Goal: Task Accomplishment & Management: Use online tool/utility

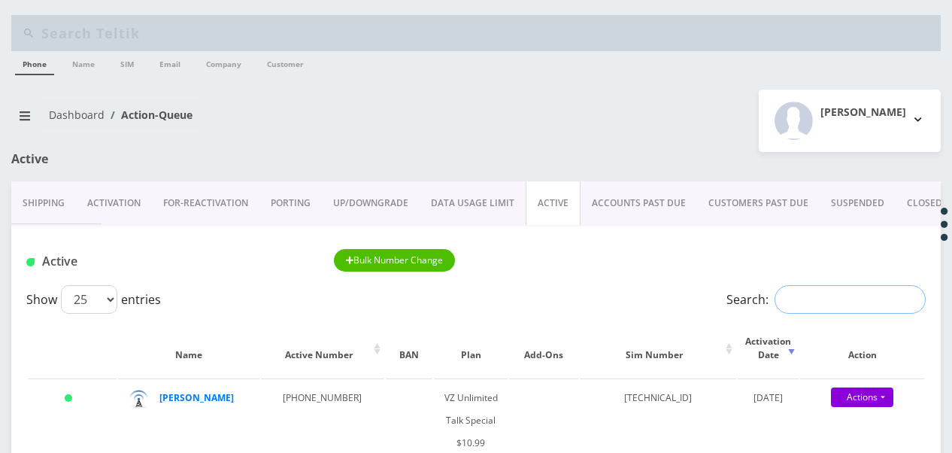
click at [793, 311] on input "Search:" at bounding box center [850, 299] width 151 height 29
type input "rosenthal"
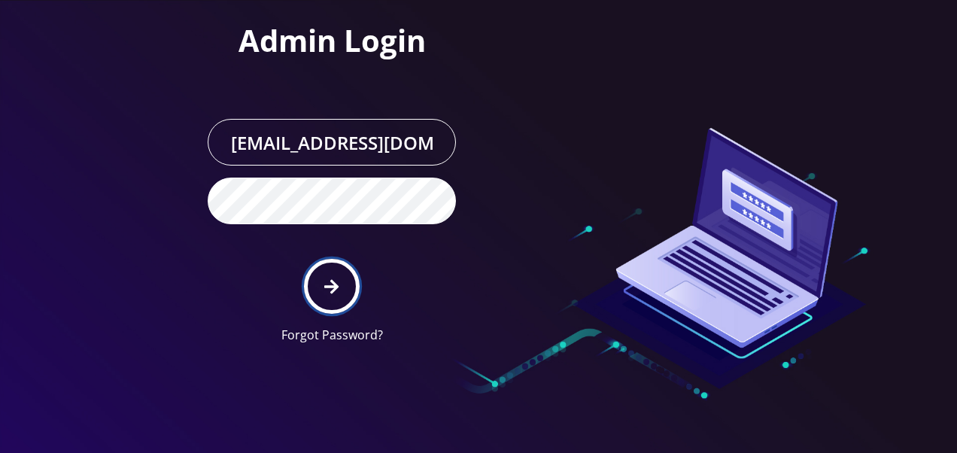
click at [336, 271] on button "submit" at bounding box center [331, 286] width 55 height 55
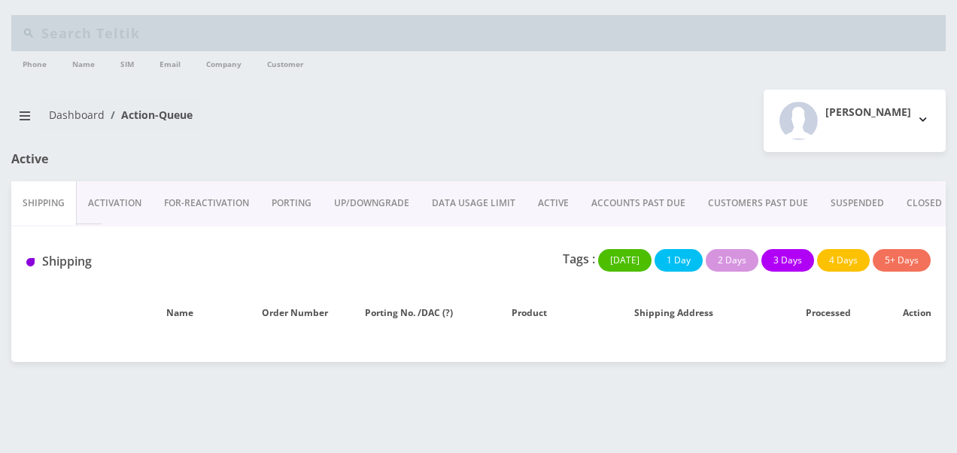
click at [566, 201] on link "ACTIVE" at bounding box center [552, 203] width 53 height 44
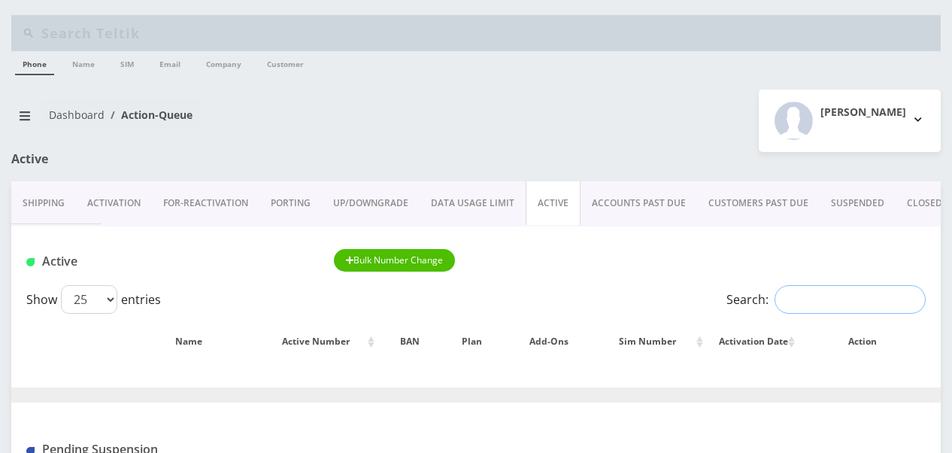
click at [851, 310] on input "Search:" at bounding box center [850, 299] width 151 height 29
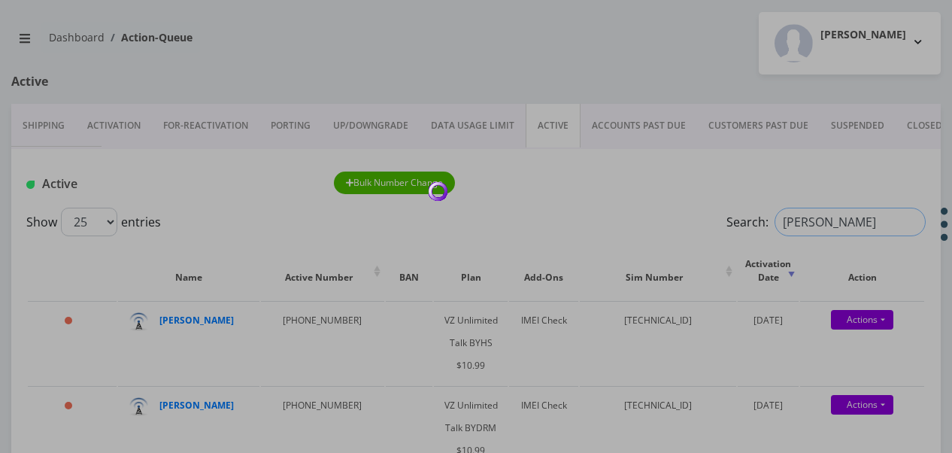
scroll to position [150, 0]
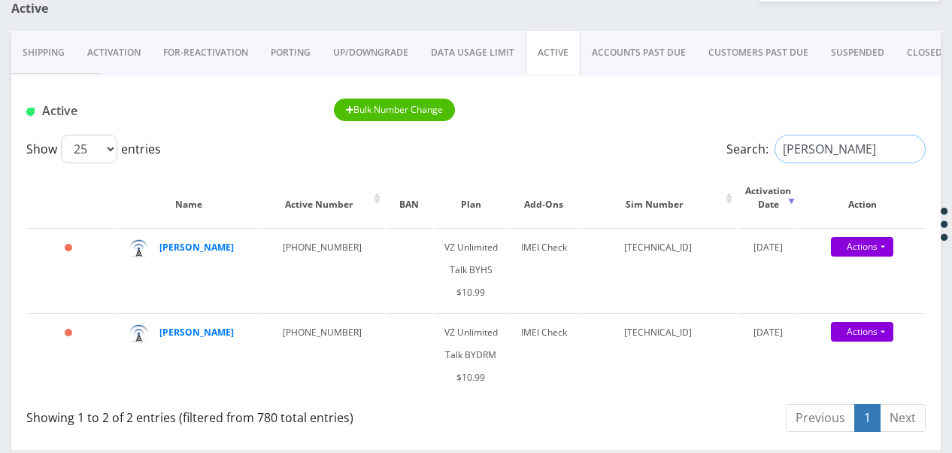
drag, startPoint x: 856, startPoint y: 152, endPoint x: 849, endPoint y: 143, distance: 11.3
click at [849, 143] on input "rosenthal" at bounding box center [850, 149] width 151 height 29
click at [888, 332] on link "Actions" at bounding box center [862, 332] width 62 height 20
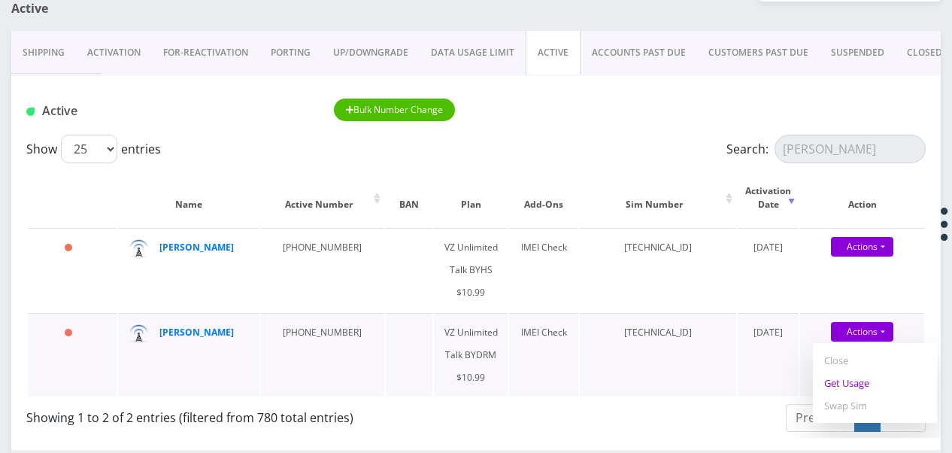
click at [866, 379] on link "Get Usage" at bounding box center [875, 383] width 124 height 23
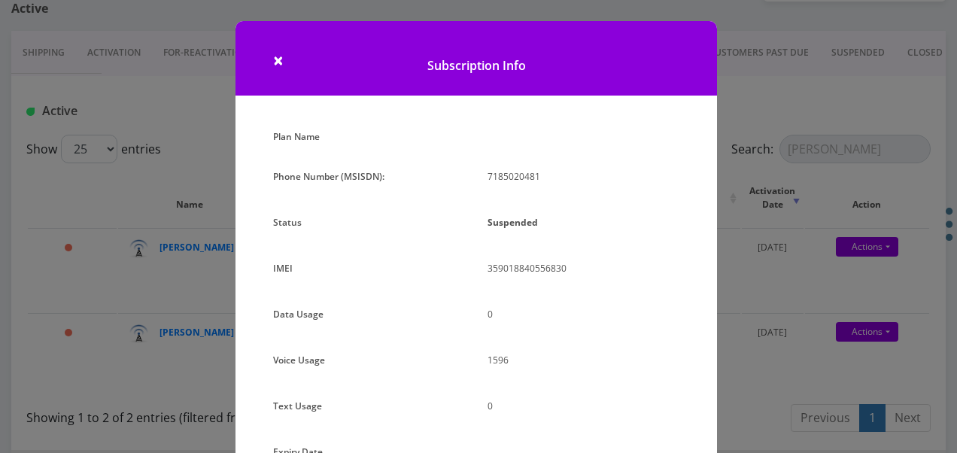
click at [799, 223] on div "× Subscription Info Plan Name Phone Number (MSISDN): 7185020481 Status Suspende…" at bounding box center [478, 226] width 957 height 453
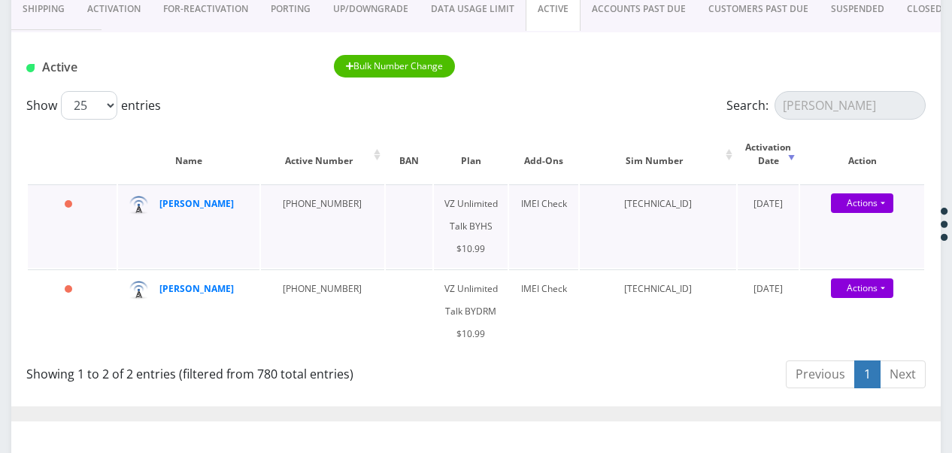
scroll to position [226, 0]
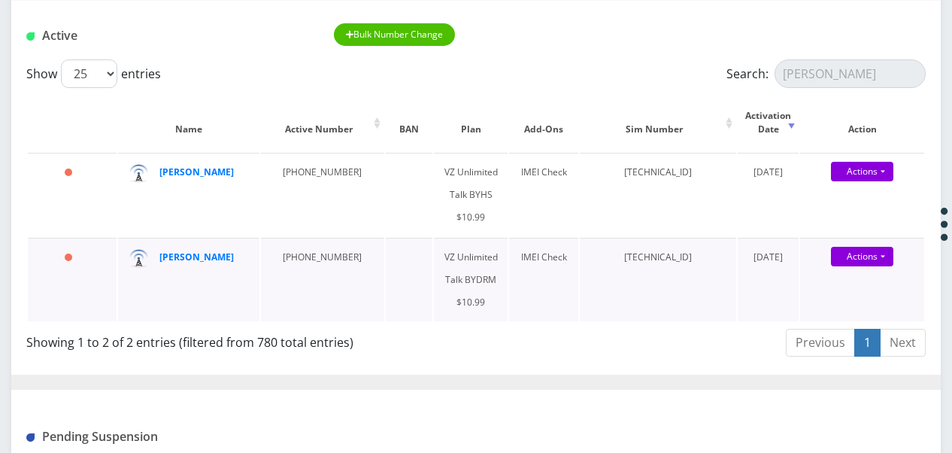
click at [881, 266] on div "Actions Suspend Close Get Usage Swap Sim" at bounding box center [862, 257] width 124 height 23
click at [881, 263] on link "Actions" at bounding box center [862, 257] width 62 height 20
click at [862, 305] on link "Get Usage" at bounding box center [875, 307] width 124 height 23
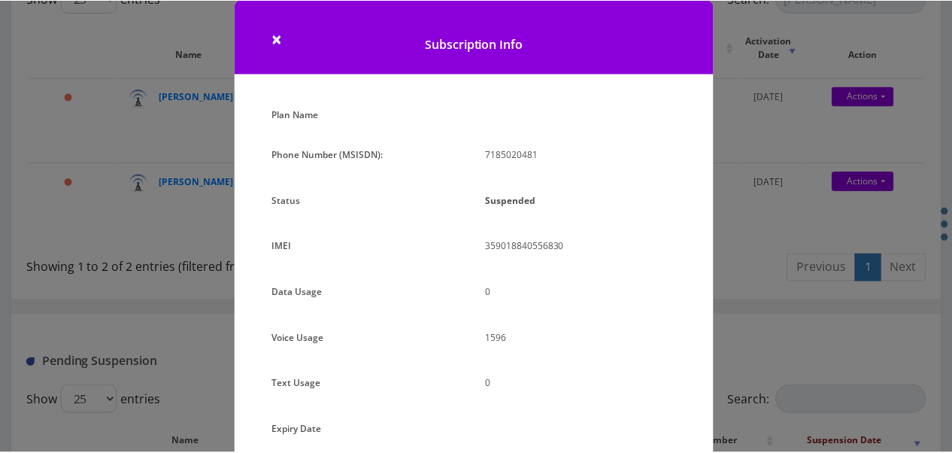
scroll to position [172, 0]
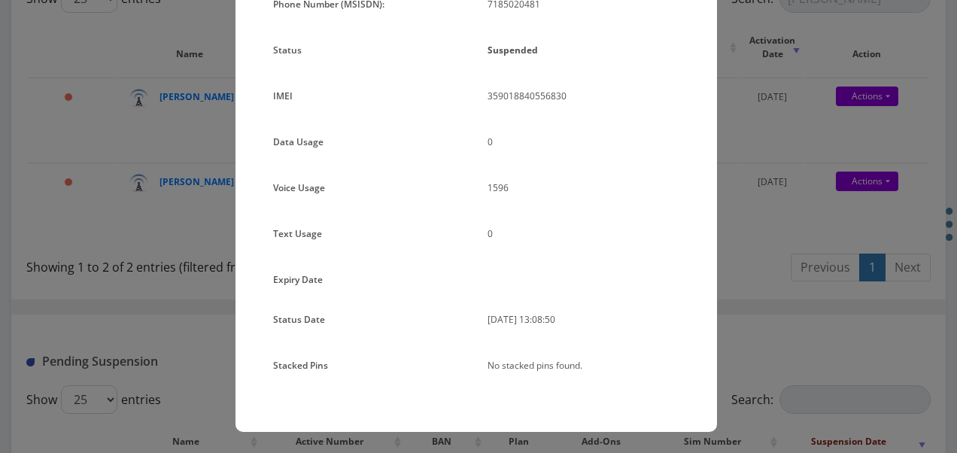
click at [766, 250] on div "× Subscription Info Plan Name Phone Number (MSISDN): 7185020481 Status Suspende…" at bounding box center [478, 226] width 957 height 453
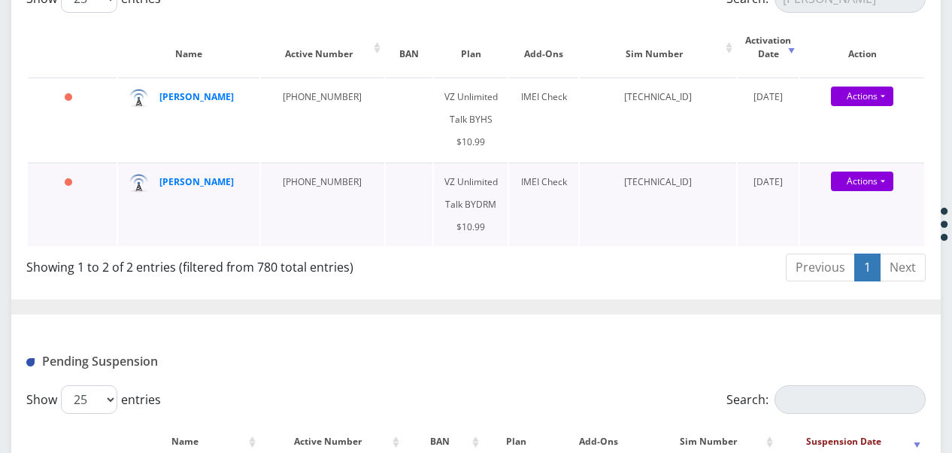
drag, startPoint x: 203, startPoint y: 176, endPoint x: 457, endPoint y: 211, distance: 256.6
click at [457, 211] on td "VZ Unlimited Talk BYDRM $10.99" at bounding box center [471, 203] width 74 height 83
click at [878, 174] on link "Actions" at bounding box center [862, 181] width 62 height 20
drag, startPoint x: 272, startPoint y: 182, endPoint x: 359, endPoint y: 182, distance: 86.5
click at [359, 182] on tr "328 days chavala rosenthal 718-502-0481 VZ Unlimited Talk BYDRM $10.99 IMEI Che…" at bounding box center [476, 203] width 897 height 83
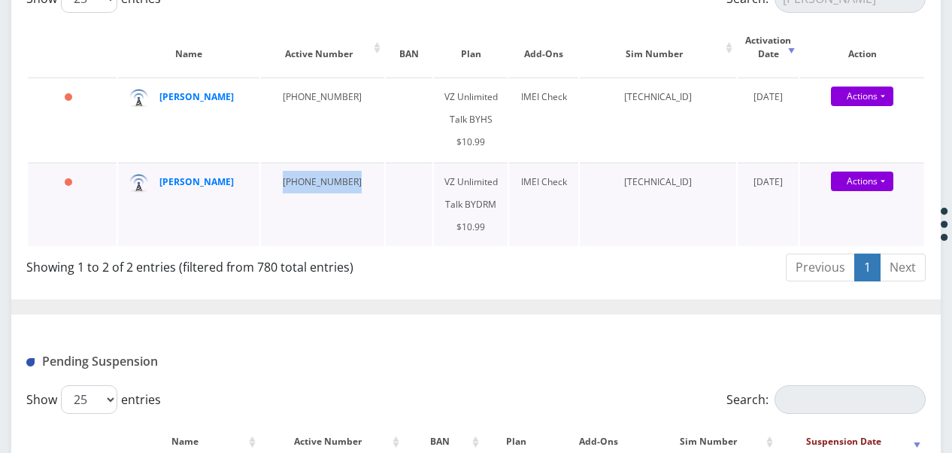
drag, startPoint x: 359, startPoint y: 182, endPoint x: 293, endPoint y: 178, distance: 66.3
copy td "718-502-0481"
click at [474, 179] on td "VZ Unlimited Talk BYDRM $10.99" at bounding box center [471, 203] width 74 height 83
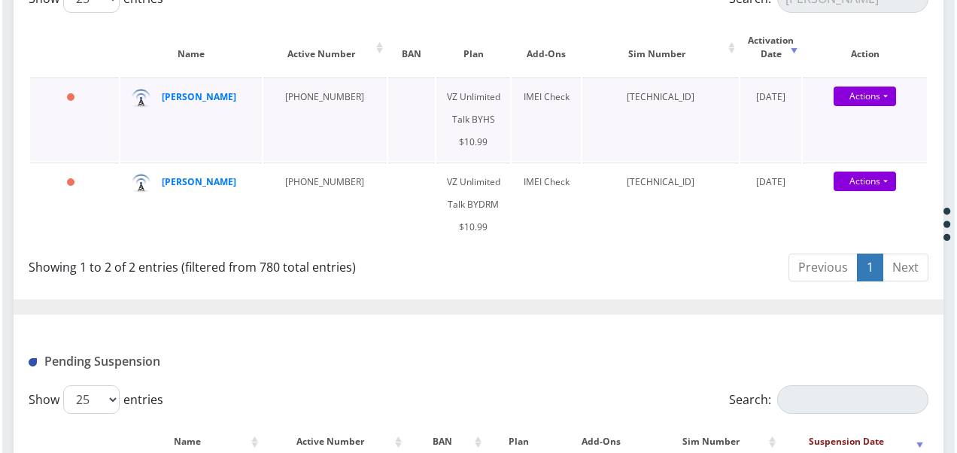
scroll to position [226, 0]
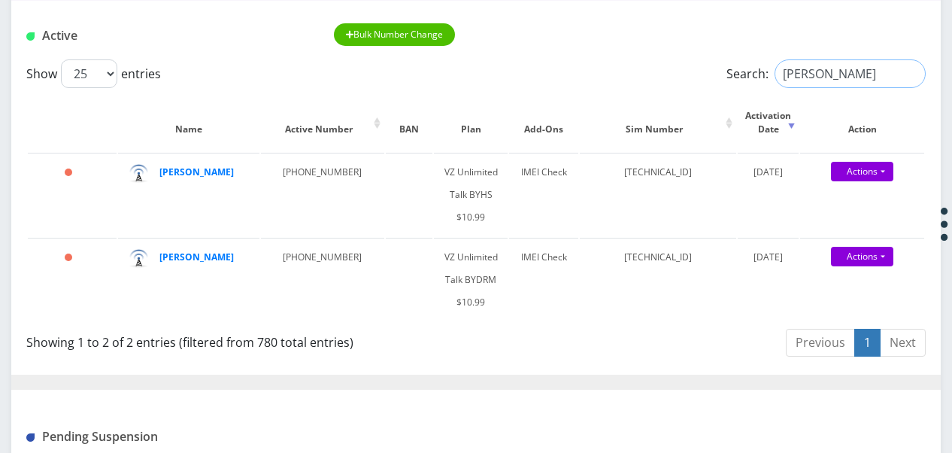
drag, startPoint x: 891, startPoint y: 78, endPoint x: 712, endPoint y: 68, distance: 179.3
click at [712, 68] on div "Search: rosenthal" at bounding box center [813, 73] width 225 height 29
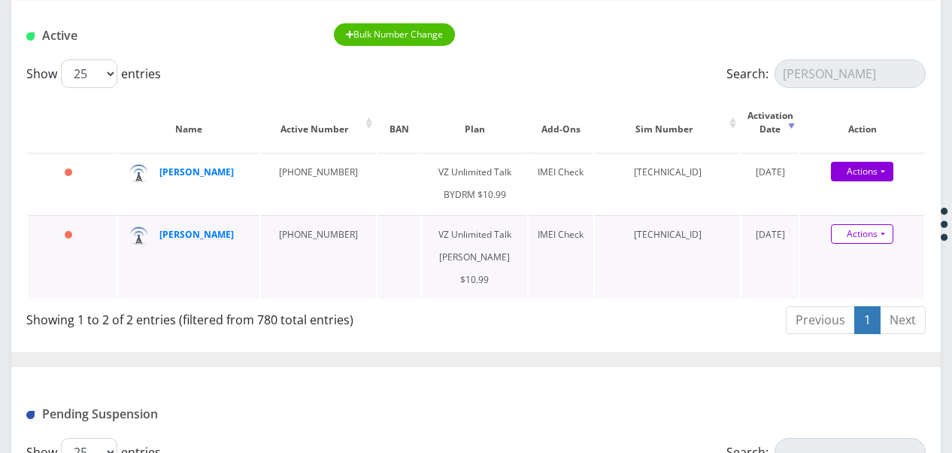
click at [887, 244] on link "Actions" at bounding box center [862, 234] width 62 height 20
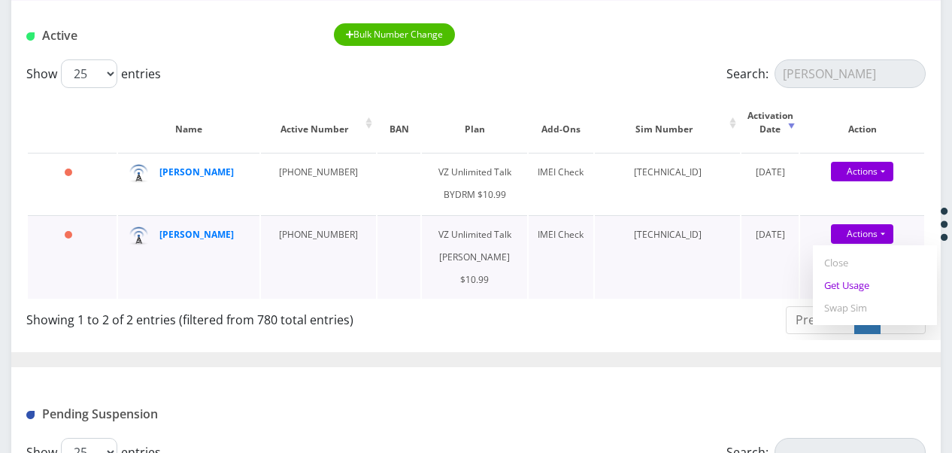
click at [866, 296] on link "Get Usage" at bounding box center [875, 285] width 124 height 23
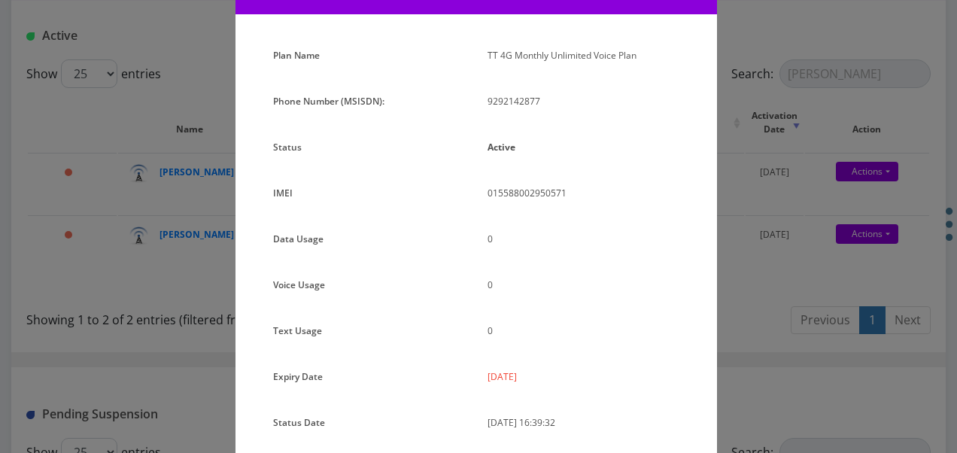
scroll to position [184, 0]
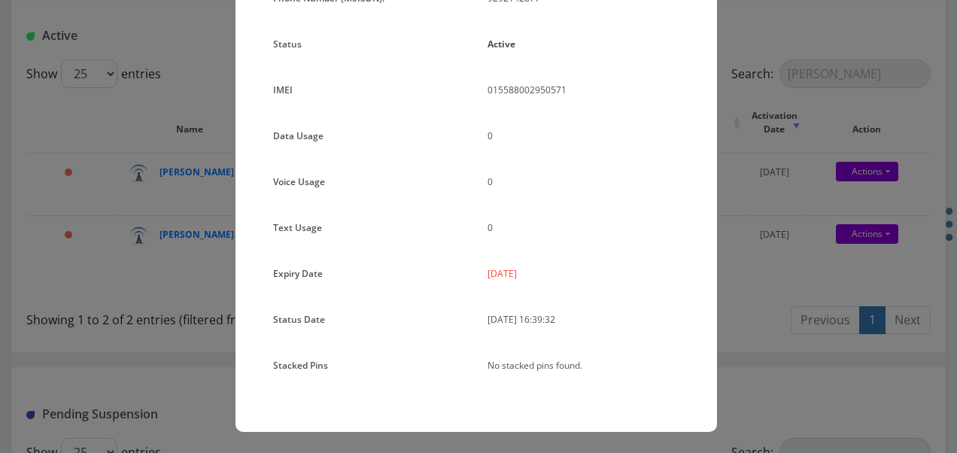
click at [748, 196] on div "× Subscription Info Plan Name TT 4G Monthly Unlimited Voice Plan Phone Number (…" at bounding box center [478, 226] width 957 height 453
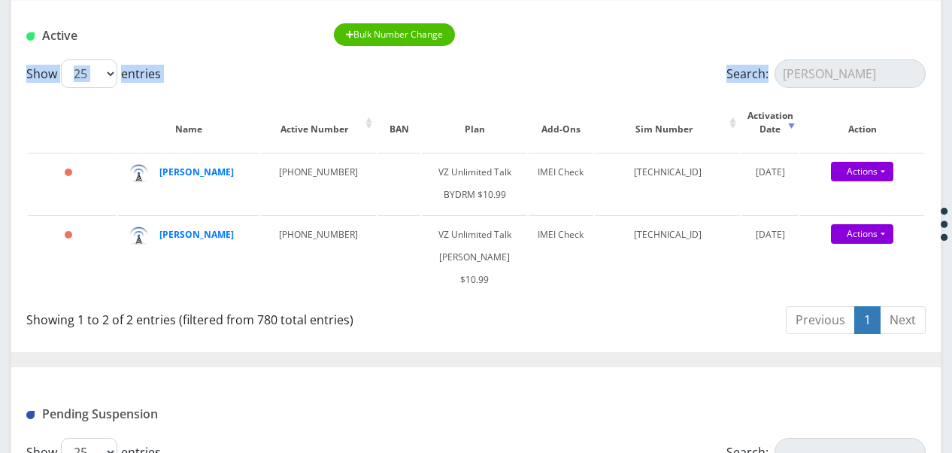
drag, startPoint x: 837, startPoint y: 57, endPoint x: 756, endPoint y: 72, distance: 82.6
click at [756, 72] on div "Active Bulk Number Change Show 25 50 100 250 500 1000 entries Search: schron Na…" at bounding box center [476, 428] width 930 height 854
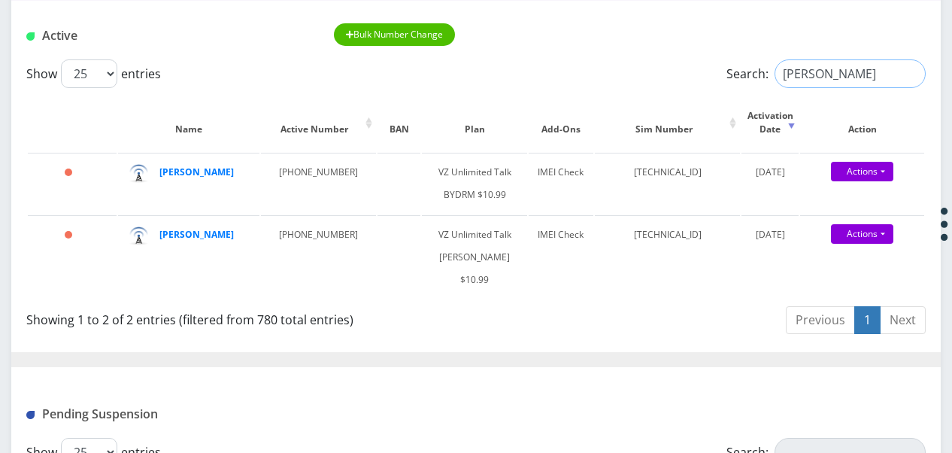
drag, startPoint x: 756, startPoint y: 72, endPoint x: 844, endPoint y: 72, distance: 88.0
click at [810, 69] on input "schron" at bounding box center [850, 73] width 151 height 29
drag, startPoint x: 845, startPoint y: 72, endPoint x: 712, endPoint y: 77, distance: 132.5
click at [740, 75] on label "Search: schron" at bounding box center [826, 73] width 199 height 29
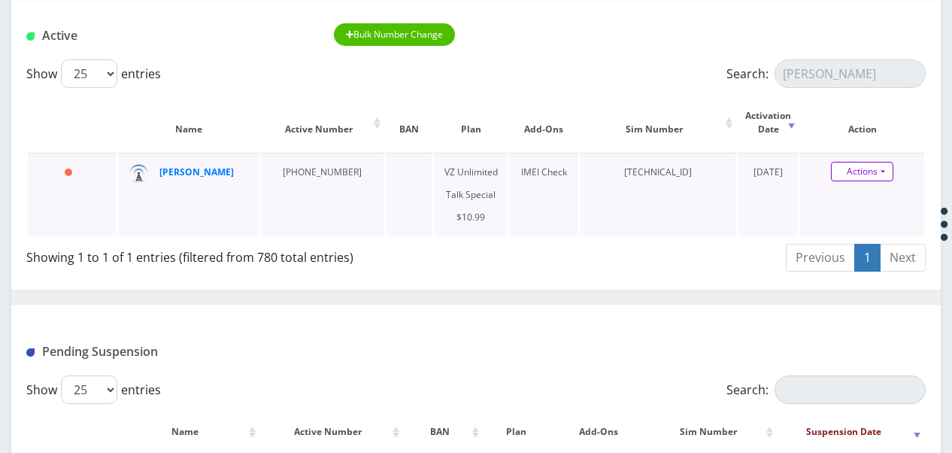
click at [878, 170] on link "Actions" at bounding box center [862, 172] width 62 height 20
click at [877, 220] on link "Get Usage" at bounding box center [875, 222] width 124 height 23
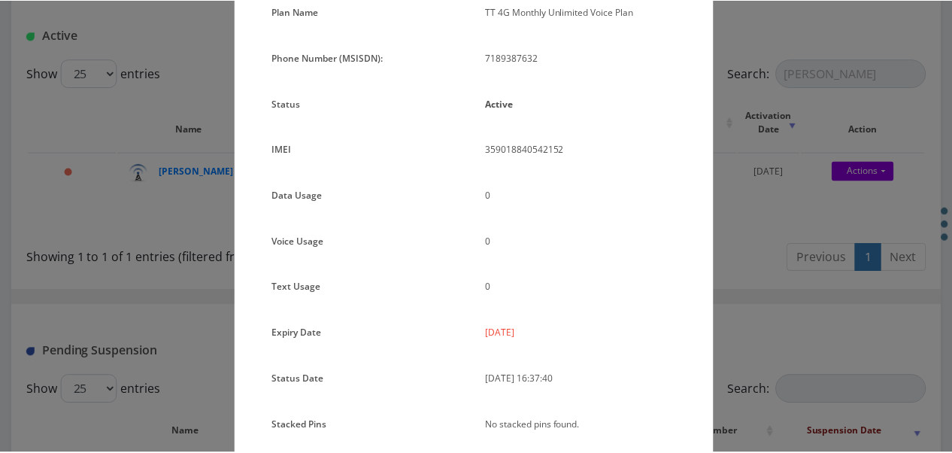
scroll to position [0, 0]
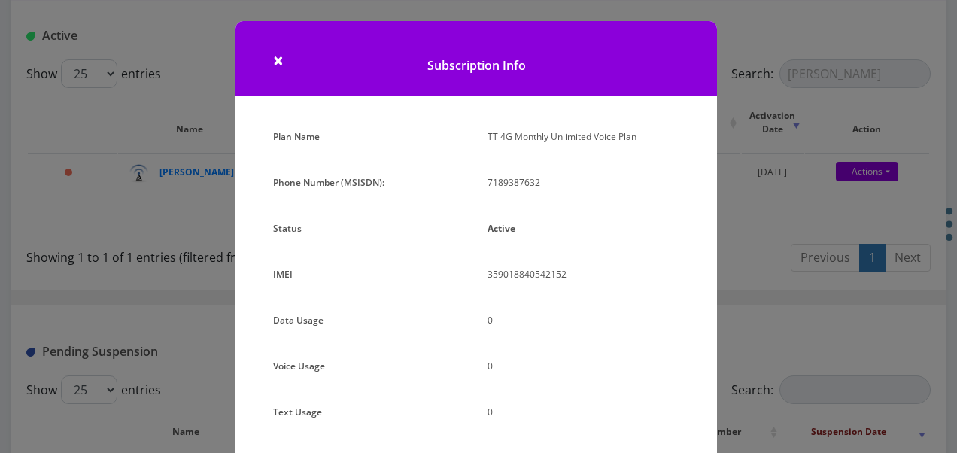
click at [777, 168] on div "× Subscription Info Plan Name TT 4G Monthly Unlimited Voice Plan Phone Number (…" at bounding box center [478, 226] width 957 height 453
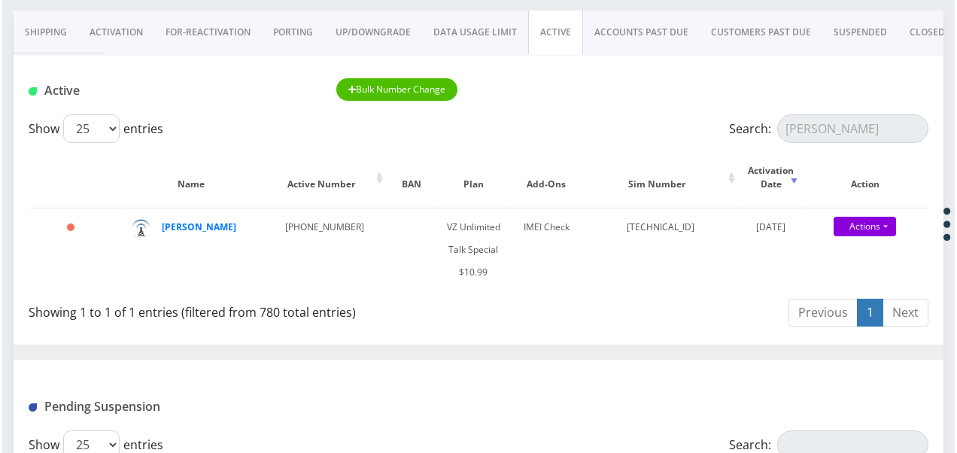
scroll to position [150, 0]
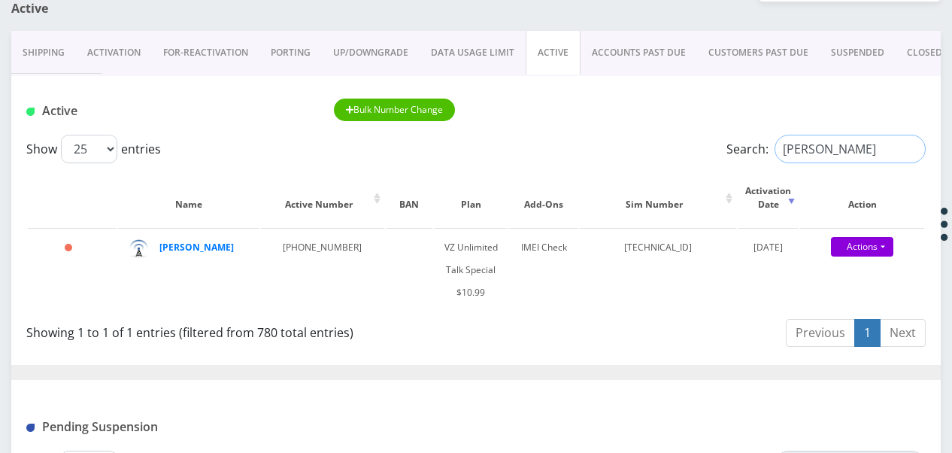
drag, startPoint x: 853, startPoint y: 141, endPoint x: 660, endPoint y: 111, distance: 195.0
click at [733, 144] on label "Search: gonter" at bounding box center [826, 149] width 199 height 29
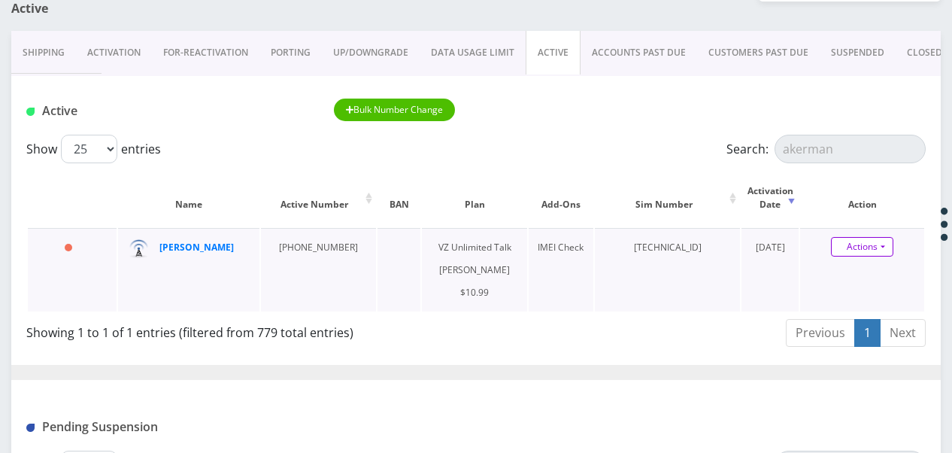
click at [886, 248] on link "Actions" at bounding box center [862, 247] width 62 height 20
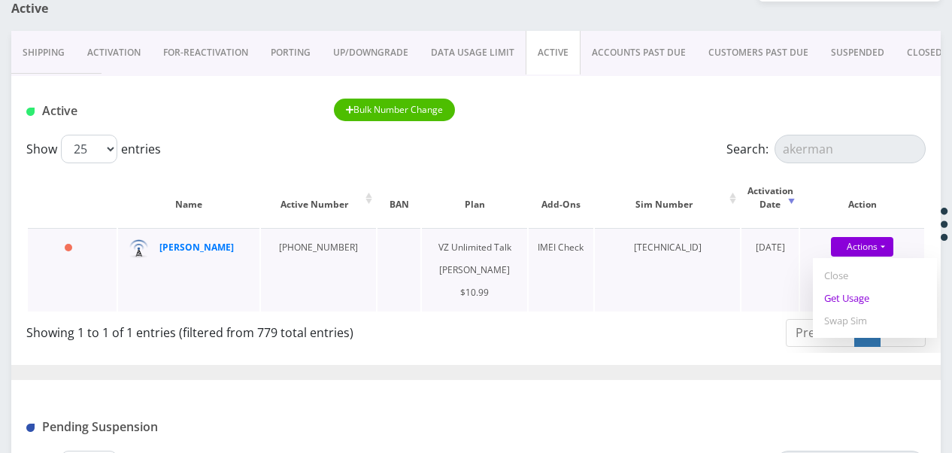
click at [868, 301] on link "Get Usage" at bounding box center [875, 298] width 124 height 23
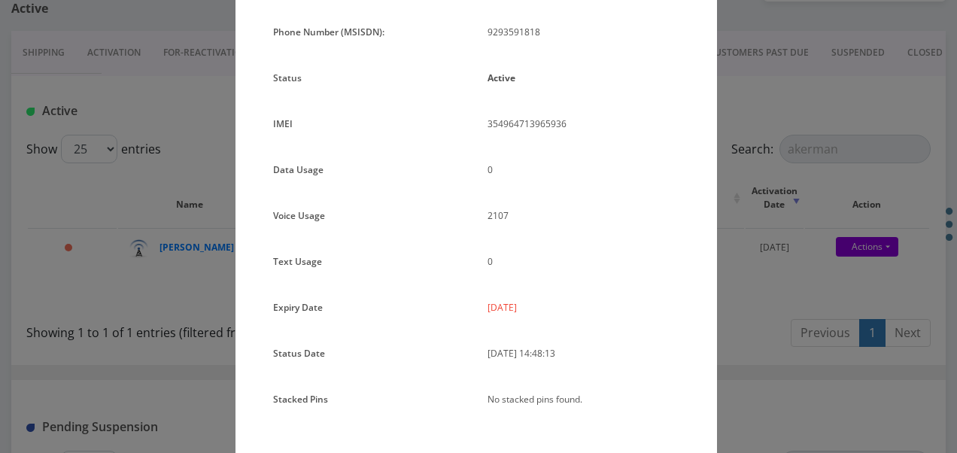
click at [794, 269] on div "× Subscription Info Plan Name TT 4G Monthly Unlimited Voice Plan Phone Number (…" at bounding box center [478, 226] width 957 height 453
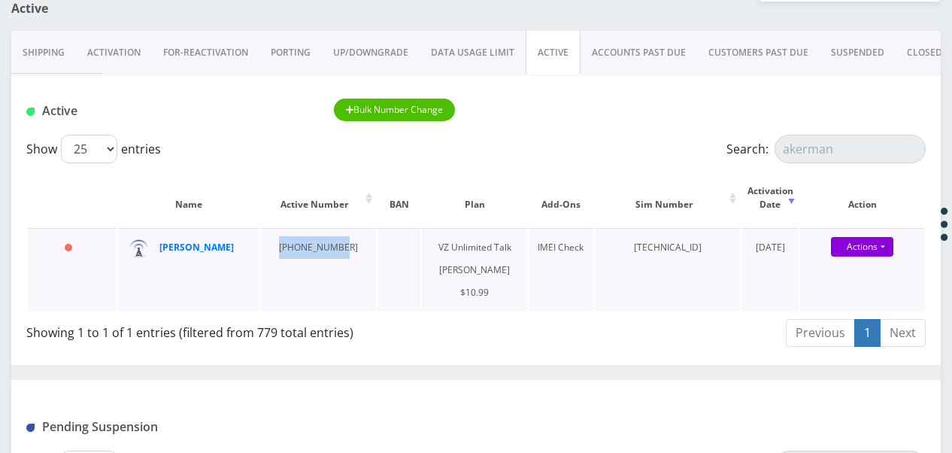
drag, startPoint x: 275, startPoint y: 244, endPoint x: 331, endPoint y: 253, distance: 56.3
click at [331, 253] on td "929-359-1818" at bounding box center [318, 269] width 115 height 83
copy td "929-359-1818"
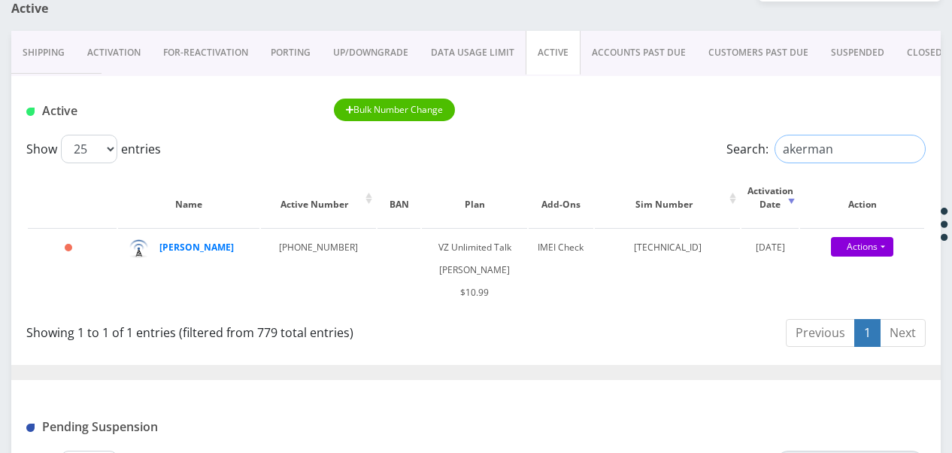
drag, startPoint x: 860, startPoint y: 160, endPoint x: 689, endPoint y: 150, distance: 171.0
click at [689, 150] on div "Show 25 50 100 250 500 1000 entries Search: akerman" at bounding box center [476, 149] width 900 height 29
paste input "347-330-7157"
type input "347-330-7157"
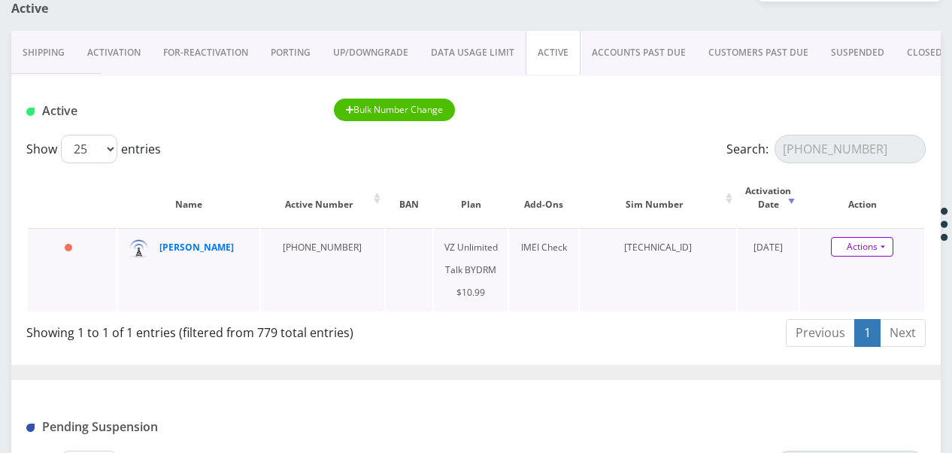
click at [877, 244] on link "Actions" at bounding box center [862, 247] width 62 height 20
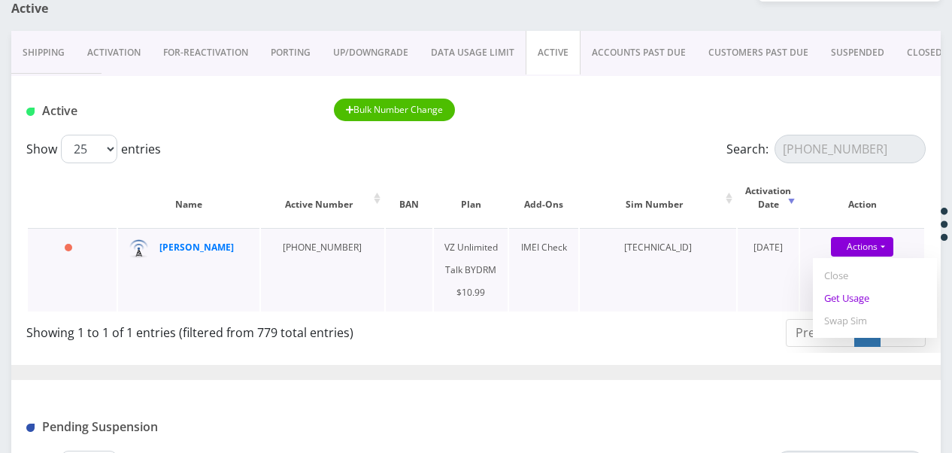
click at [860, 296] on link "Get Usage" at bounding box center [875, 298] width 124 height 23
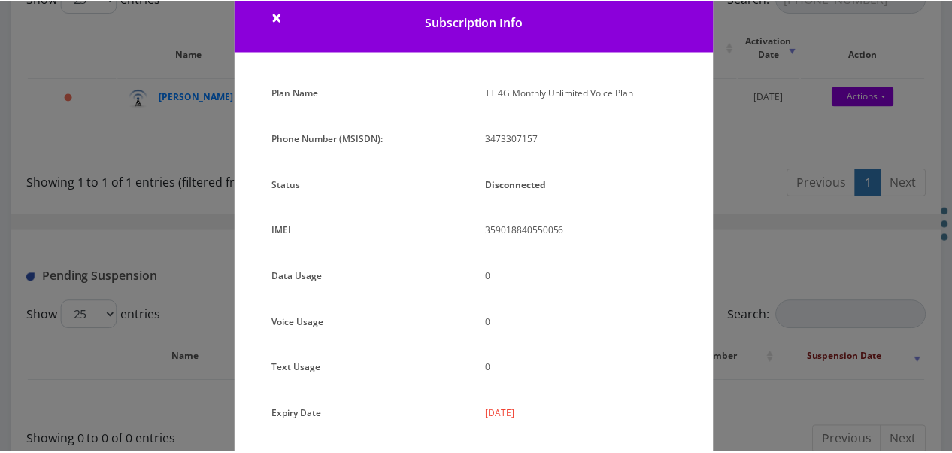
scroll to position [75, 0]
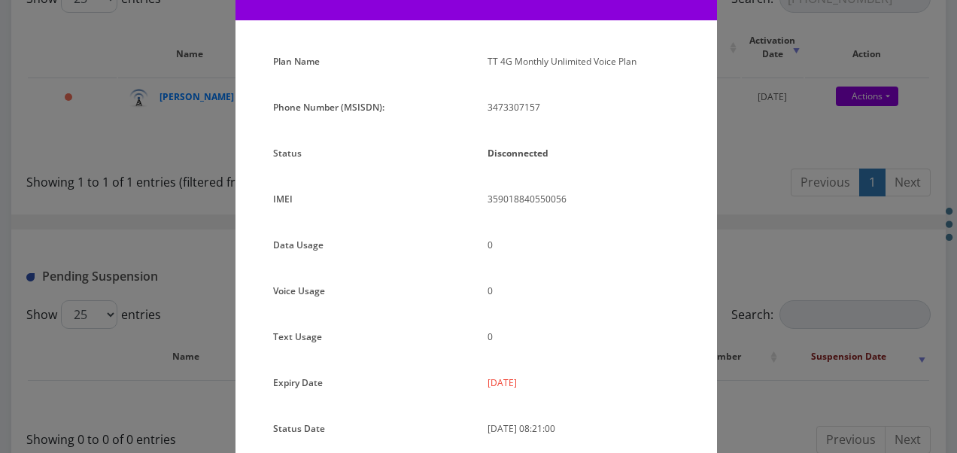
click at [779, 129] on div "× Subscription Info Plan Name TT 4G Monthly Unlimited Voice Plan Phone Number (…" at bounding box center [478, 226] width 957 height 453
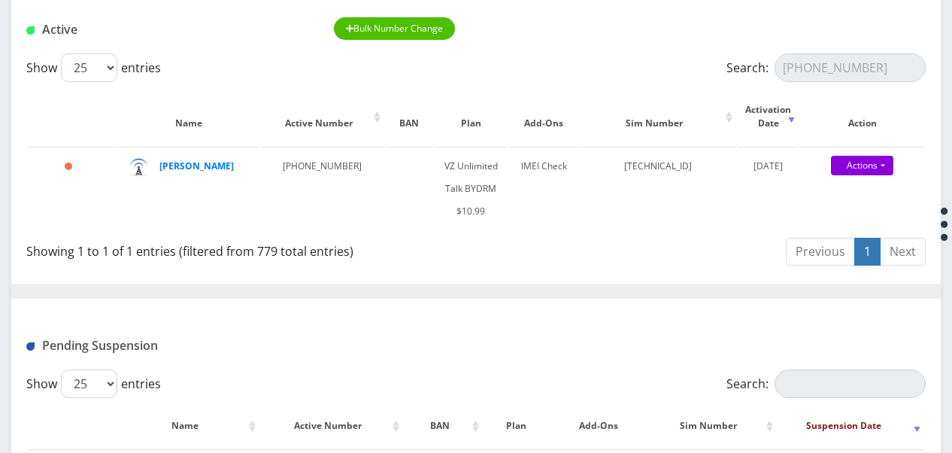
scroll to position [150, 0]
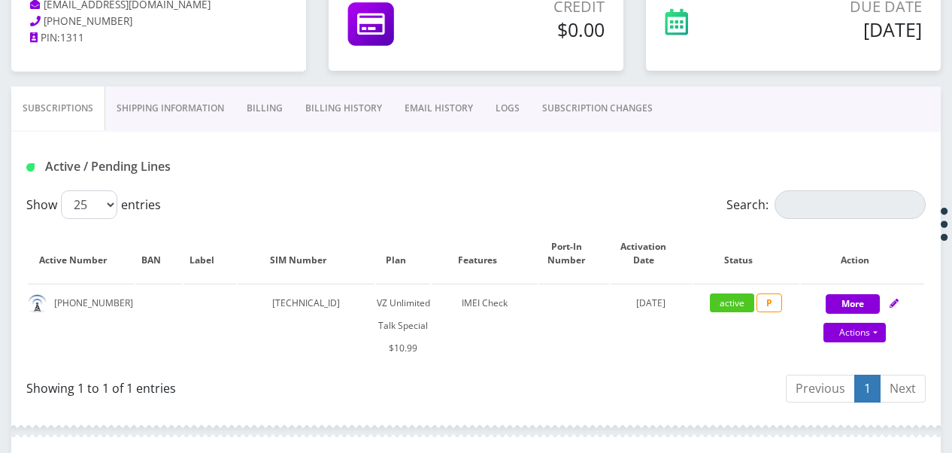
scroll to position [150, 0]
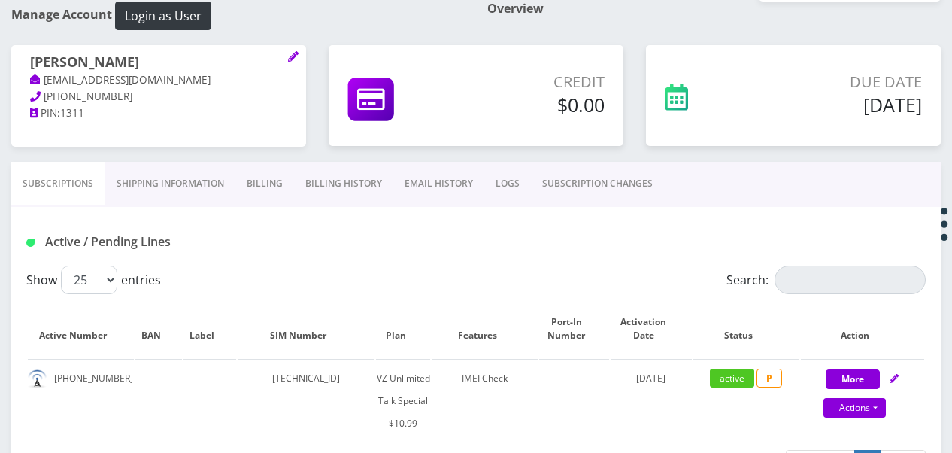
click at [267, 195] on link "Billing" at bounding box center [264, 184] width 59 height 44
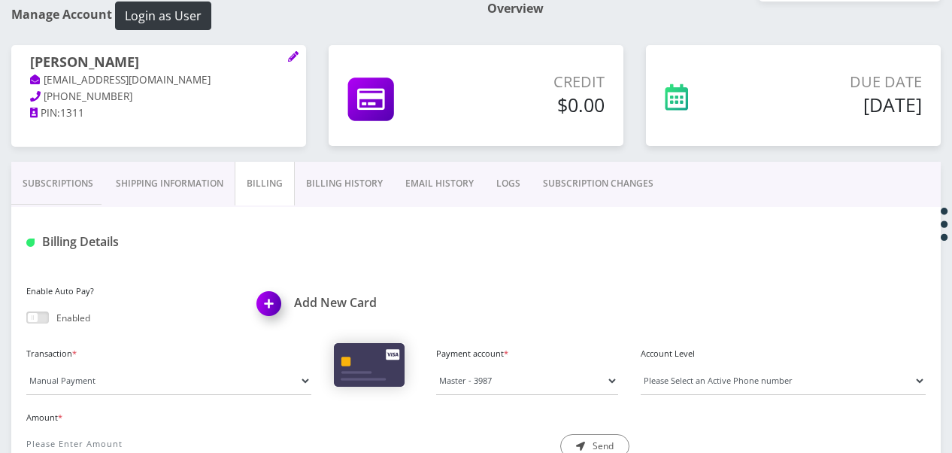
click at [90, 168] on link "Subscriptions" at bounding box center [57, 184] width 93 height 44
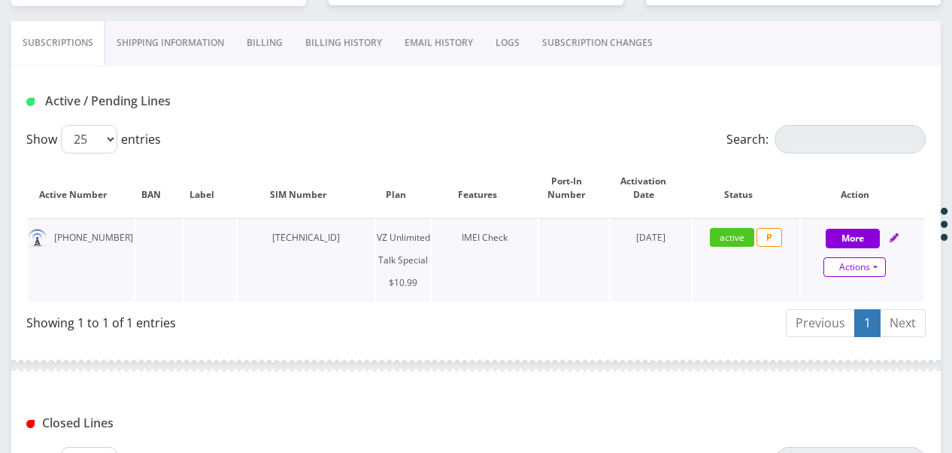
scroll to position [301, 0]
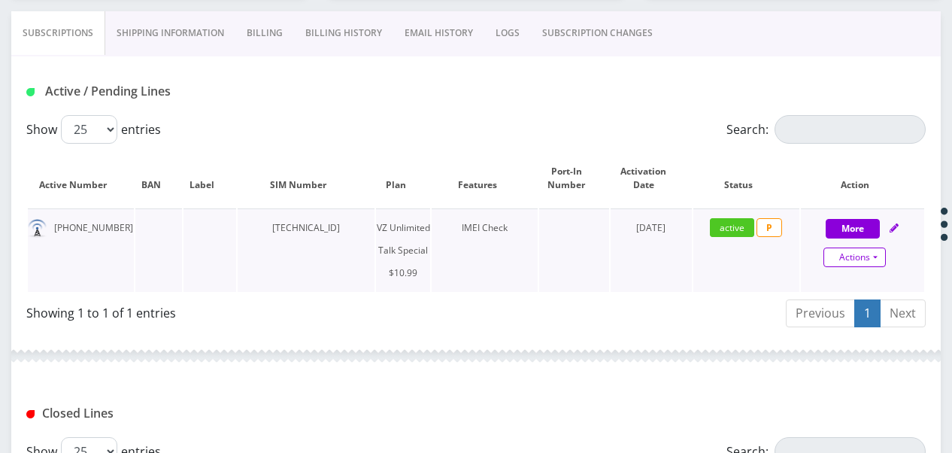
click at [882, 256] on link "Actions" at bounding box center [855, 257] width 62 height 20
select select "472"
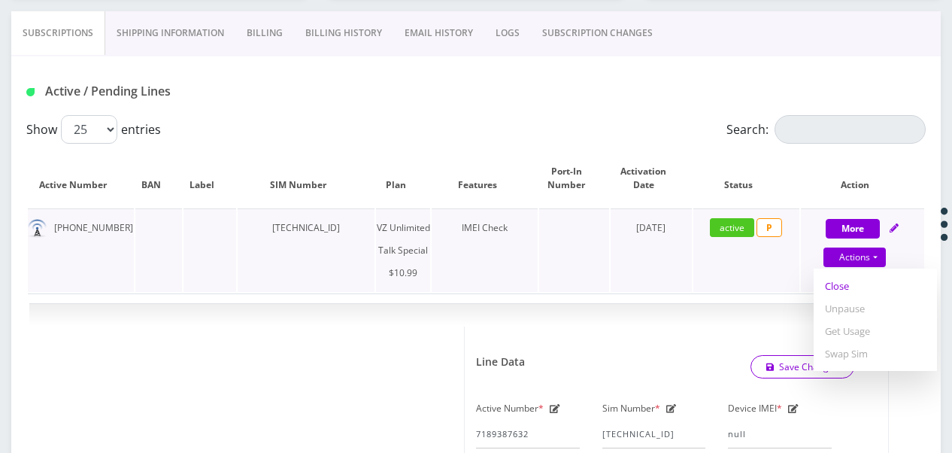
click at [866, 286] on link "Close" at bounding box center [875, 286] width 123 height 23
type input "[DATE]"
select select "472"
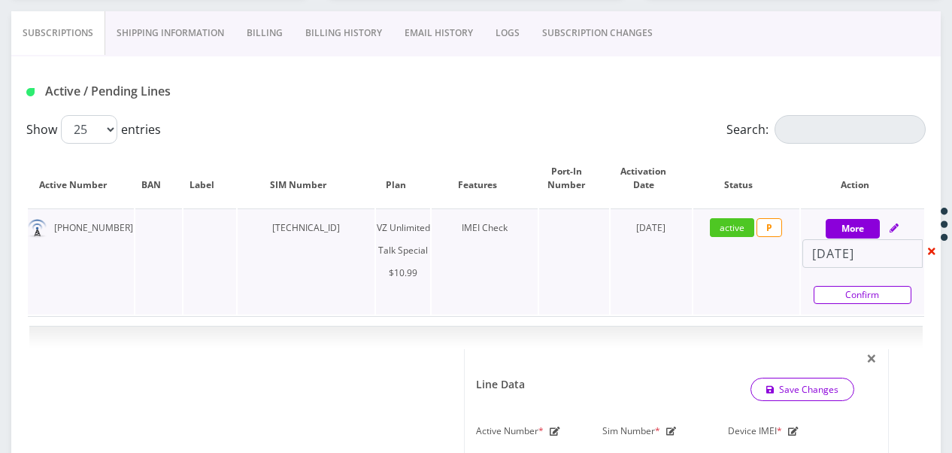
click at [860, 295] on link "Confirm" at bounding box center [863, 295] width 98 height 18
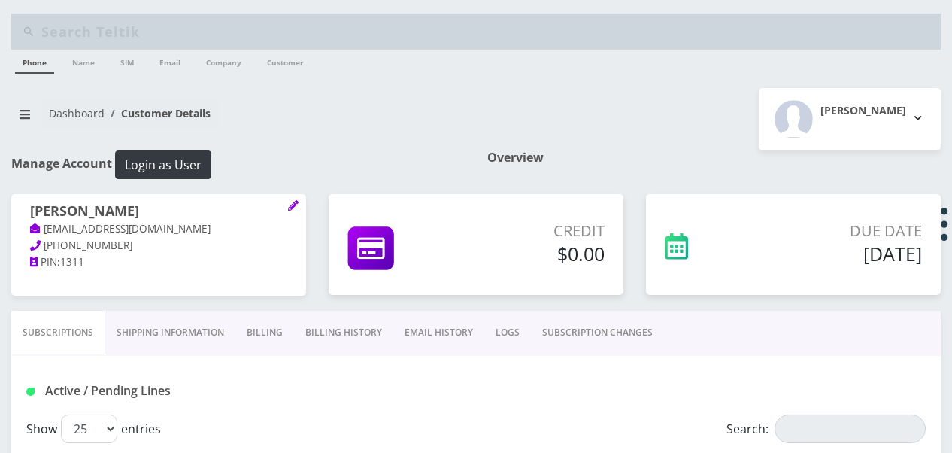
scroll to position [0, 0]
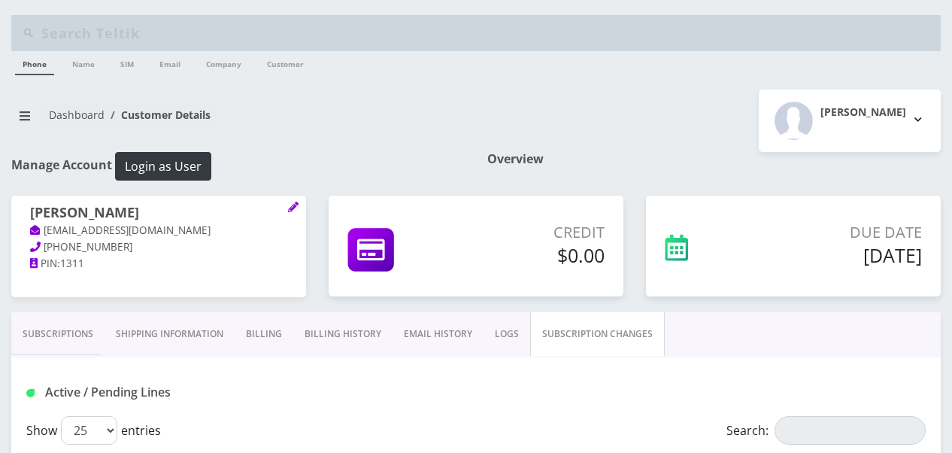
scroll to position [226, 0]
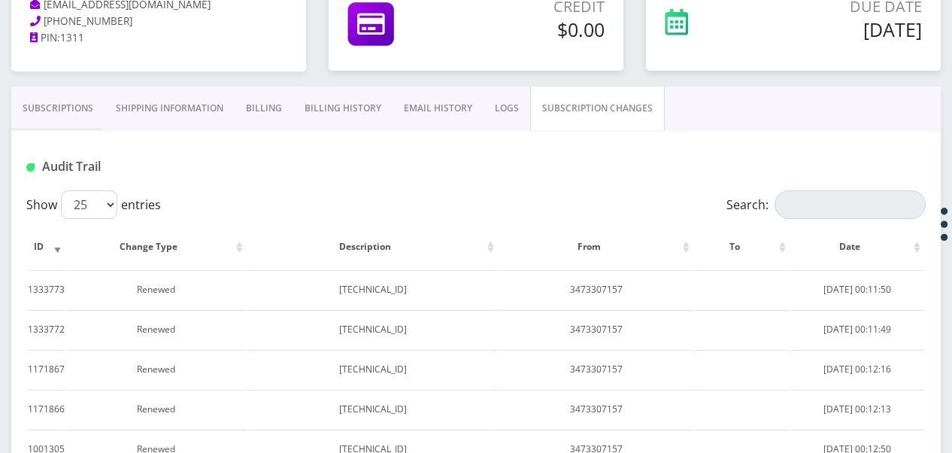
click at [56, 104] on link "Subscriptions" at bounding box center [57, 108] width 93 height 44
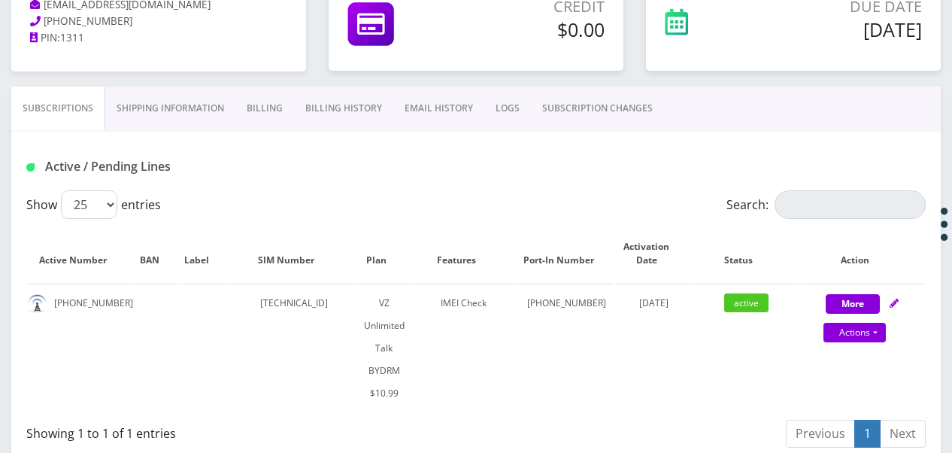
click at [140, 119] on link "Shipping Information" at bounding box center [170, 108] width 130 height 44
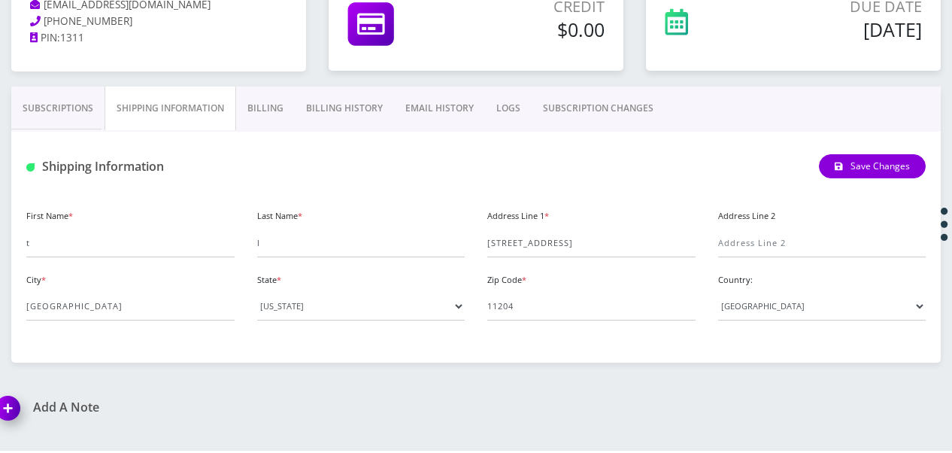
click at [260, 102] on link "Billing" at bounding box center [265, 108] width 59 height 44
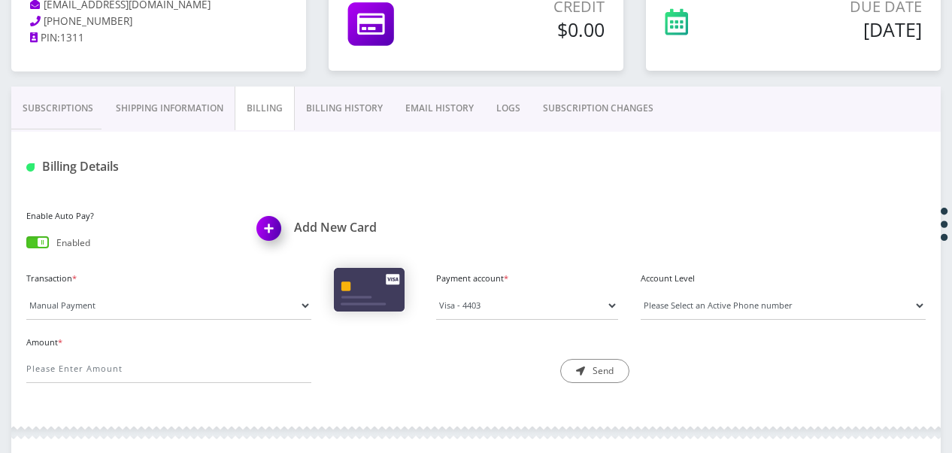
click at [84, 113] on link "Subscriptions" at bounding box center [57, 108] width 93 height 44
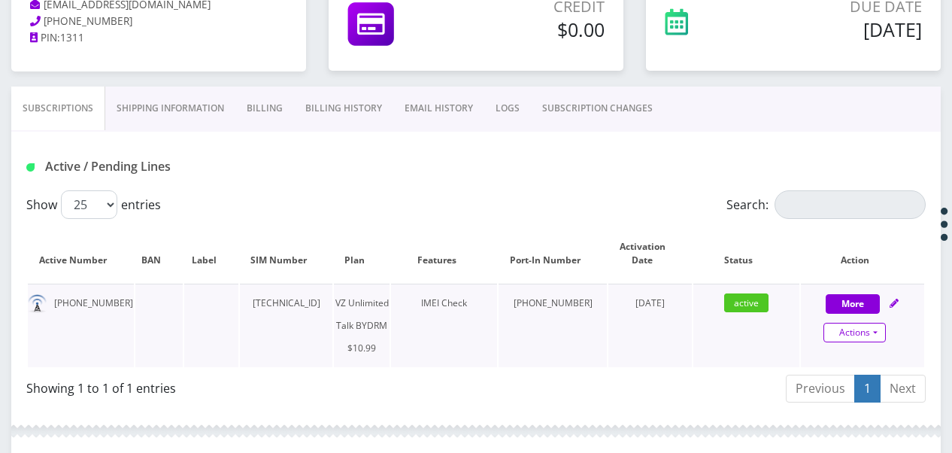
click at [877, 326] on link "Actions" at bounding box center [855, 333] width 62 height 20
select select "469"
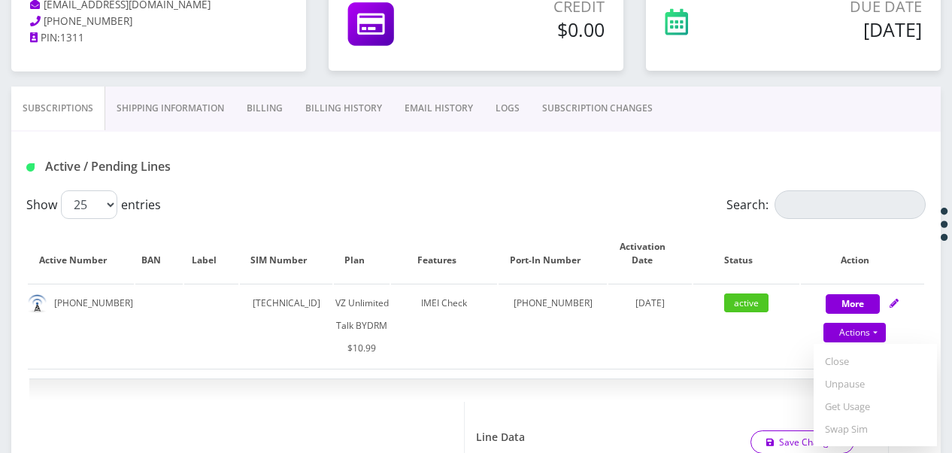
click at [866, 402] on link "Get Usage" at bounding box center [875, 406] width 123 height 23
select select "469"
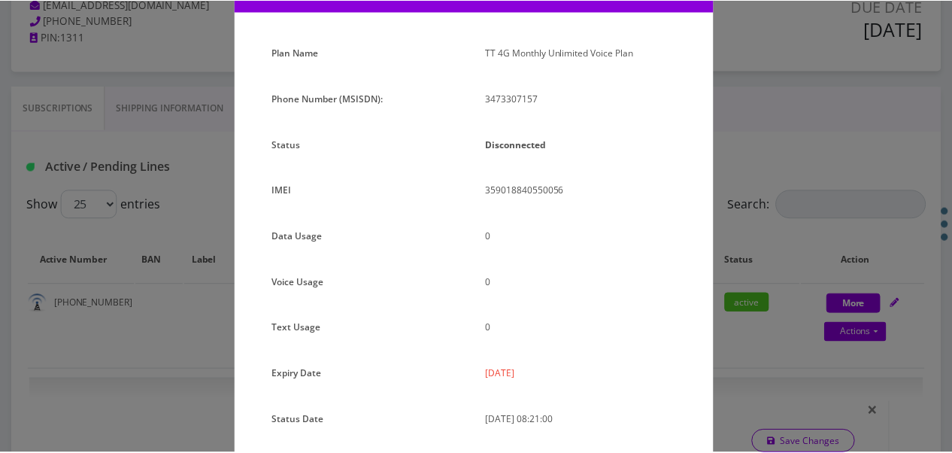
scroll to position [184, 0]
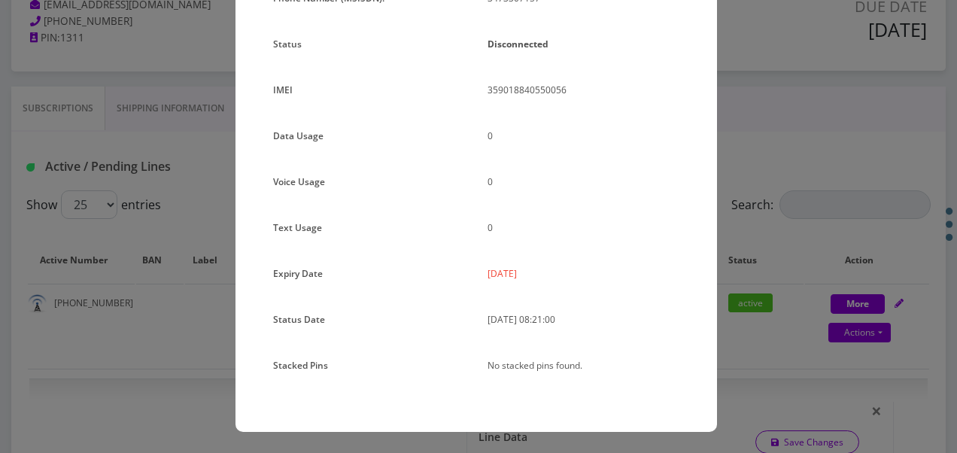
click at [730, 337] on div "× Subscription Info Plan Name TT 4G Monthly Unlimited Voice Plan Phone Number (…" at bounding box center [478, 226] width 957 height 453
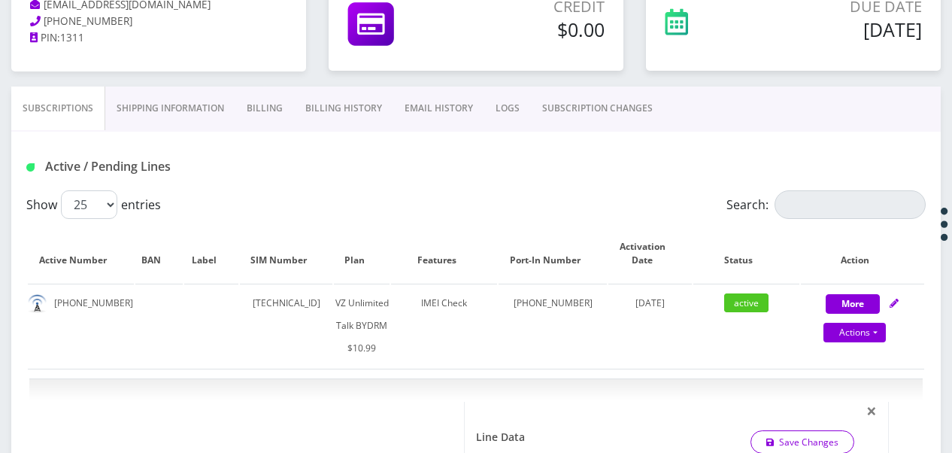
click at [272, 121] on link "Billing" at bounding box center [264, 108] width 59 height 44
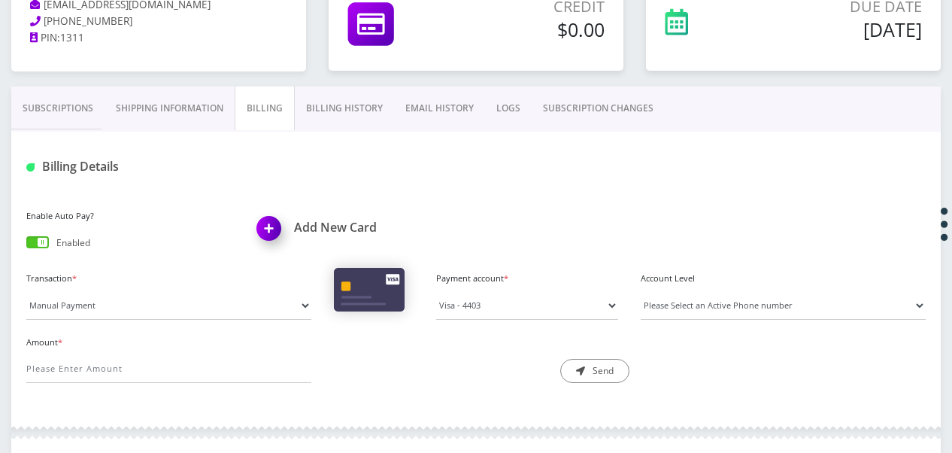
click at [341, 120] on link "Billing History" at bounding box center [344, 108] width 99 height 44
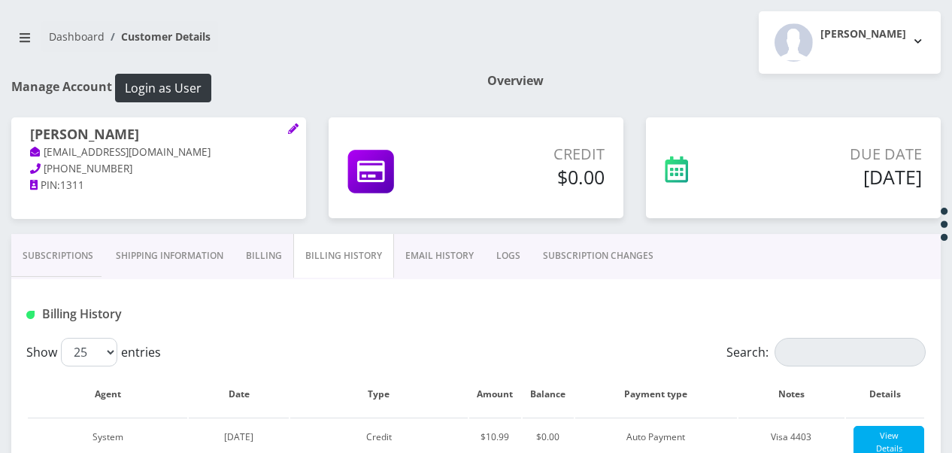
scroll to position [150, 0]
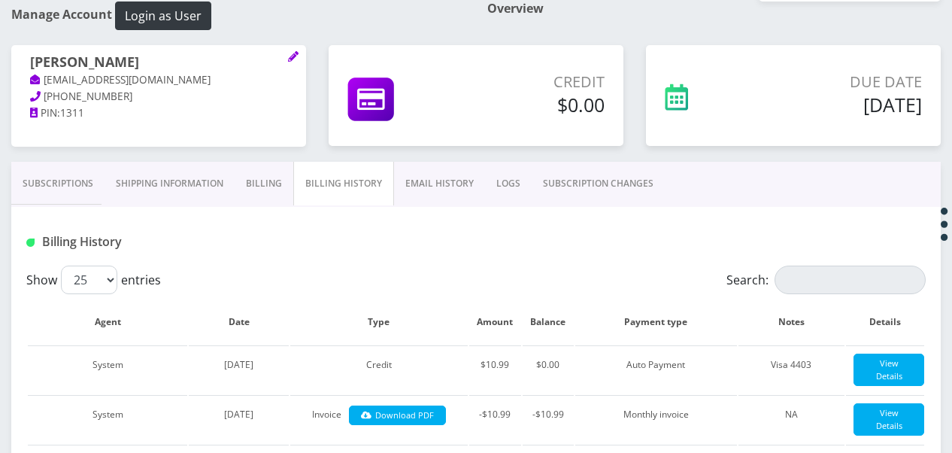
click at [277, 190] on link "Billing" at bounding box center [264, 184] width 59 height 44
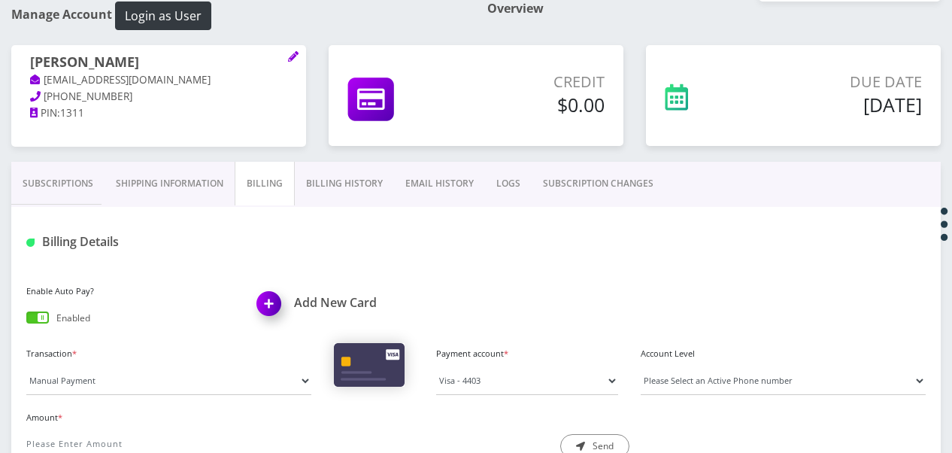
click at [335, 189] on link "Billing History" at bounding box center [344, 184] width 99 height 44
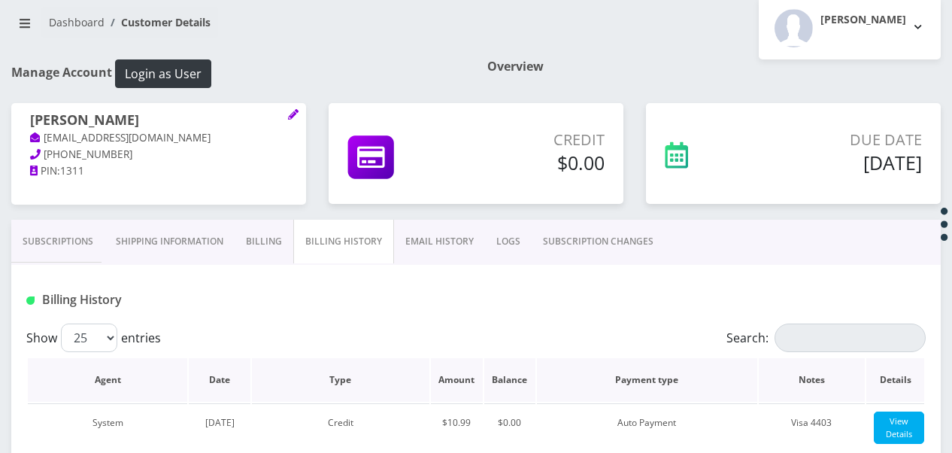
scroll to position [226, 0]
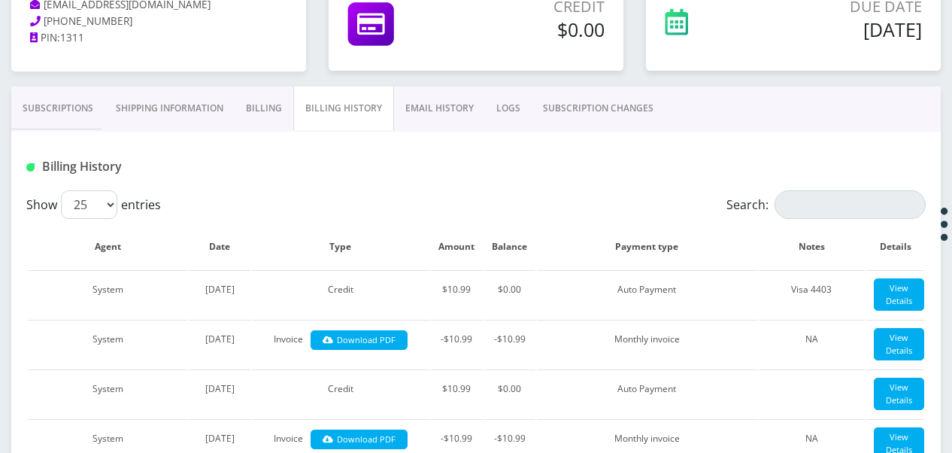
click at [71, 116] on link "Subscriptions" at bounding box center [57, 108] width 93 height 44
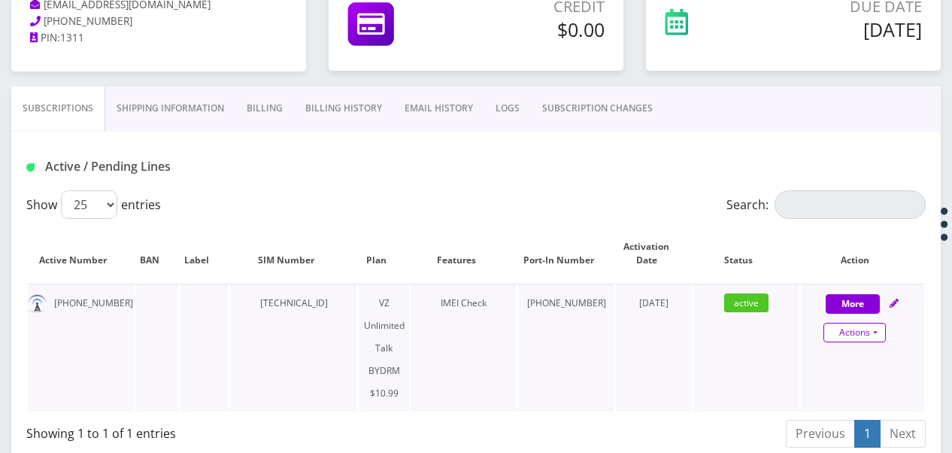
click at [874, 338] on link "Actions" at bounding box center [855, 333] width 62 height 20
select select "469"
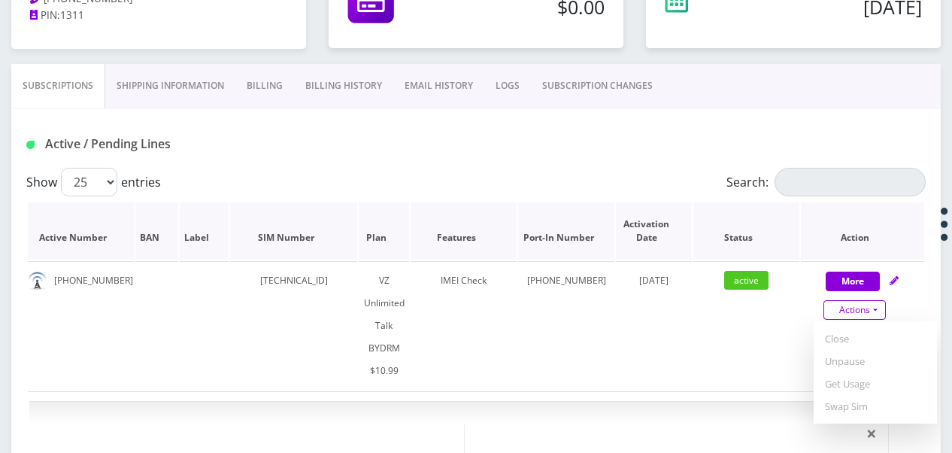
scroll to position [301, 0]
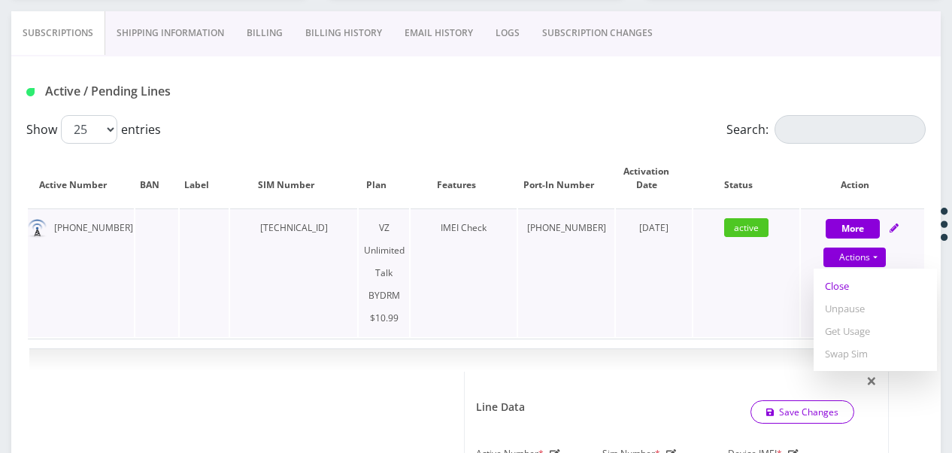
click at [842, 286] on link "Close" at bounding box center [875, 286] width 123 height 23
type input "09/08/2025"
select select "469"
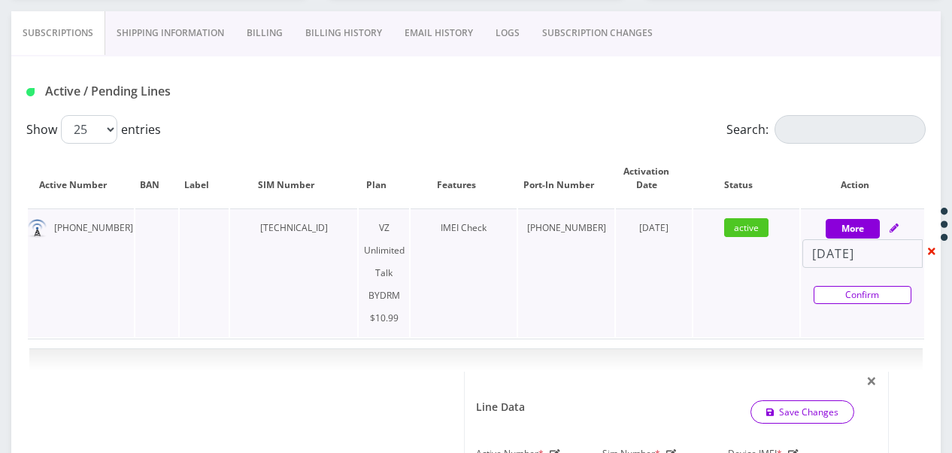
click at [844, 302] on link "Confirm" at bounding box center [863, 295] width 98 height 18
select select "469"
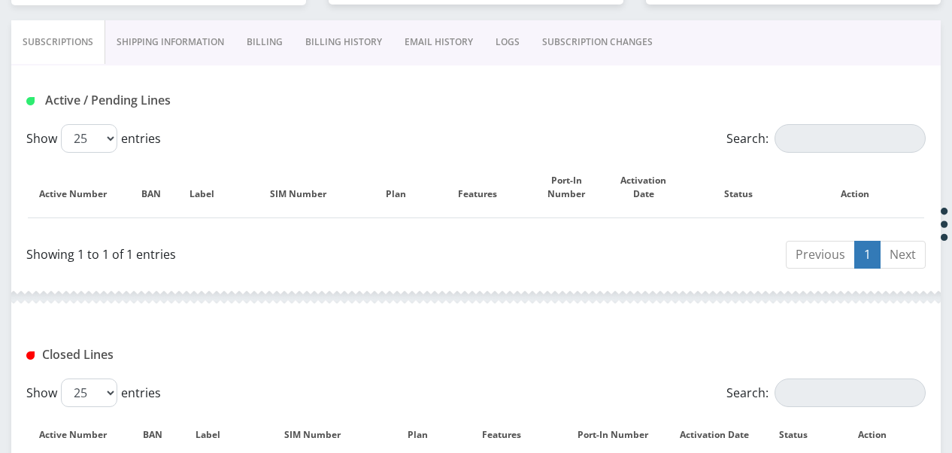
scroll to position [0, 0]
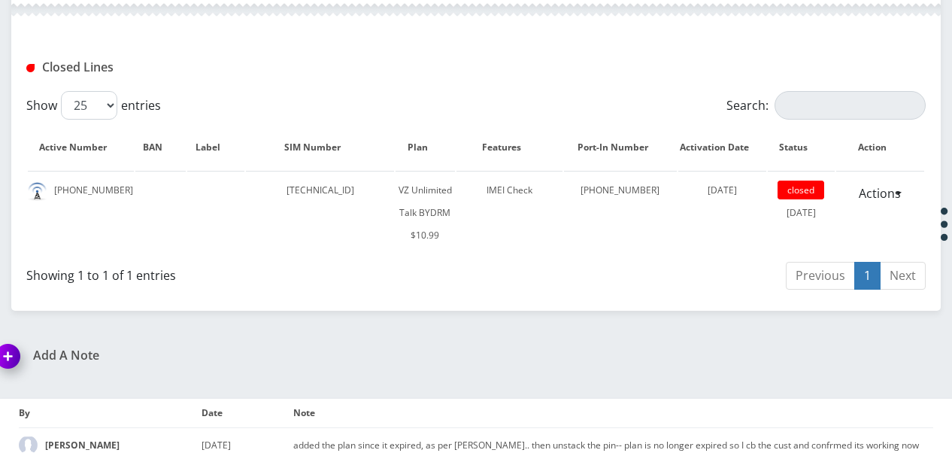
scroll to position [668, 0]
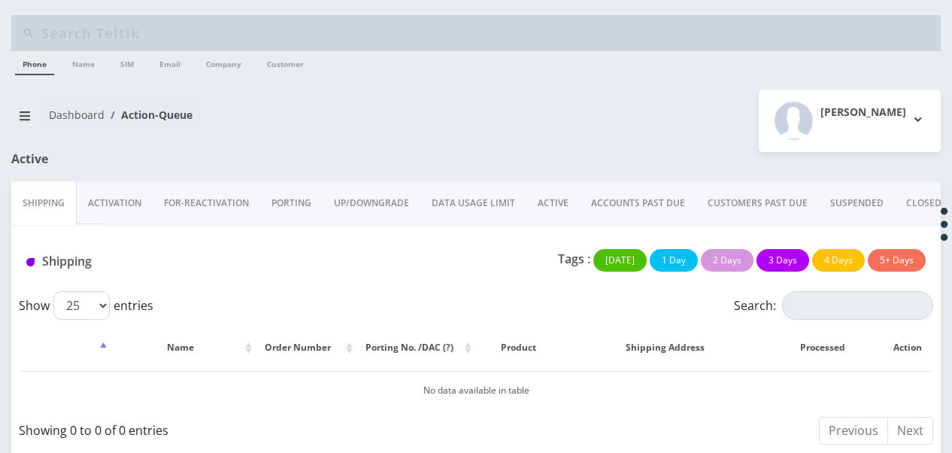
click at [558, 188] on link "ACTIVE" at bounding box center [552, 203] width 53 height 44
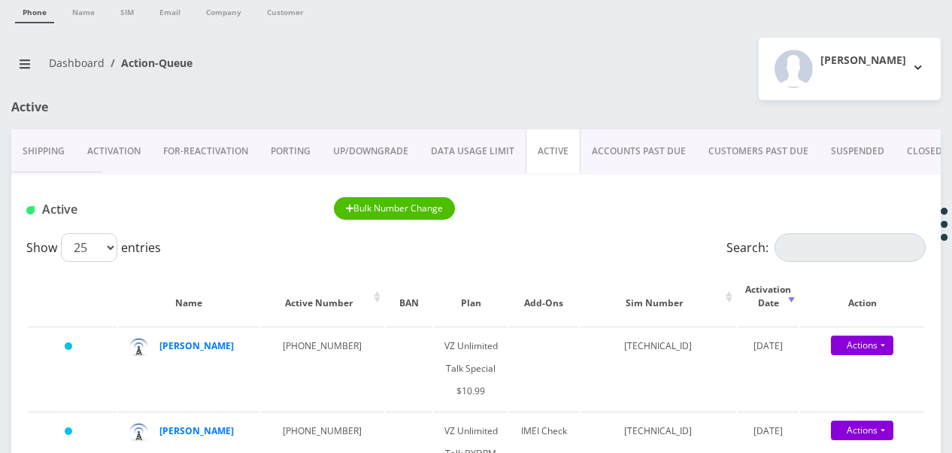
scroll to position [75, 0]
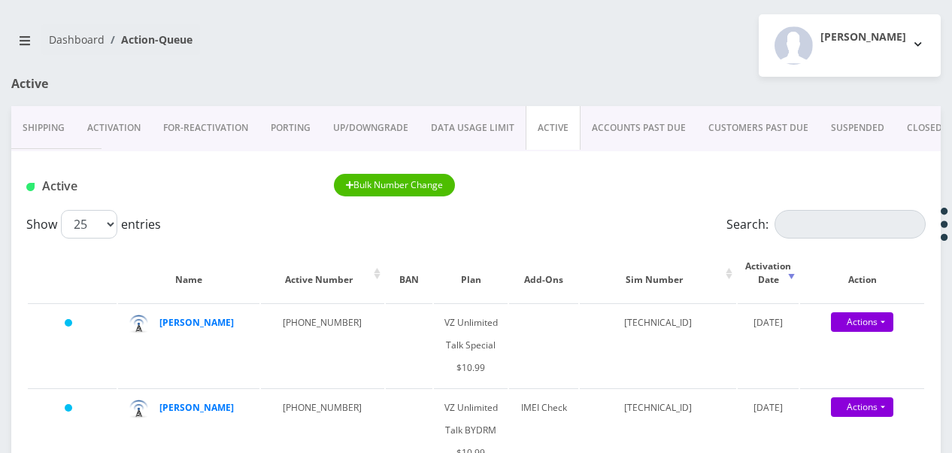
click at [122, 119] on link "Activation" at bounding box center [114, 128] width 76 height 44
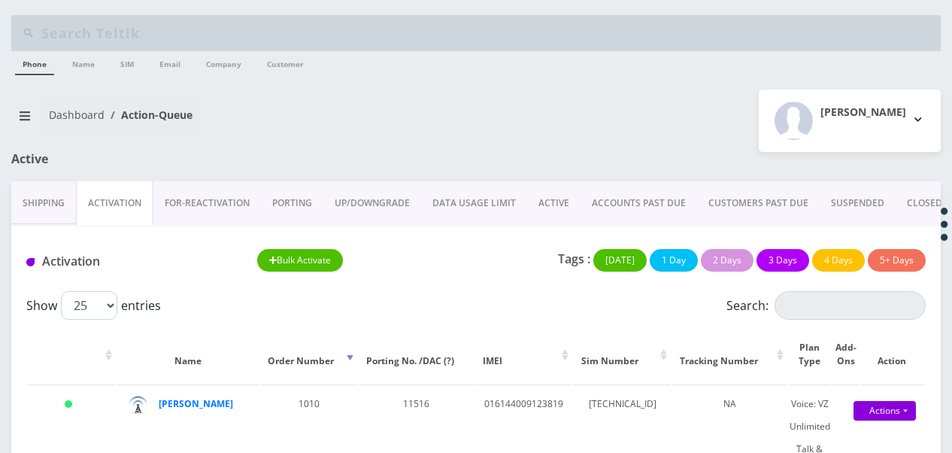
scroll to position [150, 0]
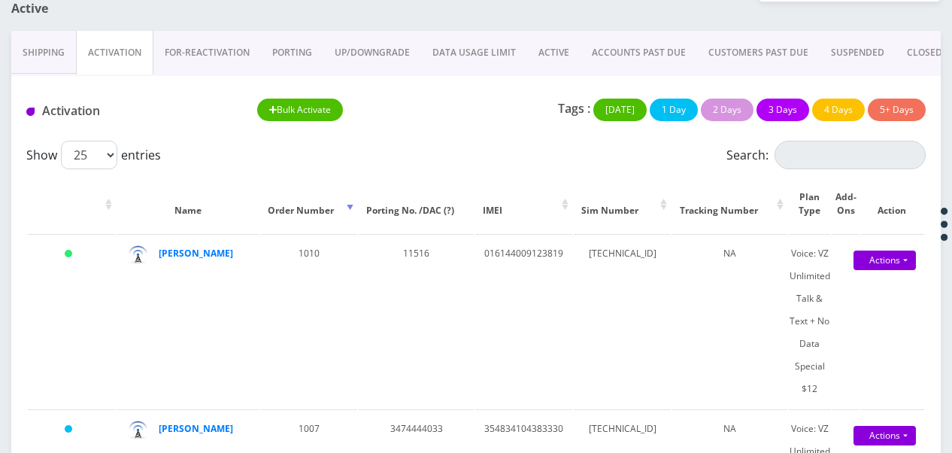
click at [548, 46] on link "ACTIVE" at bounding box center [553, 53] width 53 height 44
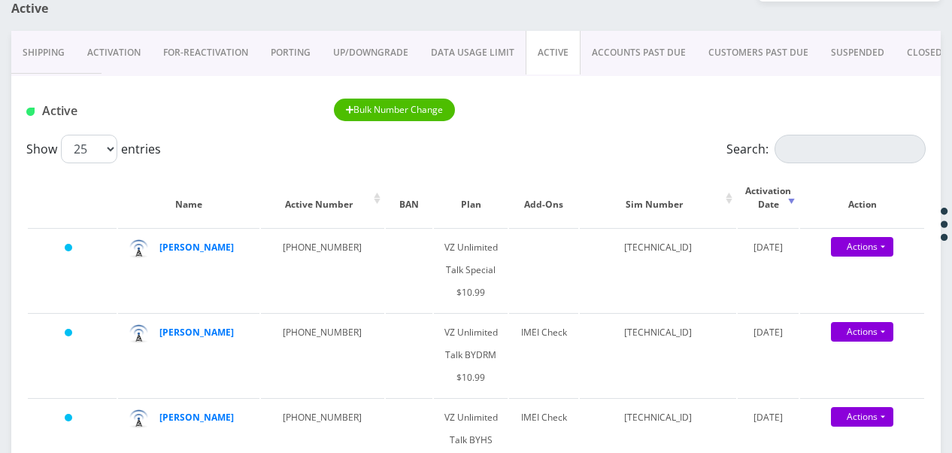
click at [107, 59] on link "Activation" at bounding box center [114, 53] width 76 height 44
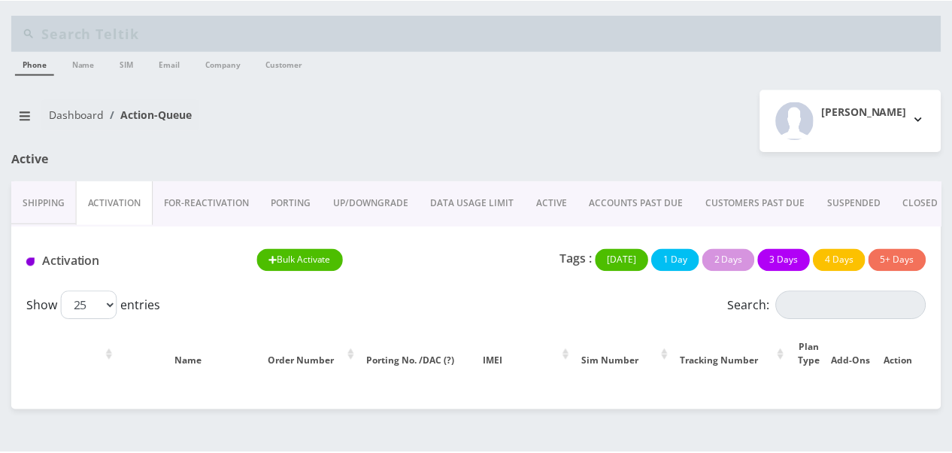
scroll to position [150, 0]
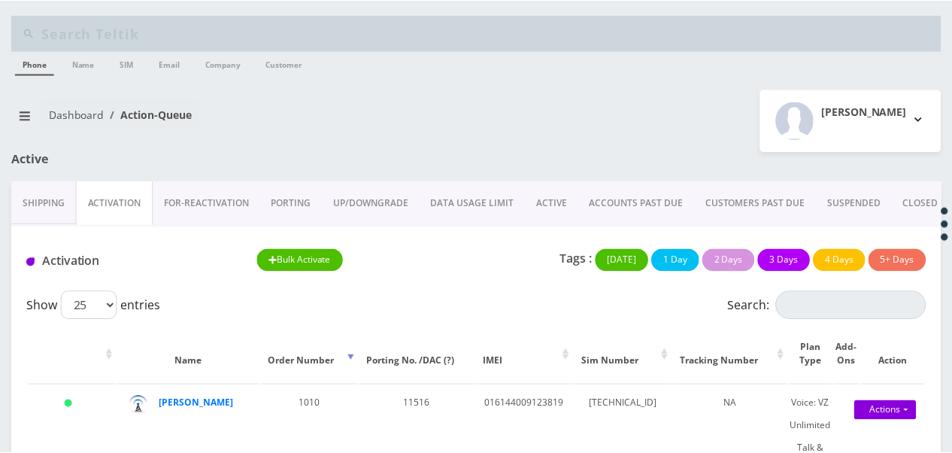
scroll to position [150, 0]
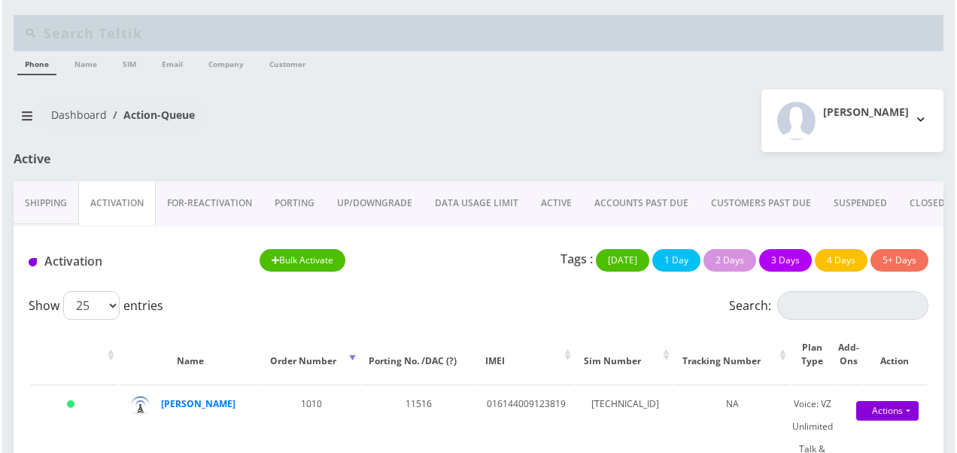
scroll to position [150, 0]
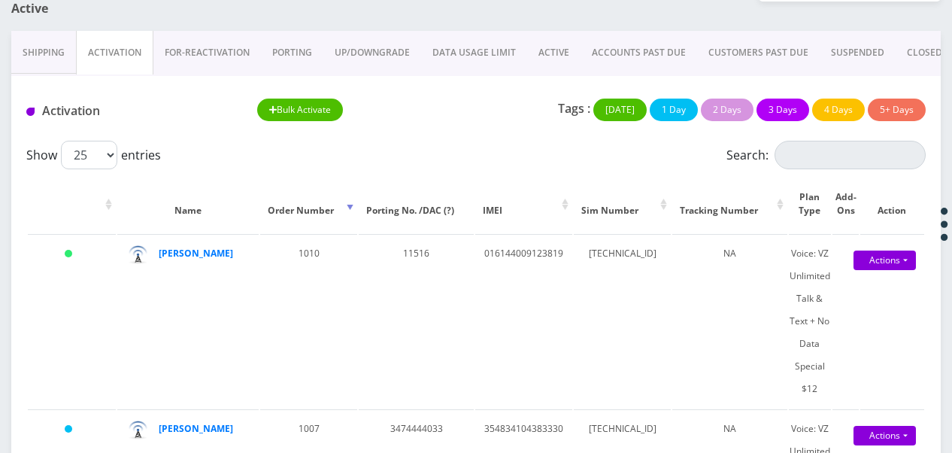
click at [556, 50] on link "ACTIVE" at bounding box center [553, 53] width 53 height 44
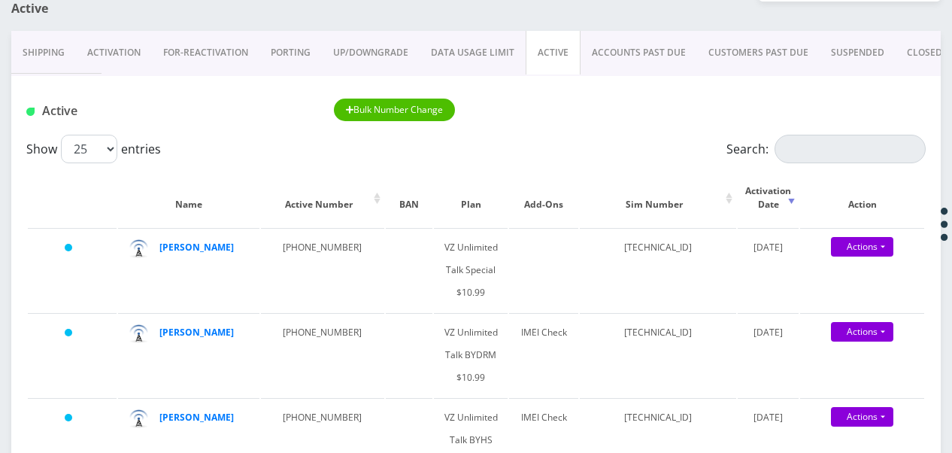
click at [104, 45] on link "Activation" at bounding box center [114, 53] width 76 height 44
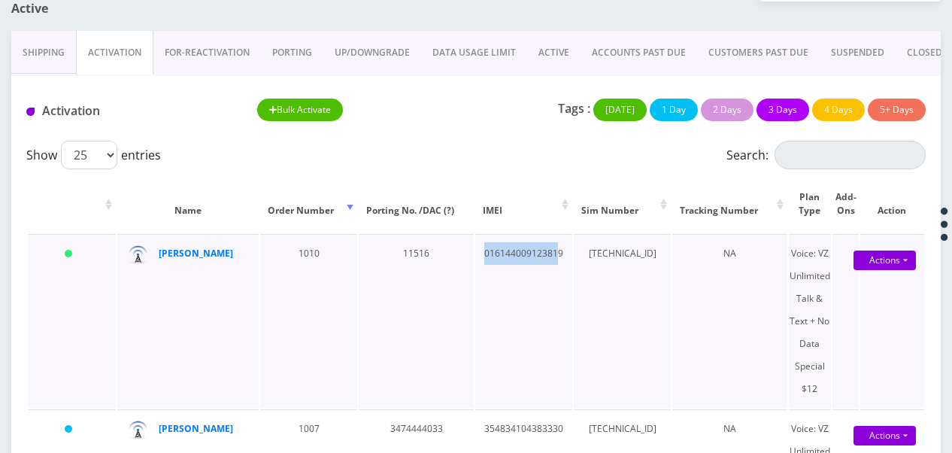
drag, startPoint x: 470, startPoint y: 253, endPoint x: 542, endPoint y: 254, distance: 71.5
click at [542, 254] on td "016144009123819" at bounding box center [523, 321] width 97 height 174
drag, startPoint x: 542, startPoint y: 254, endPoint x: 627, endPoint y: 260, distance: 86.0
click at [627, 260] on td "[TECHNICAL_ID]" at bounding box center [622, 321] width 97 height 174
drag, startPoint x: 615, startPoint y: 257, endPoint x: 644, endPoint y: 255, distance: 28.7
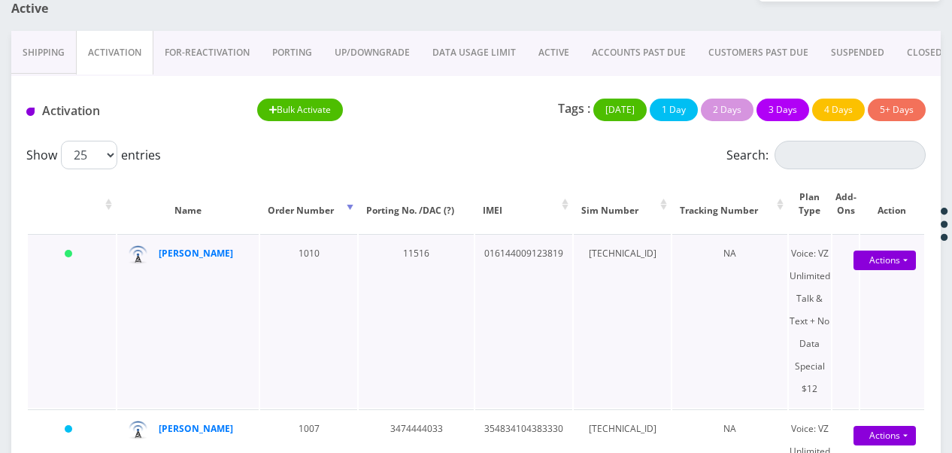
click at [644, 255] on td "[TECHNICAL_ID]" at bounding box center [622, 321] width 97 height 174
drag, startPoint x: 644, startPoint y: 255, endPoint x: 645, endPoint y: 277, distance: 21.8
click at [645, 277] on td "[TECHNICAL_ID]" at bounding box center [622, 321] width 97 height 174
drag, startPoint x: 469, startPoint y: 251, endPoint x: 548, endPoint y: 255, distance: 78.3
click at [548, 255] on td "016144009123819" at bounding box center [523, 321] width 97 height 174
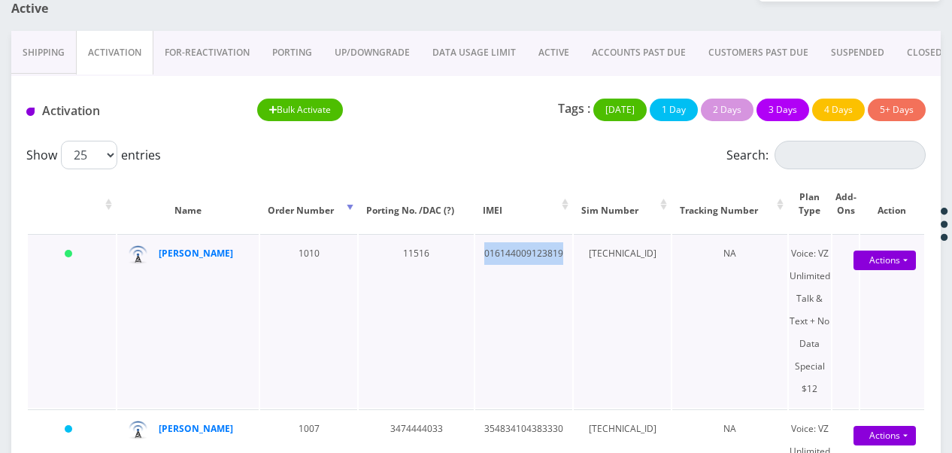
copy td "016144009123819"
click at [414, 257] on td "11516" at bounding box center [416, 321] width 115 height 174
click at [565, 53] on link "ACTIVE" at bounding box center [553, 53] width 53 height 44
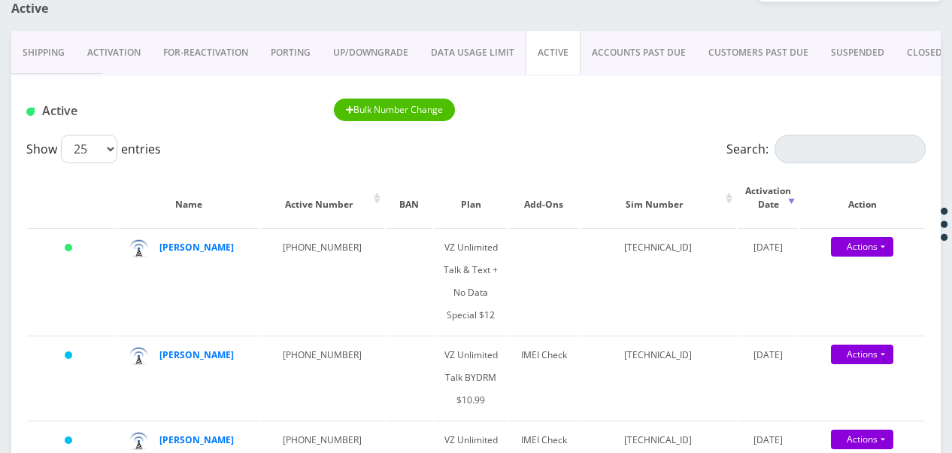
click at [117, 56] on link "Activation" at bounding box center [114, 53] width 76 height 44
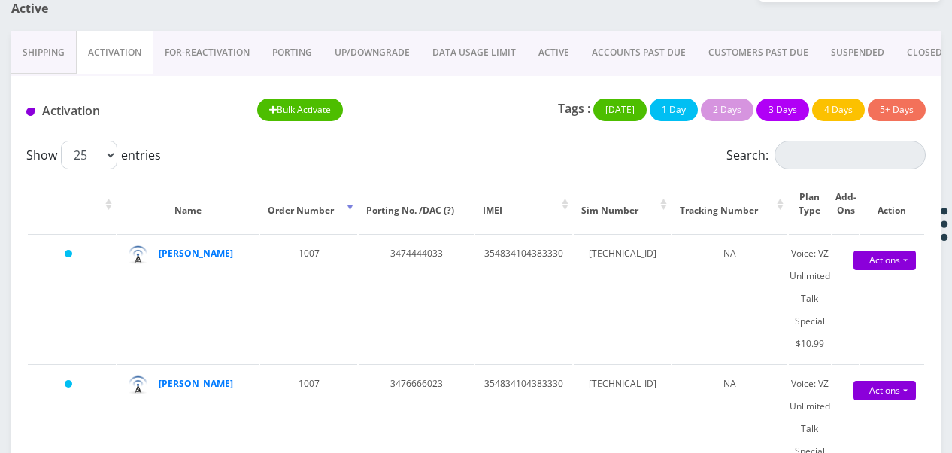
click at [548, 49] on link "ACTIVE" at bounding box center [553, 53] width 53 height 44
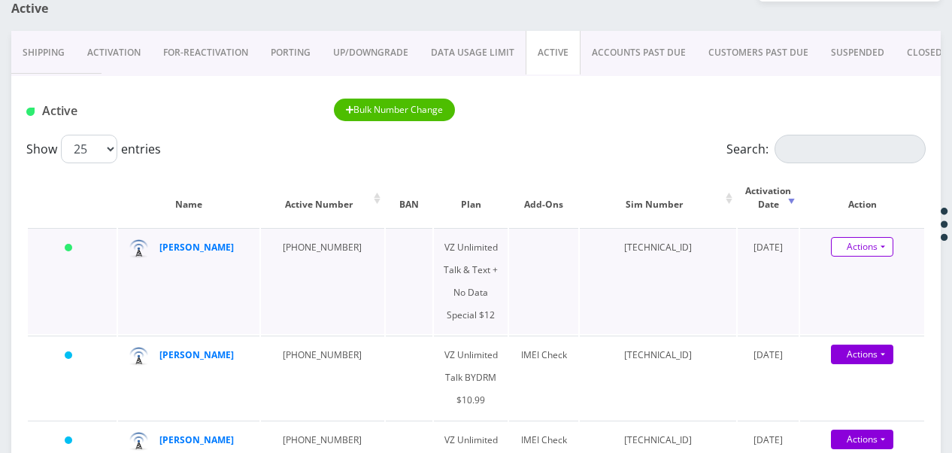
click at [890, 253] on link "Actions" at bounding box center [862, 247] width 62 height 20
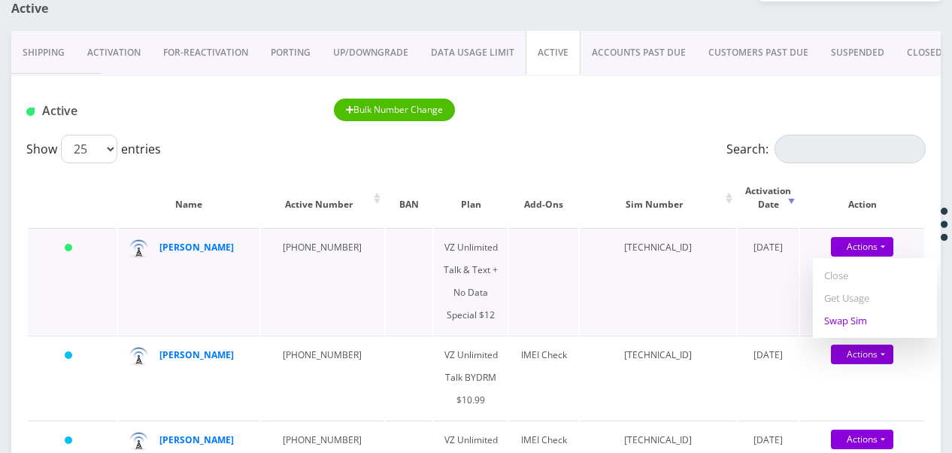
click at [838, 320] on link "Swap Sim" at bounding box center [875, 320] width 124 height 23
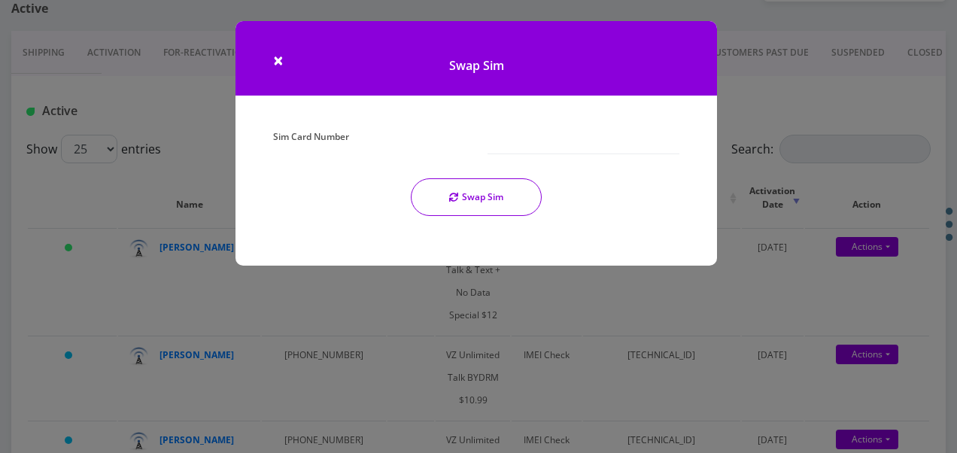
click at [591, 155] on div "Sim Card Number Swap Sim" at bounding box center [476, 177] width 429 height 102
click at [566, 144] on input "Sim Card Number" at bounding box center [583, 140] width 192 height 29
type input "89148000010357773399"
click at [505, 208] on button "Swap Sim" at bounding box center [476, 197] width 131 height 38
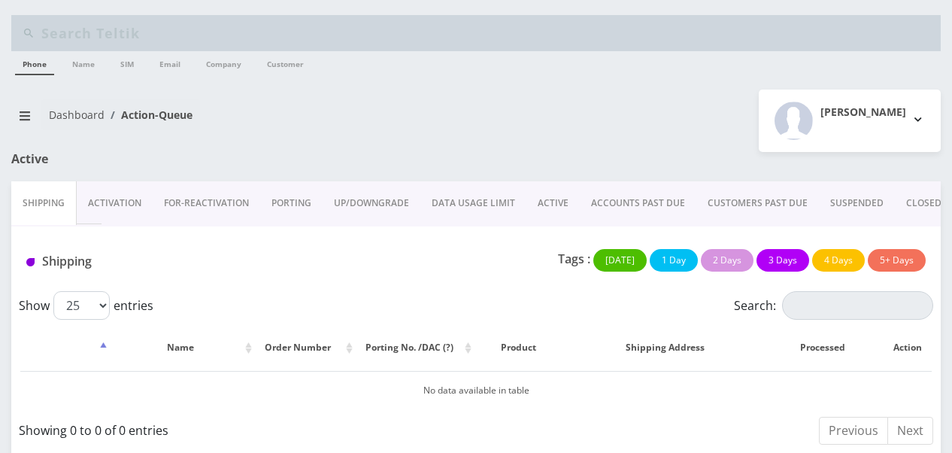
click at [536, 208] on link "ACTIVE" at bounding box center [552, 203] width 53 height 44
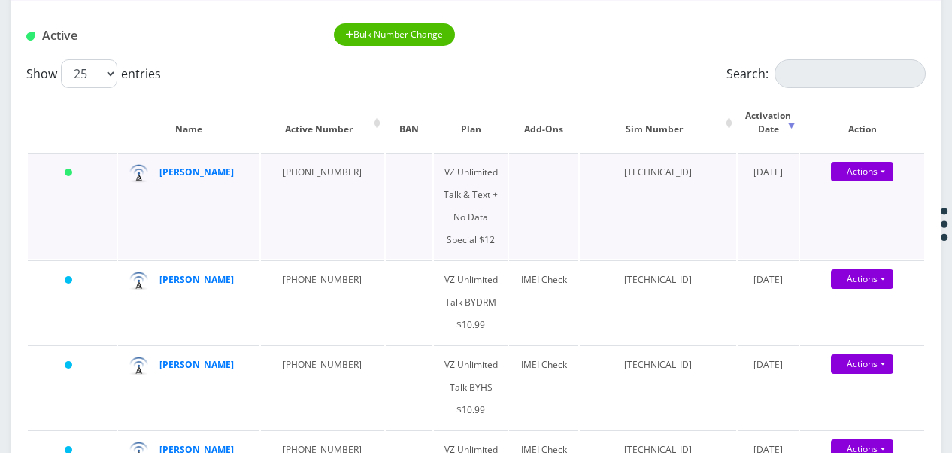
scroll to position [150, 0]
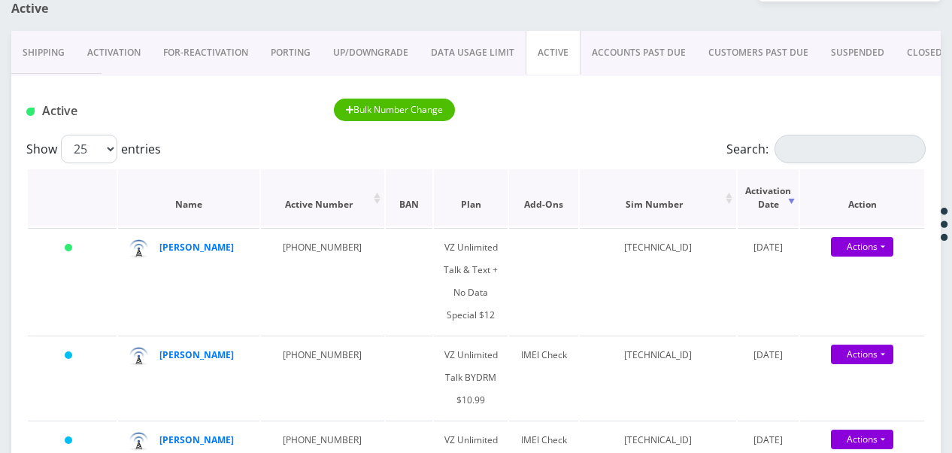
click at [851, 171] on th "Action" at bounding box center [862, 197] width 124 height 57
click at [851, 141] on input "Search:" at bounding box center [850, 149] width 151 height 29
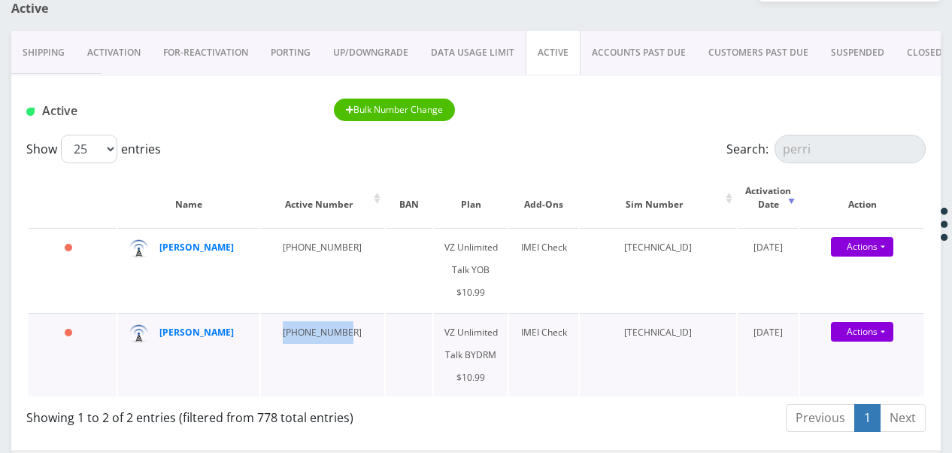
drag, startPoint x: 272, startPoint y: 332, endPoint x: 333, endPoint y: 334, distance: 61.7
click at [333, 334] on td "917-494-2208" at bounding box center [322, 354] width 123 height 83
drag, startPoint x: 333, startPoint y: 334, endPoint x: 312, endPoint y: 325, distance: 22.9
copy td "917-494-2208"
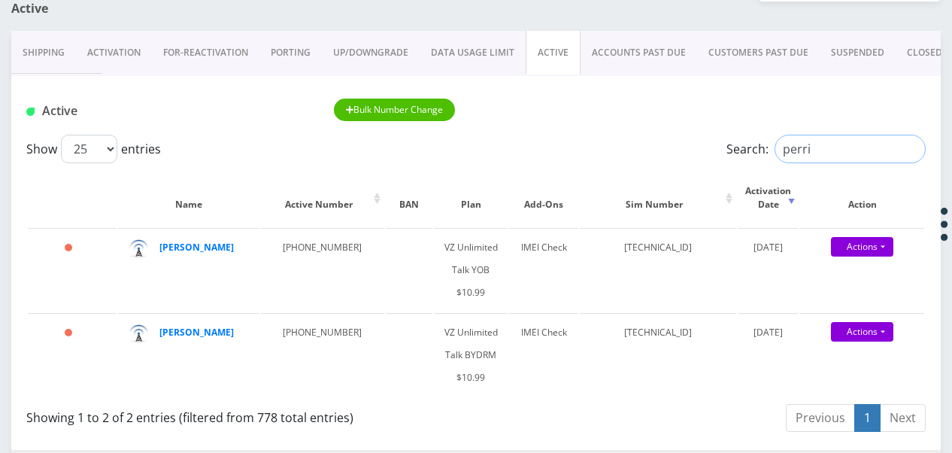
drag, startPoint x: 754, startPoint y: 153, endPoint x: 667, endPoint y: 130, distance: 90.3
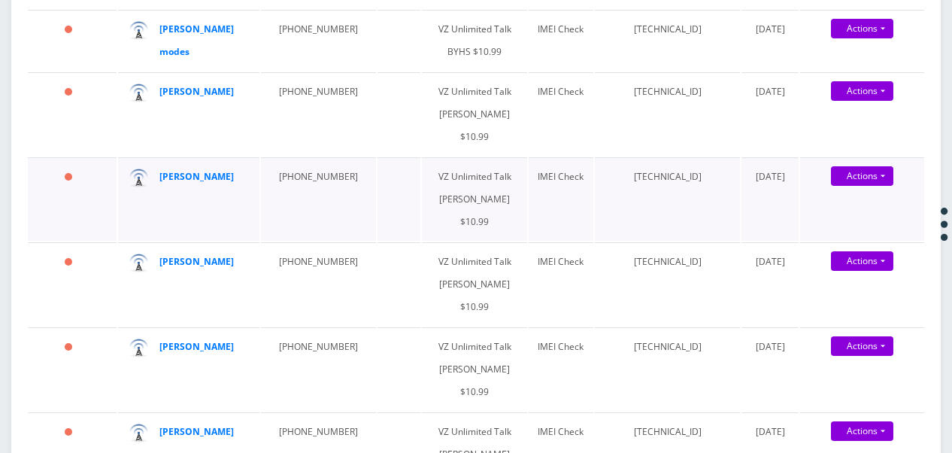
scroll to position [526, 0]
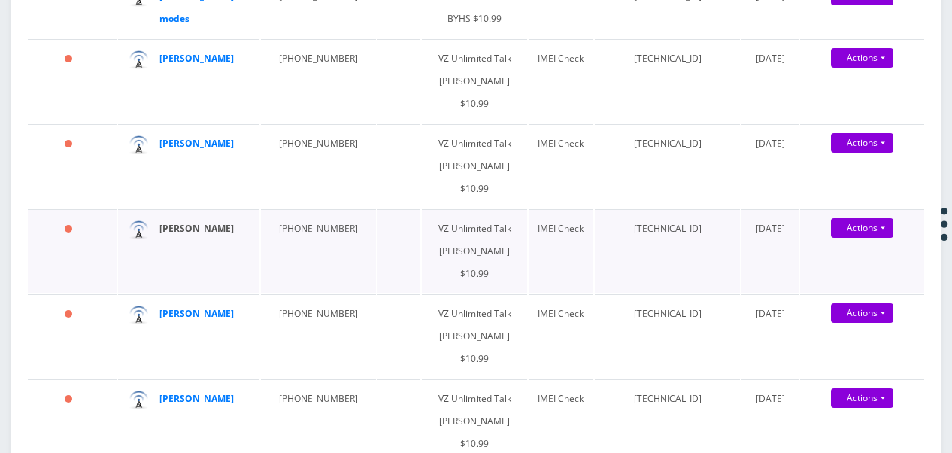
type input "shaindy"
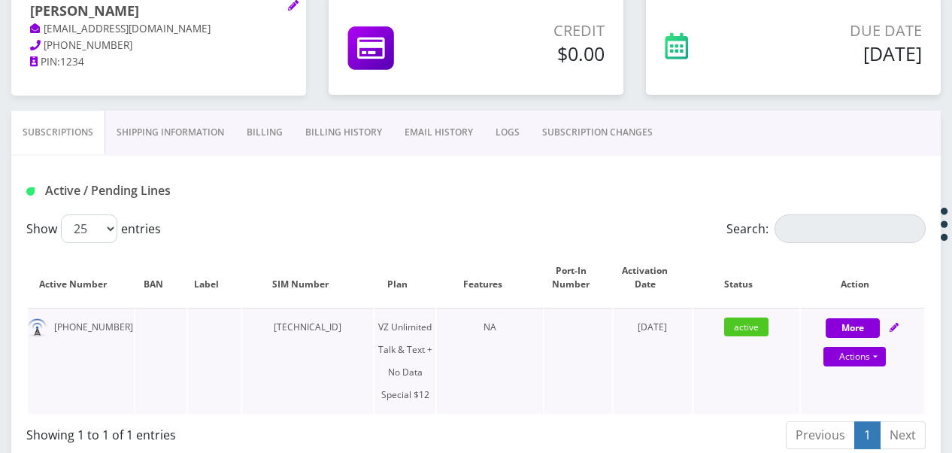
scroll to position [226, 0]
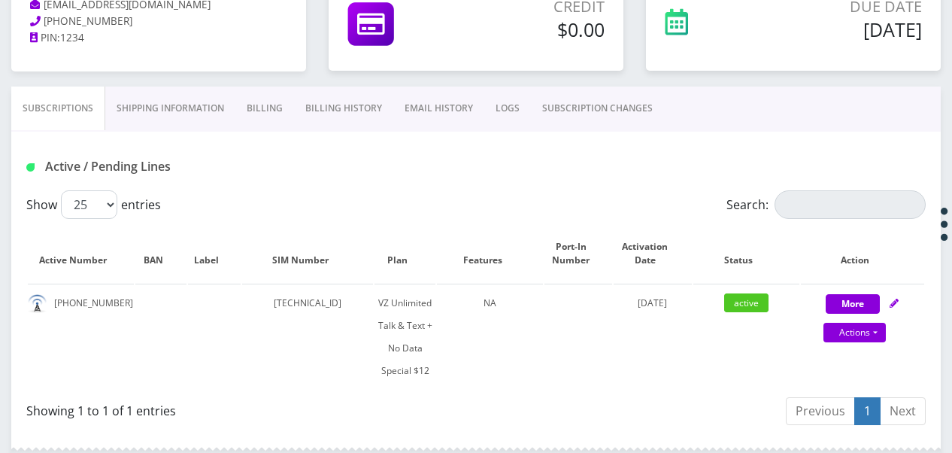
click at [630, 114] on link "SUBSCRIPTION CHANGES" at bounding box center [597, 108] width 133 height 44
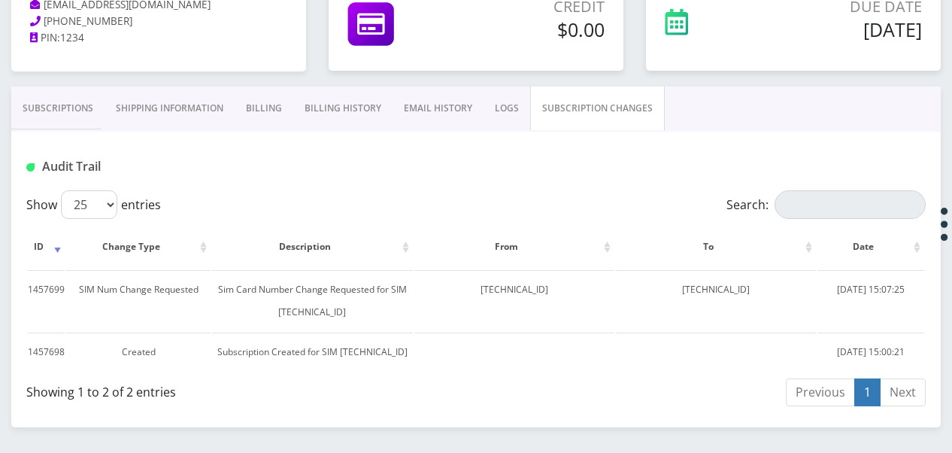
click at [90, 93] on link "Subscriptions" at bounding box center [57, 108] width 93 height 44
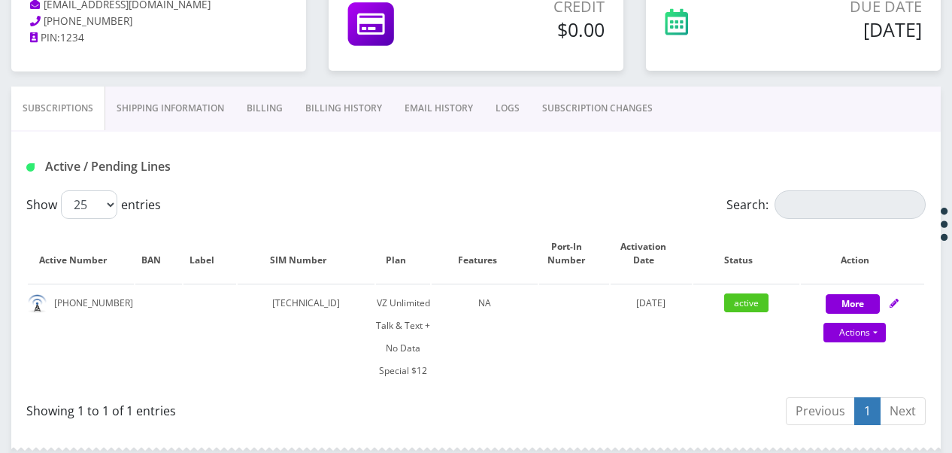
click at [587, 125] on link "SUBSCRIPTION CHANGES" at bounding box center [597, 108] width 133 height 44
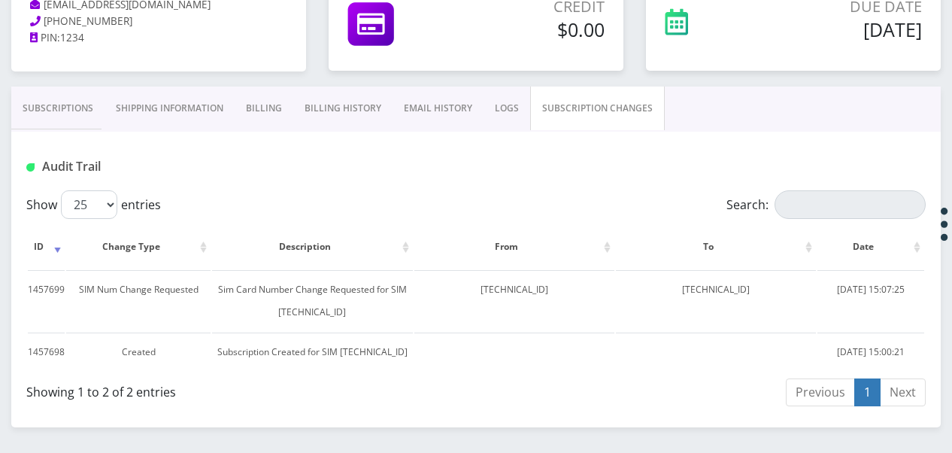
click at [77, 105] on link "Subscriptions" at bounding box center [57, 108] width 93 height 44
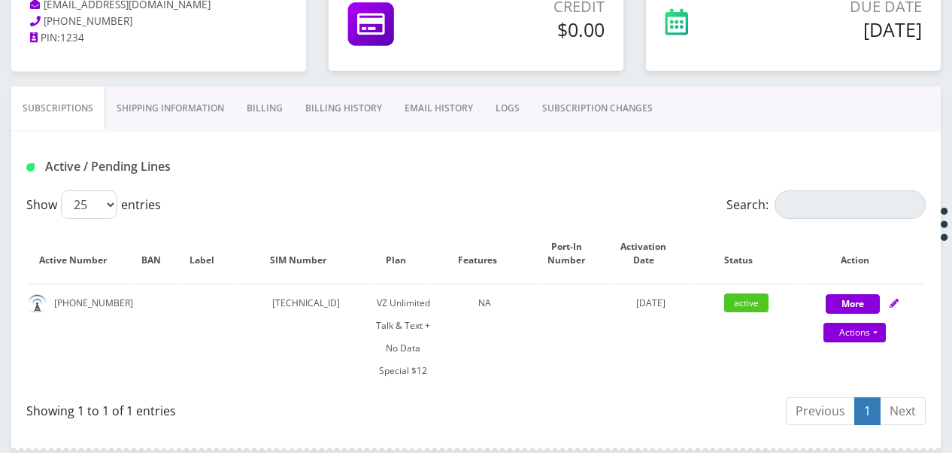
click at [594, 102] on link "SUBSCRIPTION CHANGES" at bounding box center [597, 108] width 133 height 44
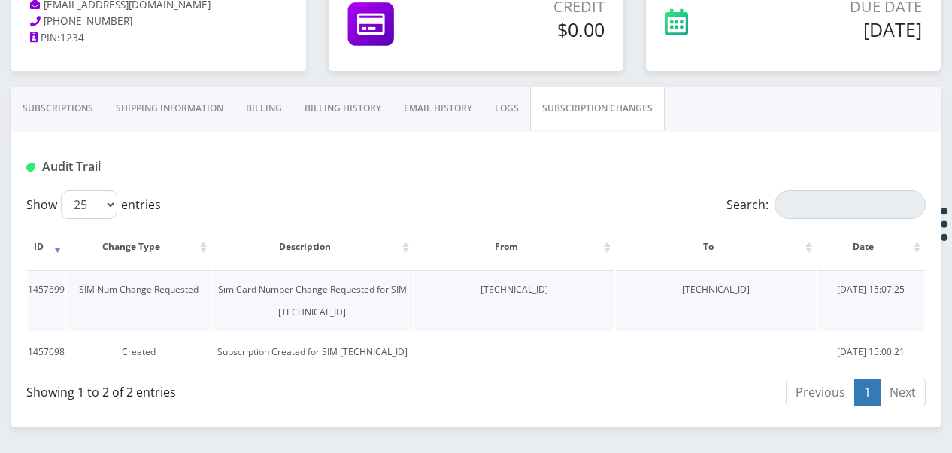
drag, startPoint x: 666, startPoint y: 293, endPoint x: 823, endPoint y: 289, distance: 156.5
click at [816, 289] on td "89148000010357773399" at bounding box center [716, 300] width 200 height 61
drag, startPoint x: 823, startPoint y: 289, endPoint x: 730, endPoint y: 290, distance: 93.3
copy td "89148000010357773399"
click at [77, 117] on link "Subscriptions" at bounding box center [57, 108] width 93 height 44
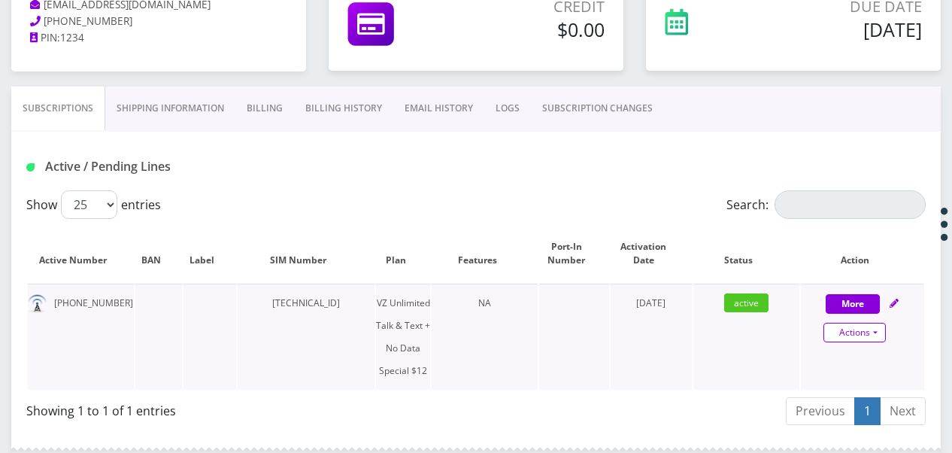
click at [876, 332] on link "Actions" at bounding box center [855, 333] width 62 height 20
select select "501"
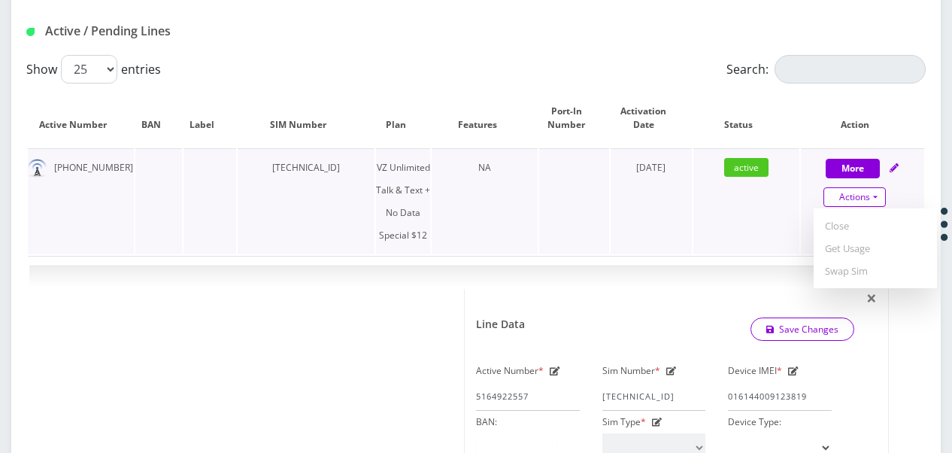
scroll to position [376, 0]
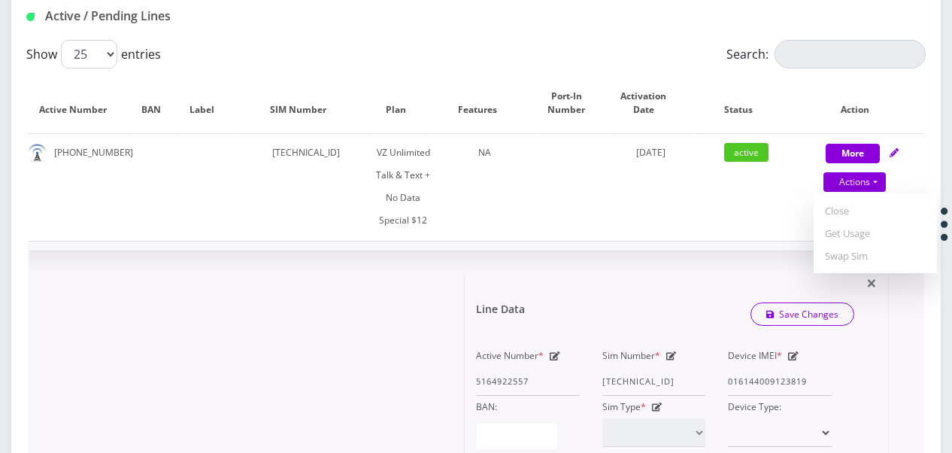
click at [675, 360] on div "Sim Number * 89148000011835956242" at bounding box center [654, 369] width 126 height 51
click at [666, 351] on icon at bounding box center [671, 355] width 11 height 9
click at [776, 373] on div "Active Number * 5164922557 Sim Number * 89148000011835956242 Device IMEI * 0161…" at bounding box center [654, 420] width 378 height 153
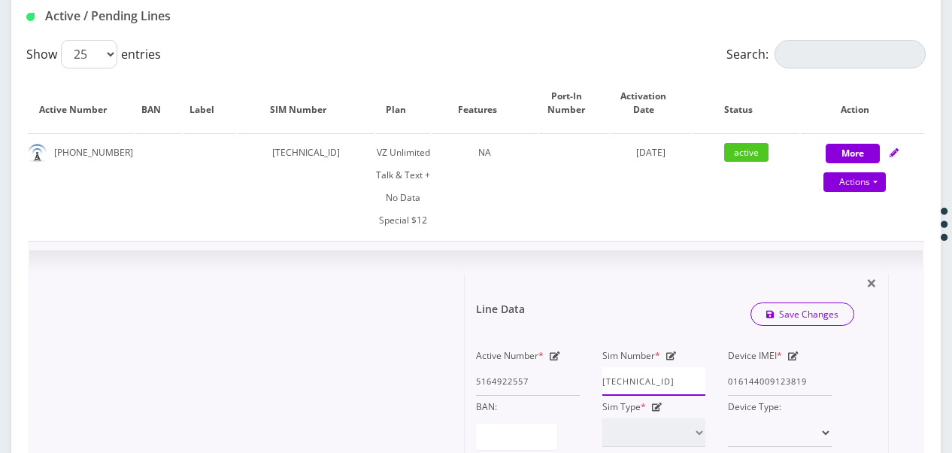
paste input "0357773399"
type input "89148000010357773399"
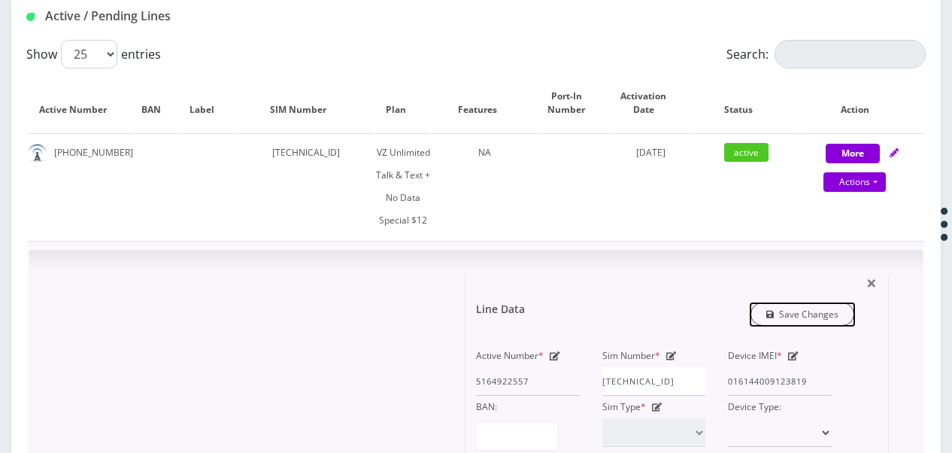
click at [827, 310] on link "Save Changes" at bounding box center [803, 313] width 105 height 23
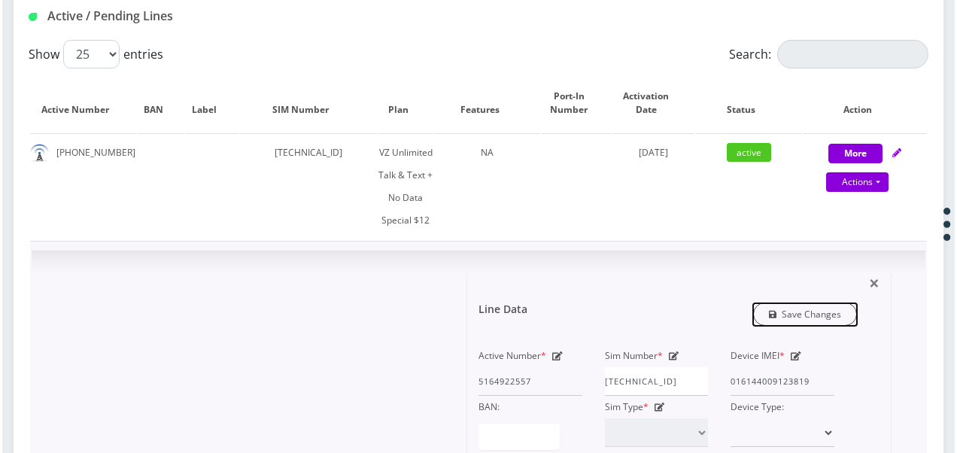
scroll to position [0, 0]
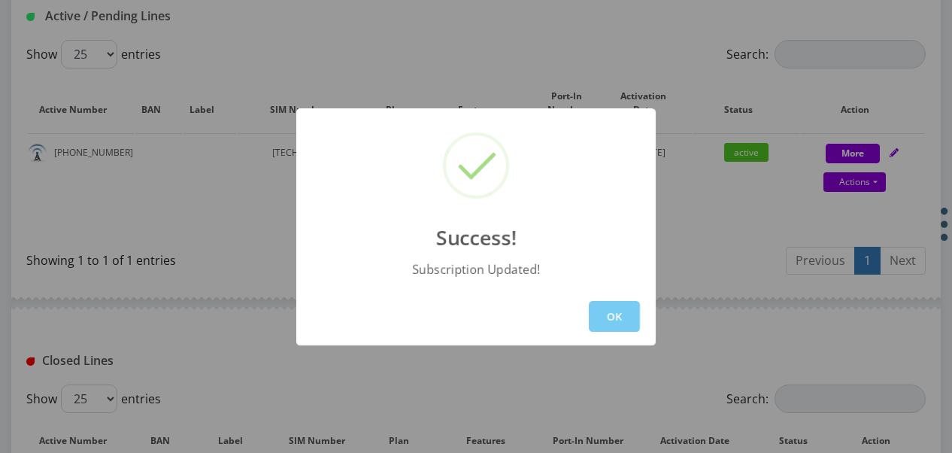
click at [626, 311] on button "OK" at bounding box center [614, 316] width 51 height 31
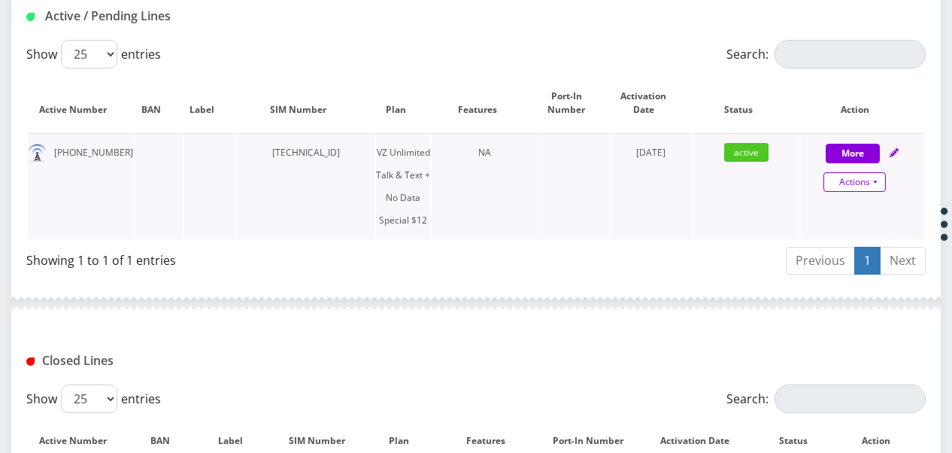
click at [883, 184] on link "Actions" at bounding box center [855, 182] width 62 height 20
select select "501"
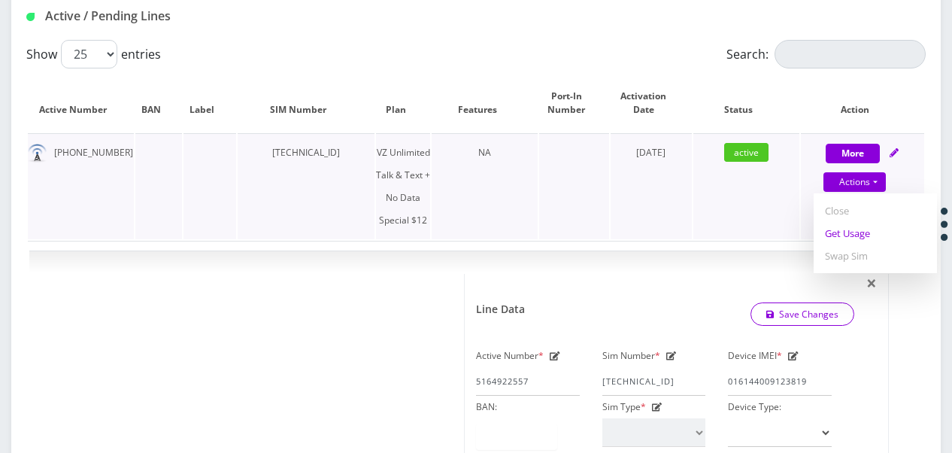
click at [857, 236] on link "Get Usage" at bounding box center [875, 233] width 123 height 23
select select "501"
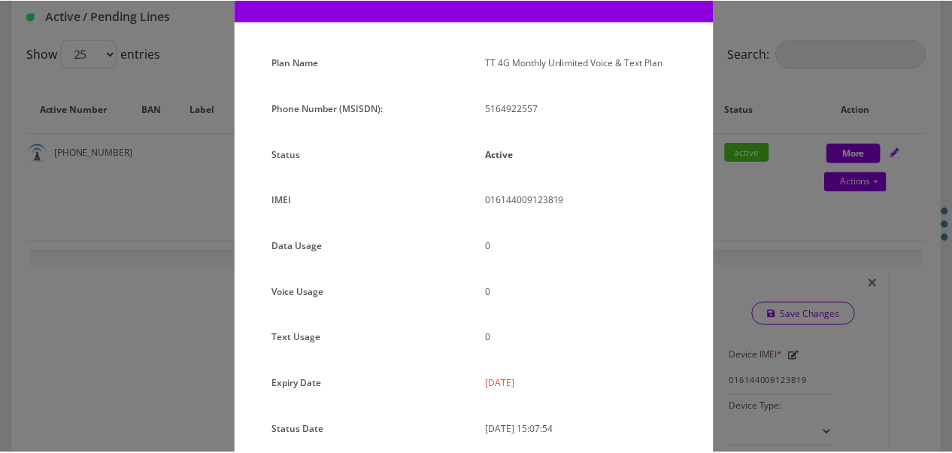
scroll to position [150, 0]
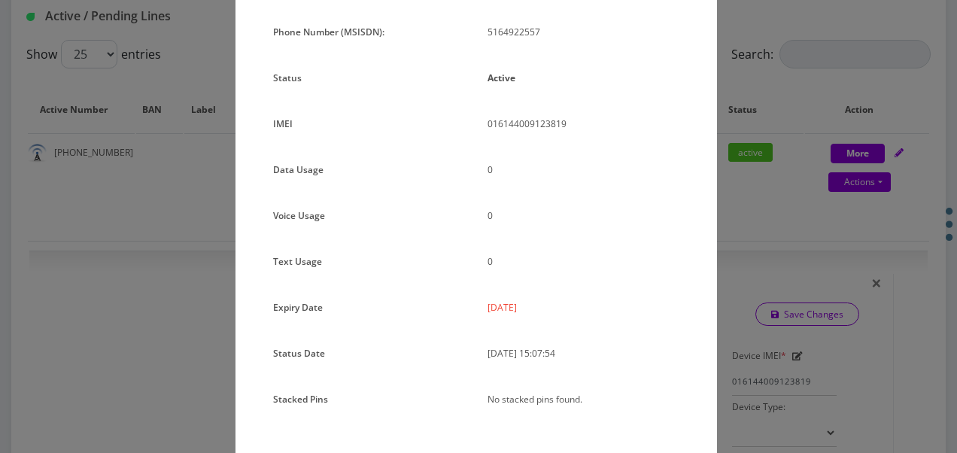
click at [752, 156] on div "× Subscription Info Plan Name TT 4G Monthly Unlimited Voice & Text Plan Phone N…" at bounding box center [478, 226] width 957 height 453
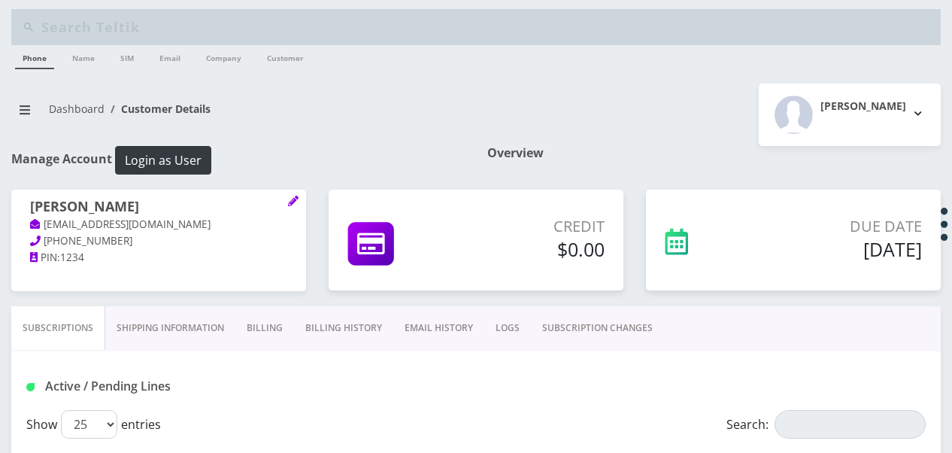
scroll to position [0, 0]
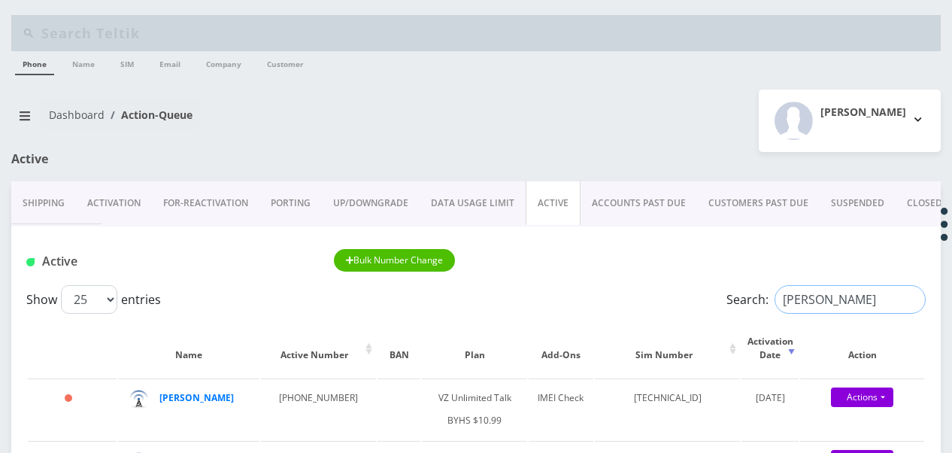
drag, startPoint x: 870, startPoint y: 286, endPoint x: 697, endPoint y: 289, distance: 173.0
click at [697, 289] on div "Show 25 50 100 250 500 1000 entries Search: [PERSON_NAME]" at bounding box center [476, 299] width 900 height 29
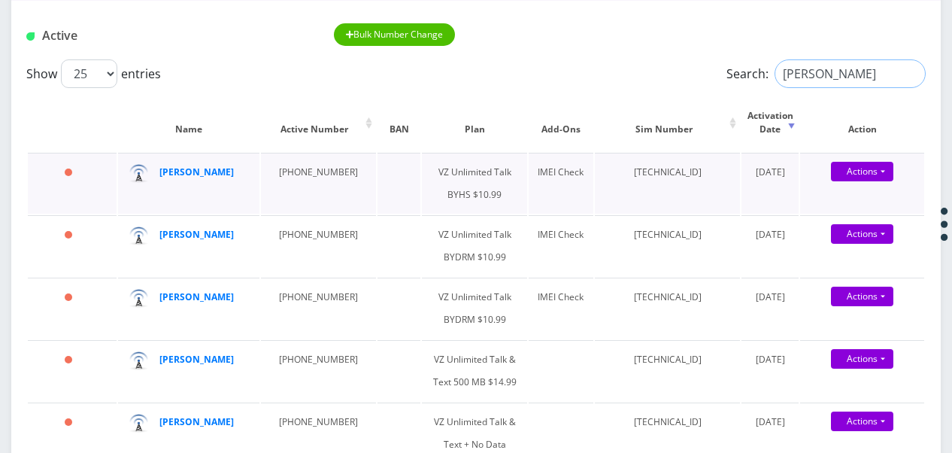
scroll to position [301, 0]
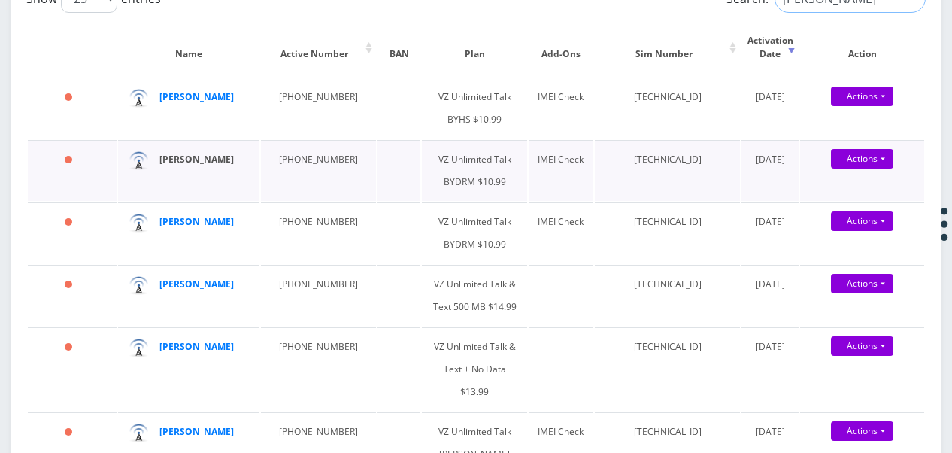
type input "[PERSON_NAME]"
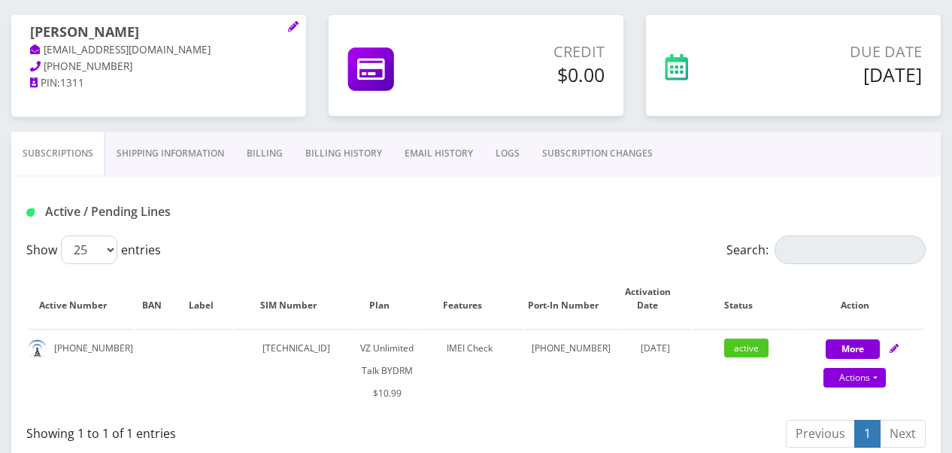
scroll to position [150, 0]
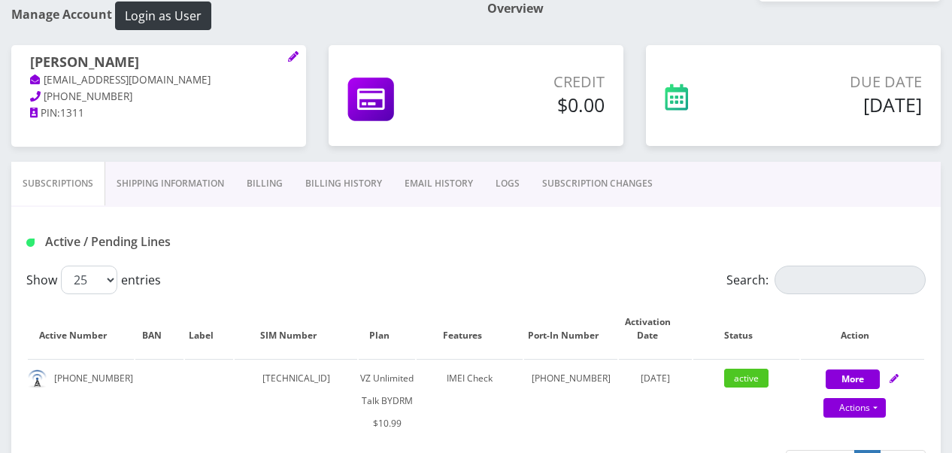
click at [224, 182] on link "Shipping Information" at bounding box center [170, 184] width 130 height 44
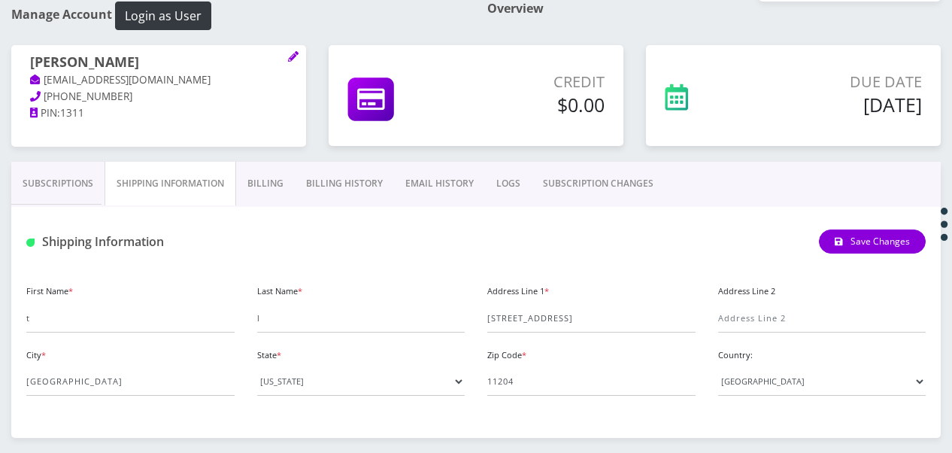
click at [269, 187] on link "Billing" at bounding box center [265, 184] width 59 height 44
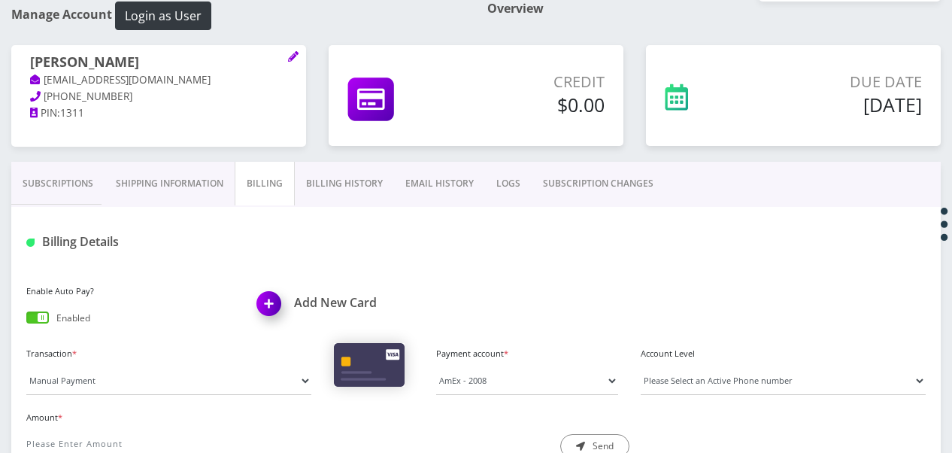
click at [196, 172] on link "Shipping Information" at bounding box center [170, 184] width 130 height 44
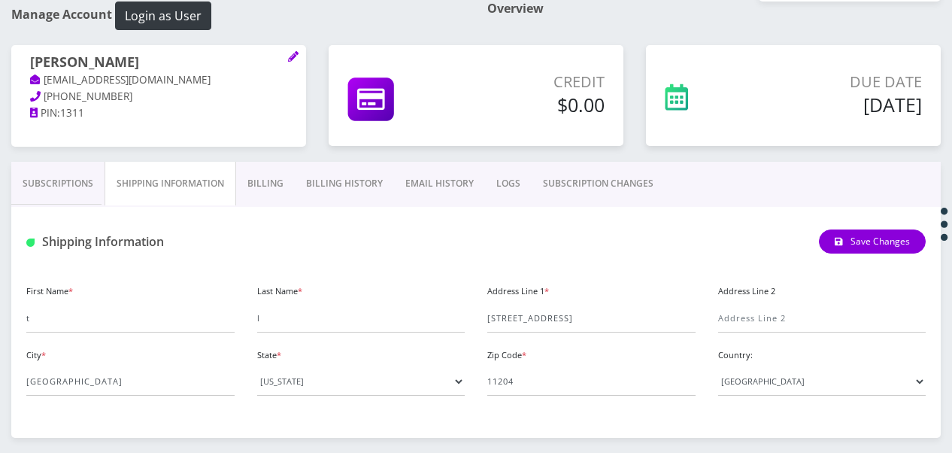
click at [253, 180] on link "Billing" at bounding box center [265, 184] width 59 height 44
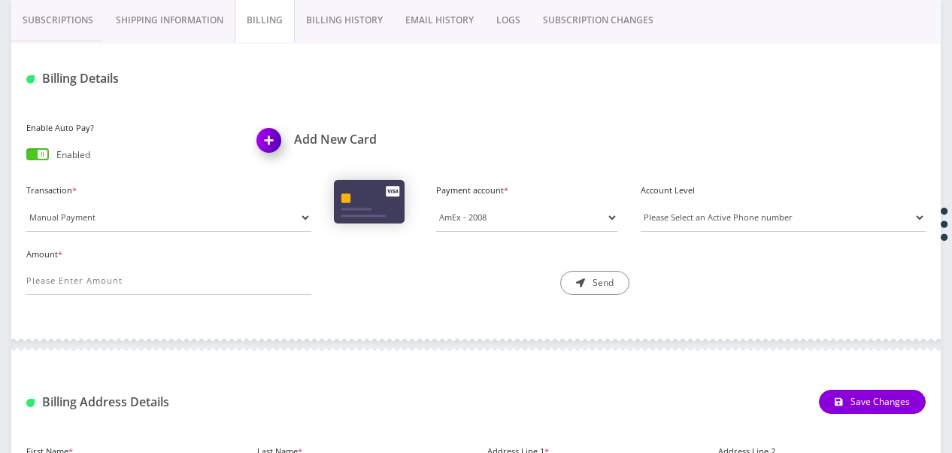
scroll to position [301, 0]
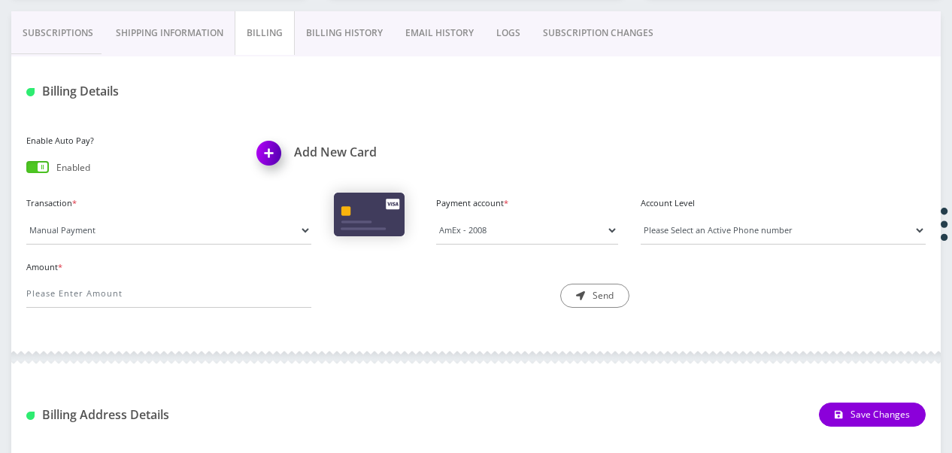
click at [62, 42] on link "Subscriptions" at bounding box center [57, 33] width 93 height 44
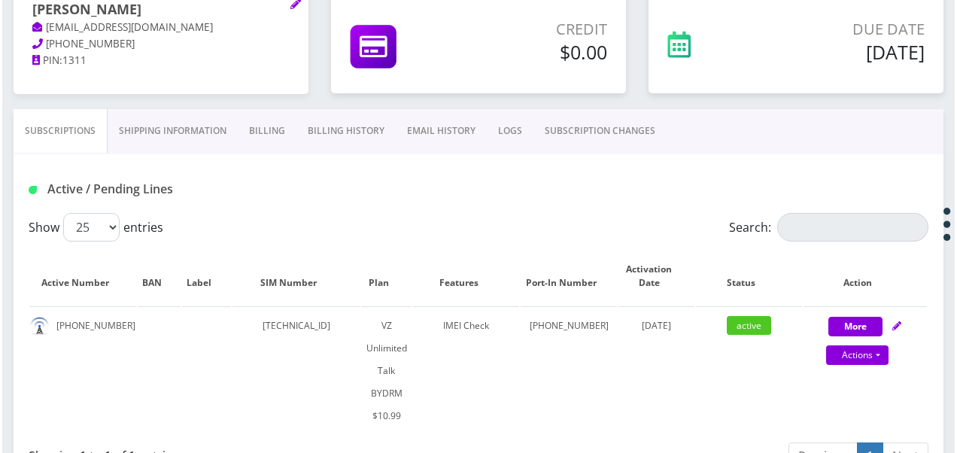
scroll to position [150, 0]
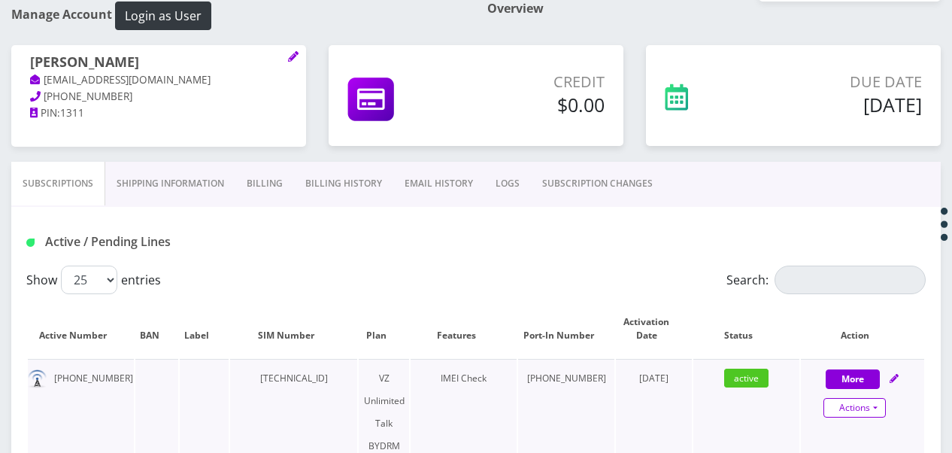
click at [880, 413] on link "Actions" at bounding box center [855, 408] width 62 height 20
select select "469"
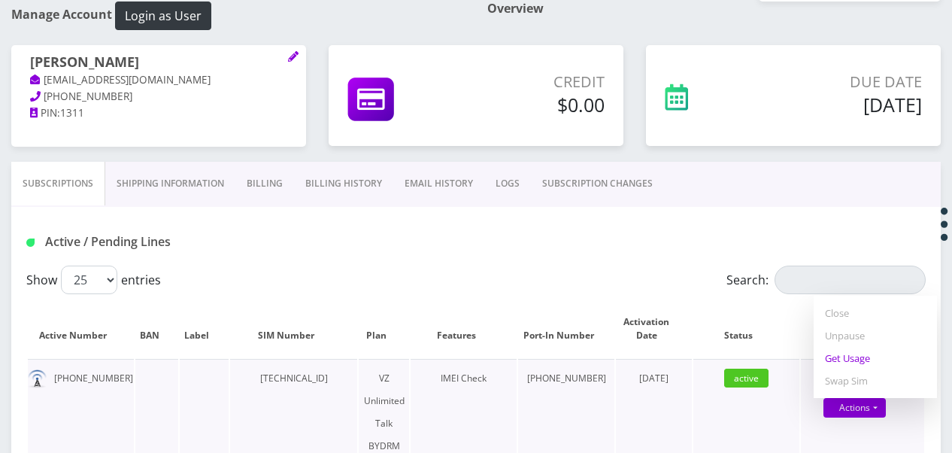
click at [854, 363] on link "Get Usage" at bounding box center [875, 358] width 123 height 23
select select "469"
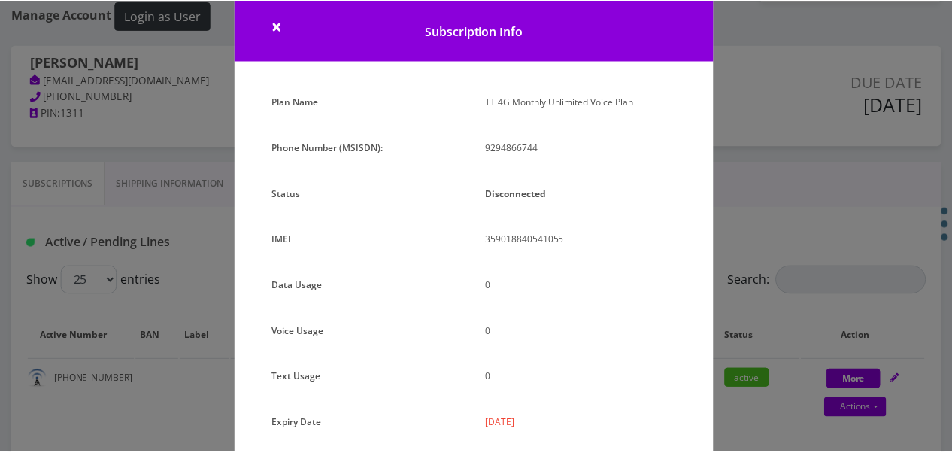
scroll to position [34, 0]
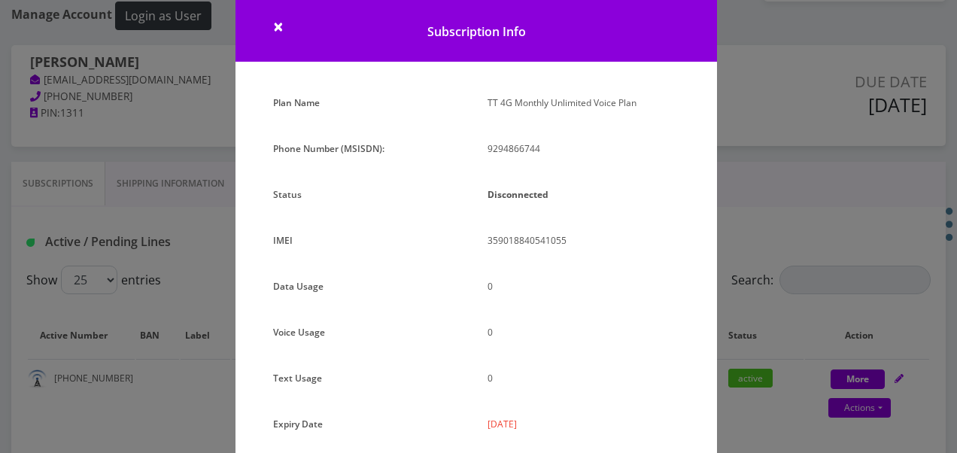
click at [759, 281] on div "× Subscription Info Plan Name TT 4G Monthly Unlimited Voice Plan Phone Number (…" at bounding box center [478, 226] width 957 height 453
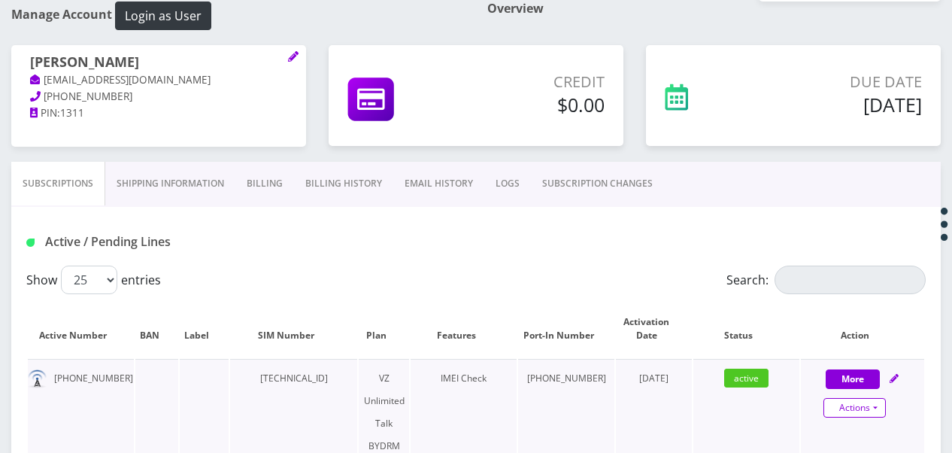
click at [880, 408] on link "Actions" at bounding box center [855, 408] width 62 height 20
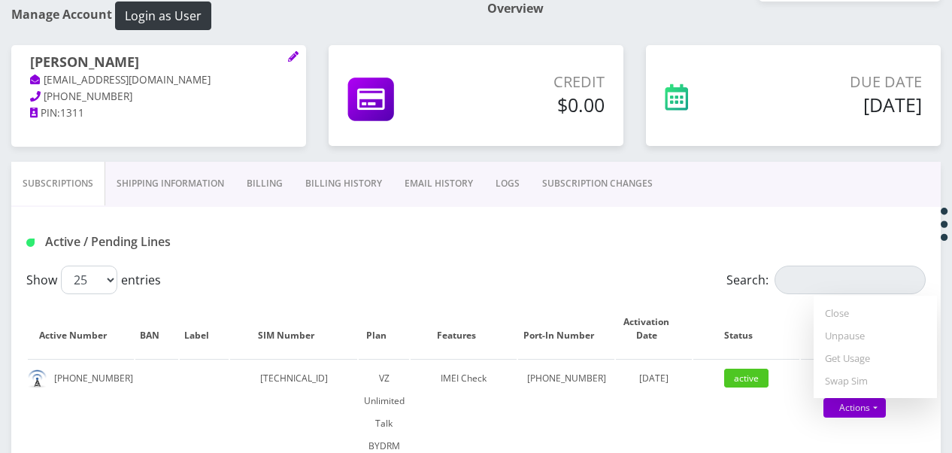
click at [252, 187] on link "Billing" at bounding box center [264, 184] width 59 height 44
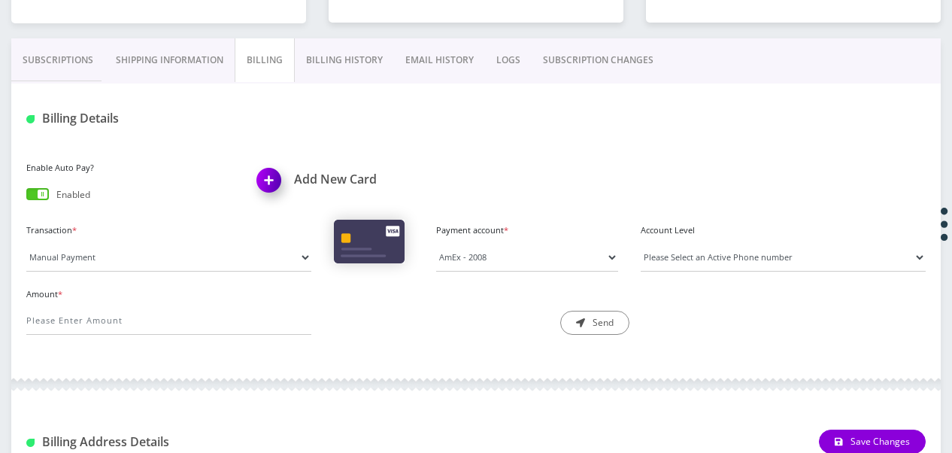
scroll to position [155, 0]
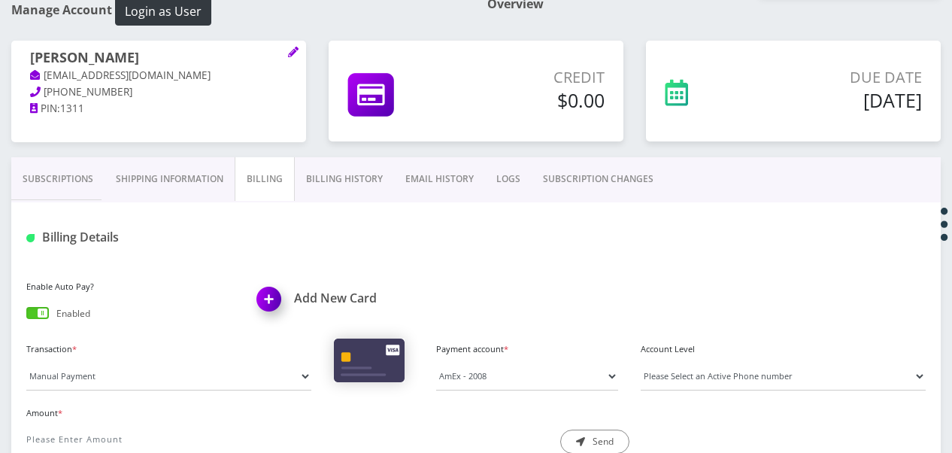
click at [334, 183] on link "Billing History" at bounding box center [344, 179] width 99 height 44
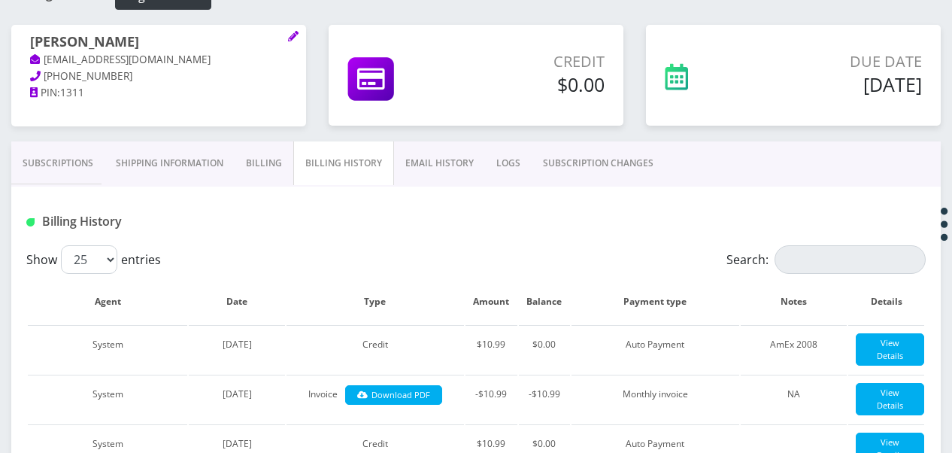
scroll to position [64, 0]
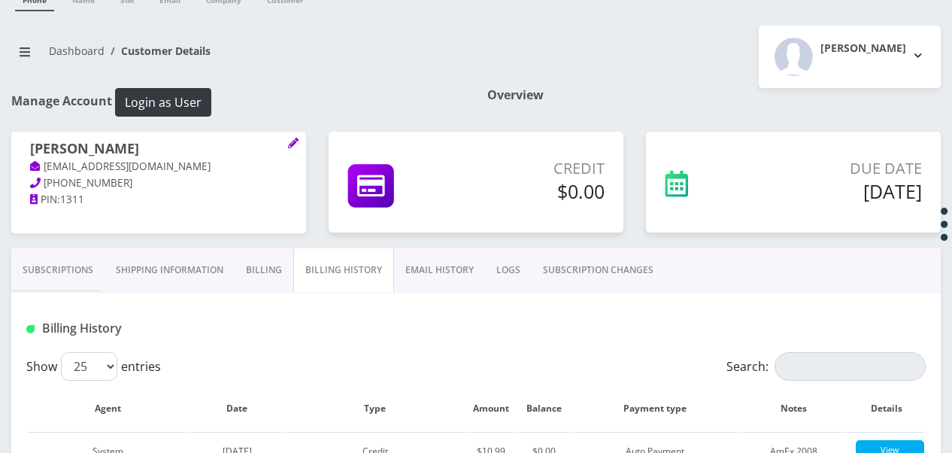
click at [59, 254] on link "Subscriptions" at bounding box center [57, 270] width 93 height 44
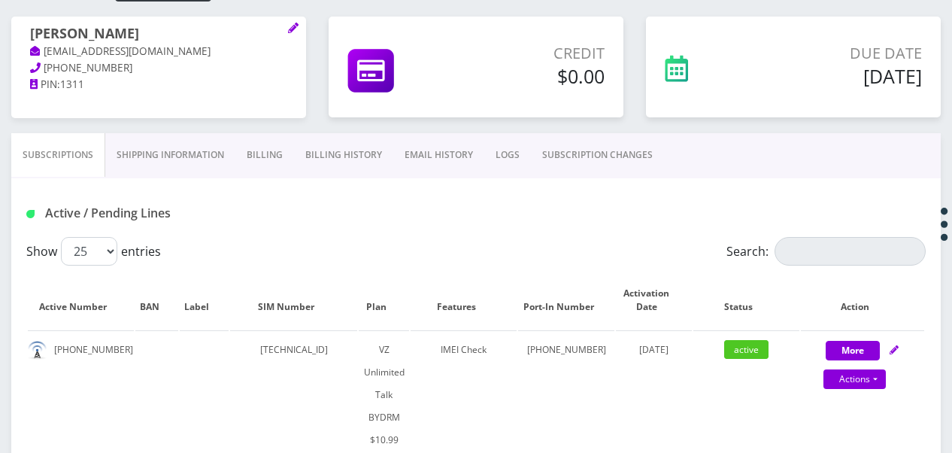
scroll to position [290, 0]
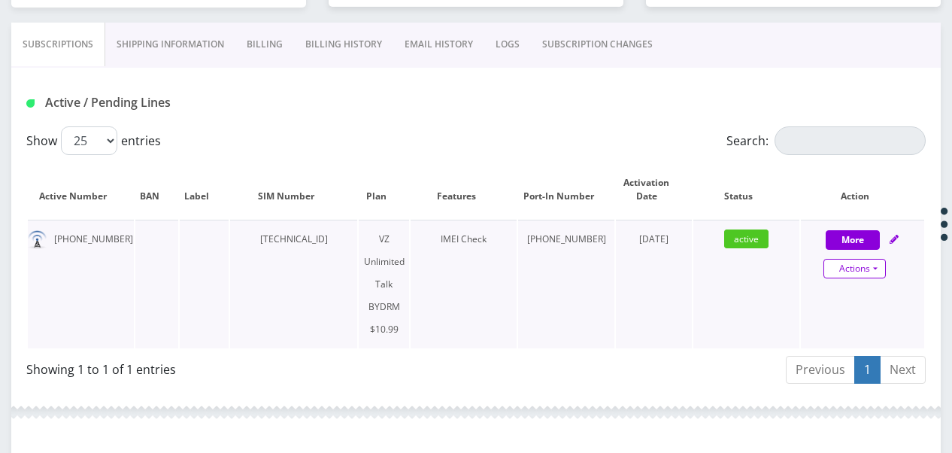
click at [866, 269] on link "Actions" at bounding box center [855, 269] width 62 height 20
select select "469"
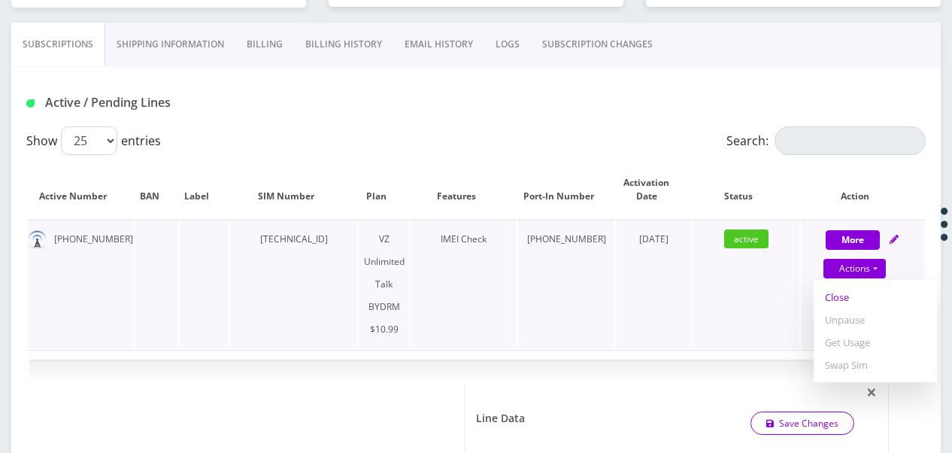
click at [850, 299] on link "Close" at bounding box center [875, 297] width 123 height 23
type input "09/08/2025"
select select "469"
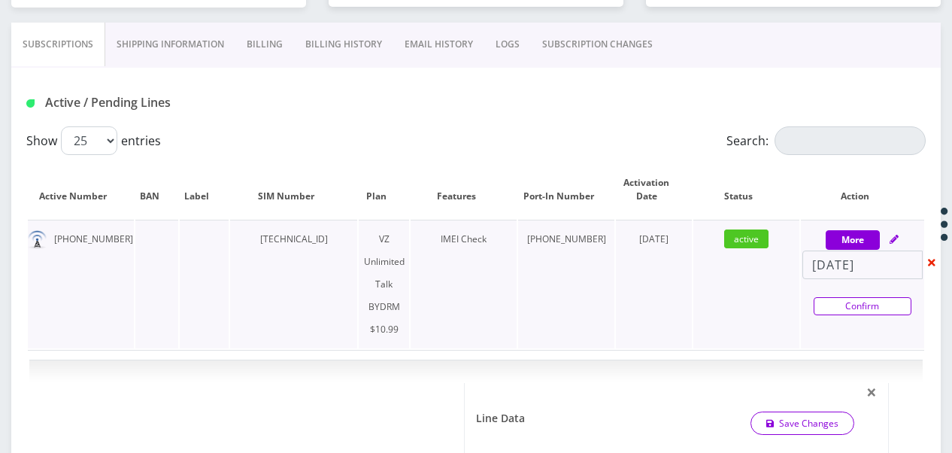
click at [854, 308] on link "Confirm" at bounding box center [863, 306] width 98 height 18
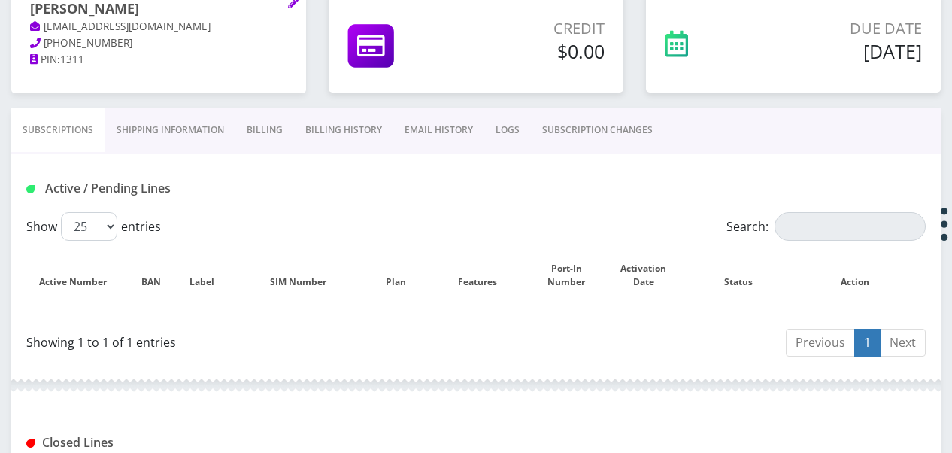
scroll to position [64, 0]
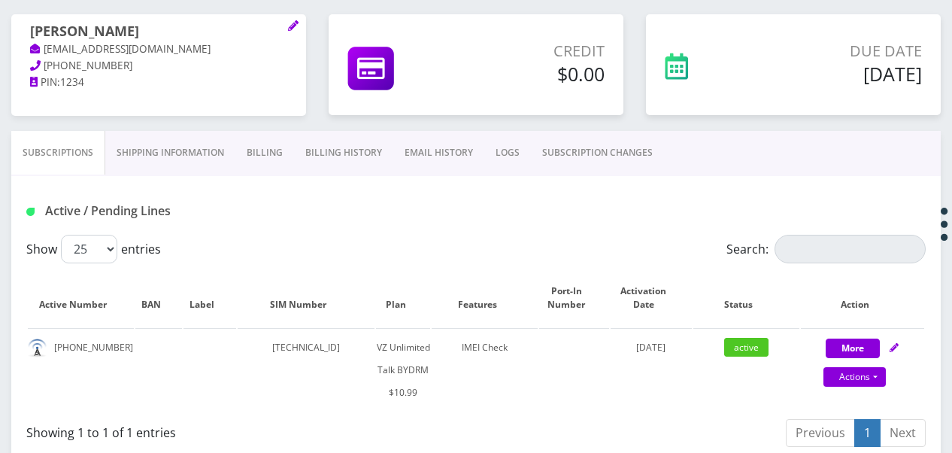
scroll to position [226, 0]
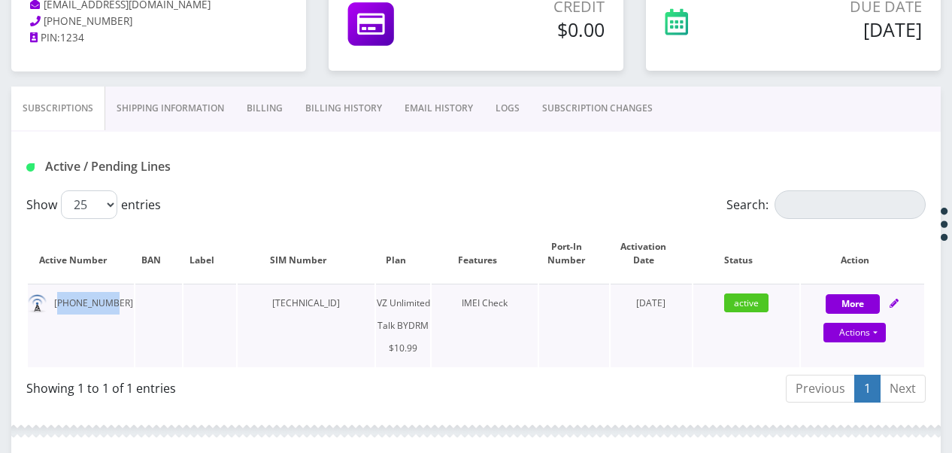
drag, startPoint x: 58, startPoint y: 301, endPoint x: 107, endPoint y: 298, distance: 49.0
click at [107, 298] on td "[PHONE_NUMBER]" at bounding box center [81, 325] width 106 height 83
drag, startPoint x: 107, startPoint y: 298, endPoint x: 72, endPoint y: 317, distance: 39.7
click at [99, 316] on td "917-936-9602" at bounding box center [81, 325] width 106 height 83
drag, startPoint x: 51, startPoint y: 301, endPoint x: 113, endPoint y: 298, distance: 61.7
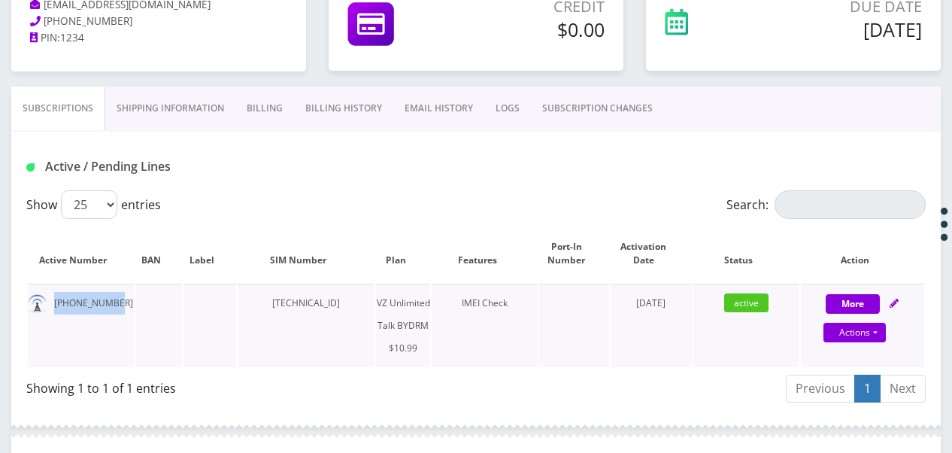
click at [113, 298] on td "917-936-9602" at bounding box center [81, 325] width 106 height 83
drag, startPoint x: 113, startPoint y: 298, endPoint x: 92, endPoint y: 302, distance: 21.5
copy td "917-936-9602"
click at [287, 113] on link "Billing" at bounding box center [264, 108] width 59 height 44
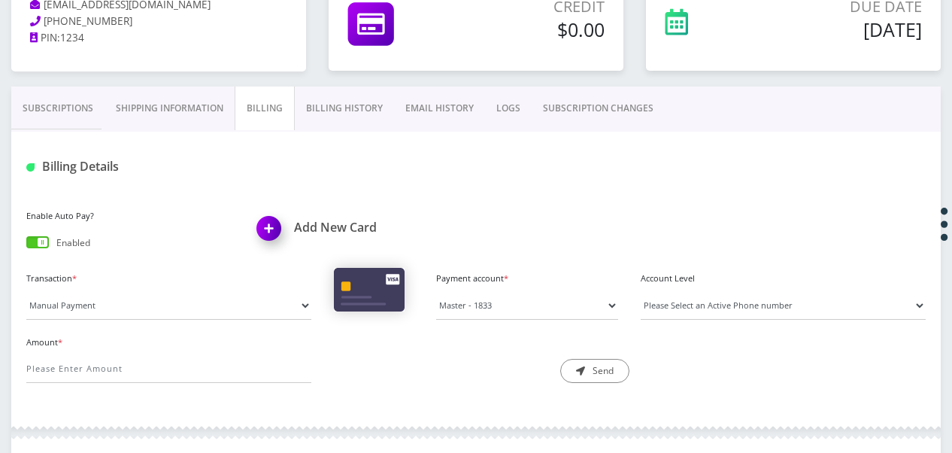
click at [323, 111] on link "Billing History" at bounding box center [344, 108] width 99 height 44
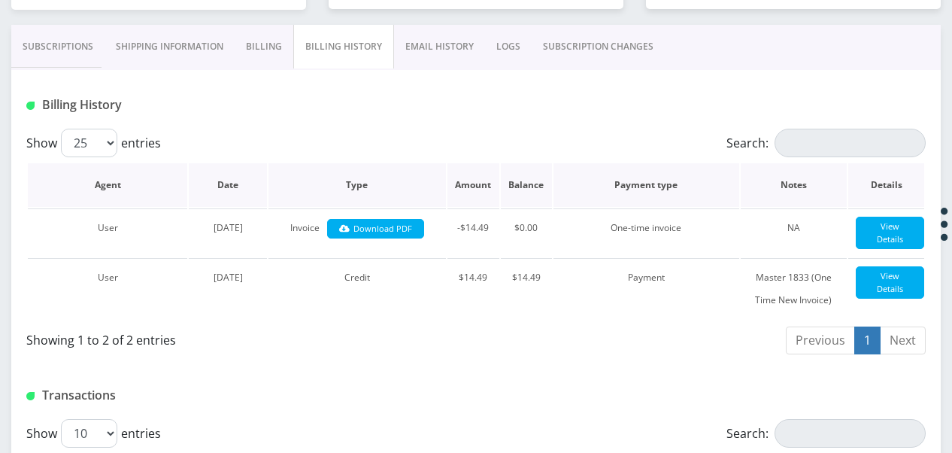
scroll to position [285, 0]
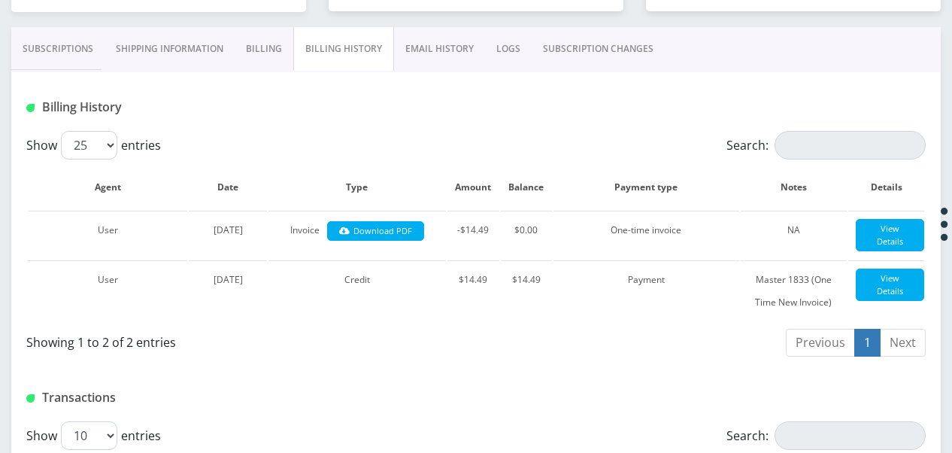
click at [254, 66] on link "Billing" at bounding box center [264, 49] width 59 height 44
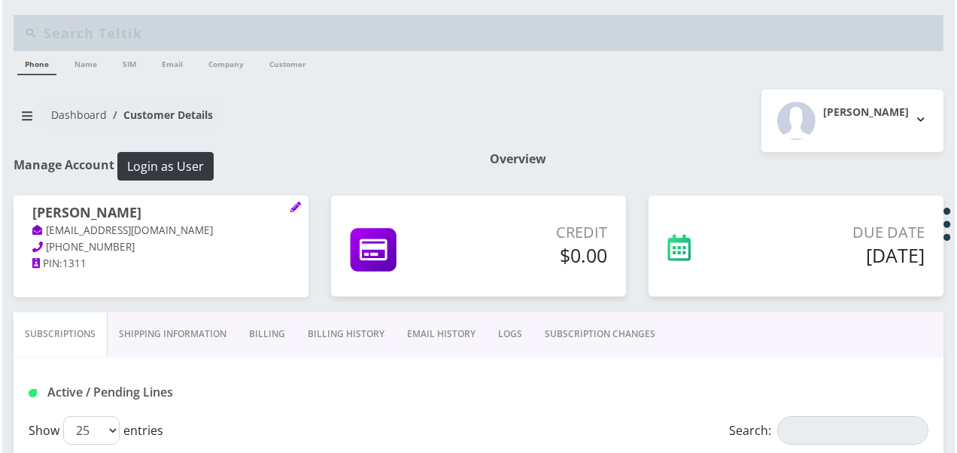
scroll to position [226, 0]
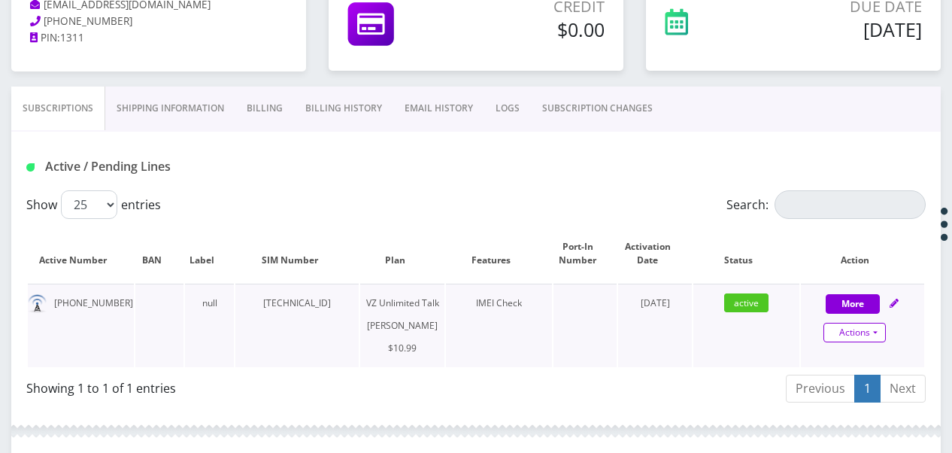
click at [878, 326] on link "Actions" at bounding box center [855, 333] width 62 height 20
select select "366"
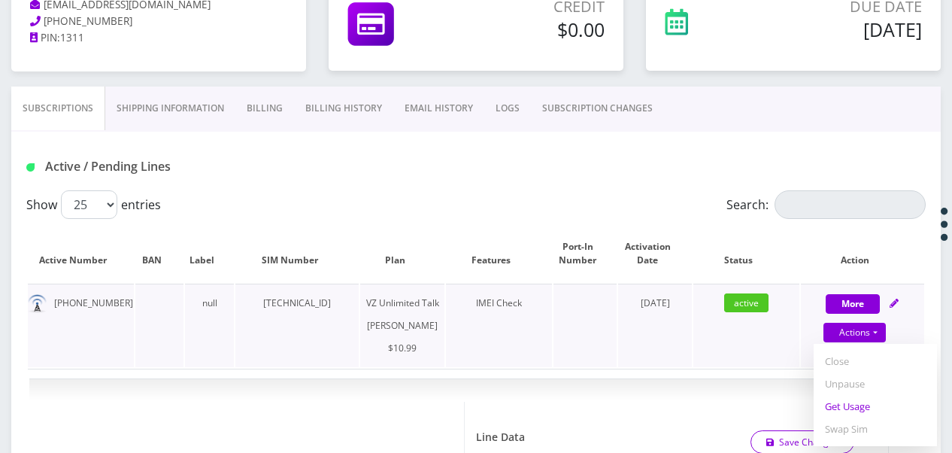
click at [863, 407] on link "Get Usage" at bounding box center [875, 406] width 123 height 23
select select "366"
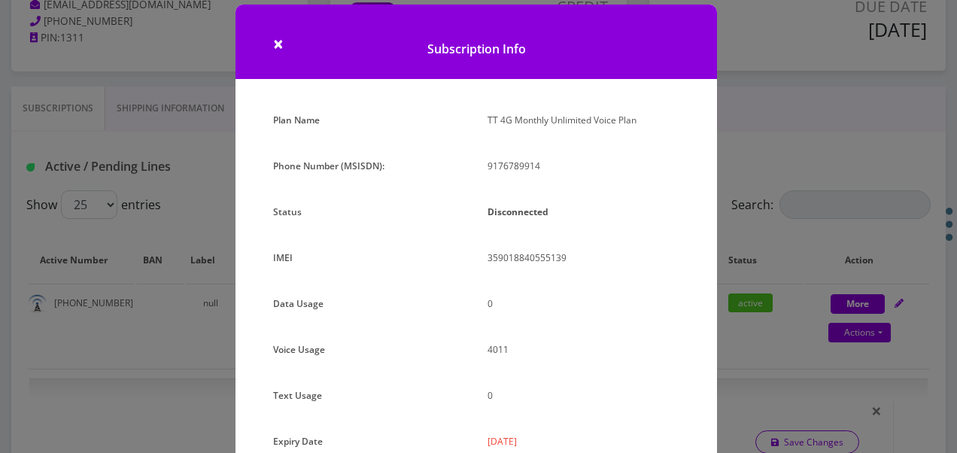
scroll to position [0, 0]
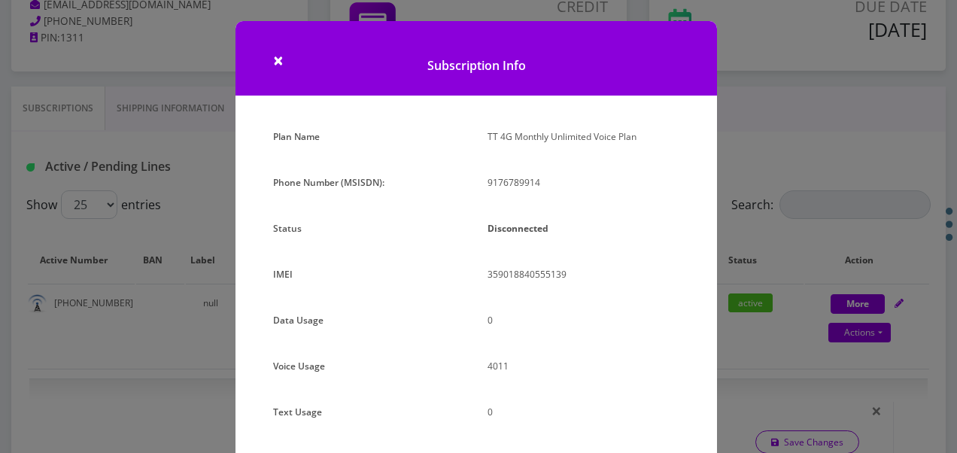
click at [741, 135] on div "× Subscription Info Plan Name TT 4G Monthly Unlimited Voice Plan Phone Number (…" at bounding box center [478, 226] width 957 height 453
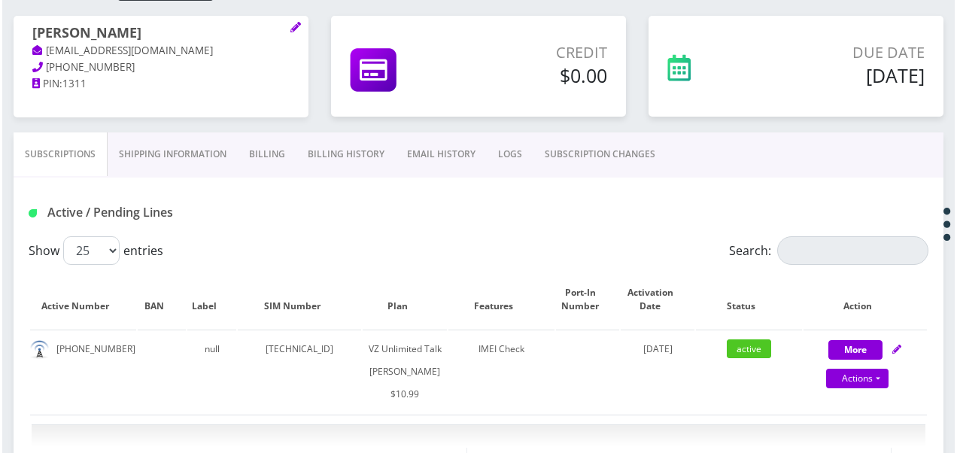
scroll to position [212, 0]
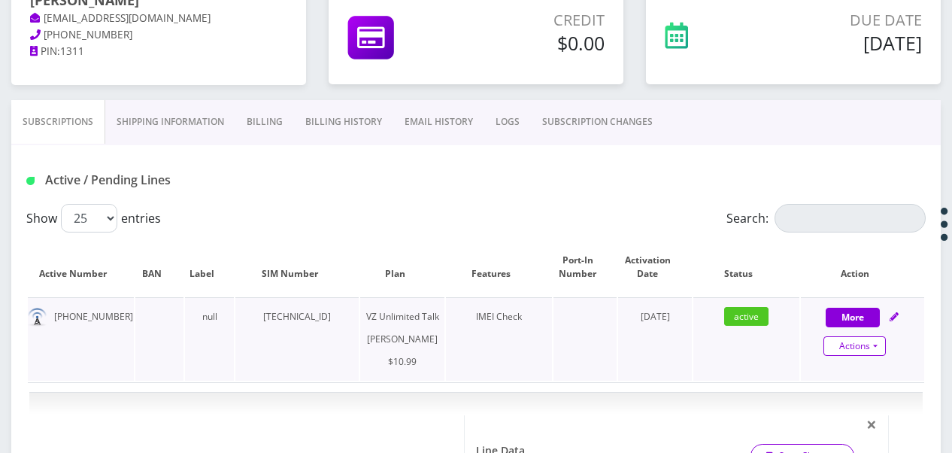
click at [885, 342] on link "Actions" at bounding box center [855, 346] width 62 height 20
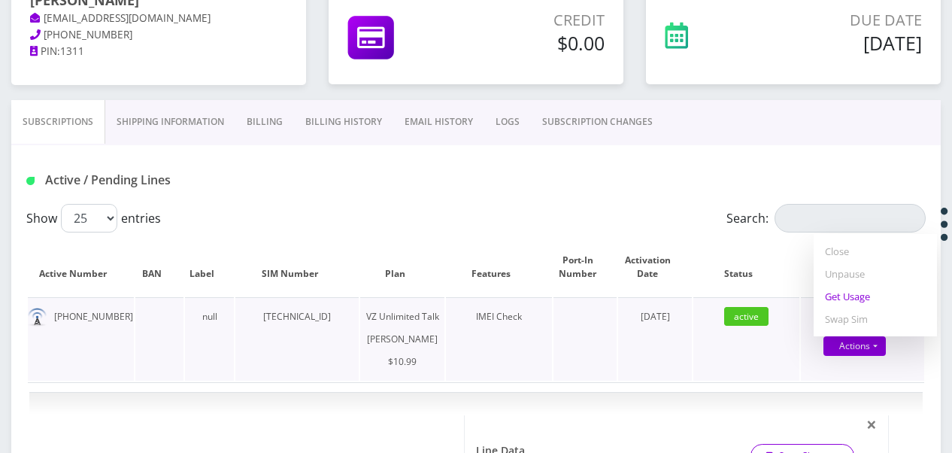
click at [866, 302] on link "Get Usage" at bounding box center [875, 296] width 123 height 23
select select "366"
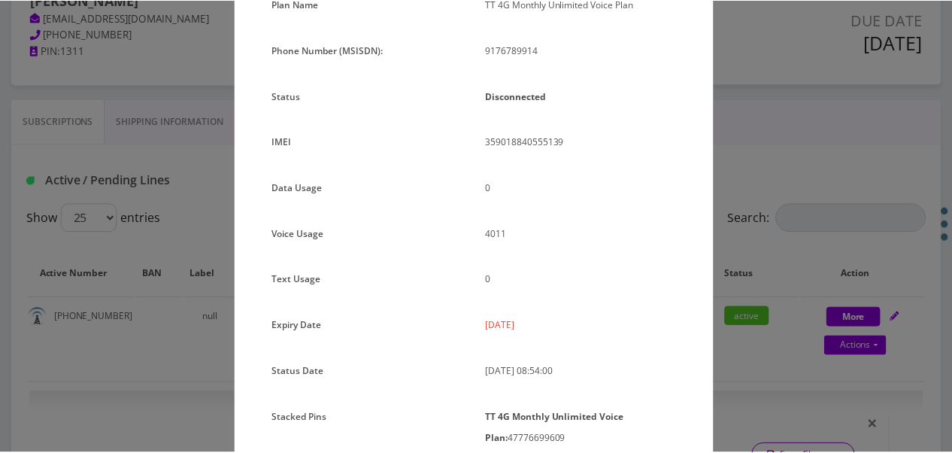
scroll to position [200, 0]
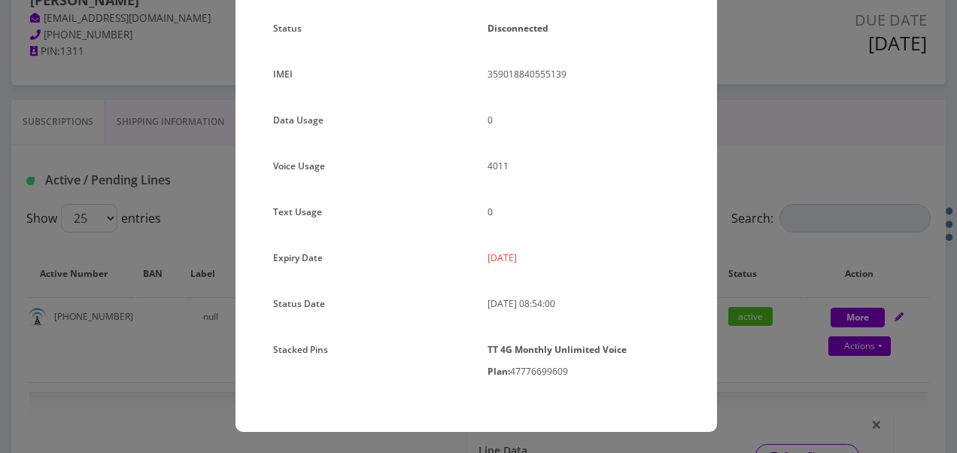
click at [833, 247] on div "× Subscription Info Plan Name TT 4G Monthly Unlimited Voice Plan Phone Number (…" at bounding box center [478, 226] width 957 height 453
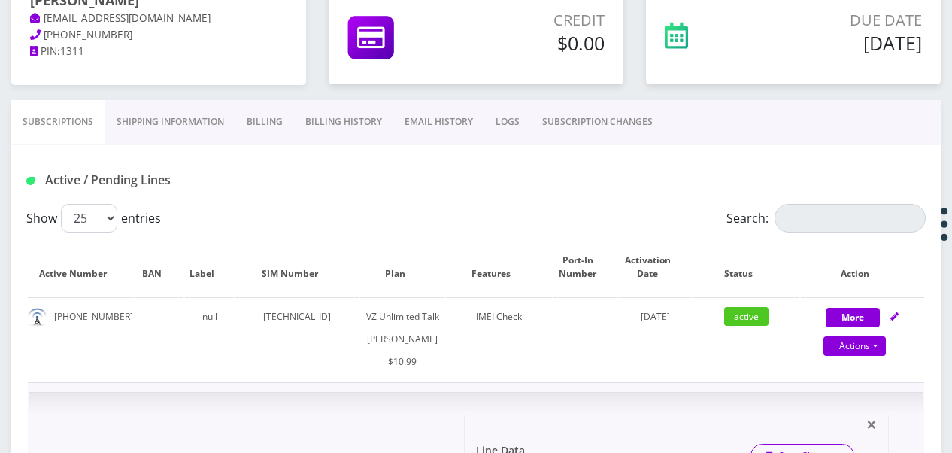
scroll to position [212, 0]
click at [506, 112] on link "LOGS" at bounding box center [507, 122] width 47 height 44
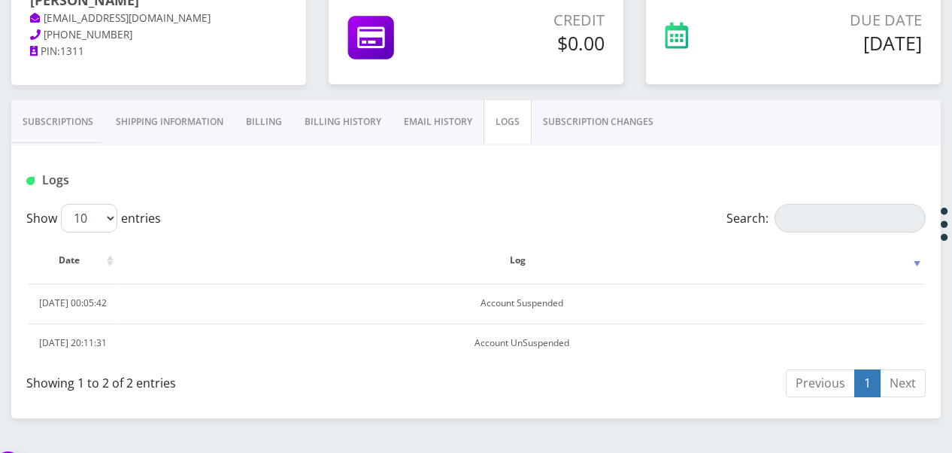
click at [596, 134] on link "SUBSCRIPTION CHANGES" at bounding box center [598, 122] width 133 height 44
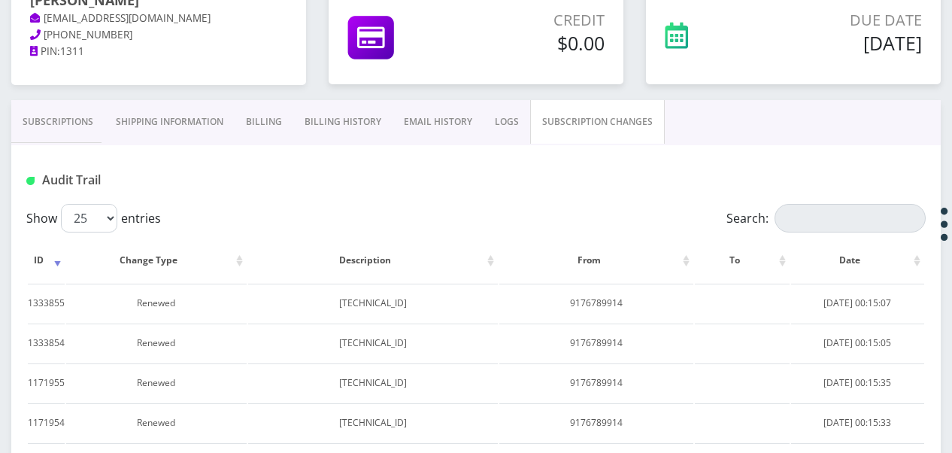
click at [32, 125] on link "Subscriptions" at bounding box center [57, 122] width 93 height 44
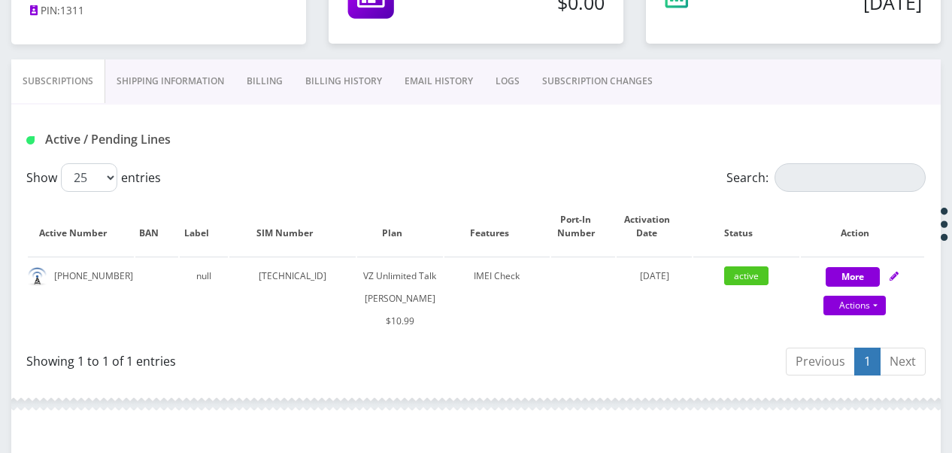
scroll to position [226, 0]
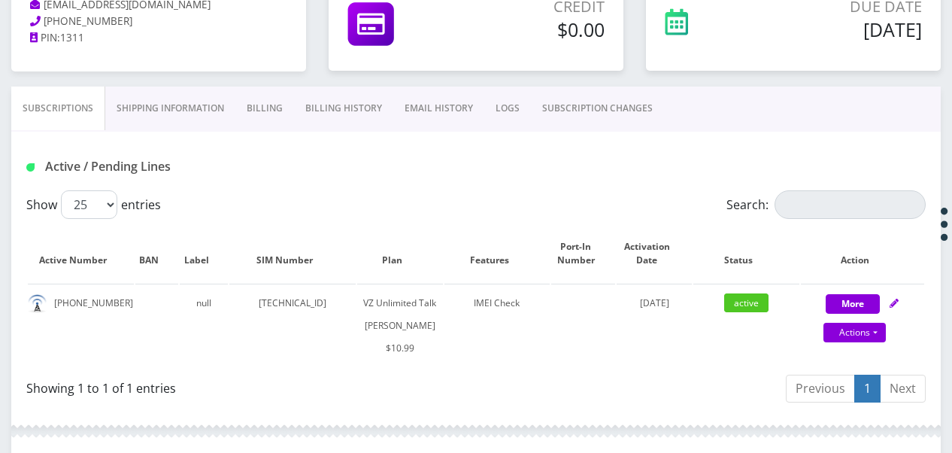
click at [280, 103] on link "Billing" at bounding box center [264, 108] width 59 height 44
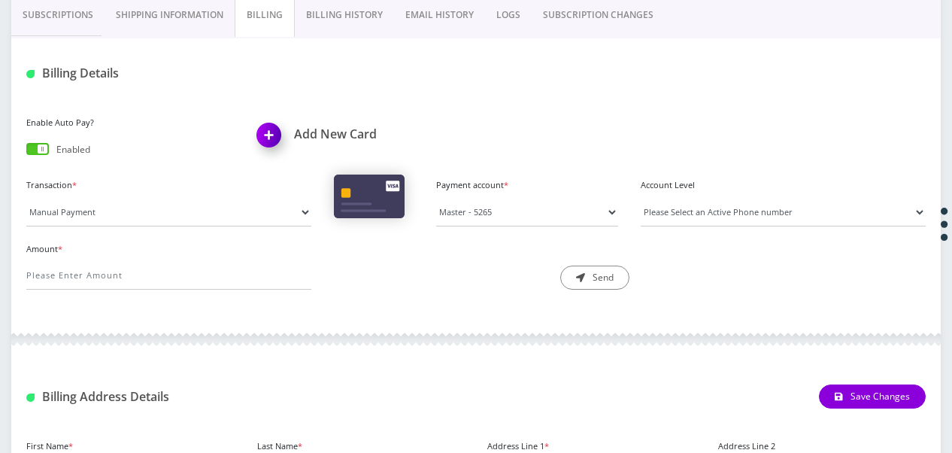
scroll to position [226, 0]
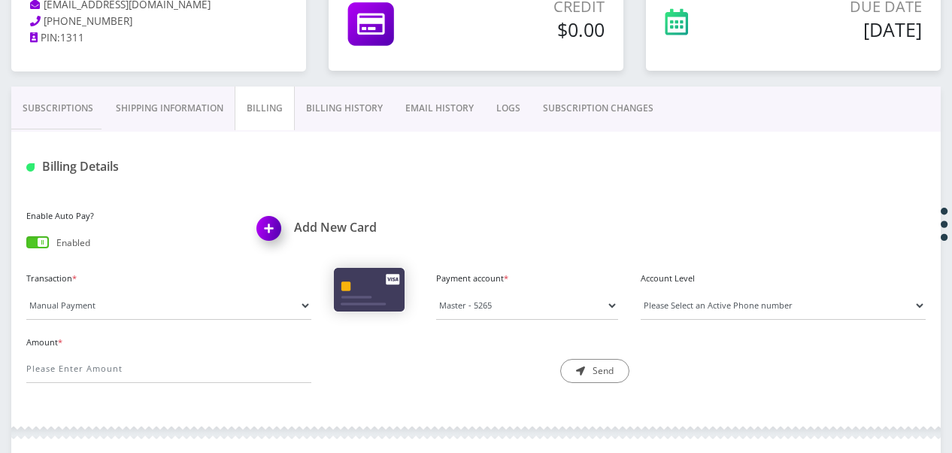
click at [332, 108] on link "Billing History" at bounding box center [344, 108] width 99 height 44
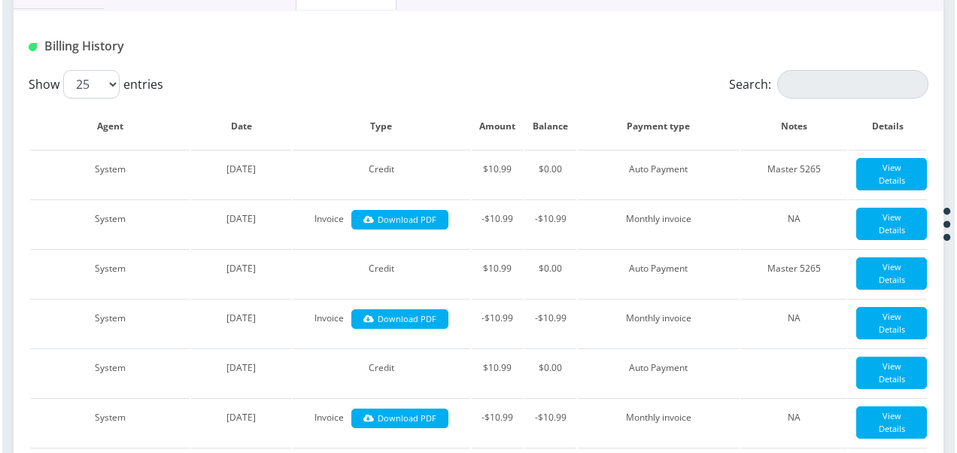
scroll to position [301, 0]
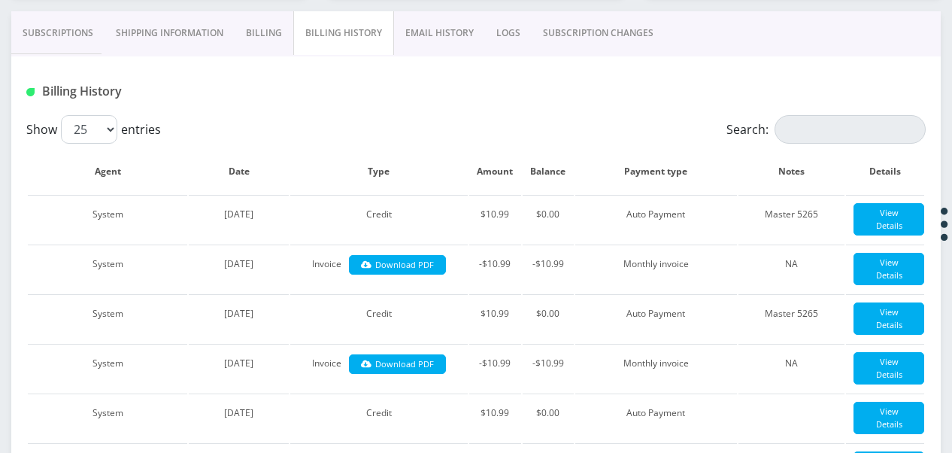
click at [65, 32] on link "Subscriptions" at bounding box center [57, 33] width 93 height 44
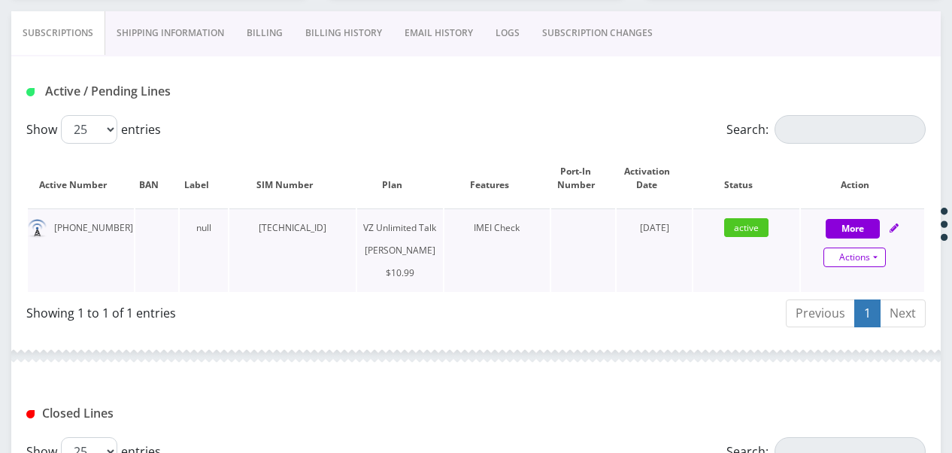
click at [881, 254] on link "Actions" at bounding box center [855, 257] width 62 height 20
select select "366"
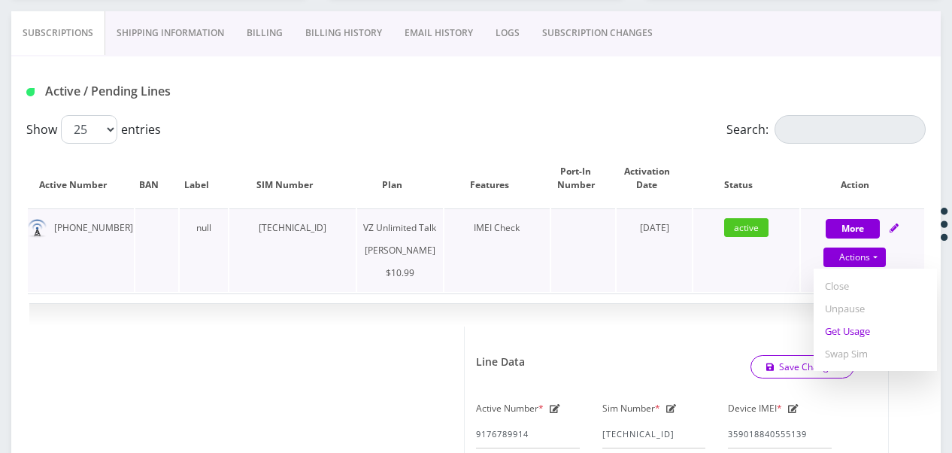
click at [880, 335] on link "Get Usage" at bounding box center [875, 331] width 123 height 23
select select "366"
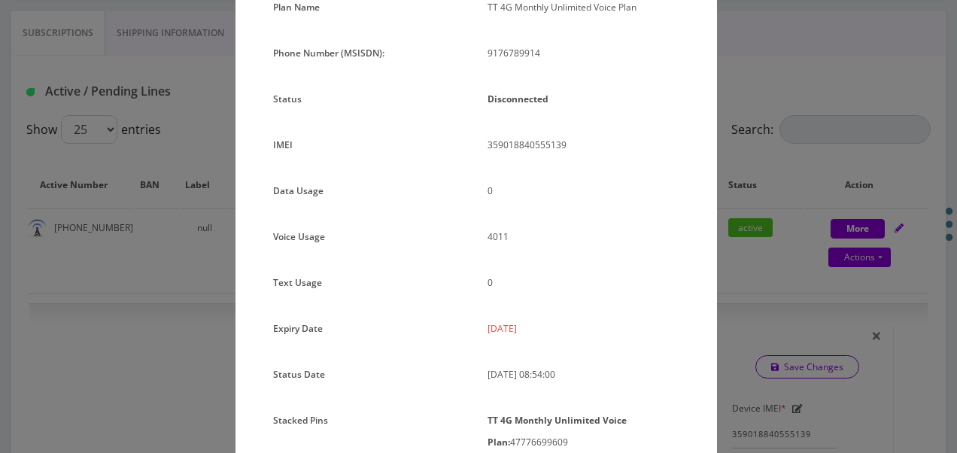
scroll to position [150, 0]
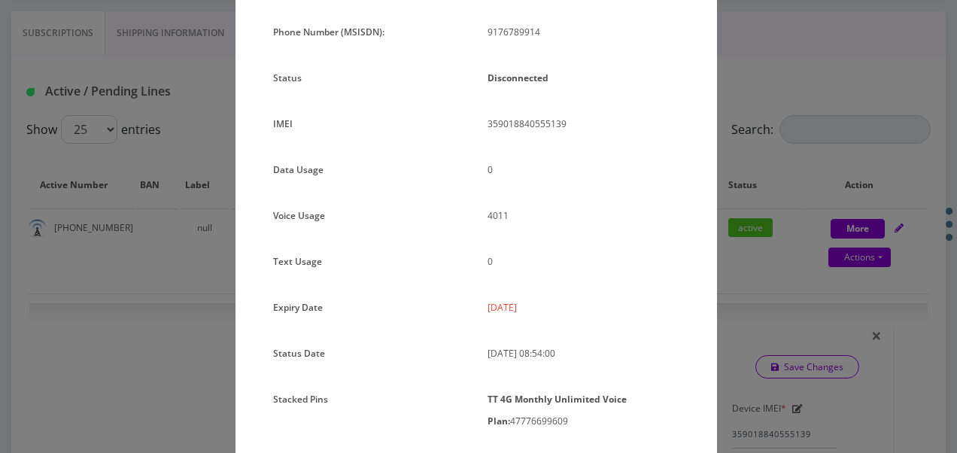
drag, startPoint x: 486, startPoint y: 305, endPoint x: 533, endPoint y: 307, distance: 47.4
click at [533, 307] on p "2025-09-05" at bounding box center [583, 307] width 192 height 22
copy p "2025-09-05"
click at [492, 417] on div "TT 4G Monthly Unlimited Voice Plan: 47776699609" at bounding box center [583, 410] width 214 height 44
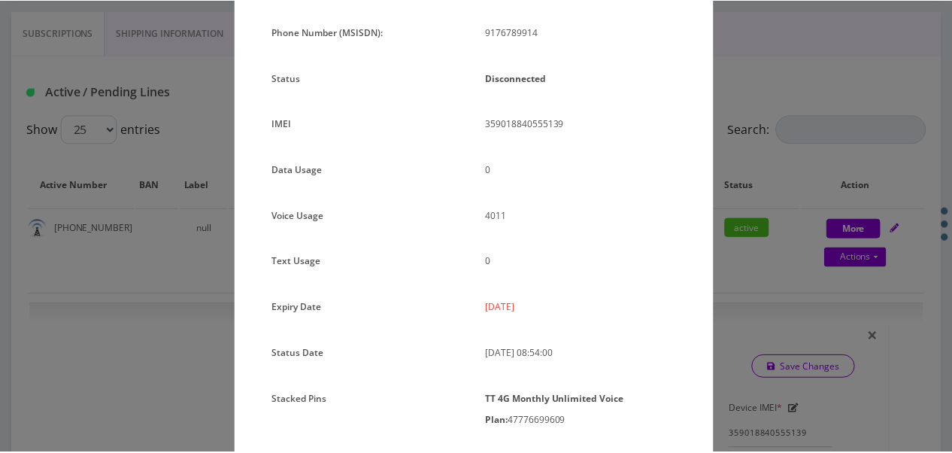
scroll to position [0, 0]
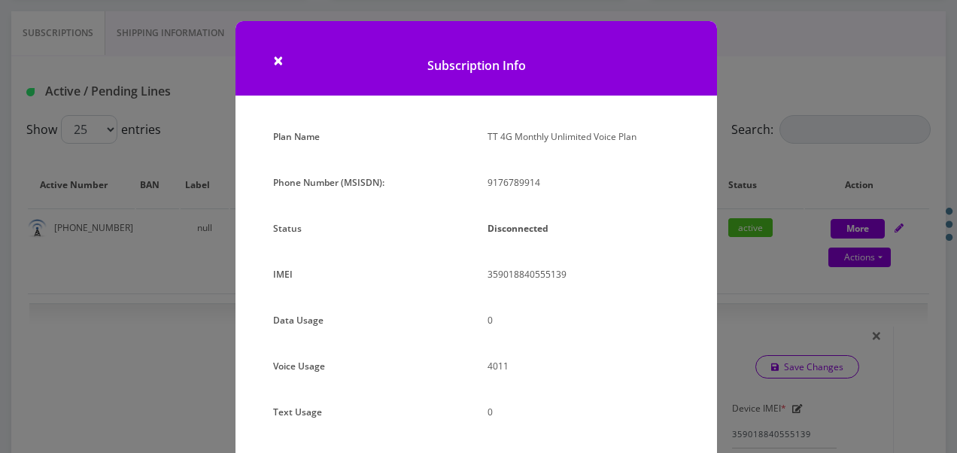
click at [114, 243] on div "× Subscription Info Plan Name TT 4G Monthly Unlimited Voice Plan Phone Number (…" at bounding box center [478, 226] width 957 height 453
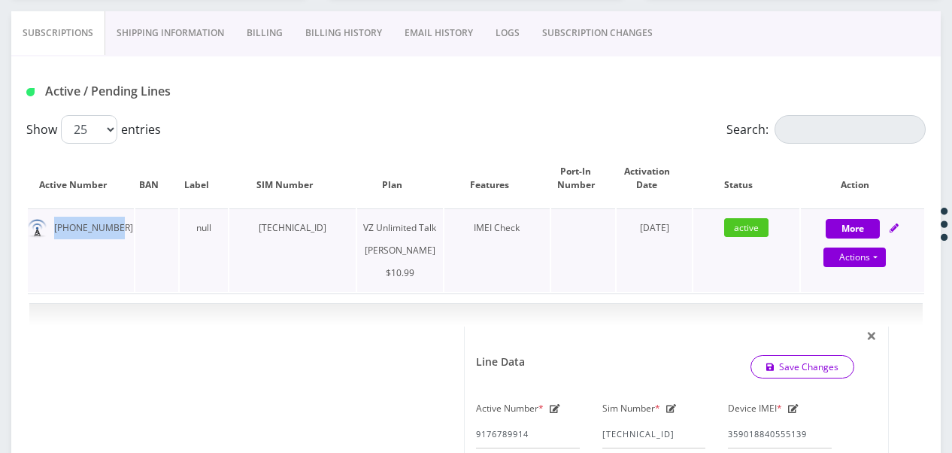
drag, startPoint x: 68, startPoint y: 227, endPoint x: 110, endPoint y: 219, distance: 42.2
click at [110, 219] on td "917-678-9914" at bounding box center [81, 249] width 106 height 83
drag, startPoint x: 110, startPoint y: 219, endPoint x: 104, endPoint y: 225, distance: 8.5
copy td "917-678-9914"
drag, startPoint x: 253, startPoint y: 228, endPoint x: 355, endPoint y: 227, distance: 102.3
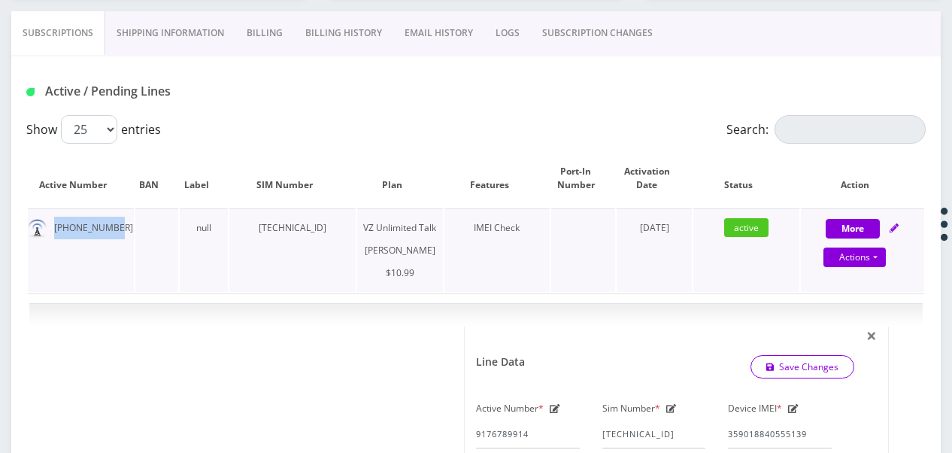
click at [355, 227] on td "89148000010413031204" at bounding box center [292, 249] width 126 height 83
copy td "89148000010413031204"
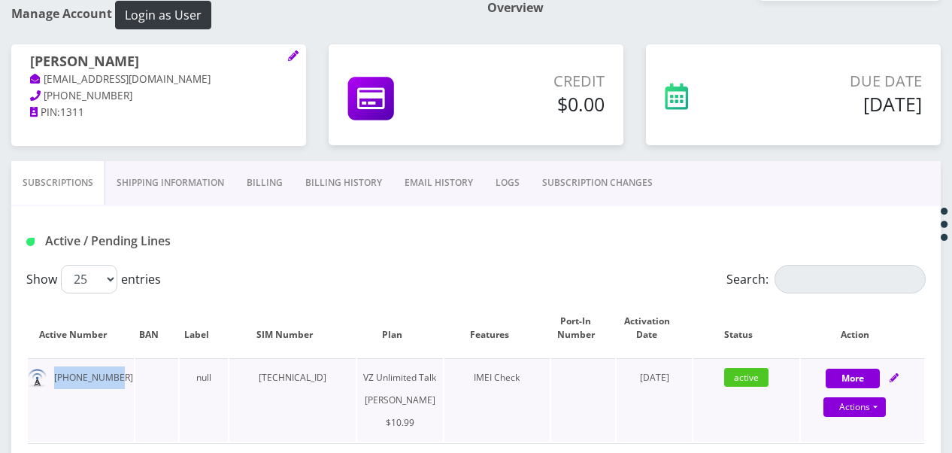
scroll to position [226, 0]
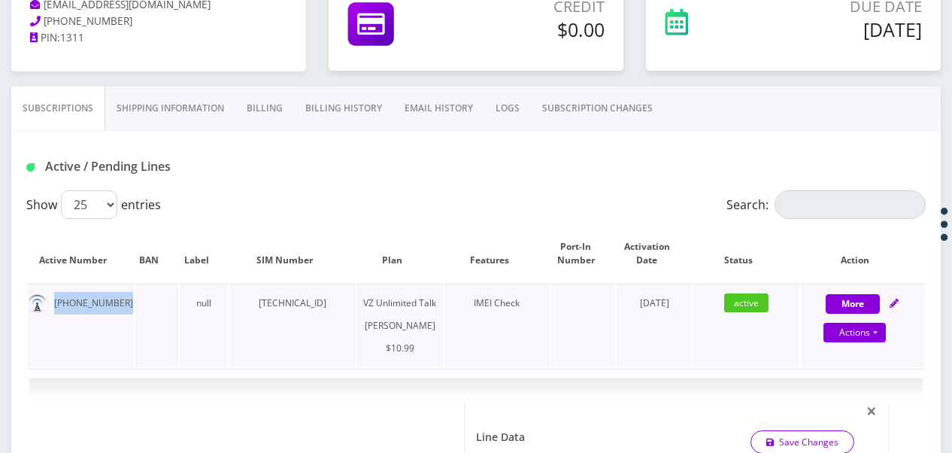
drag, startPoint x: 55, startPoint y: 298, endPoint x: 137, endPoint y: 306, distance: 82.4
click at [137, 306] on tr "917-678-9914 null 89148000010413031204 VZ Unlimited Talk BAIS YAAKOV $10.99 IME…" at bounding box center [476, 325] width 897 height 83
drag, startPoint x: 137, startPoint y: 306, endPoint x: 104, endPoint y: 303, distance: 33.2
copy td "917-678-9914"
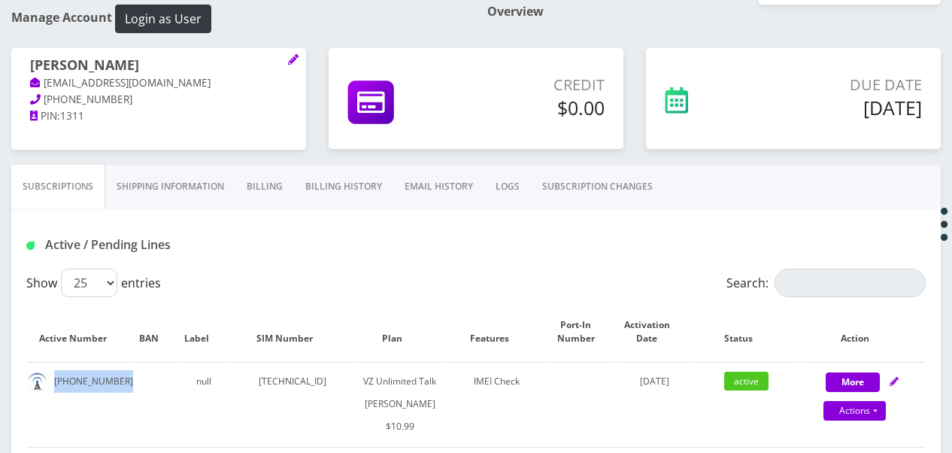
scroll to position [75, 0]
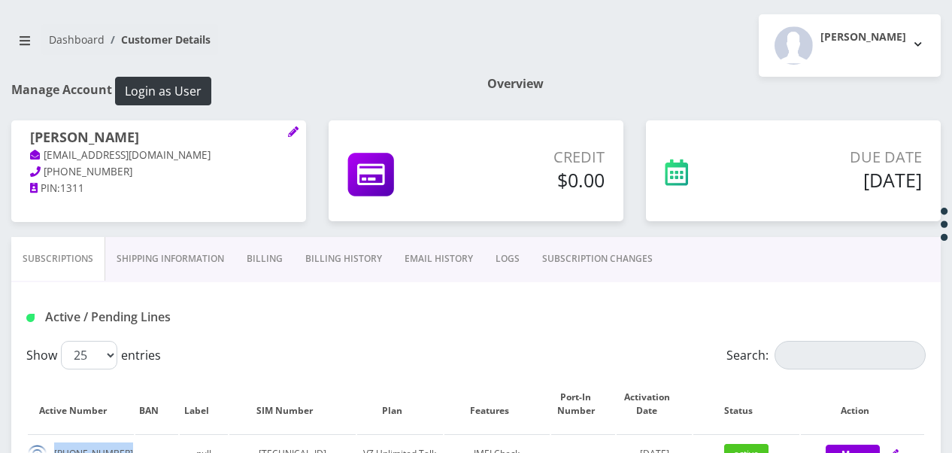
drag, startPoint x: 30, startPoint y: 141, endPoint x: 148, endPoint y: 137, distance: 118.2
click at [148, 137] on h1 "shaindy friedman" at bounding box center [158, 138] width 257 height 18
copy h1 "shaindy friedman"
click at [643, 44] on div "Tzvi Lieberman Logout" at bounding box center [714, 45] width 476 height 62
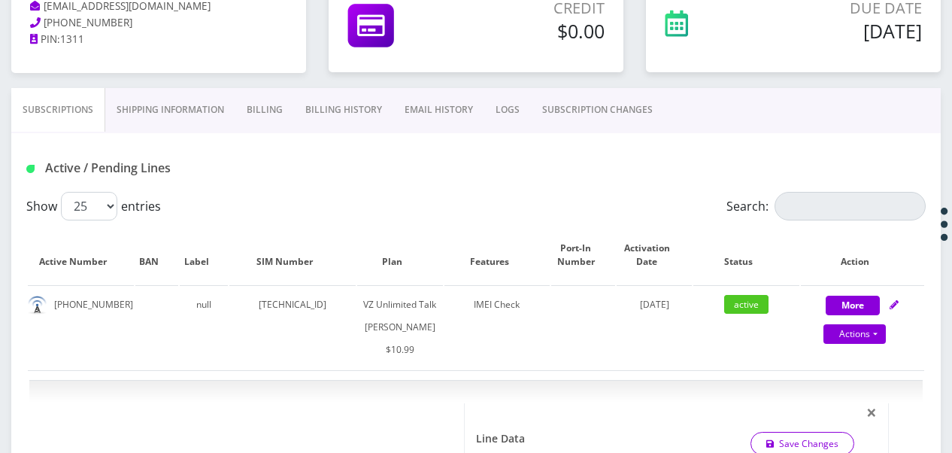
scroll to position [226, 0]
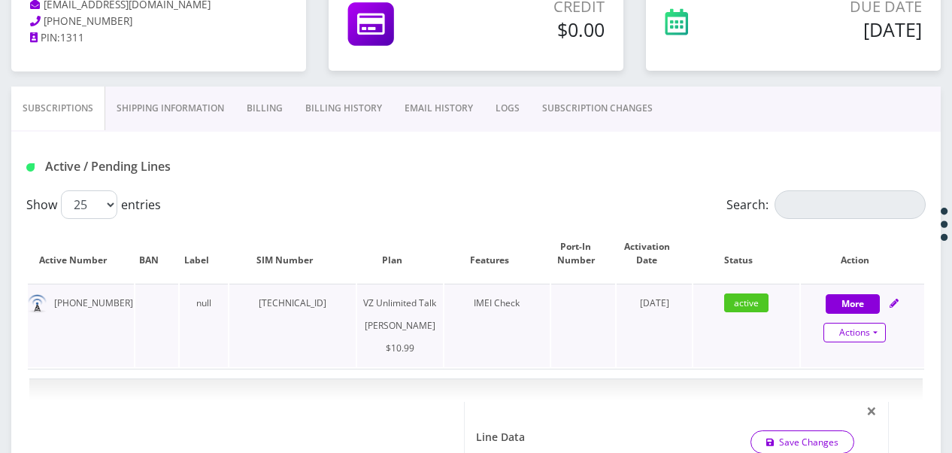
click at [878, 323] on link "Actions" at bounding box center [855, 333] width 62 height 20
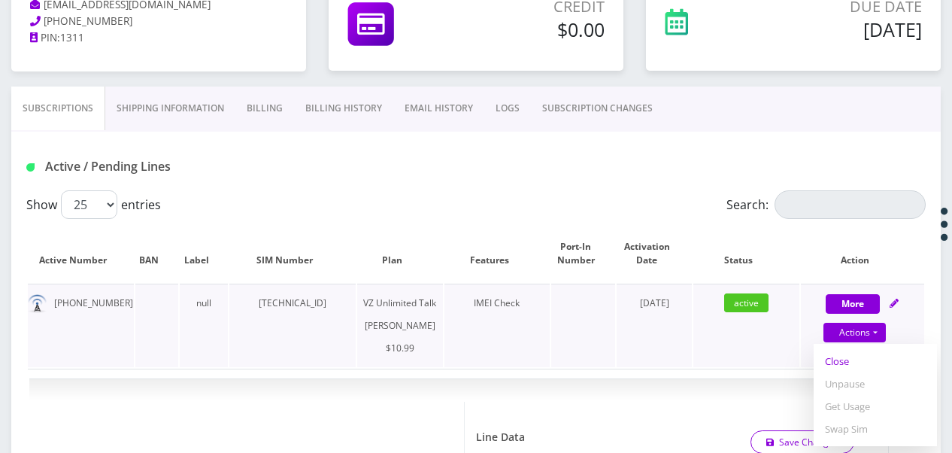
click at [869, 364] on link "Close" at bounding box center [875, 361] width 123 height 23
type input "09/08/2025"
select select "366"
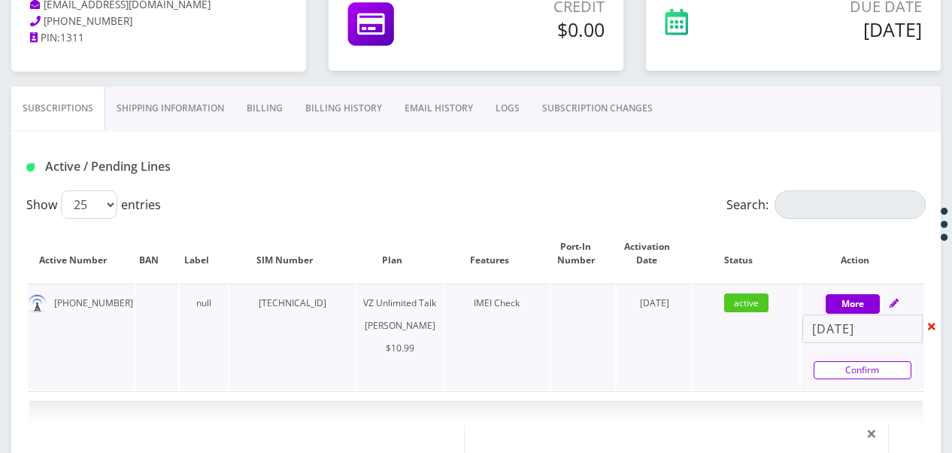
click at [843, 364] on link "Confirm" at bounding box center [863, 370] width 98 height 18
select select "366"
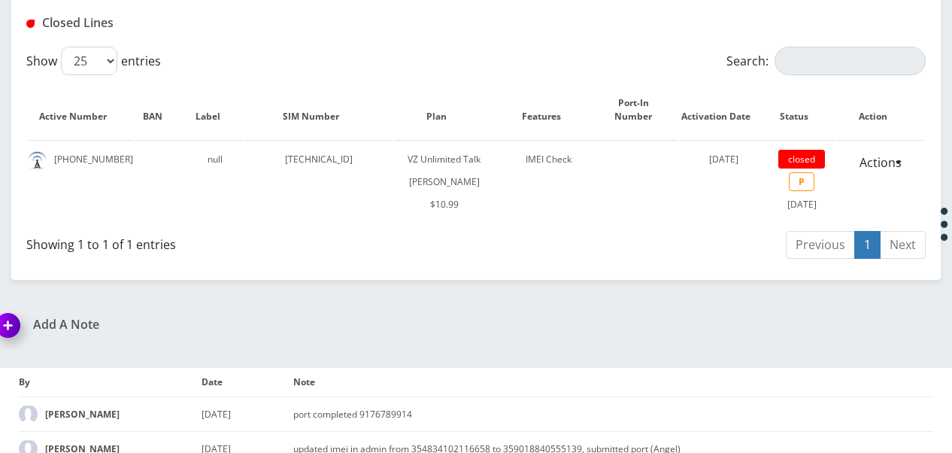
scroll to position [593, 0]
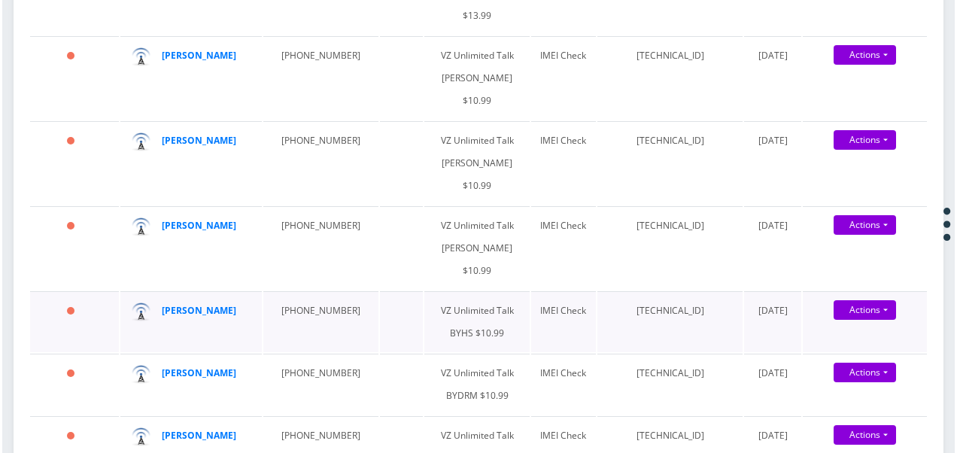
scroll to position [451, 0]
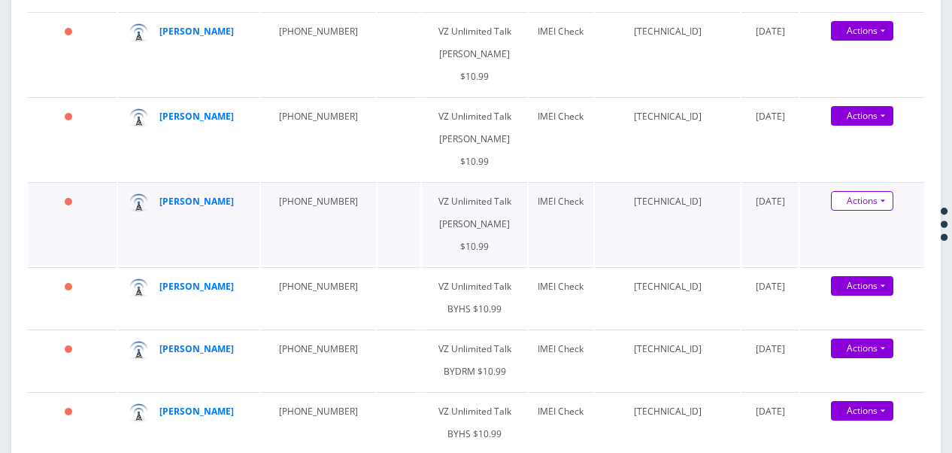
type input "rosenb"
click at [881, 205] on link "Actions" at bounding box center [862, 201] width 62 height 20
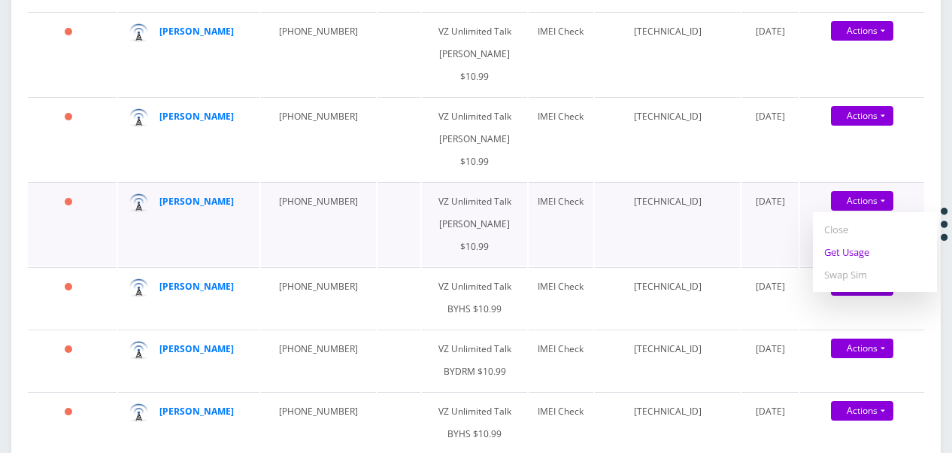
click at [853, 250] on link "Get Usage" at bounding box center [875, 252] width 124 height 23
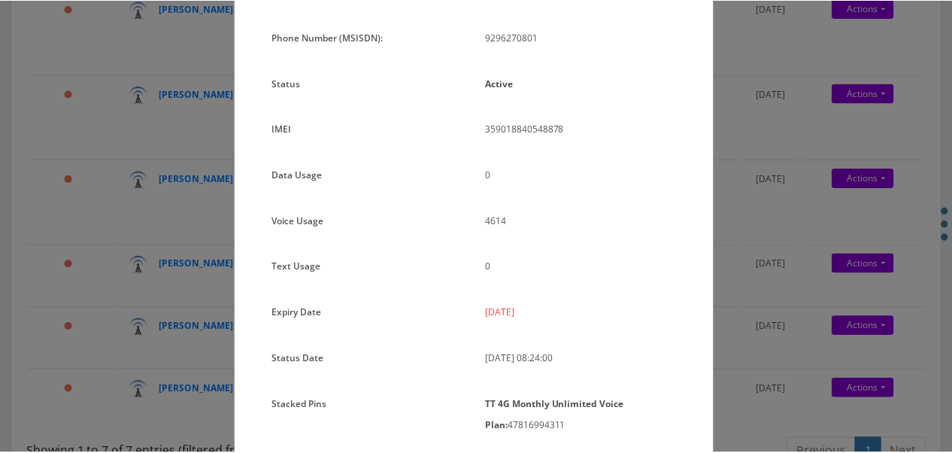
scroll to position [125, 0]
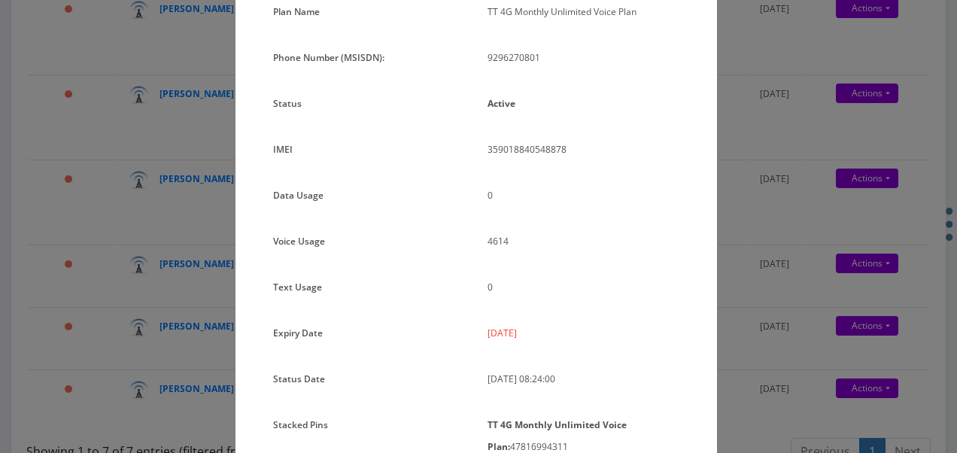
click at [728, 263] on div "× Subscription Info Plan Name TT 4G Monthly Unlimited Voice Plan Phone Number (…" at bounding box center [478, 226] width 957 height 453
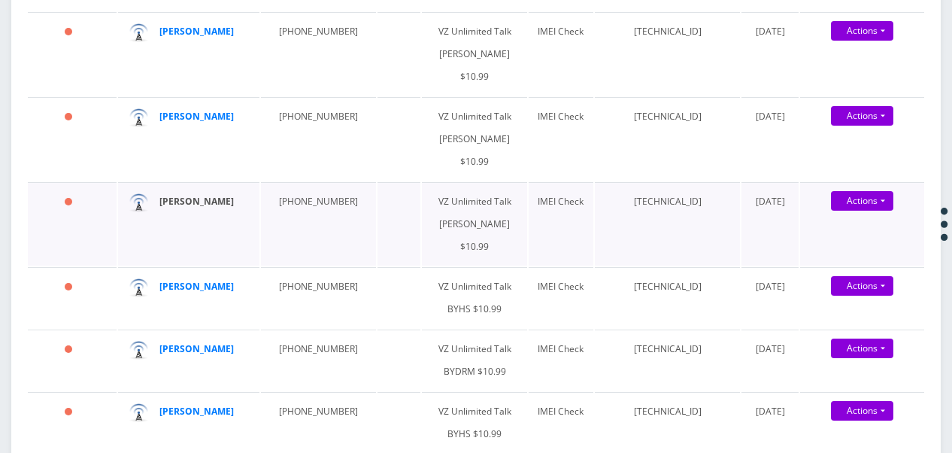
drag, startPoint x: 193, startPoint y: 193, endPoint x: 185, endPoint y: 205, distance: 14.0
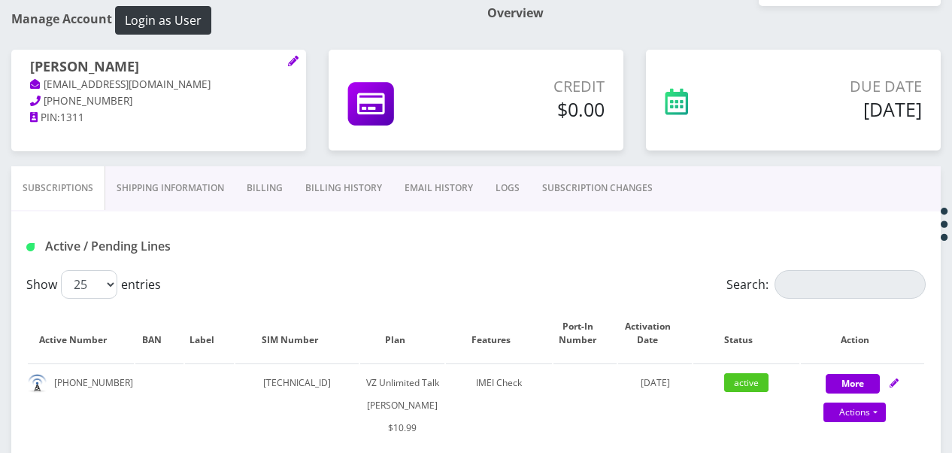
scroll to position [150, 0]
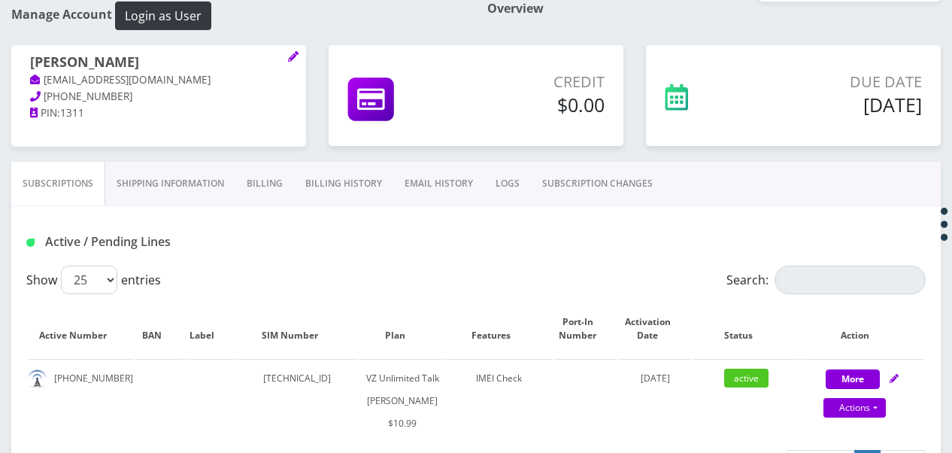
click at [278, 187] on link "Billing" at bounding box center [264, 184] width 59 height 44
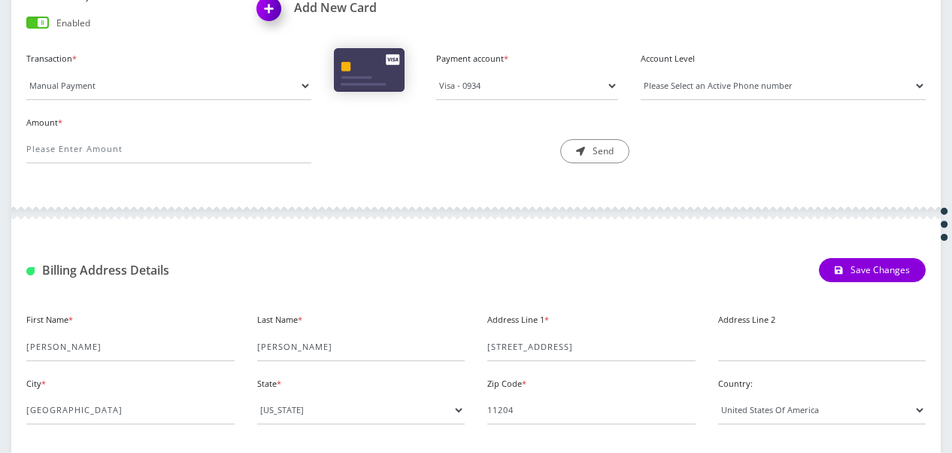
scroll to position [244, 0]
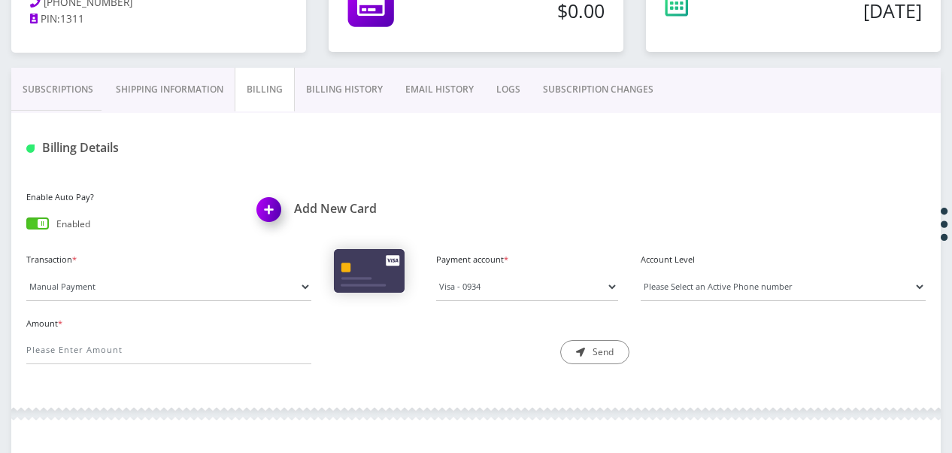
click at [58, 105] on link "Subscriptions" at bounding box center [57, 90] width 93 height 44
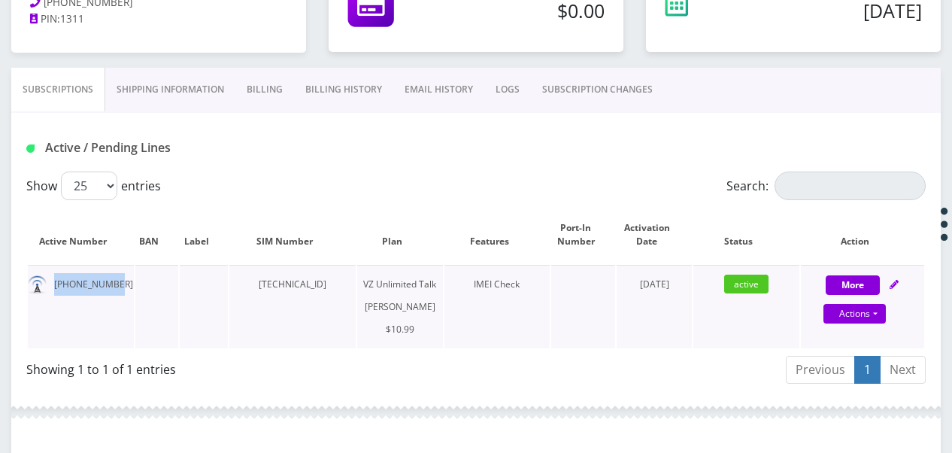
drag, startPoint x: 56, startPoint y: 284, endPoint x: 123, endPoint y: 287, distance: 66.3
click at [123, 287] on td "929-627-0801" at bounding box center [81, 306] width 106 height 83
drag, startPoint x: 123, startPoint y: 287, endPoint x: 101, endPoint y: 284, distance: 22.1
copy td "929-627-0801"
click at [261, 82] on link "Billing" at bounding box center [264, 90] width 59 height 44
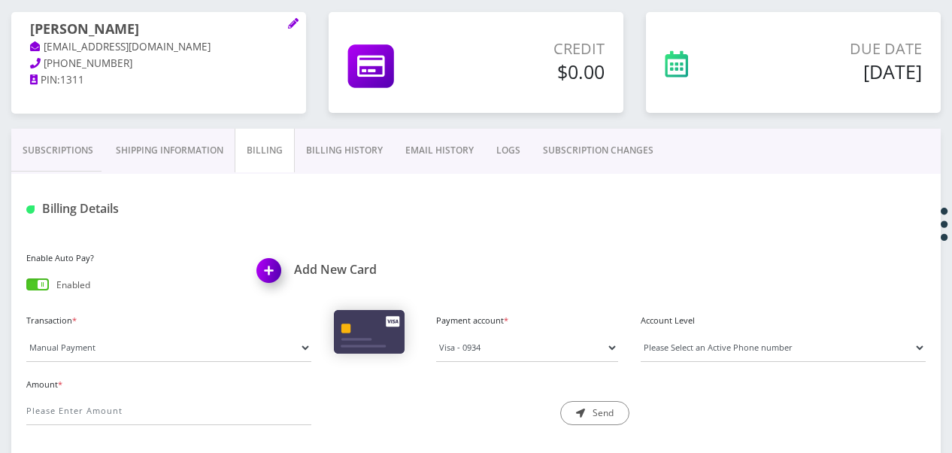
scroll to position [169, 0]
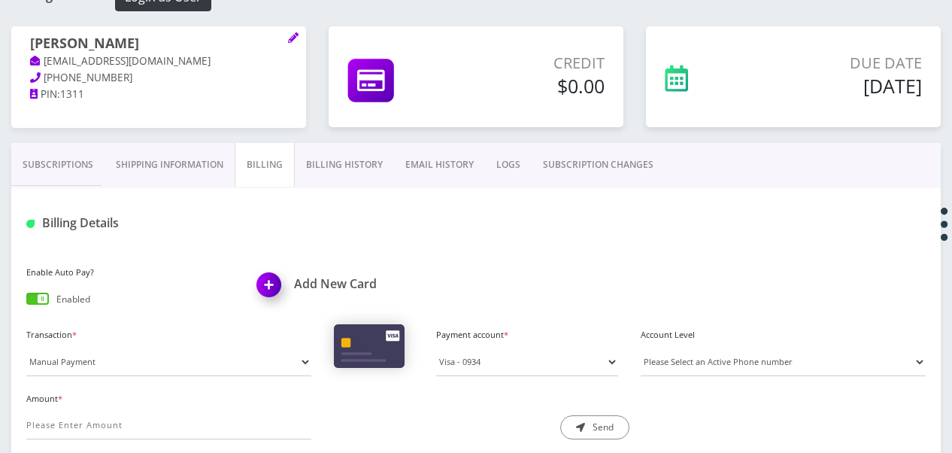
click at [311, 178] on link "Billing History" at bounding box center [344, 165] width 99 height 44
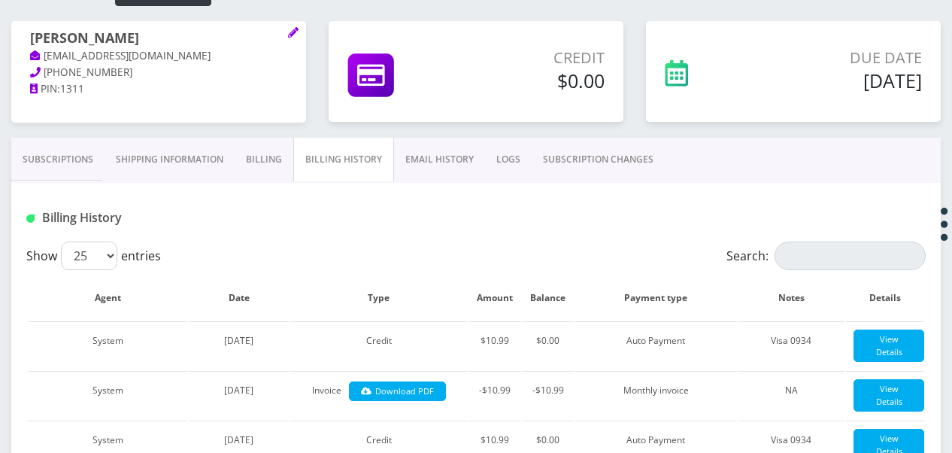
scroll to position [169, 0]
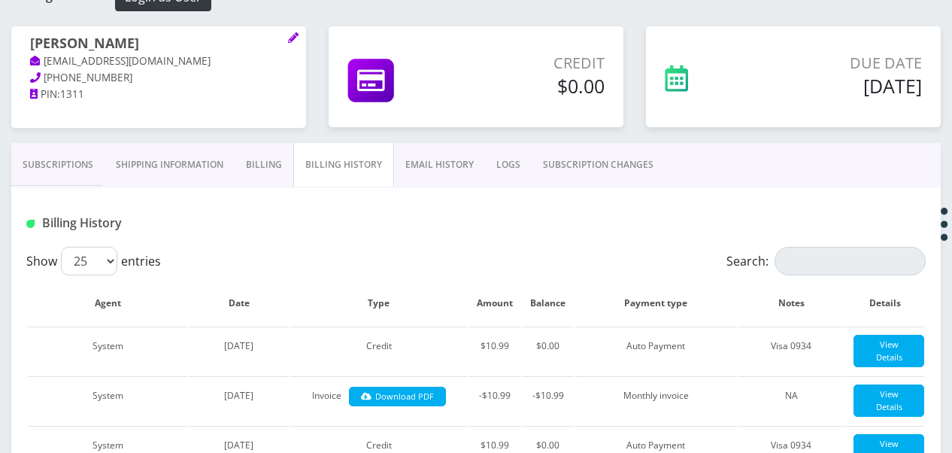
click at [86, 151] on link "Subscriptions" at bounding box center [57, 165] width 93 height 44
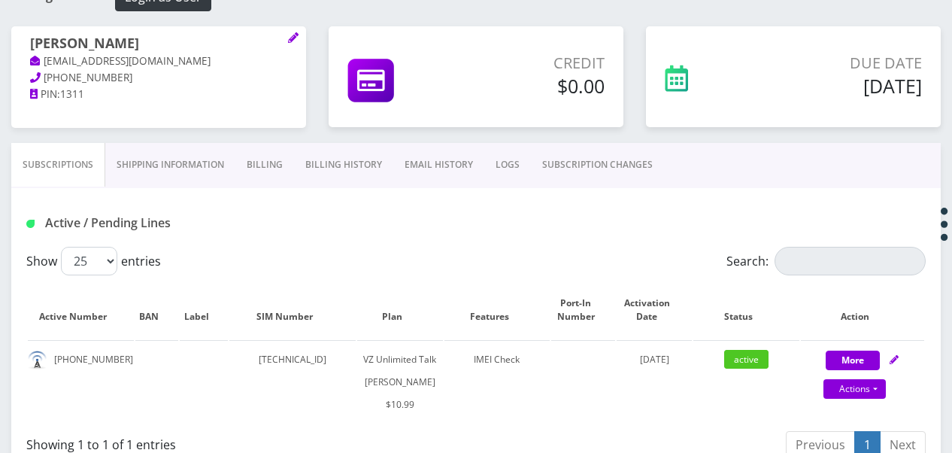
click at [265, 164] on link "Billing" at bounding box center [264, 165] width 59 height 44
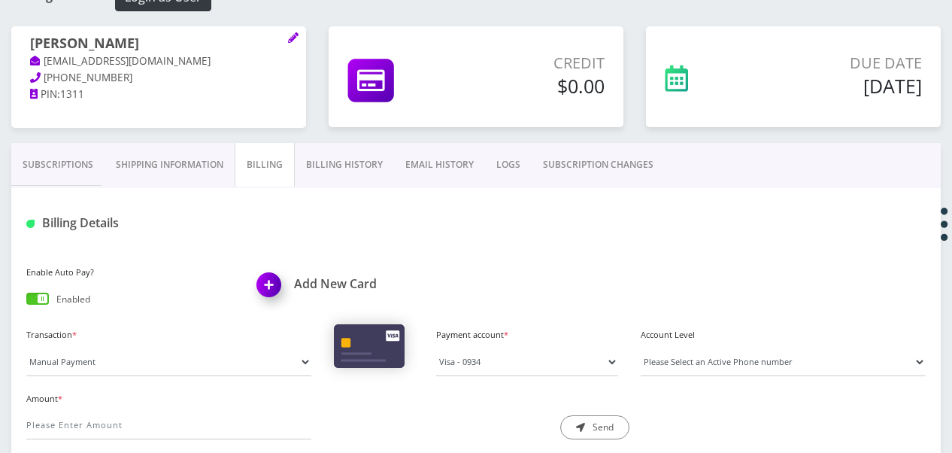
click at [36, 308] on div "Enable Auto Pay? Enabled" at bounding box center [130, 287] width 231 height 50
click at [39, 298] on span at bounding box center [37, 299] width 23 height 12
click at [26, 302] on input "checkbox" at bounding box center [26, 302] width 0 height 0
click at [54, 179] on link "Subscriptions" at bounding box center [57, 165] width 93 height 44
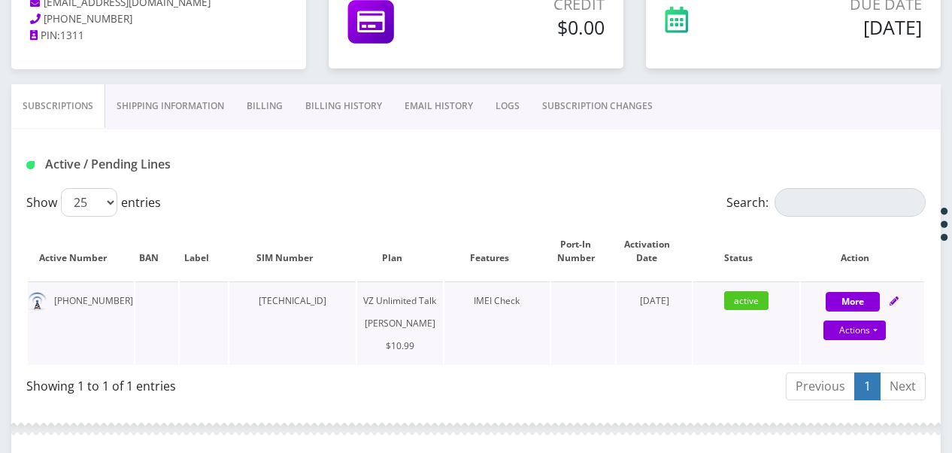
scroll to position [320, 0]
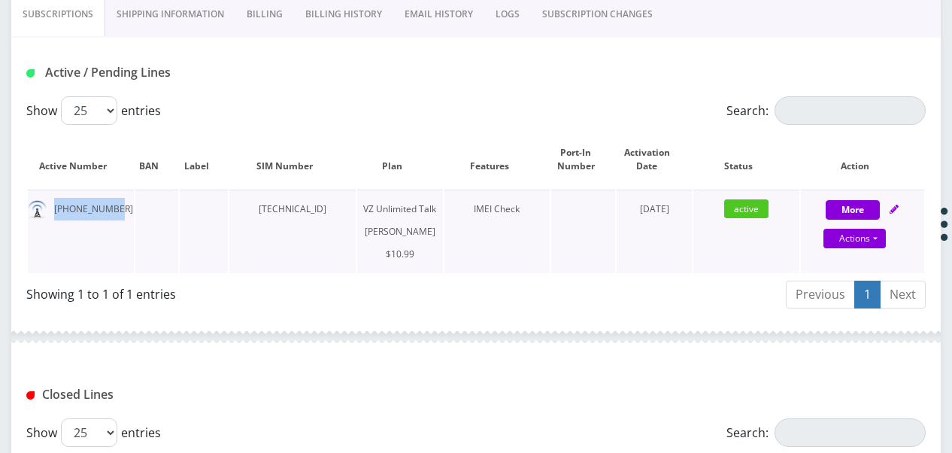
drag, startPoint x: 50, startPoint y: 212, endPoint x: 111, endPoint y: 199, distance: 62.2
click at [111, 199] on td "929-627-0801" at bounding box center [81, 231] width 106 height 83
drag, startPoint x: 111, startPoint y: 199, endPoint x: 106, endPoint y: 208, distance: 9.4
copy td "929-627-0801"
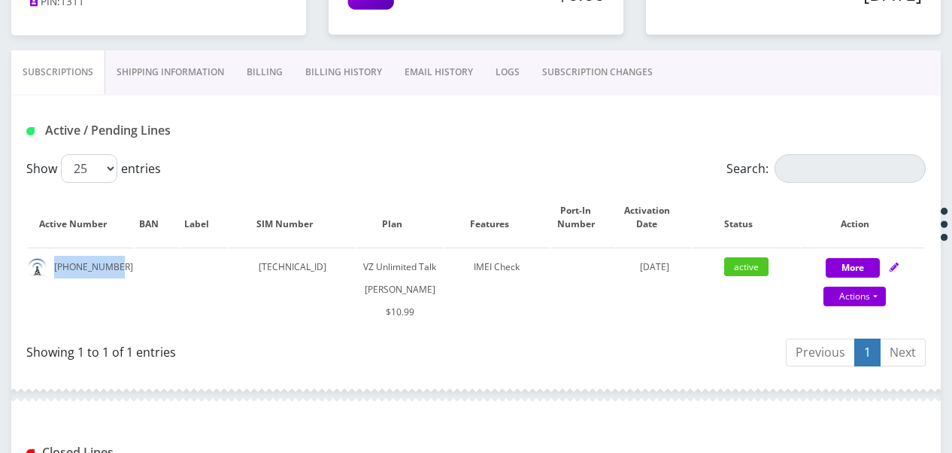
scroll to position [169, 0]
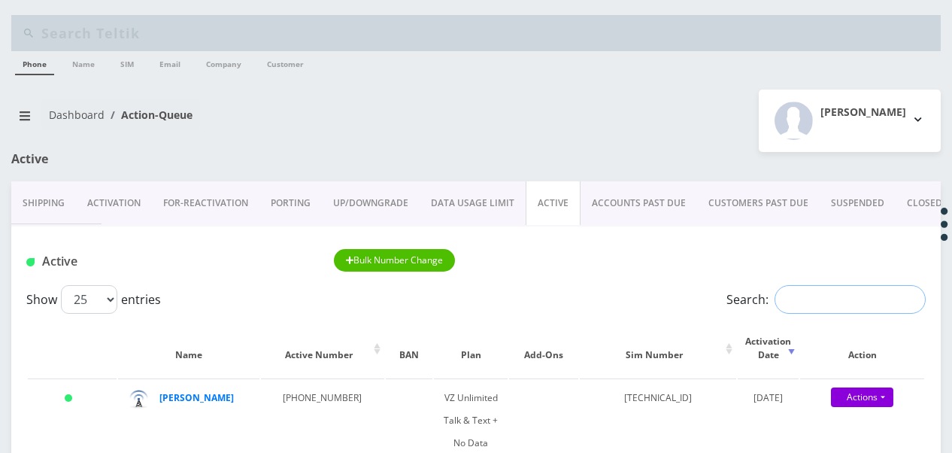
click at [801, 288] on input "Search:" at bounding box center [850, 299] width 151 height 29
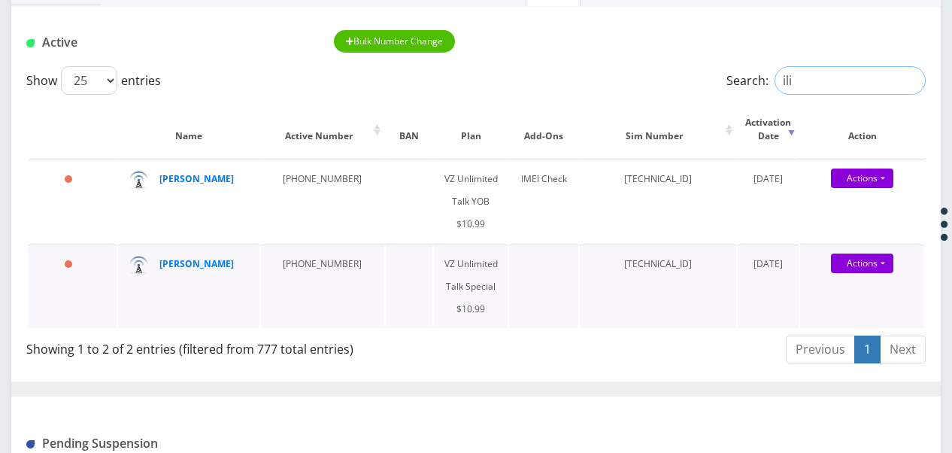
scroll to position [226, 0]
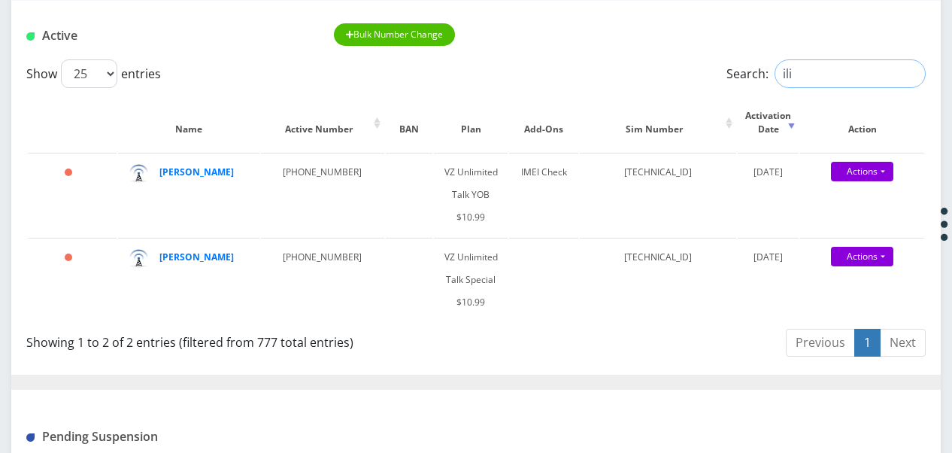
drag, startPoint x: 804, startPoint y: 74, endPoint x: 757, endPoint y: 64, distance: 48.5
click at [757, 64] on label "Search: ili" at bounding box center [826, 73] width 199 height 29
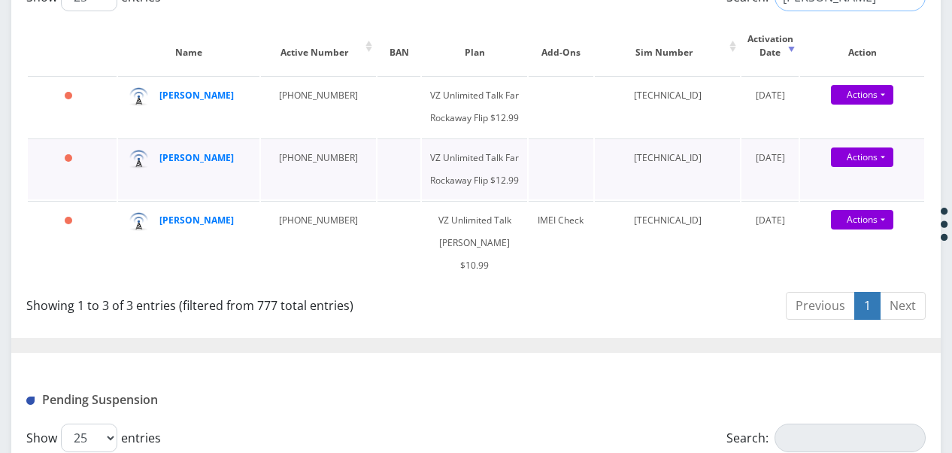
scroll to position [376, 0]
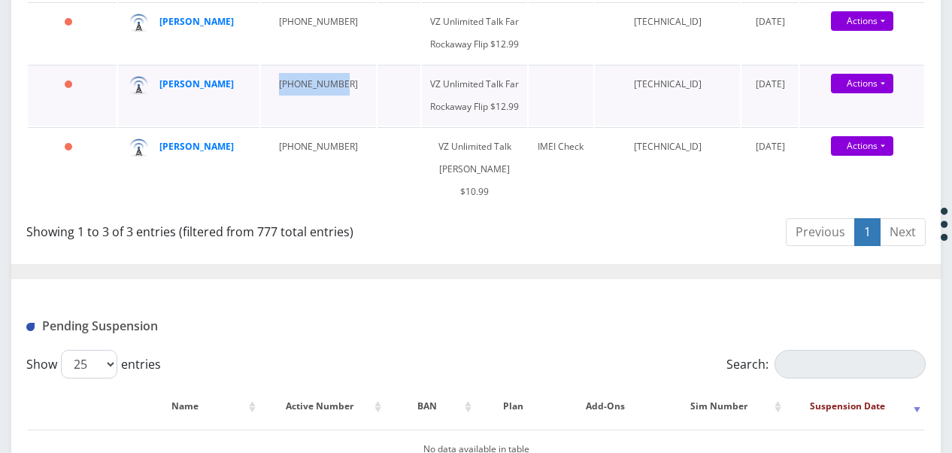
drag, startPoint x: 275, startPoint y: 131, endPoint x: 331, endPoint y: 129, distance: 56.4
click at [331, 126] on td "929-549-3466" at bounding box center [318, 95] width 115 height 61
copy td "929-549-3466"
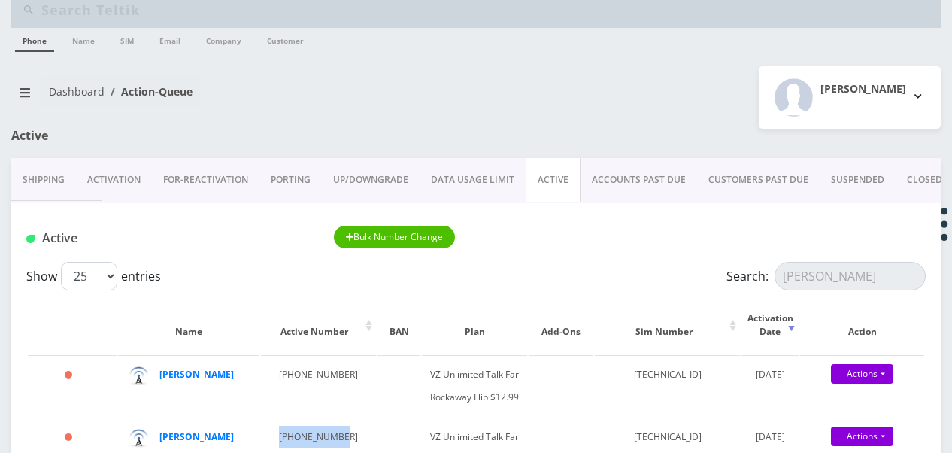
scroll to position [0, 0]
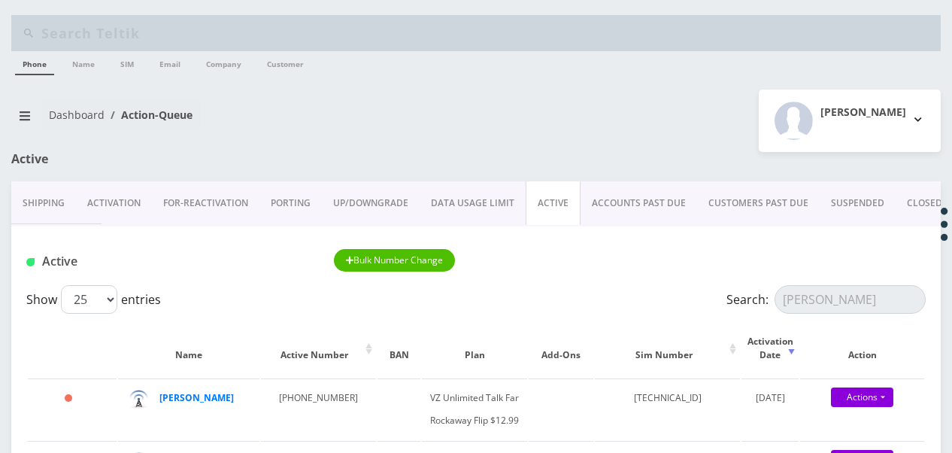
drag, startPoint x: 703, startPoint y: 272, endPoint x: 742, endPoint y: 270, distance: 39.2
click at [713, 268] on div "Active Bulk Number Change" at bounding box center [476, 261] width 922 height 25
drag, startPoint x: 836, startPoint y: 286, endPoint x: 709, endPoint y: 260, distance: 129.7
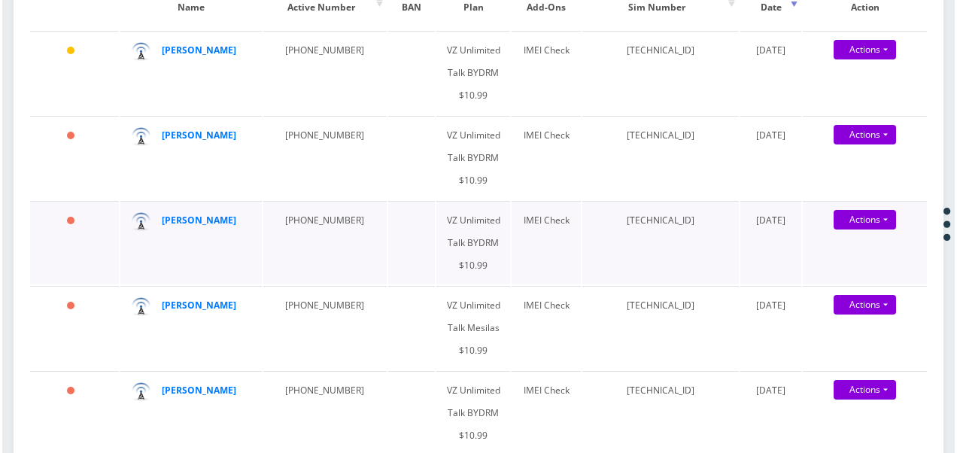
scroll to position [376, 0]
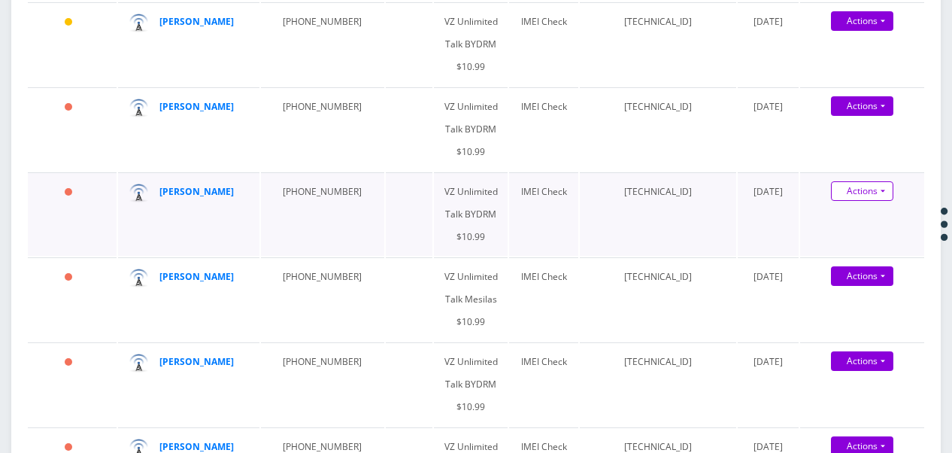
type input "fogel"
click at [880, 184] on link "Actions" at bounding box center [862, 191] width 62 height 20
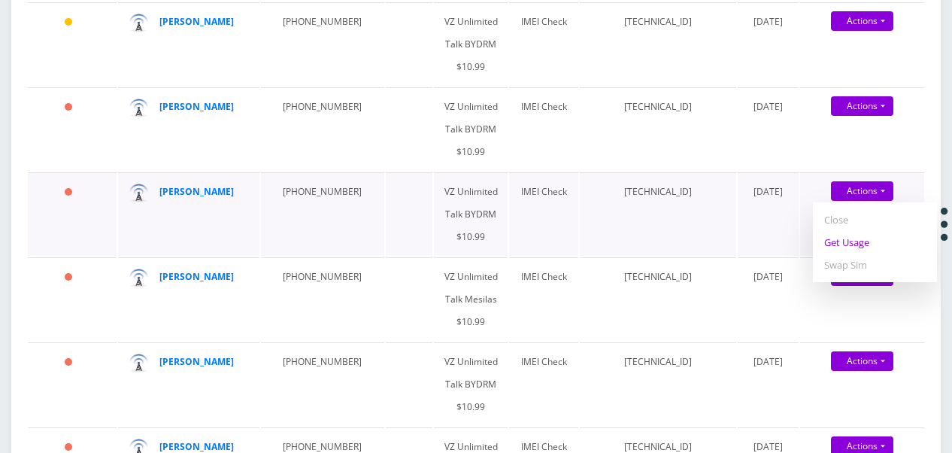
click at [847, 241] on link "Get Usage" at bounding box center [875, 242] width 124 height 23
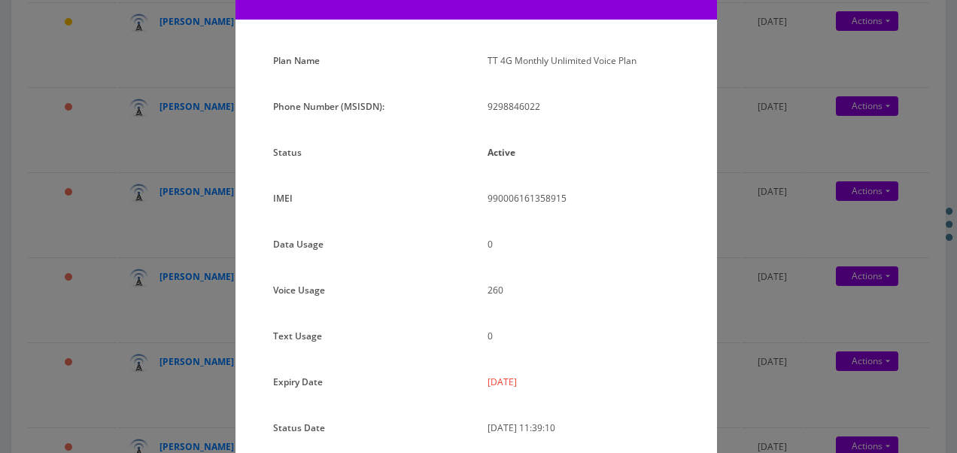
scroll to position [150, 0]
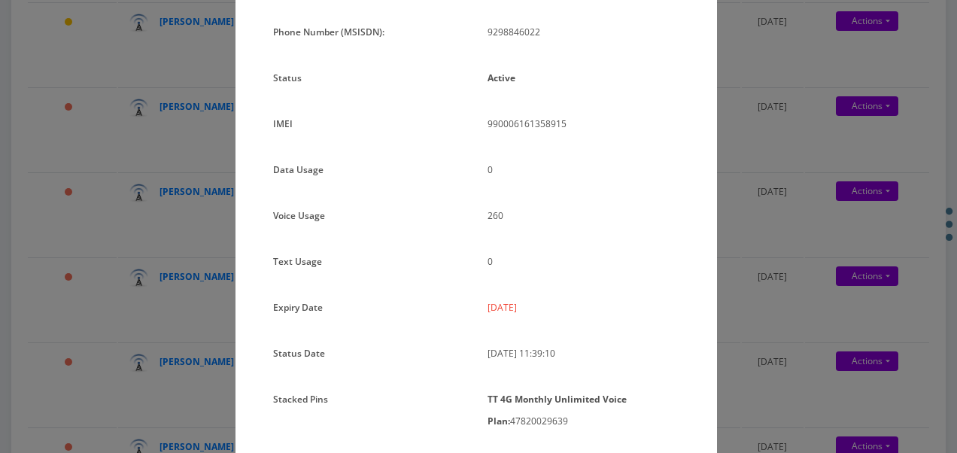
click at [785, 220] on div "× Subscription Info Plan Name TT 4G Monthly Unlimited Voice Plan Phone Number (…" at bounding box center [478, 226] width 957 height 453
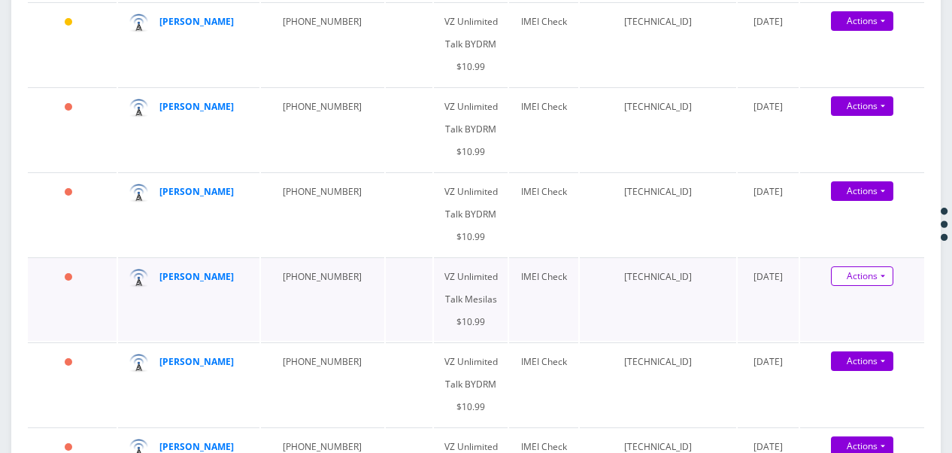
click at [889, 269] on link "Actions" at bounding box center [862, 276] width 62 height 20
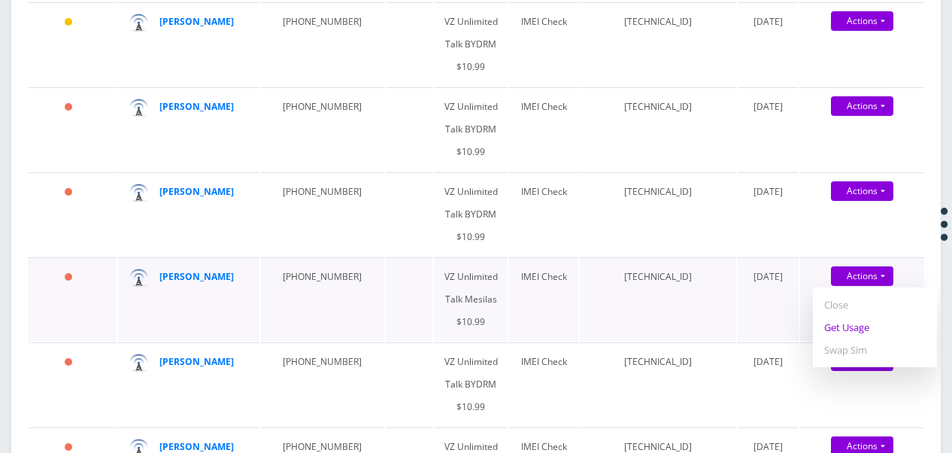
click at [877, 329] on link "Get Usage" at bounding box center [875, 327] width 124 height 23
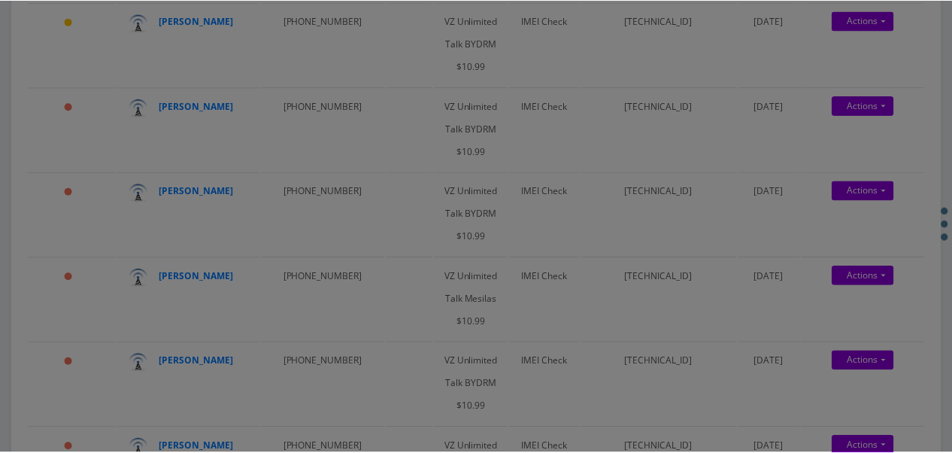
scroll to position [0, 0]
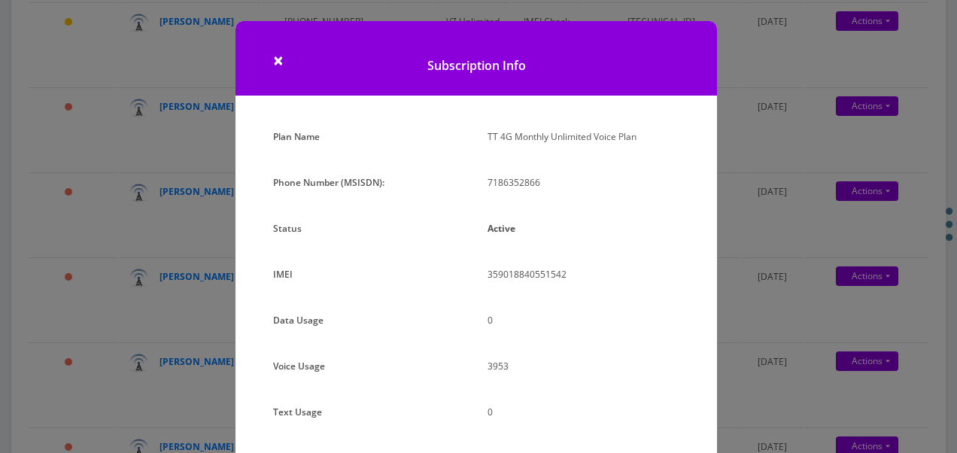
click at [818, 278] on div "× Subscription Info Plan Name TT 4G Monthly Unlimited Voice Plan Phone Number (…" at bounding box center [478, 226] width 957 height 453
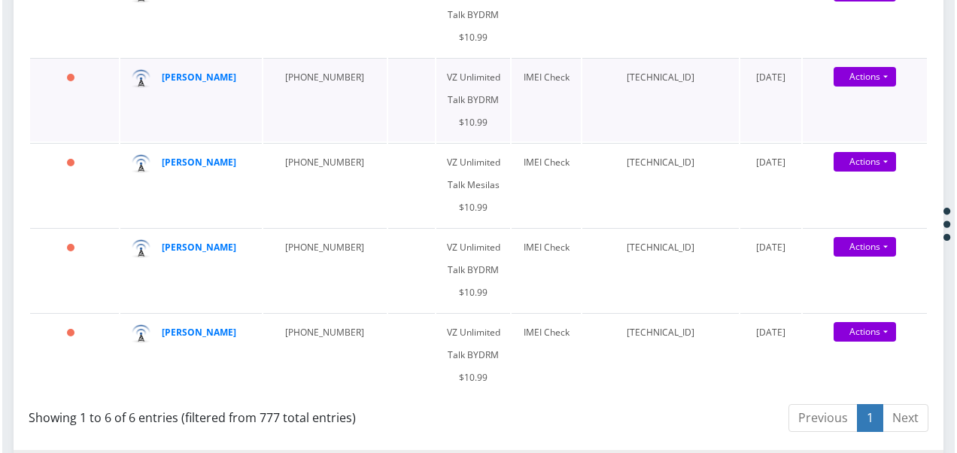
scroll to position [526, 0]
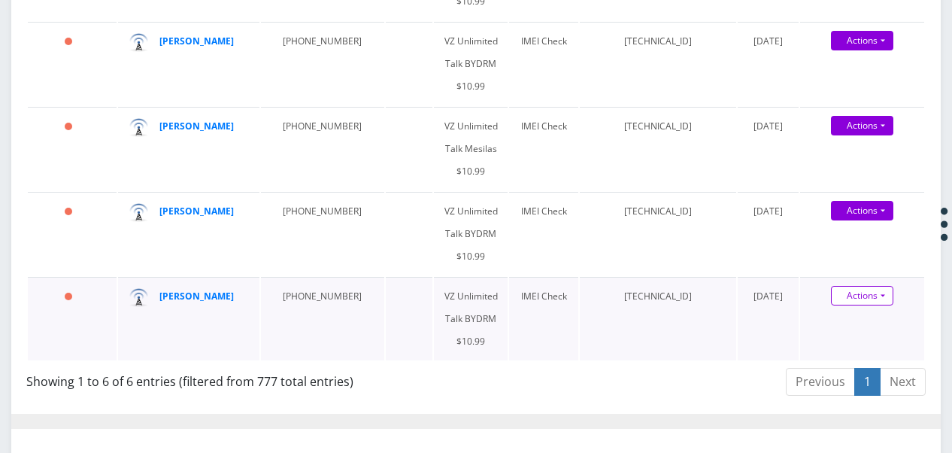
click at [881, 293] on link "Actions" at bounding box center [862, 296] width 62 height 20
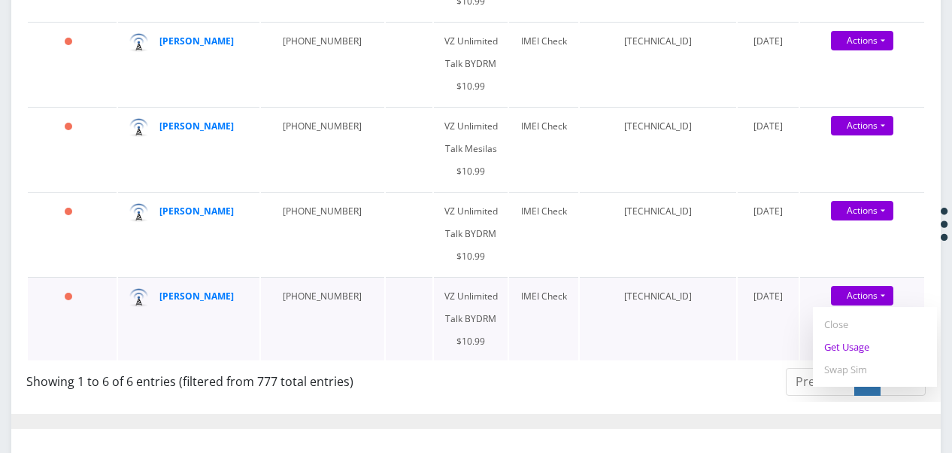
click at [854, 343] on link "Get Usage" at bounding box center [875, 346] width 124 height 23
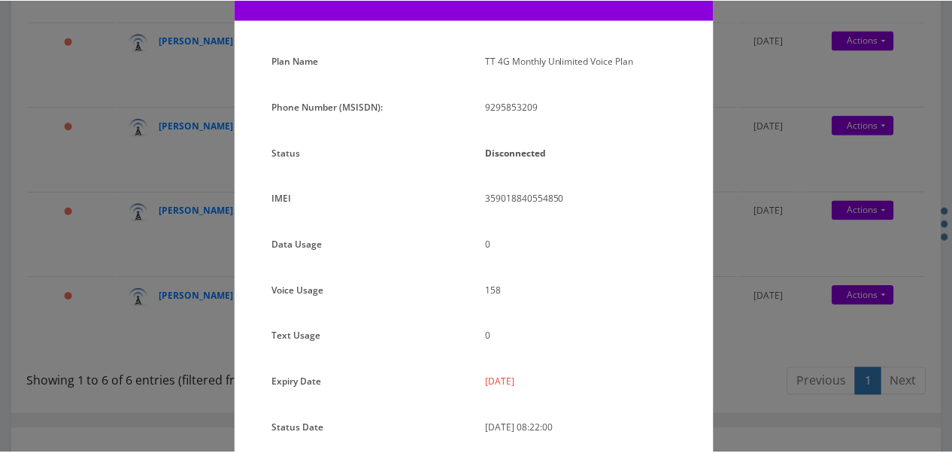
scroll to position [150, 0]
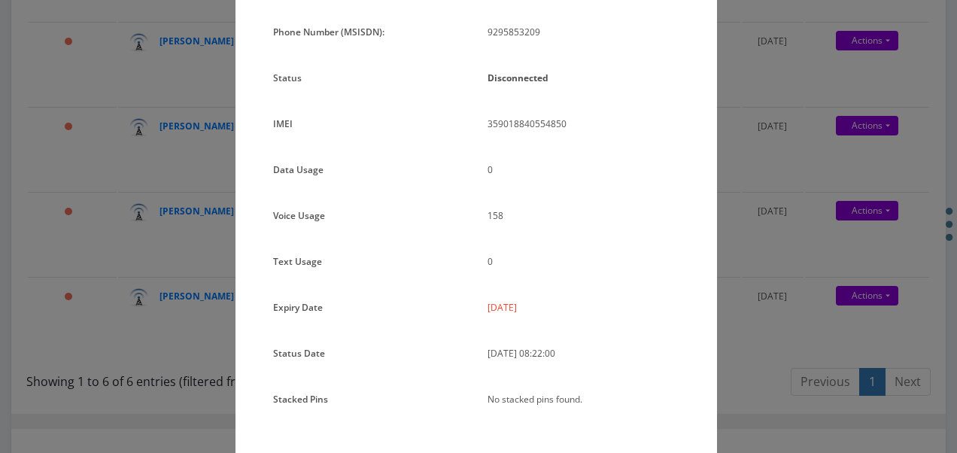
click at [742, 180] on div "× Subscription Info Plan Name TT 4G Monthly Unlimited Voice Plan Phone Number (…" at bounding box center [478, 226] width 957 height 453
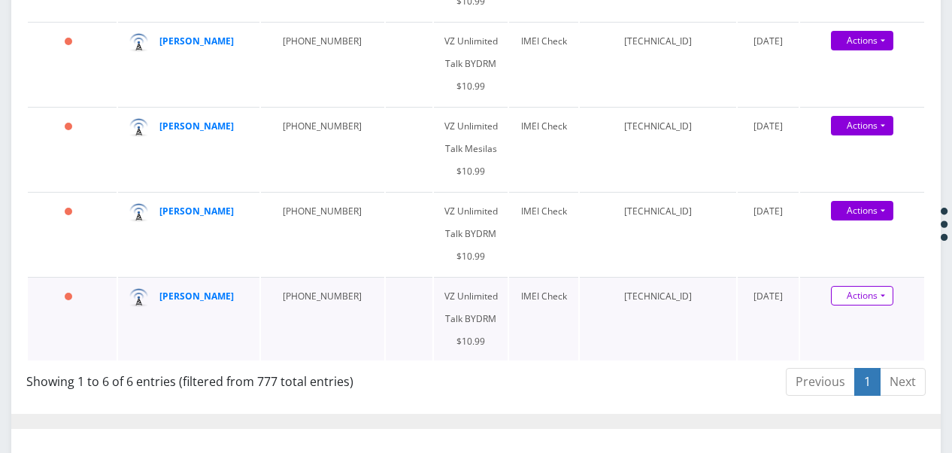
click at [877, 296] on link "Actions" at bounding box center [862, 296] width 62 height 20
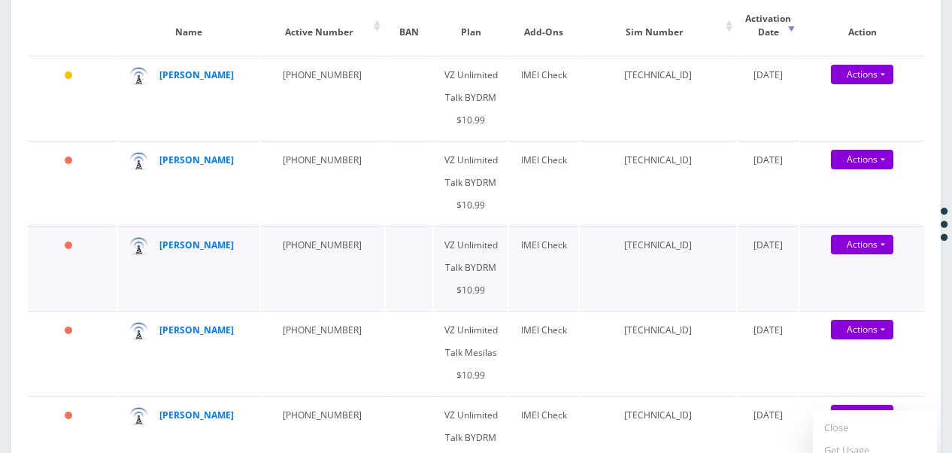
scroll to position [226, 0]
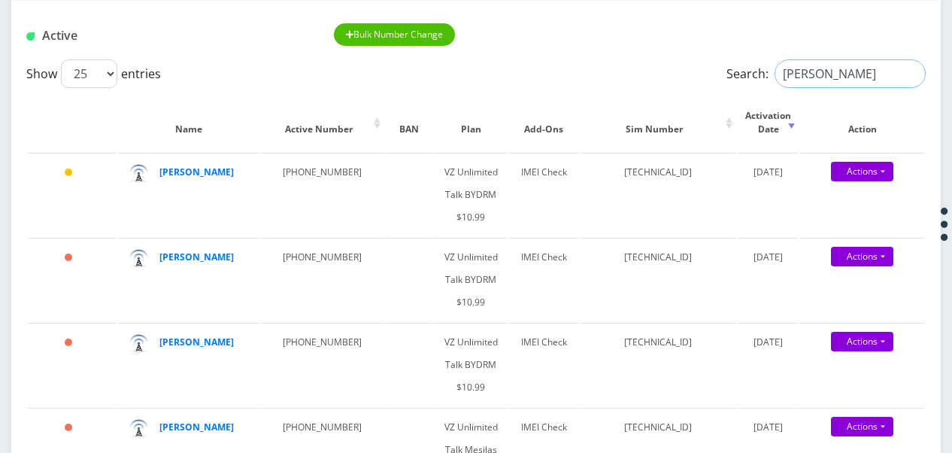
drag, startPoint x: 831, startPoint y: 74, endPoint x: 705, endPoint y: 74, distance: 126.4
click at [705, 74] on div "Search: fogel" at bounding box center [813, 73] width 225 height 29
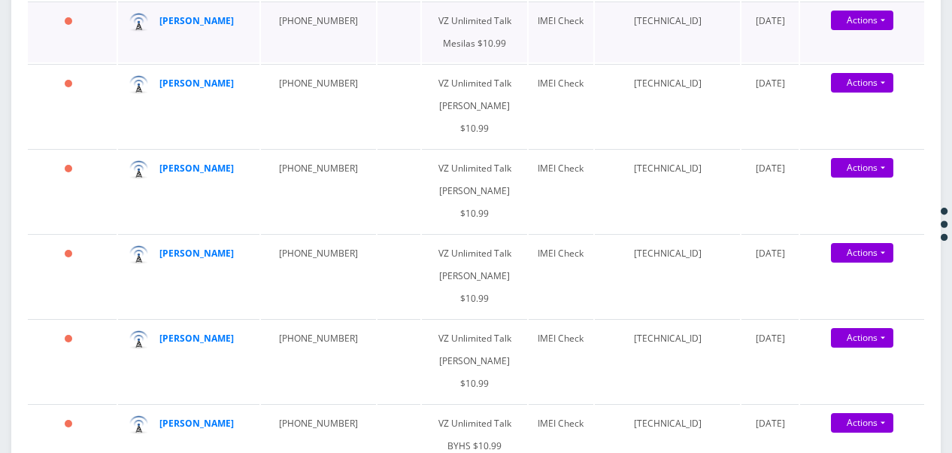
scroll to position [249, 0]
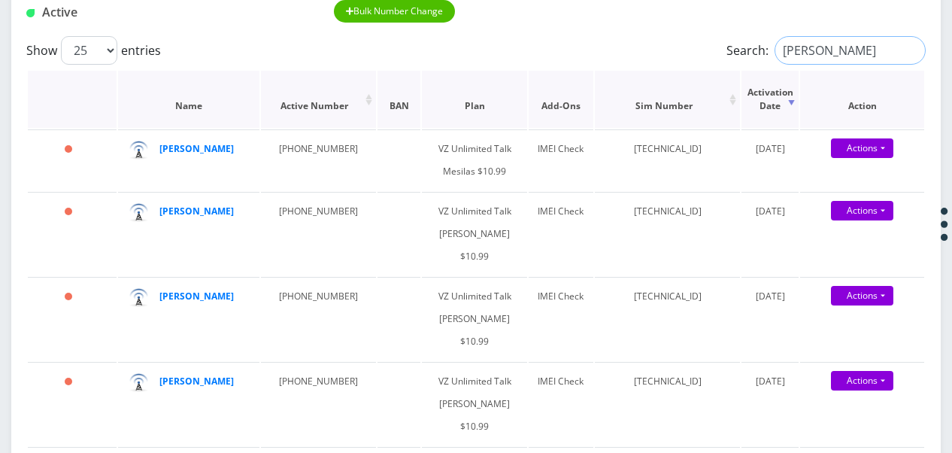
drag, startPoint x: 832, startPoint y: 62, endPoint x: 636, endPoint y: 72, distance: 195.8
click at [645, 74] on div "Show 25 50 100 250 500 1000 entries Search: katz Name Active Number BAN Plan Ad…" at bounding box center [476, 335] width 930 height 598
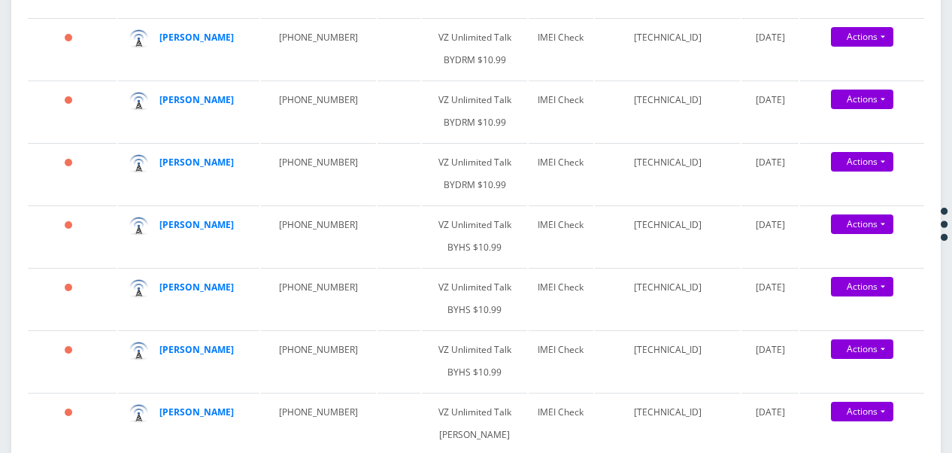
scroll to position [0, 0]
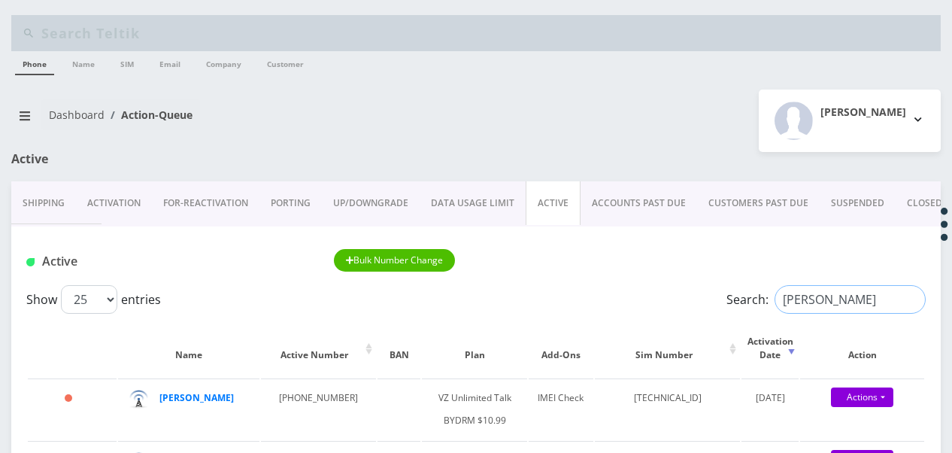
type input "nechama"
click at [906, 208] on link "CLOSED" at bounding box center [925, 203] width 58 height 44
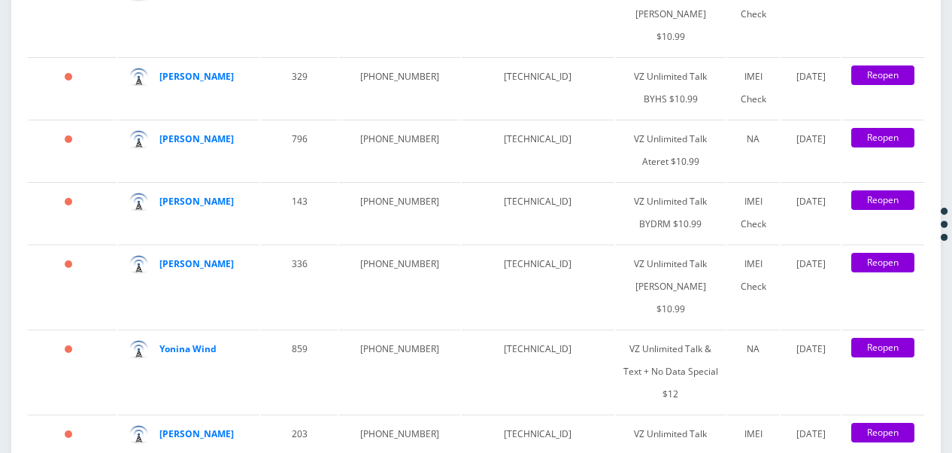
scroll to position [2783, 0]
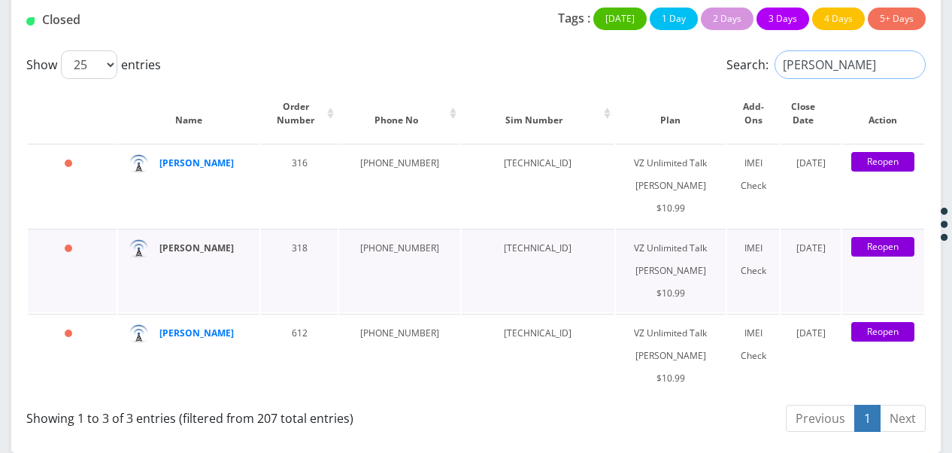
type input "[PERSON_NAME]"
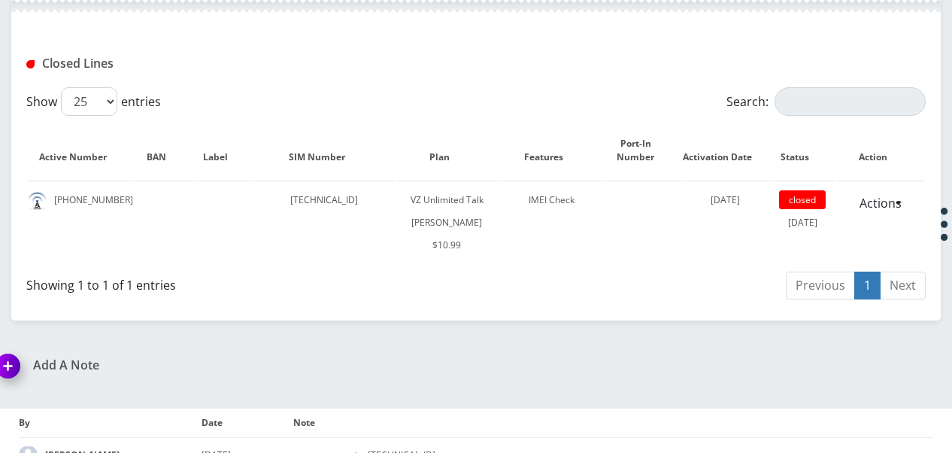
scroll to position [451, 0]
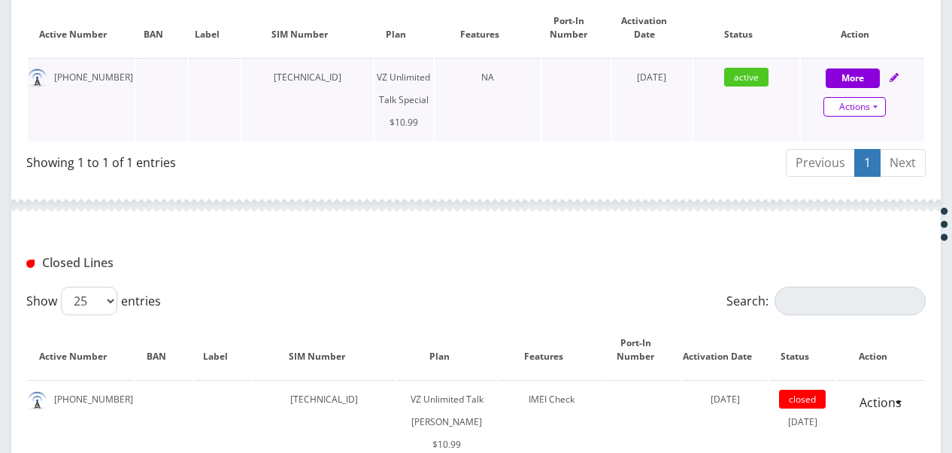
click at [874, 108] on link "Actions" at bounding box center [855, 107] width 62 height 20
select select "472"
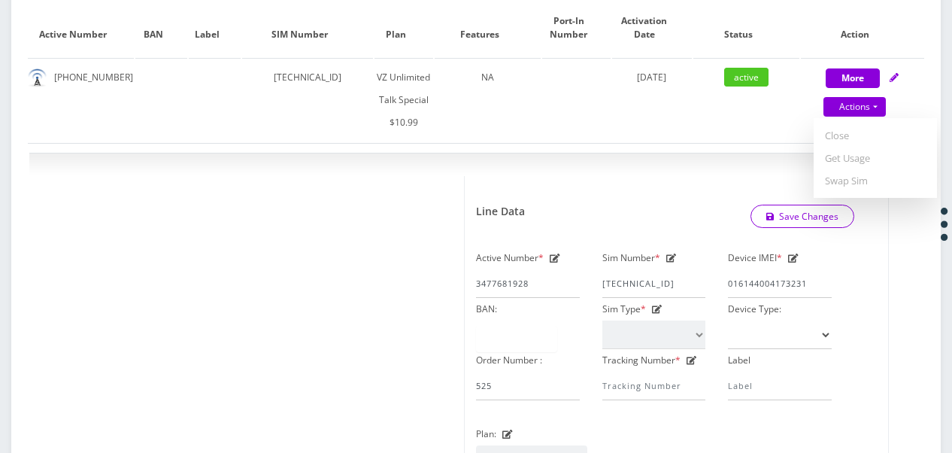
drag, startPoint x: 857, startPoint y: 161, endPoint x: 841, endPoint y: 165, distance: 16.4
click at [857, 161] on link "Get Usage" at bounding box center [875, 158] width 123 height 23
select select "472"
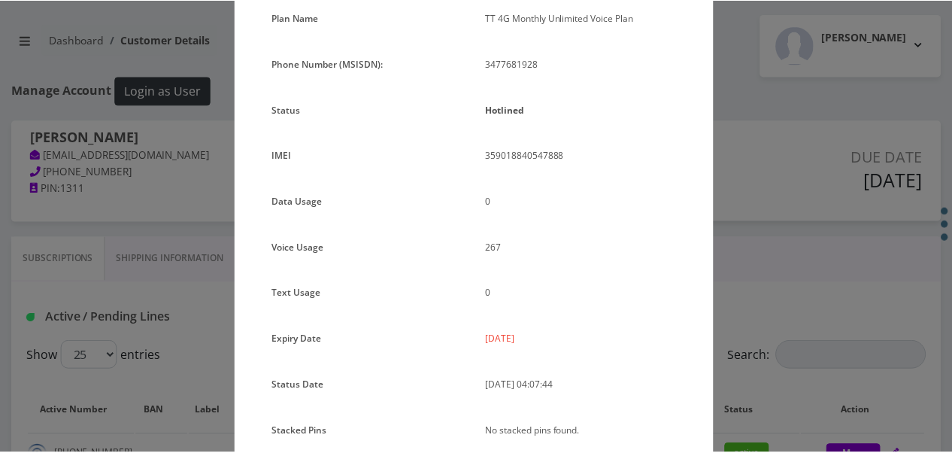
scroll to position [150, 0]
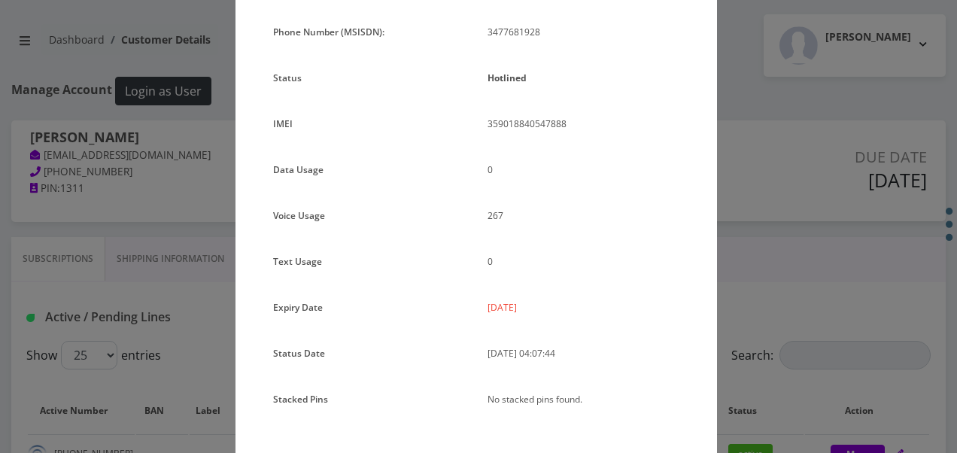
click at [728, 278] on div "× Subscription Info Plan Name TT 4G Monthly Unlimited Voice Plan Phone Number (…" at bounding box center [478, 226] width 957 height 453
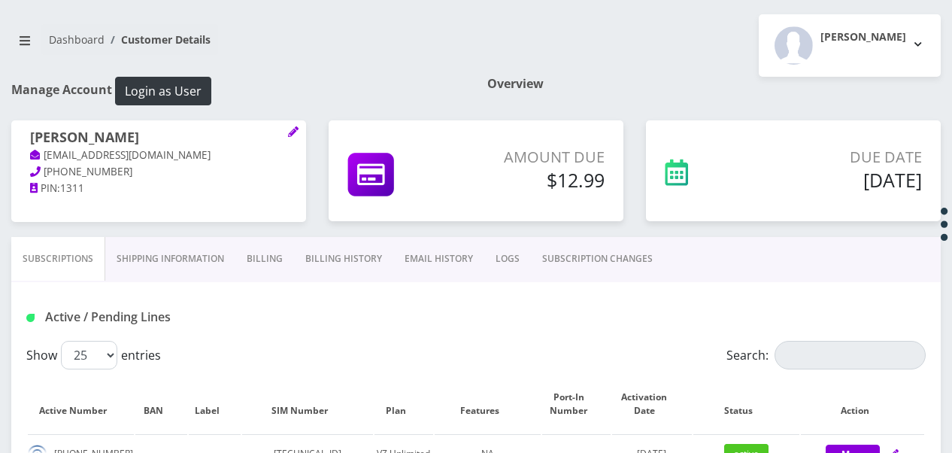
click at [619, 262] on link "SUBSCRIPTION CHANGES" at bounding box center [597, 259] width 133 height 44
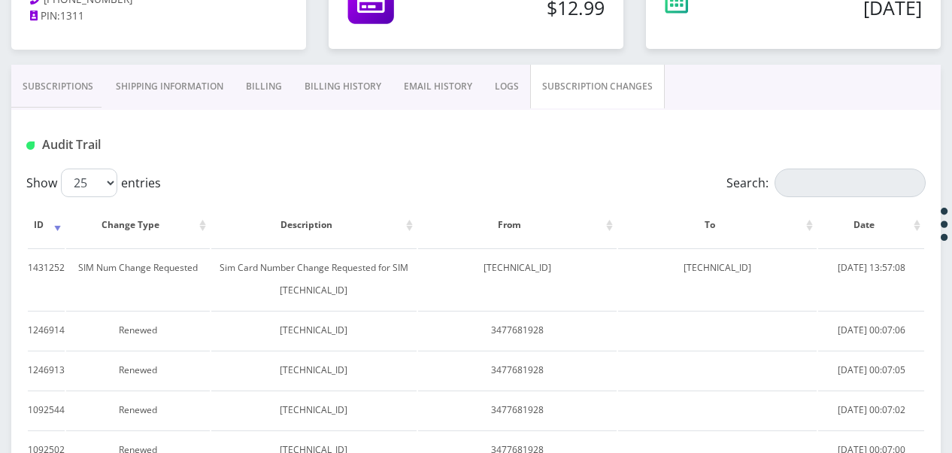
scroll to position [226, 0]
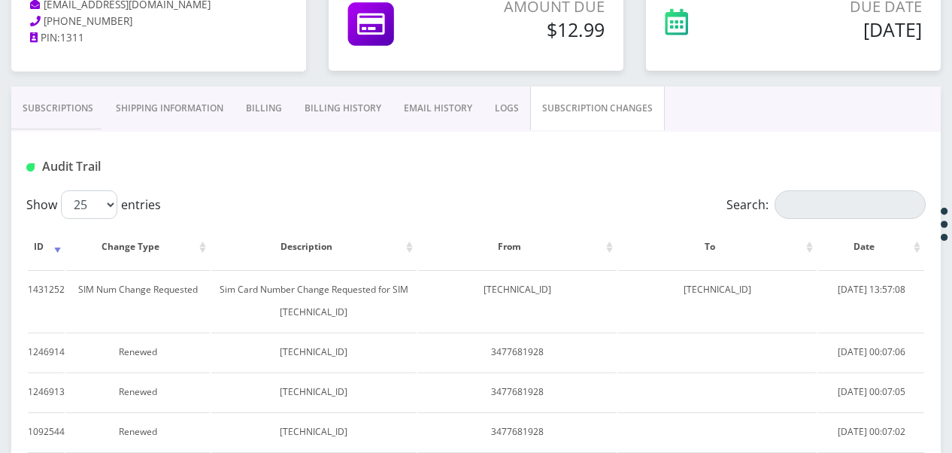
click at [75, 124] on link "Subscriptions" at bounding box center [57, 108] width 93 height 44
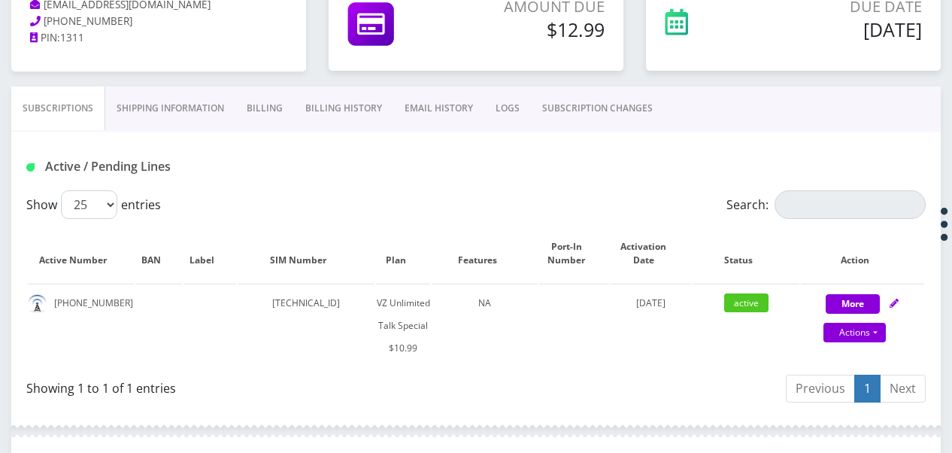
click at [254, 117] on link "Billing" at bounding box center [264, 108] width 59 height 44
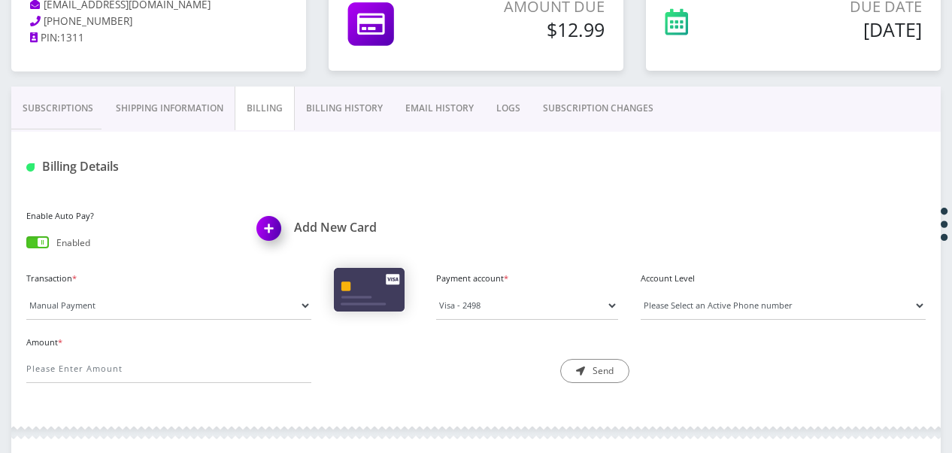
click at [326, 108] on link "Billing History" at bounding box center [344, 108] width 99 height 44
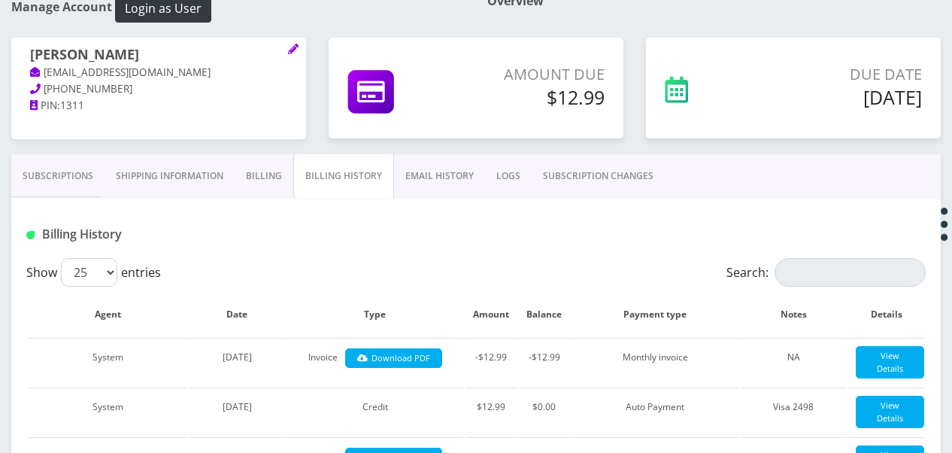
scroll to position [150, 0]
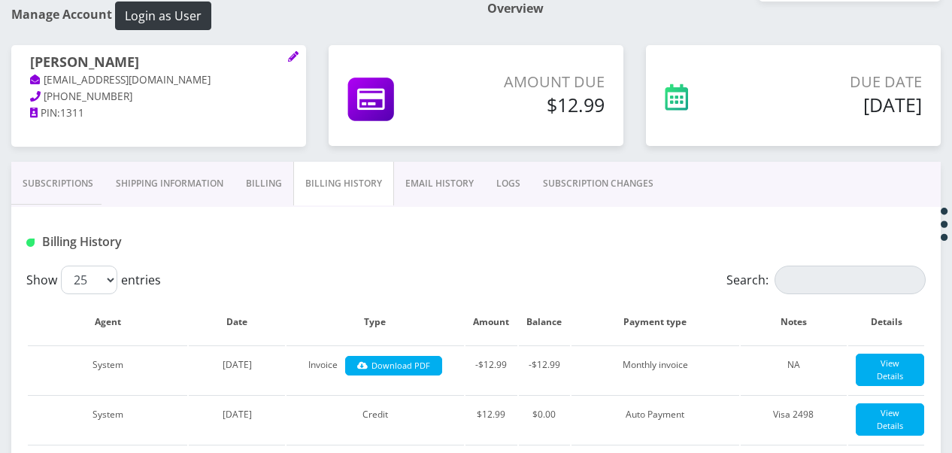
click at [259, 182] on link "Billing" at bounding box center [264, 184] width 59 height 44
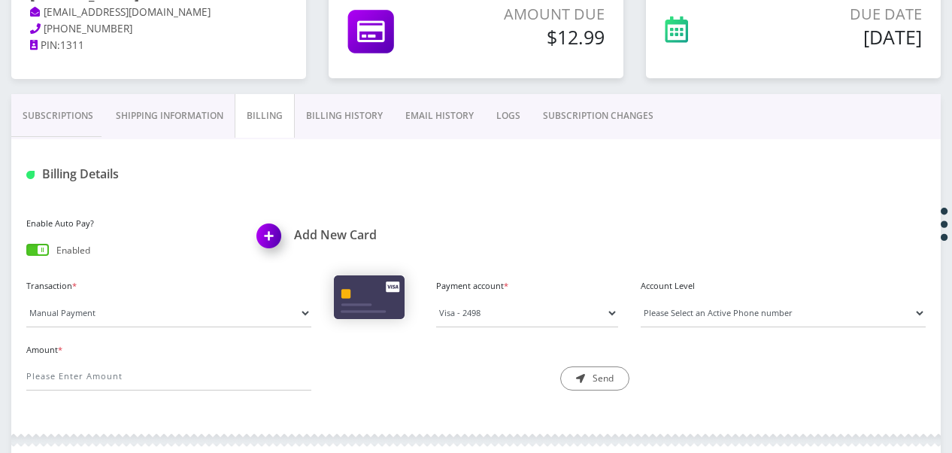
scroll to position [301, 0]
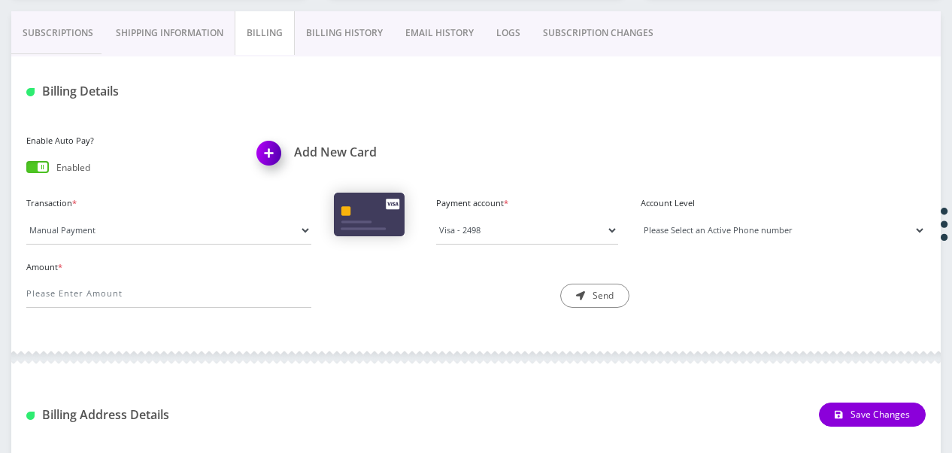
drag, startPoint x: 699, startPoint y: 235, endPoint x: 695, endPoint y: 242, distance: 8.4
click at [699, 235] on select "Please Select an Active Phone number 3477681928" at bounding box center [783, 230] width 285 height 29
select select "99037"
click at [641, 216] on select "Please Select an Active Phone number 3477681928" at bounding box center [783, 230] width 285 height 29
click at [452, 218] on select "Visa - 2498" at bounding box center [527, 230] width 182 height 29
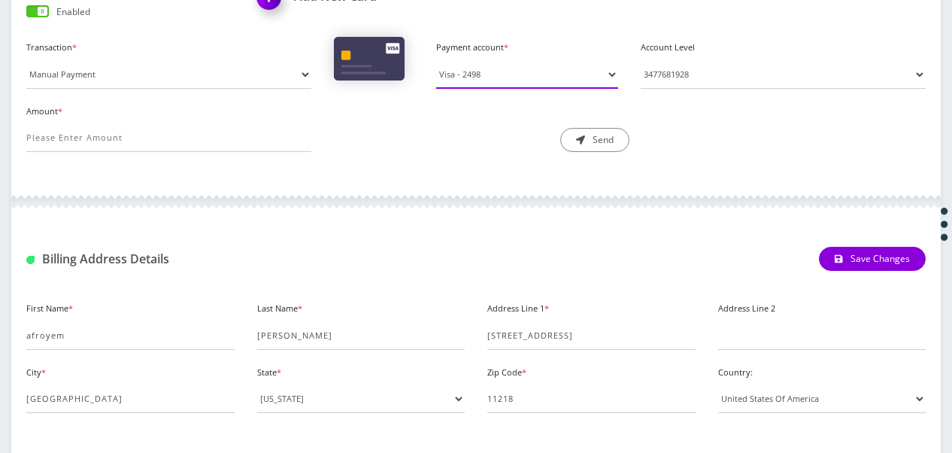
scroll to position [376, 0]
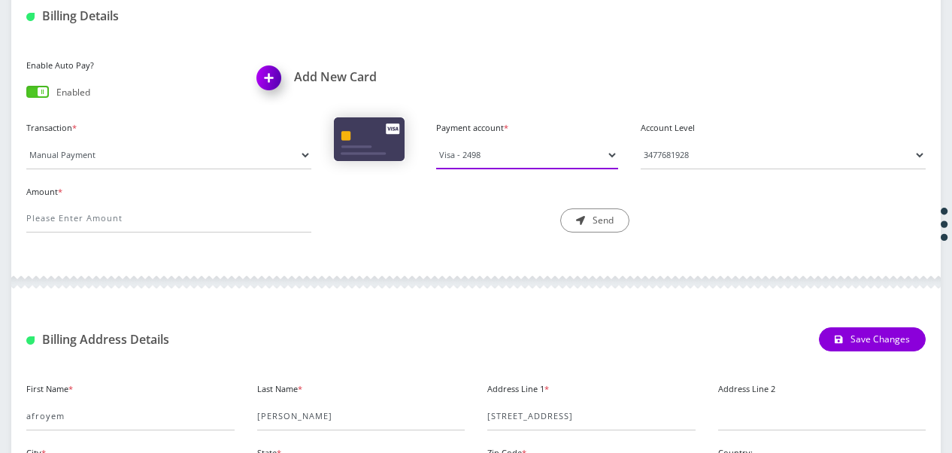
click at [490, 150] on select "Visa - 2498" at bounding box center [527, 155] width 182 height 29
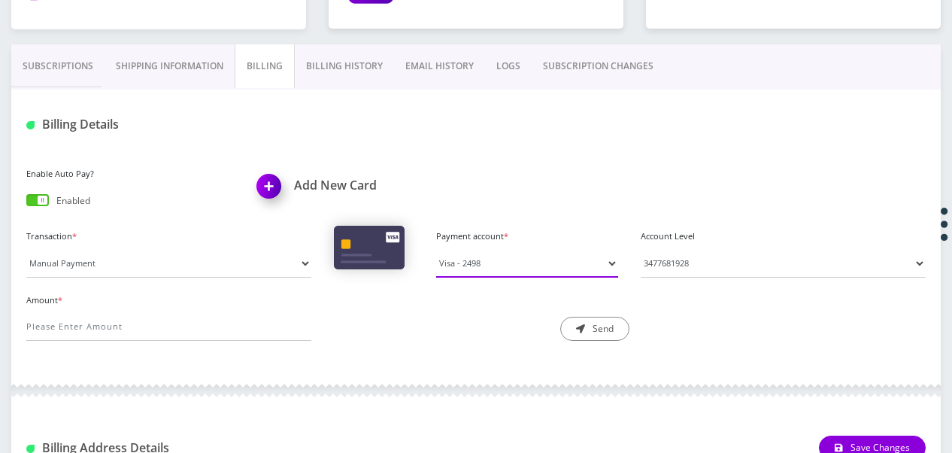
scroll to position [226, 0]
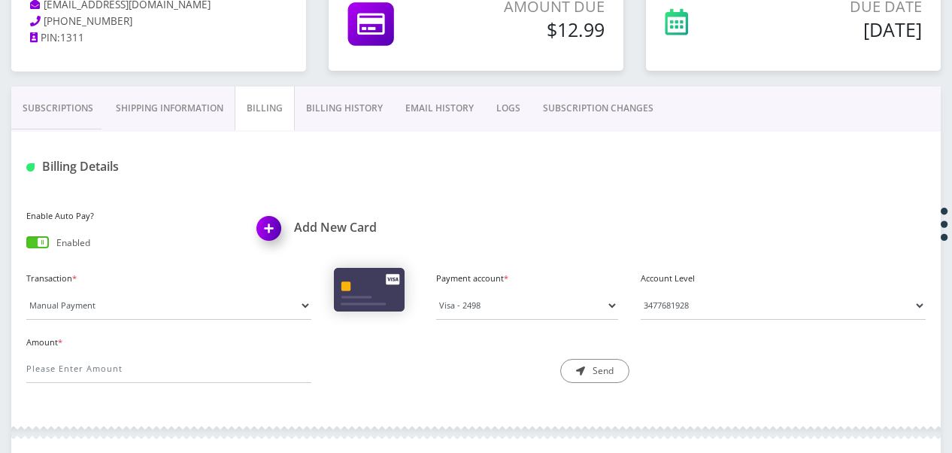
click at [143, 113] on link "Shipping Information" at bounding box center [170, 108] width 130 height 44
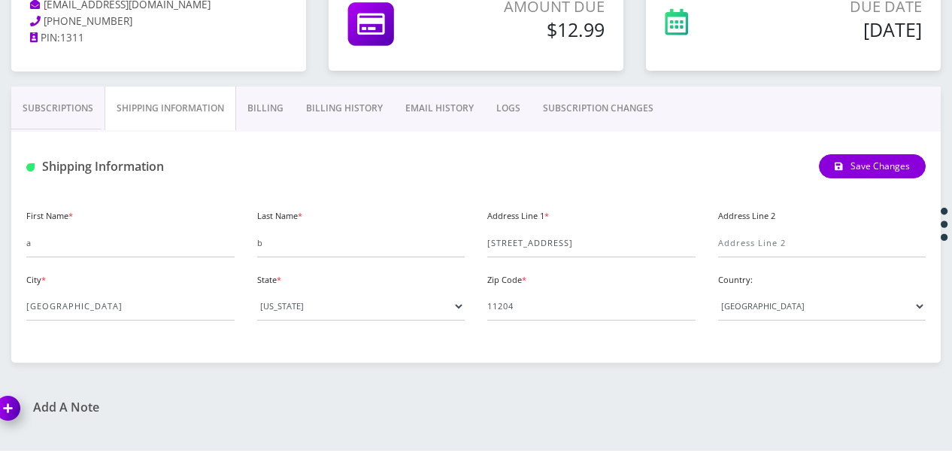
click at [250, 117] on link "Billing" at bounding box center [265, 108] width 59 height 44
click at [354, 118] on link "Billing History" at bounding box center [344, 108] width 99 height 44
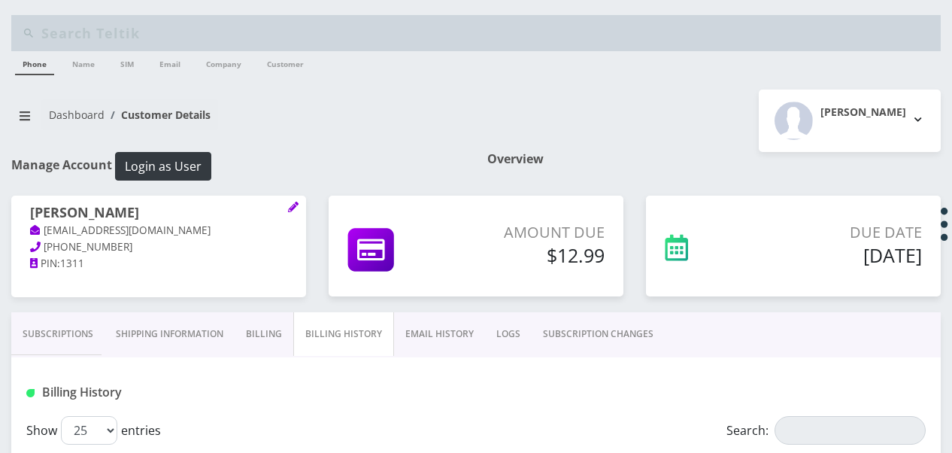
click at [269, 343] on link "Billing" at bounding box center [264, 334] width 59 height 44
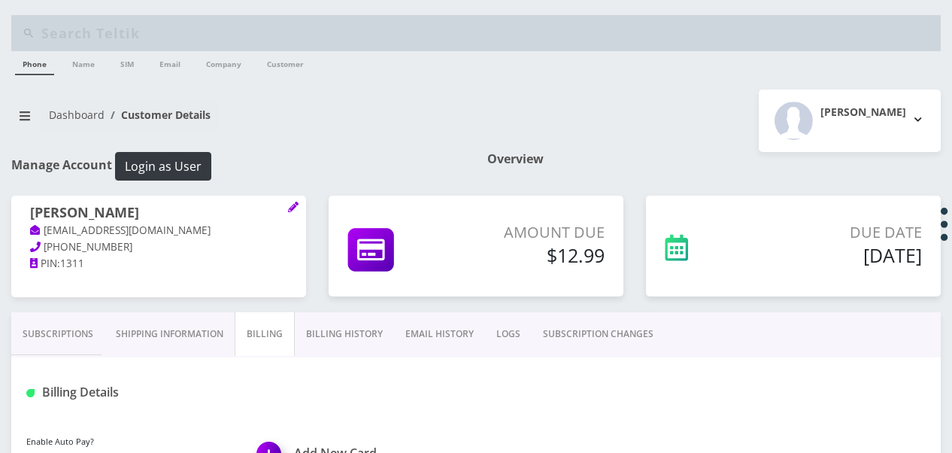
scroll to position [376, 0]
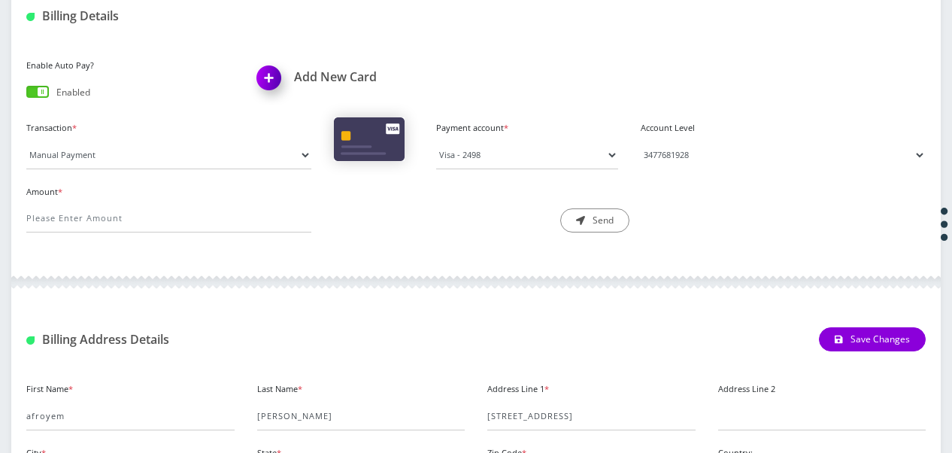
click at [659, 167] on select "Please Select an Active Phone number 3477681928" at bounding box center [783, 155] width 285 height 29
drag, startPoint x: 295, startPoint y: 214, endPoint x: 282, endPoint y: 220, distance: 13.8
click at [295, 214] on input "Amount *" at bounding box center [168, 218] width 285 height 29
type input "12.99"
click at [597, 223] on button "Send" at bounding box center [594, 220] width 69 height 24
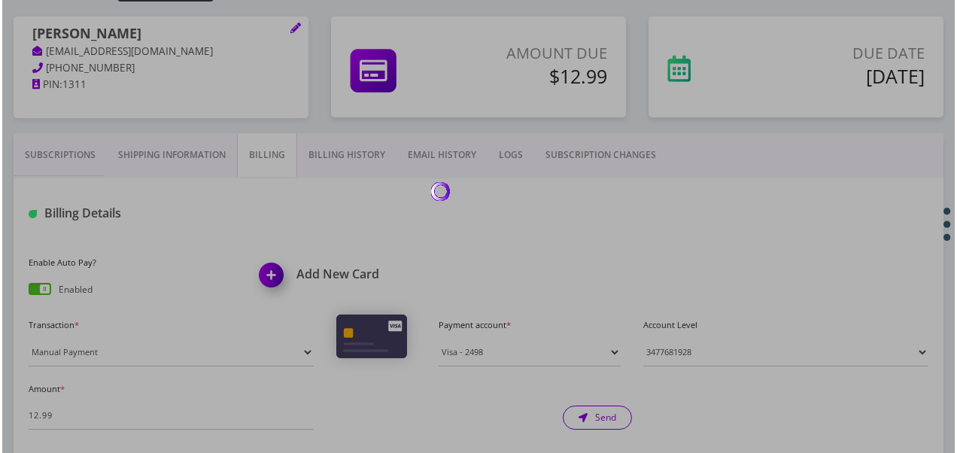
scroll to position [150, 0]
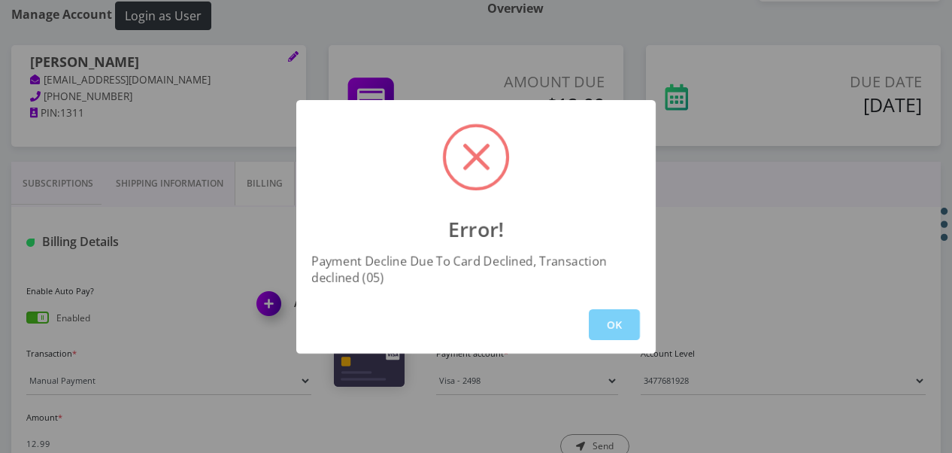
click at [608, 340] on div "OK" at bounding box center [476, 325] width 360 height 58
click at [590, 304] on div "OK" at bounding box center [476, 325] width 360 height 58
click at [615, 323] on button "OK" at bounding box center [614, 324] width 51 height 31
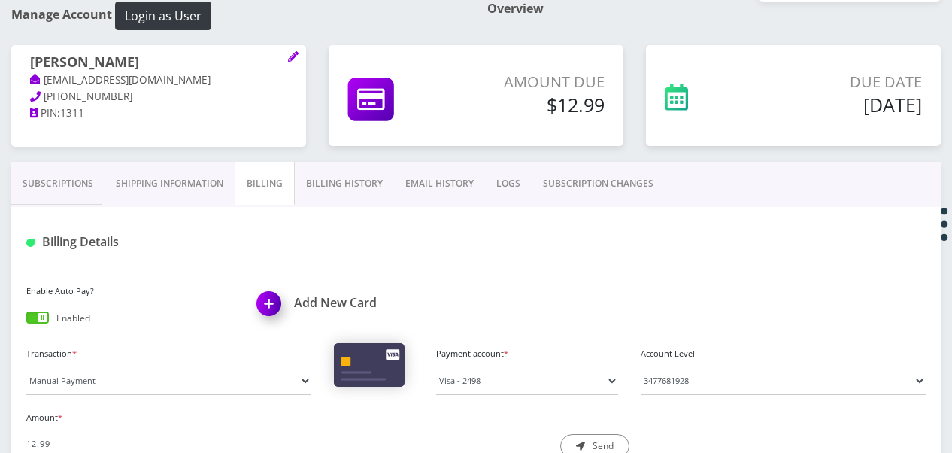
click at [300, 290] on div "Add New Card" at bounding box center [361, 306] width 231 height 50
click at [308, 296] on h1 "Add New Card" at bounding box center [361, 303] width 208 height 14
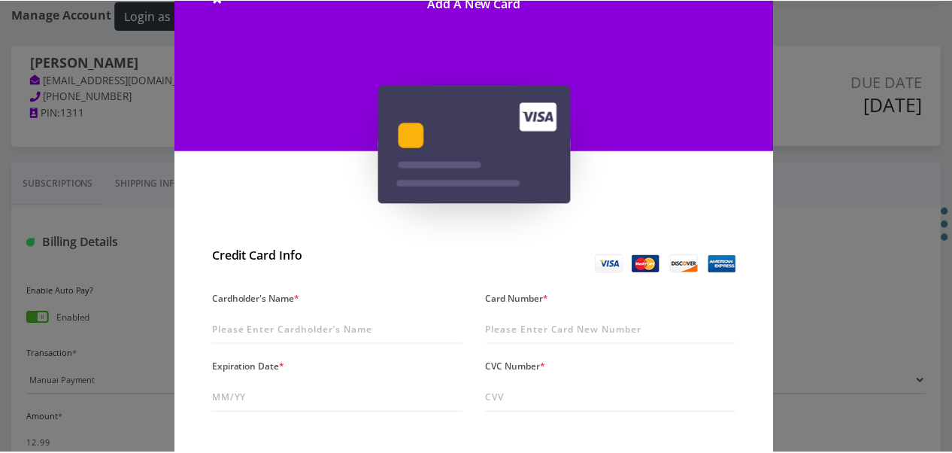
scroll to position [0, 0]
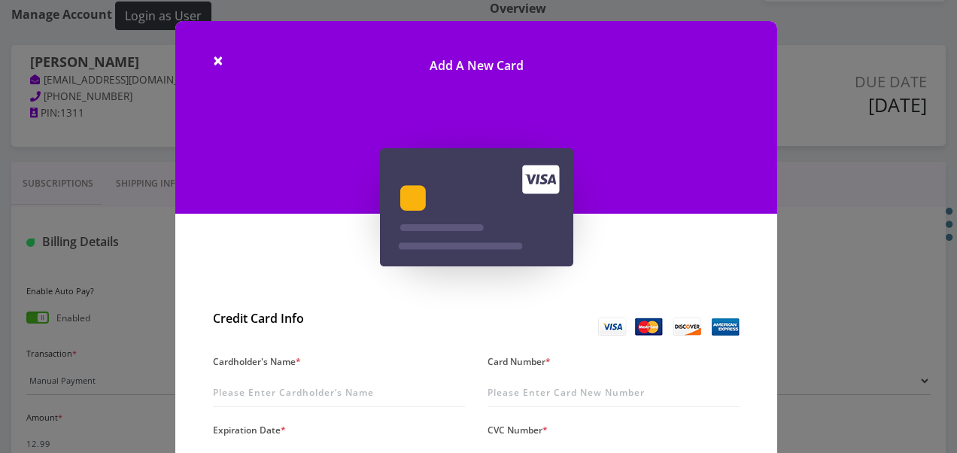
click at [202, 58] on h1 "Add A New Card" at bounding box center [476, 58] width 602 height 74
click at [210, 59] on h1 "Add A New Card" at bounding box center [476, 58] width 602 height 74
click at [214, 59] on span "×" at bounding box center [218, 59] width 11 height 25
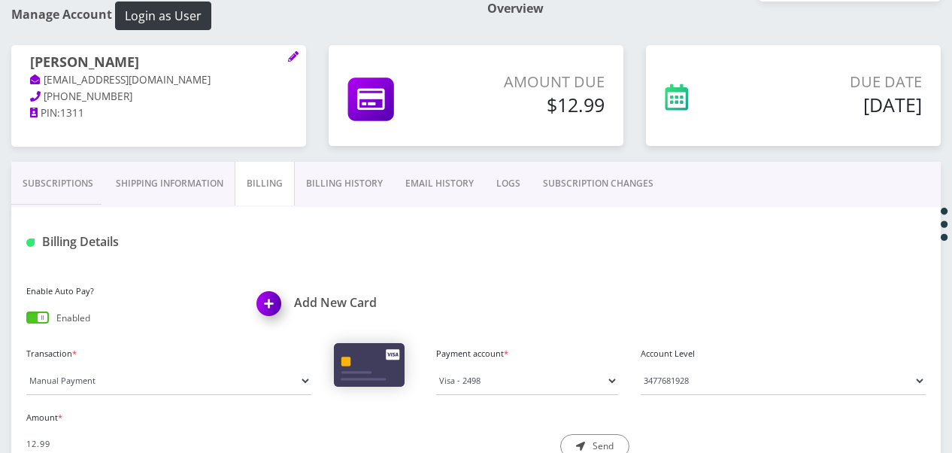
click at [211, 202] on link "Shipping Information" at bounding box center [170, 184] width 130 height 44
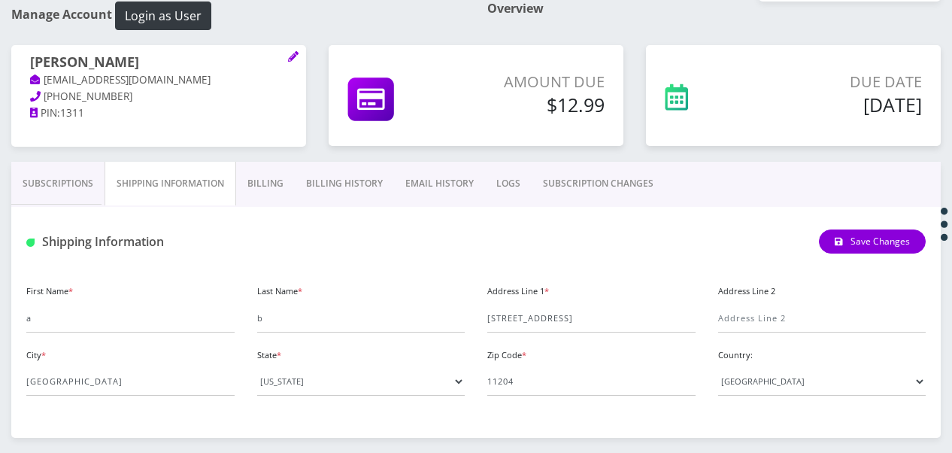
click at [63, 197] on link "Subscriptions" at bounding box center [57, 184] width 93 height 44
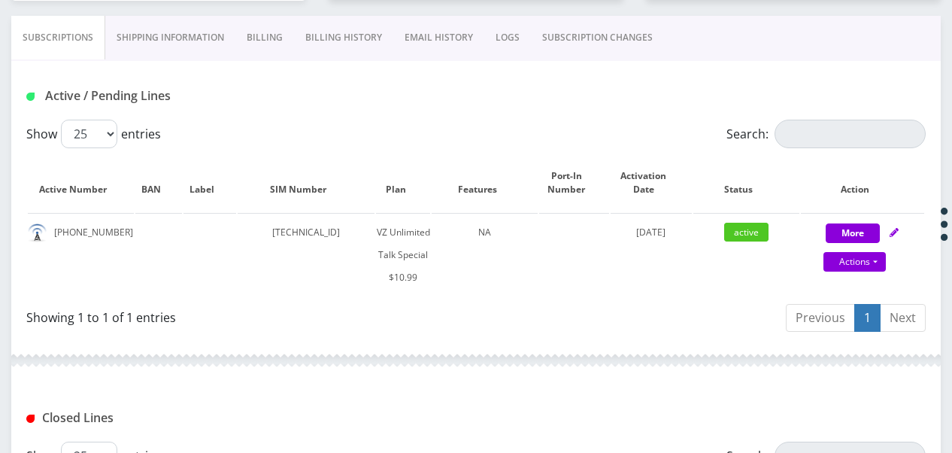
scroll to position [301, 0]
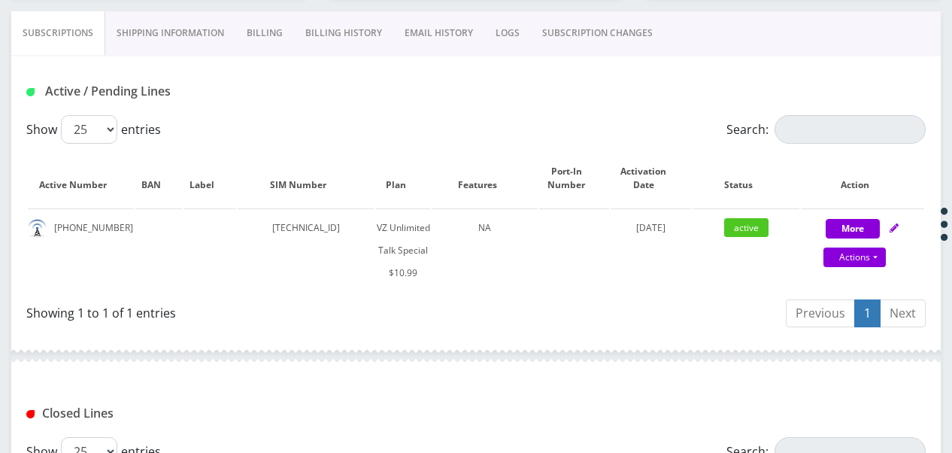
click at [196, 39] on link "Shipping Information" at bounding box center [170, 33] width 130 height 44
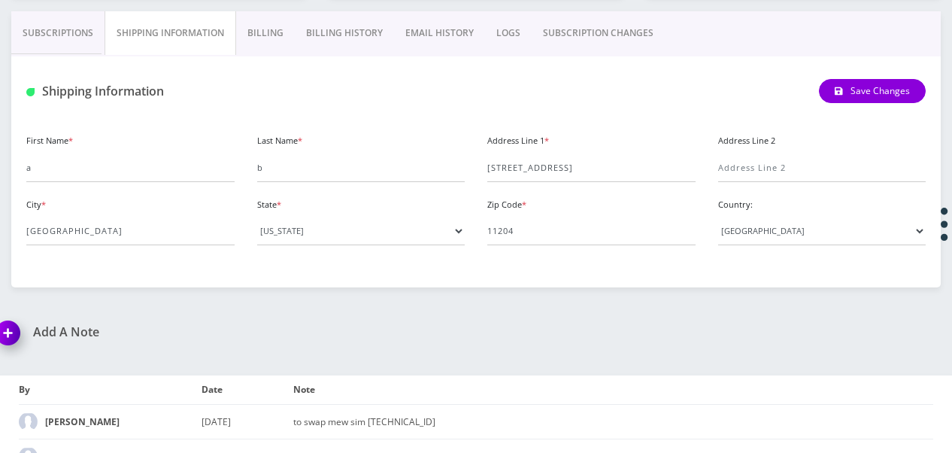
click at [63, 45] on link "Subscriptions" at bounding box center [57, 33] width 93 height 44
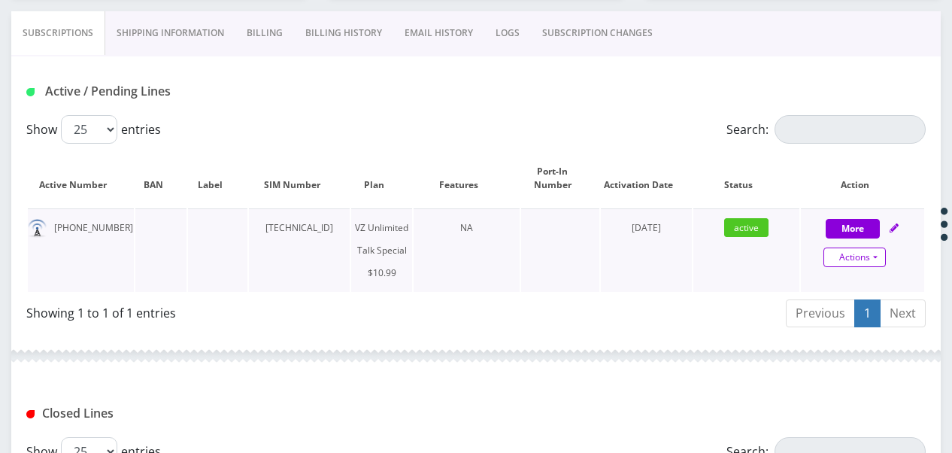
click at [871, 259] on link "Actions" at bounding box center [855, 257] width 62 height 20
select select "472"
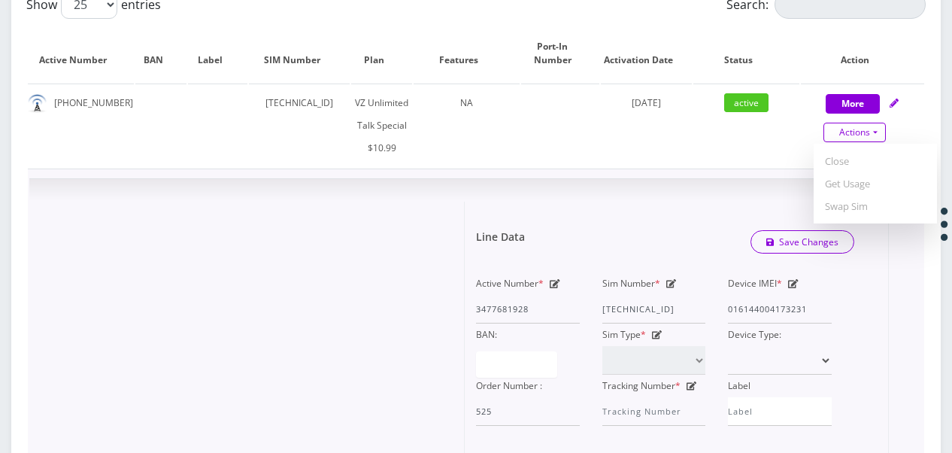
scroll to position [451, 0]
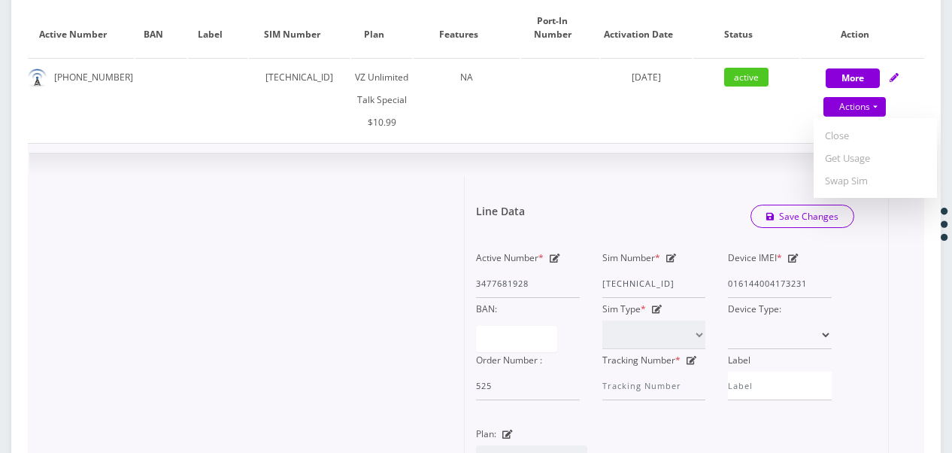
click at [663, 251] on div "Sim Number * 89148000011835965896" at bounding box center [654, 272] width 126 height 51
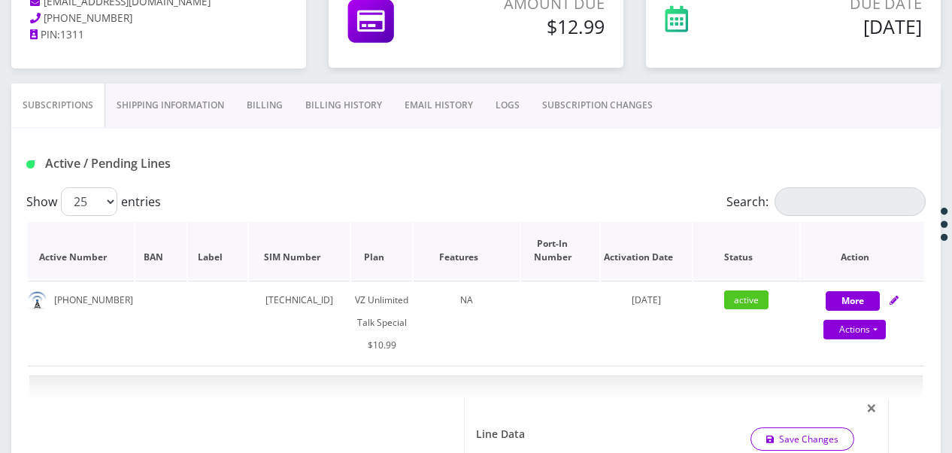
scroll to position [226, 0]
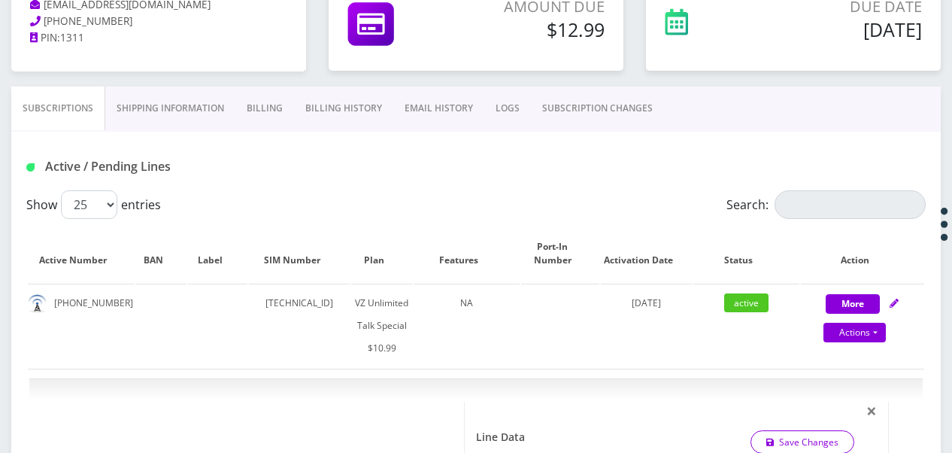
click at [243, 111] on link "Billing" at bounding box center [264, 108] width 59 height 44
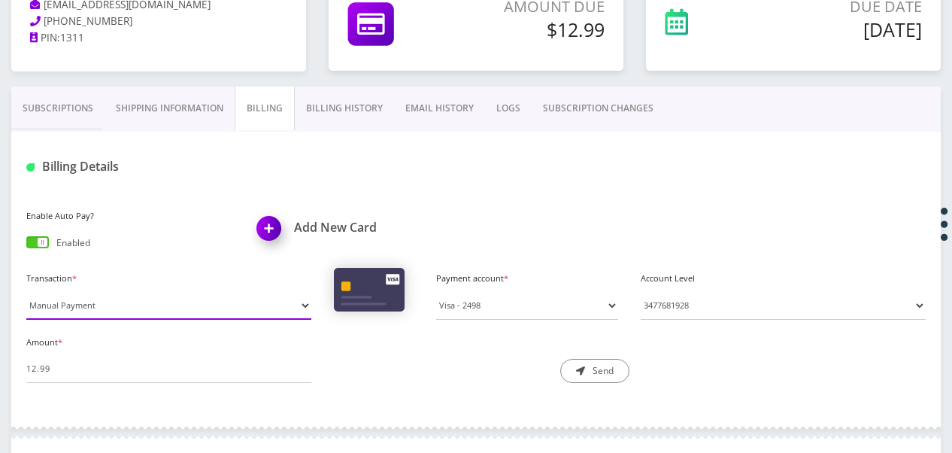
click at [182, 313] on select "Manual Payment Custom Charge Manual Credit Custom Invoice" at bounding box center [168, 305] width 285 height 29
select select "Manual Credit"
click at [26, 291] on select "Manual Payment Custom Charge Manual Credit Custom Invoice" at bounding box center [168, 305] width 285 height 29
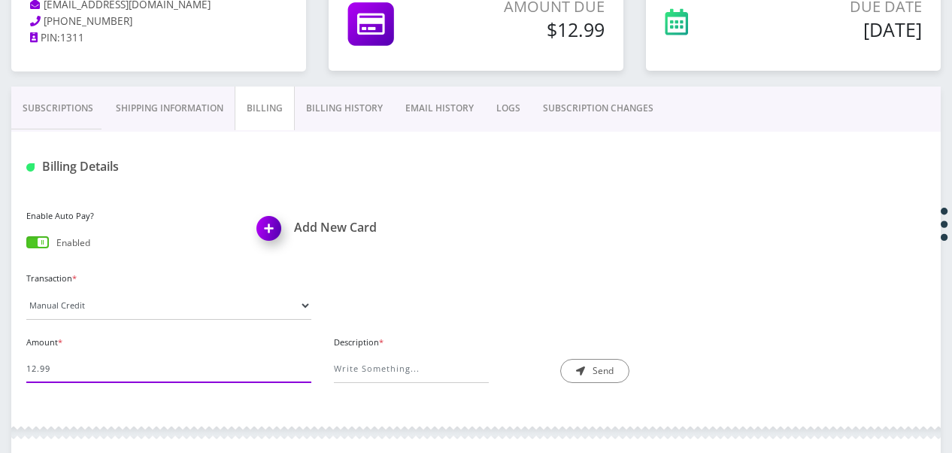
click at [170, 361] on input "12.99" at bounding box center [168, 368] width 285 height 29
type input "12.99"
click at [387, 368] on input "Description *" at bounding box center [411, 368] width 155 height 29
type input "exception"
click at [579, 367] on icon "submit" at bounding box center [580, 370] width 9 height 9
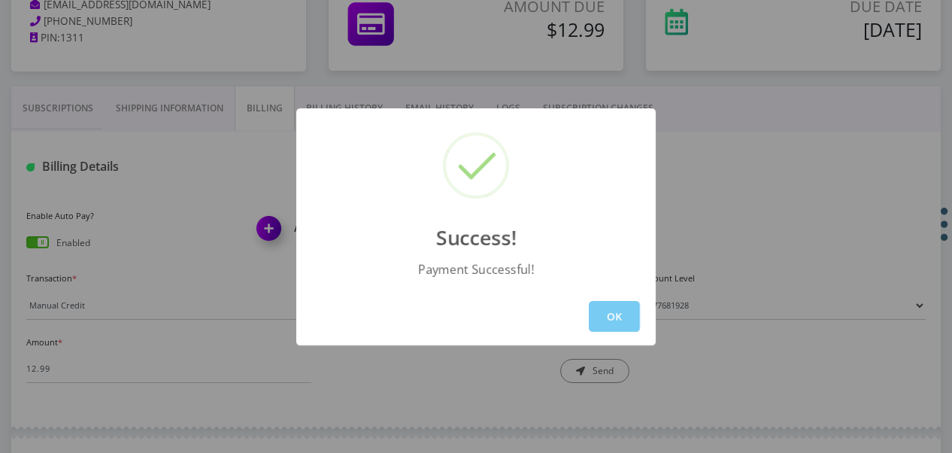
click at [630, 311] on button "OK" at bounding box center [614, 316] width 51 height 31
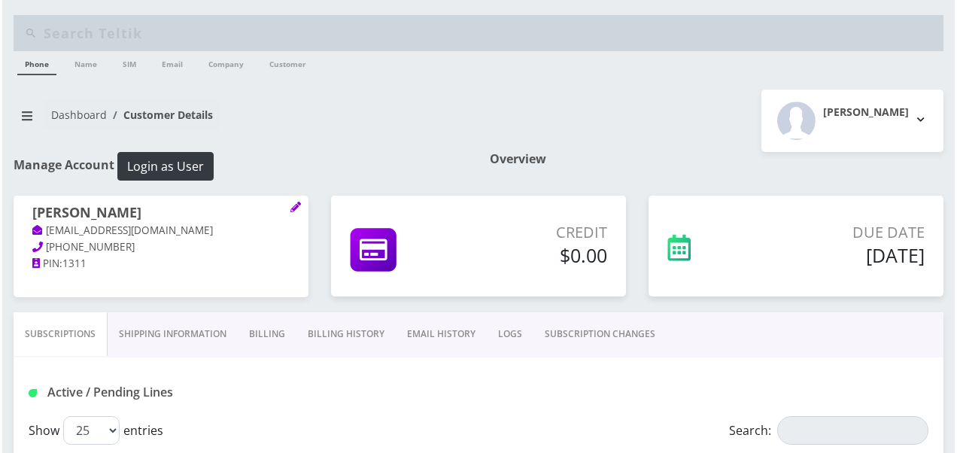
scroll to position [226, 0]
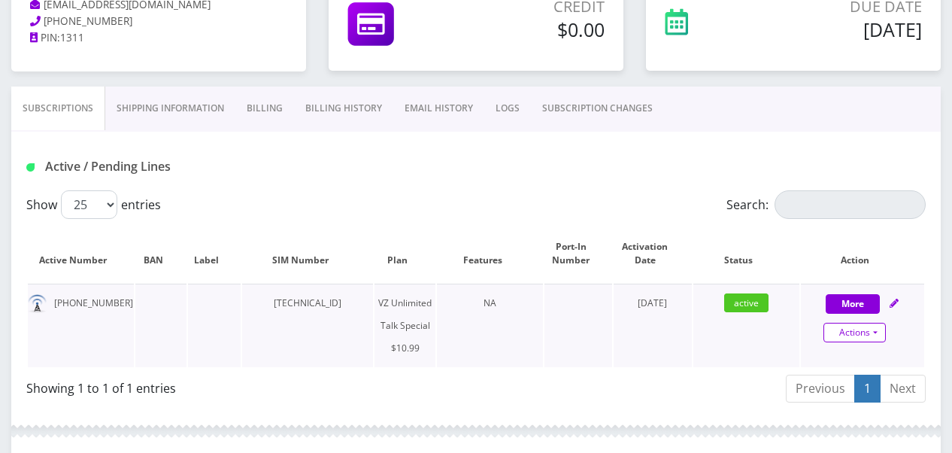
click at [878, 332] on link "Actions" at bounding box center [855, 333] width 62 height 20
select select "472"
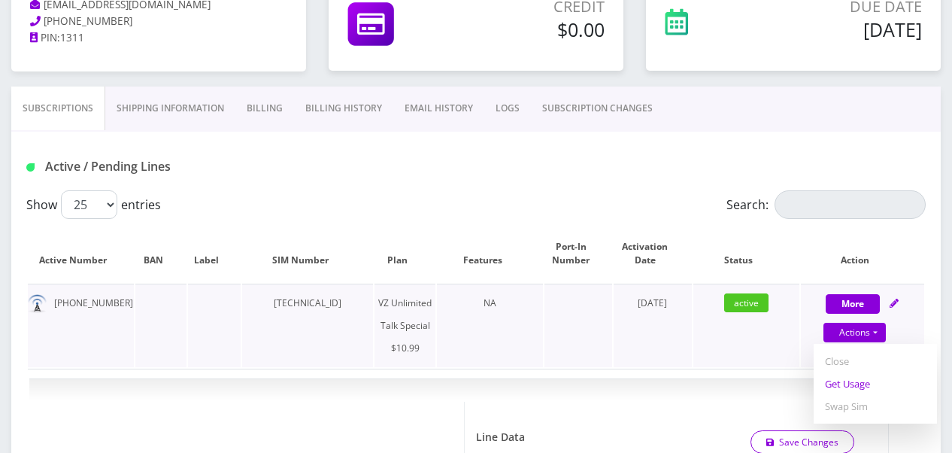
click at [842, 381] on link "Get Usage" at bounding box center [875, 383] width 123 height 23
select select "472"
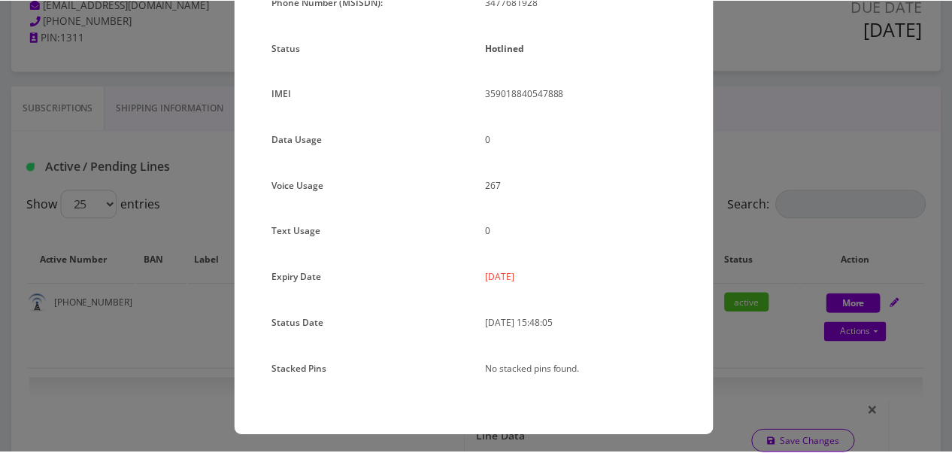
scroll to position [184, 0]
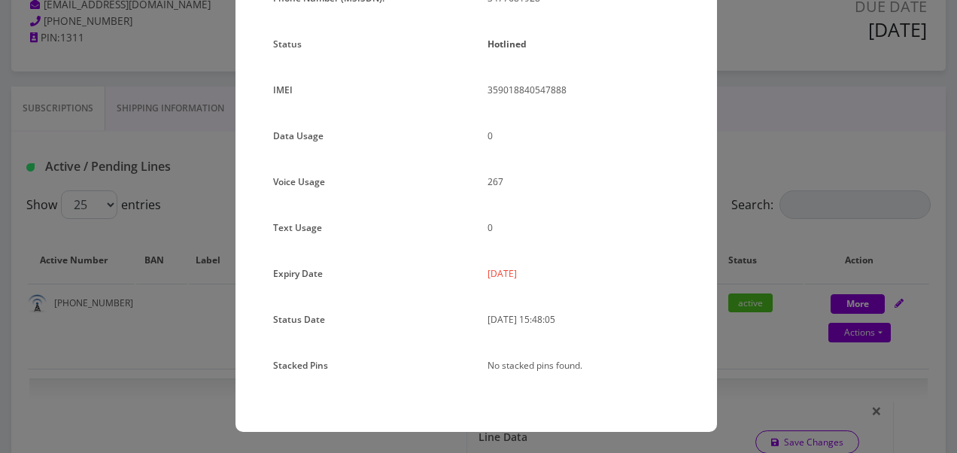
drag, startPoint x: 745, startPoint y: 224, endPoint x: 394, endPoint y: 277, distance: 355.2
click at [745, 224] on div "× Subscription Info Plan Name TT 4G Monthly Unlimited Voice Plan Phone Number (…" at bounding box center [478, 226] width 957 height 453
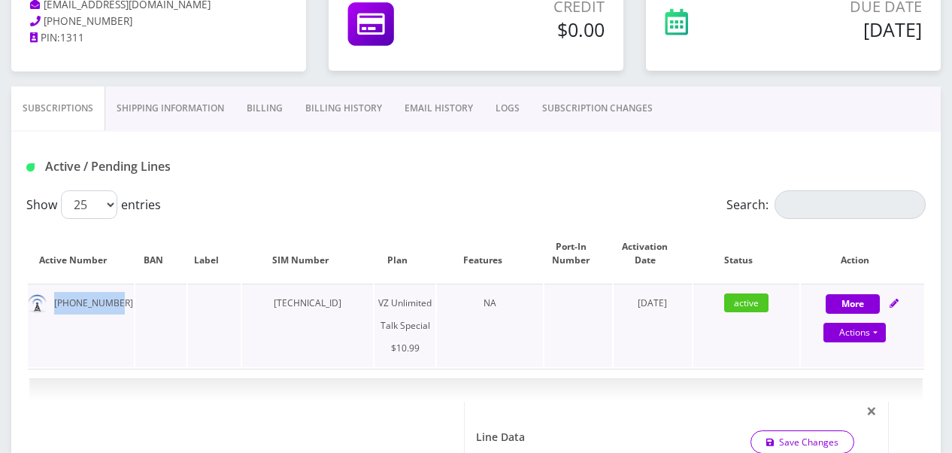
drag, startPoint x: 51, startPoint y: 302, endPoint x: 120, endPoint y: 308, distance: 69.5
click at [120, 308] on td "[PHONE_NUMBER]" at bounding box center [81, 325] width 106 height 83
drag, startPoint x: 120, startPoint y: 308, endPoint x: 86, endPoint y: 313, distance: 34.1
copy td "[PHONE_NUMBER]"
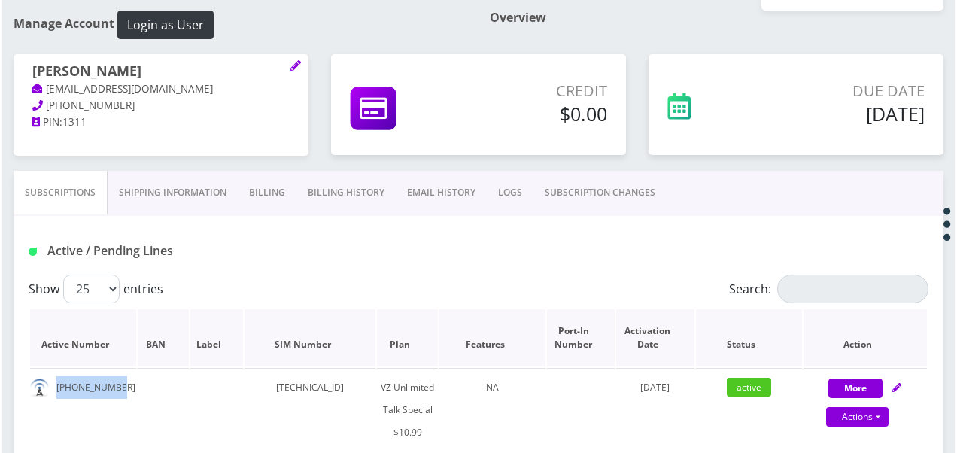
scroll to position [281, 0]
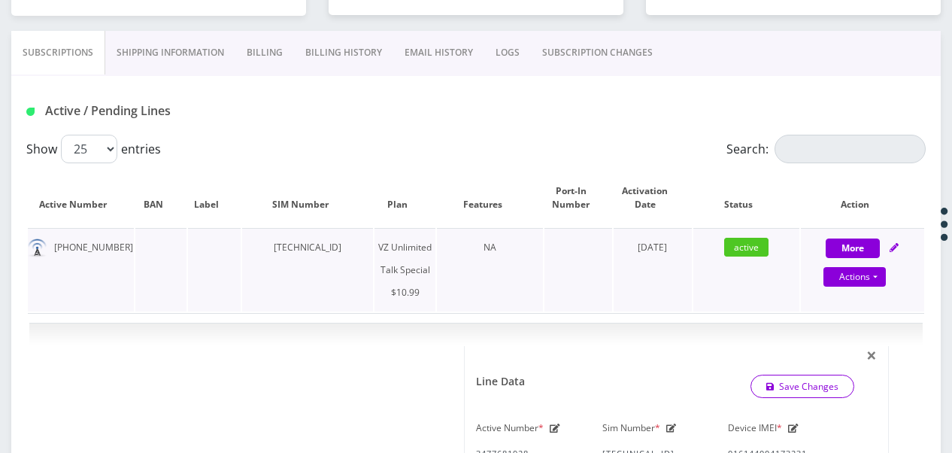
click at [886, 281] on div "Actions Suspend Close Get Usage Swap Sim" at bounding box center [854, 277] width 123 height 23
select select "472"
click at [885, 278] on link "Actions" at bounding box center [855, 277] width 62 height 20
click at [872, 326] on link "Get Usage" at bounding box center [875, 328] width 123 height 23
select select "472"
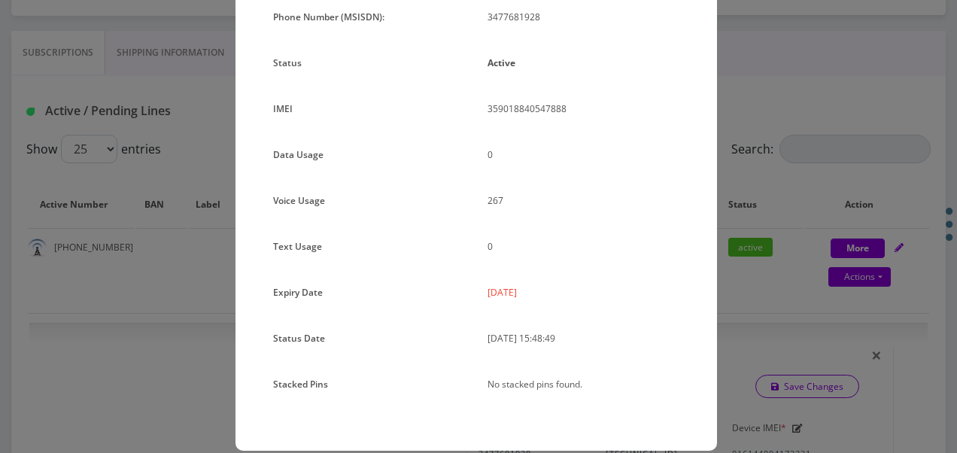
scroll to position [184, 0]
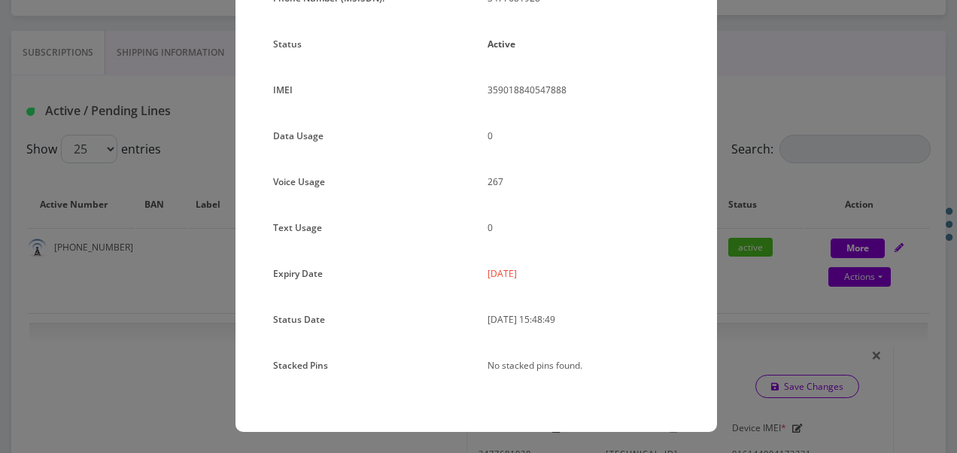
click at [760, 183] on div "× Subscription Info Plan Name TT 4G Monthly Unlimited Voice Plan Phone Number (…" at bounding box center [478, 226] width 957 height 453
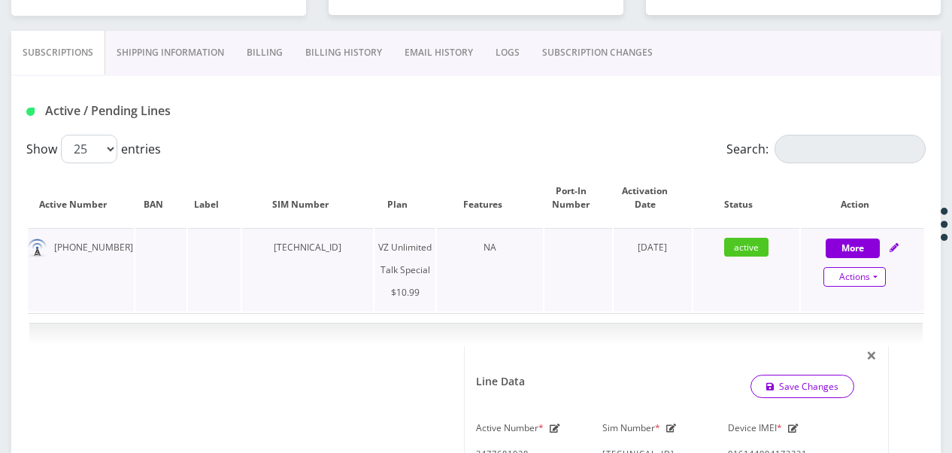
click at [880, 273] on link "Actions" at bounding box center [855, 277] width 62 height 20
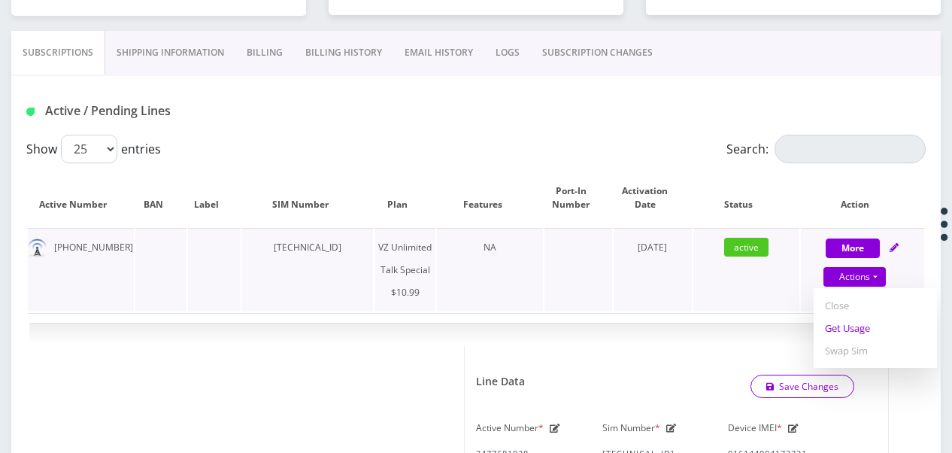
click at [850, 326] on link "Get Usage" at bounding box center [875, 328] width 123 height 23
select select "472"
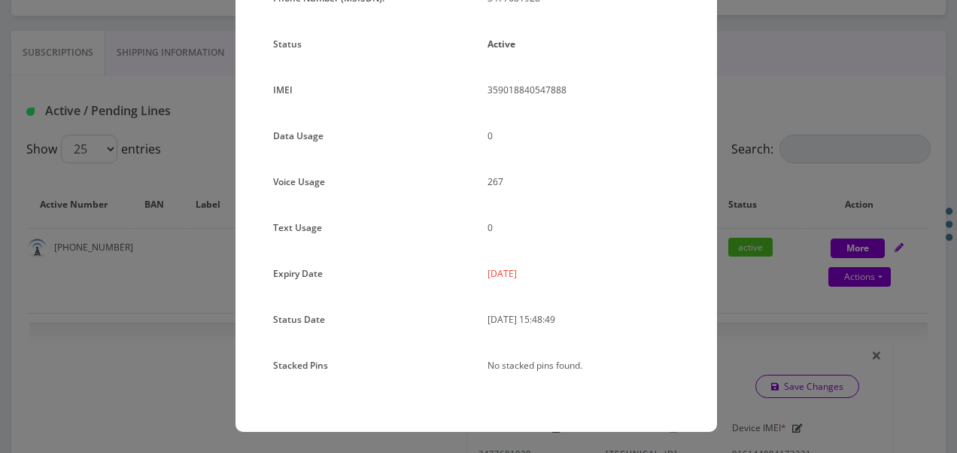
click at [761, 224] on div "× Subscription Info Plan Name TT 4G Monthly Unlimited Voice Plan Phone Number (…" at bounding box center [478, 226] width 957 height 453
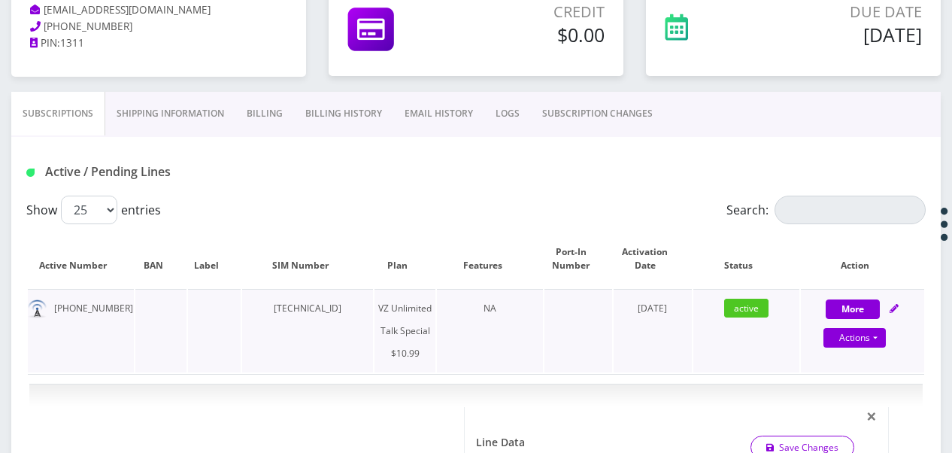
scroll to position [206, 0]
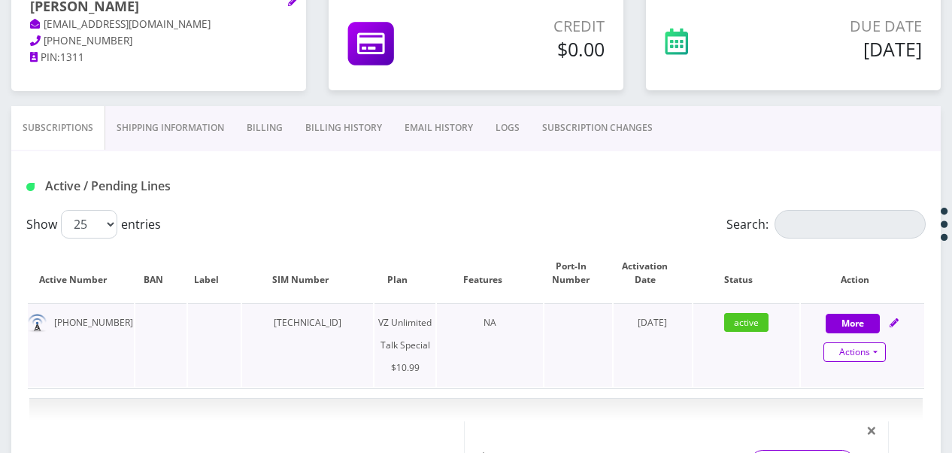
click at [878, 347] on link "Actions" at bounding box center [855, 352] width 62 height 20
click at [865, 396] on link "Get Usage" at bounding box center [875, 403] width 123 height 23
select select "472"
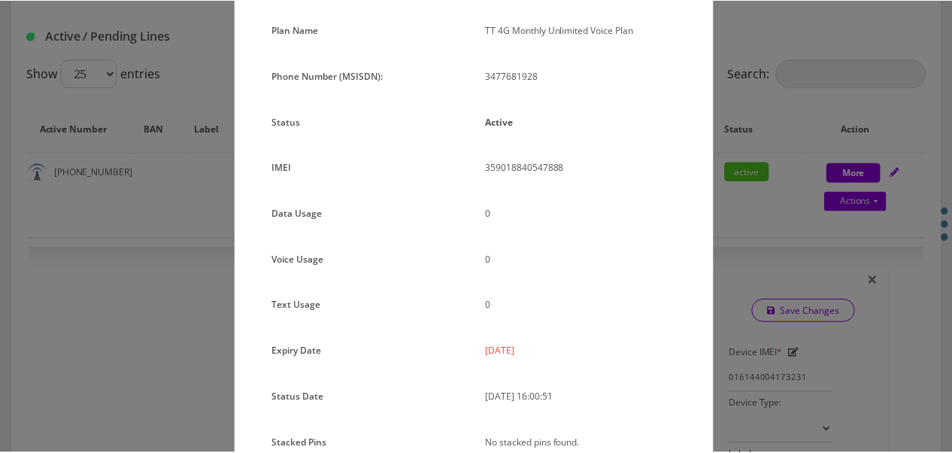
scroll to position [0, 0]
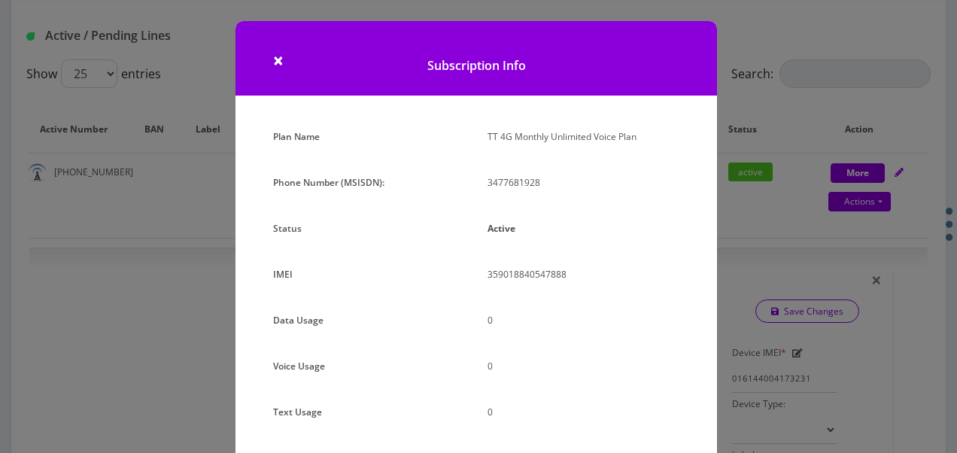
click at [753, 143] on div "× Subscription Info Plan Name TT 4G Monthly Unlimited Voice Plan Phone Number (…" at bounding box center [478, 226] width 957 height 453
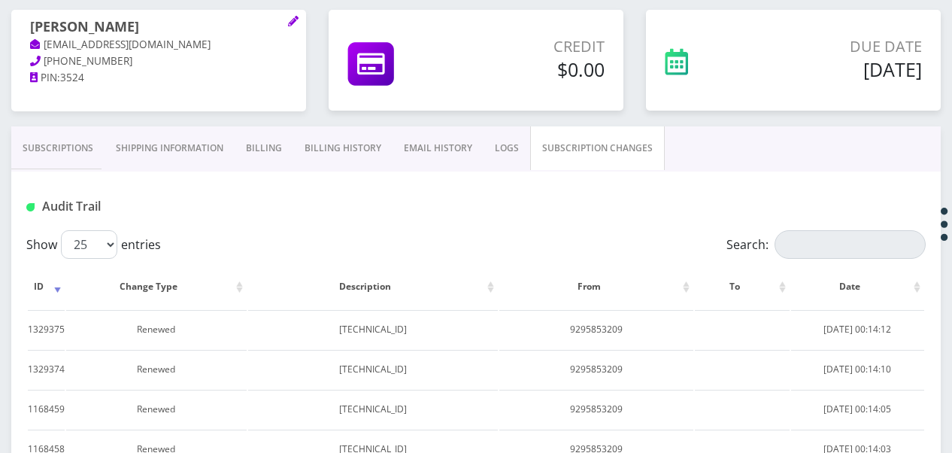
scroll to position [184, 0]
click at [86, 165] on link "Subscriptions" at bounding box center [57, 150] width 93 height 44
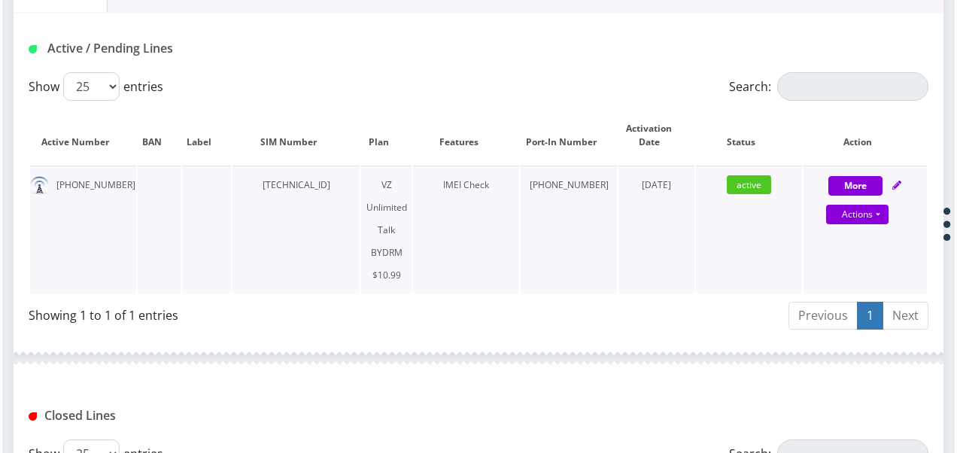
scroll to position [335, 0]
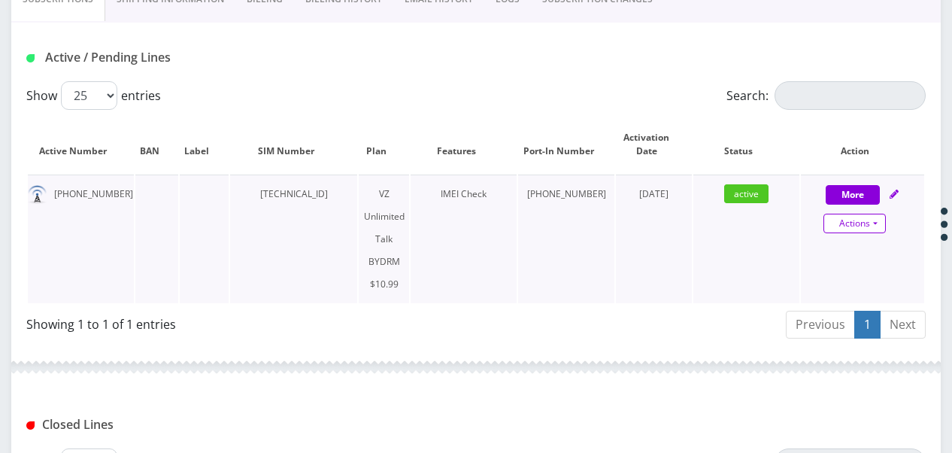
click at [881, 224] on link "Actions" at bounding box center [855, 224] width 62 height 20
select select "469"
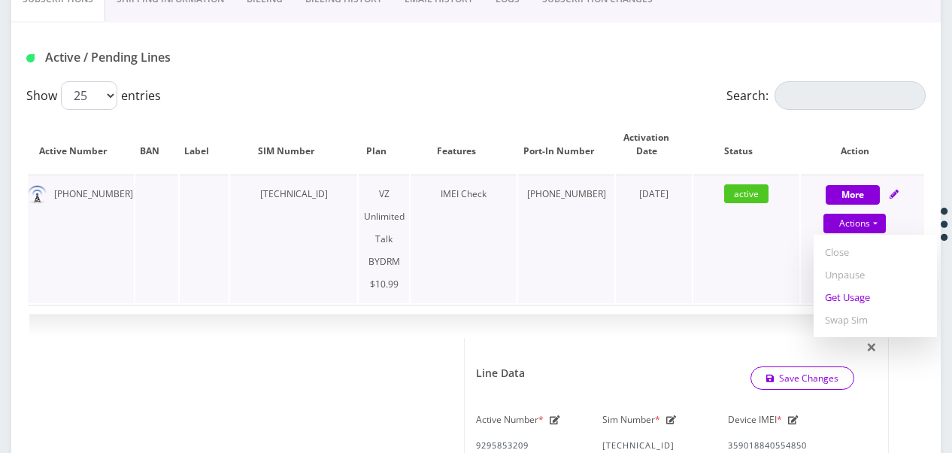
click at [857, 298] on link "Get Usage" at bounding box center [875, 297] width 123 height 23
select select "469"
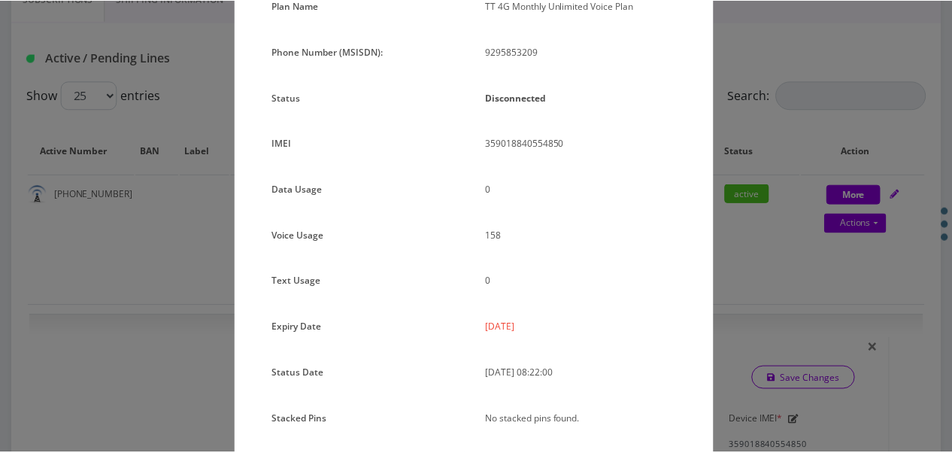
scroll to position [109, 0]
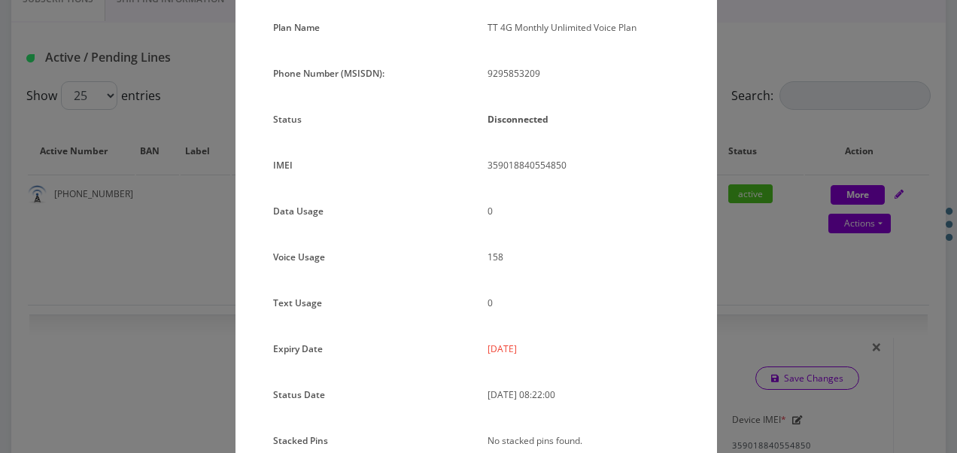
click at [760, 189] on div "× Subscription Info Plan Name TT 4G Monthly Unlimited Voice Plan Phone Number (…" at bounding box center [478, 226] width 957 height 453
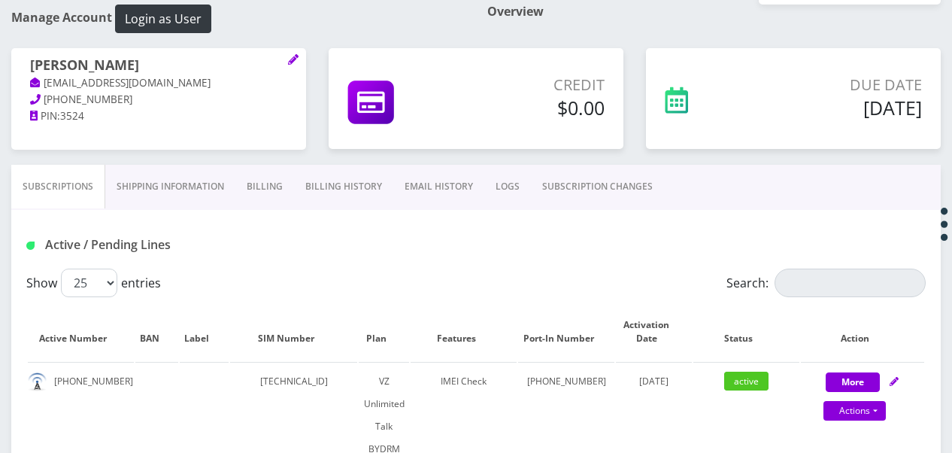
scroll to position [150, 0]
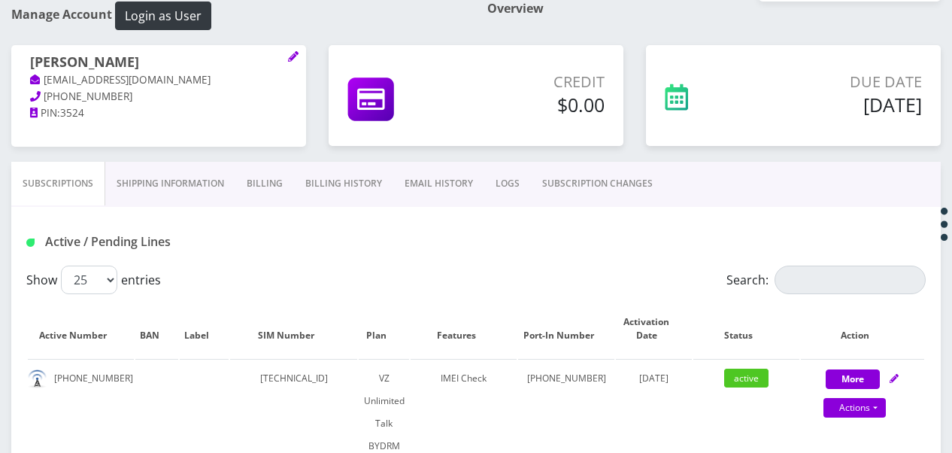
click at [281, 187] on link "Billing" at bounding box center [264, 184] width 59 height 44
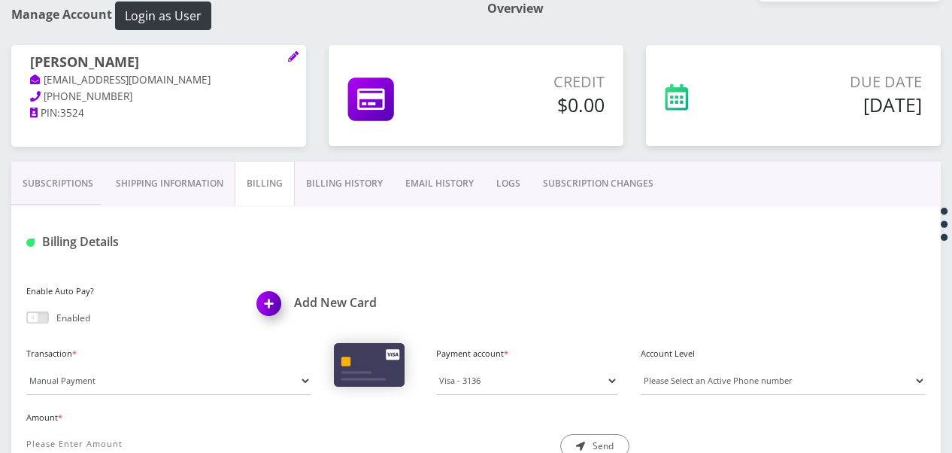
click at [78, 179] on link "Subscriptions" at bounding box center [57, 184] width 93 height 44
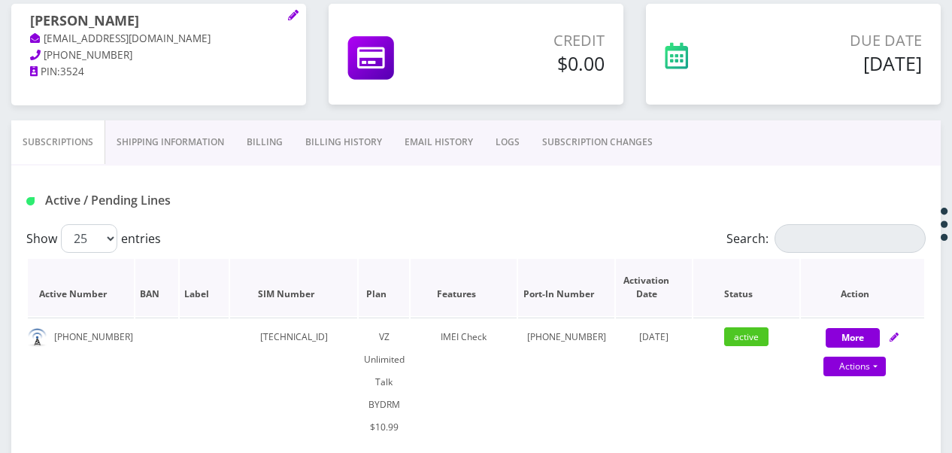
scroll to position [226, 0]
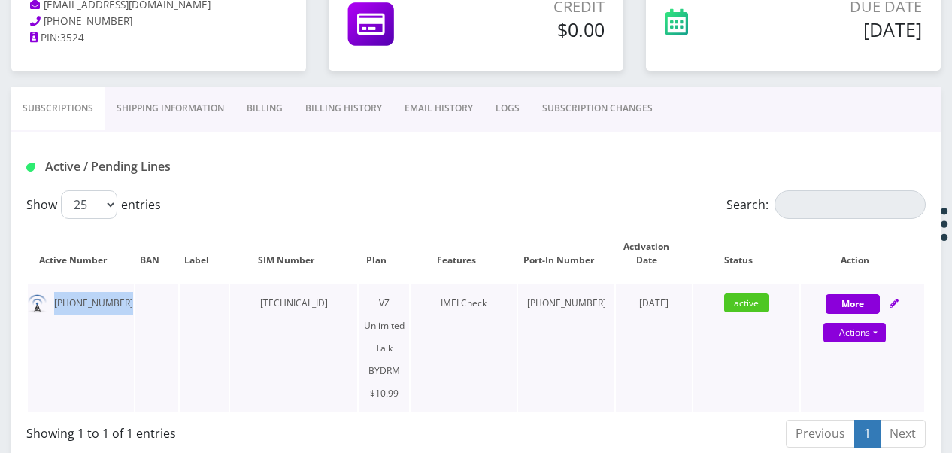
drag, startPoint x: 54, startPoint y: 299, endPoint x: 141, endPoint y: 299, distance: 87.2
click at [141, 299] on tr "[PHONE_NUMBER] [TECHNICAL_ID] VZ Unlimited Talk BYDRM $10.99 IMEI Check 929-585…" at bounding box center [476, 348] width 897 height 129
drag, startPoint x: 141, startPoint y: 299, endPoint x: 87, endPoint y: 300, distance: 54.2
copy td "[PHONE_NUMBER]"
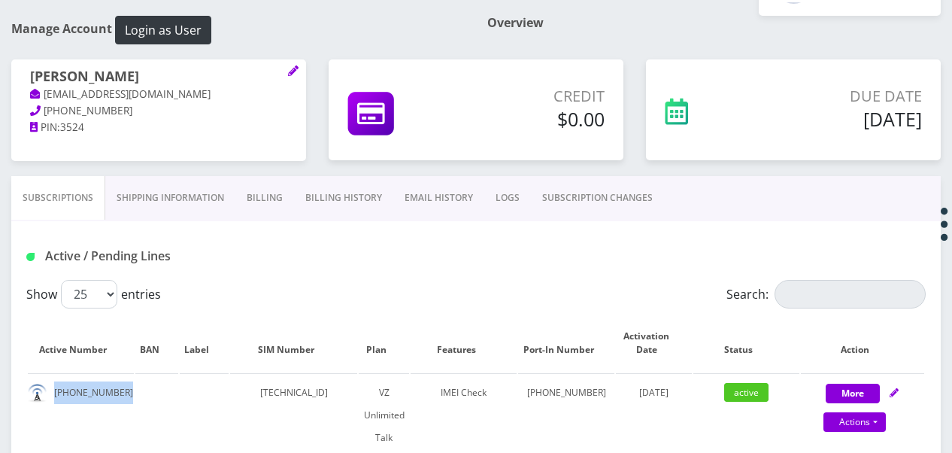
scroll to position [75, 0]
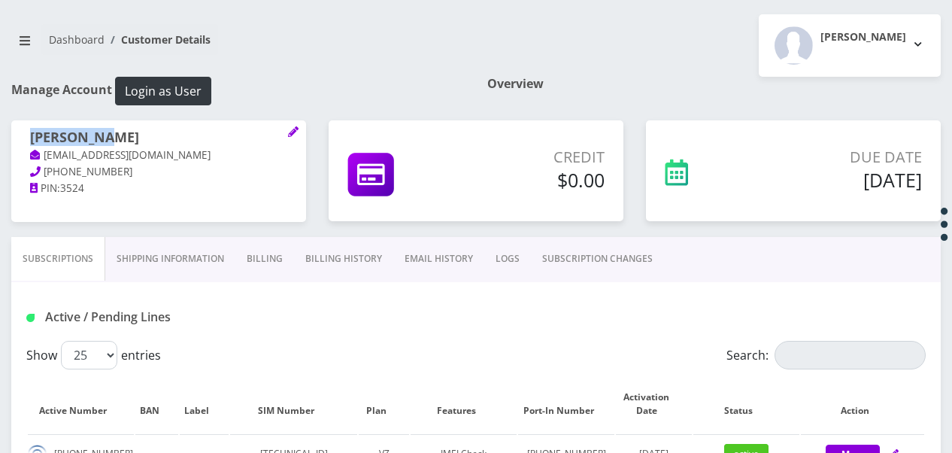
drag, startPoint x: 26, startPoint y: 140, endPoint x: 120, endPoint y: 137, distance: 94.8
click at [120, 137] on div "[PERSON_NAME] [EMAIL_ADDRESS][DOMAIN_NAME] [PHONE_NUMBER] PIN: 3524" at bounding box center [158, 163] width 295 height 86
drag, startPoint x: 120, startPoint y: 137, endPoint x: 80, endPoint y: 134, distance: 40.7
copy h1 "[PERSON_NAME]"
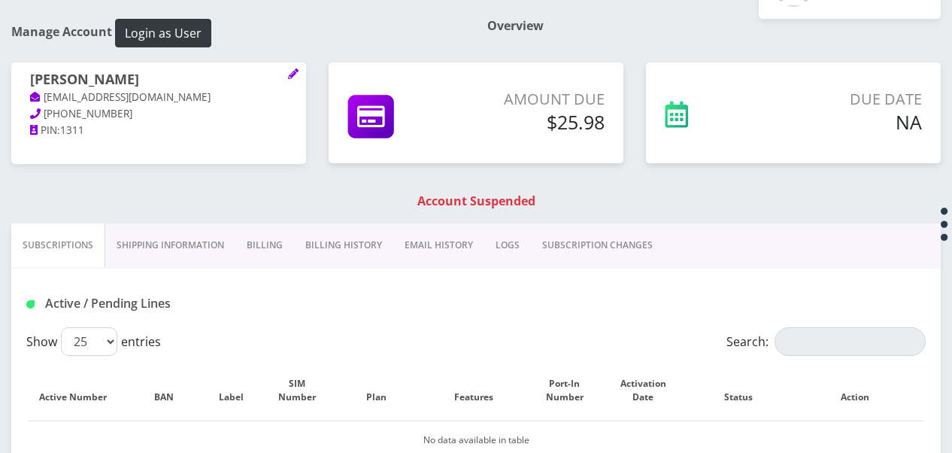
scroll to position [110, 0]
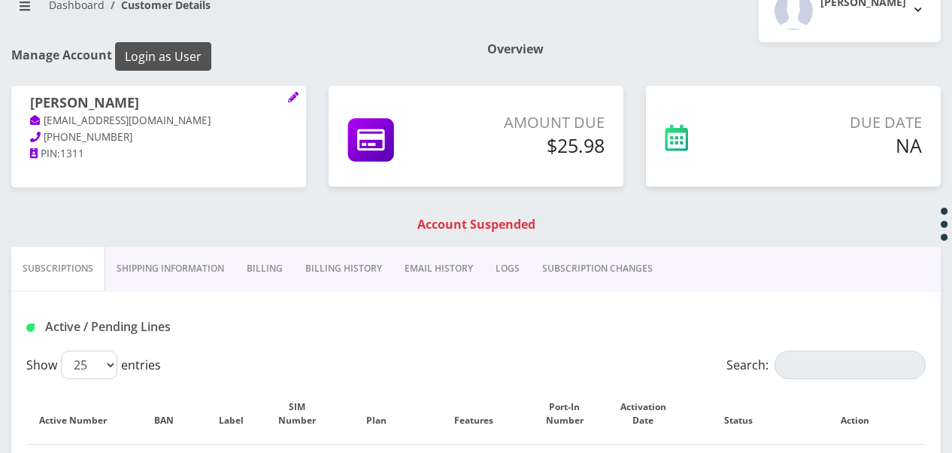
click at [153, 65] on button "Login as User" at bounding box center [163, 56] width 96 height 29
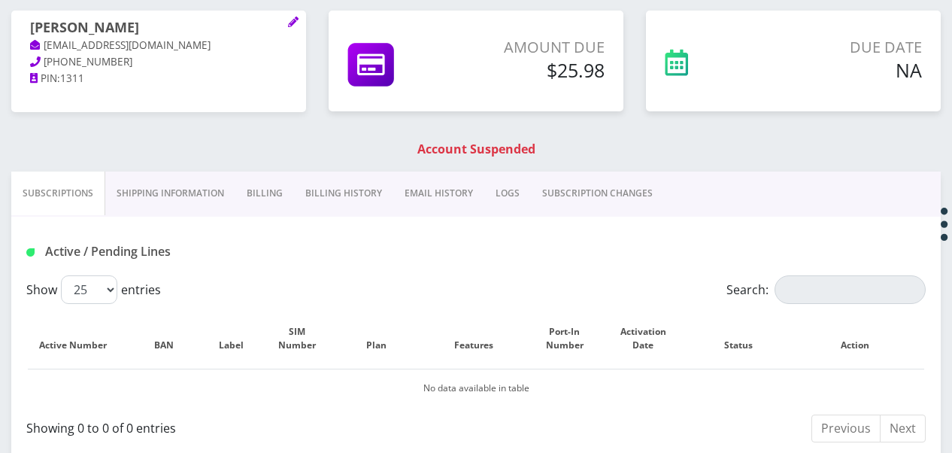
click at [238, 179] on link "Billing" at bounding box center [264, 193] width 59 height 44
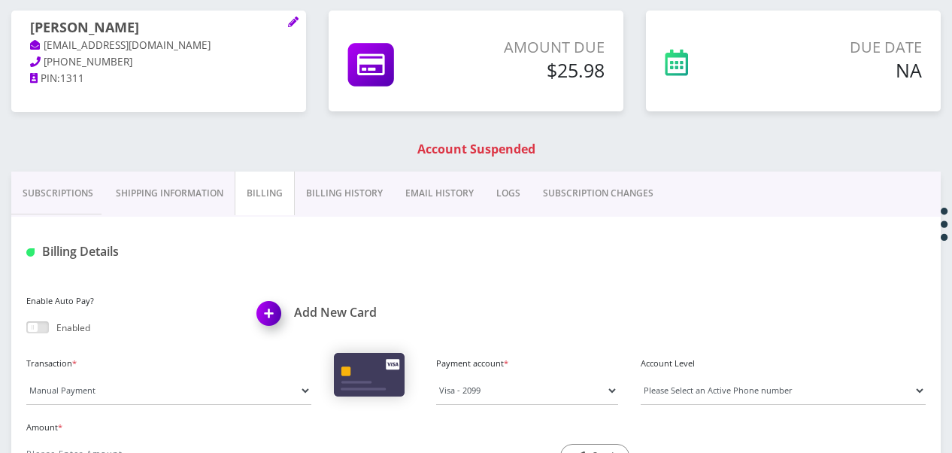
click at [354, 181] on link "Billing History" at bounding box center [344, 193] width 99 height 44
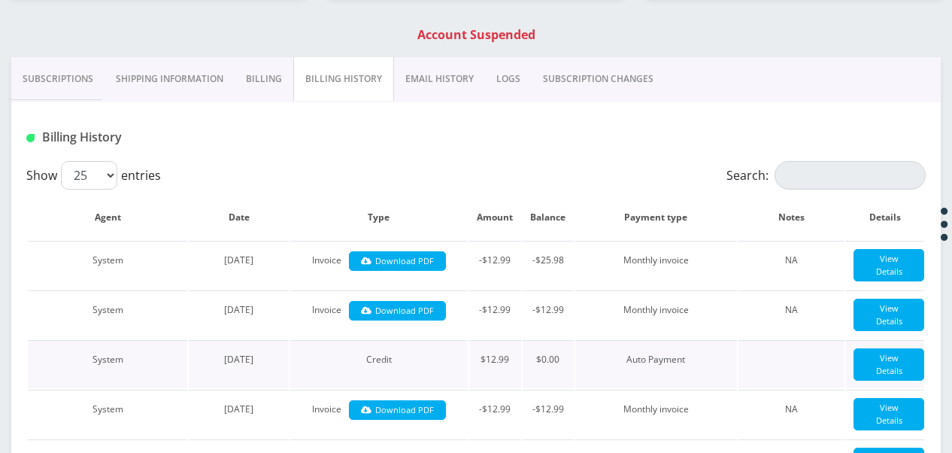
scroll to position [110, 0]
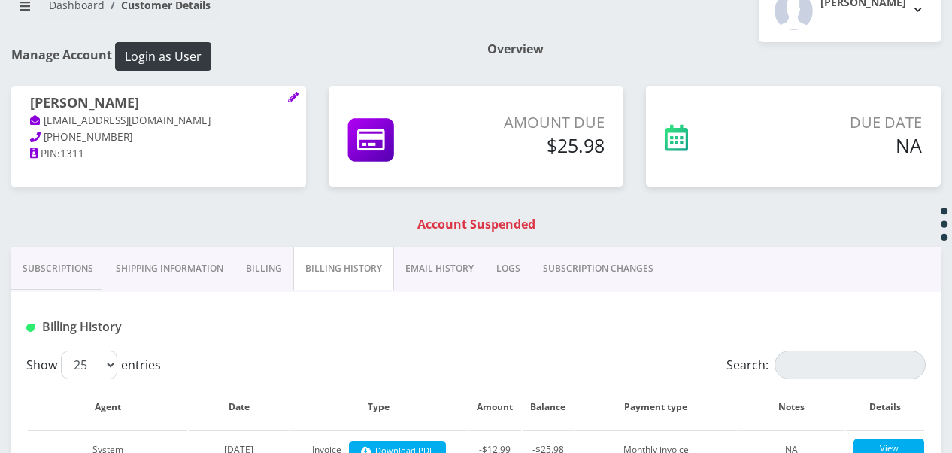
click at [415, 259] on link "EMAIL HISTORY" at bounding box center [439, 269] width 91 height 44
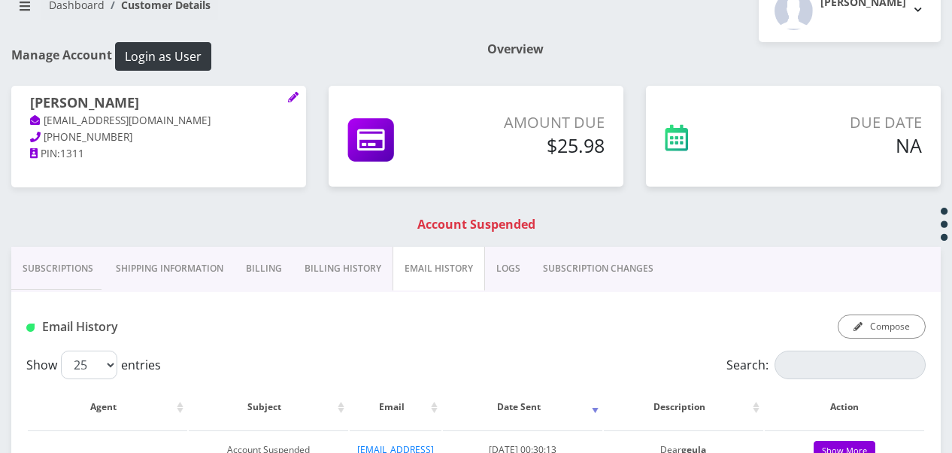
click at [262, 249] on link "Billing" at bounding box center [264, 269] width 59 height 44
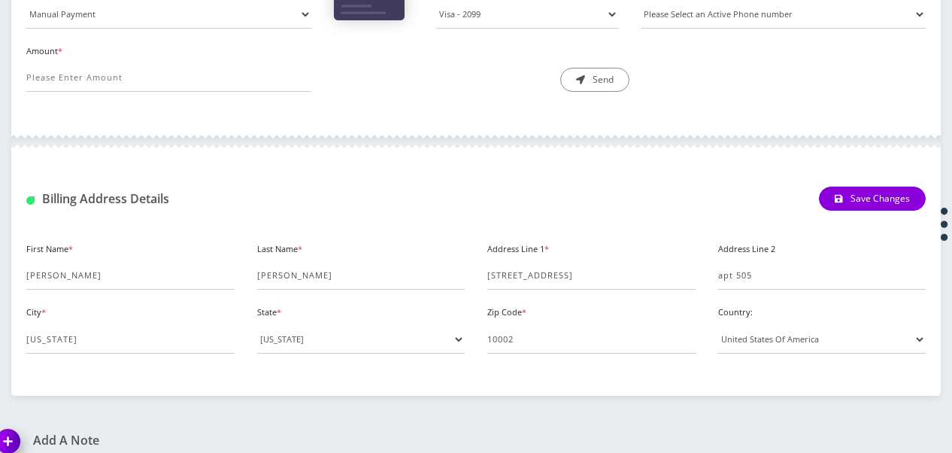
scroll to position [185, 0]
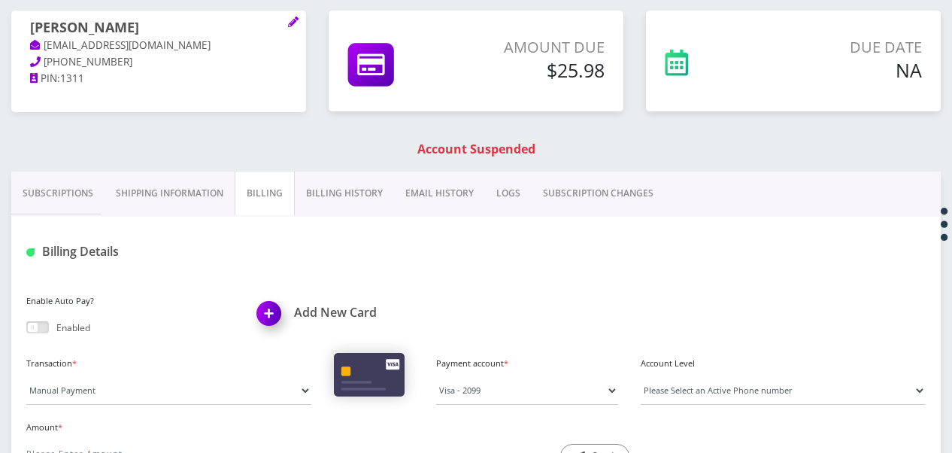
click at [165, 174] on link "Shipping Information" at bounding box center [170, 193] width 130 height 44
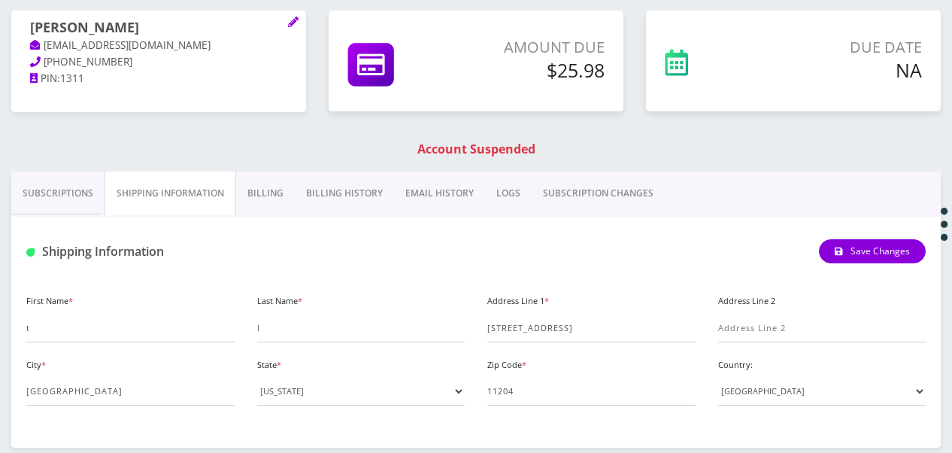
click at [263, 196] on link "Billing" at bounding box center [265, 193] width 59 height 44
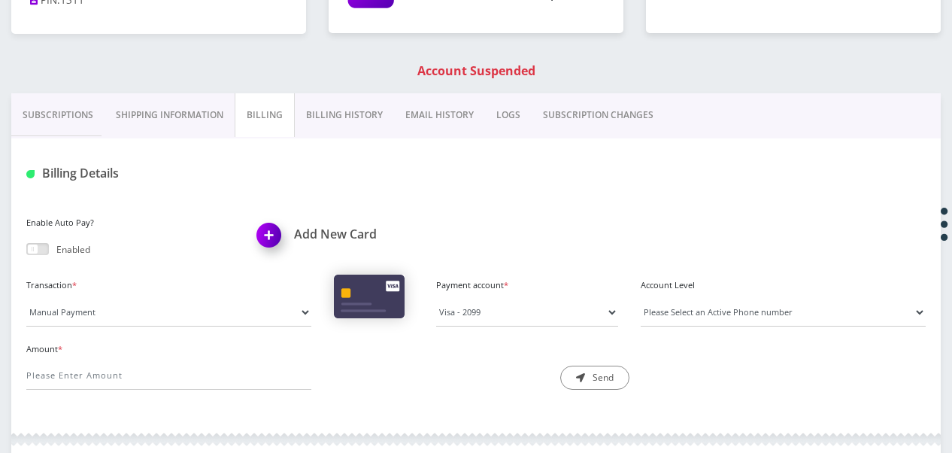
scroll to position [335, 0]
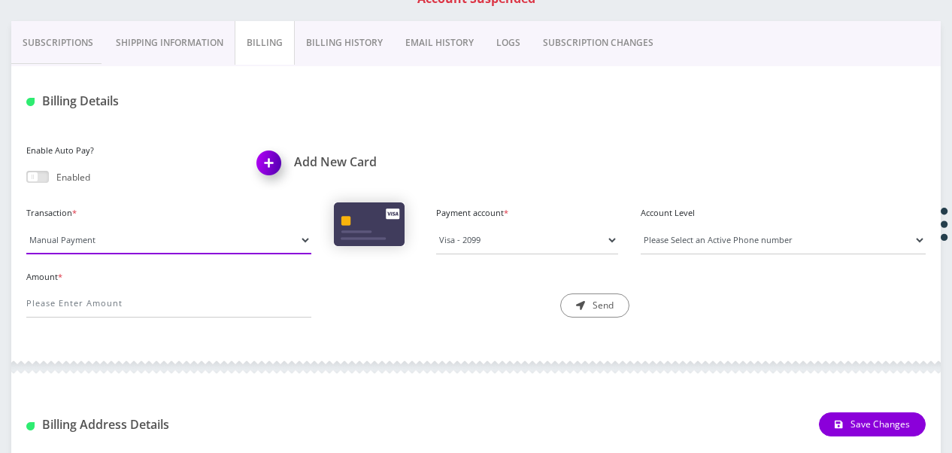
click at [215, 248] on select "Manual Payment Custom Charge Manual Credit Custom Invoice" at bounding box center [168, 240] width 285 height 29
select select "Custom Charge"
click at [26, 226] on select "Manual Payment Custom Charge Manual Credit Custom Invoice" at bounding box center [168, 240] width 285 height 29
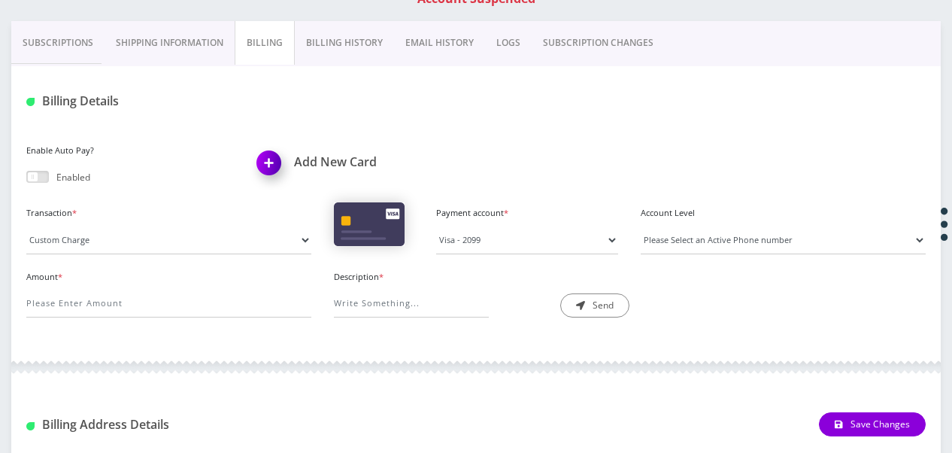
click at [202, 285] on div "Amount *" at bounding box center [169, 292] width 308 height 52
click at [199, 293] on input "Amount *" at bounding box center [168, 303] width 285 height 29
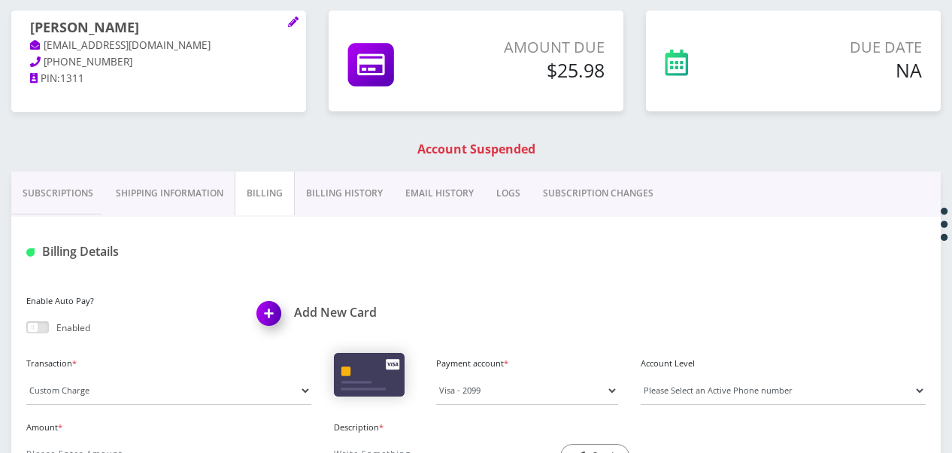
scroll to position [260, 0]
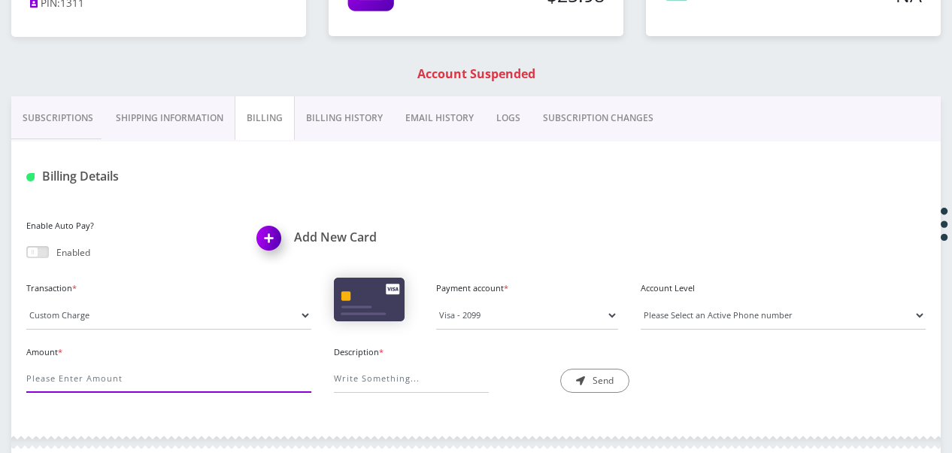
click at [199, 364] on input "Amount *" at bounding box center [168, 378] width 285 height 29
type input "25.98"
click at [402, 375] on input "Description *" at bounding box center [411, 378] width 155 height 29
type input "exception"
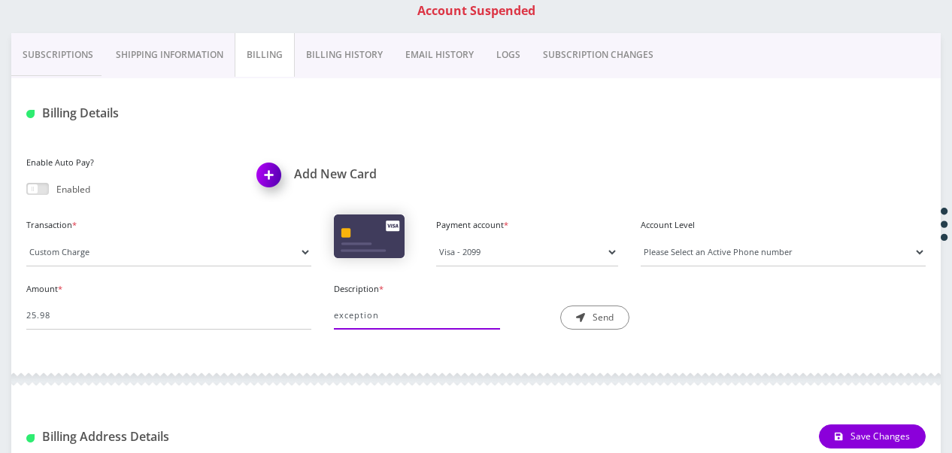
scroll to position [335, 0]
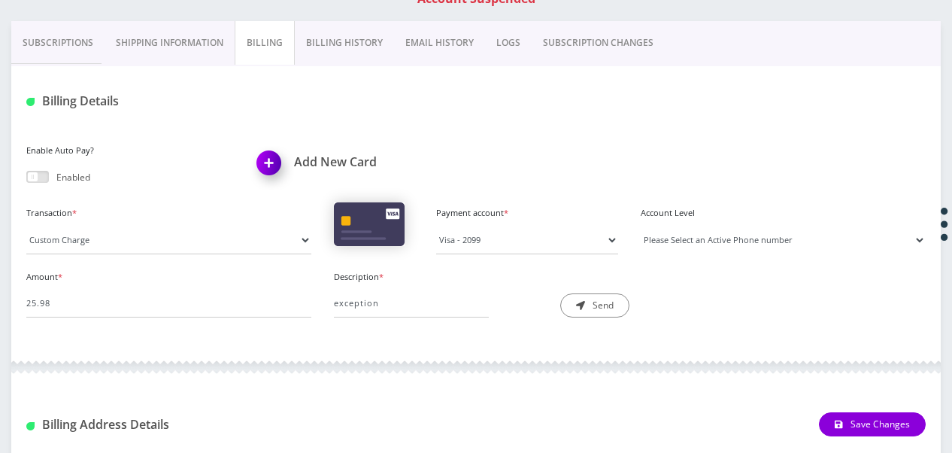
click at [737, 235] on select "Please Select an Active Phone number" at bounding box center [783, 240] width 285 height 29
click at [699, 242] on select "Please Select an Active Phone number" at bounding box center [783, 240] width 285 height 29
click at [216, 231] on select "Manual Payment Custom Charge Manual Credit Custom Invoice" at bounding box center [168, 240] width 285 height 29
select select "Manual Credit"
click at [26, 226] on select "Manual Payment Custom Charge Manual Credit Custom Invoice" at bounding box center [168, 240] width 285 height 29
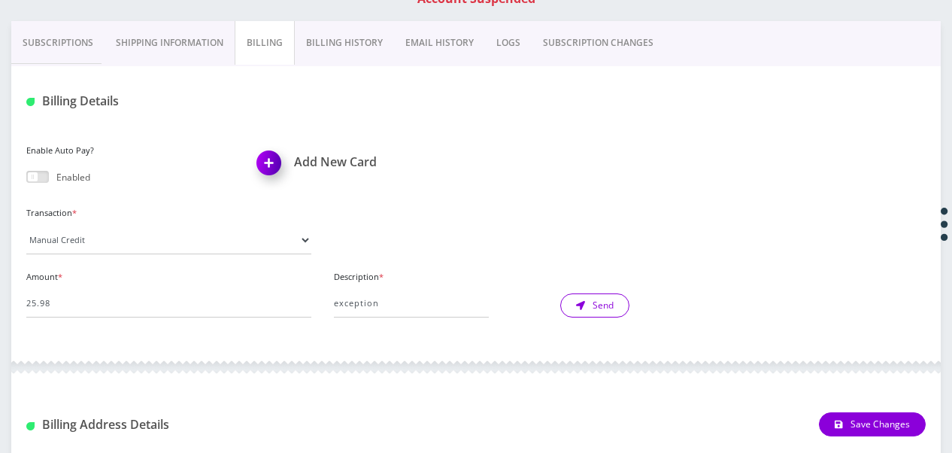
click at [581, 303] on icon "submit" at bounding box center [580, 305] width 9 height 9
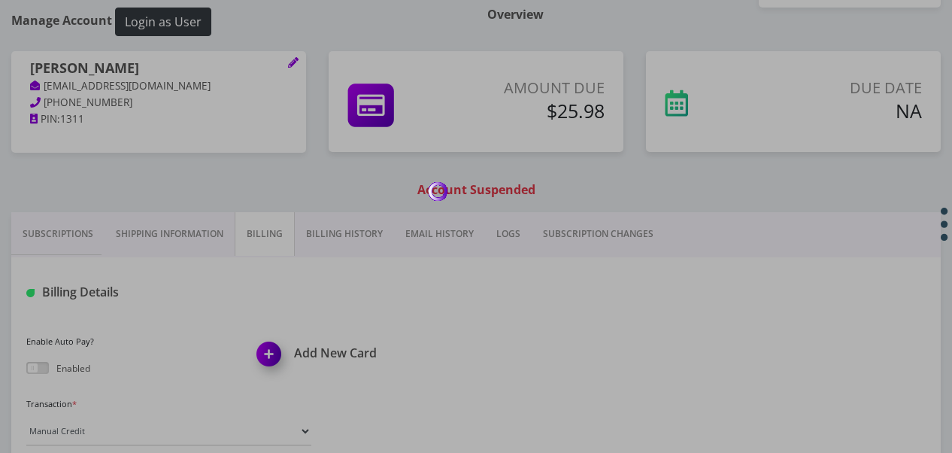
scroll to position [110, 0]
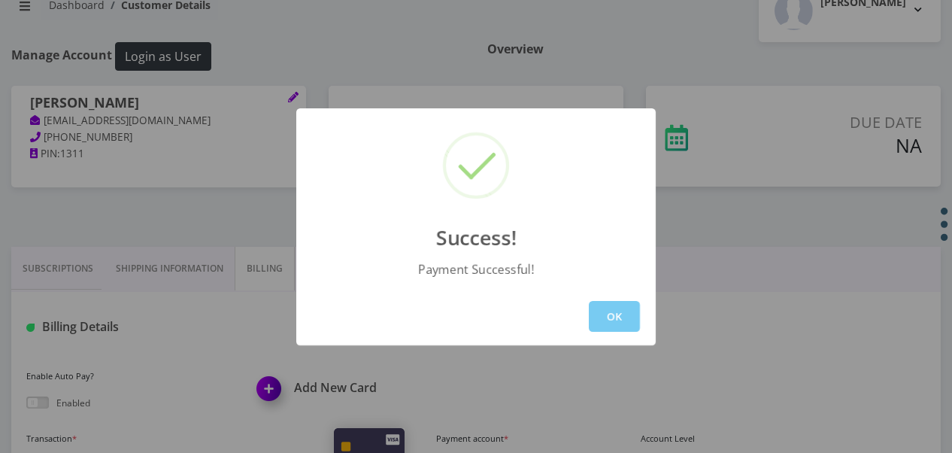
click at [614, 304] on button "OK" at bounding box center [614, 316] width 51 height 31
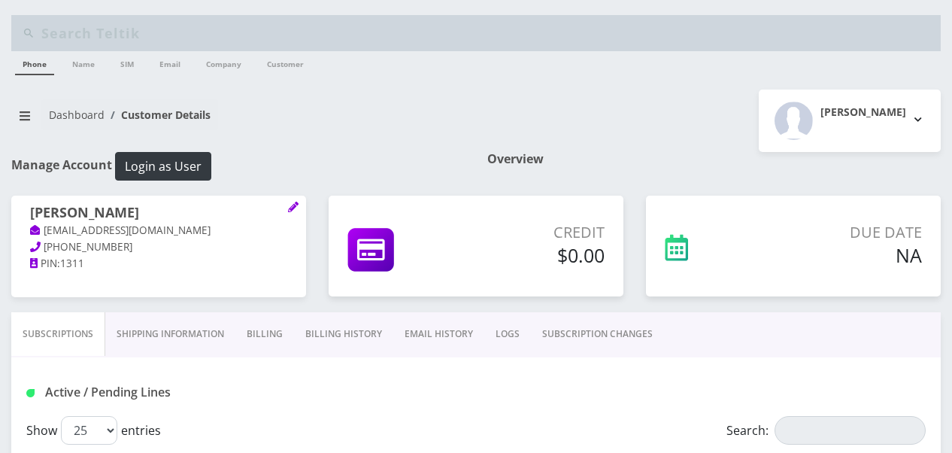
scroll to position [110, 0]
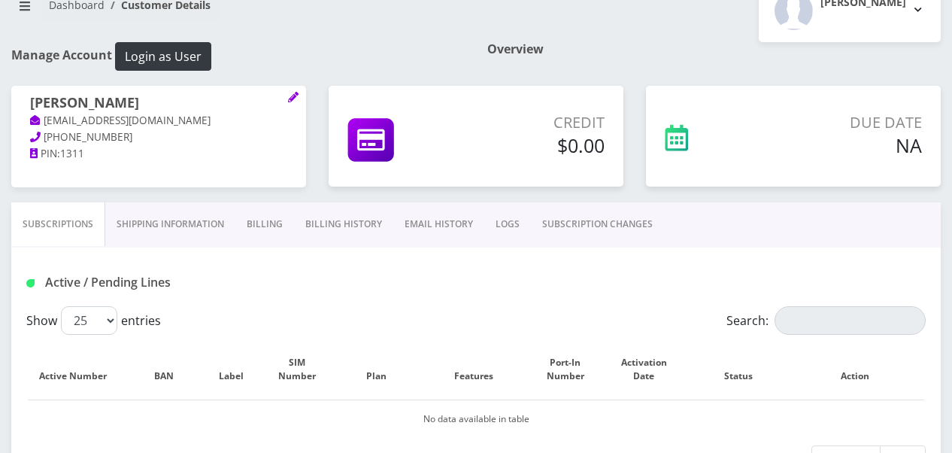
click at [153, 214] on link "Shipping Information" at bounding box center [170, 224] width 130 height 44
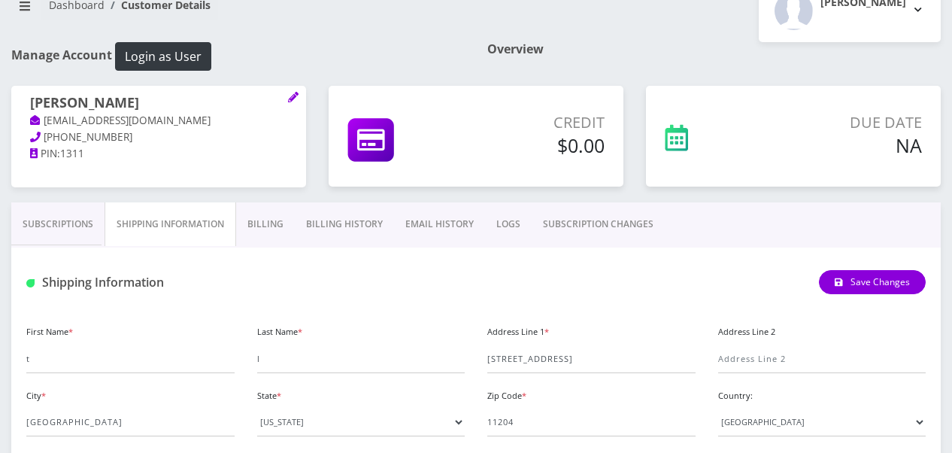
click at [243, 216] on link "Billing" at bounding box center [265, 224] width 59 height 44
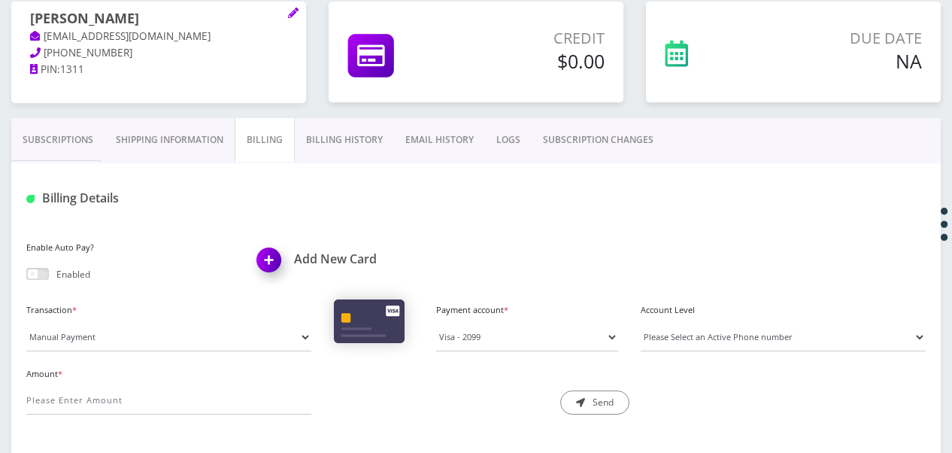
scroll to position [110, 0]
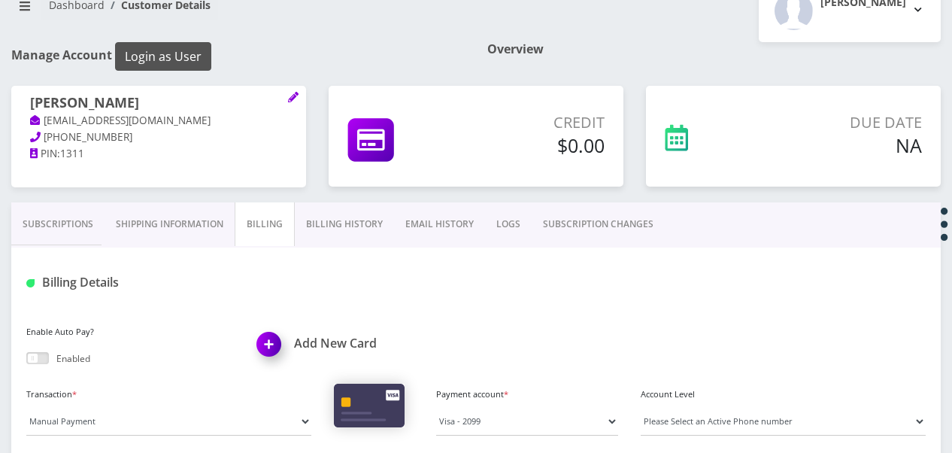
click at [184, 54] on button "Login as User" at bounding box center [163, 56] width 96 height 29
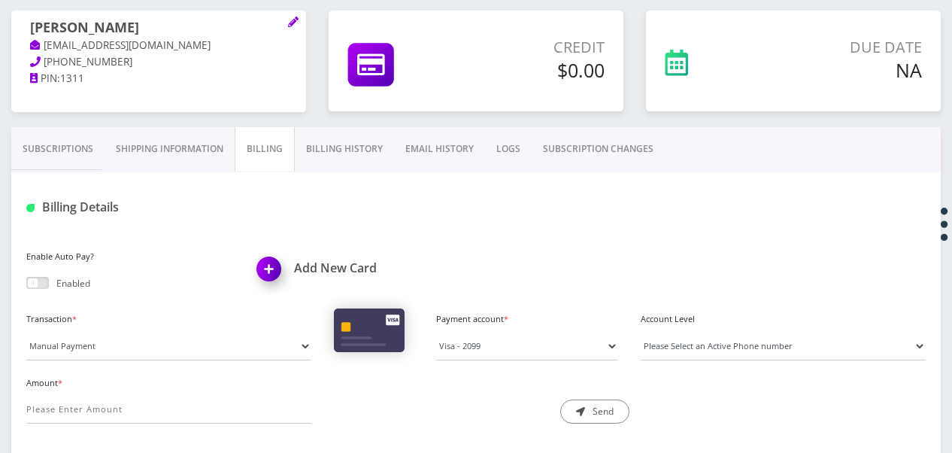
click at [80, 153] on link "Subscriptions" at bounding box center [57, 149] width 93 height 44
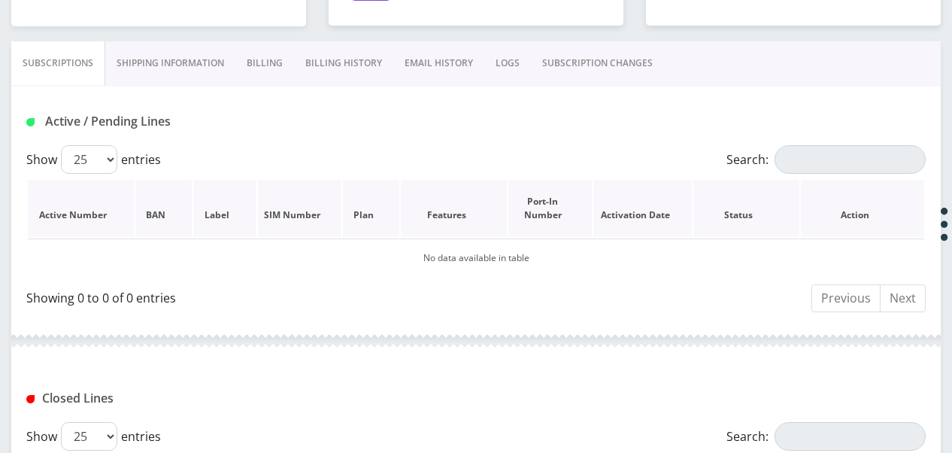
scroll to position [239, 0]
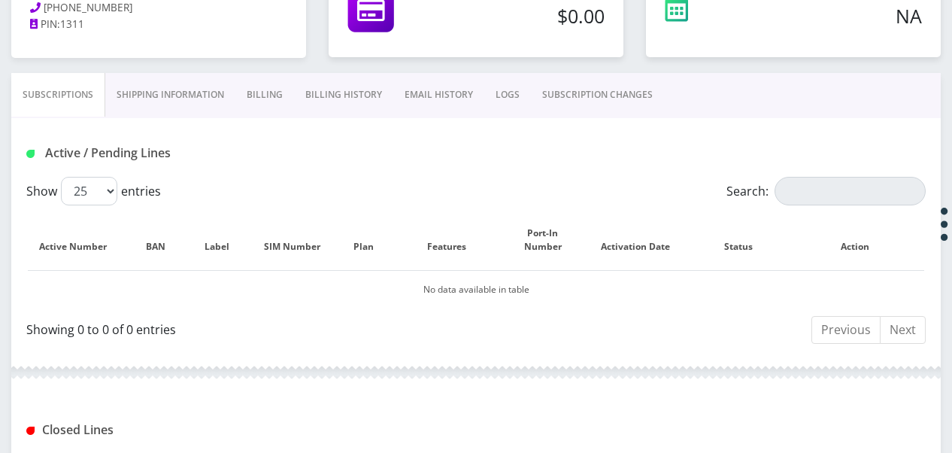
click at [136, 92] on link "Shipping Information" at bounding box center [170, 95] width 130 height 44
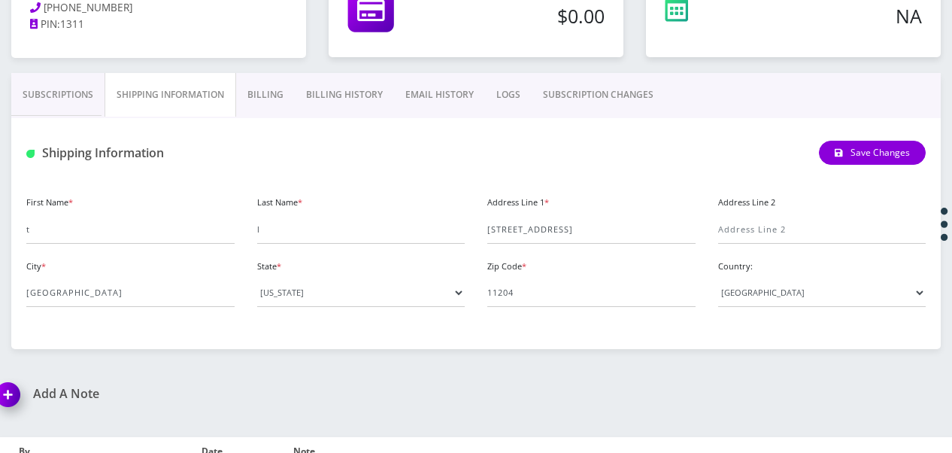
click at [86, 98] on link "Subscriptions" at bounding box center [57, 95] width 93 height 44
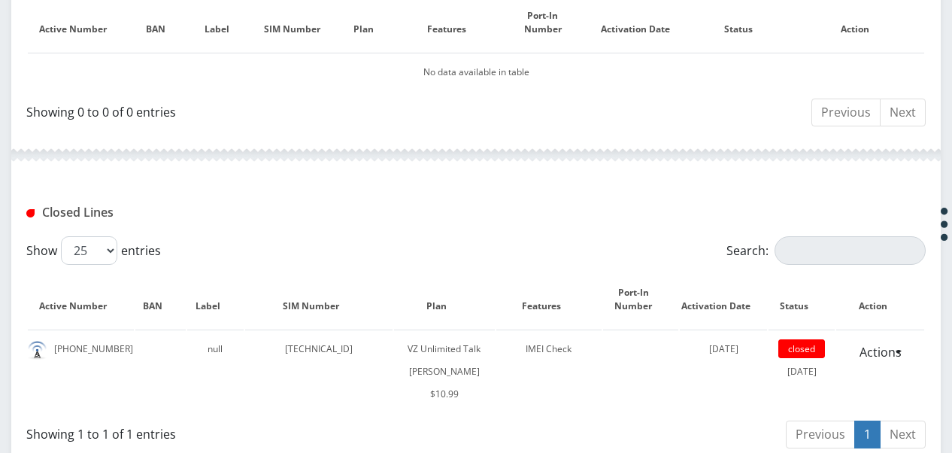
scroll to position [465, 0]
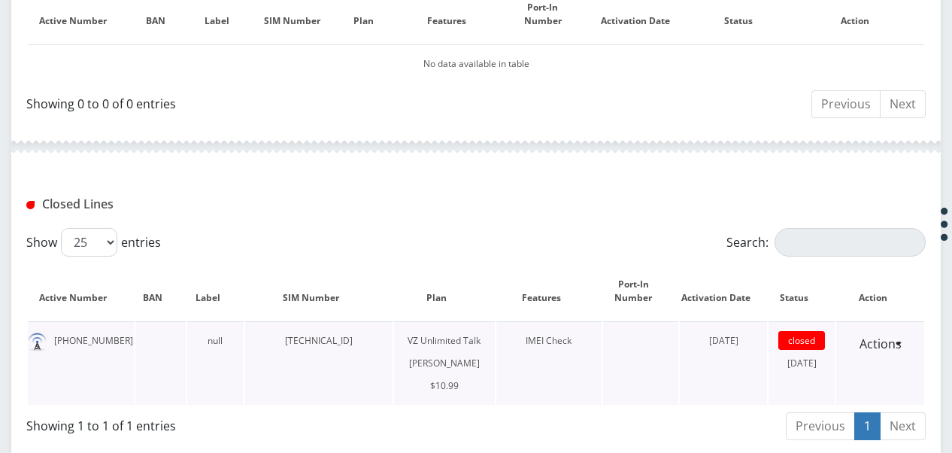
drag, startPoint x: 276, startPoint y: 340, endPoint x: 388, endPoint y: 342, distance: 112.1
click at [388, 342] on td "[TECHNICAL_ID]" at bounding box center [318, 362] width 147 height 83
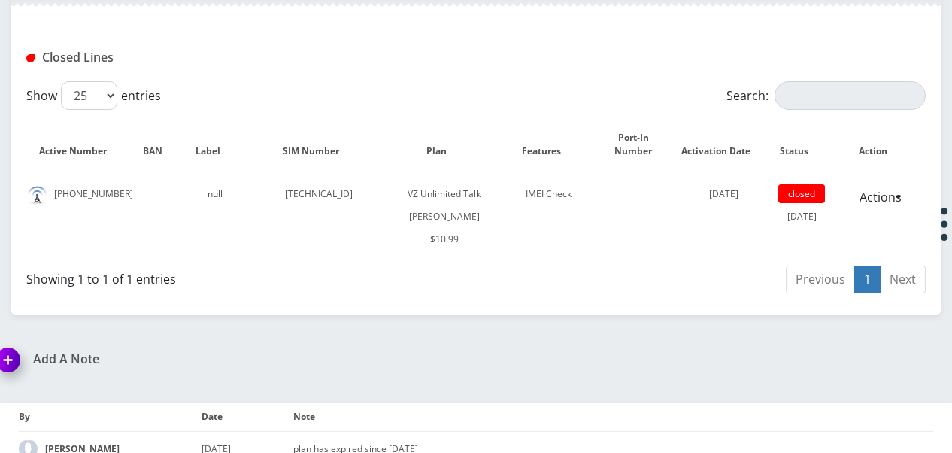
scroll to position [615, 0]
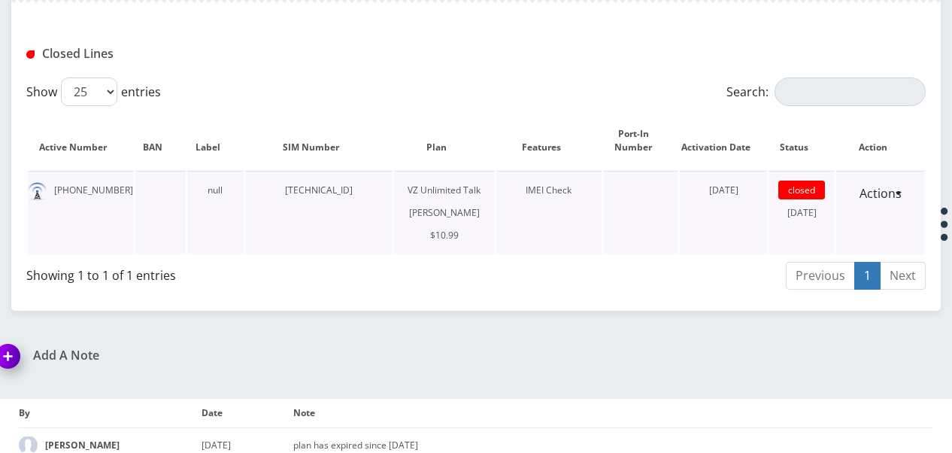
copy td "[TECHNICAL_ID]"
click at [901, 187] on link "Actions" at bounding box center [881, 193] width 62 height 29
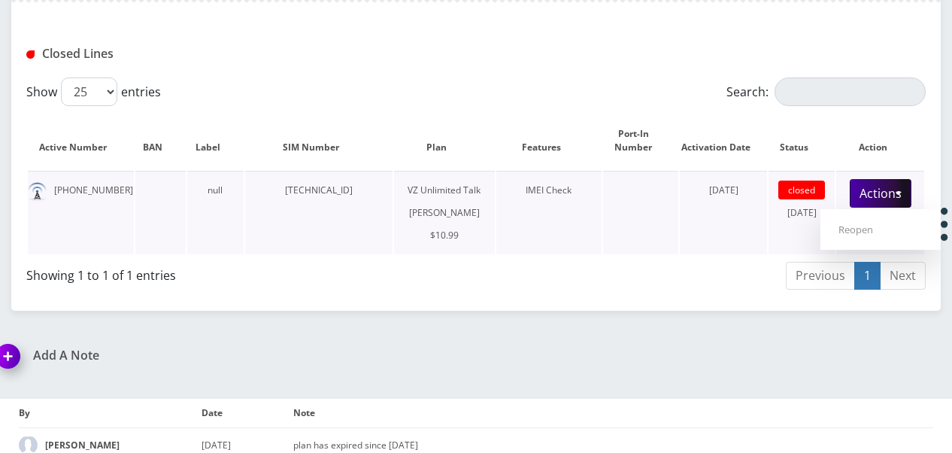
click at [637, 233] on td at bounding box center [640, 212] width 74 height 83
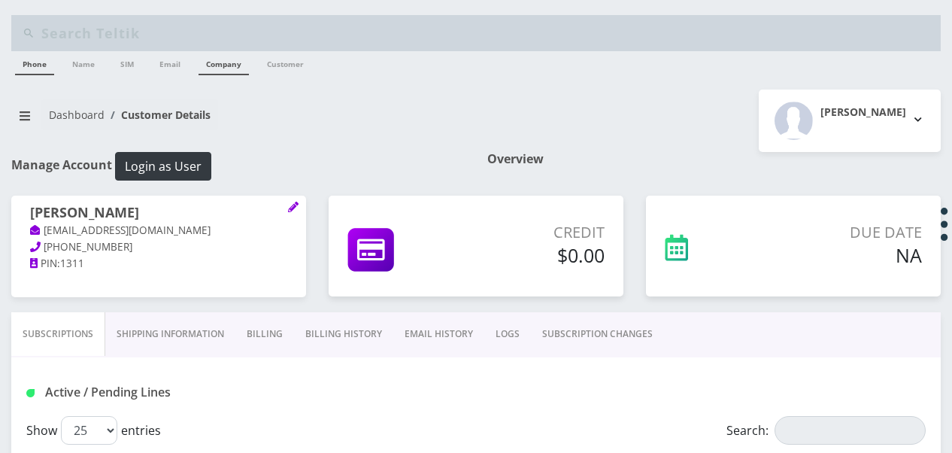
scroll to position [0, 0]
click at [171, 169] on button "Login as User" at bounding box center [163, 166] width 96 height 29
click at [188, 171] on button "Login as User" at bounding box center [163, 166] width 96 height 29
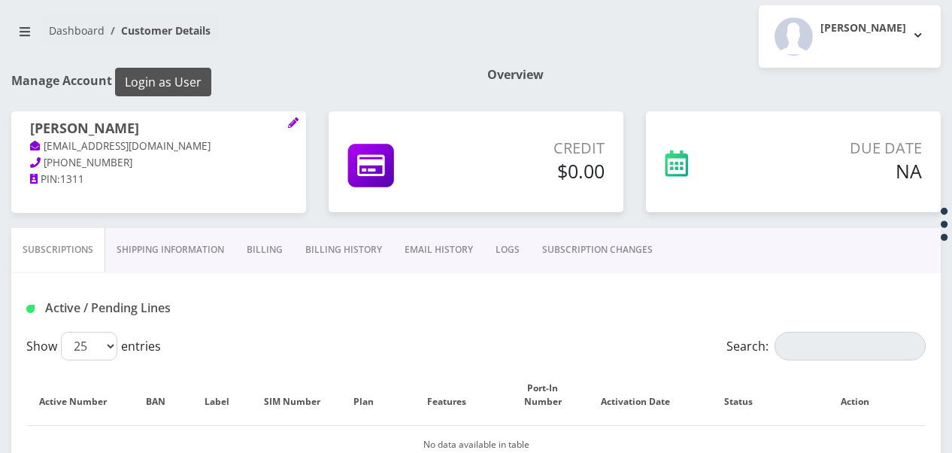
scroll to position [75, 0]
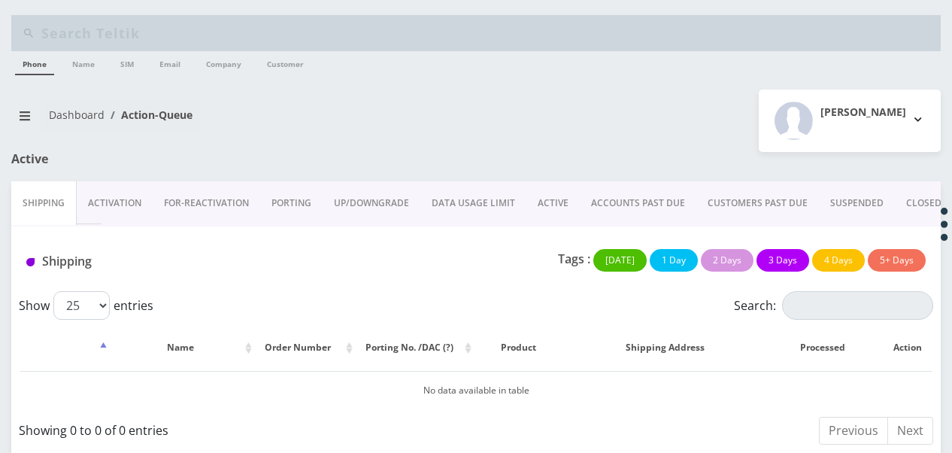
scroll to position [11, 0]
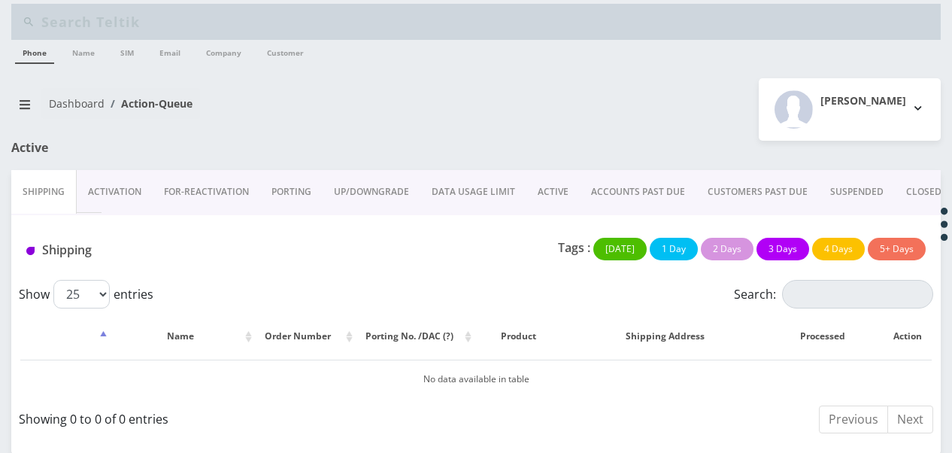
click at [909, 187] on link "CLOSED" at bounding box center [924, 192] width 58 height 44
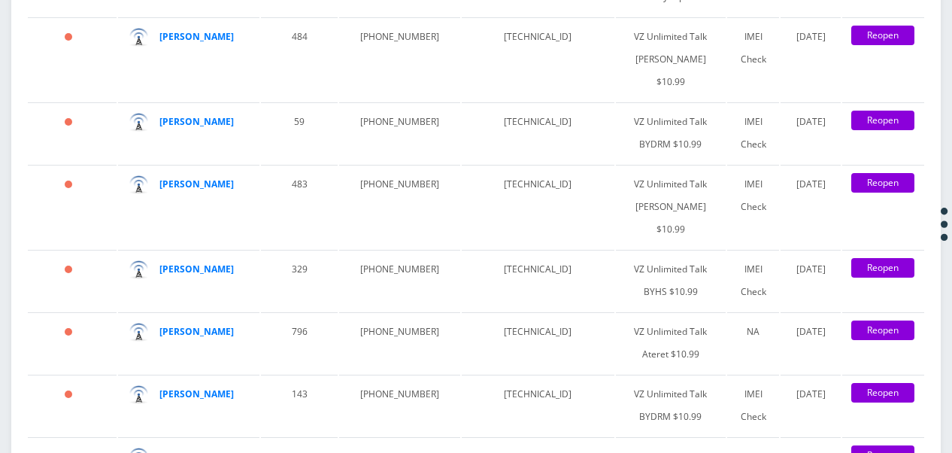
scroll to position [2694, 0]
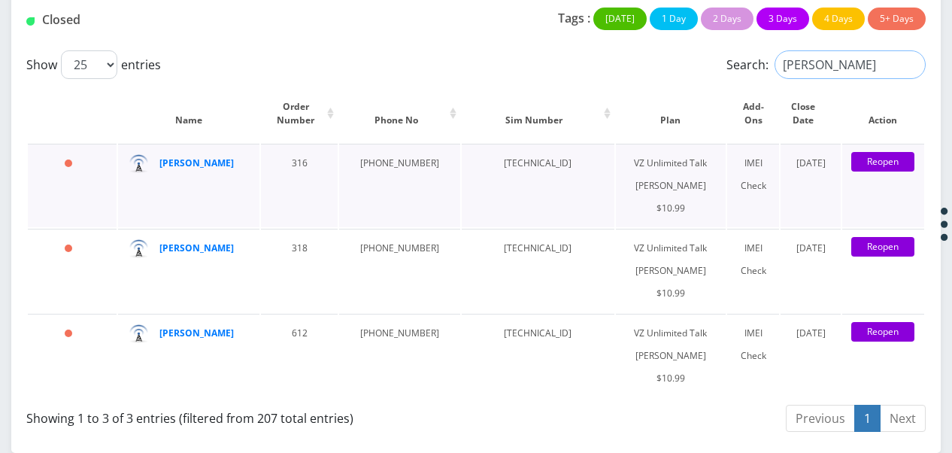
type input "[PERSON_NAME]"
drag, startPoint x: 466, startPoint y: 263, endPoint x: 578, endPoint y: 264, distance: 111.3
click at [578, 227] on td "[TECHNICAL_ID]" at bounding box center [538, 185] width 153 height 83
drag, startPoint x: 578, startPoint y: 264, endPoint x: 555, endPoint y: 266, distance: 22.7
copy td "[TECHNICAL_ID]"
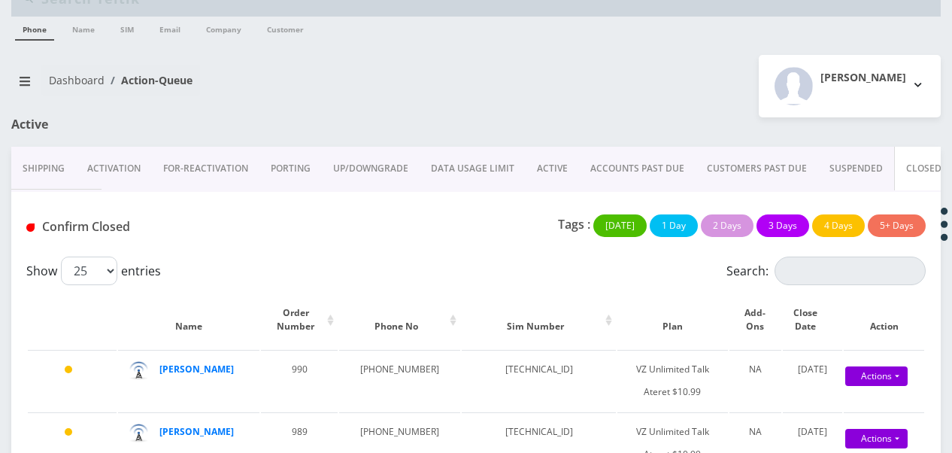
scroll to position [0, 0]
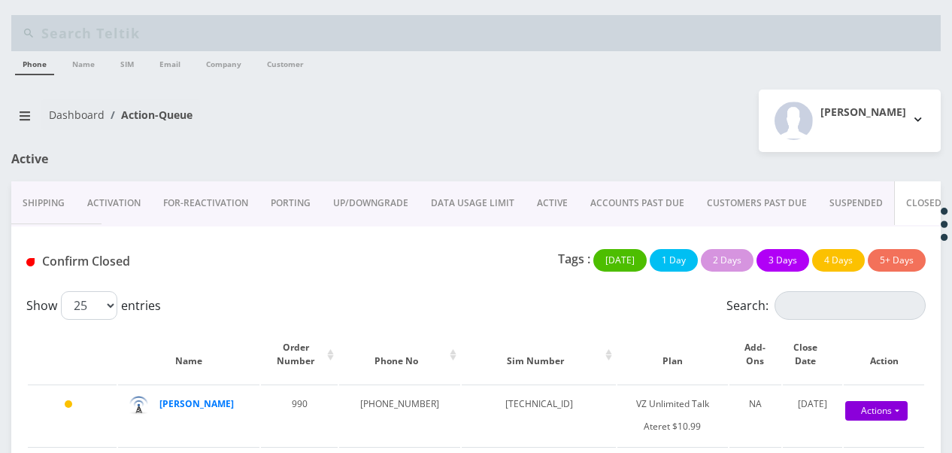
click at [93, 205] on link "Activation" at bounding box center [114, 203] width 76 height 44
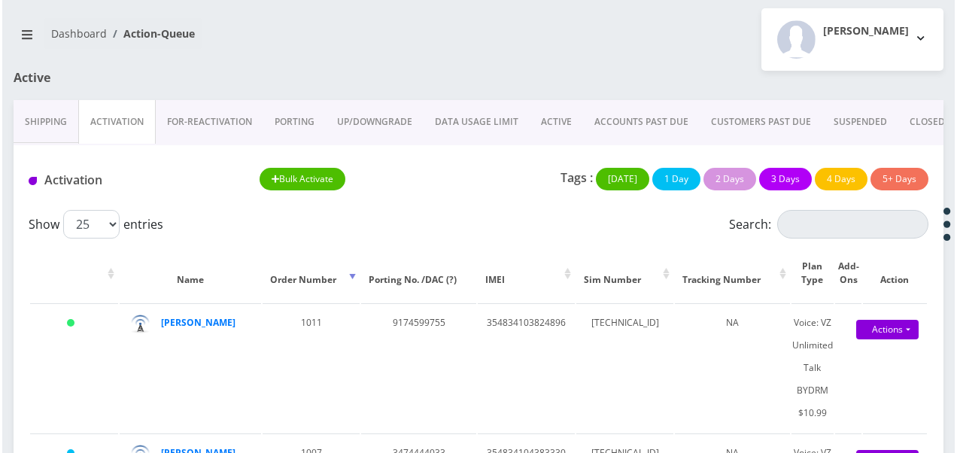
scroll to position [226, 0]
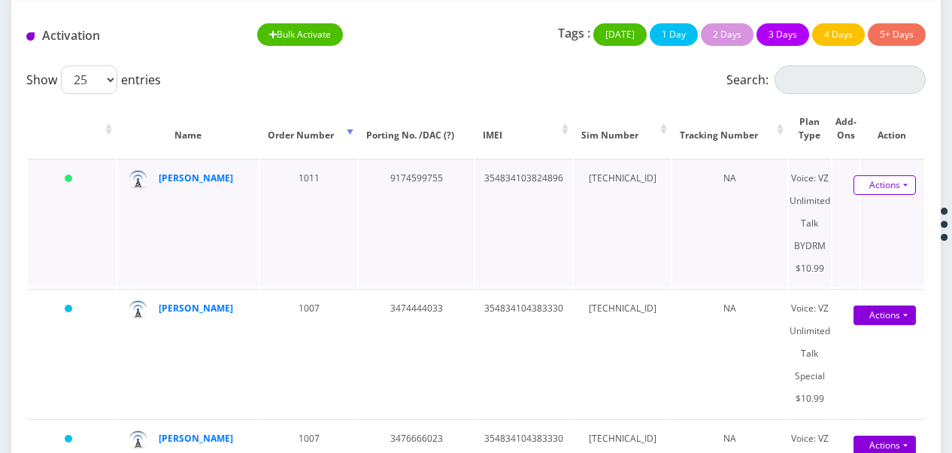
click at [906, 178] on link "Actions" at bounding box center [885, 185] width 62 height 20
click at [892, 212] on link "Activate" at bounding box center [875, 213] width 120 height 23
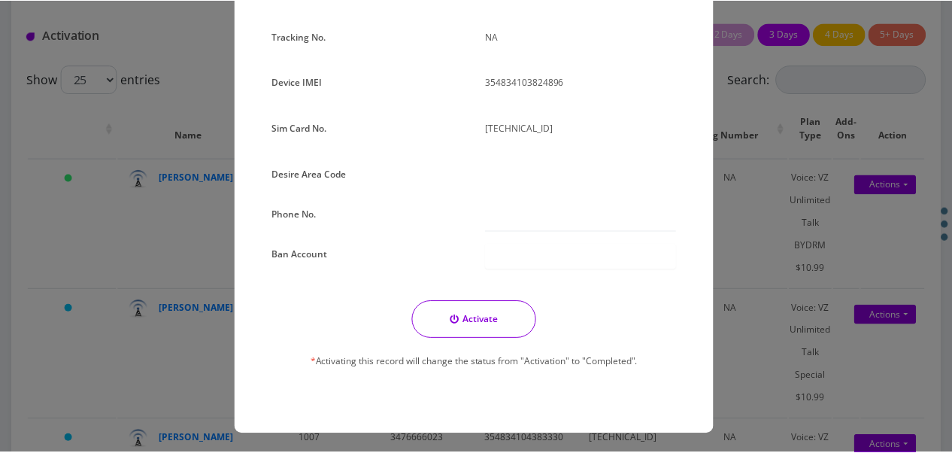
scroll to position [325, 0]
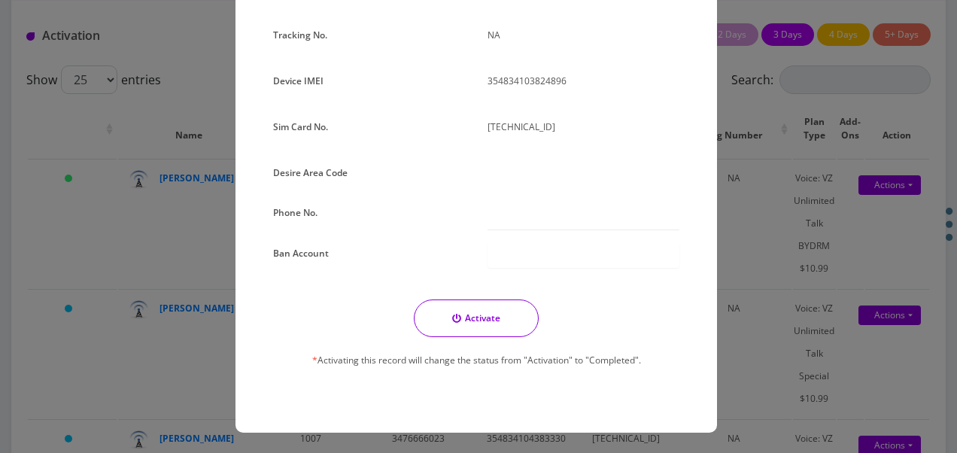
click at [748, 193] on div "× Activate Line Order No. 1011 Date of Order [DATE] Plan Voice: VZ Unlimited Ta…" at bounding box center [478, 226] width 957 height 453
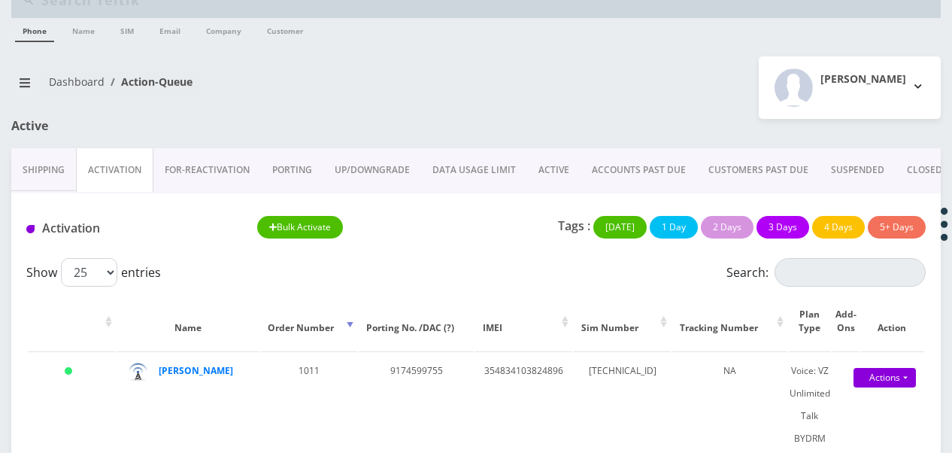
scroll to position [0, 0]
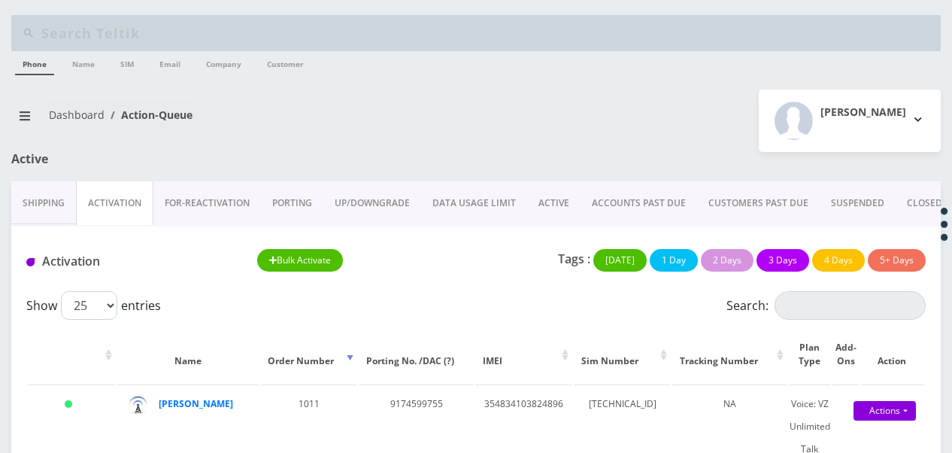
click at [302, 220] on link "PORTING" at bounding box center [292, 203] width 62 height 44
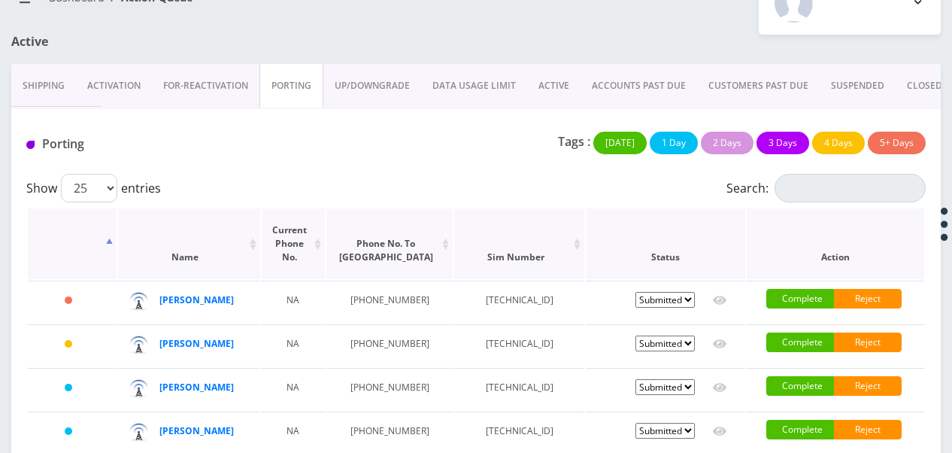
scroll to position [234, 0]
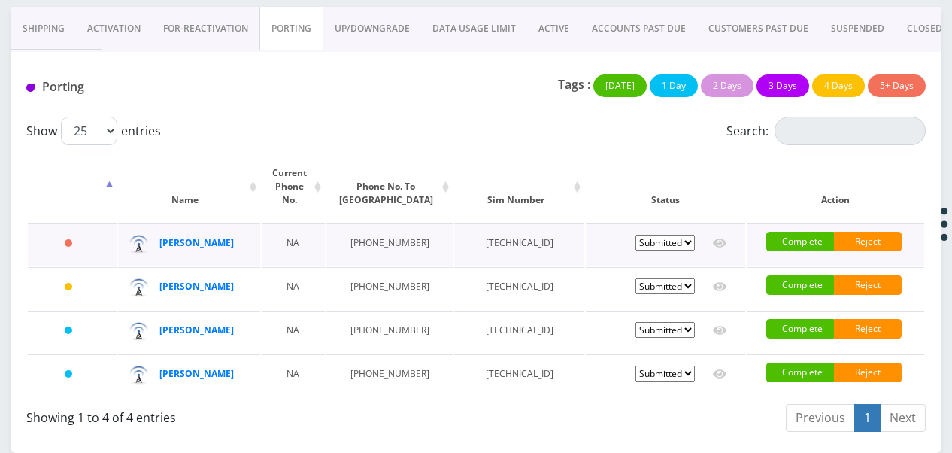
click at [639, 235] on select "Pending Submitted Error Cancelled" at bounding box center [665, 243] width 59 height 16
select select "1"
click at [636, 235] on select "Pending Submitted Error Cancelled" at bounding box center [665, 243] width 59 height 16
select select "1"
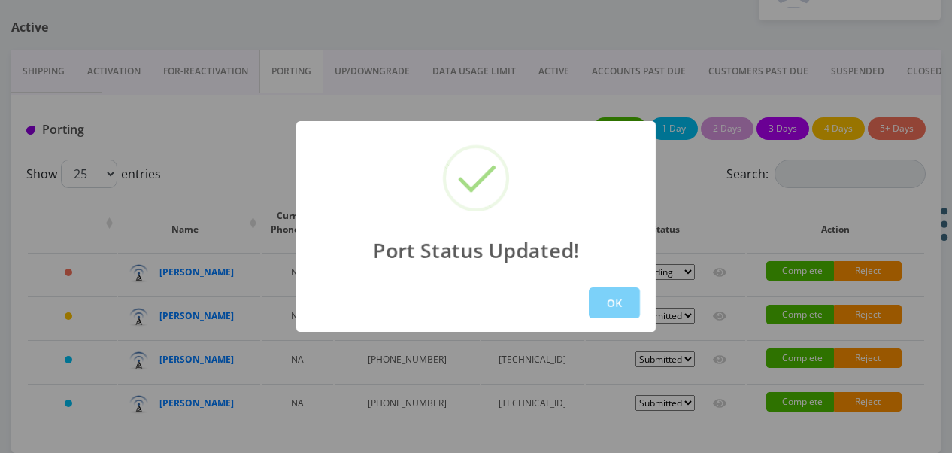
scroll to position [205, 0]
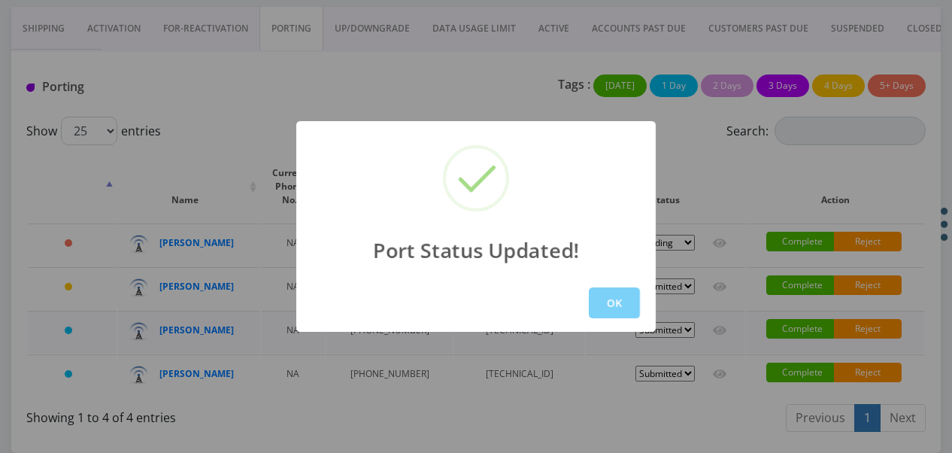
click at [630, 305] on button "OK" at bounding box center [614, 302] width 51 height 31
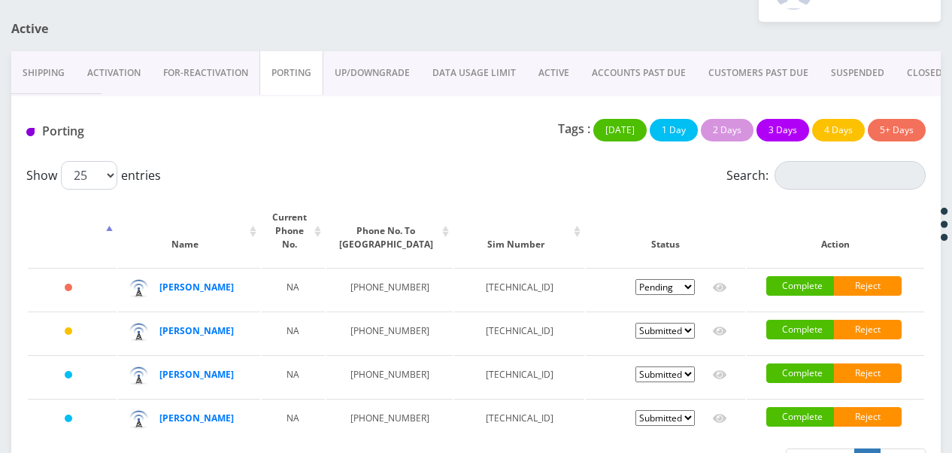
click at [47, 83] on link "Shipping" at bounding box center [43, 73] width 65 height 44
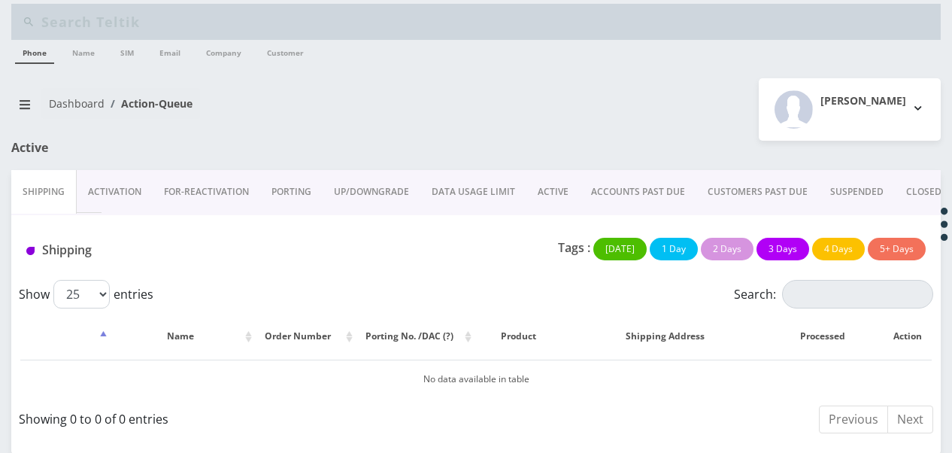
click at [137, 193] on link "Activation" at bounding box center [115, 192] width 76 height 44
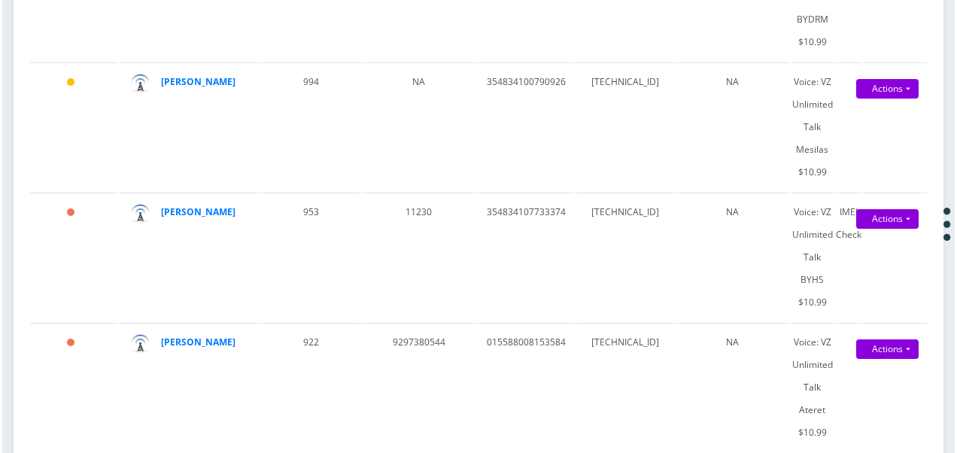
scroll to position [894, 0]
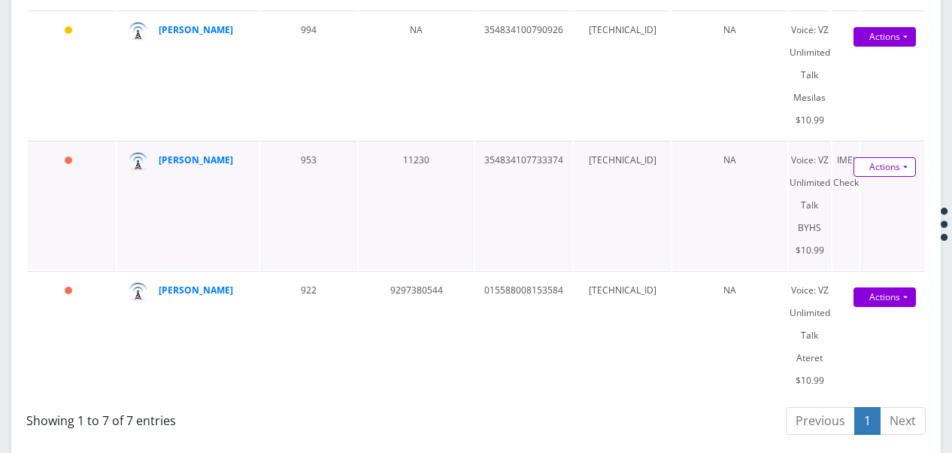
click at [912, 167] on link "Actions" at bounding box center [885, 167] width 62 height 20
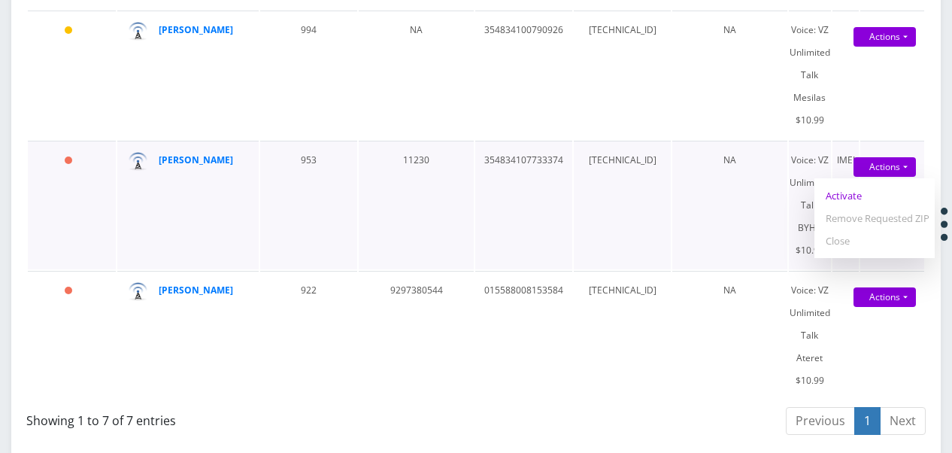
click at [873, 194] on link "Activate" at bounding box center [875, 195] width 120 height 23
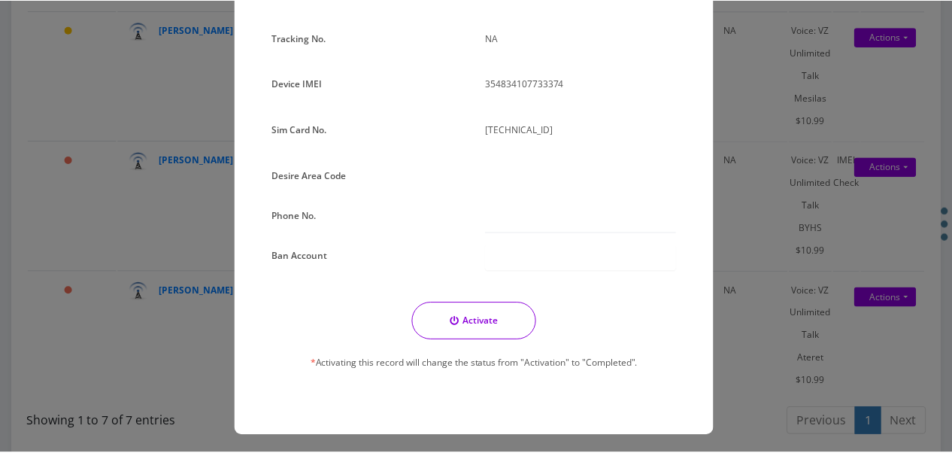
scroll to position [325, 0]
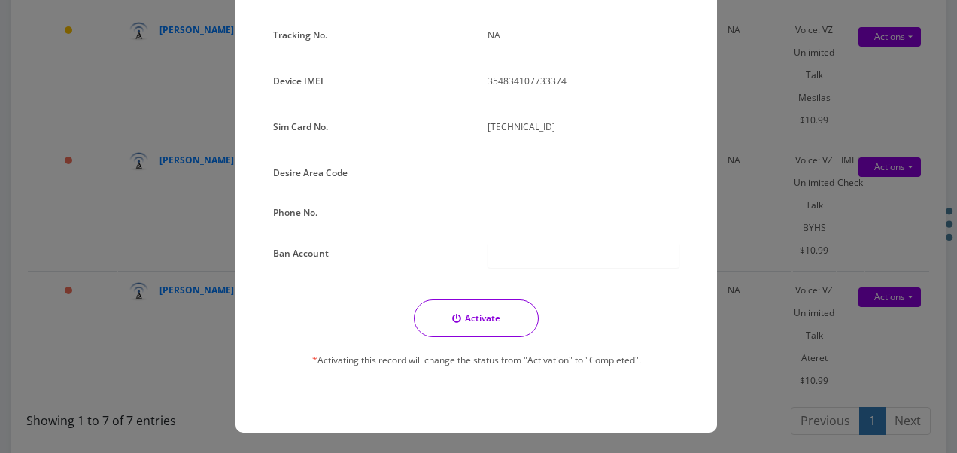
click at [739, 221] on div "× Activate Line Order No. 953 Date of Order September 02, 2025 Plan Voice: VZ U…" at bounding box center [478, 226] width 957 height 453
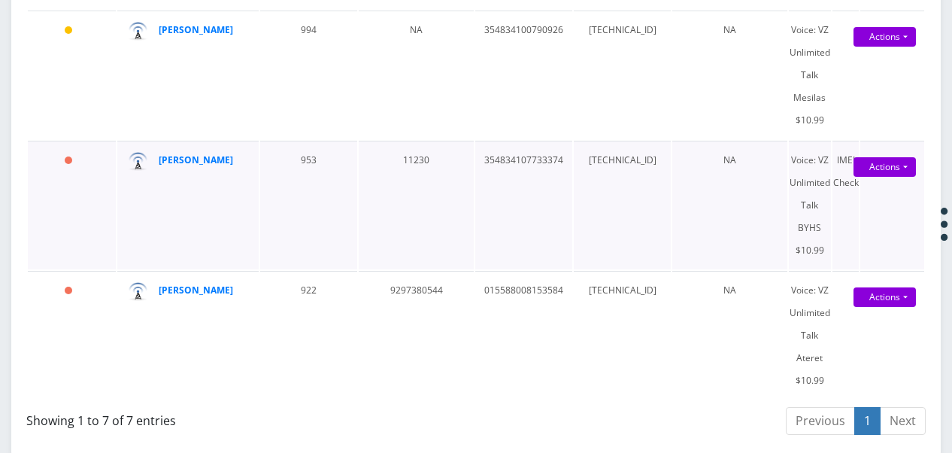
drag, startPoint x: 161, startPoint y: 178, endPoint x: 475, endPoint y: 241, distance: 319.8
click at [475, 241] on td "354834107733374" at bounding box center [523, 205] width 97 height 129
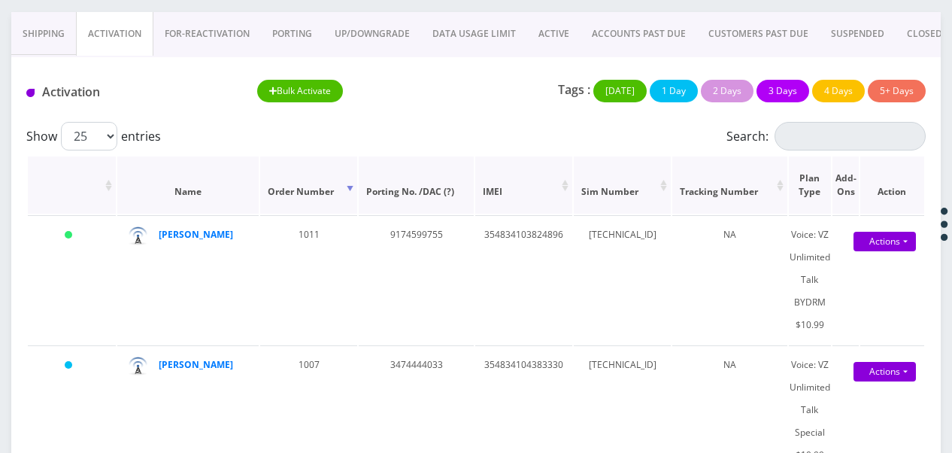
scroll to position [0, 0]
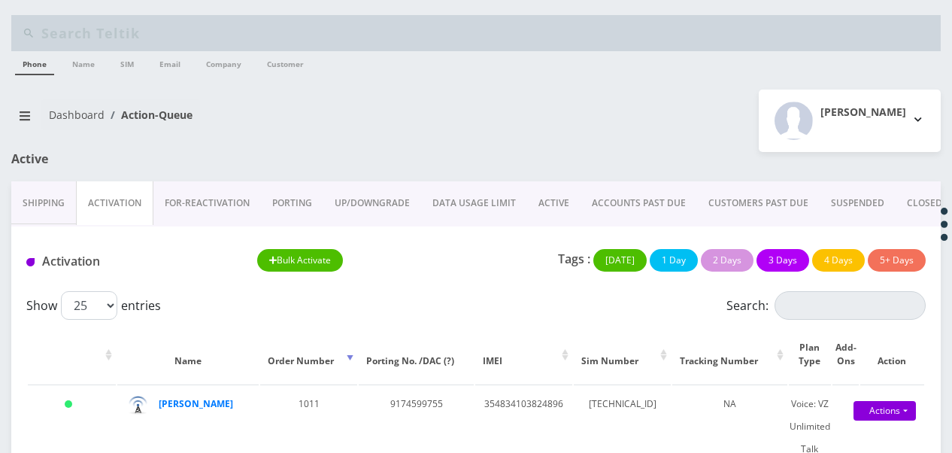
click at [287, 199] on link "PORTING" at bounding box center [292, 203] width 62 height 44
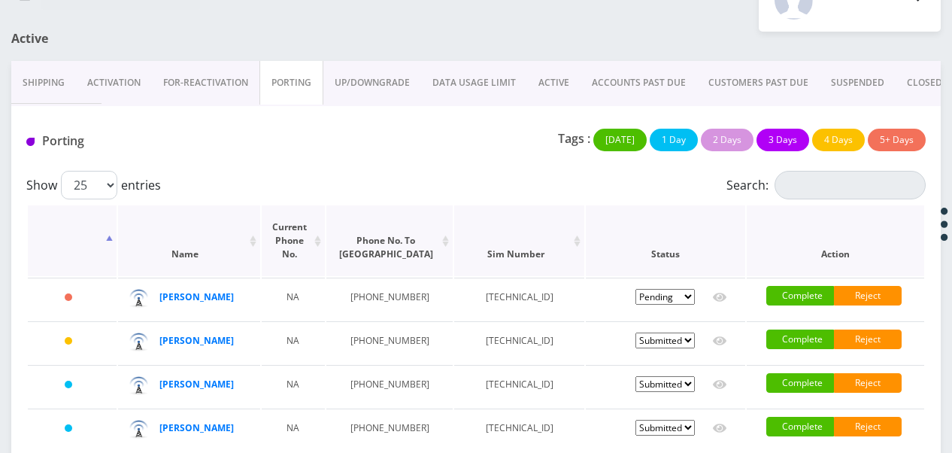
scroll to position [234, 0]
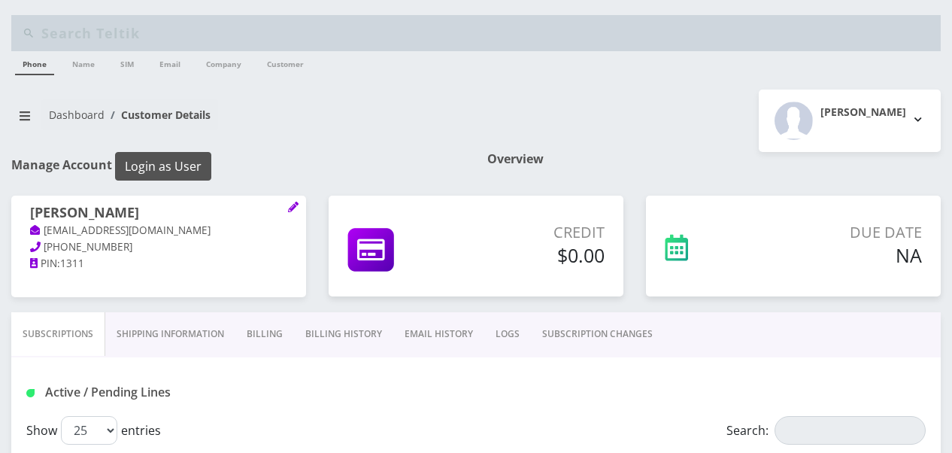
click at [159, 168] on button "Login as User" at bounding box center [163, 166] width 96 height 29
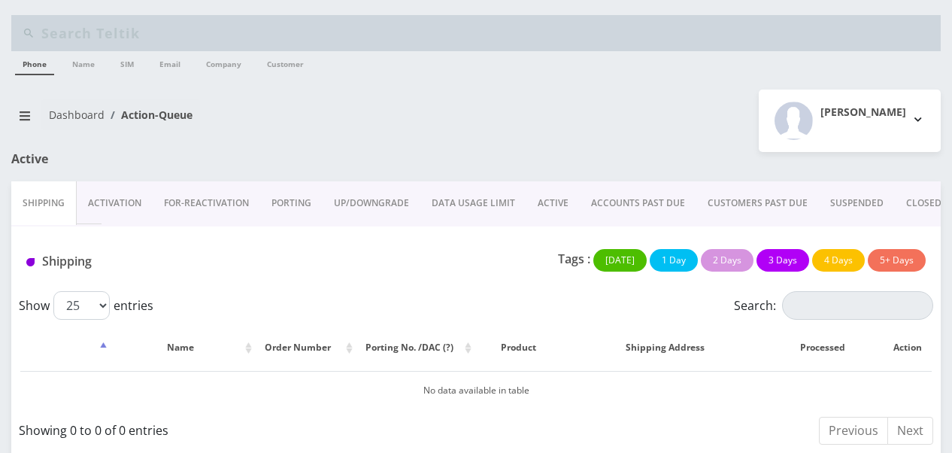
click at [108, 217] on link "Activation" at bounding box center [115, 203] width 76 height 44
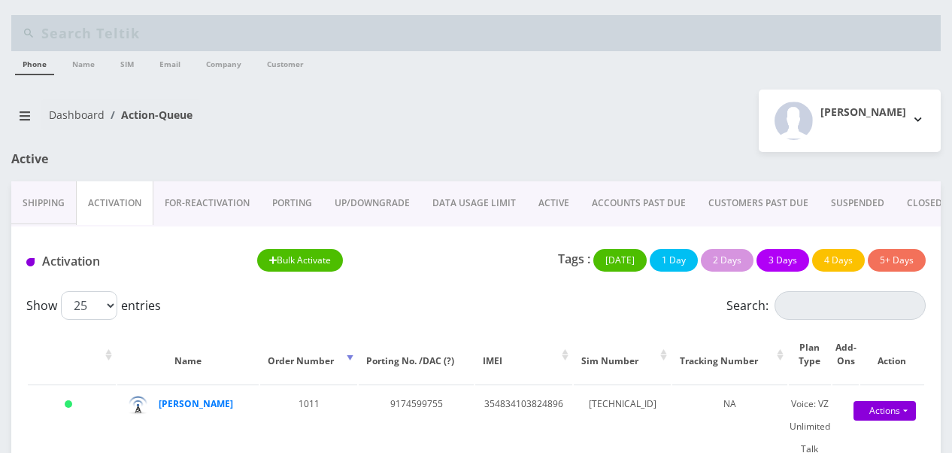
scroll to position [150, 0]
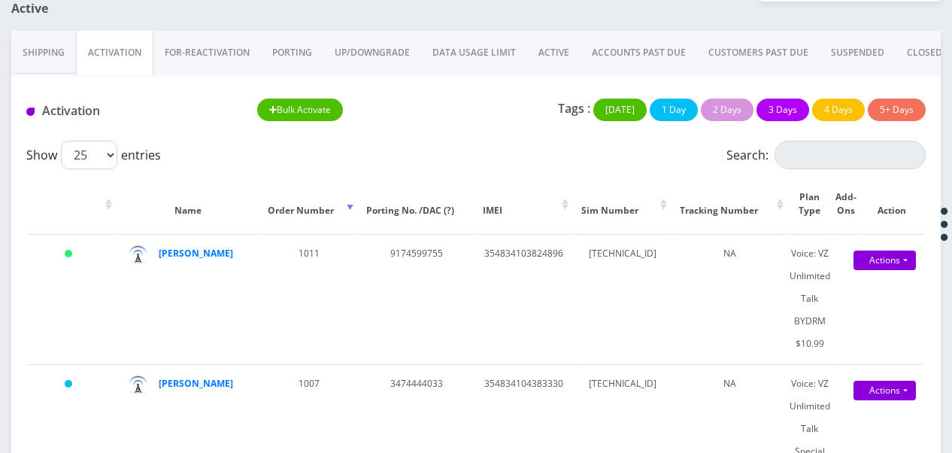
click at [299, 59] on link "PORTING" at bounding box center [292, 53] width 62 height 44
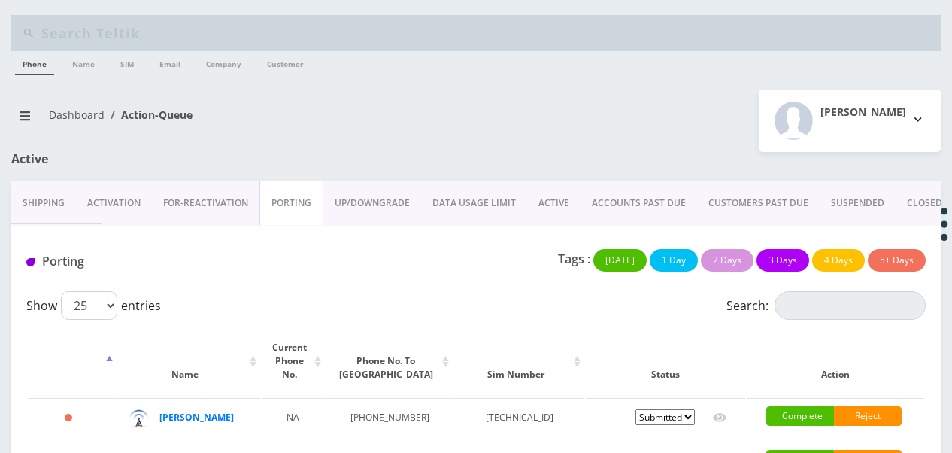
click at [128, 193] on link "Activation" at bounding box center [114, 203] width 76 height 44
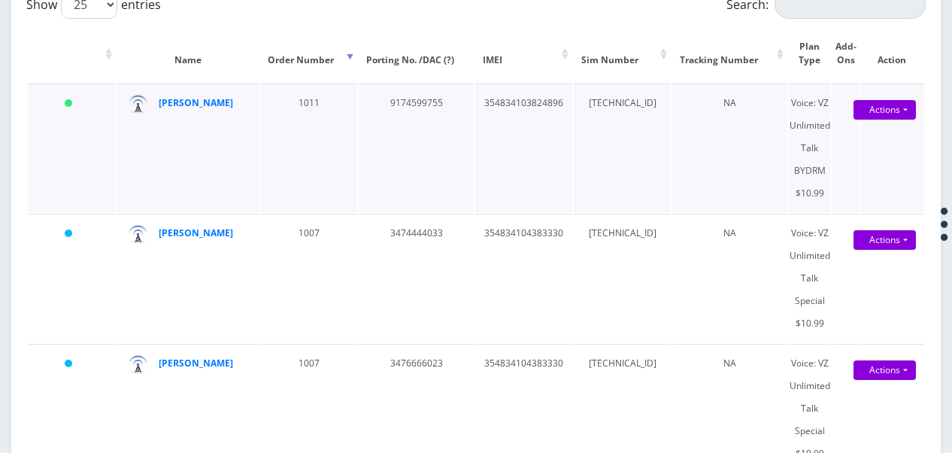
scroll to position [150, 0]
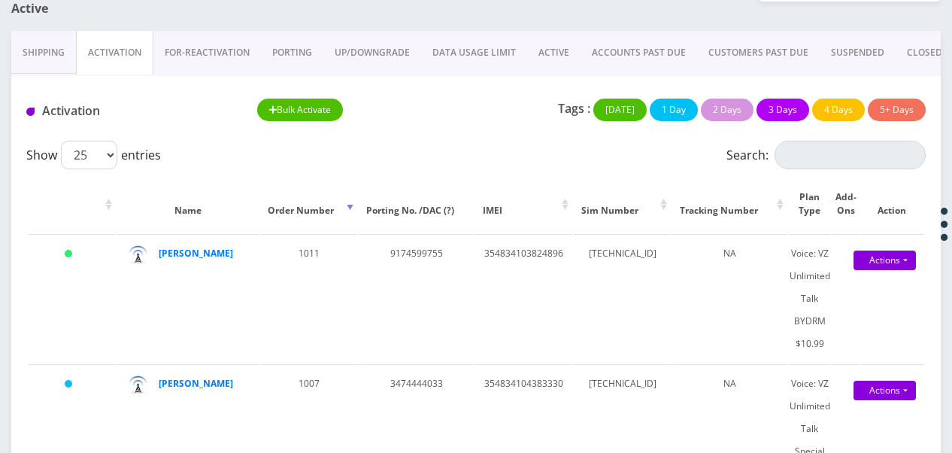
click at [276, 48] on link "PORTING" at bounding box center [292, 53] width 62 height 44
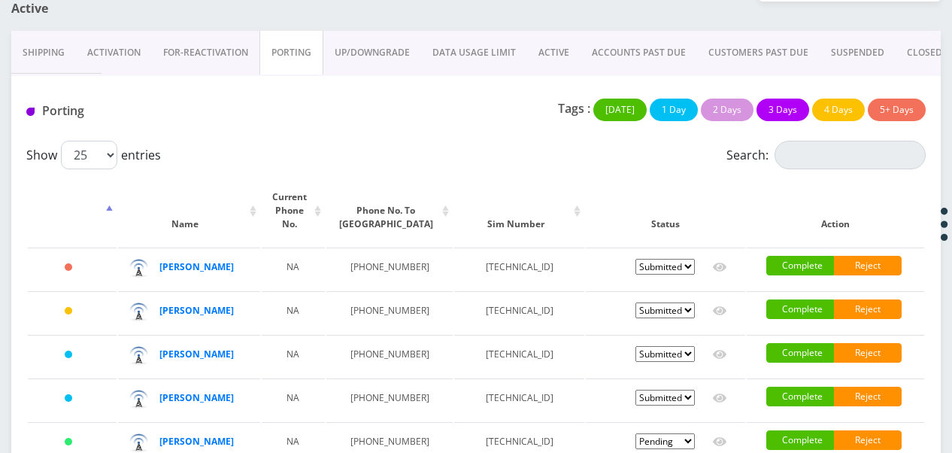
click at [121, 54] on link "Activation" at bounding box center [114, 53] width 76 height 44
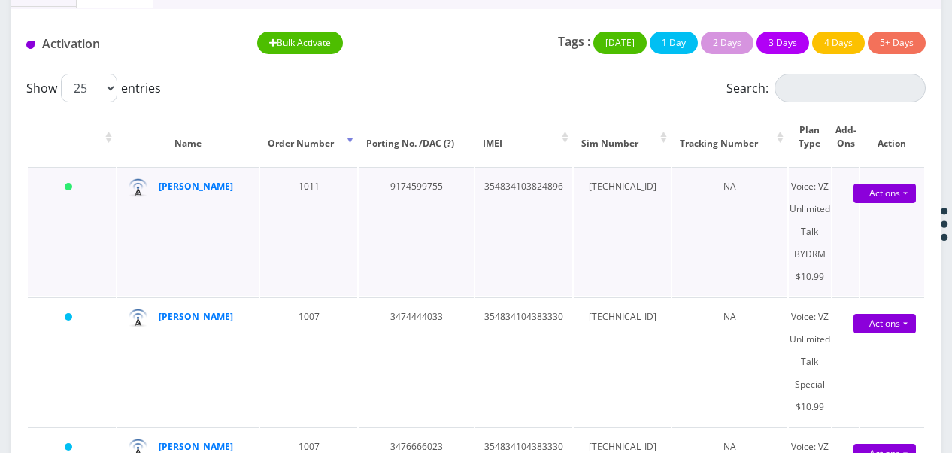
scroll to position [75, 0]
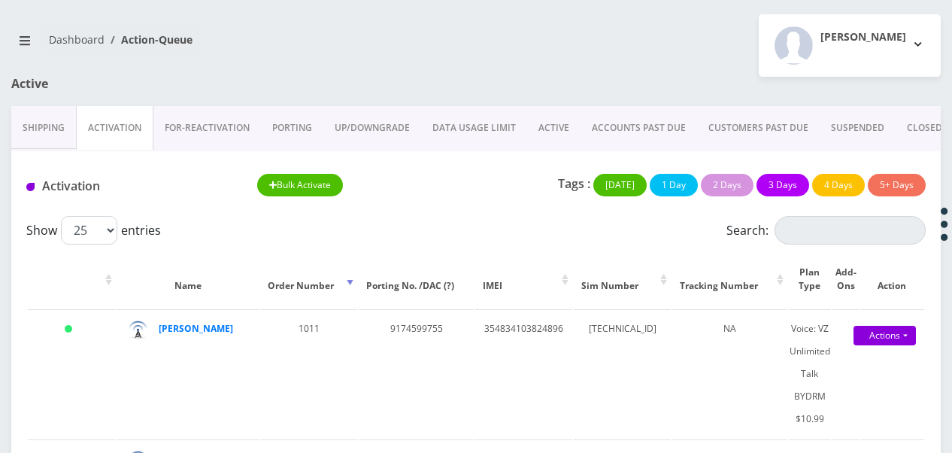
click at [297, 134] on link "PORTING" at bounding box center [292, 128] width 62 height 44
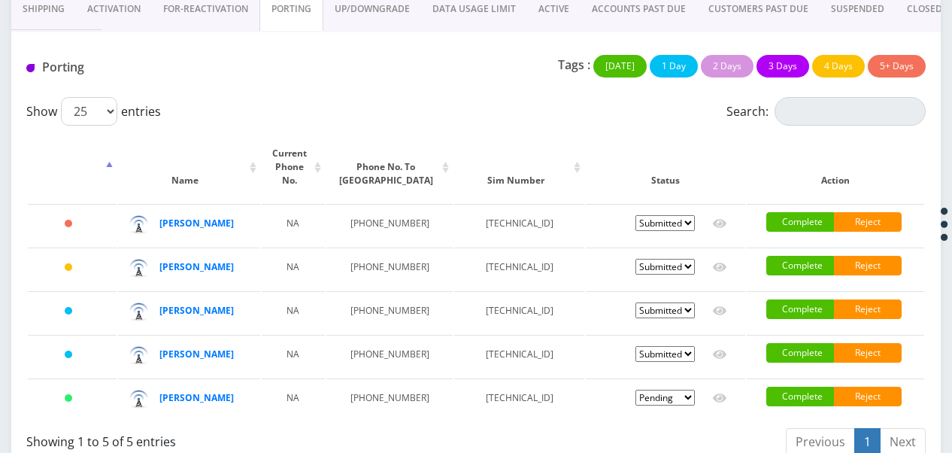
scroll to position [296, 0]
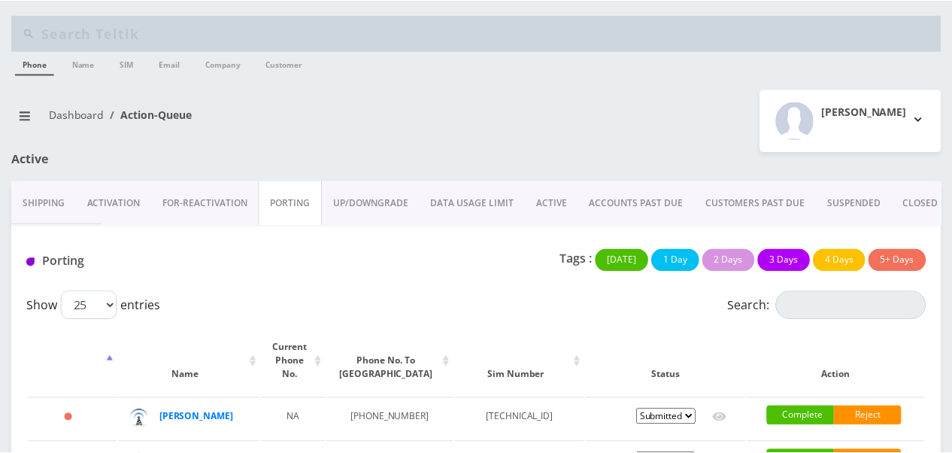
scroll to position [290, 0]
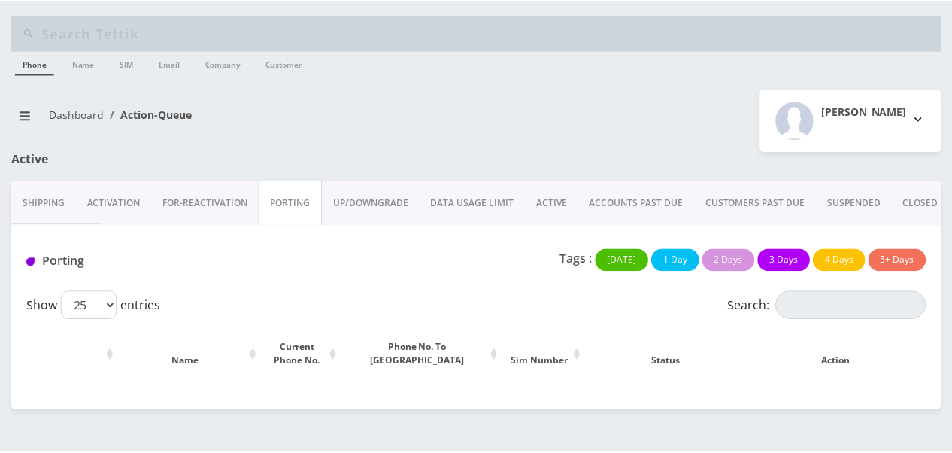
scroll to position [285, 0]
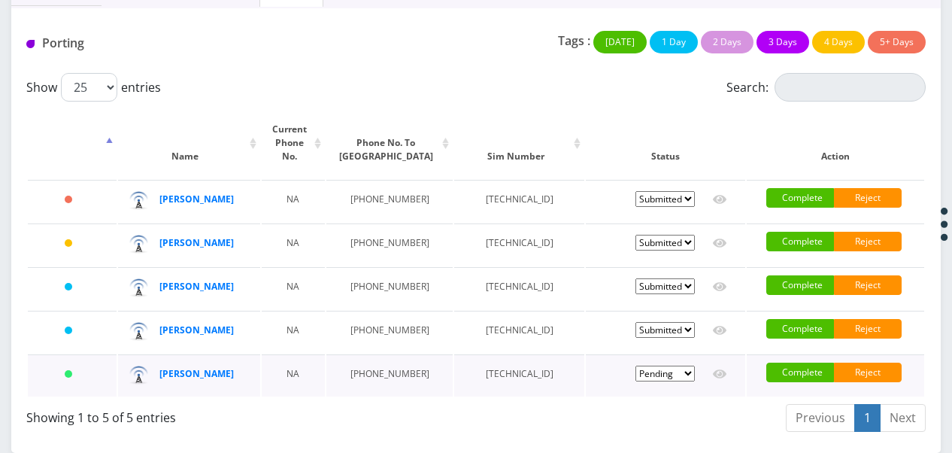
click at [657, 370] on select "Pending Submitted Error Cancelled" at bounding box center [665, 374] width 59 height 16
select select "5"
click at [636, 366] on select "Pending Submitted Error Cancelled" at bounding box center [665, 374] width 59 height 16
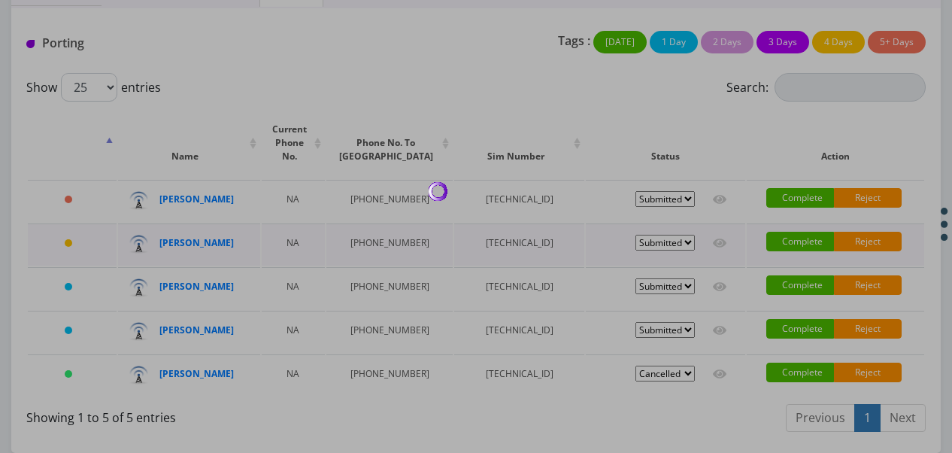
select select "5"
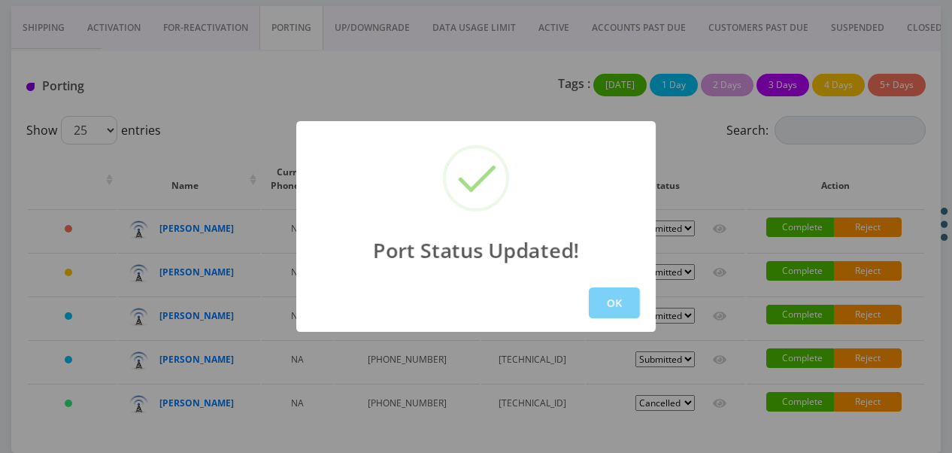
scroll to position [47, 0]
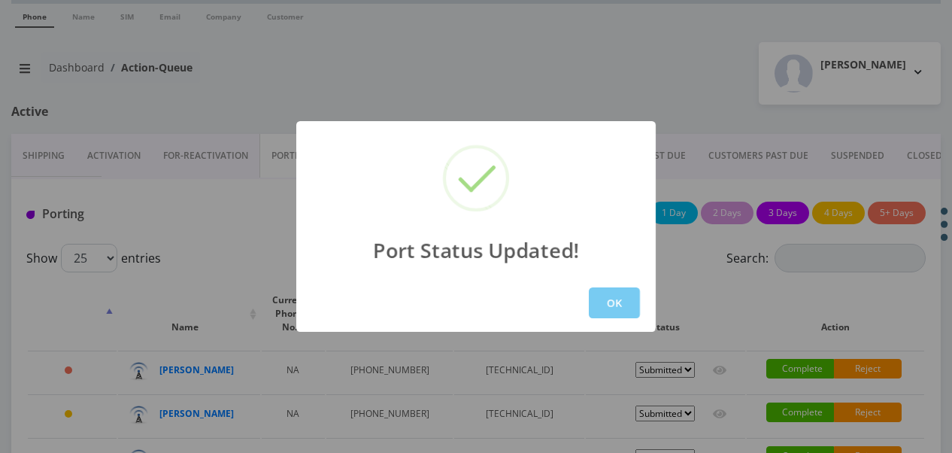
click at [609, 309] on button "OK" at bounding box center [614, 302] width 51 height 31
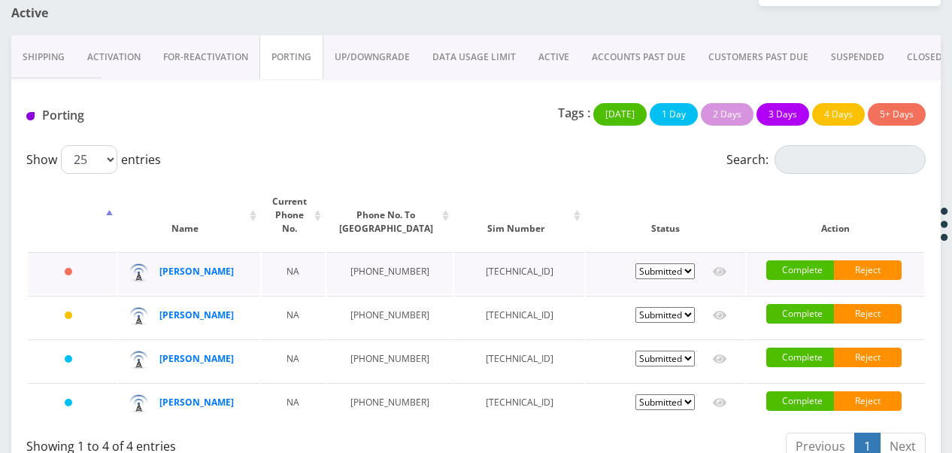
scroll to position [83, 0]
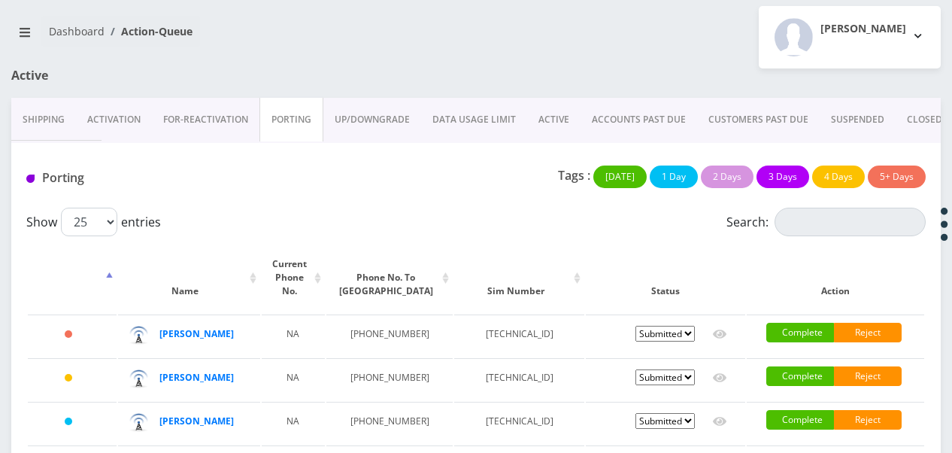
click at [125, 116] on link "Activation" at bounding box center [114, 120] width 76 height 44
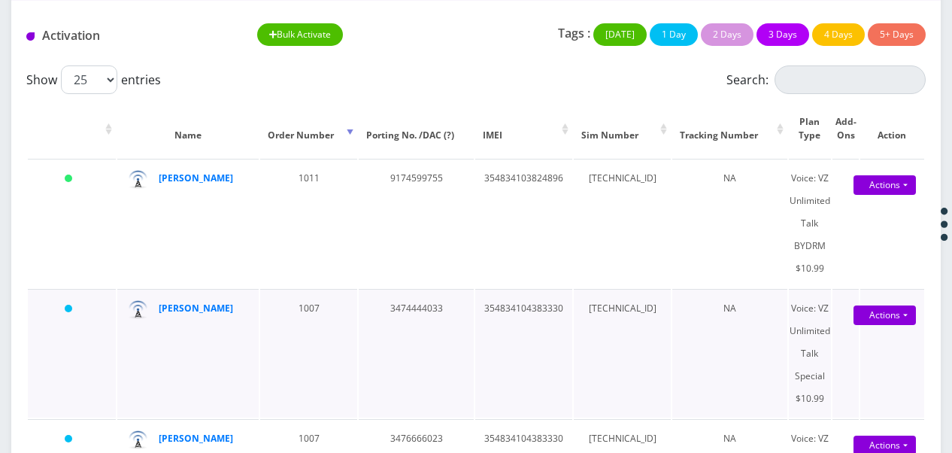
scroll to position [301, 0]
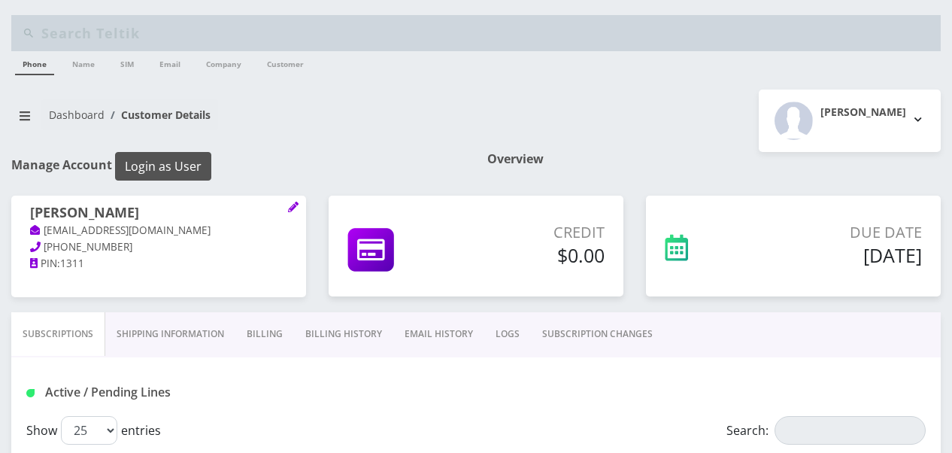
scroll to position [150, 0]
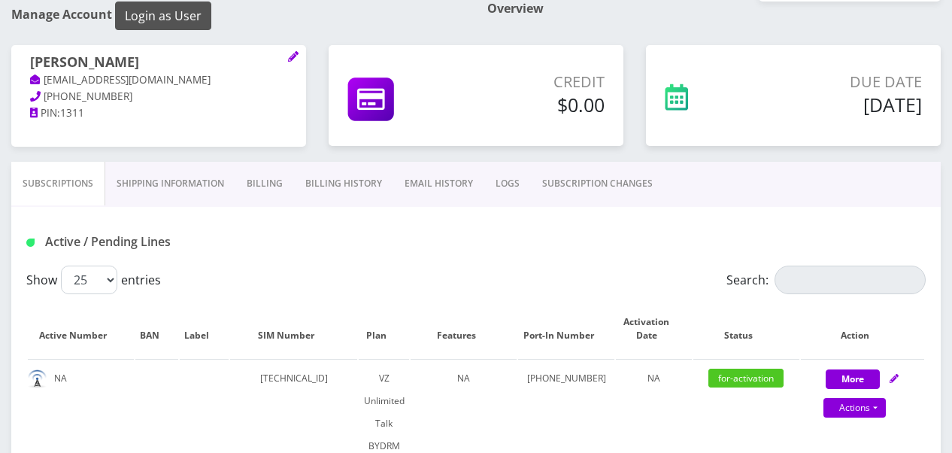
drag, startPoint x: 0, startPoint y: 0, endPoint x: 178, endPoint y: 23, distance: 179.7
click at [178, 23] on button "Login as User" at bounding box center [163, 16] width 96 height 29
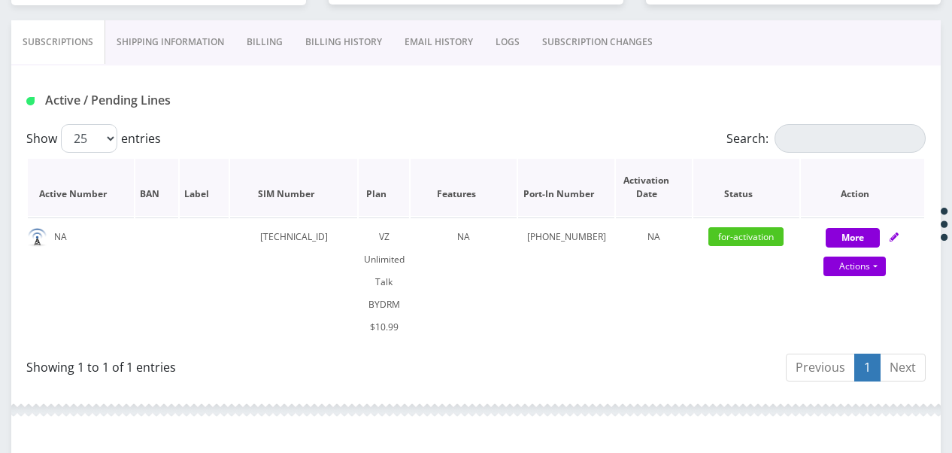
scroll to position [187, 0]
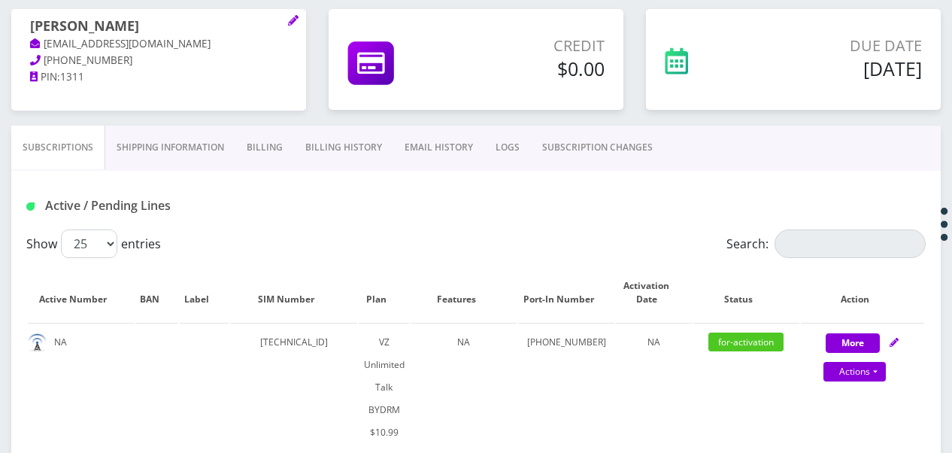
click at [190, 137] on link "Shipping Information" at bounding box center [170, 148] width 130 height 44
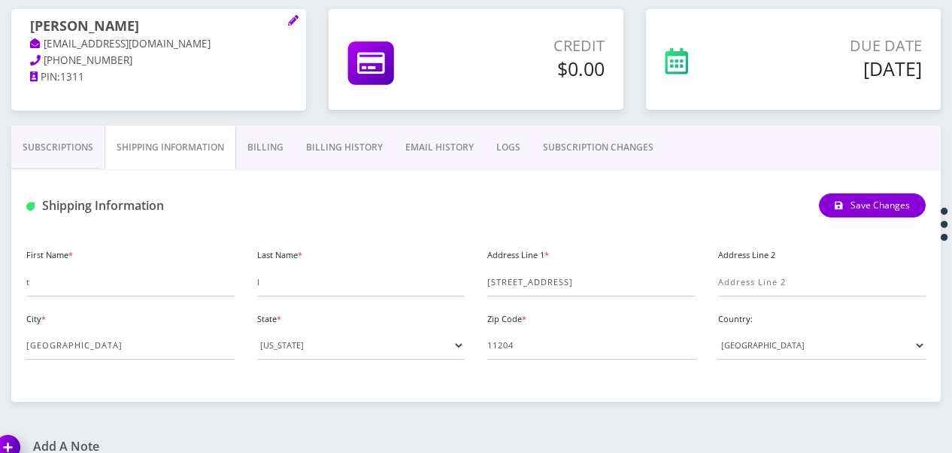
scroll to position [36, 0]
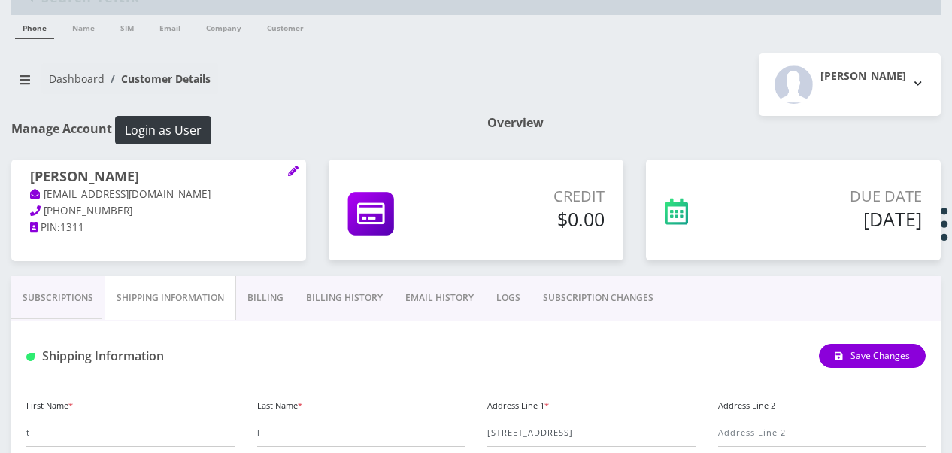
click at [95, 297] on link "Subscriptions" at bounding box center [57, 298] width 93 height 44
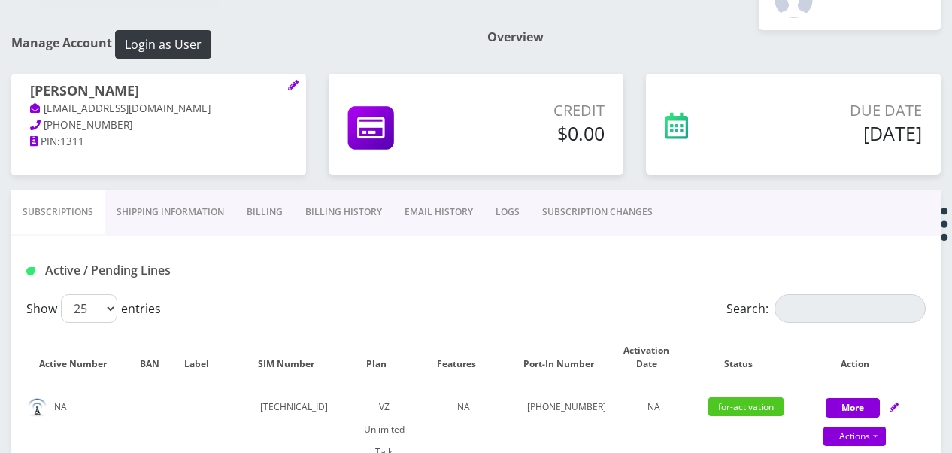
scroll to position [262, 0]
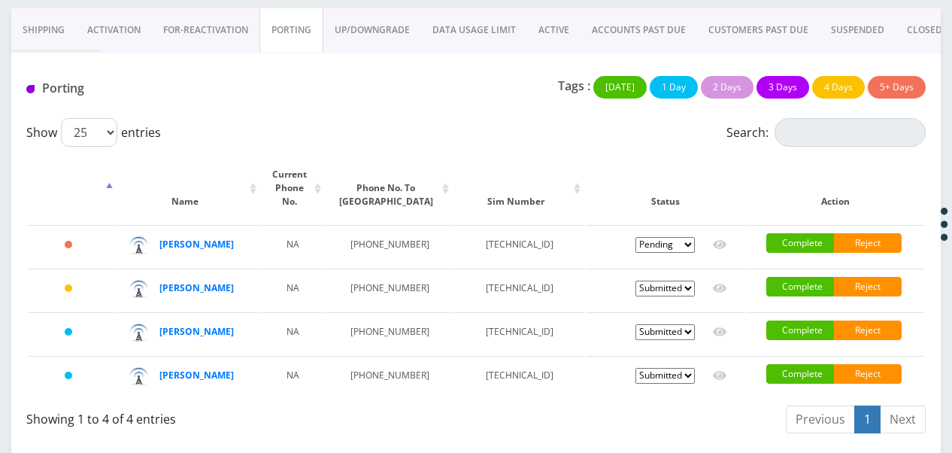
scroll to position [8, 0]
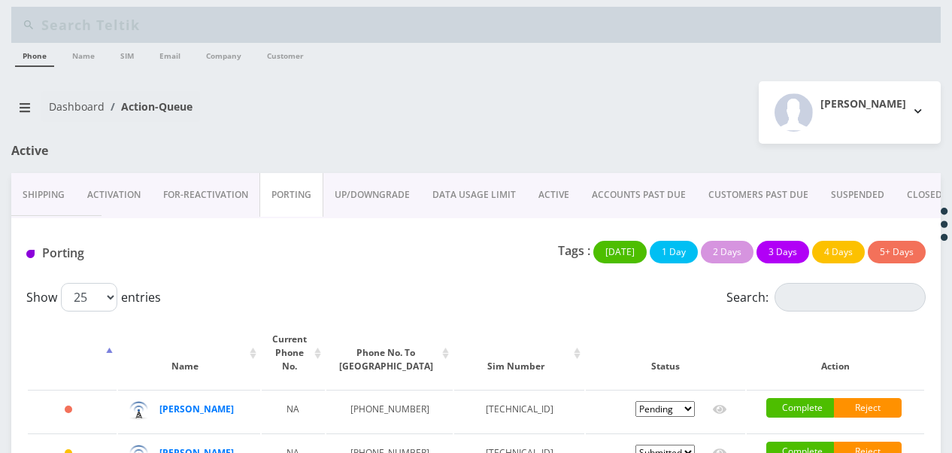
click at [68, 192] on link "Shipping" at bounding box center [43, 195] width 65 height 44
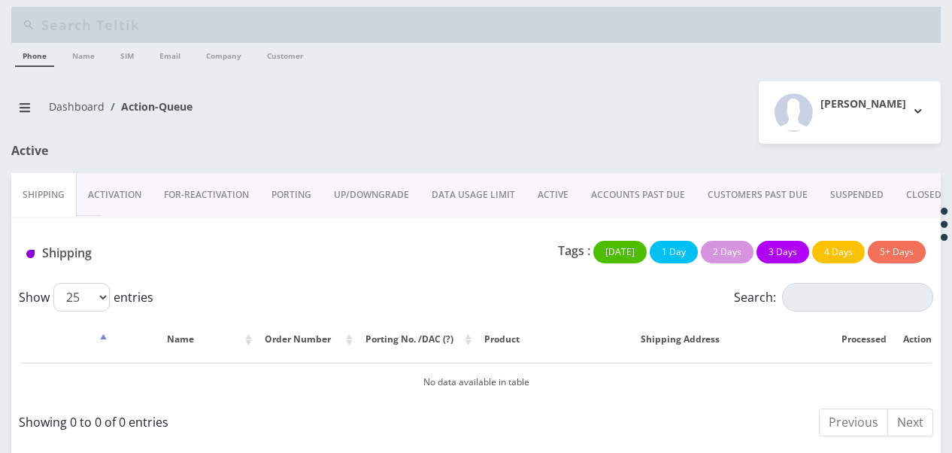
click at [116, 202] on link "Activation" at bounding box center [115, 195] width 76 height 44
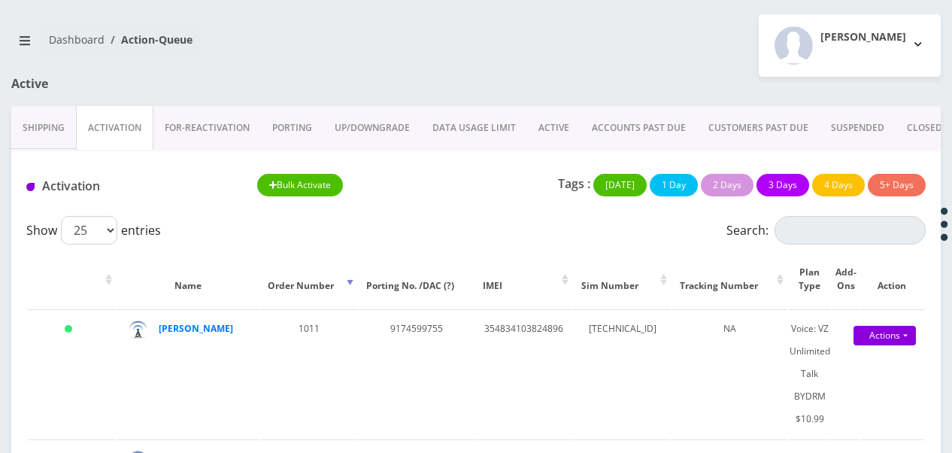
scroll to position [14, 0]
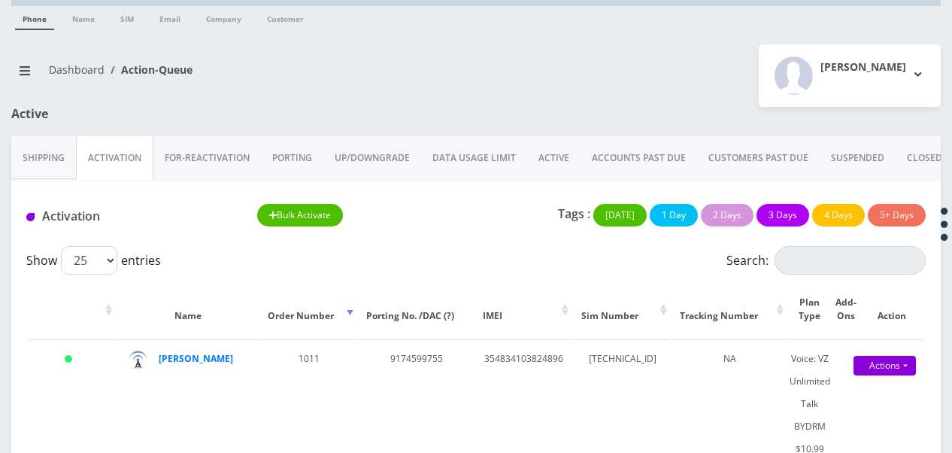
click at [557, 136] on link "ACTIVE" at bounding box center [553, 158] width 53 height 44
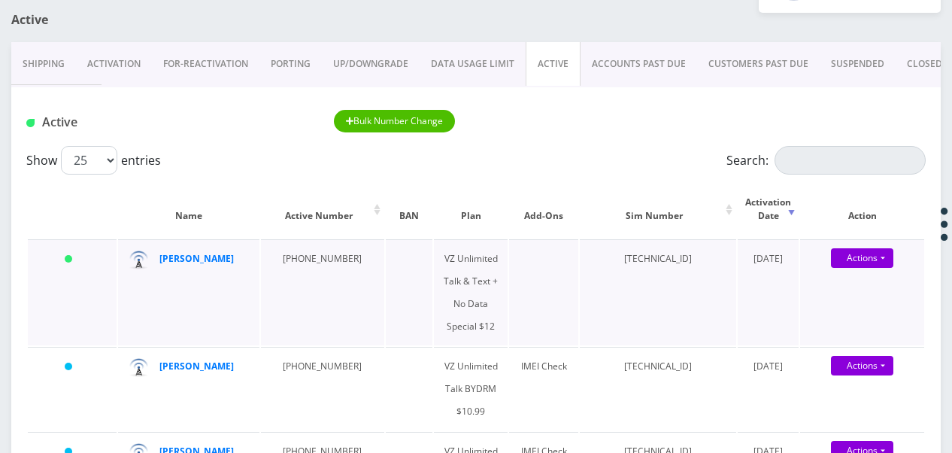
scroll to position [150, 0]
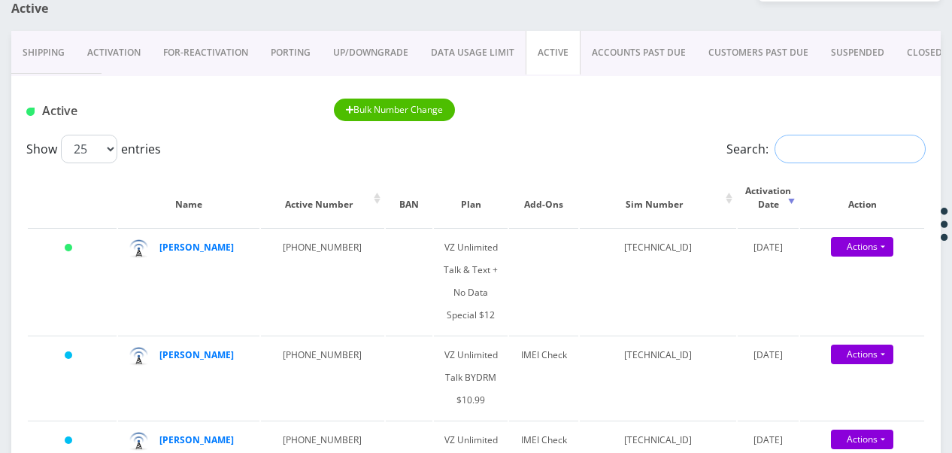
click at [860, 153] on input "Search:" at bounding box center [850, 149] width 151 height 29
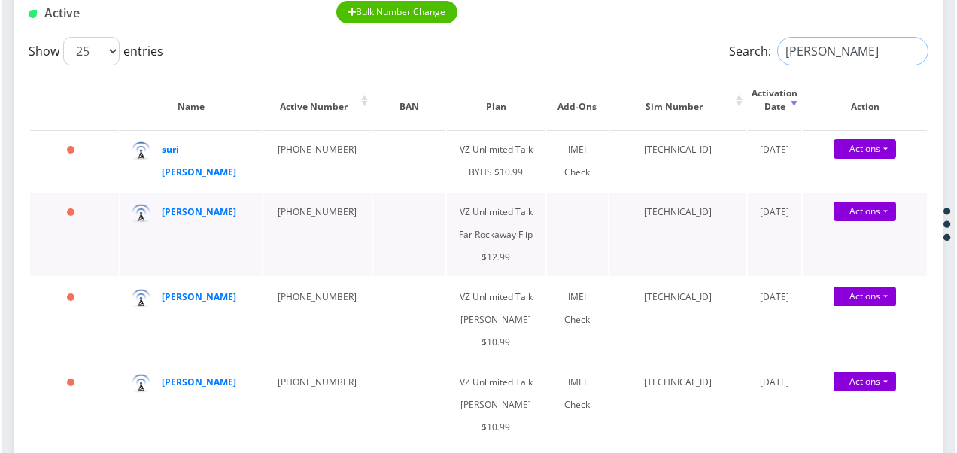
scroll to position [226, 0]
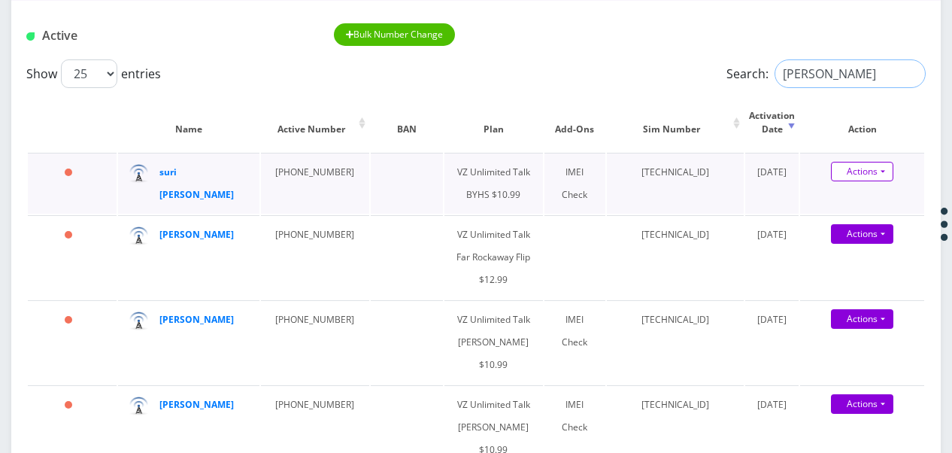
type input "lieber"
click at [891, 174] on link "Actions" at bounding box center [862, 172] width 62 height 20
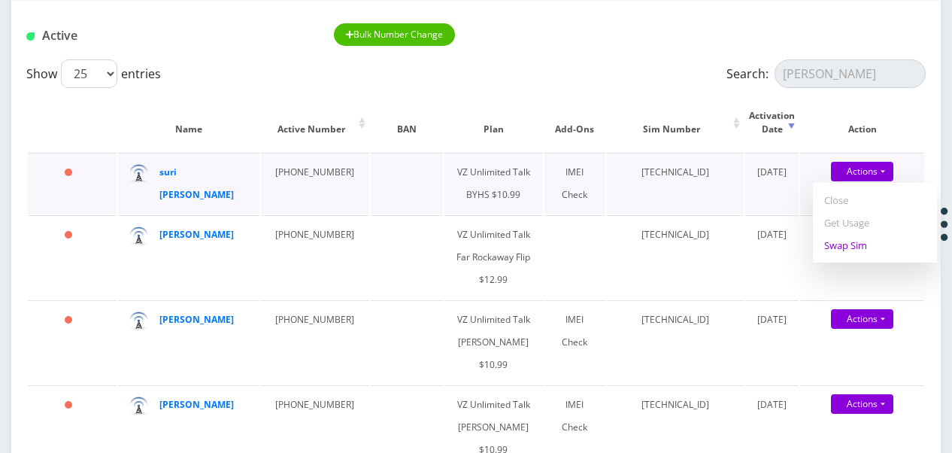
click at [860, 239] on link "Swap Sim" at bounding box center [875, 245] width 124 height 23
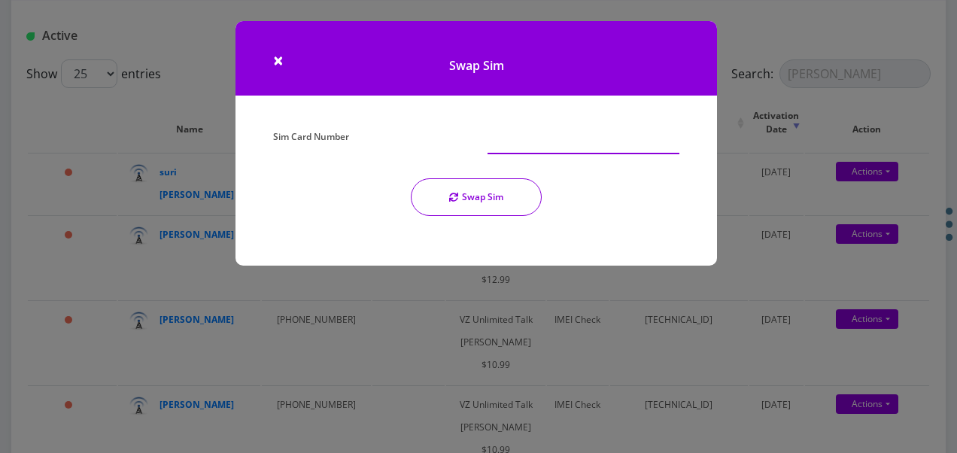
click at [575, 146] on input "Sim Card Number" at bounding box center [583, 140] width 192 height 29
type input "89148000011835965045"
click at [533, 187] on button "Swap Sim" at bounding box center [476, 197] width 131 height 38
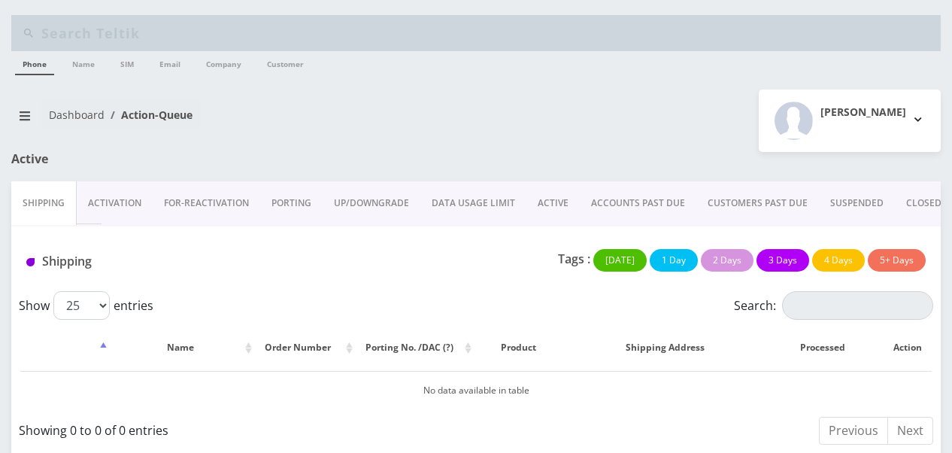
click at [543, 199] on link "ACTIVE" at bounding box center [552, 203] width 53 height 44
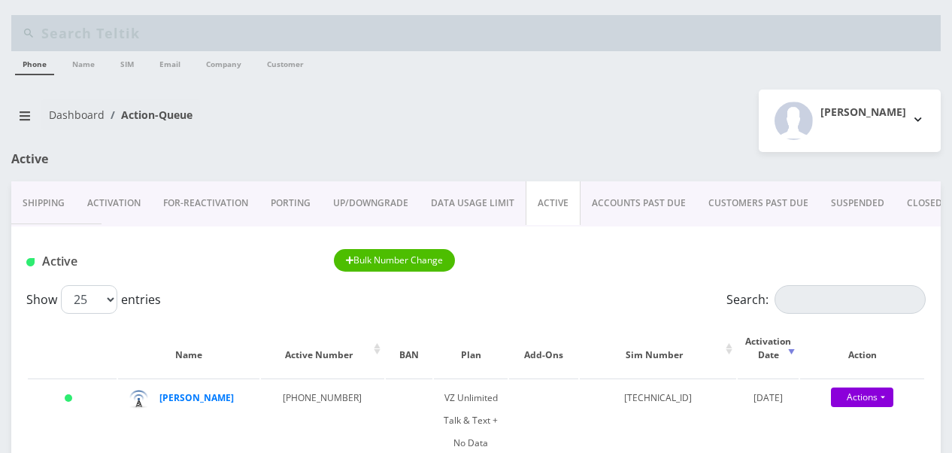
click at [823, 280] on div "Active Bulk Number Change" at bounding box center [476, 255] width 930 height 59
click at [821, 300] on input "Search:" at bounding box center [850, 299] width 151 height 29
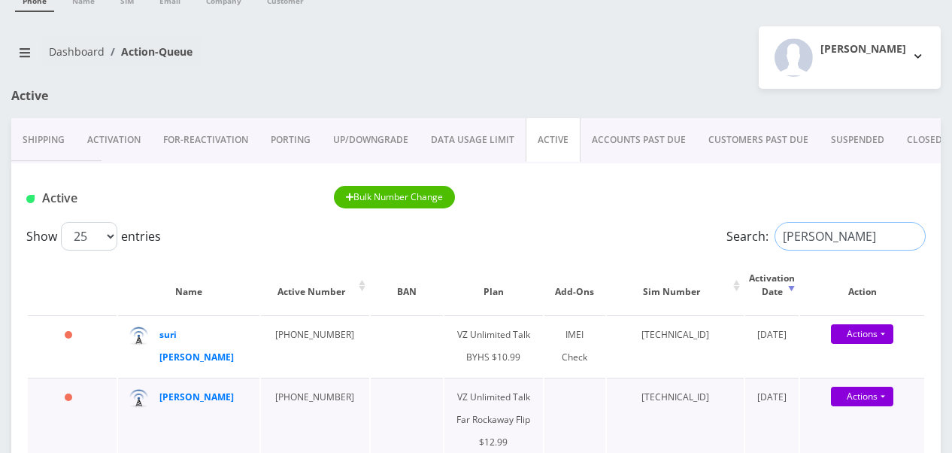
scroll to position [150, 0]
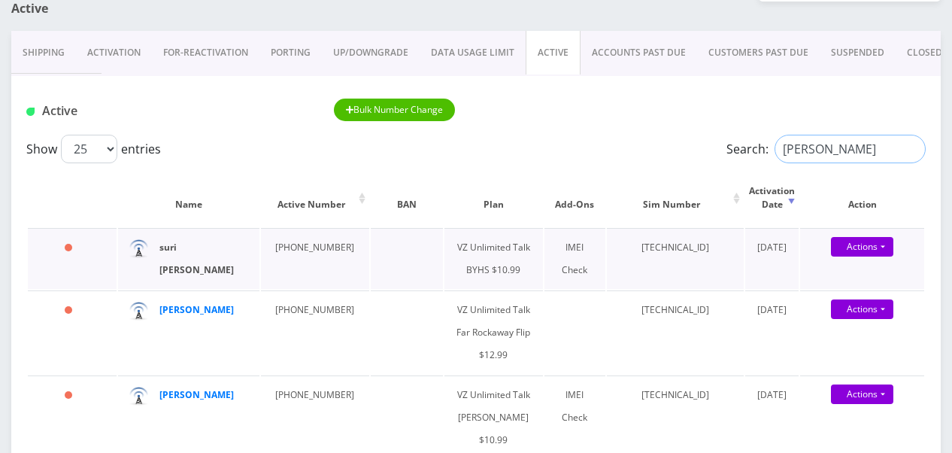
type input "lieber"
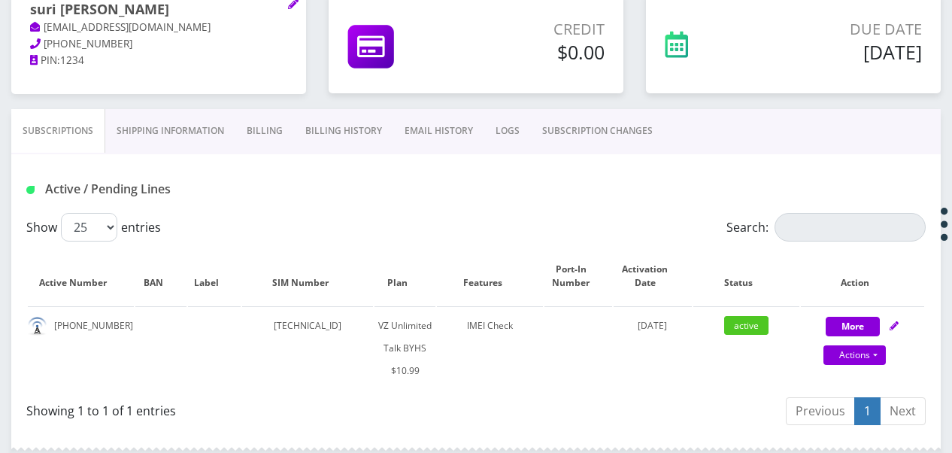
scroll to position [226, 0]
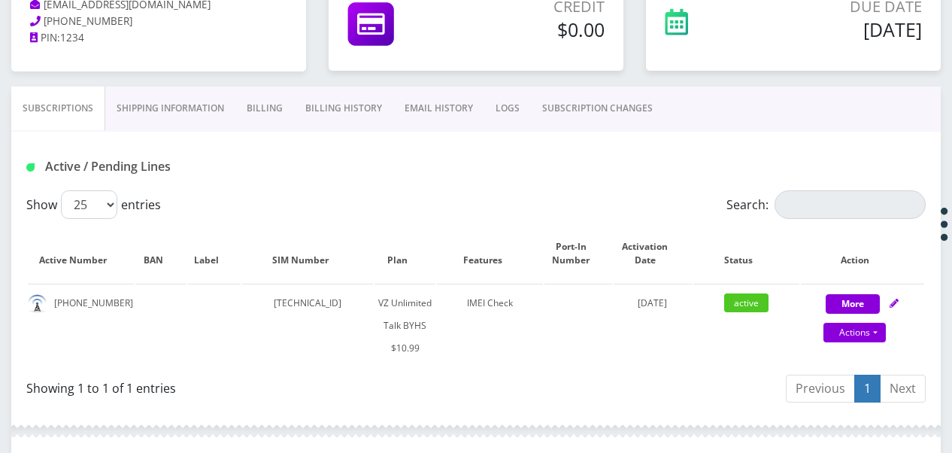
click at [602, 111] on link "SUBSCRIPTION CHANGES" at bounding box center [597, 108] width 133 height 44
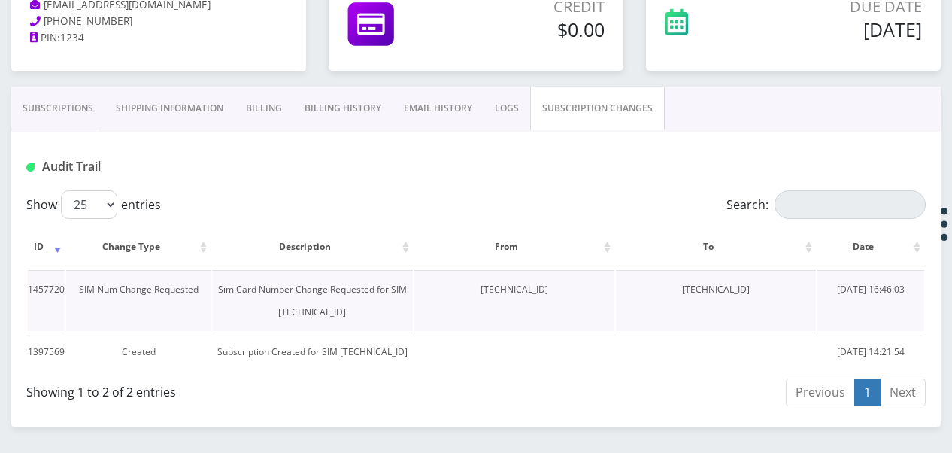
drag, startPoint x: 662, startPoint y: 290, endPoint x: 768, endPoint y: 281, distance: 106.4
click at [768, 281] on td "89148000011835965045" at bounding box center [716, 300] width 200 height 61
drag, startPoint x: 768, startPoint y: 281, endPoint x: 752, endPoint y: 284, distance: 16.0
copy td "89148000011835965045"
click at [84, 116] on link "Subscriptions" at bounding box center [57, 108] width 93 height 44
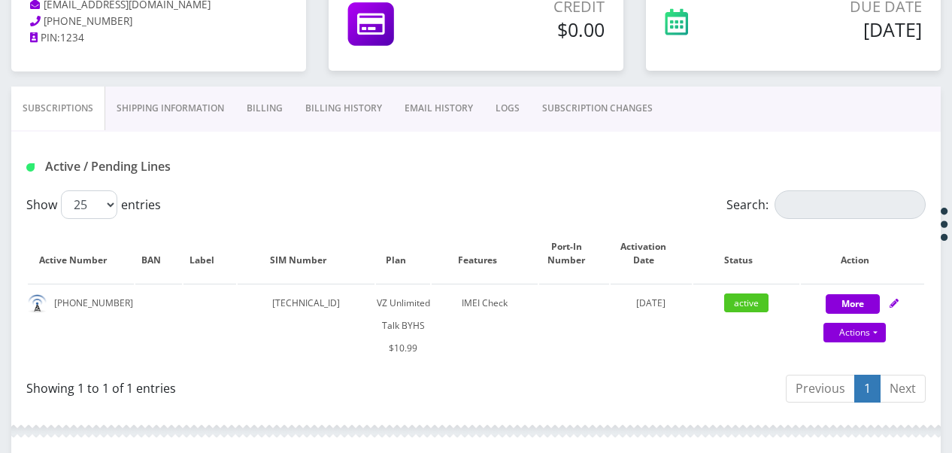
scroll to position [376, 0]
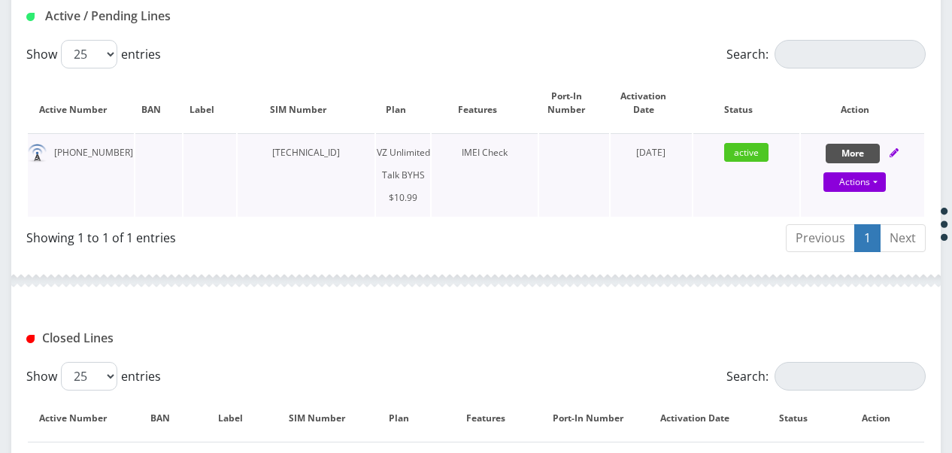
click at [848, 153] on button "More" at bounding box center [853, 154] width 54 height 20
select select "467"
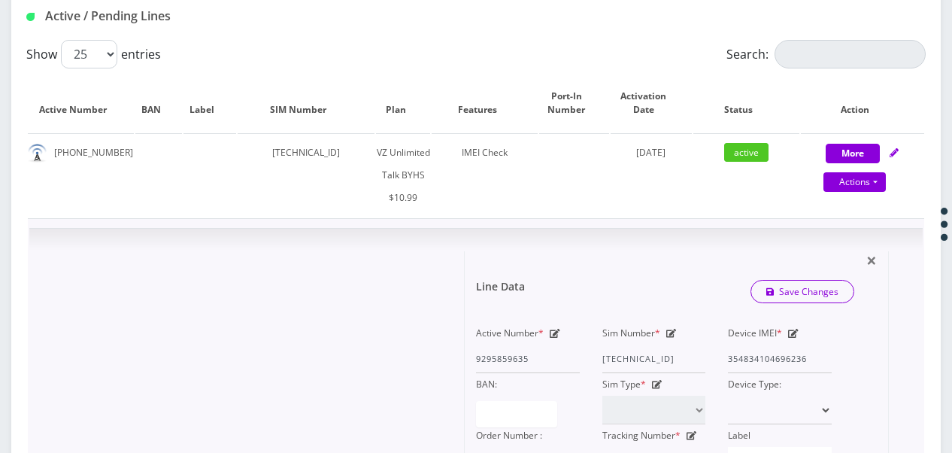
click at [672, 329] on icon at bounding box center [671, 333] width 11 height 9
drag, startPoint x: 603, startPoint y: 358, endPoint x: 712, endPoint y: 354, distance: 109.2
click at [712, 354] on div "Sim Number * 89148000010413092990" at bounding box center [654, 347] width 126 height 51
paste input "1835965045"
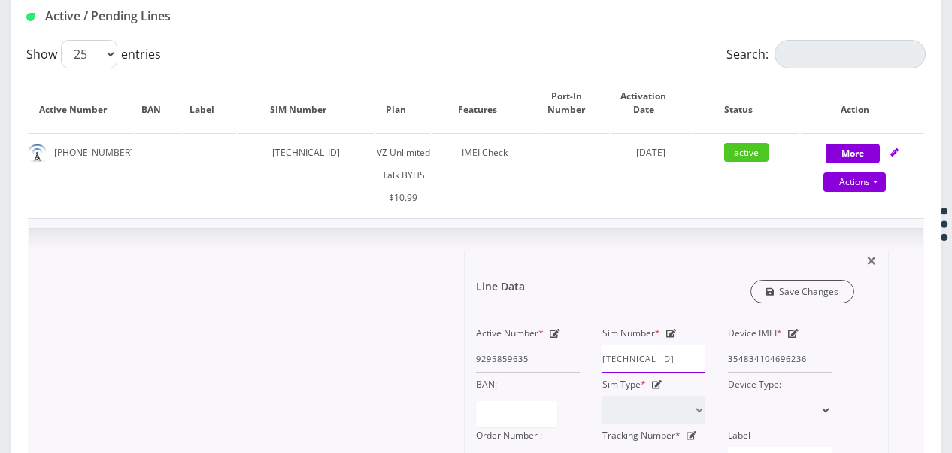
type input "89148000011835965045"
click at [817, 284] on link "Save Changes" at bounding box center [803, 291] width 105 height 23
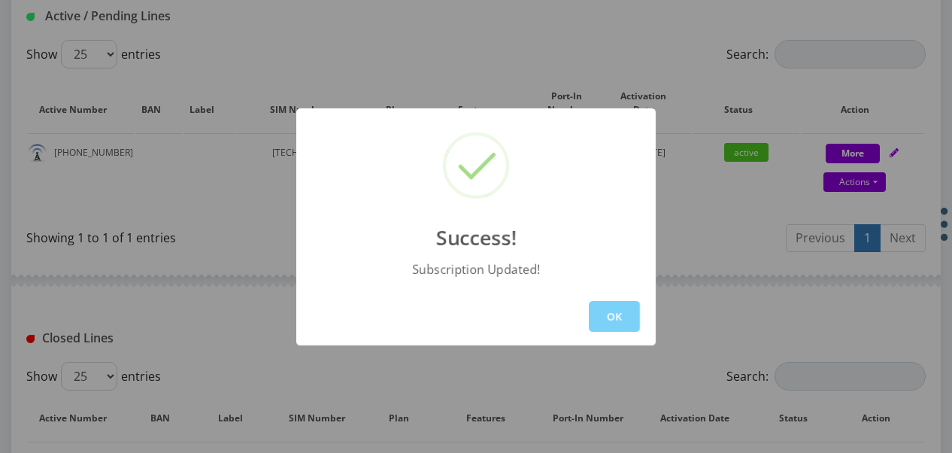
click at [633, 313] on button "OK" at bounding box center [614, 316] width 51 height 31
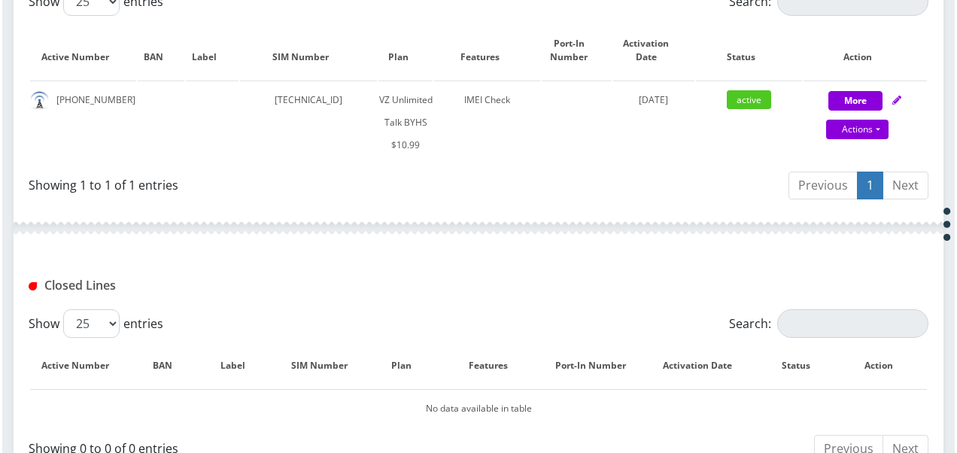
scroll to position [451, 0]
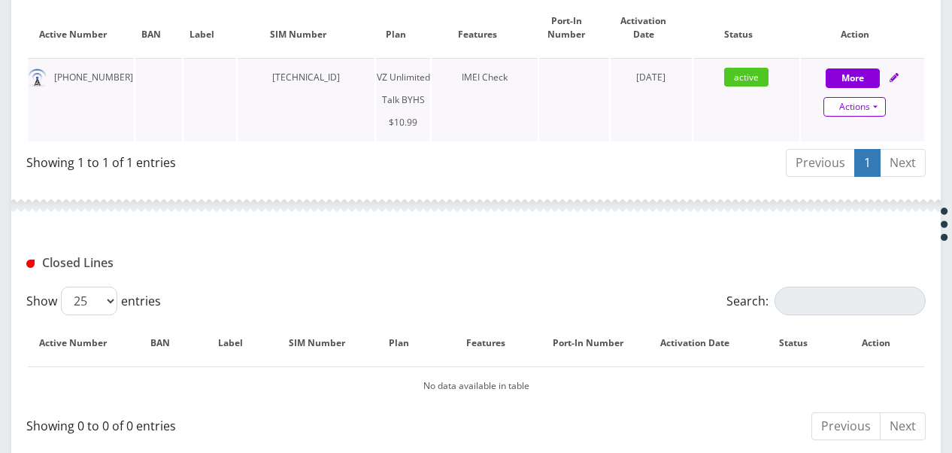
click at [875, 103] on link "Actions" at bounding box center [855, 107] width 62 height 20
select select "467"
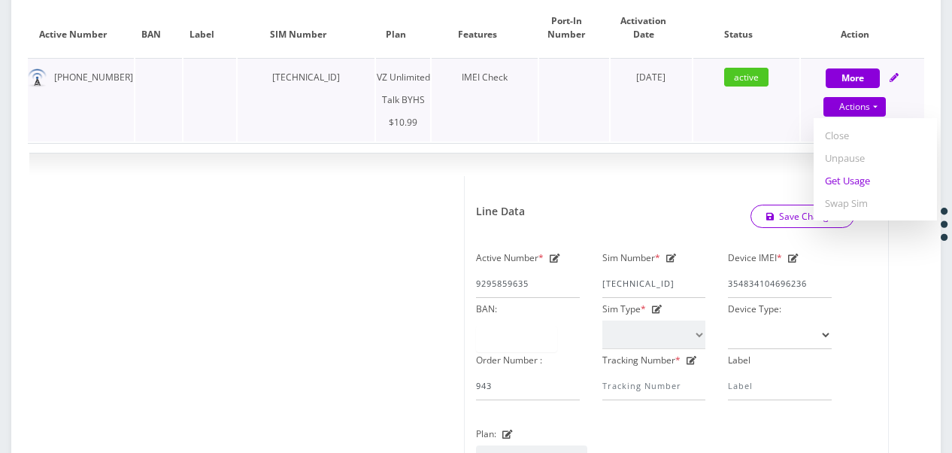
click at [860, 173] on link "Get Usage" at bounding box center [875, 180] width 123 height 23
select select "467"
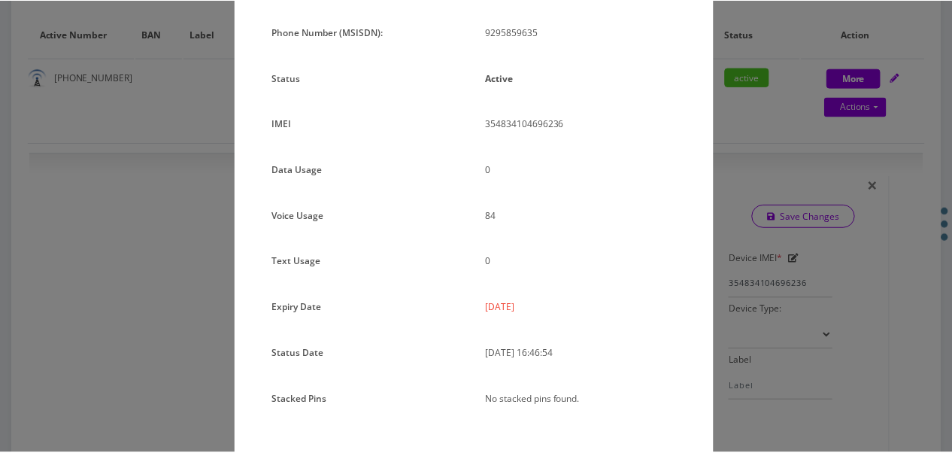
scroll to position [0, 0]
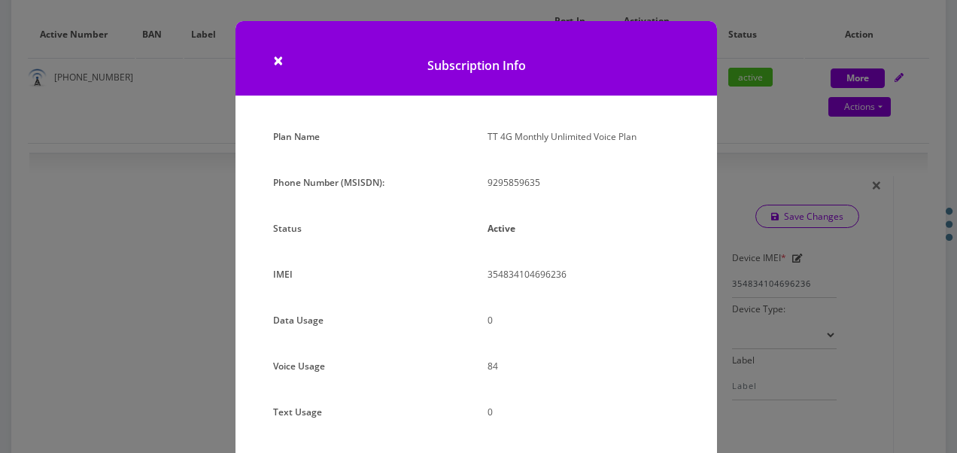
click at [734, 190] on div "× Subscription Info Plan Name TT 4G Monthly Unlimited Voice Plan Phone Number (…" at bounding box center [478, 226] width 957 height 453
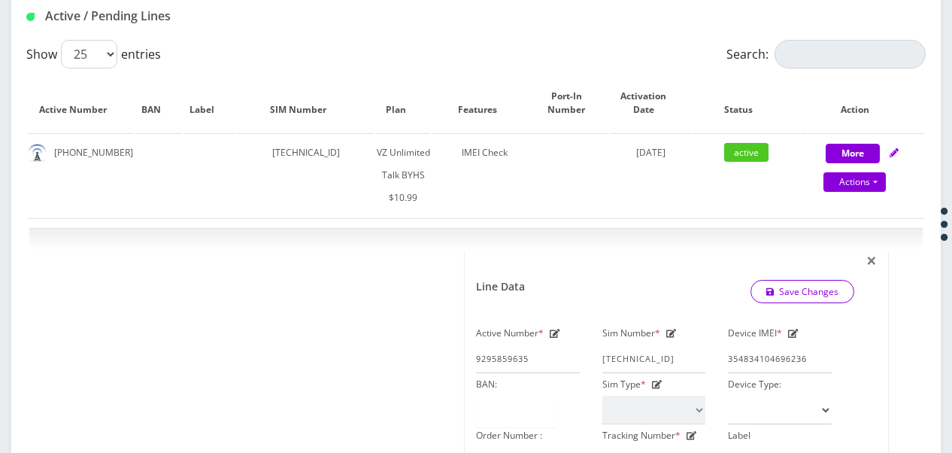
scroll to position [150, 0]
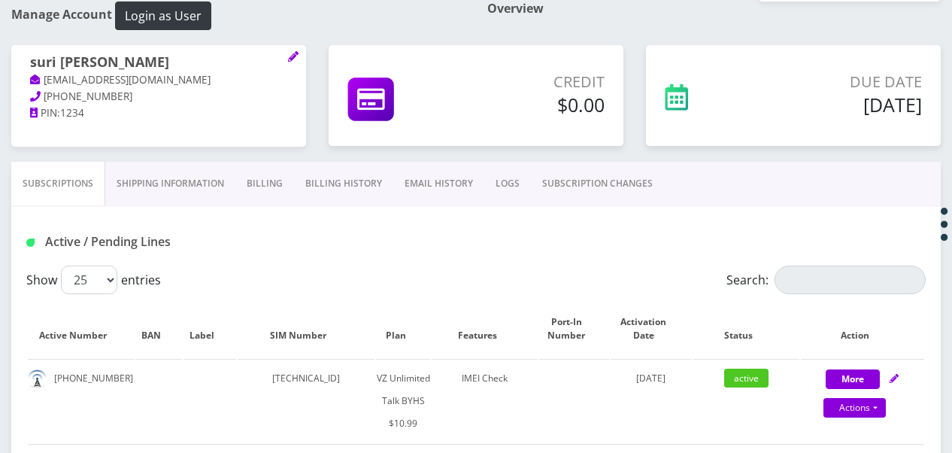
click at [559, 165] on link "SUBSCRIPTION CHANGES" at bounding box center [597, 184] width 133 height 44
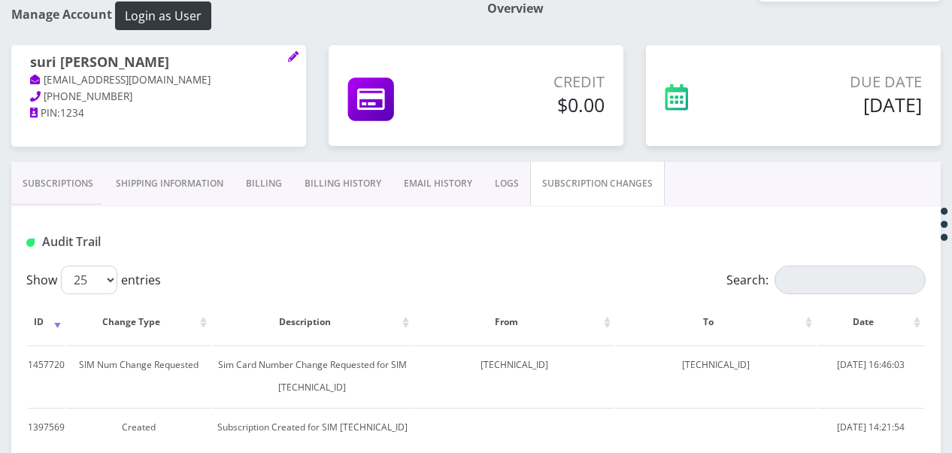
click at [90, 168] on link "Subscriptions" at bounding box center [57, 184] width 93 height 44
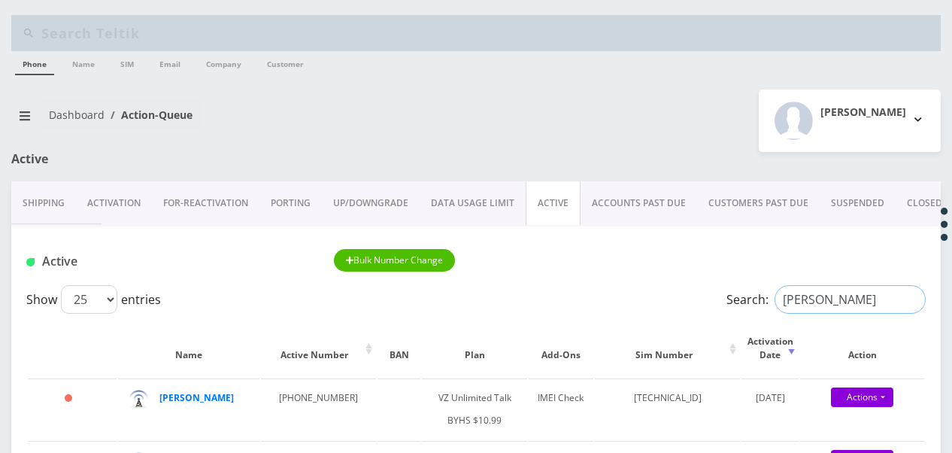
click at [908, 301] on input "[PERSON_NAME]" at bounding box center [850, 299] width 151 height 29
click at [140, 202] on link "Activation" at bounding box center [114, 203] width 76 height 44
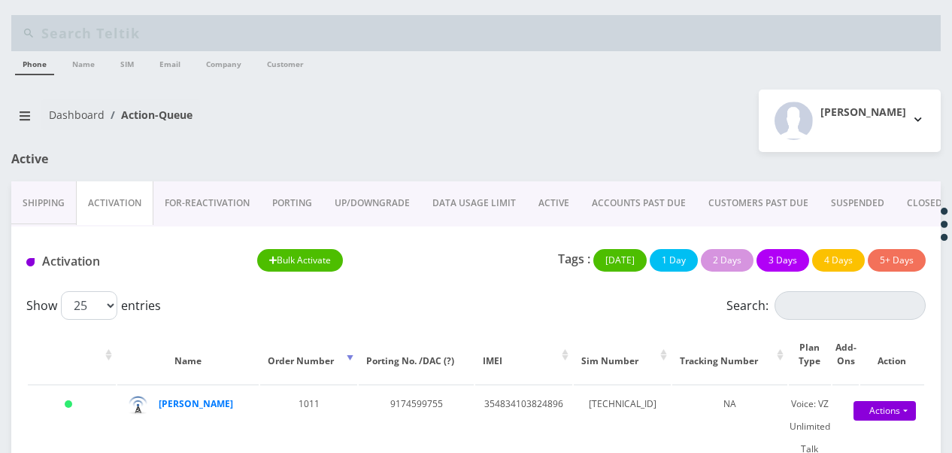
click at [549, 197] on link "ACTIVE" at bounding box center [553, 203] width 53 height 44
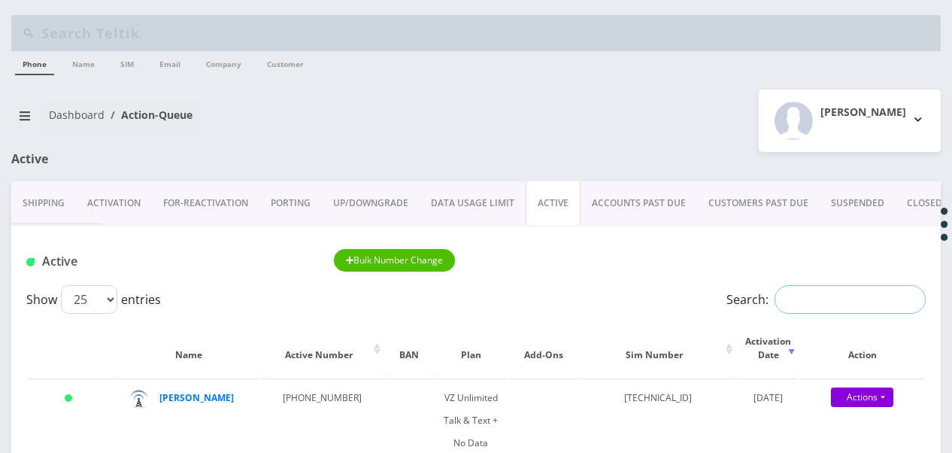
paste input "9296780622"
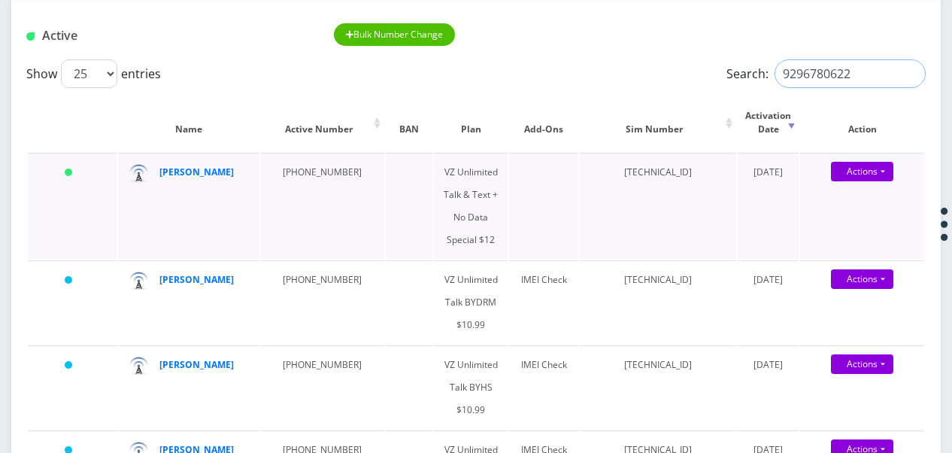
scroll to position [150, 0]
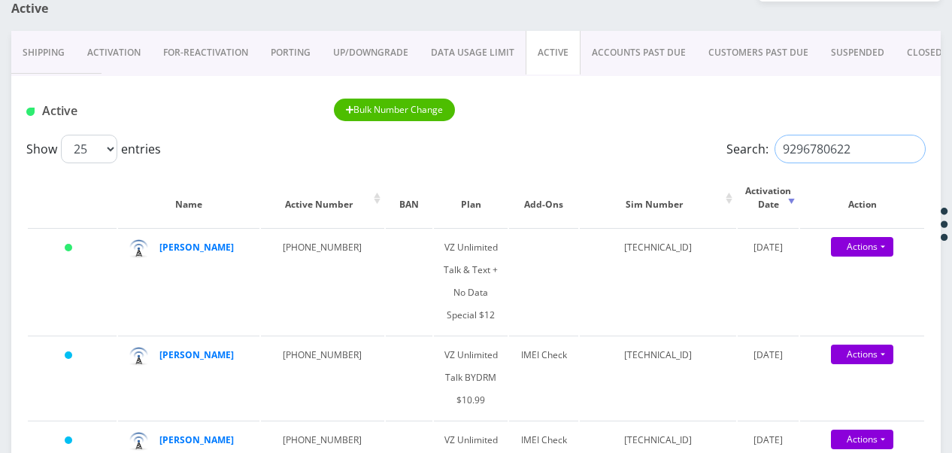
click at [858, 154] on input "9296780622" at bounding box center [850, 149] width 151 height 29
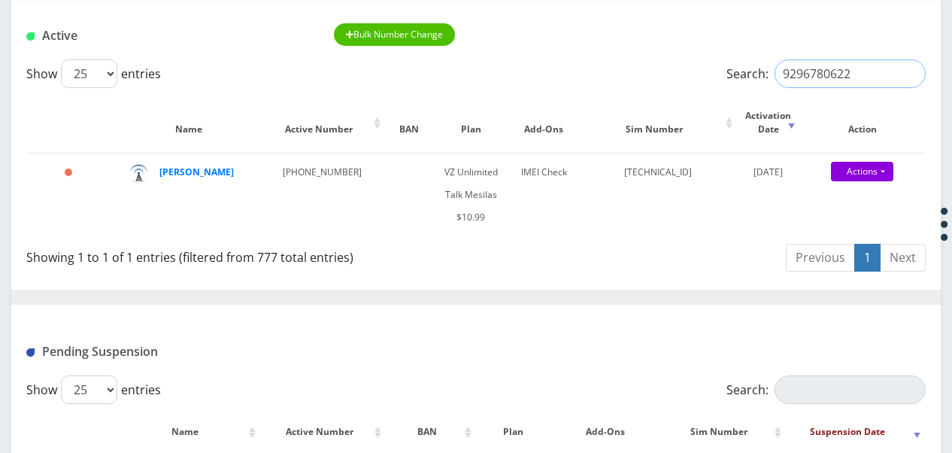
scroll to position [223, 0]
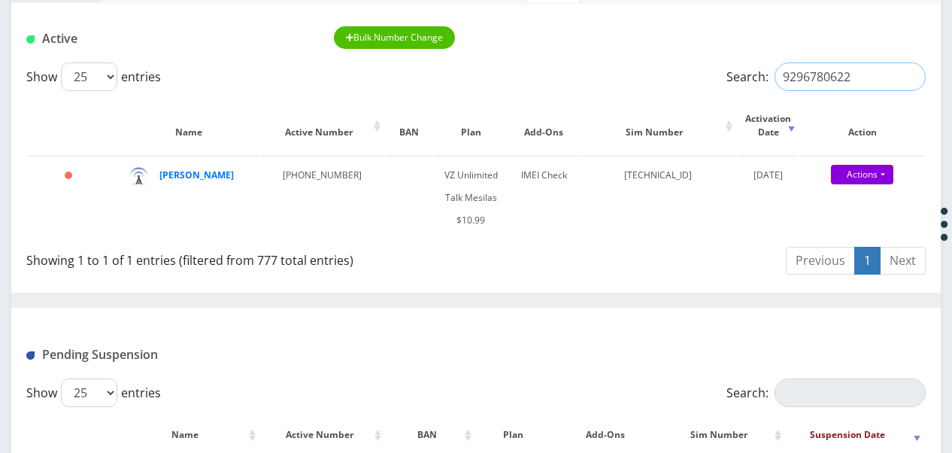
drag, startPoint x: 875, startPoint y: 73, endPoint x: 638, endPoint y: 5, distance: 246.6
click at [654, 6] on div "Active Bulk Number Change Show 25 50 100 250 500 1000 entries Search: 929678062…" at bounding box center [476, 399] width 930 height 791
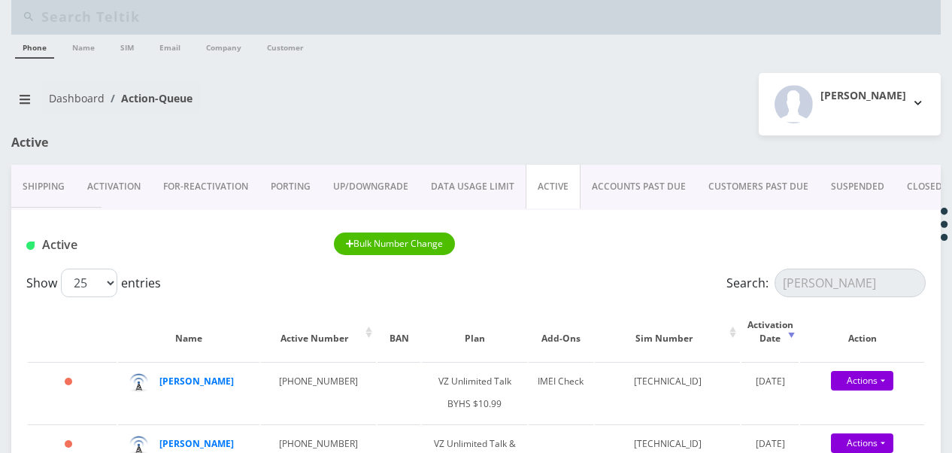
scroll to position [75, 0]
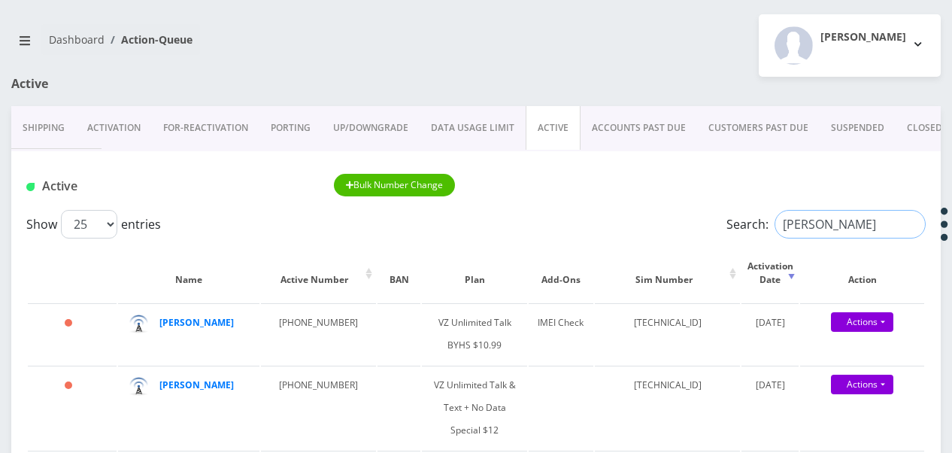
drag, startPoint x: 821, startPoint y: 223, endPoint x: 786, endPoint y: 218, distance: 35.7
click at [786, 218] on input "weiss" at bounding box center [850, 224] width 151 height 29
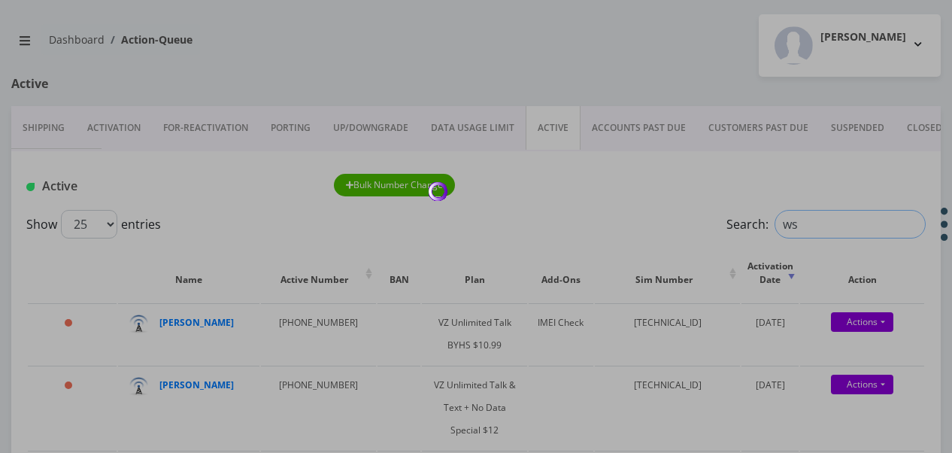
type input "w"
type input "soclof"
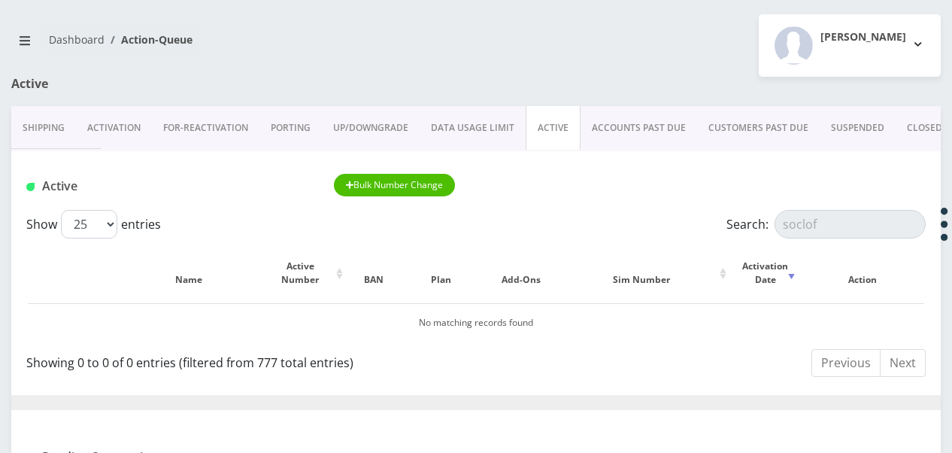
click at [918, 131] on link "CLOSED" at bounding box center [925, 128] width 58 height 44
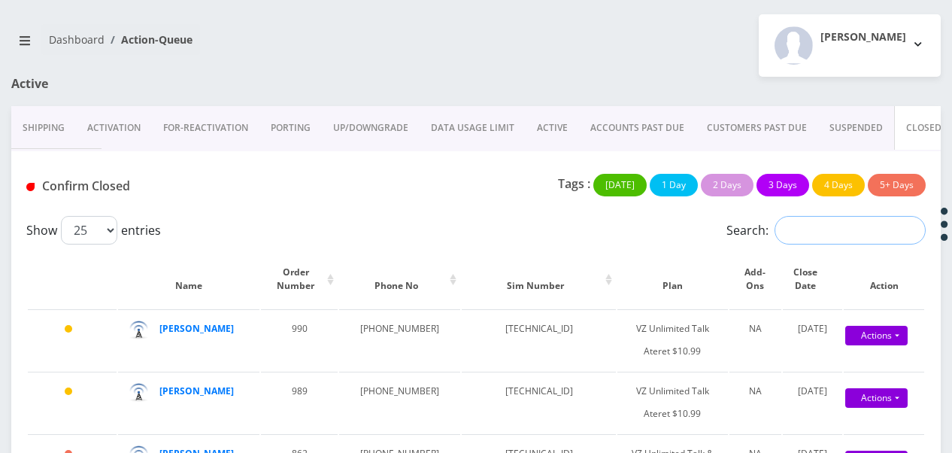
click at [839, 226] on input "Search:" at bounding box center [850, 230] width 151 height 29
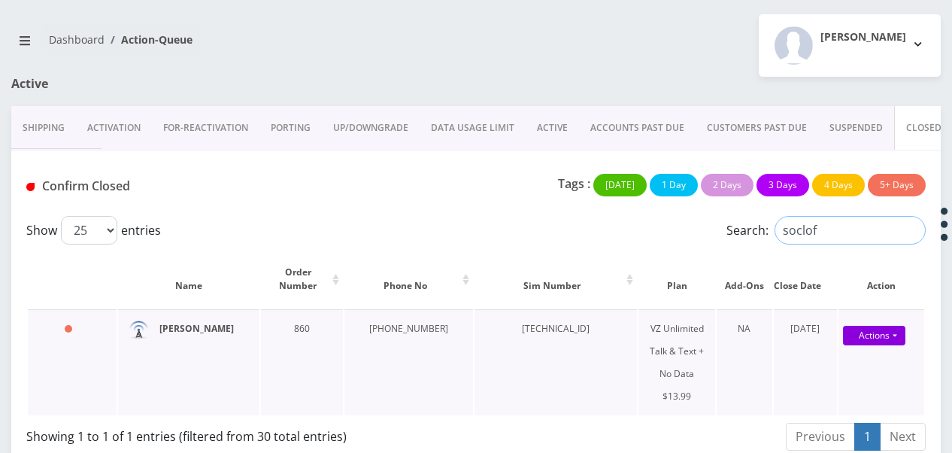
type input "soclof"
click at [115, 135] on link "Activation" at bounding box center [114, 128] width 76 height 44
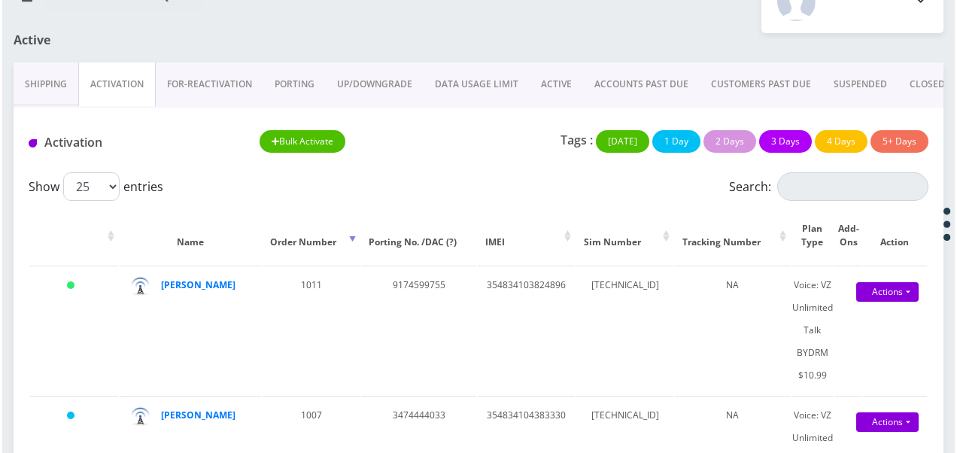
scroll to position [150, 0]
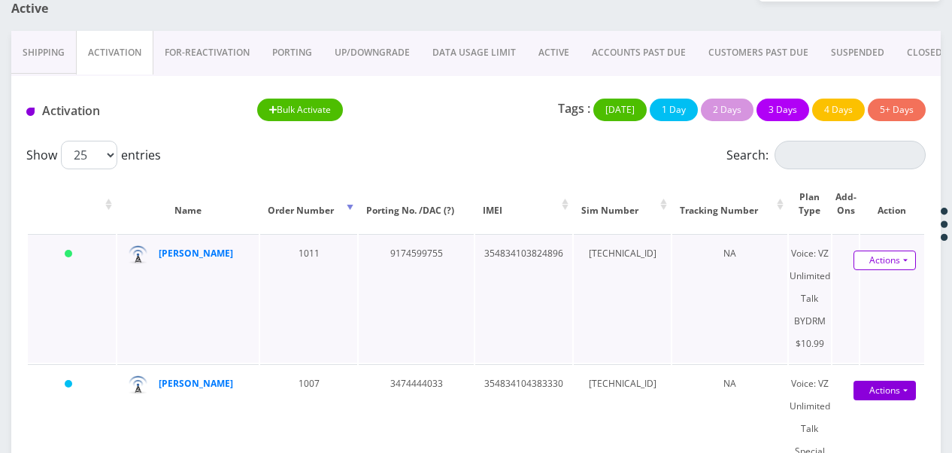
click at [910, 262] on link "Actions" at bounding box center [885, 260] width 62 height 20
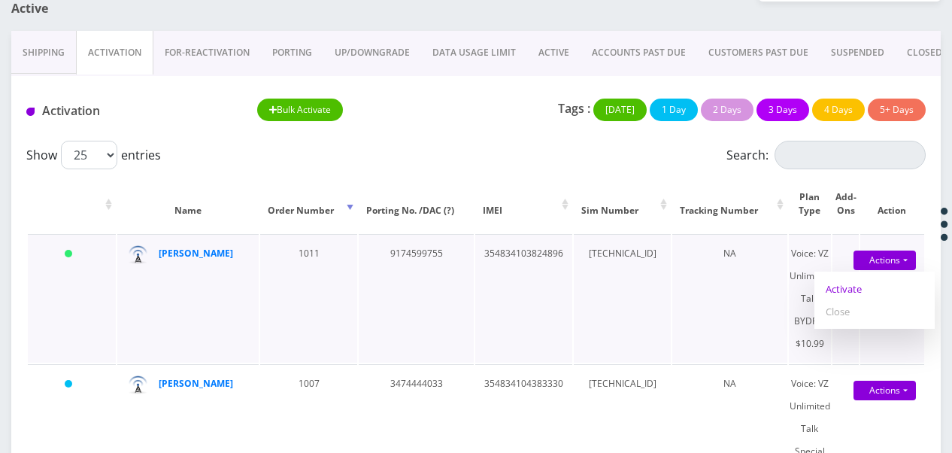
click at [866, 290] on link "Activate" at bounding box center [875, 289] width 120 height 23
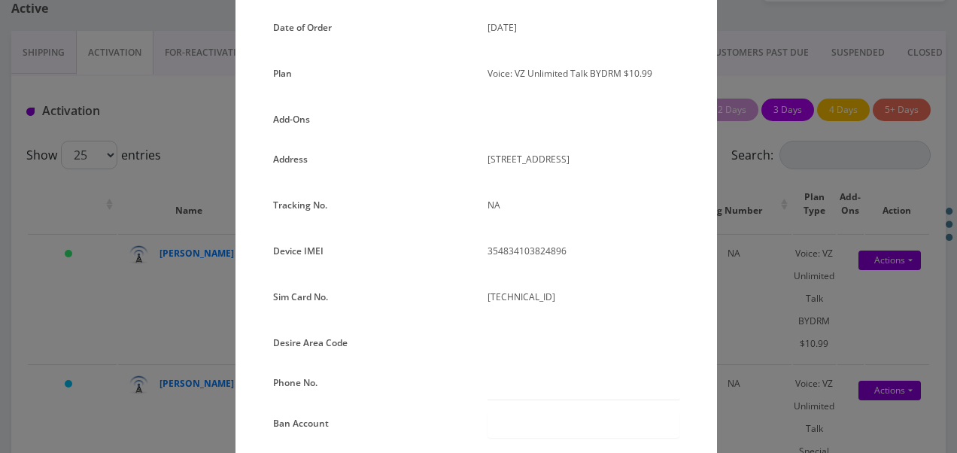
scroll to position [301, 0]
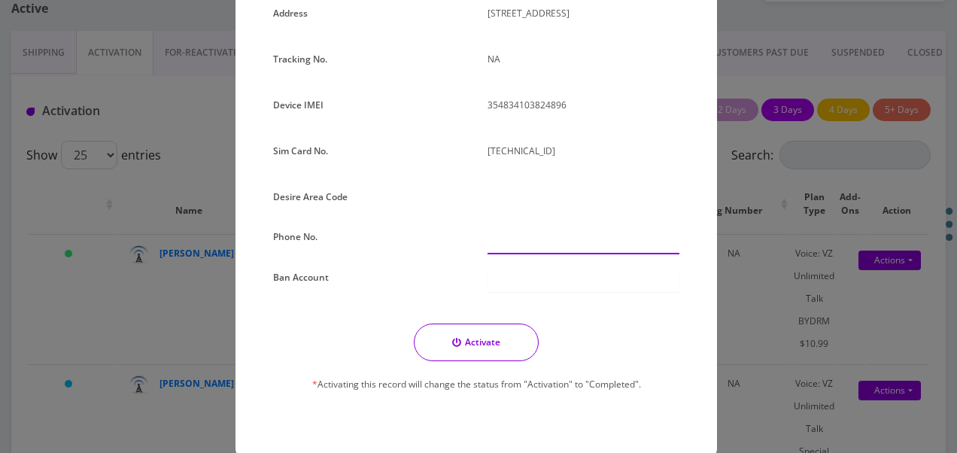
click at [526, 232] on input "text" at bounding box center [583, 240] width 192 height 29
click at [701, 153] on div "Order No. 1011 Date of Order September 08, 2025 Plan Voice: VZ Unlimited Talk B…" at bounding box center [475, 141] width 481 height 632
click at [757, 177] on div "× Activate Line Order No. 1011 Date of Order September 08, 2025 Plan Voice: VZ …" at bounding box center [478, 226] width 957 height 453
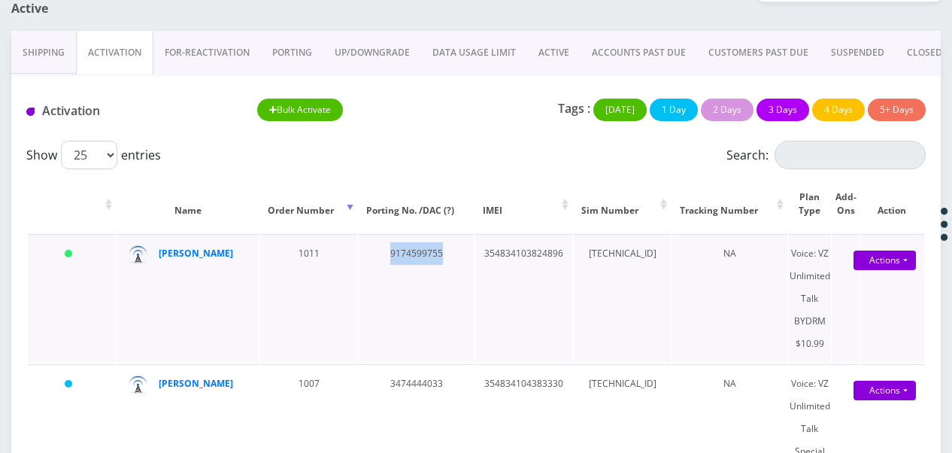
drag, startPoint x: 376, startPoint y: 255, endPoint x: 435, endPoint y: 252, distance: 58.7
click at [435, 252] on td "9174599755" at bounding box center [416, 298] width 115 height 129
drag, startPoint x: 435, startPoint y: 252, endPoint x: 390, endPoint y: 250, distance: 45.2
copy td "9174599755"
click at [903, 259] on link "Actions" at bounding box center [885, 260] width 62 height 20
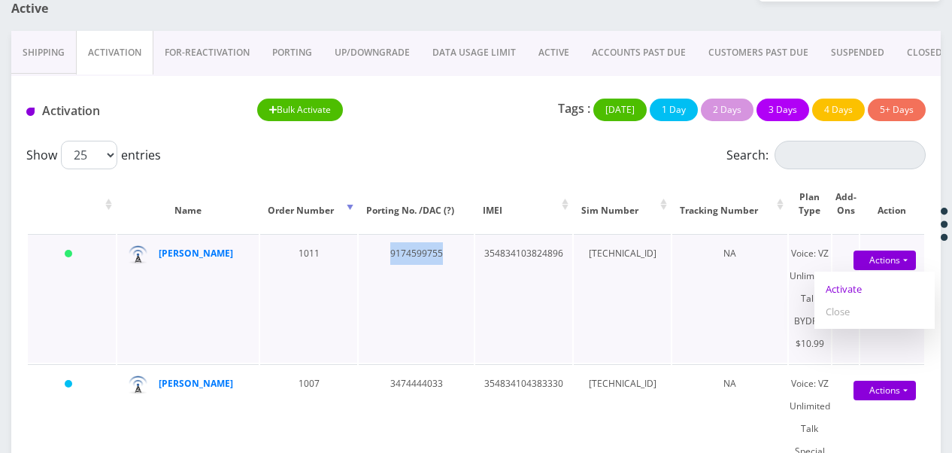
click at [854, 296] on link "Activate" at bounding box center [875, 289] width 120 height 23
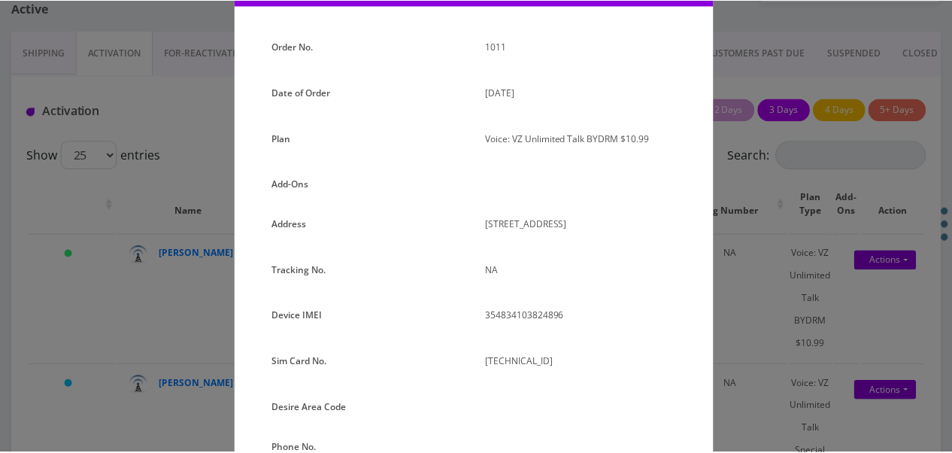
scroll to position [226, 0]
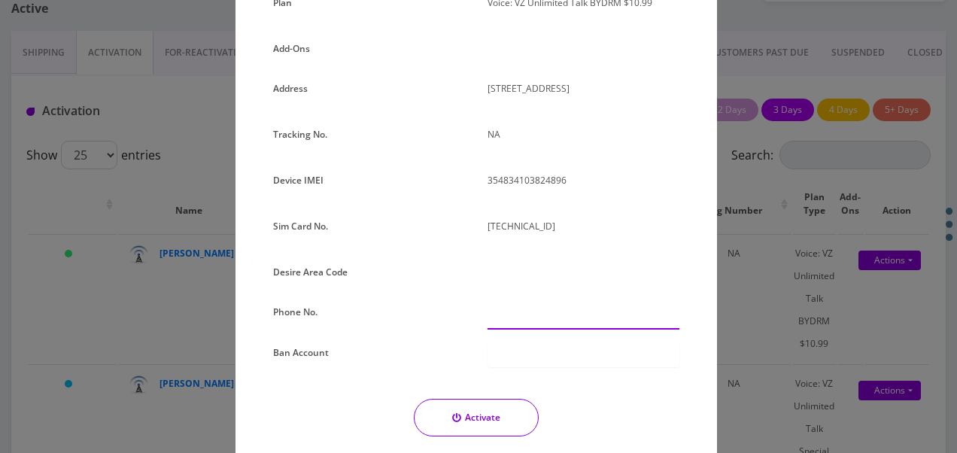
paste input "917-459-9755"
type input "917-459-9755"
click at [514, 410] on button "Activate" at bounding box center [476, 418] width 125 height 38
click at [0, 0] on div at bounding box center [0, 0] width 0 height 0
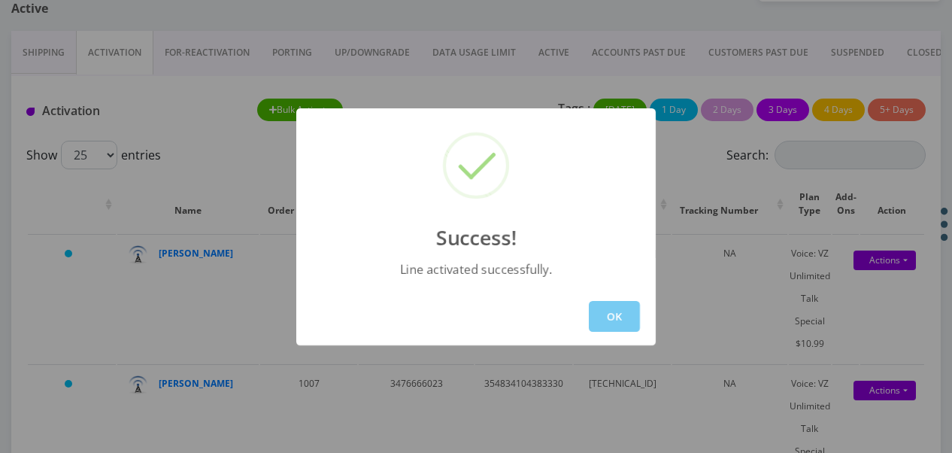
click at [611, 307] on button "OK" at bounding box center [614, 316] width 51 height 31
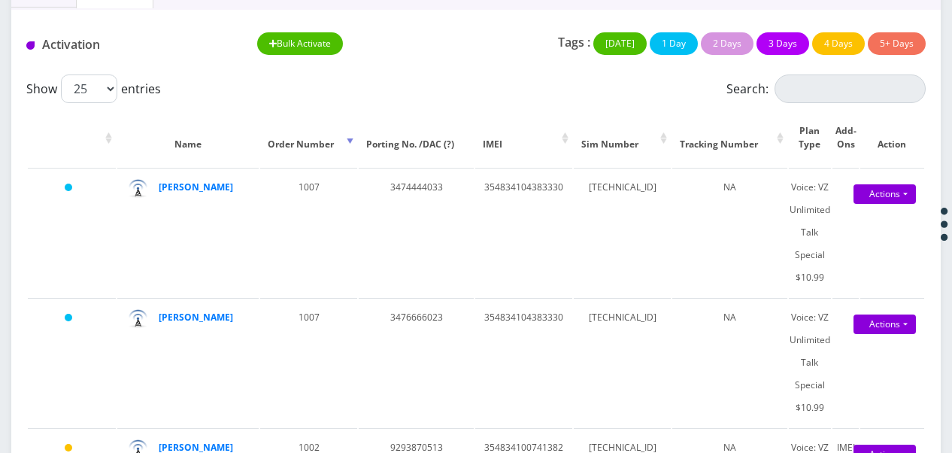
scroll to position [75, 0]
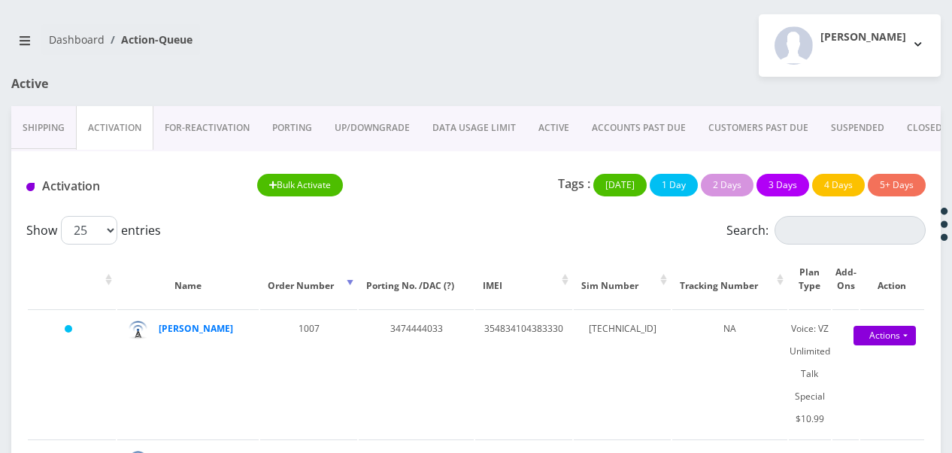
click at [546, 106] on link "ACTIVE" at bounding box center [553, 128] width 53 height 44
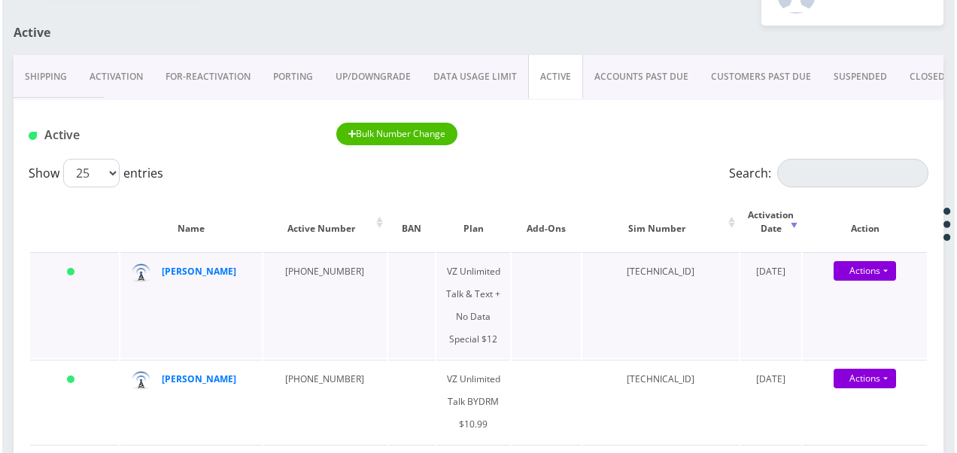
scroll to position [150, 0]
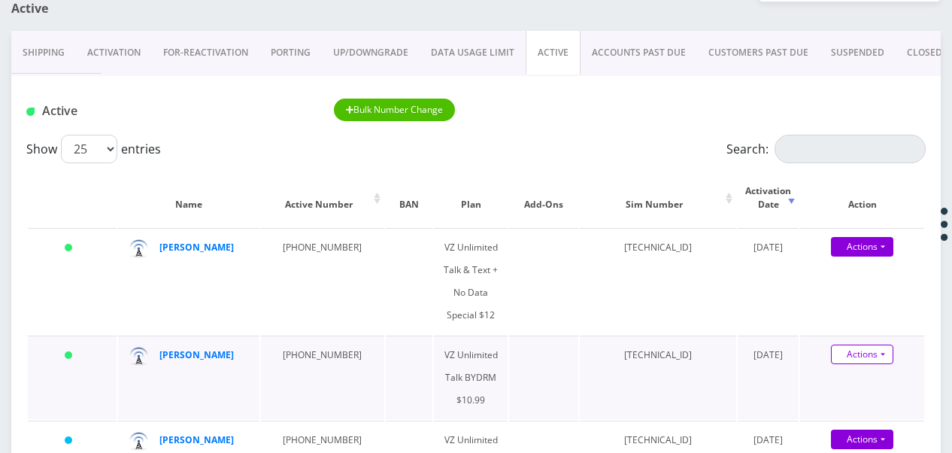
click at [891, 355] on link "Actions" at bounding box center [862, 354] width 62 height 20
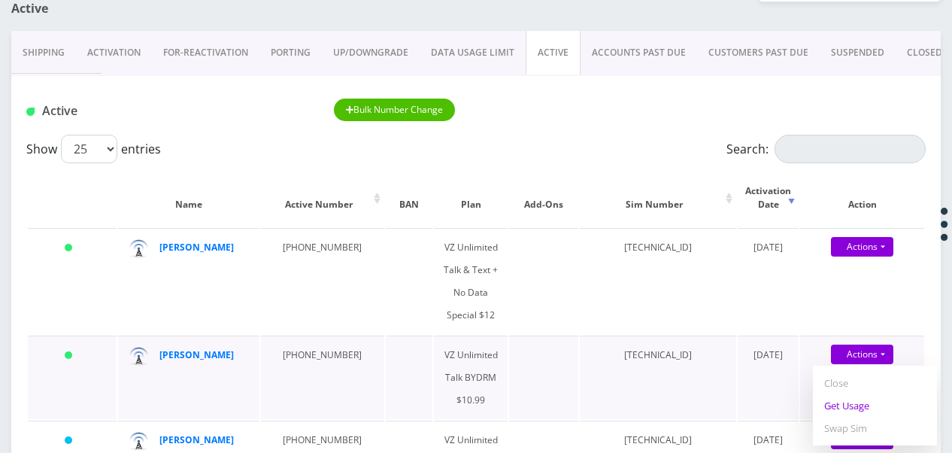
click at [874, 399] on link "Get Usage" at bounding box center [875, 405] width 124 height 23
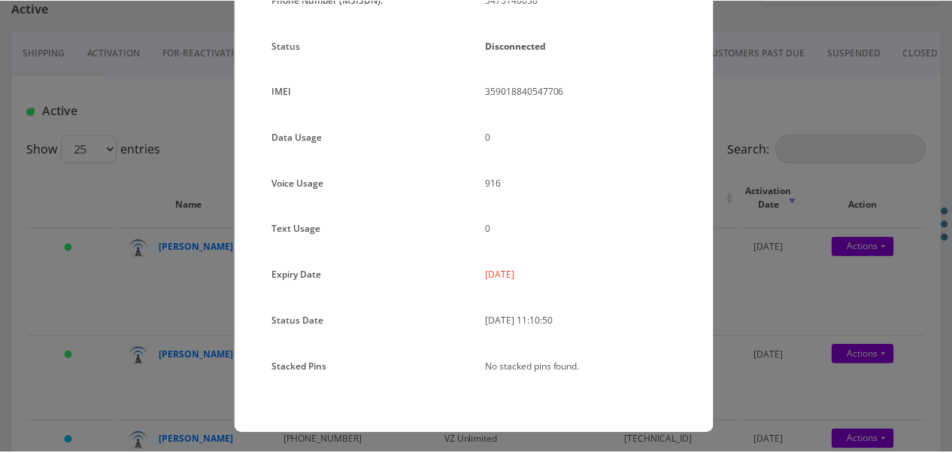
scroll to position [184, 0]
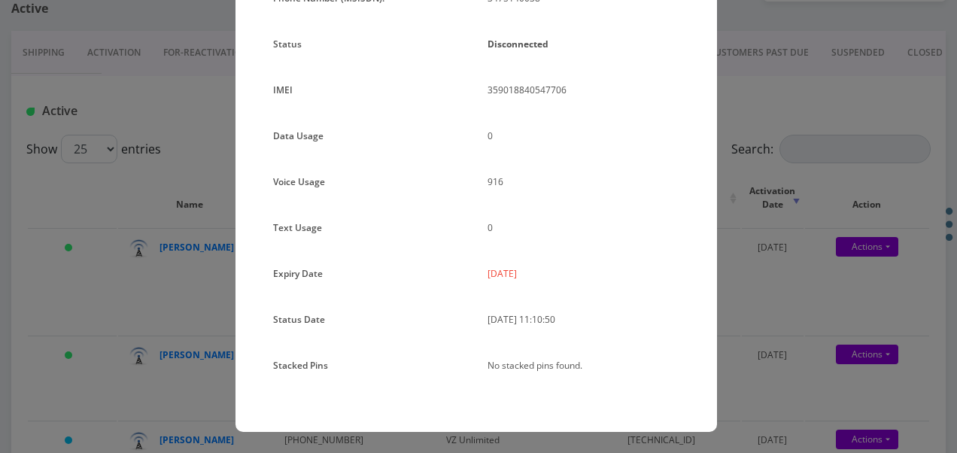
click at [785, 299] on div "× Subscription Info Plan Name TT 4G Monthly Unlimited Voice Plan Phone Number (…" at bounding box center [478, 226] width 957 height 453
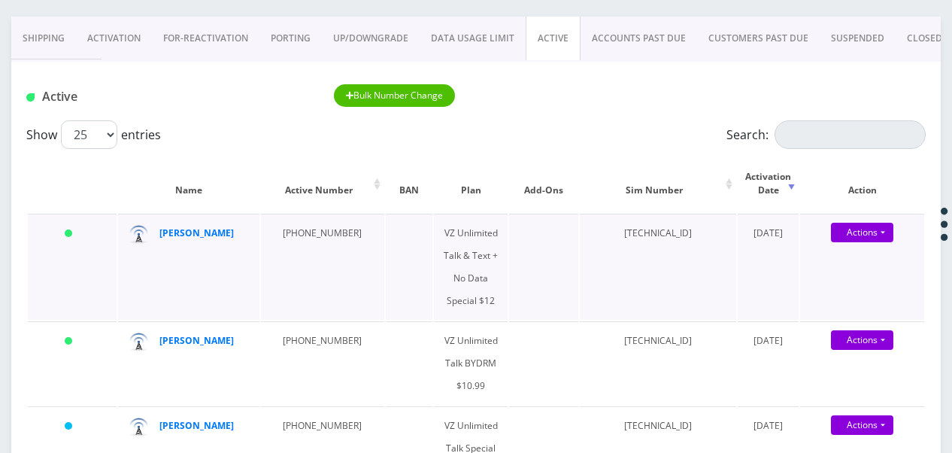
scroll to position [150, 0]
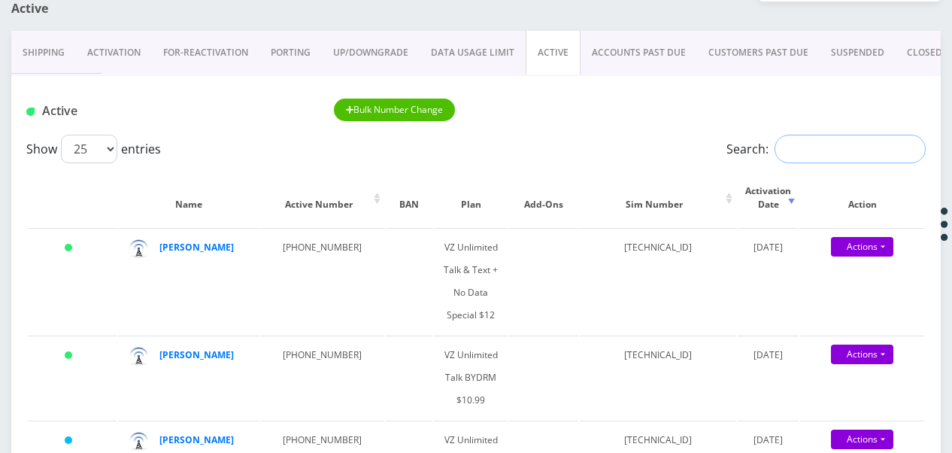
paste input "9295853209"
type input "9295853209"
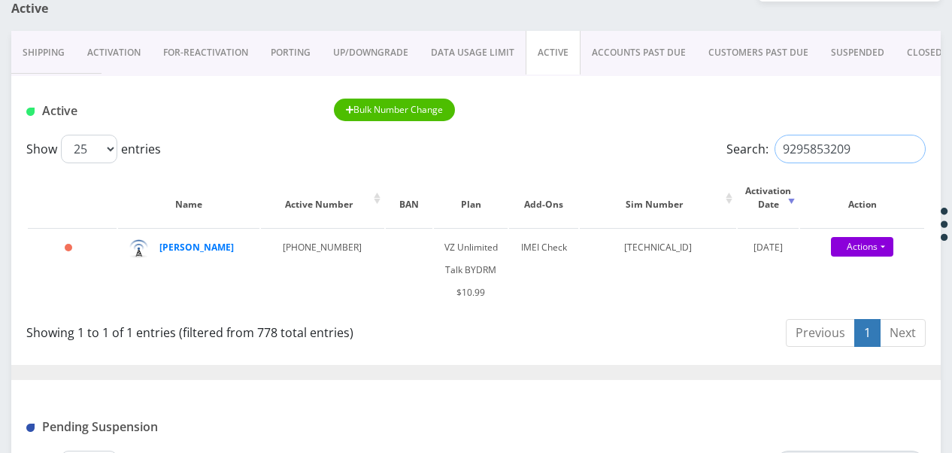
click at [906, 149] on input "9295853209" at bounding box center [850, 149] width 151 height 29
click at [909, 147] on input "9295853209" at bounding box center [850, 149] width 151 height 29
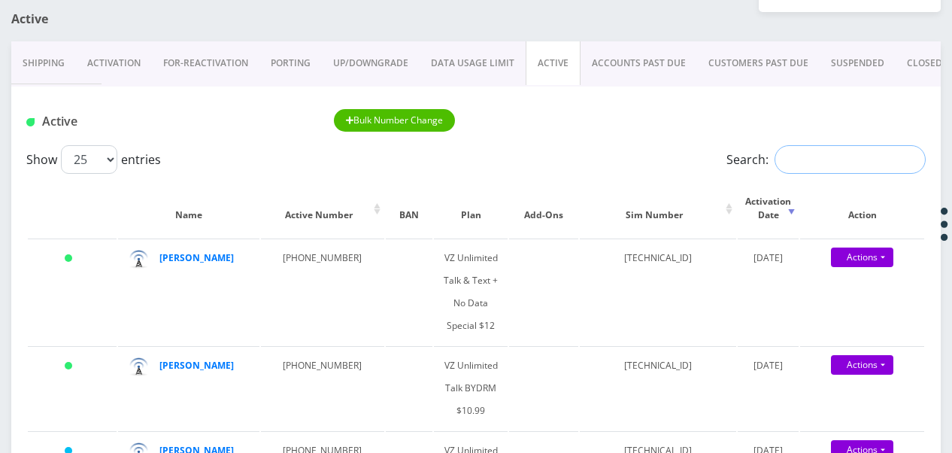
scroll to position [75, 0]
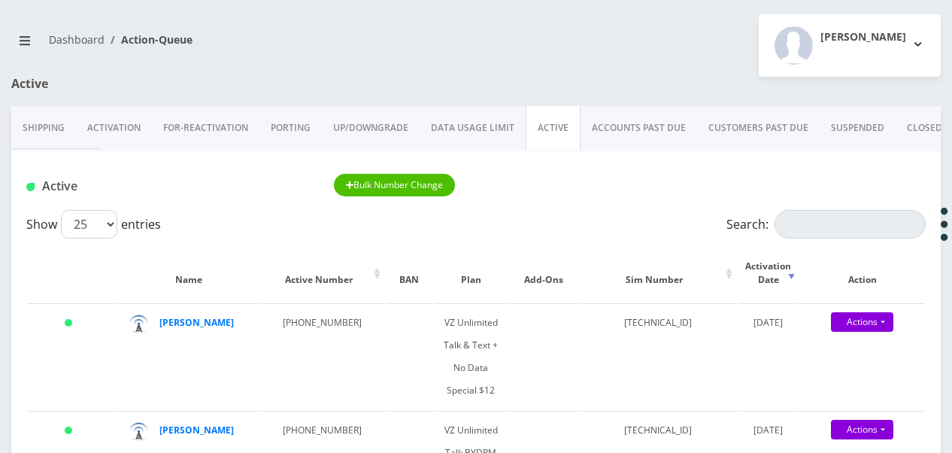
click at [554, 123] on link "ACTIVE" at bounding box center [553, 128] width 55 height 44
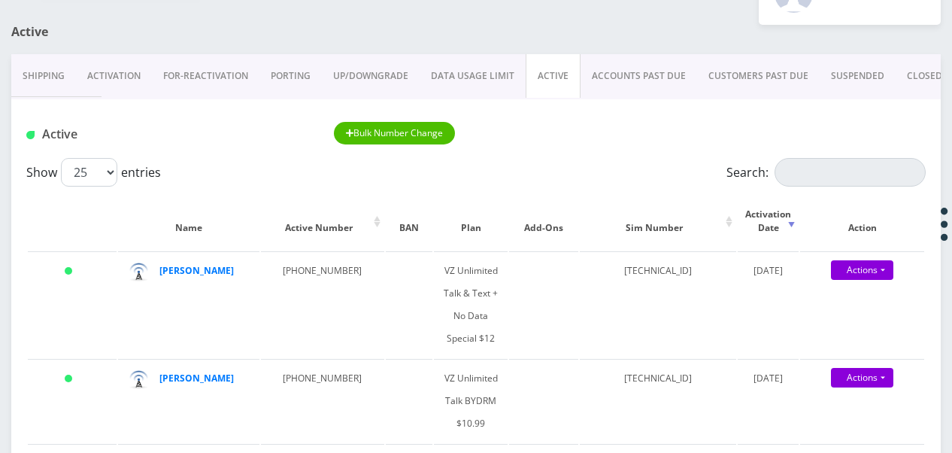
scroll to position [150, 0]
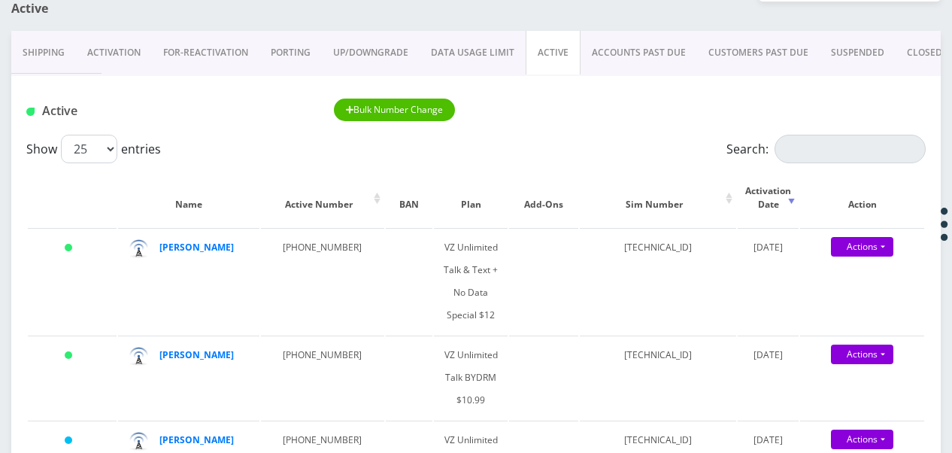
click at [111, 62] on link "Activation" at bounding box center [114, 53] width 76 height 44
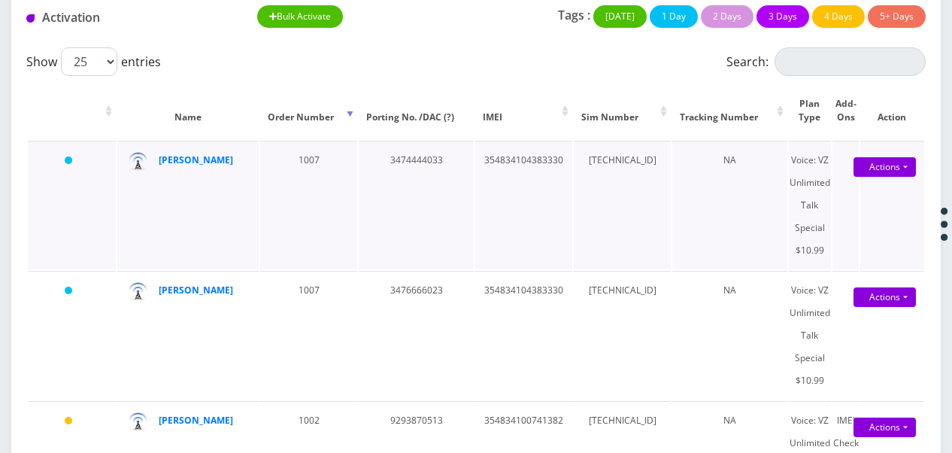
scroll to position [162, 0]
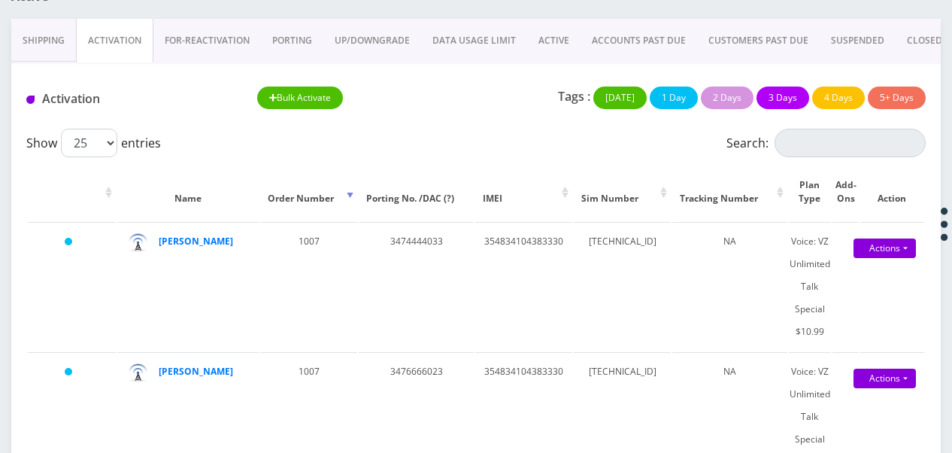
click at [290, 35] on link "PORTING" at bounding box center [292, 41] width 62 height 44
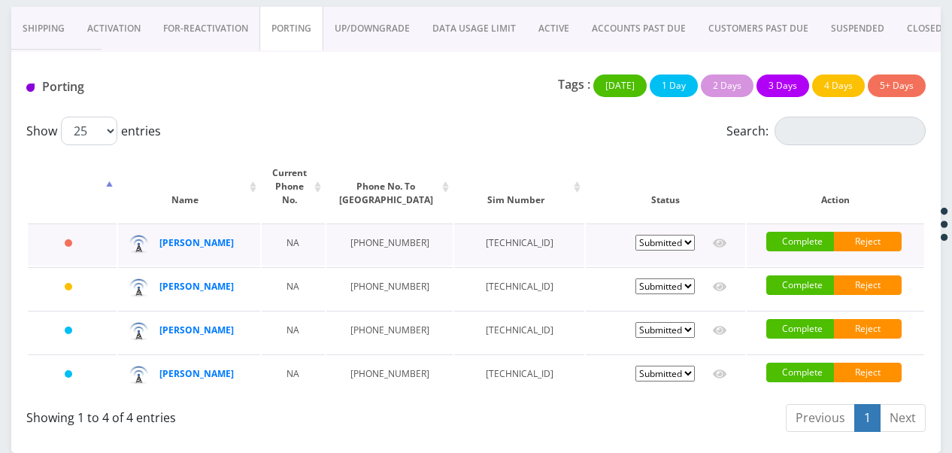
scroll to position [234, 0]
click at [654, 235] on select "Pending Submitted Error Cancelled" at bounding box center [665, 243] width 59 height 16
click at [636, 235] on select "Pending Submitted Error Cancelled" at bounding box center [665, 243] width 59 height 16
click at [670, 235] on select "Pending Submitted Error Cancelled" at bounding box center [665, 243] width 59 height 16
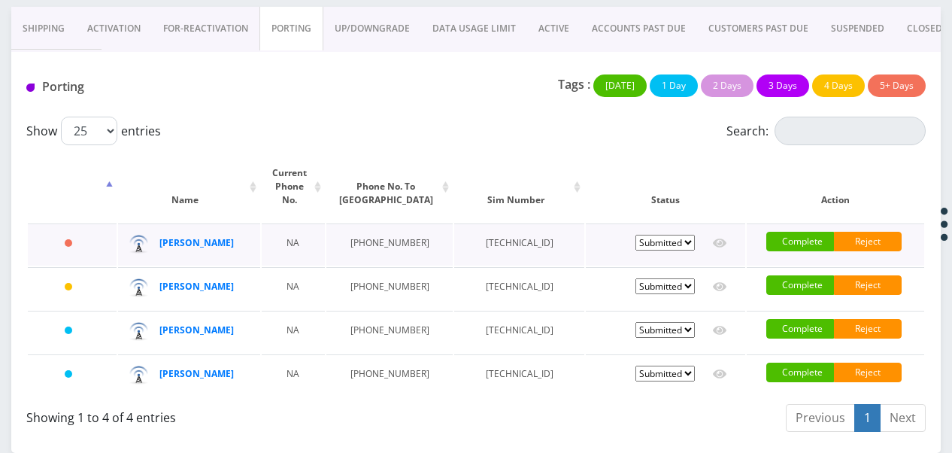
click at [670, 235] on select "Pending Submitted Error Cancelled" at bounding box center [665, 243] width 59 height 16
select select "1"
click at [636, 235] on select "Pending Submitted Error Cancelled" at bounding box center [665, 243] width 59 height 16
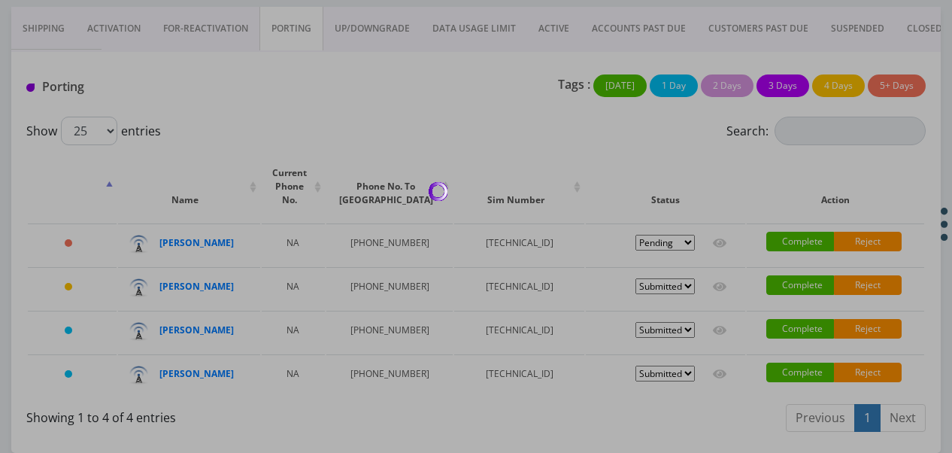
scroll to position [205, 0]
select select "1"
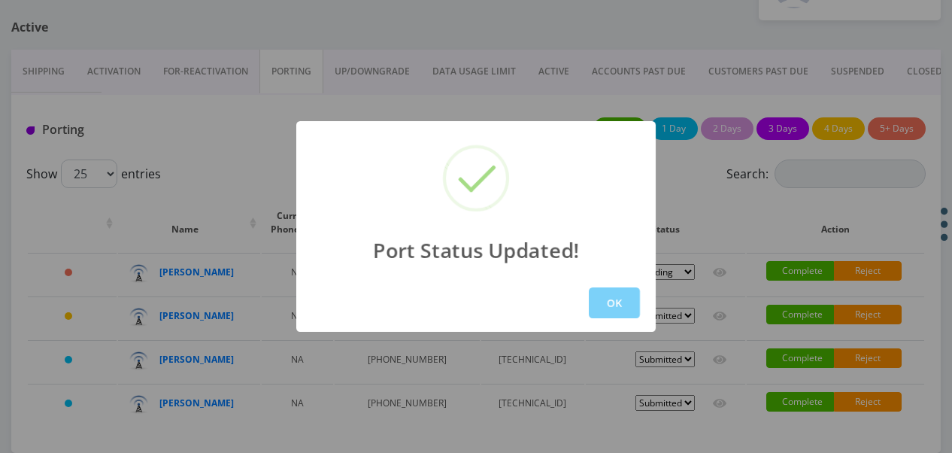
click at [627, 285] on div "OK" at bounding box center [476, 303] width 360 height 58
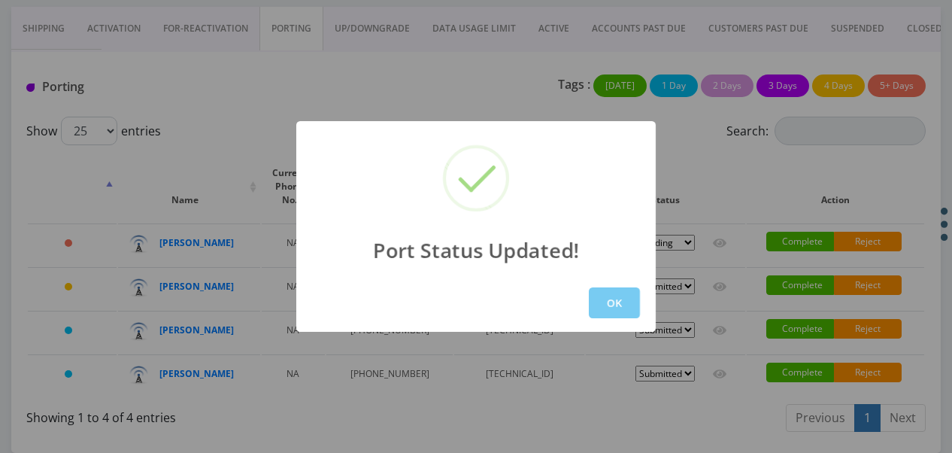
click at [627, 296] on button "OK" at bounding box center [614, 302] width 51 height 31
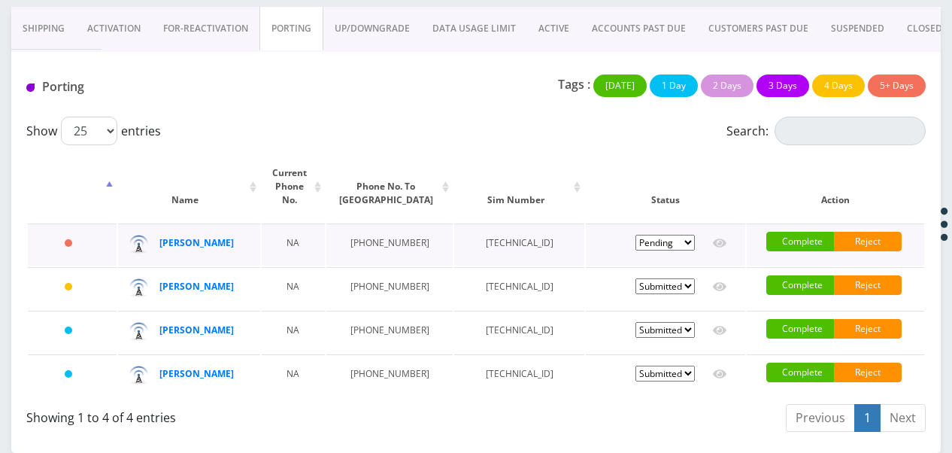
drag, startPoint x: 652, startPoint y: 196, endPoint x: 654, endPoint y: 206, distance: 10.8
click at [652, 235] on select "Pending Submitted Error Cancelled" at bounding box center [665, 243] width 59 height 16
select select "2"
click at [636, 235] on select "Pending Submitted Error Cancelled" at bounding box center [665, 243] width 59 height 16
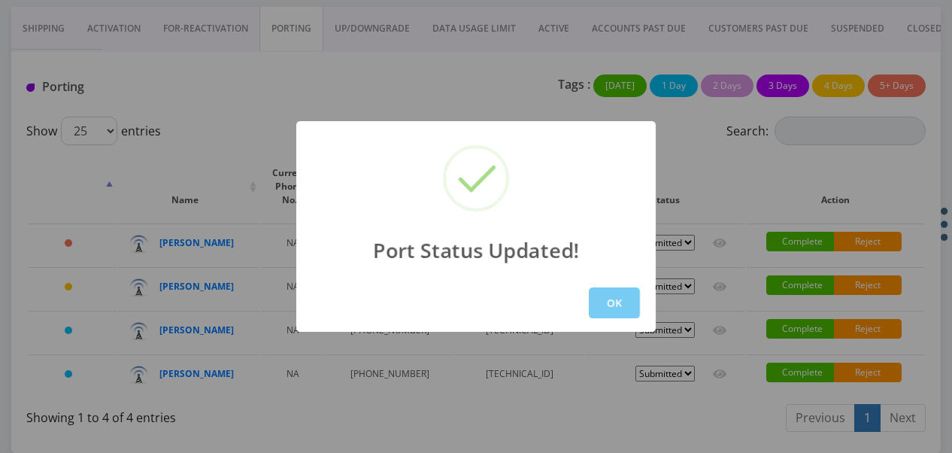
click at [630, 299] on button "OK" at bounding box center [614, 302] width 51 height 31
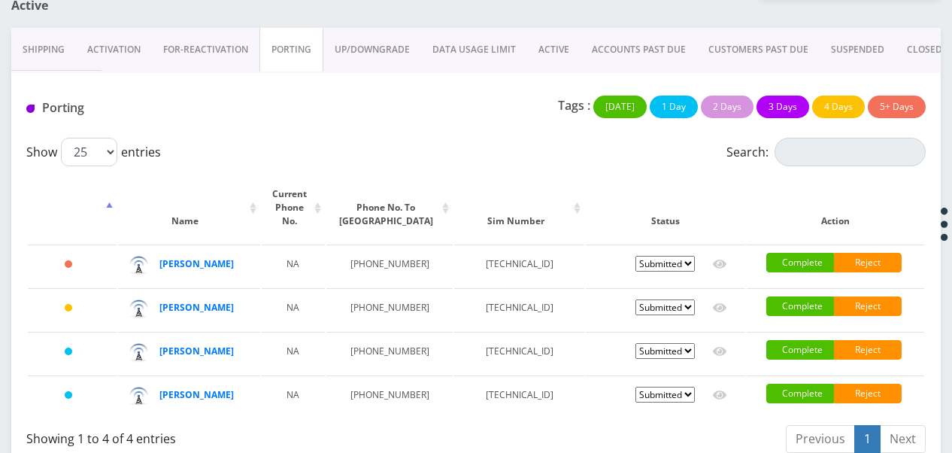
scroll to position [130, 0]
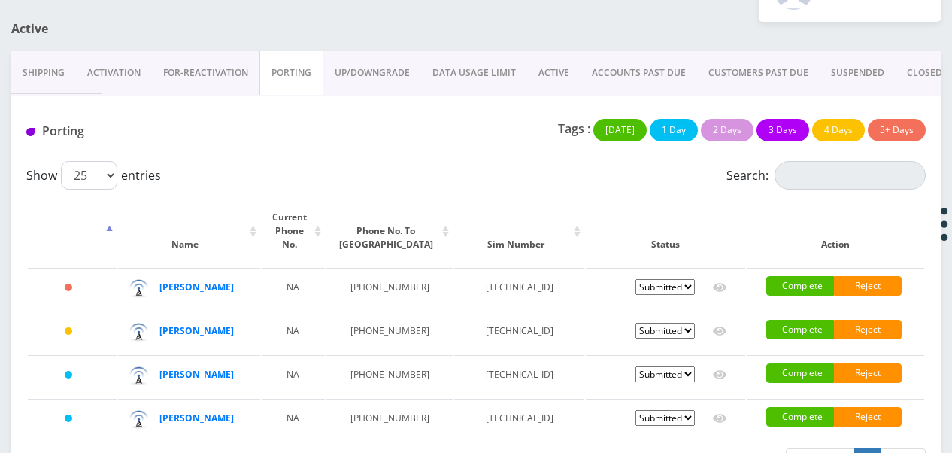
click at [536, 60] on link "ACTIVE" at bounding box center [553, 73] width 53 height 44
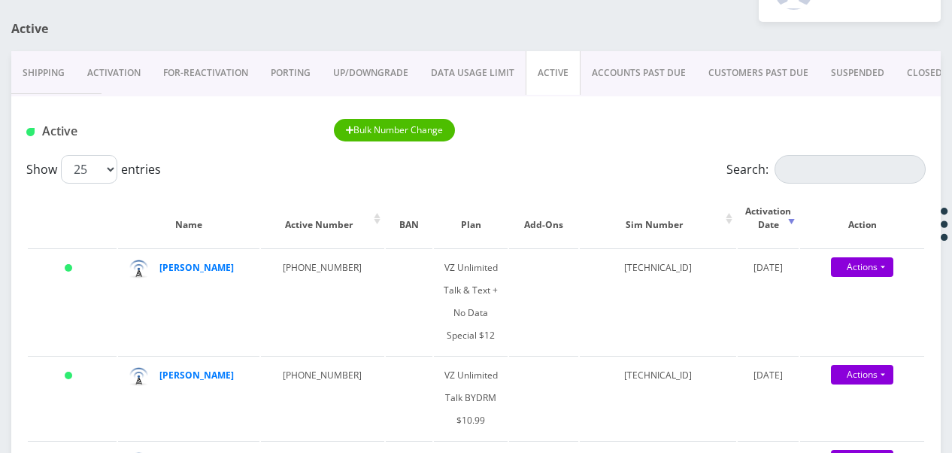
scroll to position [205, 0]
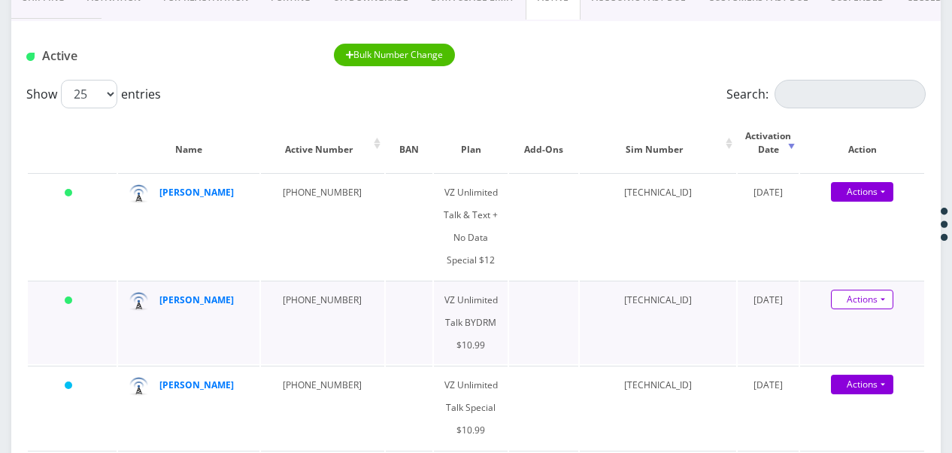
click at [884, 303] on link "Actions" at bounding box center [862, 300] width 62 height 20
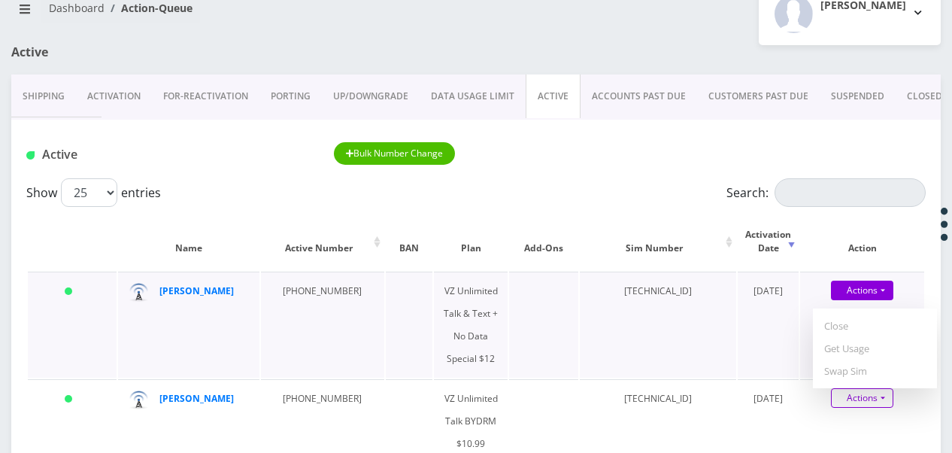
scroll to position [130, 0]
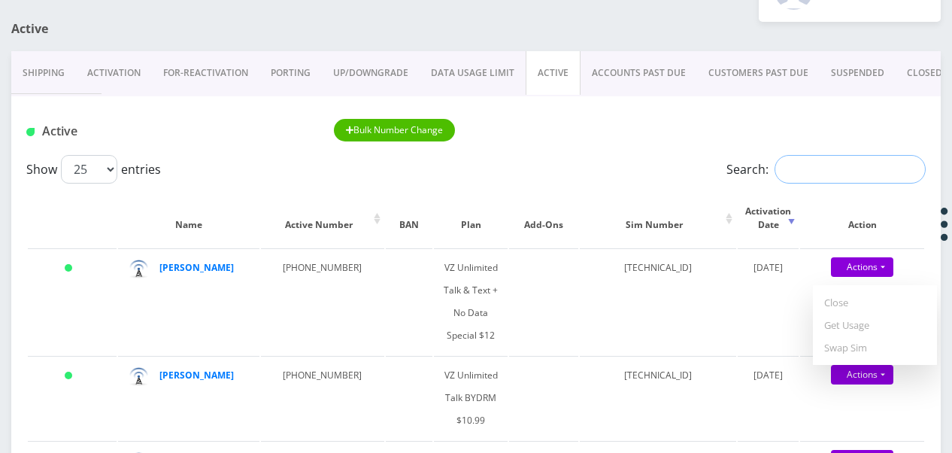
click at [840, 162] on input "Search:" at bounding box center [850, 169] width 151 height 29
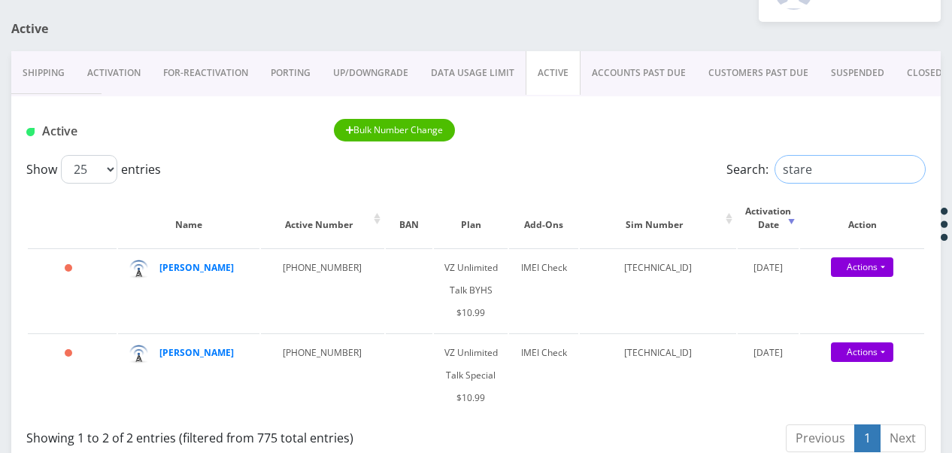
drag, startPoint x: 774, startPoint y: 162, endPoint x: 731, endPoint y: 161, distance: 42.9
click at [731, 161] on label "Search: stare" at bounding box center [826, 169] width 199 height 29
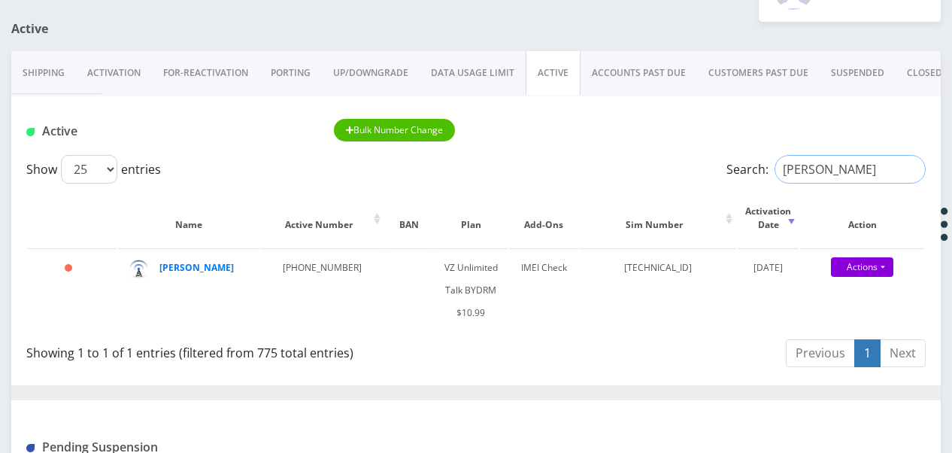
type input "richter"
click at [909, 170] on input "richter" at bounding box center [850, 169] width 151 height 29
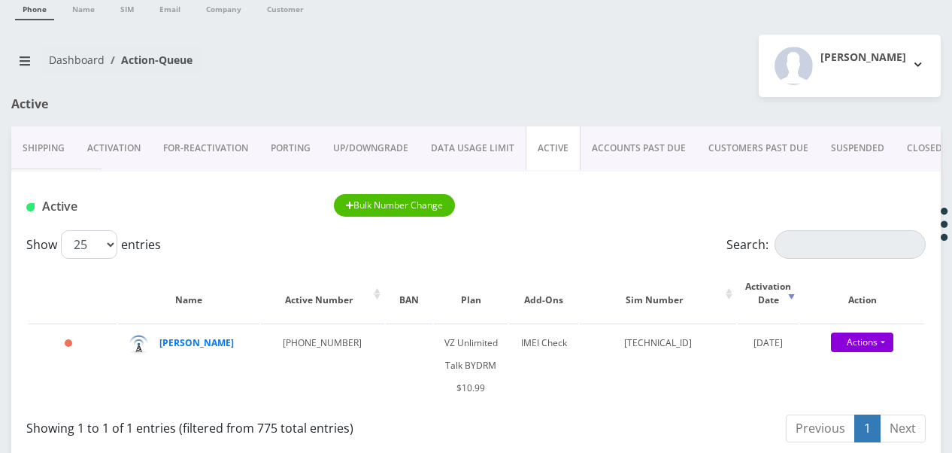
click at [554, 144] on link "ACTIVE" at bounding box center [553, 148] width 55 height 44
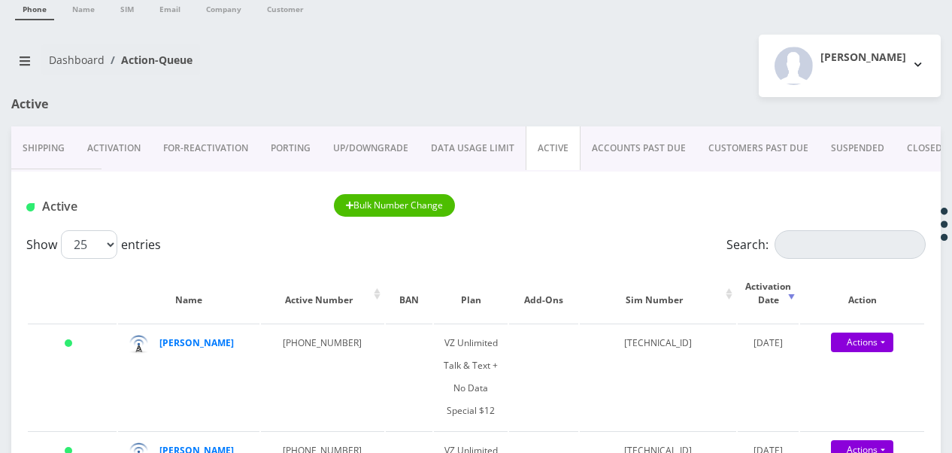
click at [507, 143] on link "DATA USAGE LIMIT" at bounding box center [473, 148] width 106 height 44
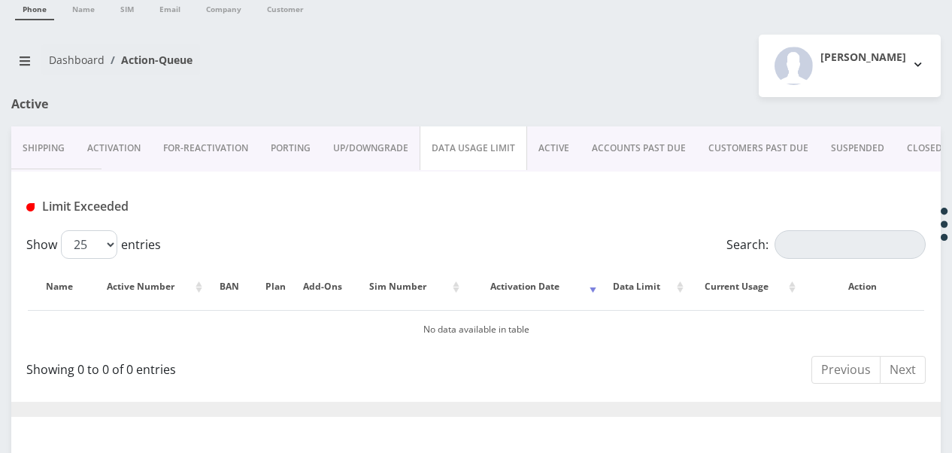
click at [544, 146] on link "ACTIVE" at bounding box center [553, 148] width 53 height 44
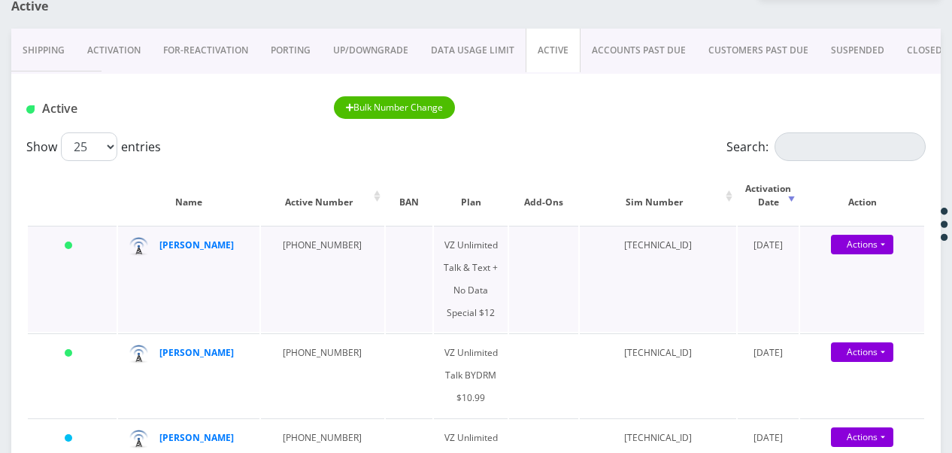
scroll to position [130, 0]
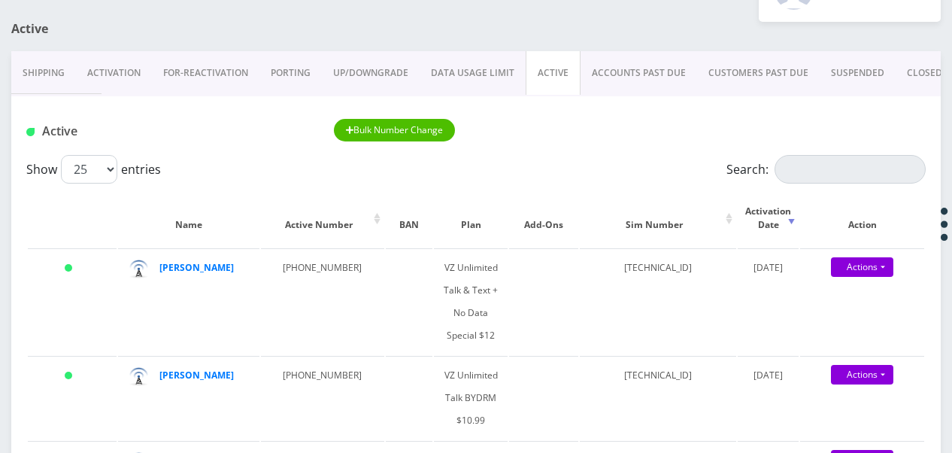
click at [129, 71] on link "Activation" at bounding box center [114, 73] width 76 height 44
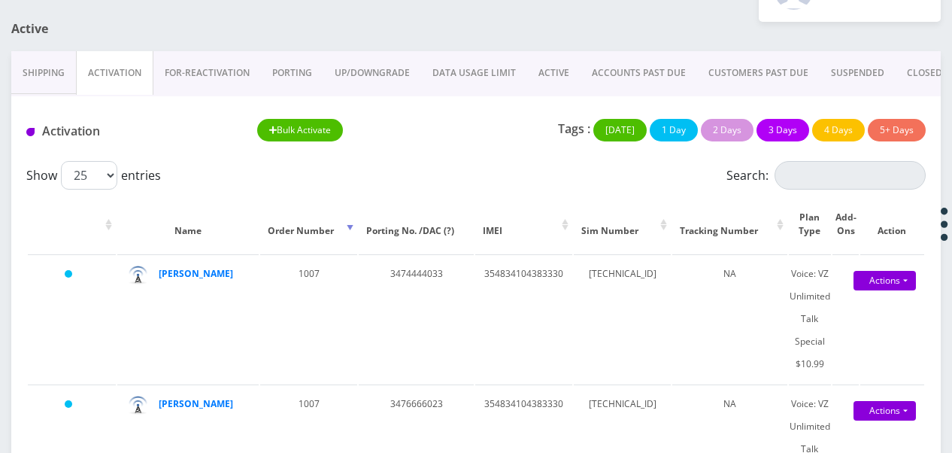
click at [528, 74] on link "ACTIVE" at bounding box center [553, 73] width 53 height 44
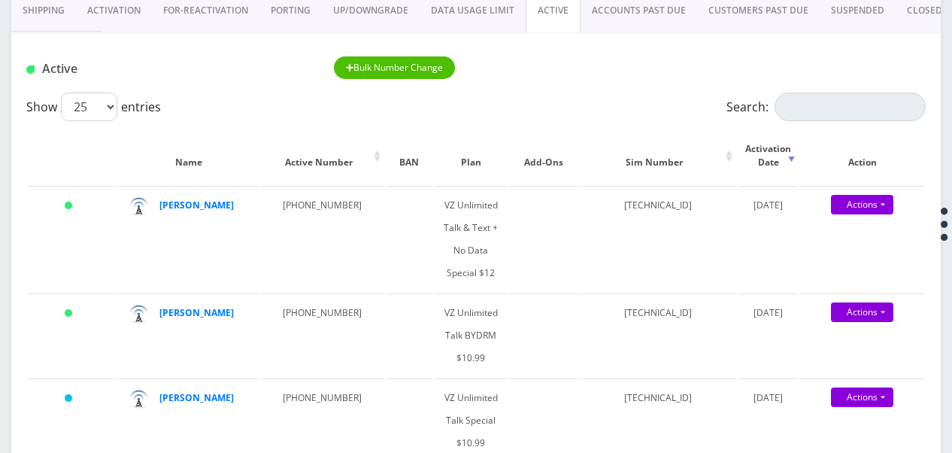
scroll to position [281, 0]
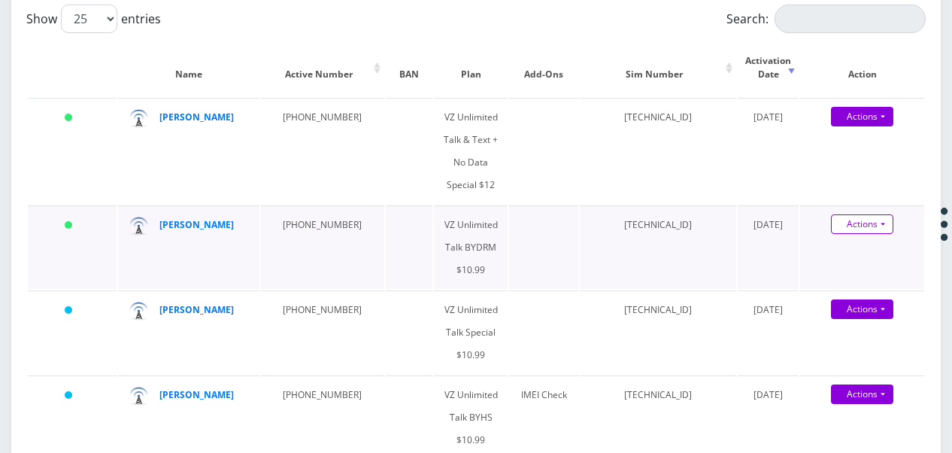
click at [883, 231] on link "Actions" at bounding box center [862, 224] width 62 height 20
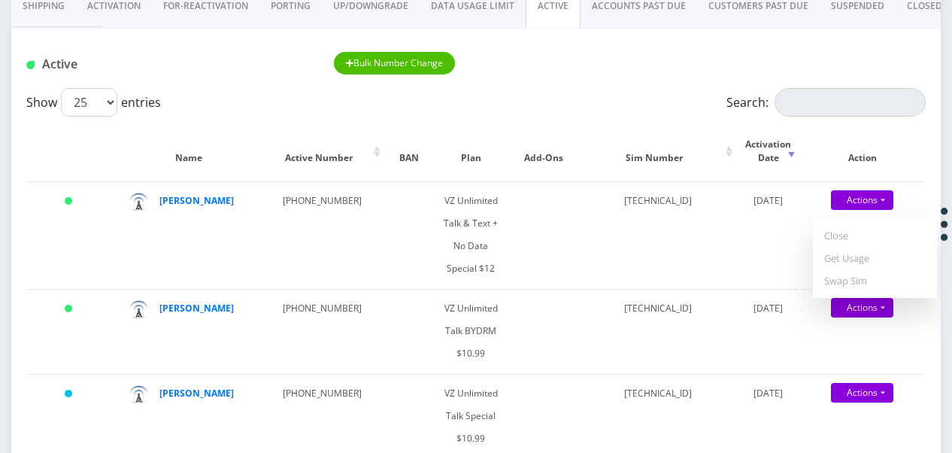
scroll to position [130, 0]
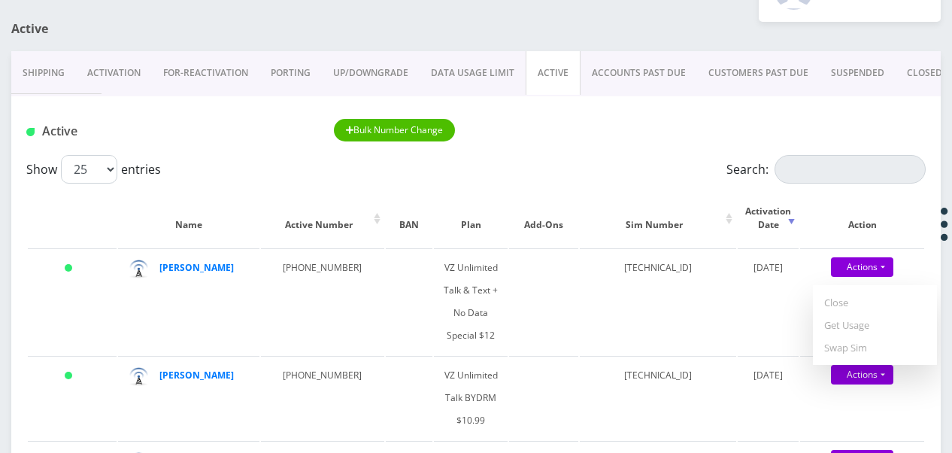
click at [263, 74] on link "PORTING" at bounding box center [290, 73] width 62 height 44
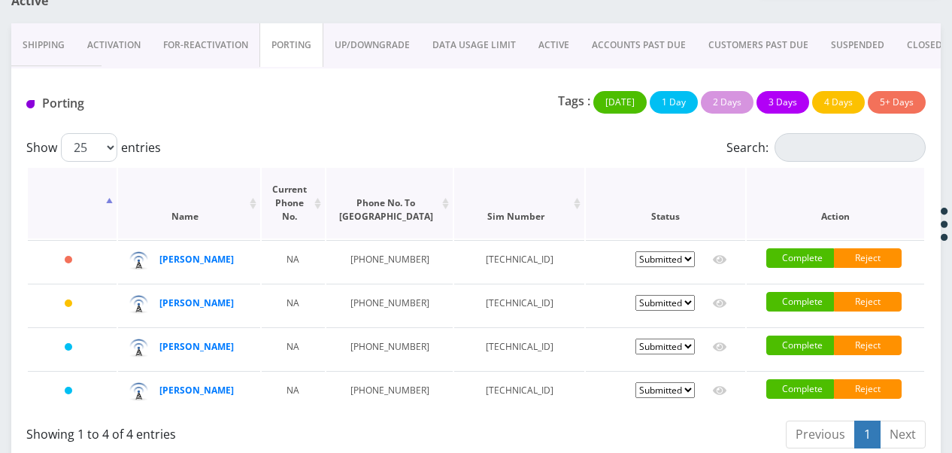
scroll to position [83, 0]
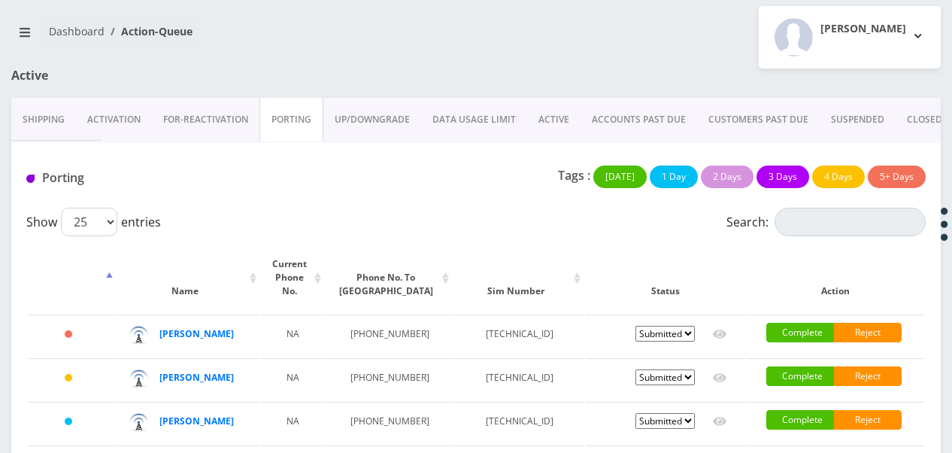
click at [369, 123] on link "UP/DOWNGRADE" at bounding box center [372, 120] width 98 height 44
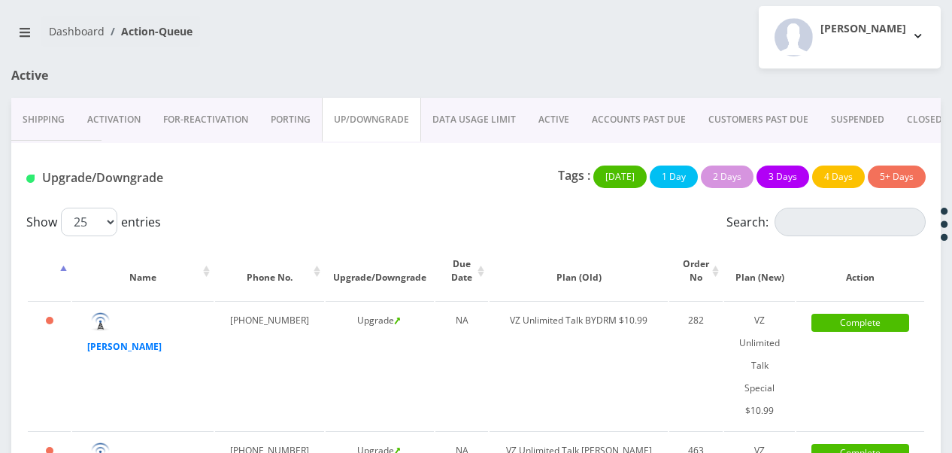
click at [114, 116] on link "Activation" at bounding box center [114, 120] width 76 height 44
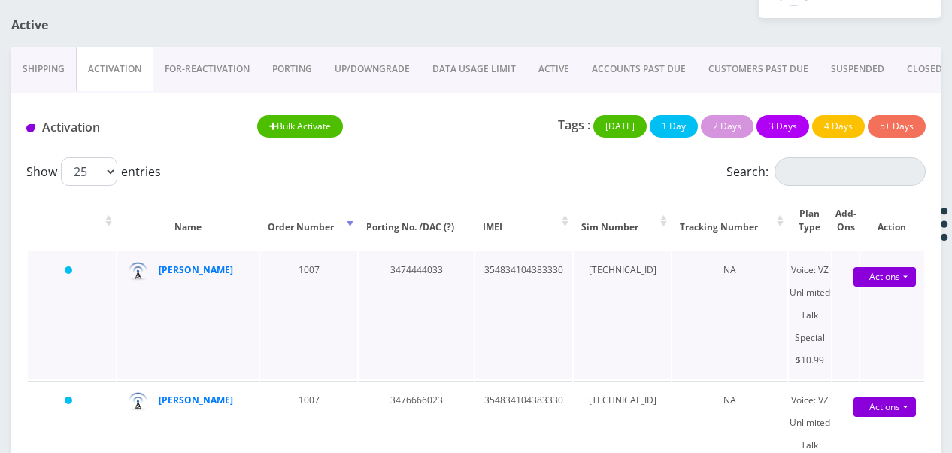
scroll to position [8, 0]
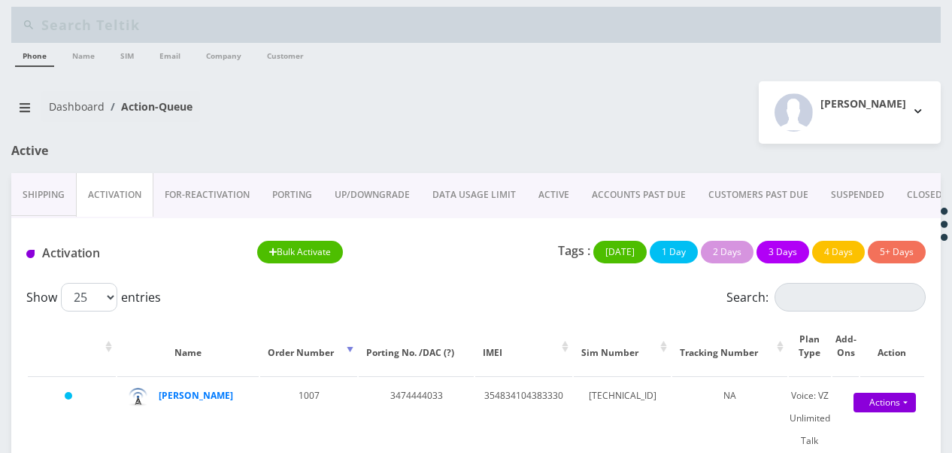
click at [555, 190] on link "ACTIVE" at bounding box center [553, 195] width 53 height 44
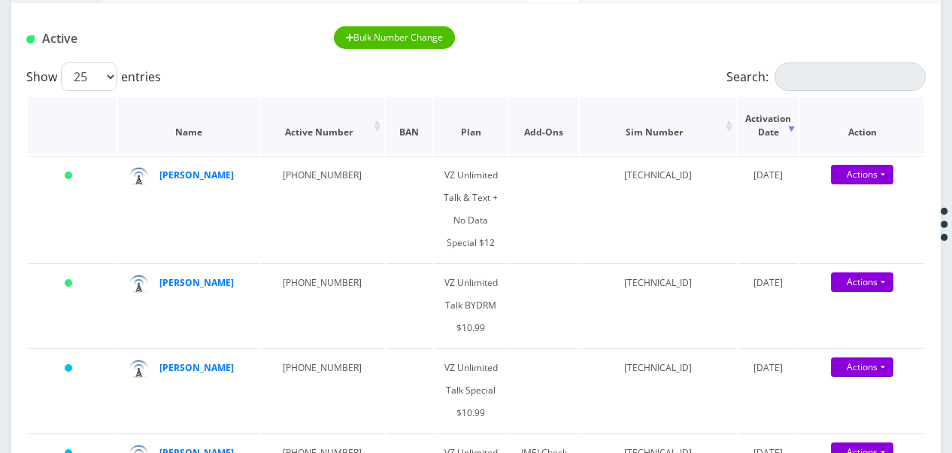
scroll to position [83, 0]
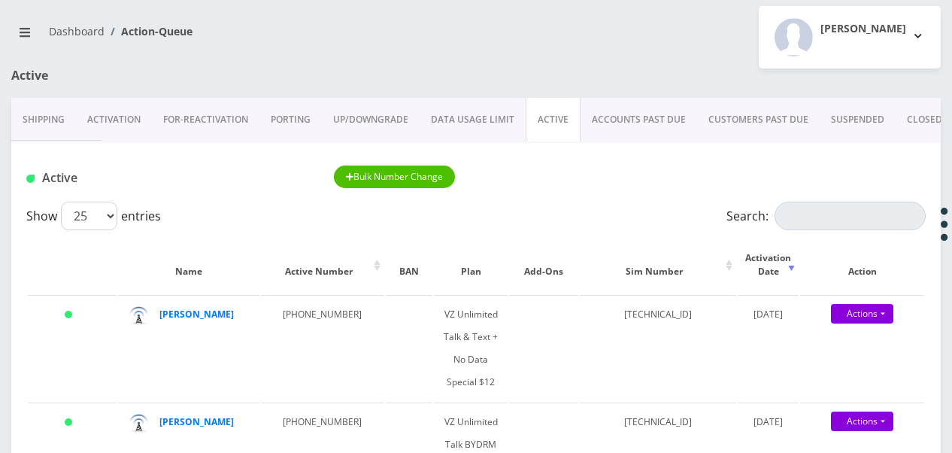
click at [311, 111] on link "PORTING" at bounding box center [290, 120] width 62 height 44
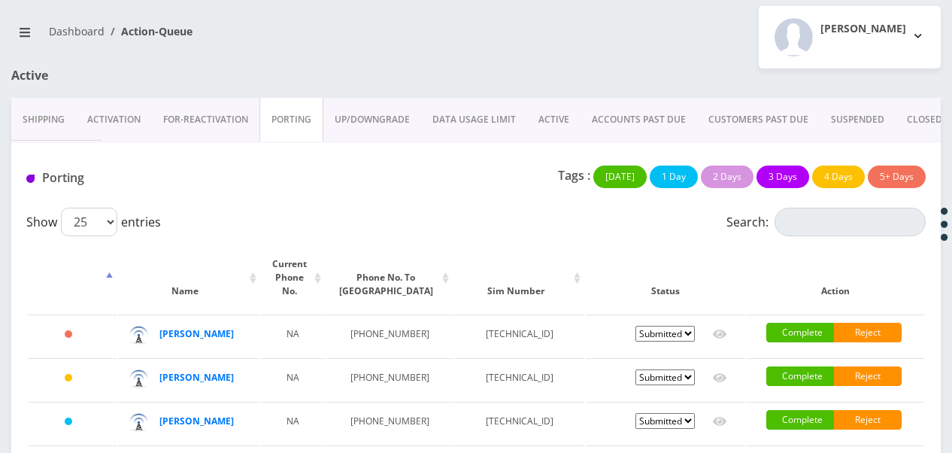
click at [39, 35] on nav "Dashboard Action-Queue" at bounding box center [238, 37] width 454 height 43
click at [30, 35] on button "breadcrumb" at bounding box center [24, 32] width 27 height 29
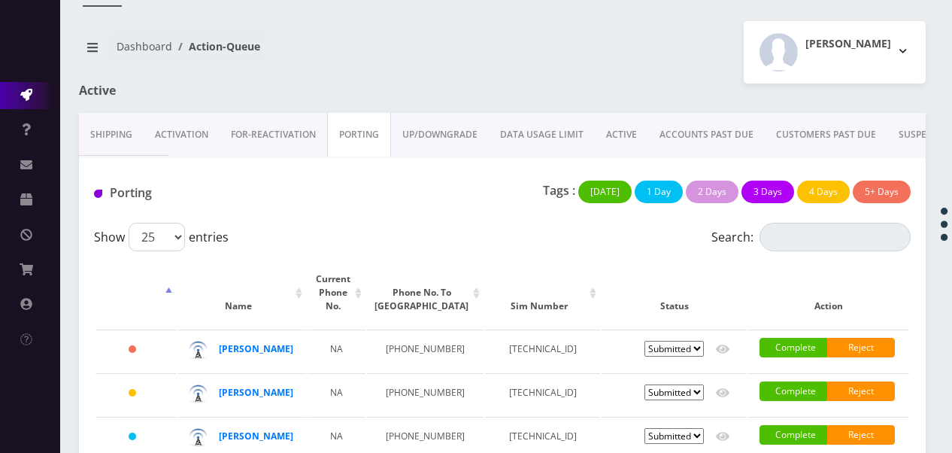
click at [21, 86] on link "Action Queues" at bounding box center [30, 95] width 60 height 27
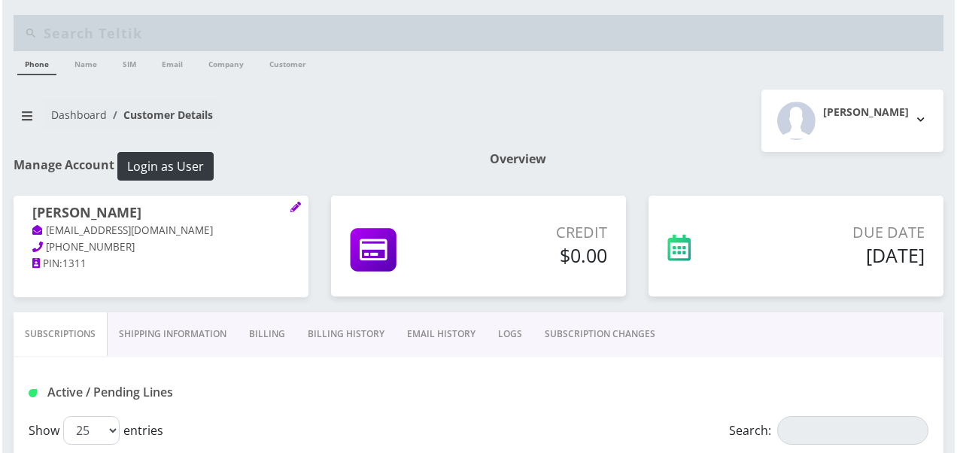
scroll to position [150, 0]
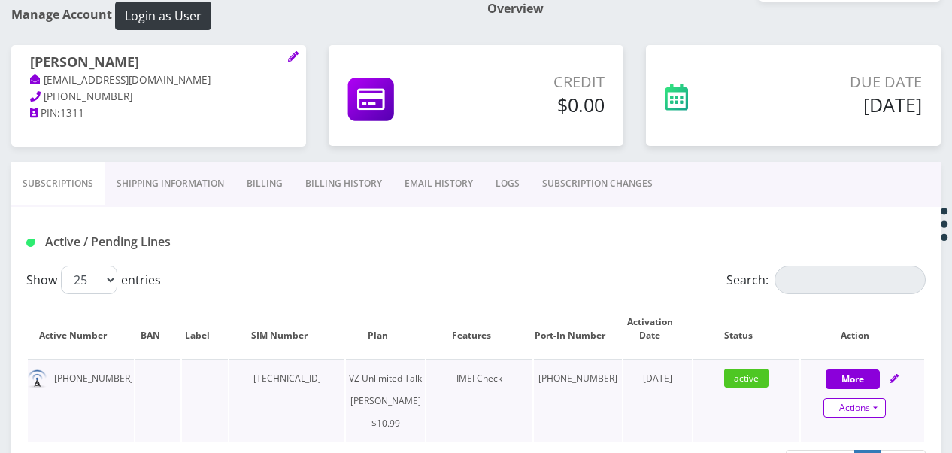
click at [879, 400] on link "Actions" at bounding box center [855, 408] width 62 height 20
select select "366"
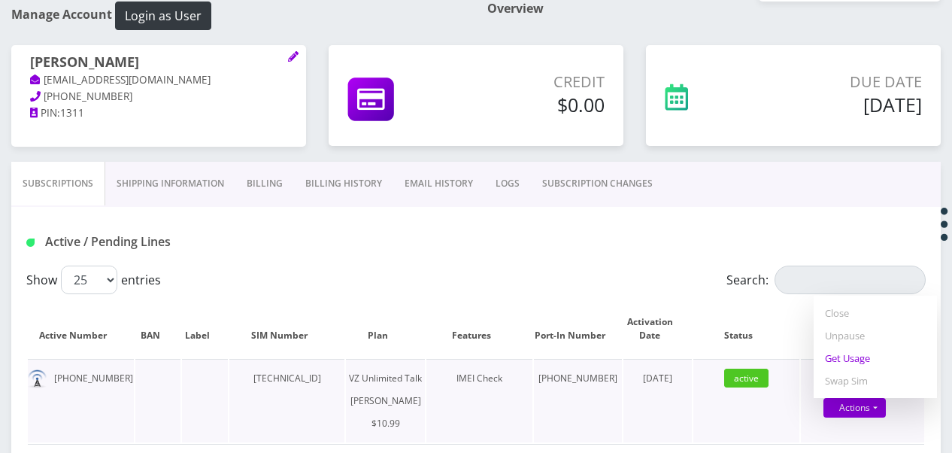
click at [863, 356] on link "Get Usage" at bounding box center [875, 358] width 123 height 23
select select "366"
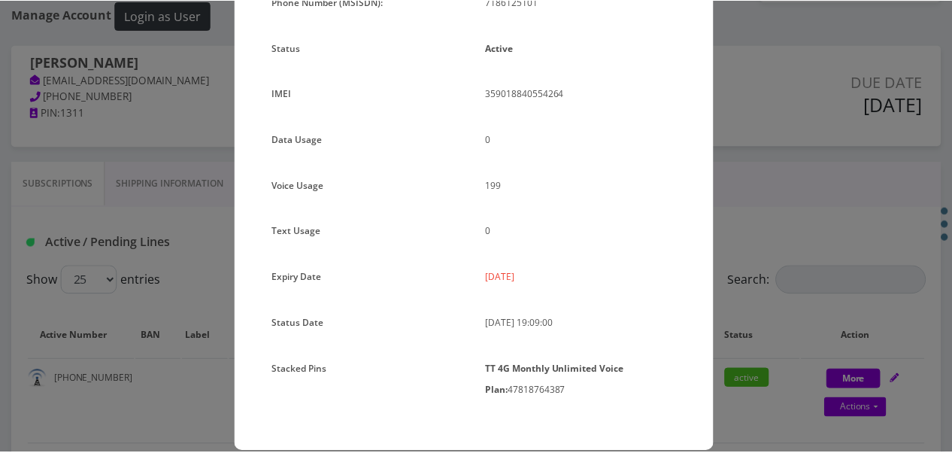
scroll to position [200, 0]
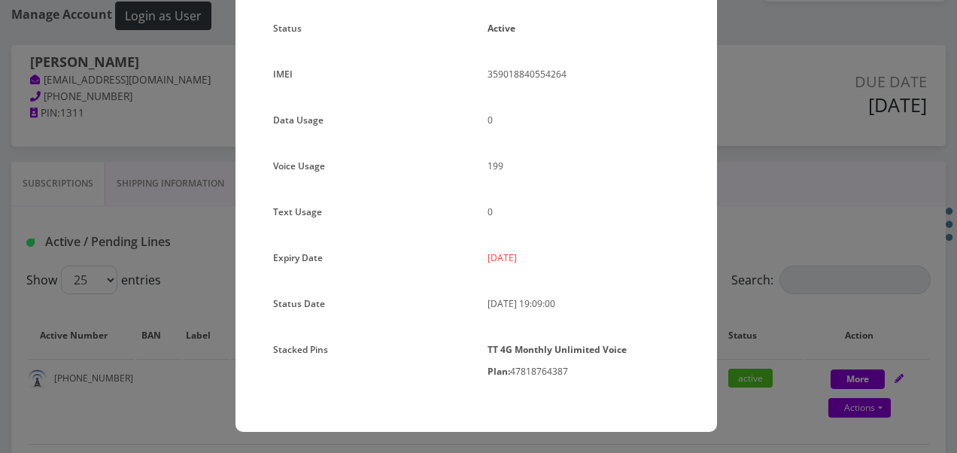
click at [761, 248] on div "× Subscription Info Plan Name TT 4G Monthly Unlimited Voice Plan Phone Number (…" at bounding box center [478, 226] width 957 height 453
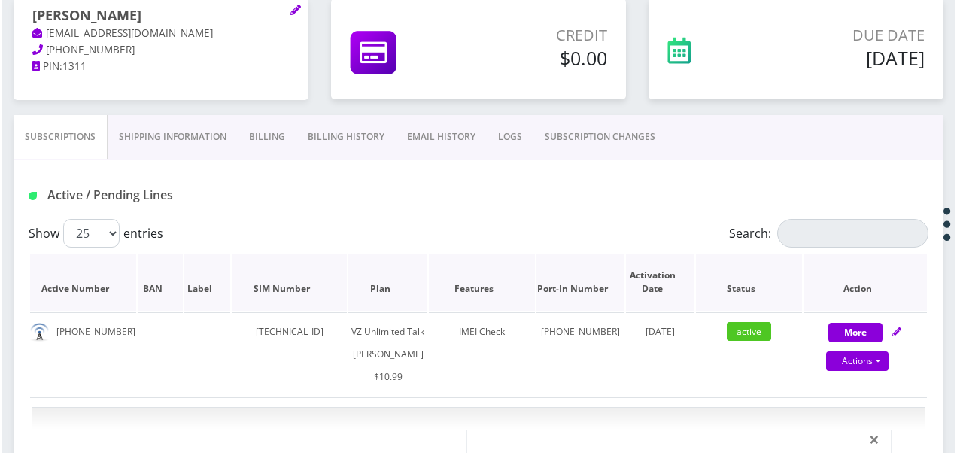
scroll to position [174, 0]
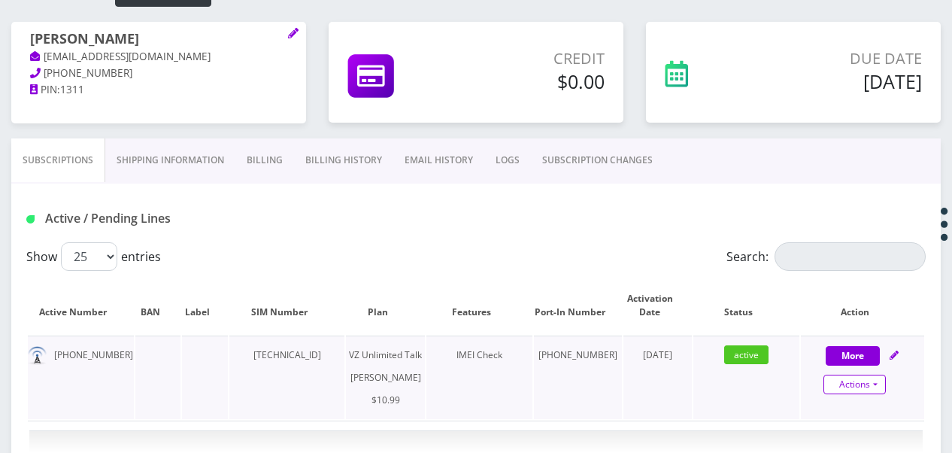
click at [880, 384] on link "Actions" at bounding box center [855, 385] width 62 height 20
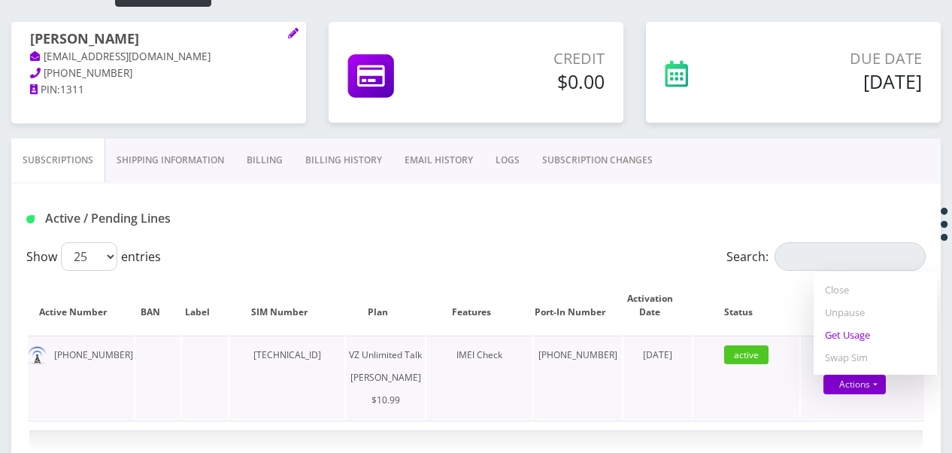
click at [861, 341] on link "Get Usage" at bounding box center [875, 334] width 123 height 23
select select "366"
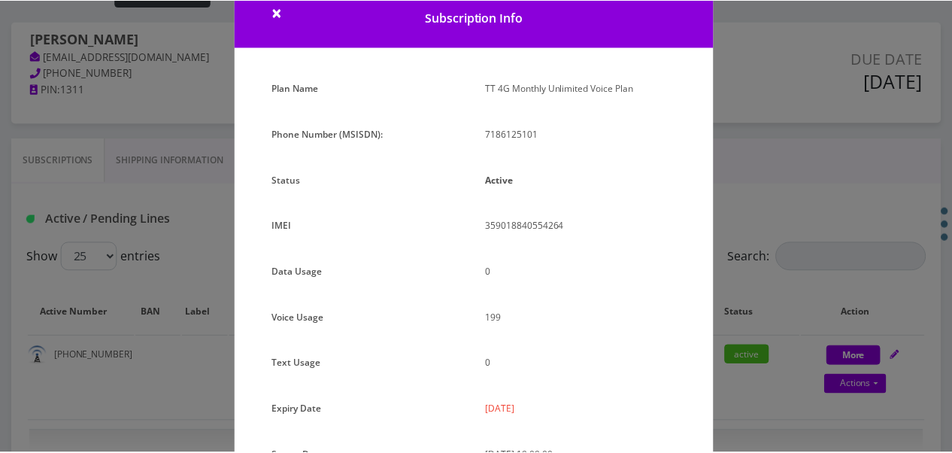
scroll to position [200, 0]
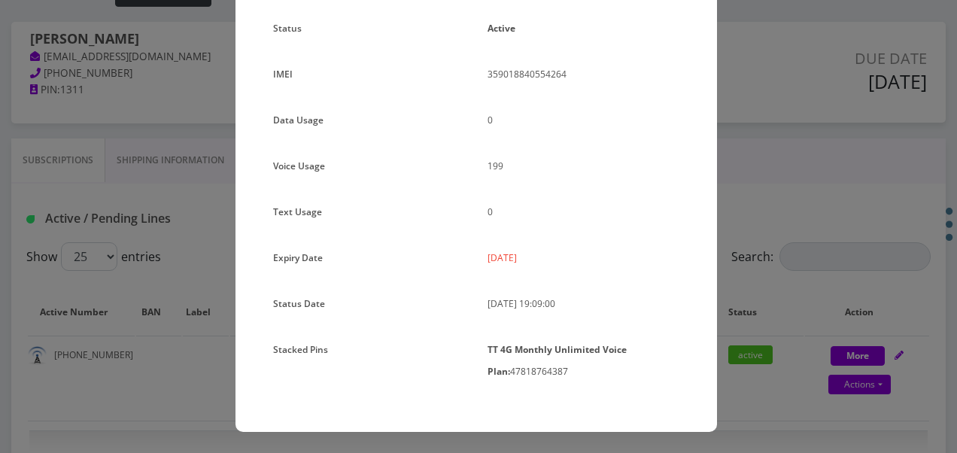
click at [775, 247] on div "× Subscription Info Plan Name TT 4G Monthly Unlimited Voice Plan Phone Number (…" at bounding box center [478, 226] width 957 height 453
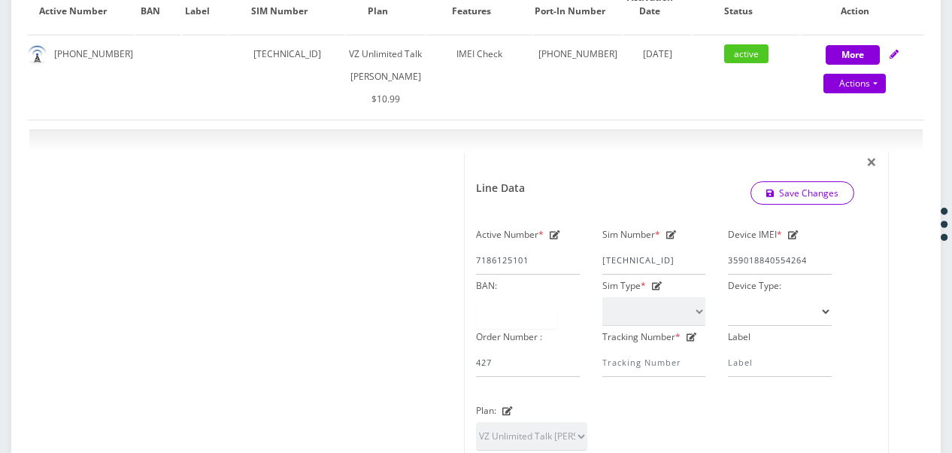
scroll to position [174, 0]
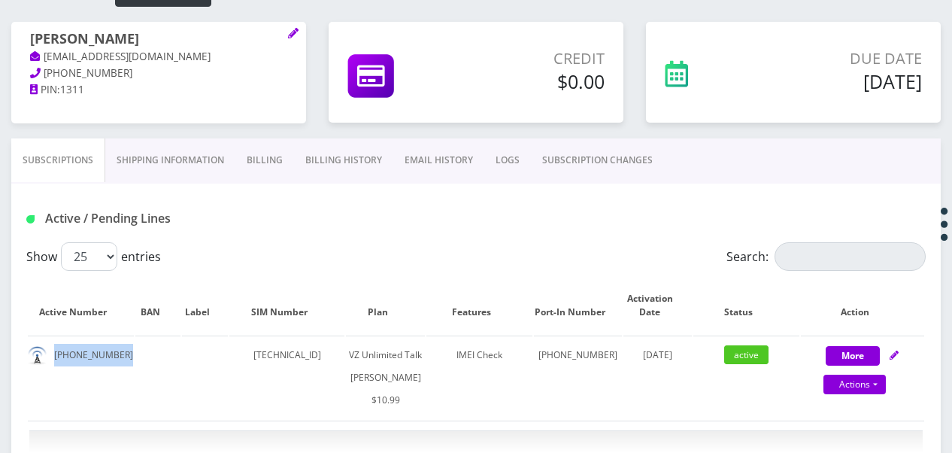
drag, startPoint x: 83, startPoint y: 350, endPoint x: 134, endPoint y: 351, distance: 51.2
drag, startPoint x: 134, startPoint y: 351, endPoint x: 112, endPoint y: 352, distance: 21.8
copy td "718-612-5101"
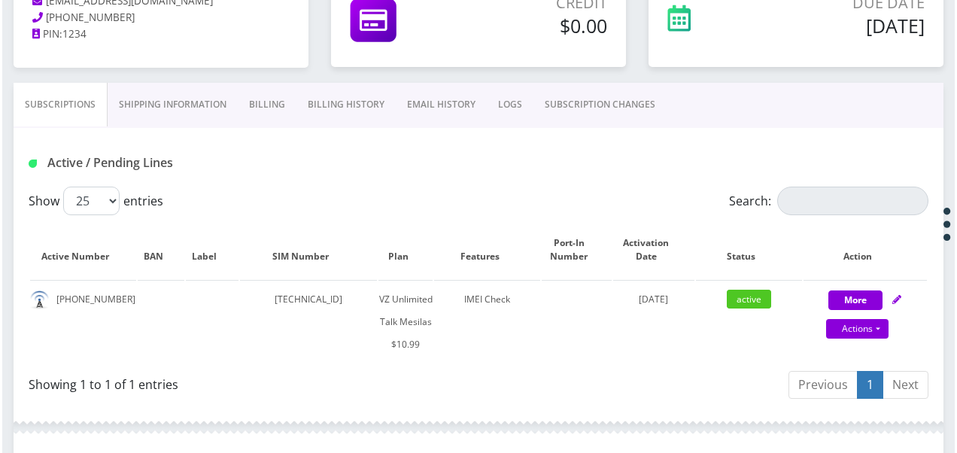
scroll to position [301, 0]
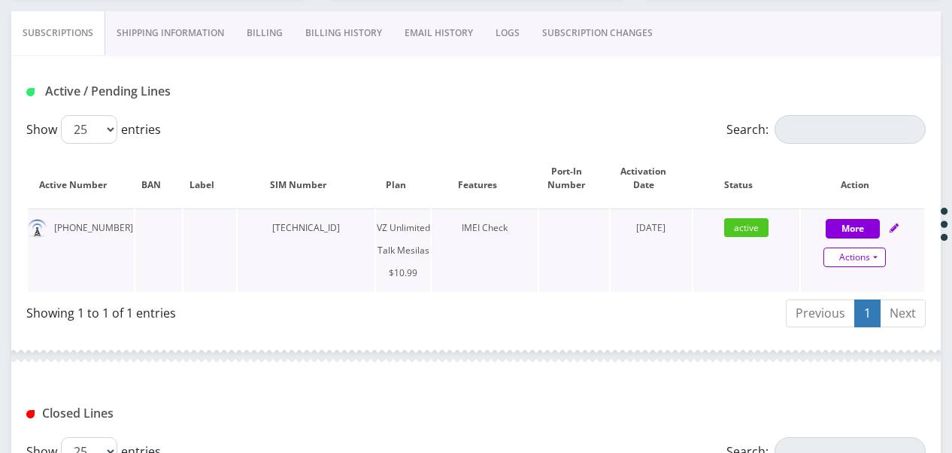
click at [882, 255] on link "Actions" at bounding box center [855, 257] width 62 height 20
select select "468"
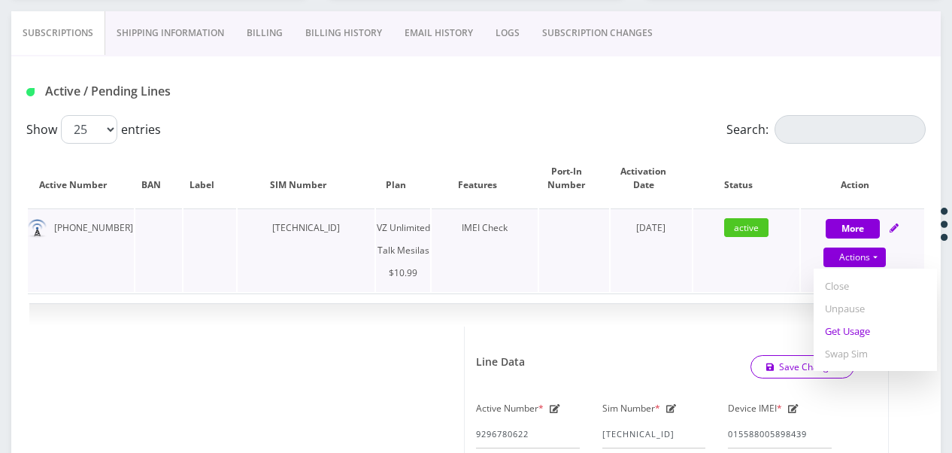
click at [832, 323] on link "Get Usage" at bounding box center [875, 331] width 123 height 23
select select "468"
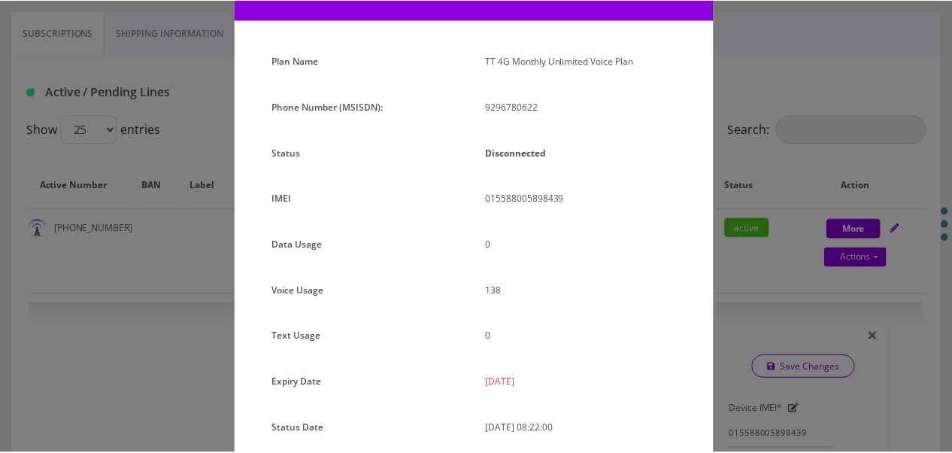
scroll to position [150, 0]
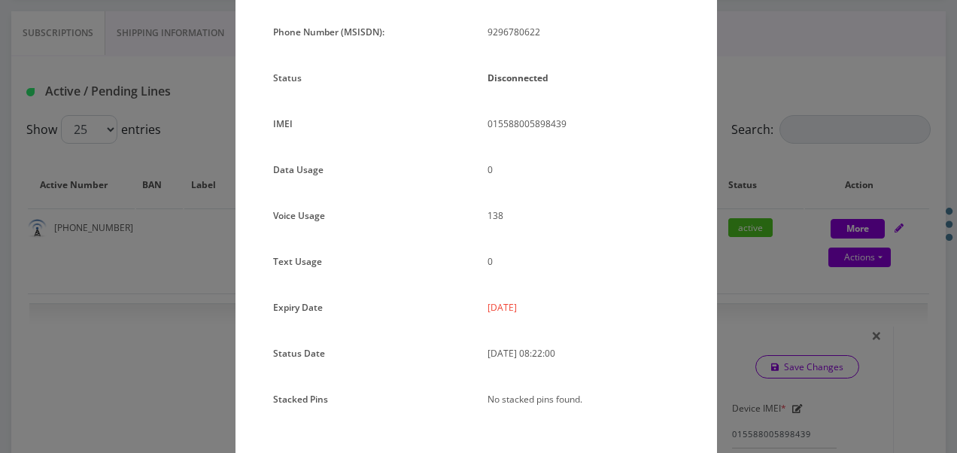
click at [768, 242] on div "× Subscription Info Plan Name TT 4G Monthly Unlimited Voice Plan Phone Number (…" at bounding box center [478, 226] width 957 height 453
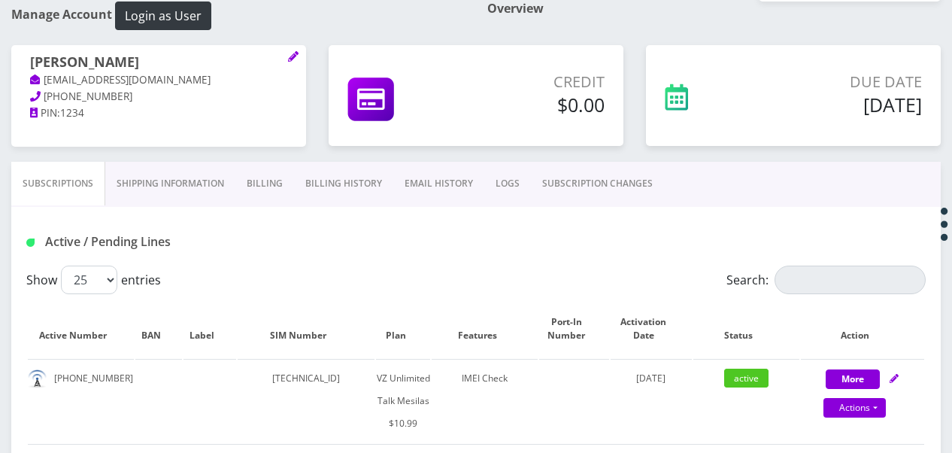
drag, startPoint x: 26, startPoint y: 60, endPoint x: 126, endPoint y: 66, distance: 101.0
click at [126, 66] on div "blimi wechsler tlieberman613+97@gmail.com 718-679-1547 PIN: 1234" at bounding box center [158, 88] width 295 height 86
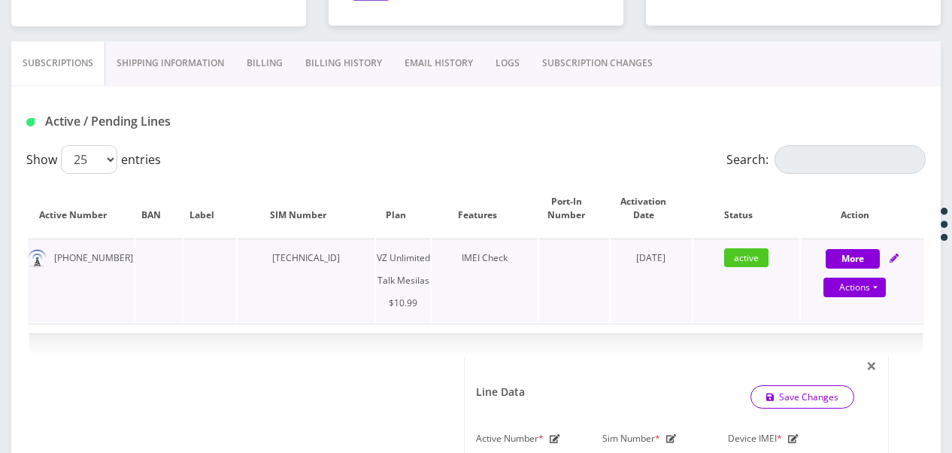
scroll to position [301, 0]
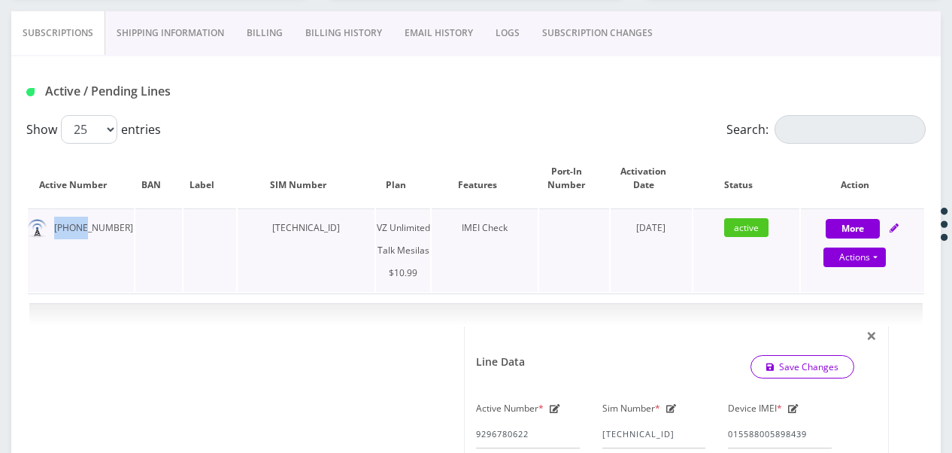
drag, startPoint x: 53, startPoint y: 226, endPoint x: 84, endPoint y: 229, distance: 31.8
click at [84, 229] on td "929-678-0622" at bounding box center [81, 249] width 106 height 83
drag, startPoint x: 84, startPoint y: 229, endPoint x: 107, endPoint y: 253, distance: 32.4
click at [107, 253] on td "929-678-0622" at bounding box center [81, 249] width 106 height 83
click at [877, 256] on link "Actions" at bounding box center [855, 257] width 62 height 20
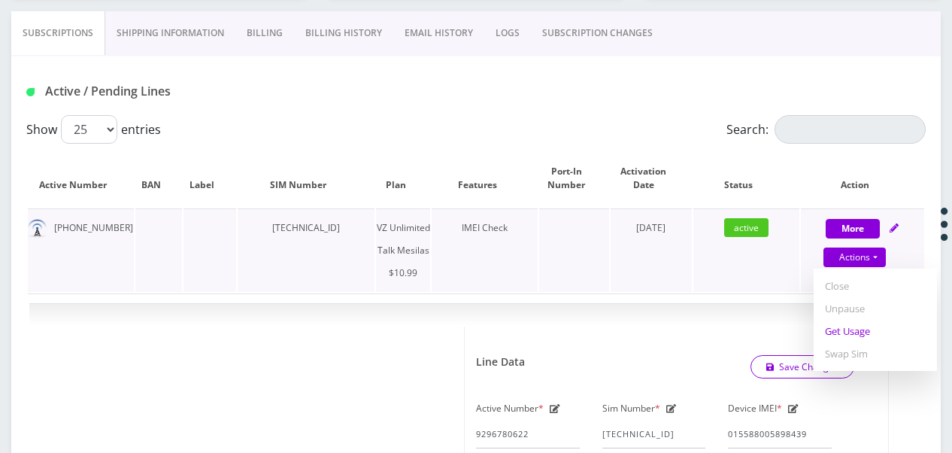
click at [859, 325] on link "Get Usage" at bounding box center [875, 331] width 123 height 23
select select "468"
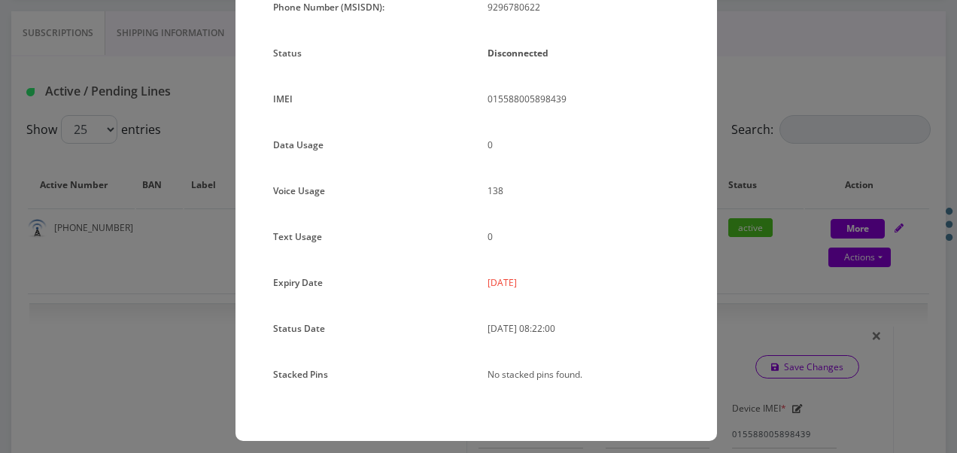
scroll to position [184, 0]
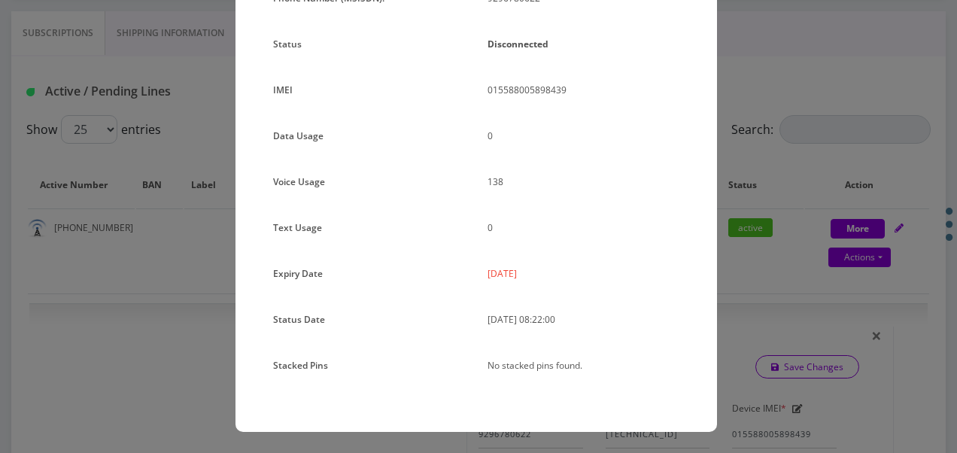
drag, startPoint x: 480, startPoint y: 272, endPoint x: 541, endPoint y: 272, distance: 60.9
click at [541, 272] on div "2025-09-24" at bounding box center [583, 279] width 214 height 34
drag, startPoint x: 541, startPoint y: 272, endPoint x: 523, endPoint y: 272, distance: 18.1
copy p "2025-09-24"
click at [539, 271] on p "2025-09-24" at bounding box center [583, 273] width 192 height 22
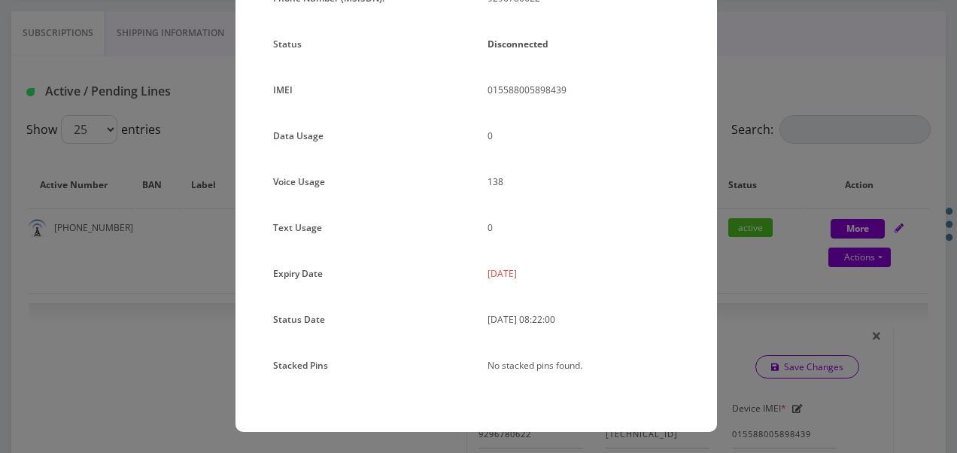
drag, startPoint x: 482, startPoint y: 274, endPoint x: 548, endPoint y: 266, distance: 66.0
click at [548, 266] on div "2025-09-24" at bounding box center [583, 279] width 214 height 34
click at [849, 220] on div "× Subscription Info Plan Name TT 4G Monthly Unlimited Voice Plan Phone Number (…" at bounding box center [478, 226] width 957 height 453
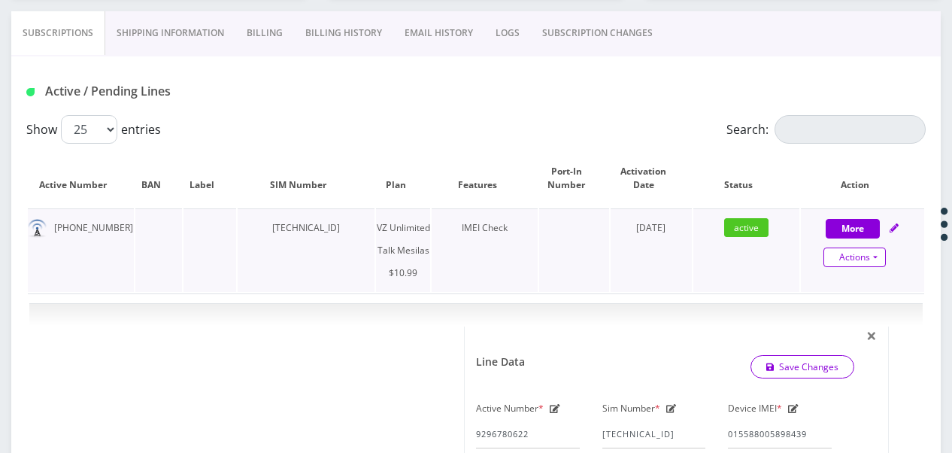
click at [885, 258] on link "Actions" at bounding box center [855, 257] width 62 height 20
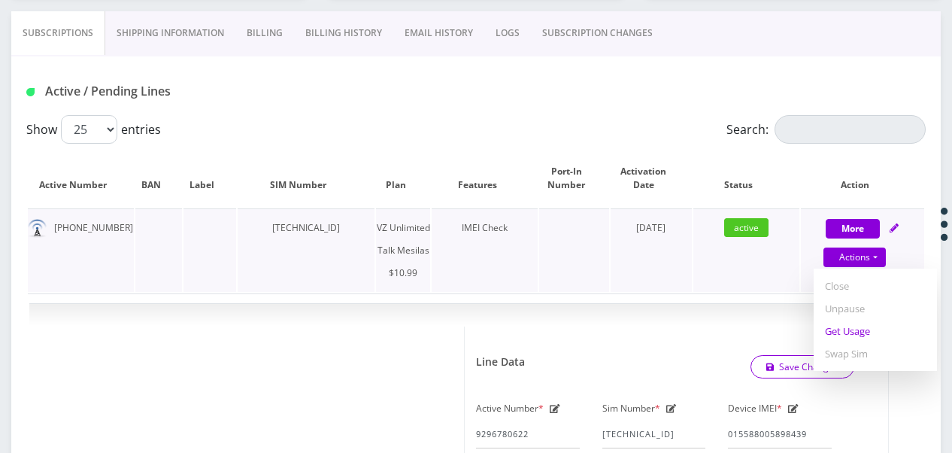
click at [840, 325] on link "Get Usage" at bounding box center [875, 331] width 123 height 23
select select "468"
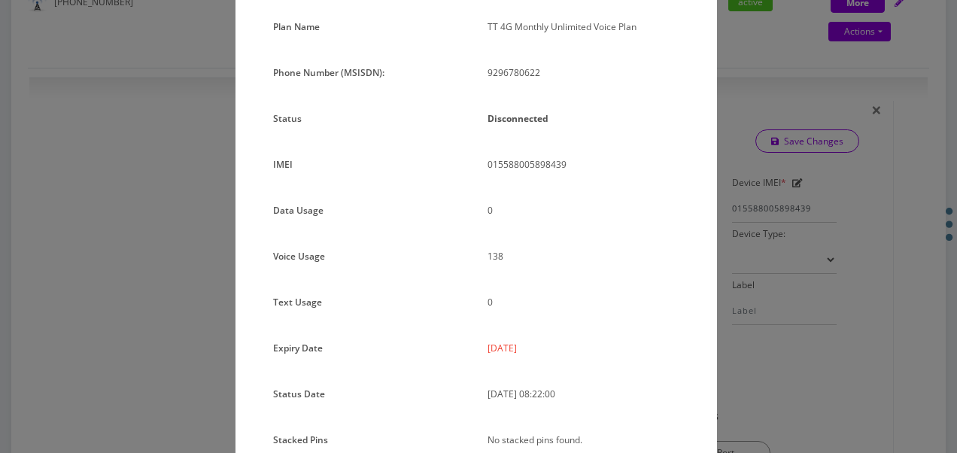
scroll to position [150, 0]
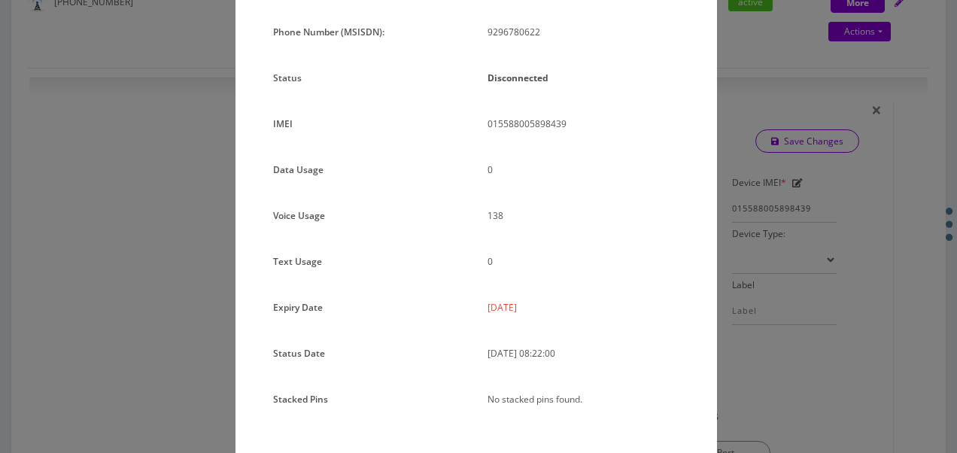
drag, startPoint x: 481, startPoint y: 311, endPoint x: 543, endPoint y: 308, distance: 62.5
click at [543, 308] on div "2025-09-24" at bounding box center [583, 313] width 214 height 34
drag, startPoint x: 543, startPoint y: 308, endPoint x: 526, endPoint y: 312, distance: 17.0
copy p "2025-09-24"
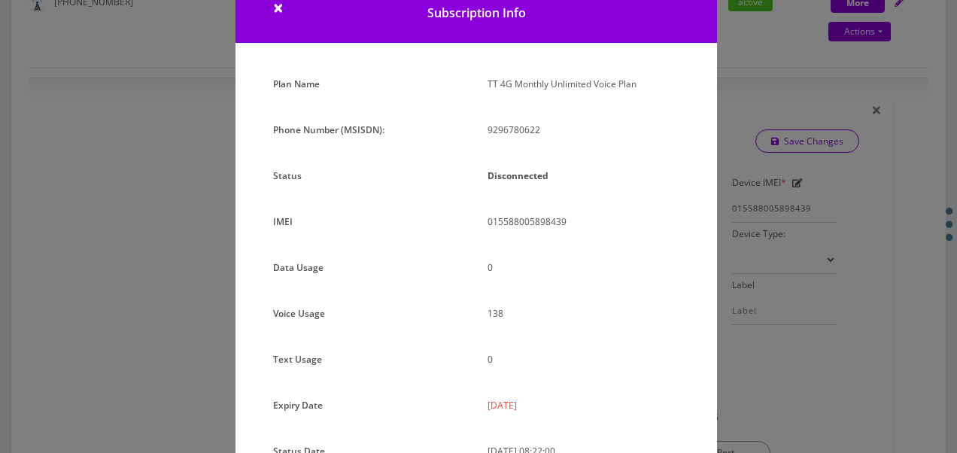
scroll to position [0, 0]
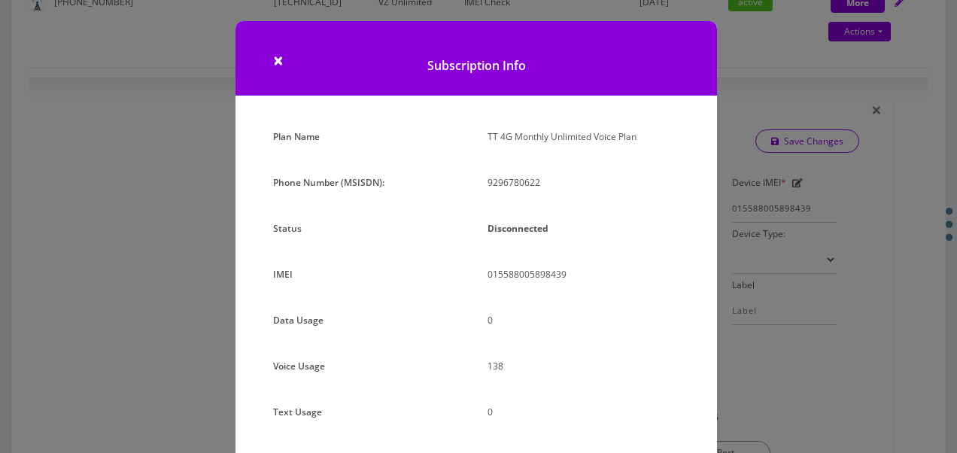
click at [87, 177] on div "× Subscription Info Plan Name TT 4G Monthly Unlimited Voice Plan Phone Number (…" at bounding box center [478, 226] width 957 height 453
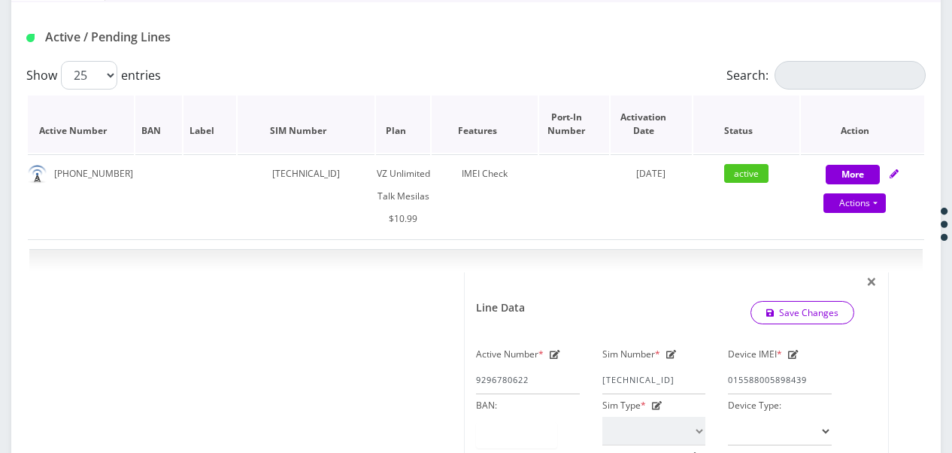
scroll to position [301, 0]
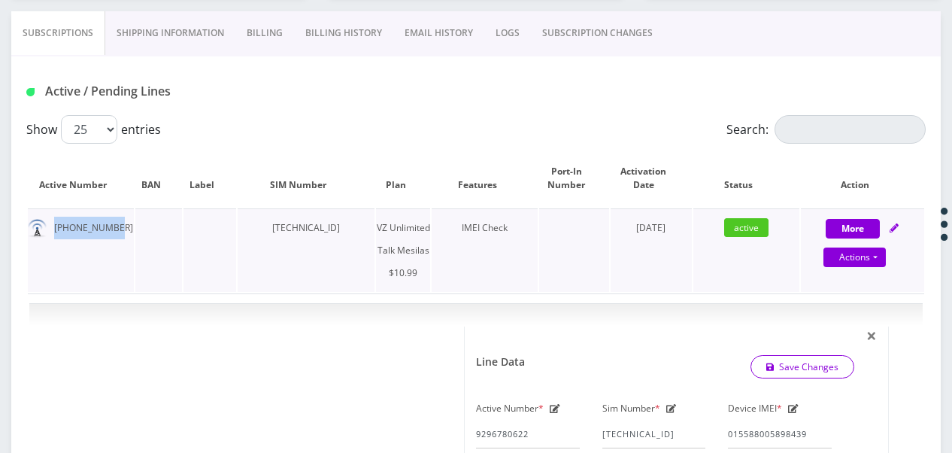
drag, startPoint x: 53, startPoint y: 226, endPoint x: 111, endPoint y: 228, distance: 58.0
click at [111, 228] on td "929-678-0622" at bounding box center [81, 249] width 106 height 83
drag, startPoint x: 111, startPoint y: 228, endPoint x: 102, endPoint y: 229, distance: 8.4
copy td "929-678-0622"
drag, startPoint x: 256, startPoint y: 228, endPoint x: 357, endPoint y: 223, distance: 101.7
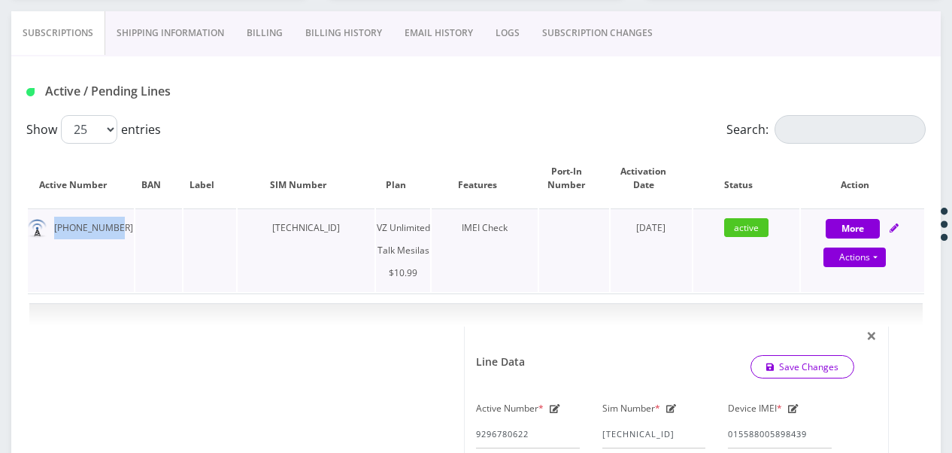
click at [357, 223] on td "89148000010413033416" at bounding box center [306, 249] width 137 height 83
drag, startPoint x: 357, startPoint y: 223, endPoint x: 341, endPoint y: 218, distance: 17.2
copy td "89148000010413033416"
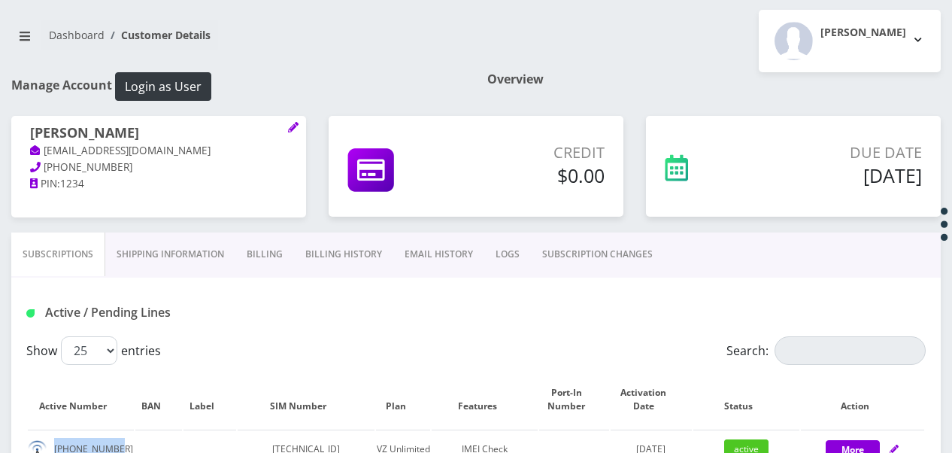
scroll to position [75, 0]
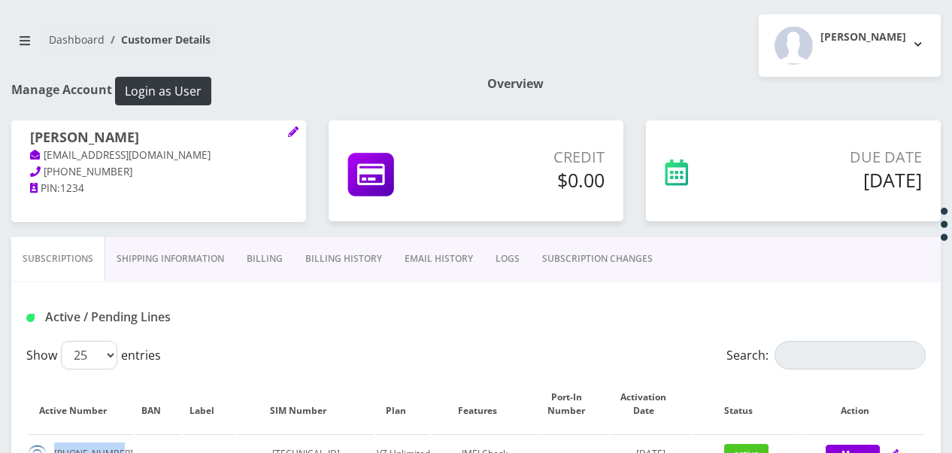
drag, startPoint x: 26, startPoint y: 138, endPoint x: 127, endPoint y: 132, distance: 101.8
click at [127, 132] on div "blimi wechsler tlieberman613+97@gmail.com 718-679-1547 PIN: 1234" at bounding box center [158, 163] width 295 height 86
copy h1 "blimi wechsler"
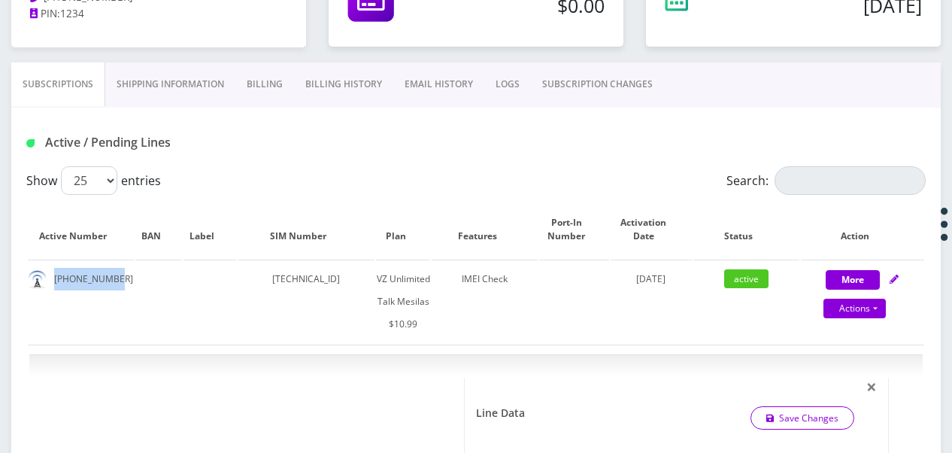
scroll to position [226, 0]
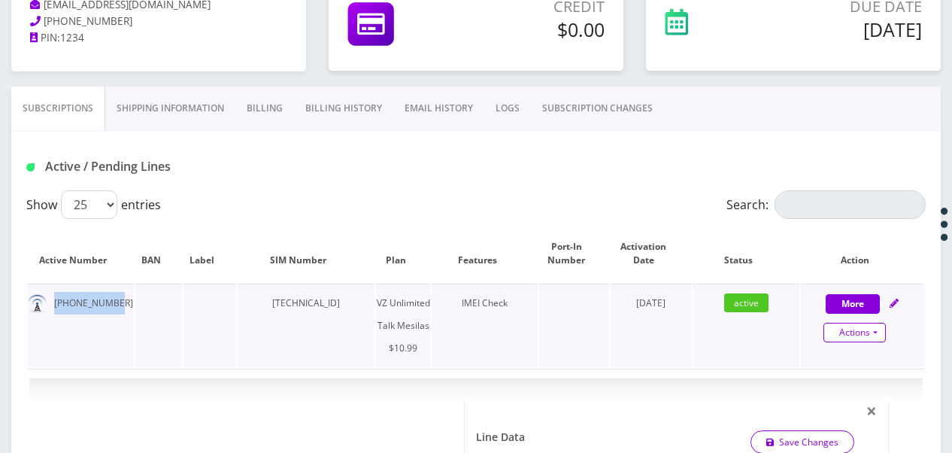
click at [875, 331] on link "Actions" at bounding box center [855, 333] width 62 height 20
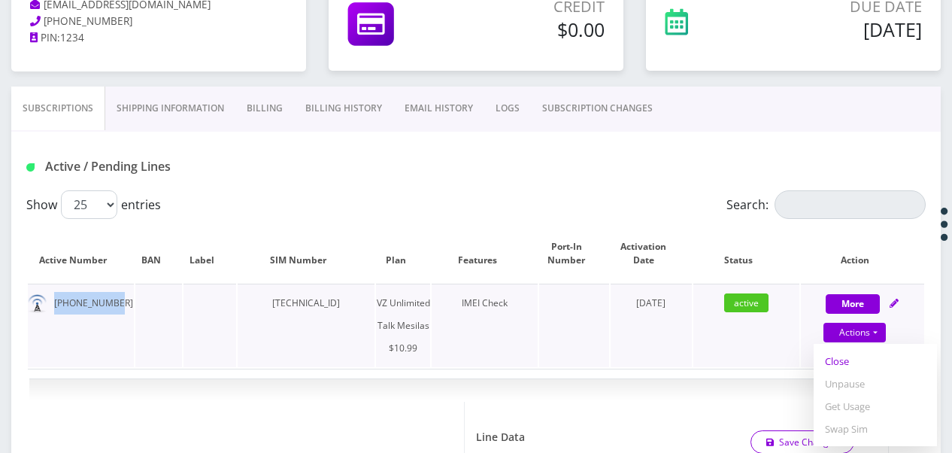
click at [843, 364] on link "Close" at bounding box center [875, 361] width 123 height 23
type input "09/08/2025"
select select "468"
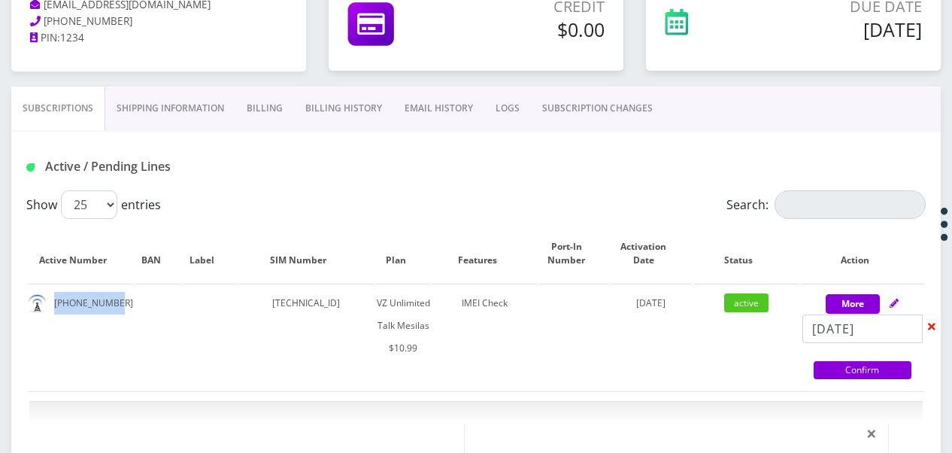
drag, startPoint x: 846, startPoint y: 366, endPoint x: 838, endPoint y: 354, distance: 14.6
click at [846, 366] on link "Confirm" at bounding box center [863, 370] width 98 height 18
select select "468"
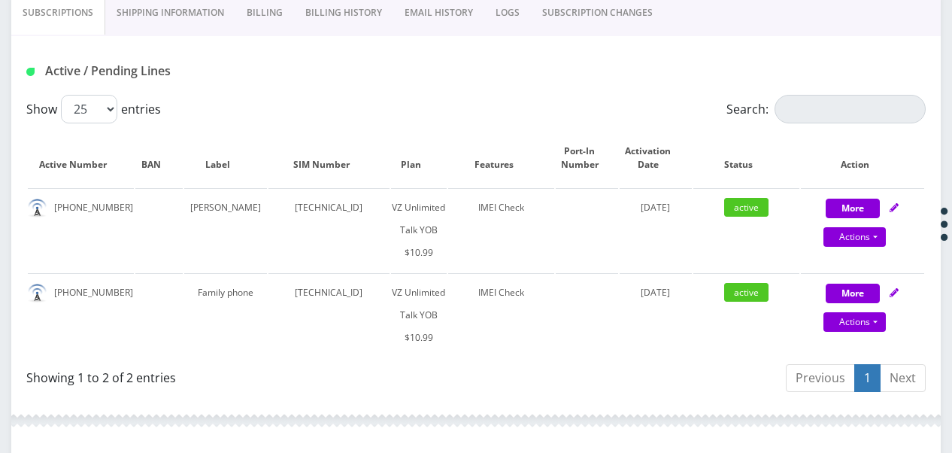
scroll to position [354, 0]
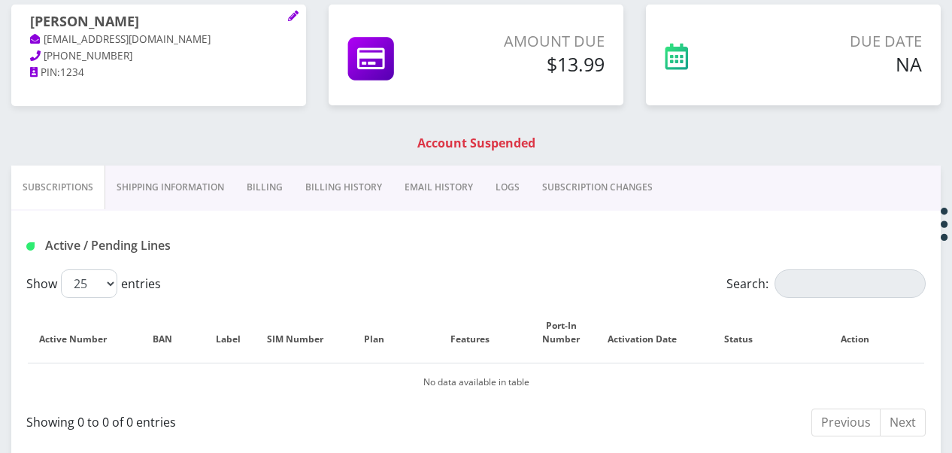
scroll to position [226, 0]
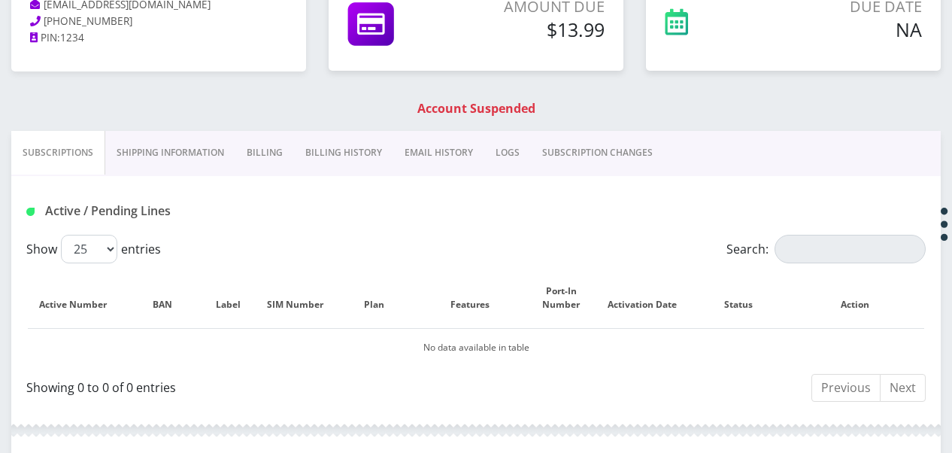
click at [256, 146] on link "Billing" at bounding box center [264, 153] width 59 height 44
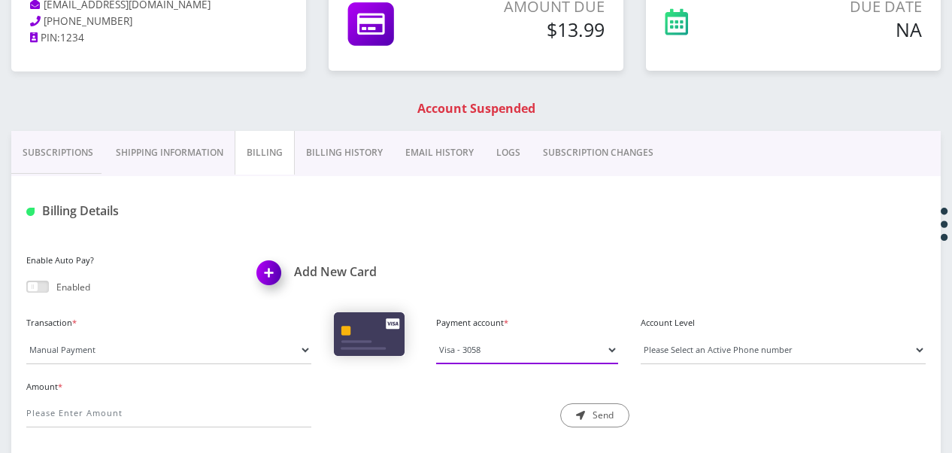
click at [443, 350] on select "Visa - 3058" at bounding box center [527, 349] width 182 height 29
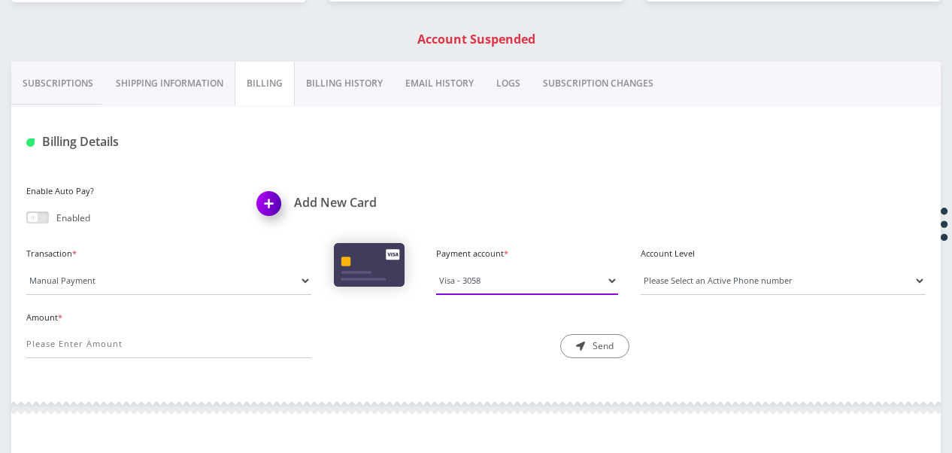
scroll to position [376, 0]
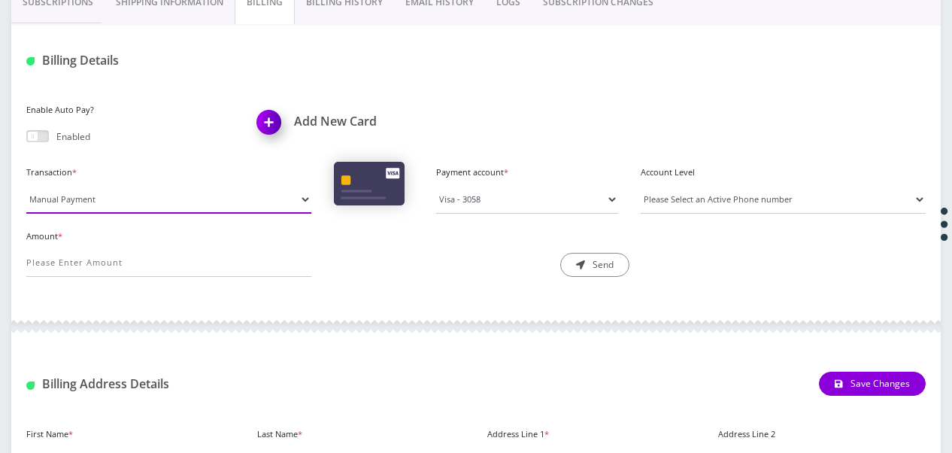
click at [117, 199] on select "Manual Payment Custom Charge Manual Credit Custom Invoice" at bounding box center [168, 199] width 285 height 29
select select "Custom Charge"
click at [26, 185] on select "Manual Payment Custom Charge Manual Credit Custom Invoice" at bounding box center [168, 199] width 285 height 29
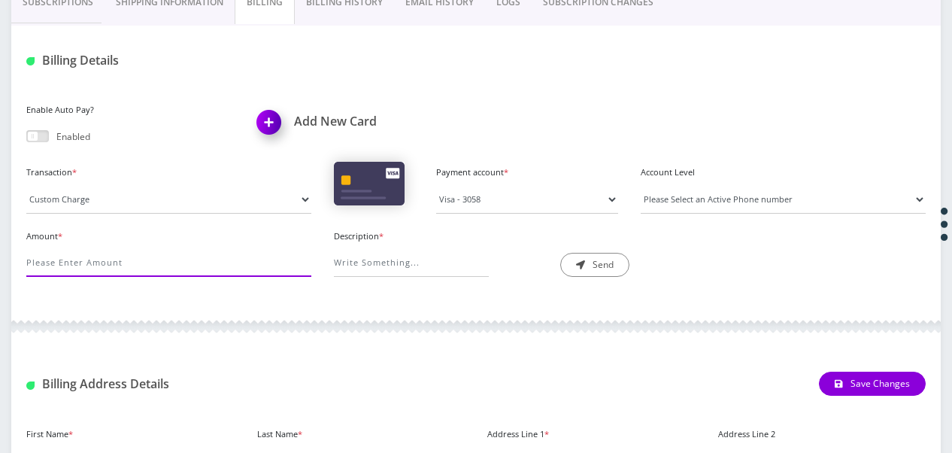
click at [134, 265] on input "Amount *" at bounding box center [168, 262] width 285 height 29
type input "40"
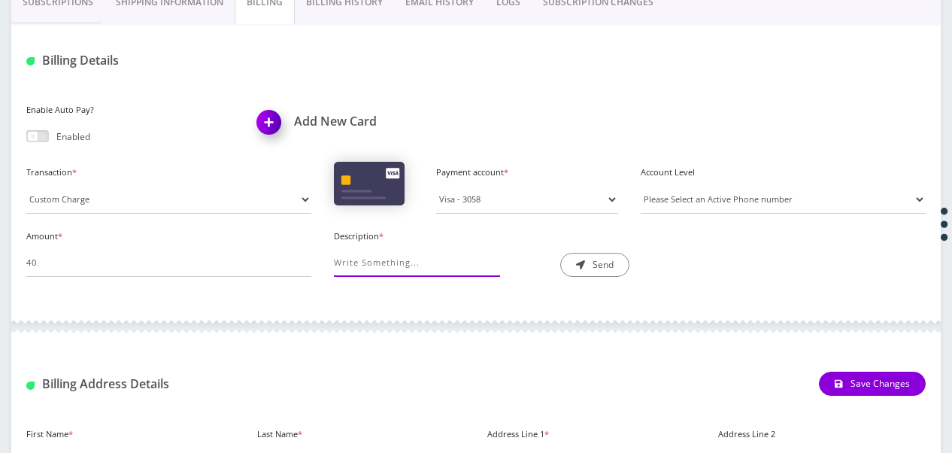
click at [380, 259] on input "Description *" at bounding box center [411, 262] width 155 height 29
type input "p"
type input "service phone"
click at [593, 255] on button "Send" at bounding box center [594, 265] width 69 height 24
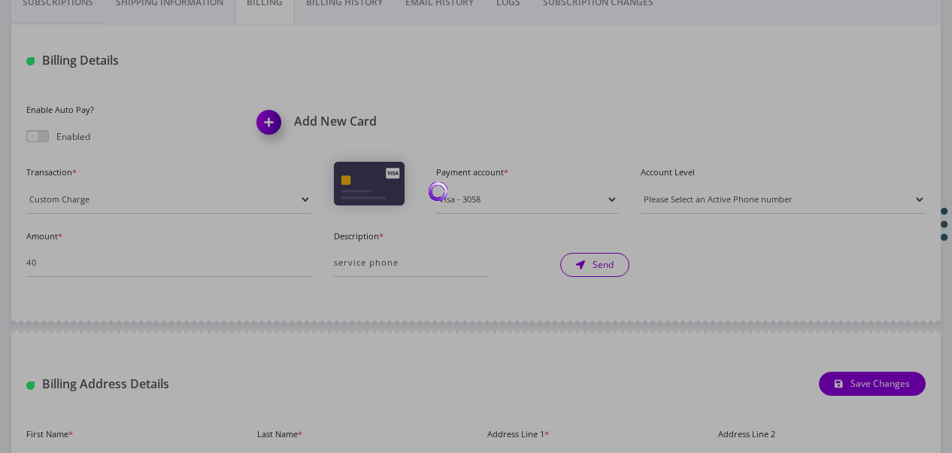
scroll to position [226, 0]
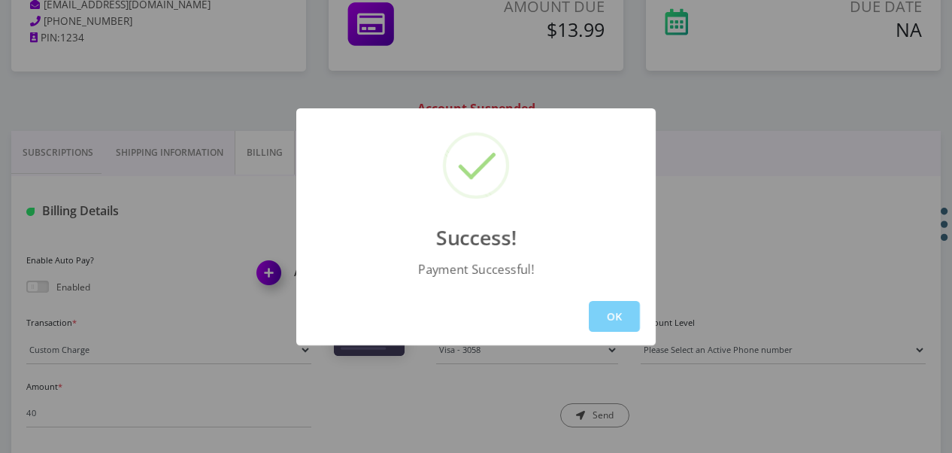
click at [603, 299] on div "OK" at bounding box center [476, 316] width 360 height 58
click at [618, 320] on button "OK" at bounding box center [614, 316] width 51 height 31
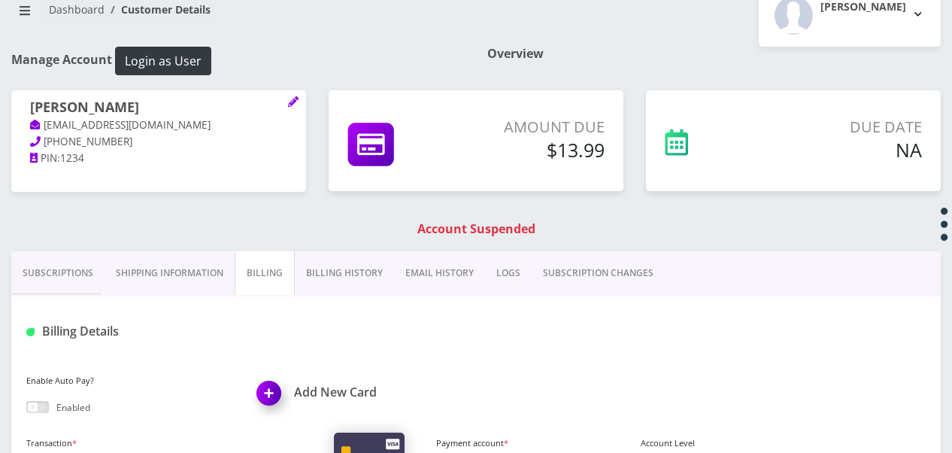
scroll to position [0, 0]
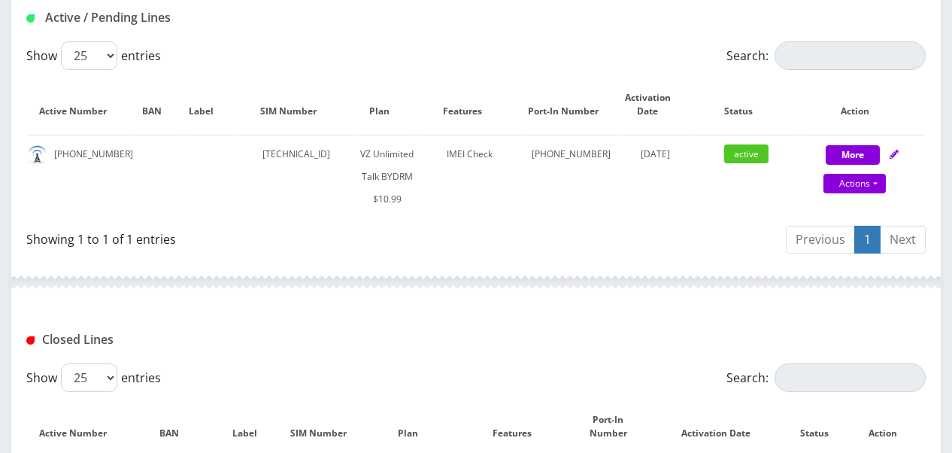
scroll to position [376, 0]
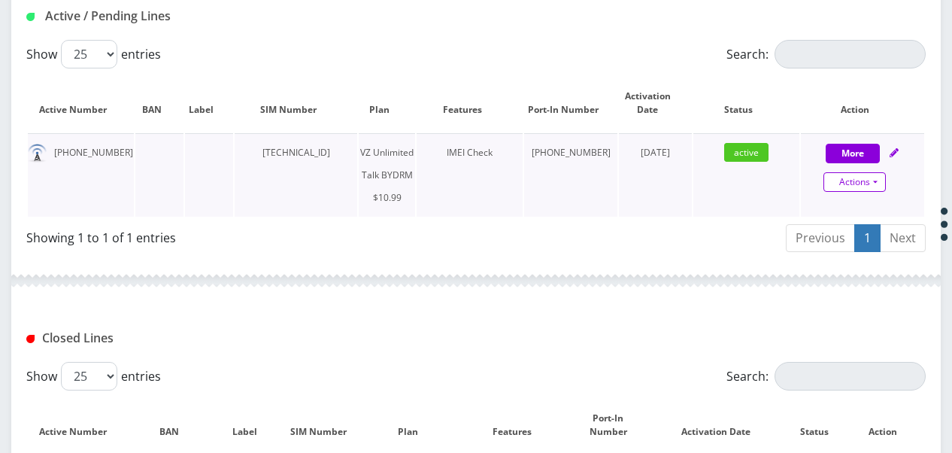
click at [871, 179] on link "Actions" at bounding box center [855, 182] width 62 height 20
select select "469"
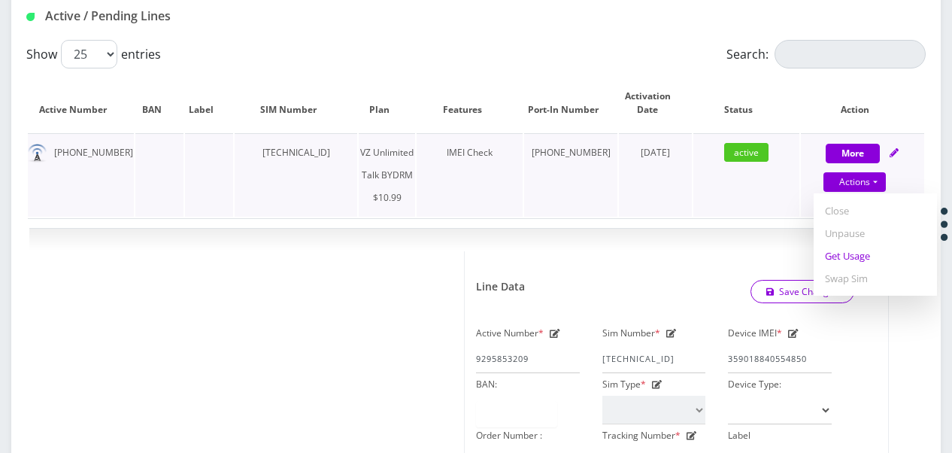
click at [860, 253] on link "Get Usage" at bounding box center [875, 255] width 123 height 23
select select "469"
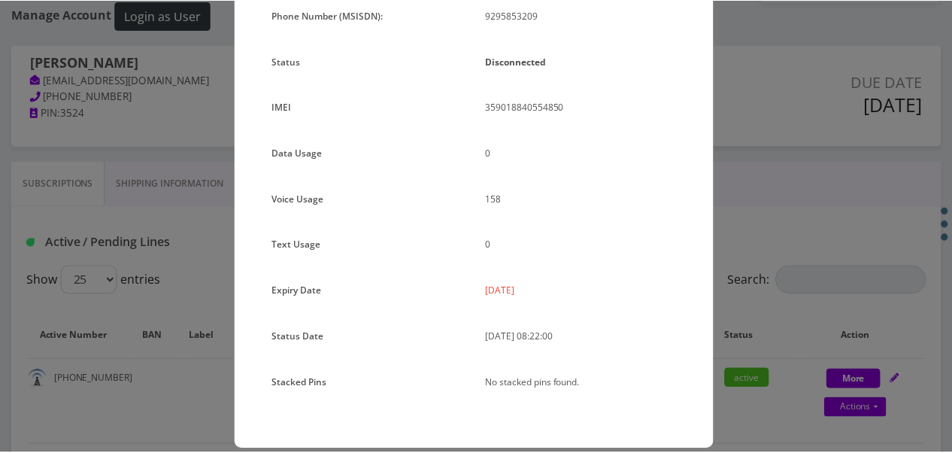
scroll to position [184, 0]
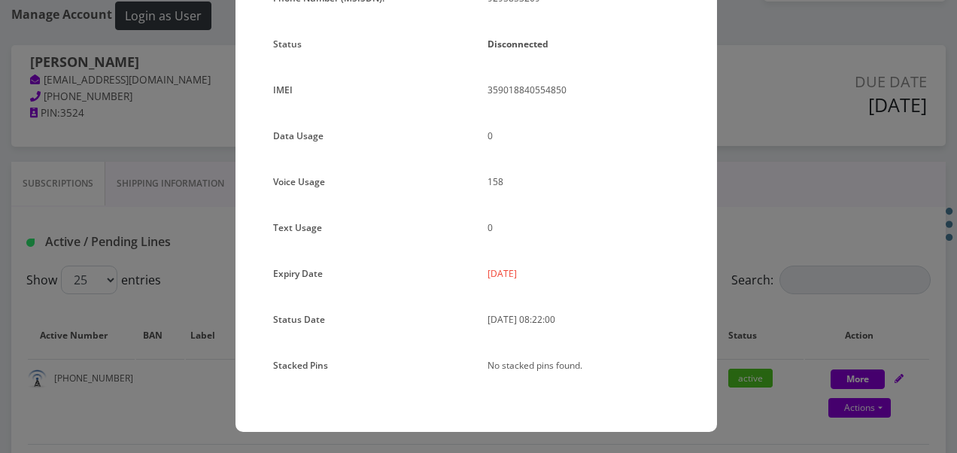
click at [806, 242] on div "× Subscription Info Plan Name TT 4G Monthly Unlimited Voice Plan Phone Number (…" at bounding box center [478, 226] width 957 height 453
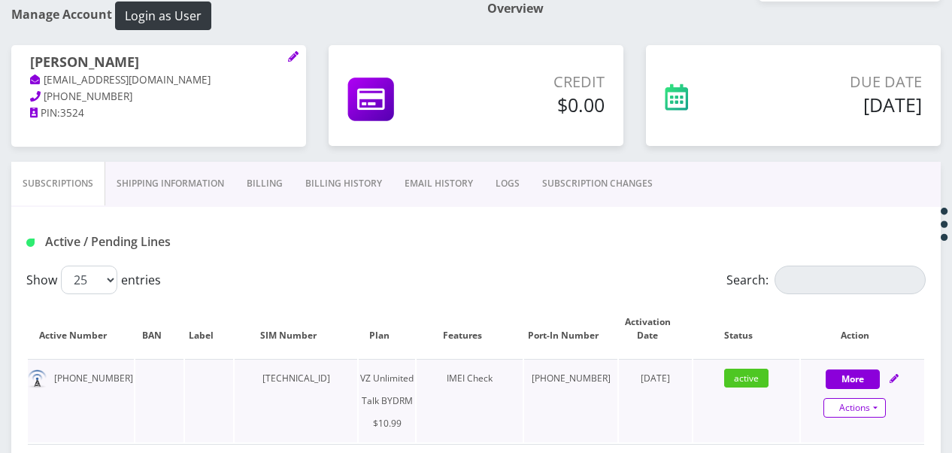
click at [866, 397] on div "Actions Suspend Close Unpause Get Usage Swap Sim" at bounding box center [854, 408] width 123 height 23
select select "469"
click at [869, 404] on link "Actions" at bounding box center [855, 408] width 62 height 20
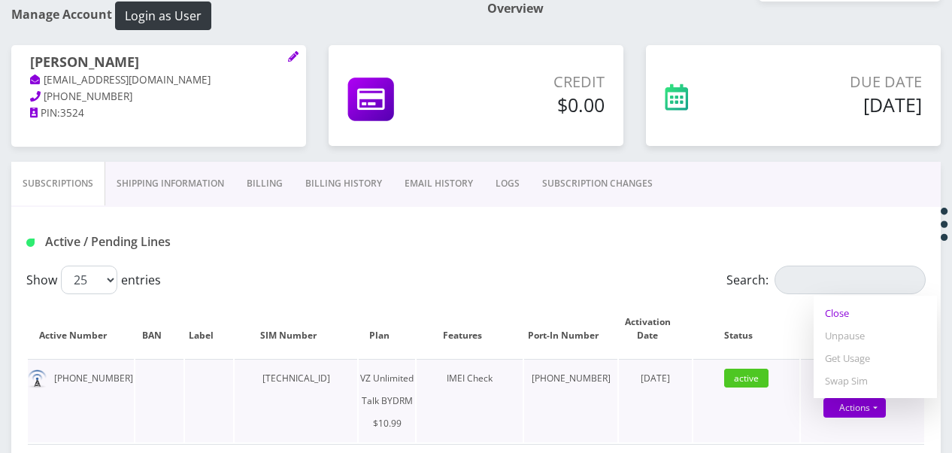
click at [865, 314] on link "Close" at bounding box center [875, 313] width 123 height 23
type input "09/08/2025"
select select "469"
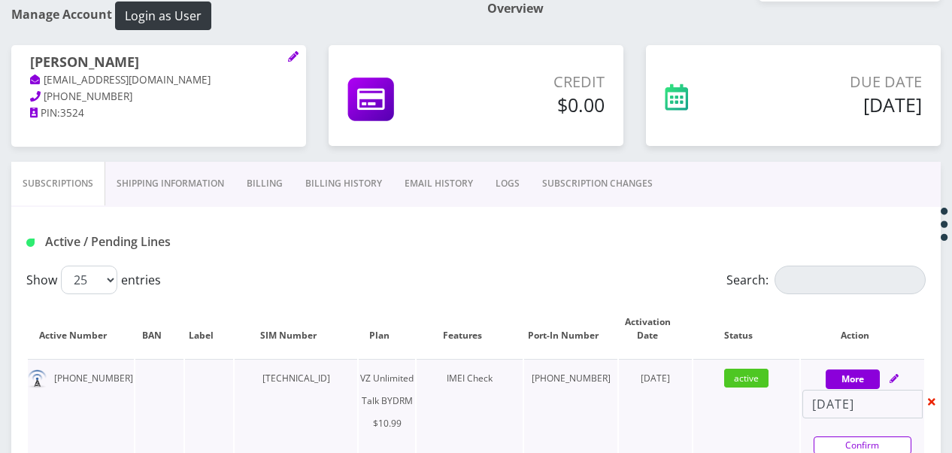
click at [856, 447] on link "Confirm" at bounding box center [863, 445] width 98 height 18
select select "469"
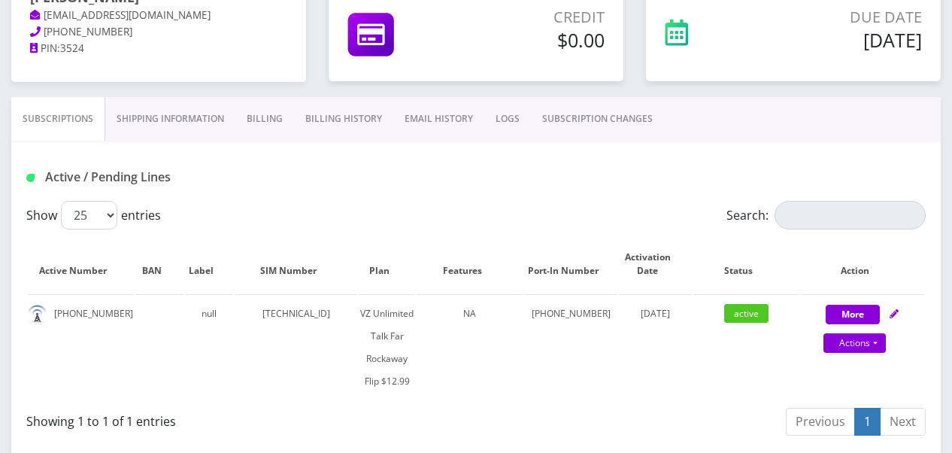
scroll to position [226, 0]
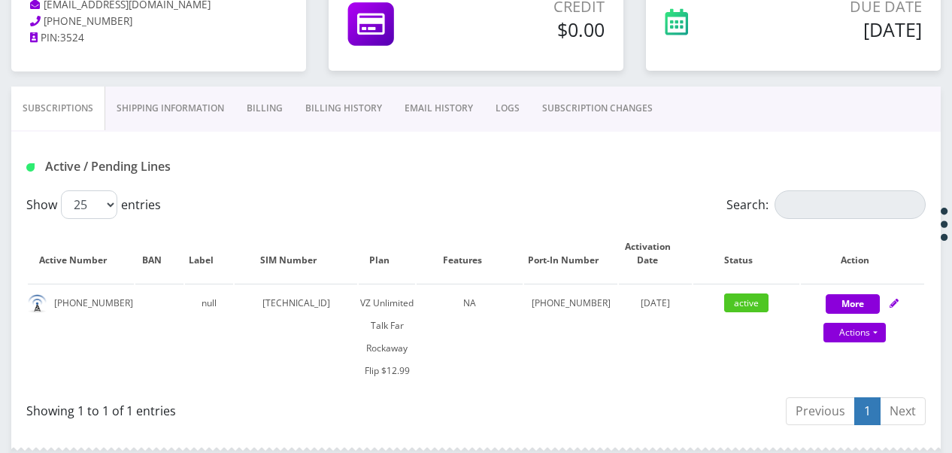
click at [268, 117] on link "Billing" at bounding box center [264, 108] width 59 height 44
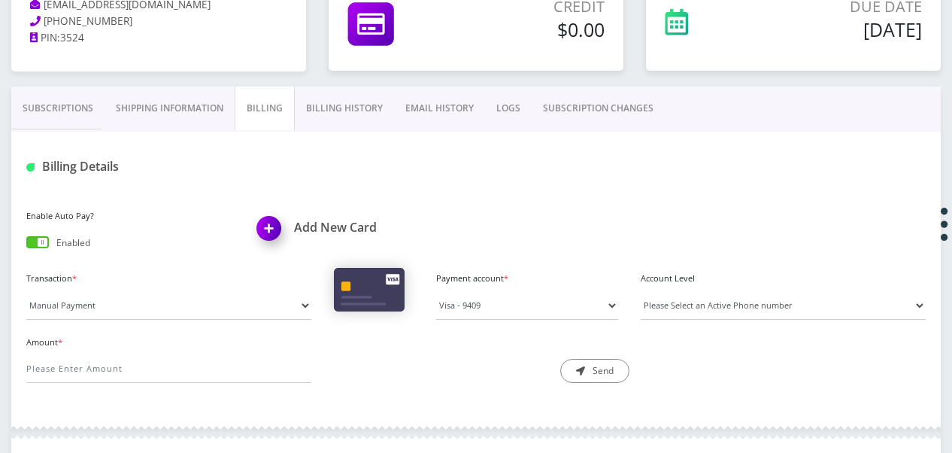
click at [35, 124] on link "Subscriptions" at bounding box center [57, 108] width 93 height 44
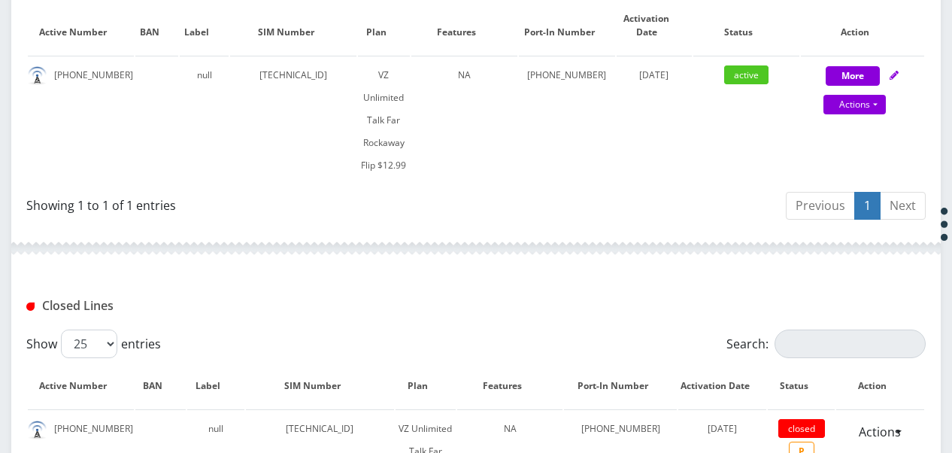
scroll to position [526, 0]
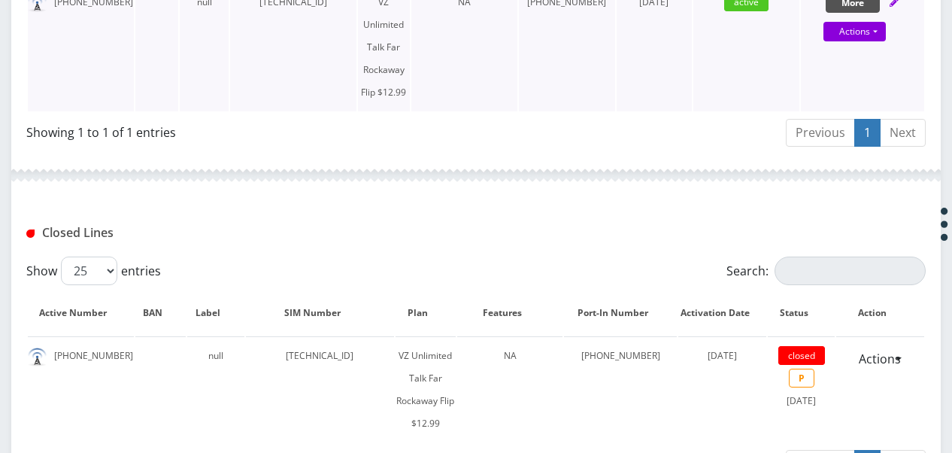
click at [827, 4] on button "More" at bounding box center [853, 3] width 54 height 20
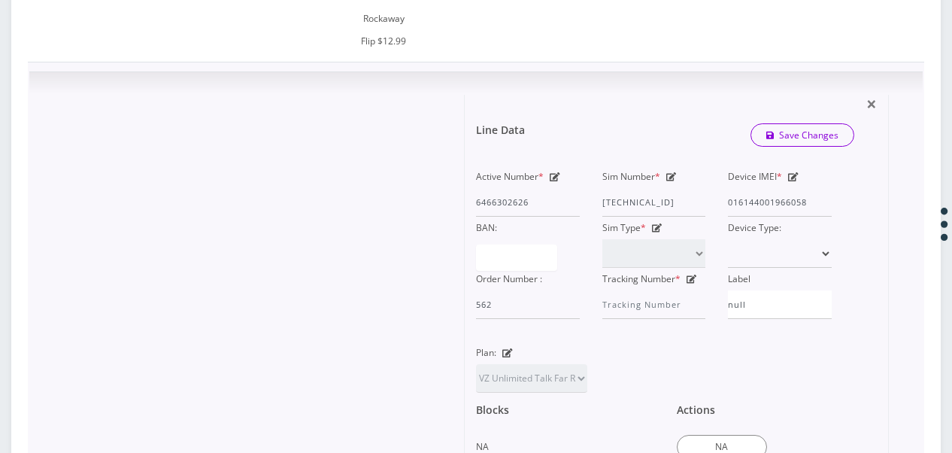
scroll to position [677, 0]
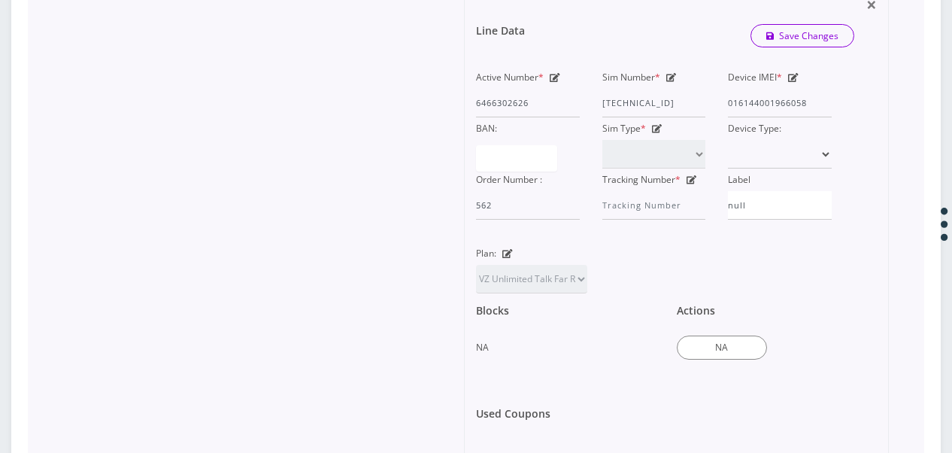
click at [509, 249] on icon at bounding box center [507, 253] width 11 height 9
click at [536, 265] on select "TMO Unlimited Talk + Text + No Data [PERSON_NAME] TMO Unlimited Talk & Text + 2…" at bounding box center [531, 279] width 111 height 29
select select "472"
click at [476, 265] on select "TMO Unlimited Talk + Text + No Data [PERSON_NAME] TMO Unlimited Talk & Text + 2…" at bounding box center [531, 279] width 111 height 29
click at [787, 24] on link "Save Changes" at bounding box center [803, 35] width 105 height 23
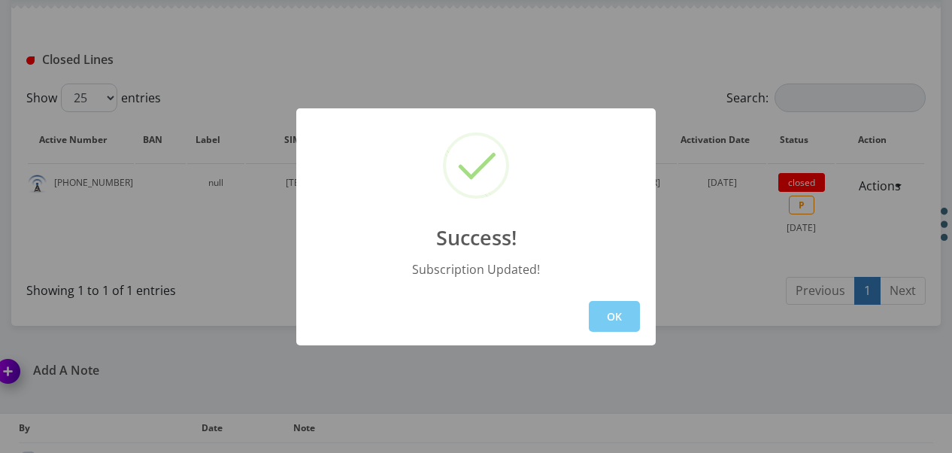
click at [597, 305] on button "OK" at bounding box center [614, 316] width 51 height 31
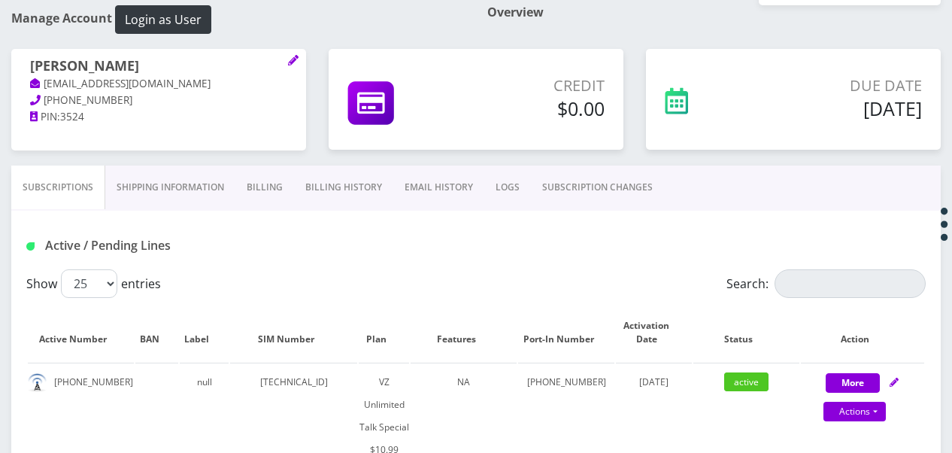
scroll to position [0, 0]
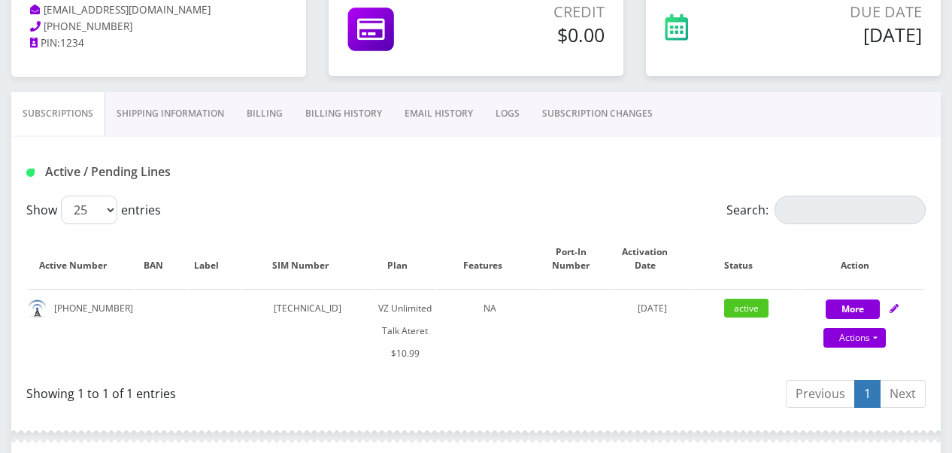
scroll to position [226, 0]
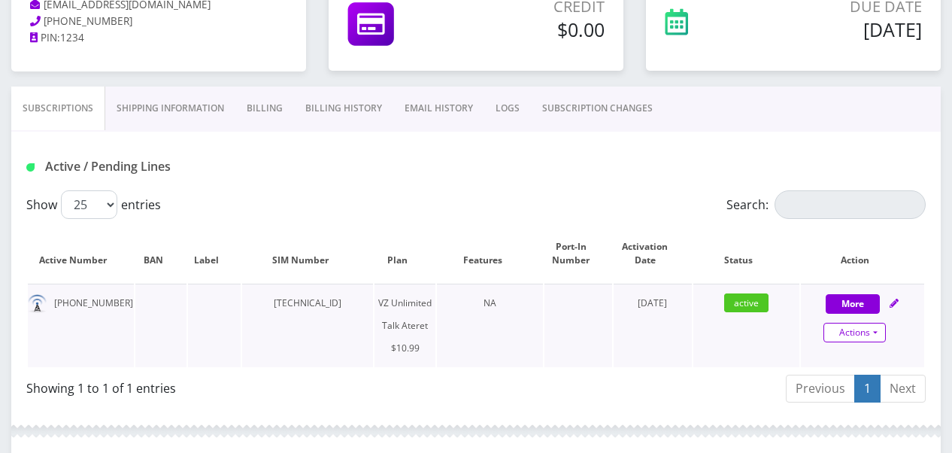
click at [882, 330] on link "Actions" at bounding box center [855, 333] width 62 height 20
select select "483"
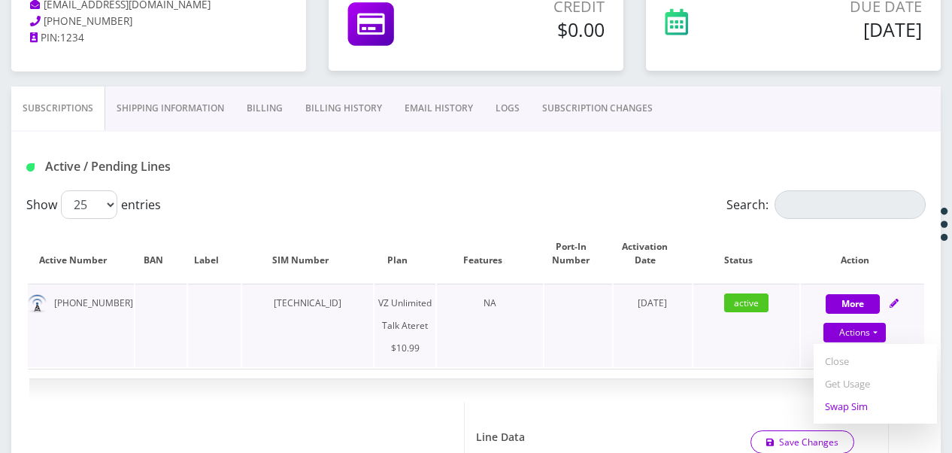
click at [854, 406] on link "Swap Sim" at bounding box center [875, 406] width 123 height 23
select select "483"
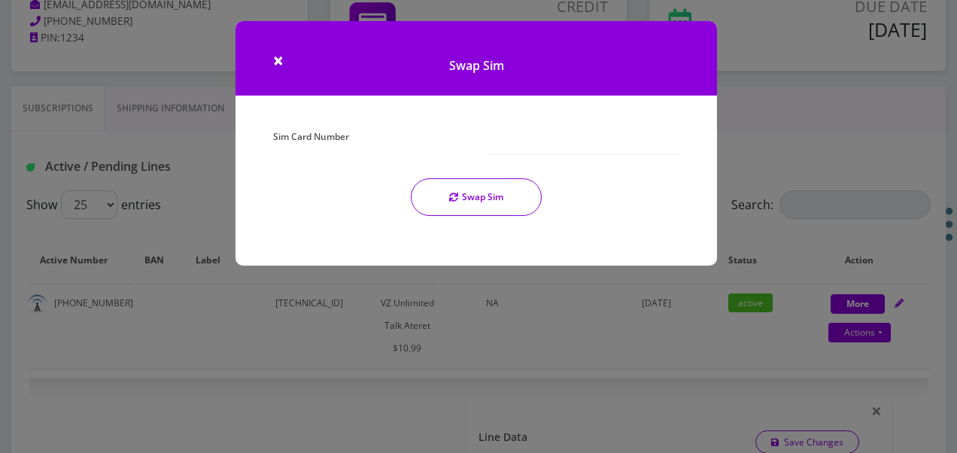
click at [481, 119] on div "Swap Sim" at bounding box center [476, 73] width 504 height 105
click at [507, 140] on input "Sim Card Number" at bounding box center [583, 140] width 192 height 29
click at [549, 144] on input "891480000" at bounding box center [583, 140] width 192 height 29
type input "[TECHNICAL_ID]"
click at [486, 213] on button "Swap Sim" at bounding box center [476, 197] width 131 height 38
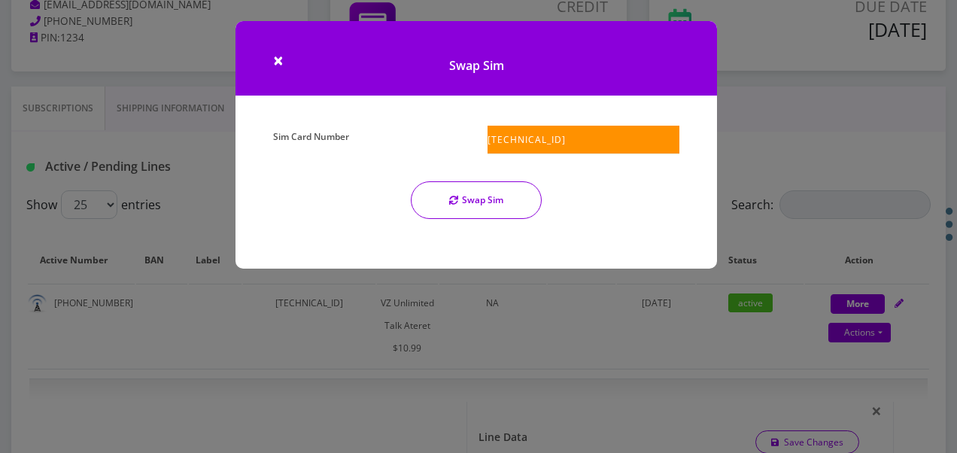
click at [451, 196] on icon "submit" at bounding box center [453, 200] width 9 height 9
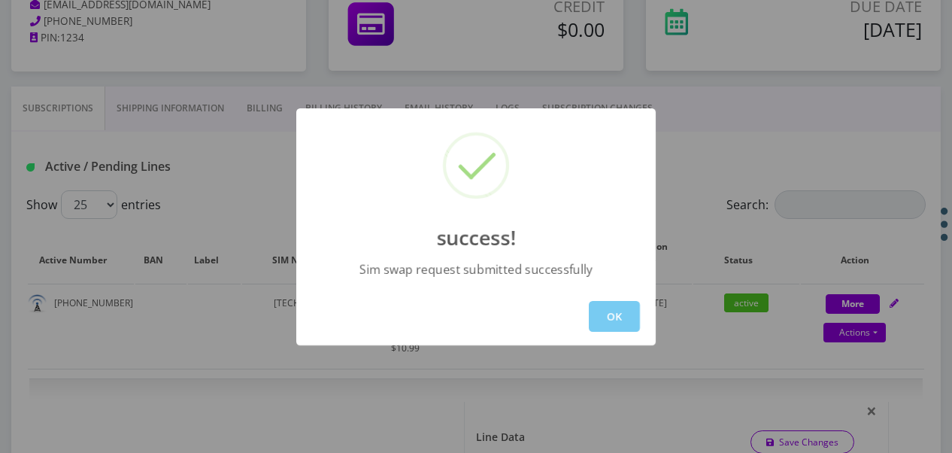
click at [610, 314] on button "OK" at bounding box center [614, 316] width 51 height 31
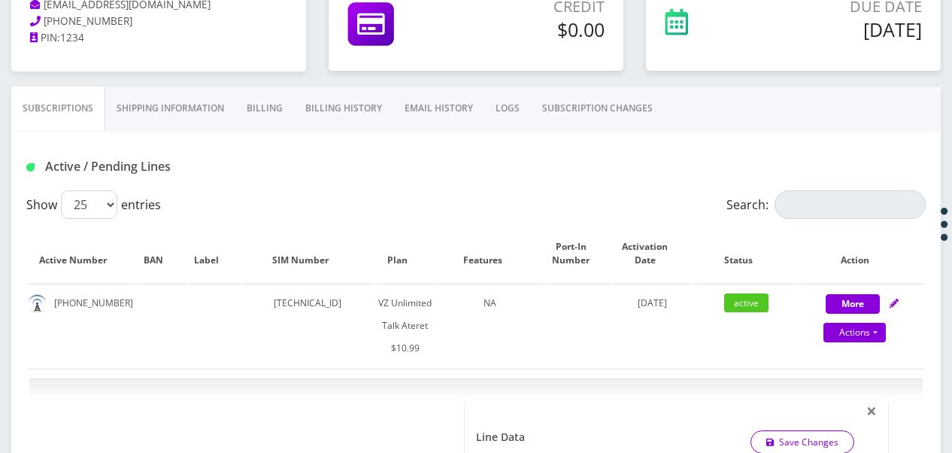
click at [575, 108] on link "SUBSCRIPTION CHANGES" at bounding box center [597, 108] width 133 height 44
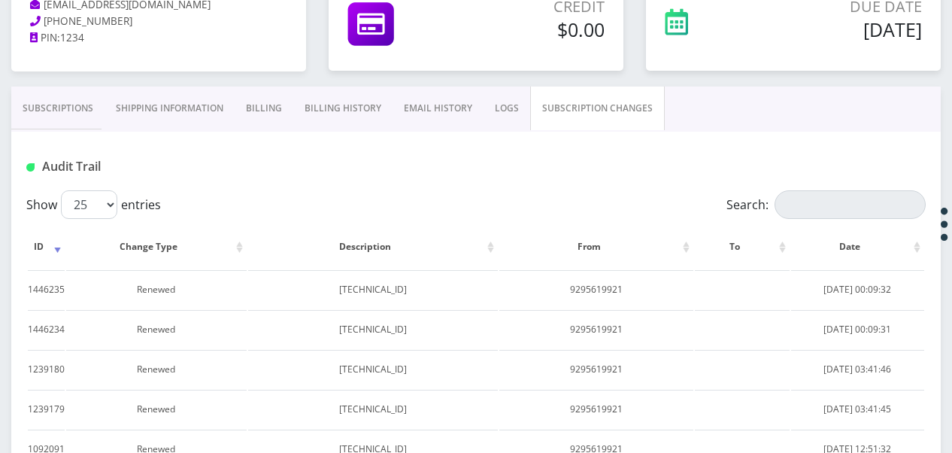
click at [86, 97] on link "Subscriptions" at bounding box center [57, 108] width 93 height 44
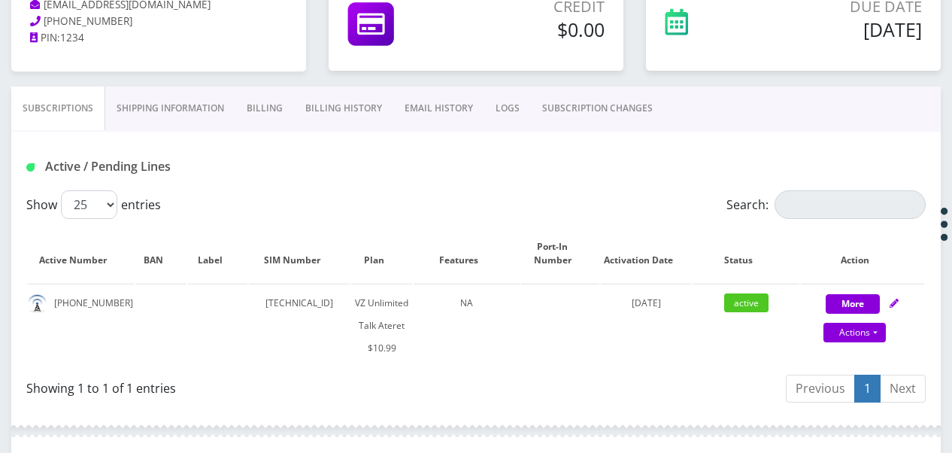
click at [581, 132] on div "Active / Pending Lines" at bounding box center [476, 161] width 930 height 59
click at [554, 116] on link "SUBSCRIPTION CHANGES" at bounding box center [597, 108] width 133 height 44
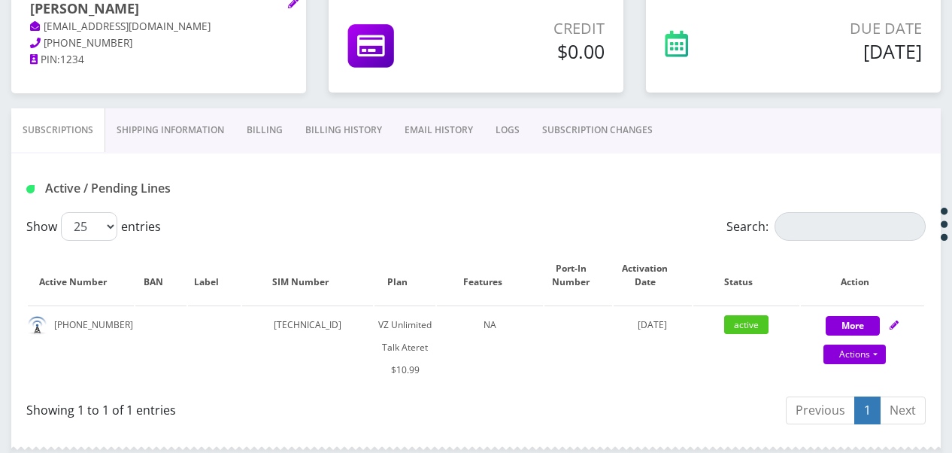
scroll to position [226, 0]
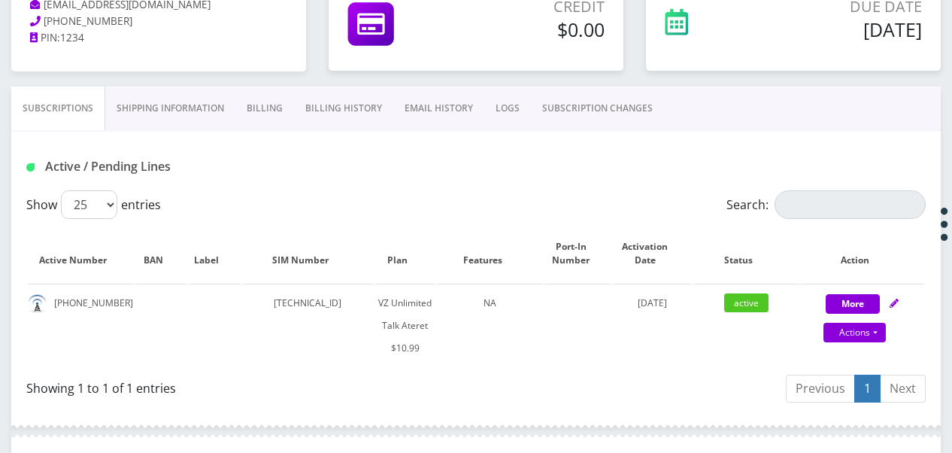
click at [568, 113] on link "SUBSCRIPTION CHANGES" at bounding box center [597, 108] width 133 height 44
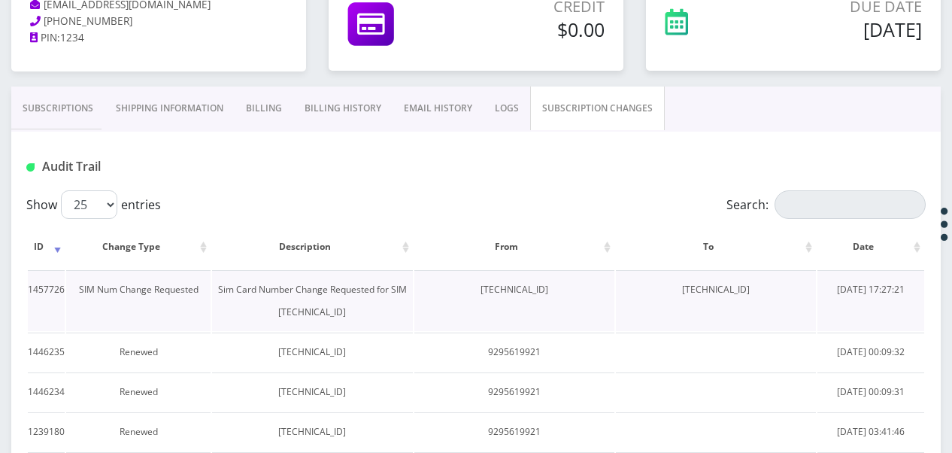
drag, startPoint x: 658, startPoint y: 291, endPoint x: 767, endPoint y: 286, distance: 109.2
click at [767, 286] on td "[TECHNICAL_ID]" at bounding box center [716, 300] width 200 height 61
drag, startPoint x: 767, startPoint y: 286, endPoint x: 760, endPoint y: 290, distance: 7.7
copy td "[TECHNICAL_ID]"
click at [24, 110] on link "Subscriptions" at bounding box center [57, 108] width 93 height 44
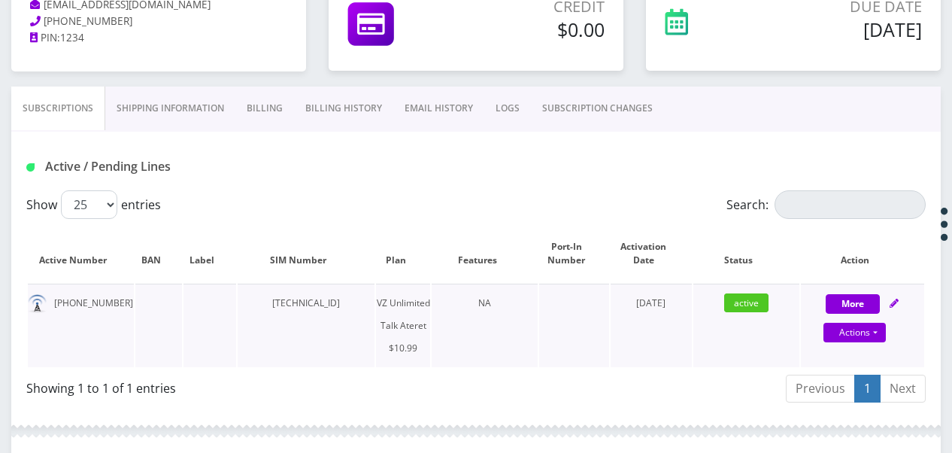
click at [882, 341] on div "Actions Suspend Close Get Usage Swap Sim" at bounding box center [854, 333] width 123 height 23
select select "483"
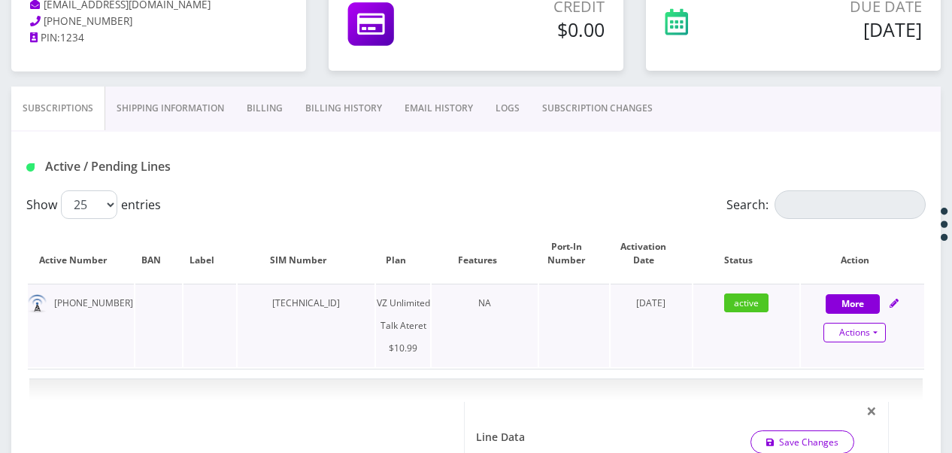
click at [882, 335] on link "Actions" at bounding box center [855, 333] width 62 height 20
select select "483"
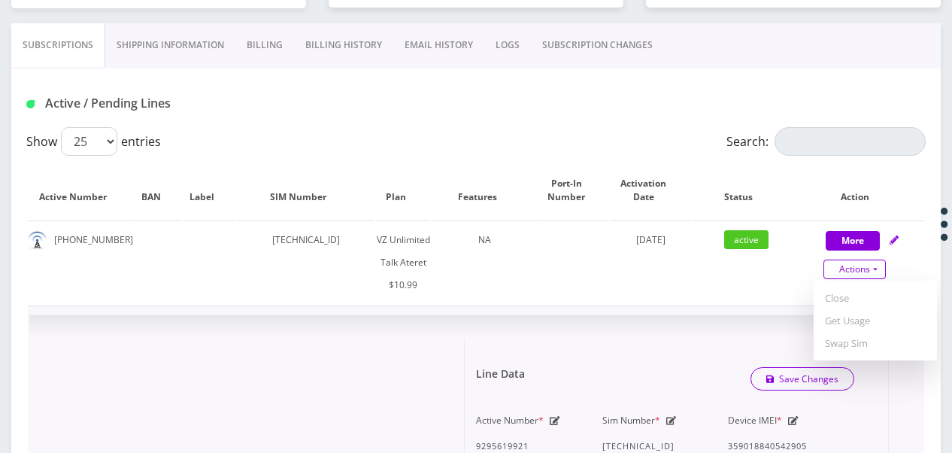
scroll to position [376, 0]
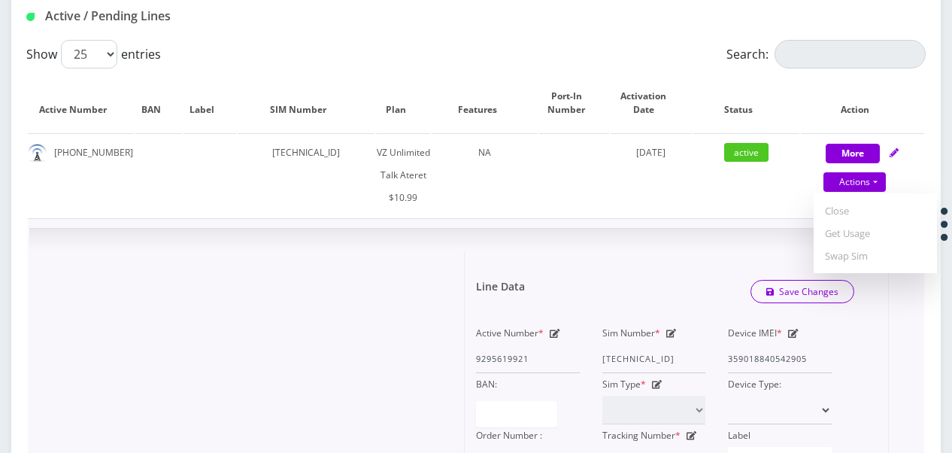
click at [666, 329] on icon at bounding box center [671, 333] width 11 height 9
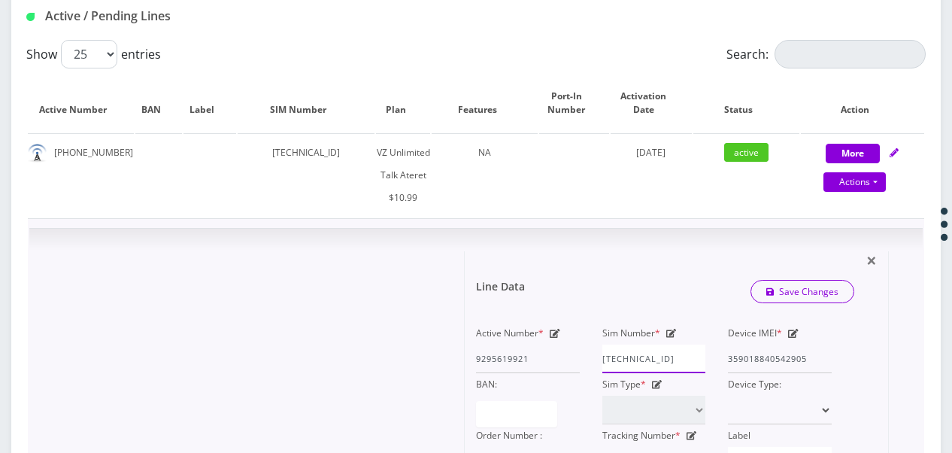
scroll to position [0, 6]
drag, startPoint x: 602, startPoint y: 358, endPoint x: 912, endPoint y: 370, distance: 310.1
paste input "0413092552"
type input "[TECHNICAL_ID]"
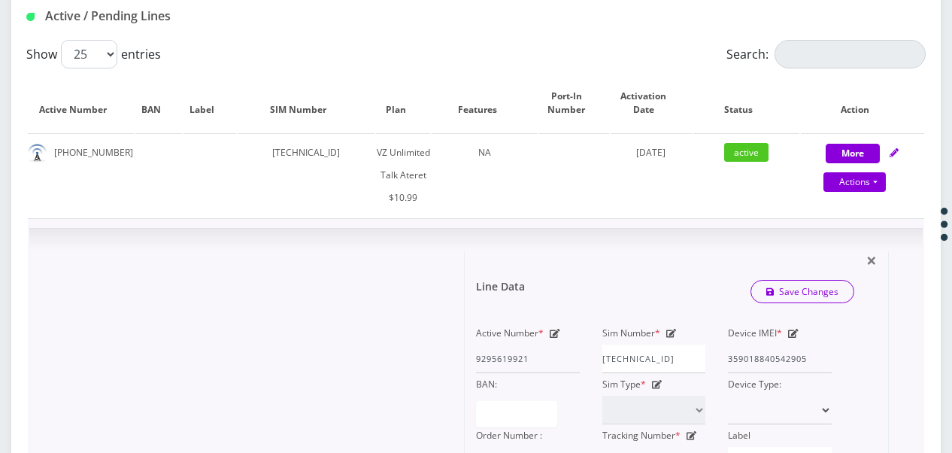
click at [809, 277] on div "Line Data Save Changes" at bounding box center [665, 291] width 401 height 45
click at [810, 286] on link "Save Changes" at bounding box center [803, 291] width 105 height 23
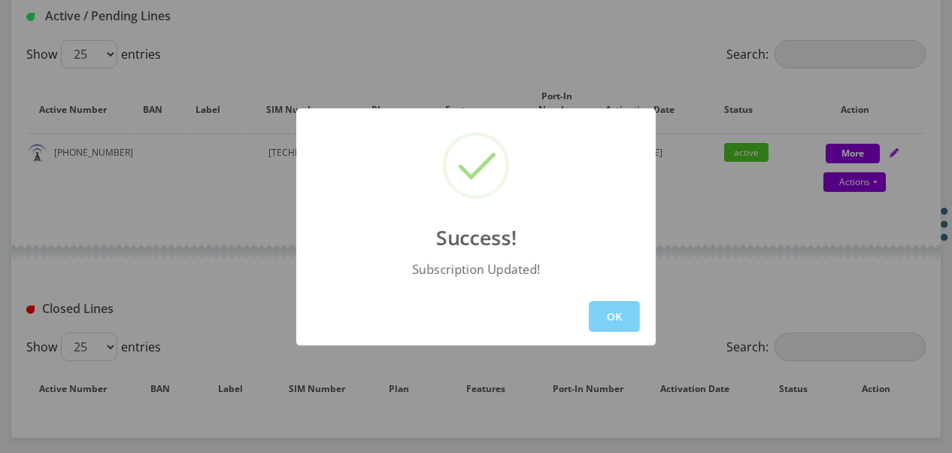
click at [614, 337] on div "OK" at bounding box center [476, 316] width 360 height 58
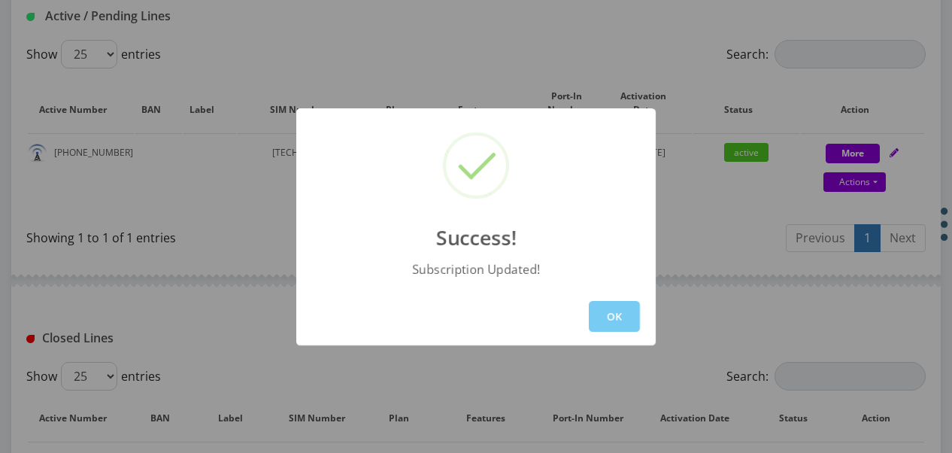
click at [617, 316] on button "OK" at bounding box center [614, 316] width 51 height 31
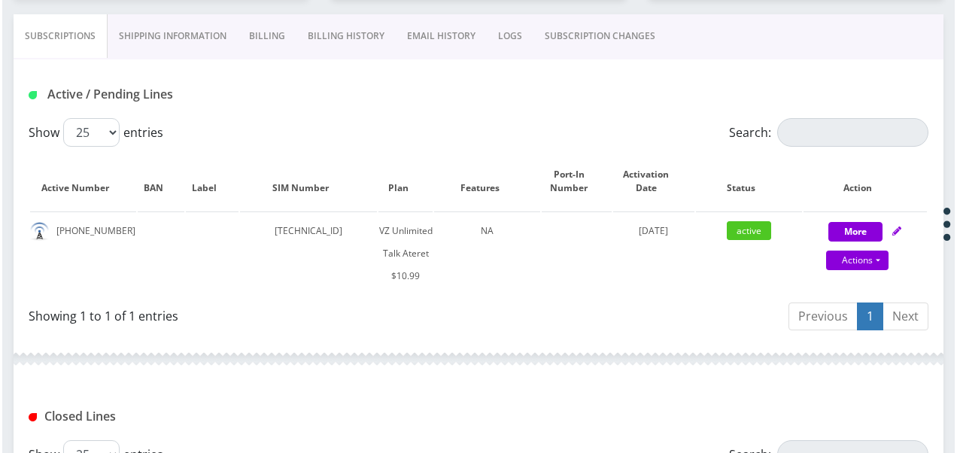
scroll to position [304, 0]
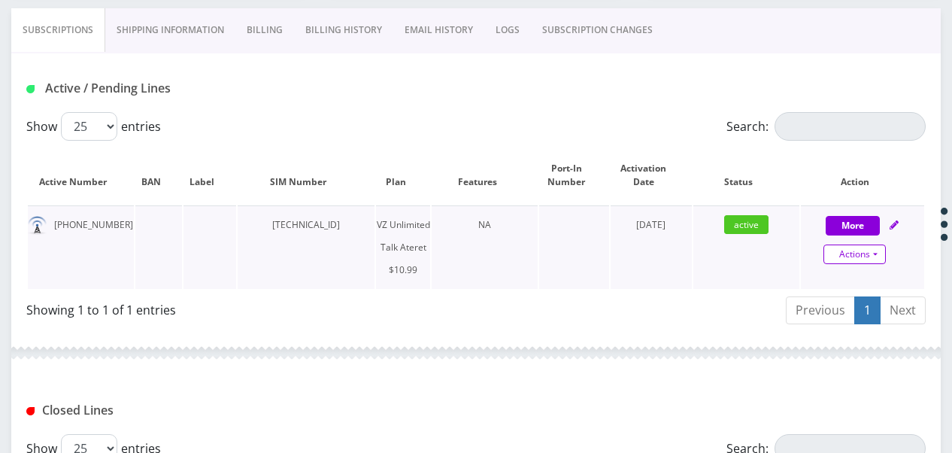
click at [872, 253] on link "Actions" at bounding box center [855, 254] width 62 height 20
select select "483"
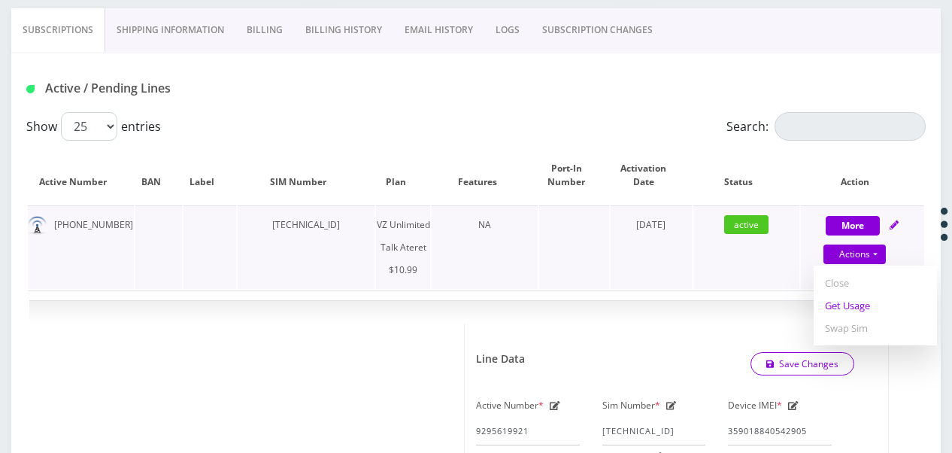
click at [857, 305] on link "Get Usage" at bounding box center [875, 305] width 123 height 23
select select "483"
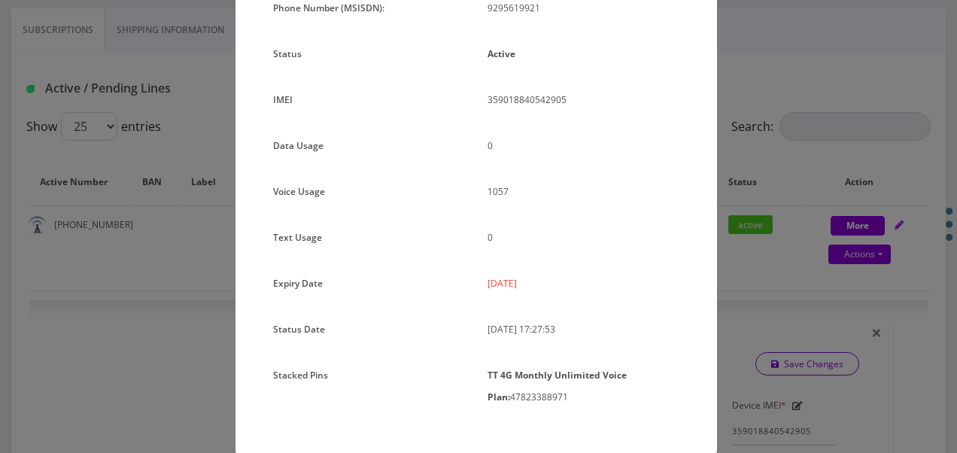
scroll to position [200, 0]
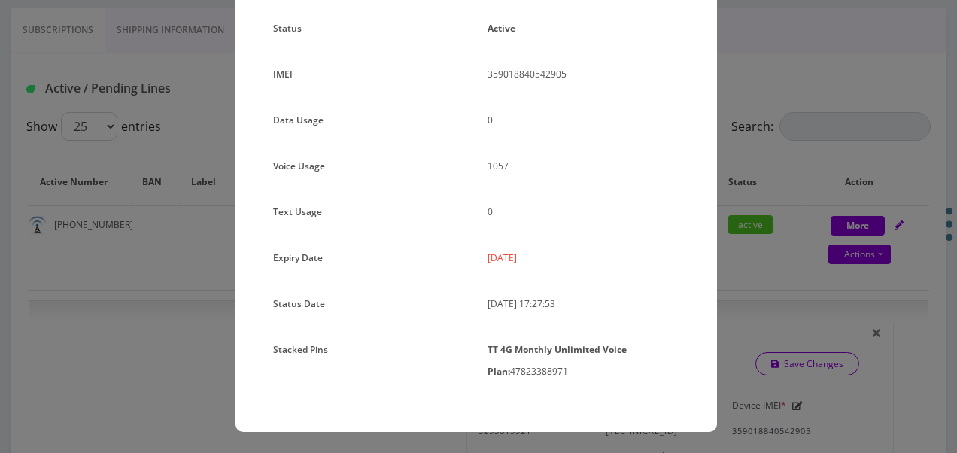
click at [766, 235] on div "× Subscription Info Plan Name TT 4G Monthly Unlimited Voice Plan Phone Number (…" at bounding box center [478, 226] width 957 height 453
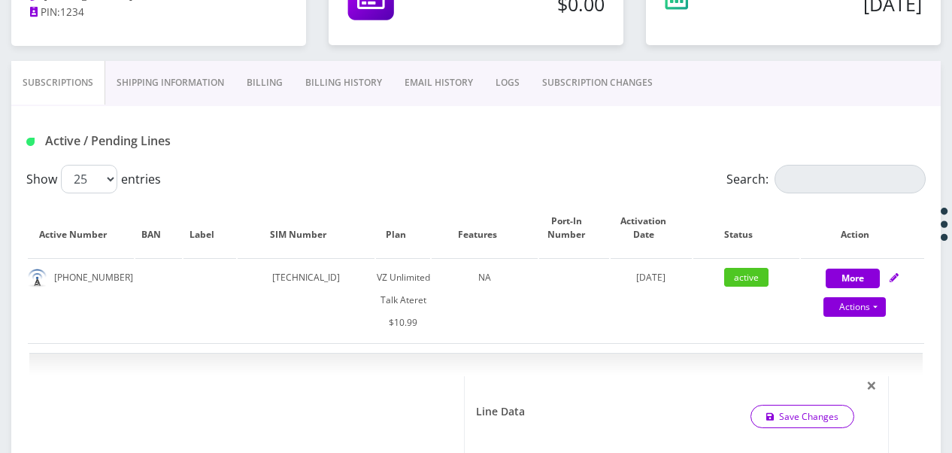
scroll to position [0, 0]
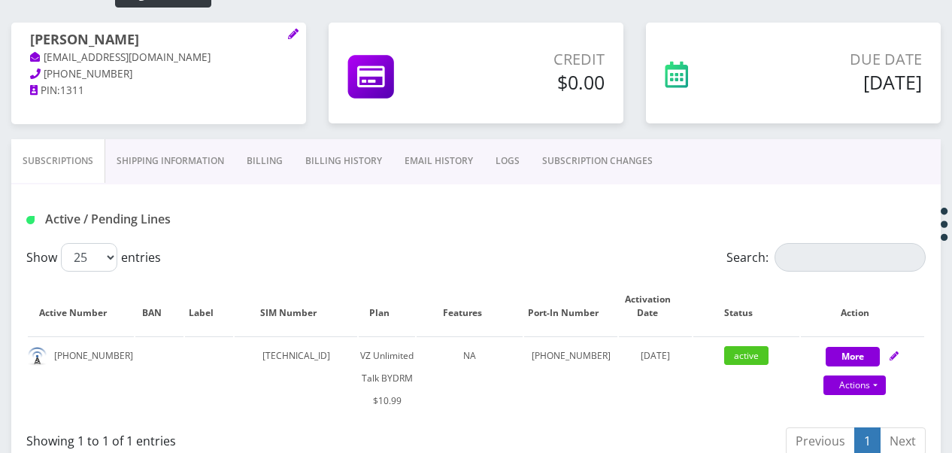
scroll to position [150, 0]
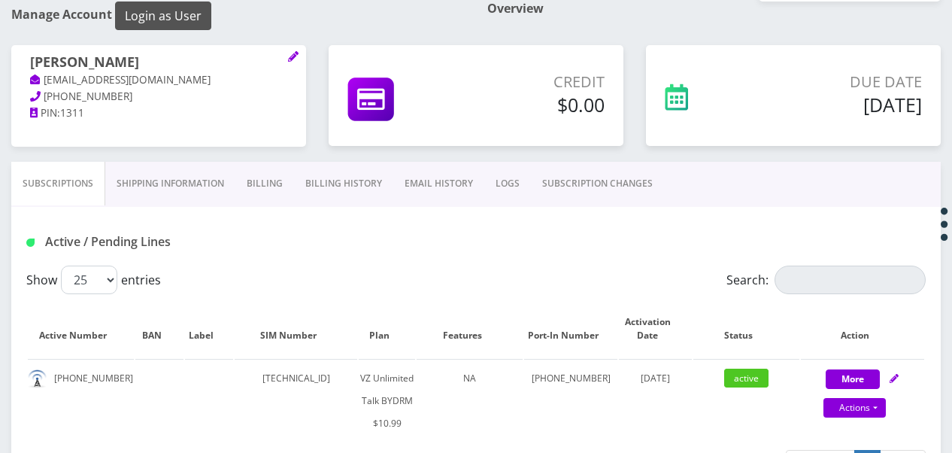
click at [196, 26] on button "Login as User" at bounding box center [163, 16] width 96 height 29
click at [877, 408] on link "Actions" at bounding box center [855, 408] width 62 height 20
select select "469"
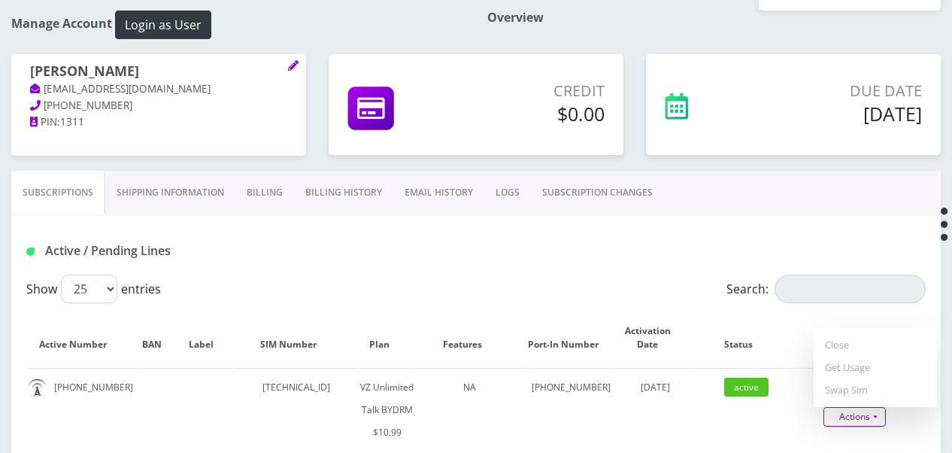
scroll to position [226, 0]
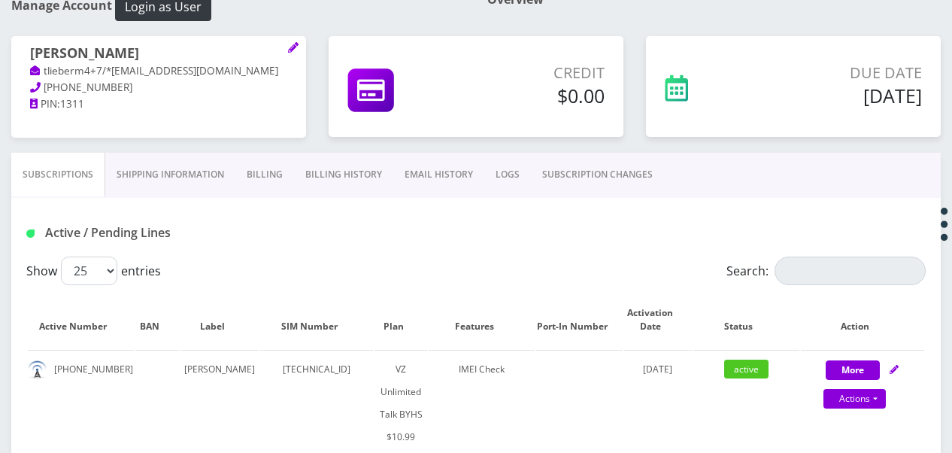
scroll to position [150, 0]
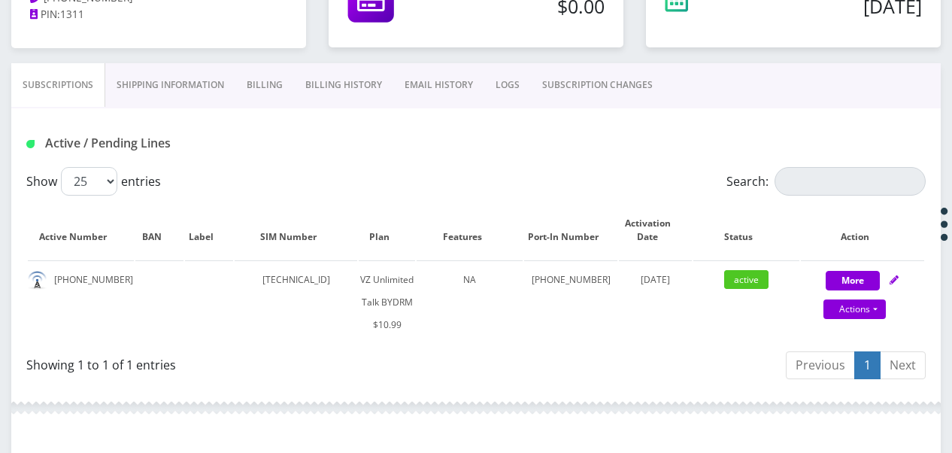
scroll to position [226, 0]
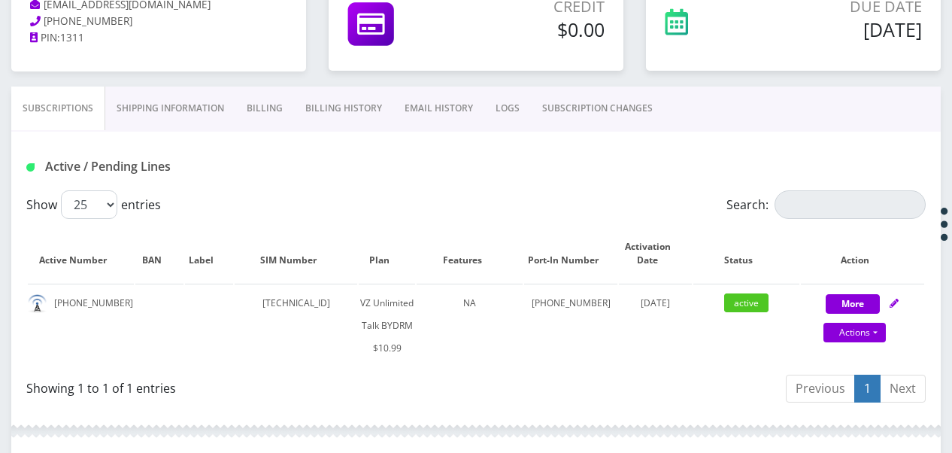
drag, startPoint x: 199, startPoint y: 117, endPoint x: 208, endPoint y: 115, distance: 9.3
click at [199, 117] on link "Shipping Information" at bounding box center [170, 108] width 130 height 44
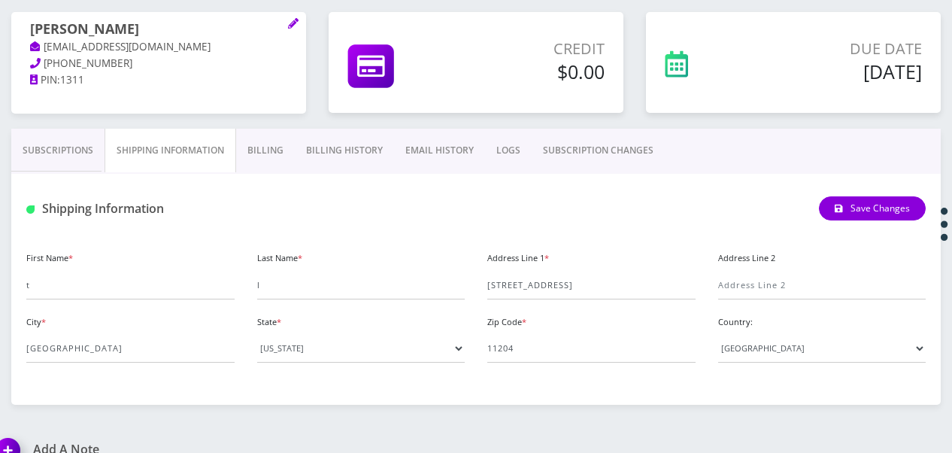
scroll to position [150, 0]
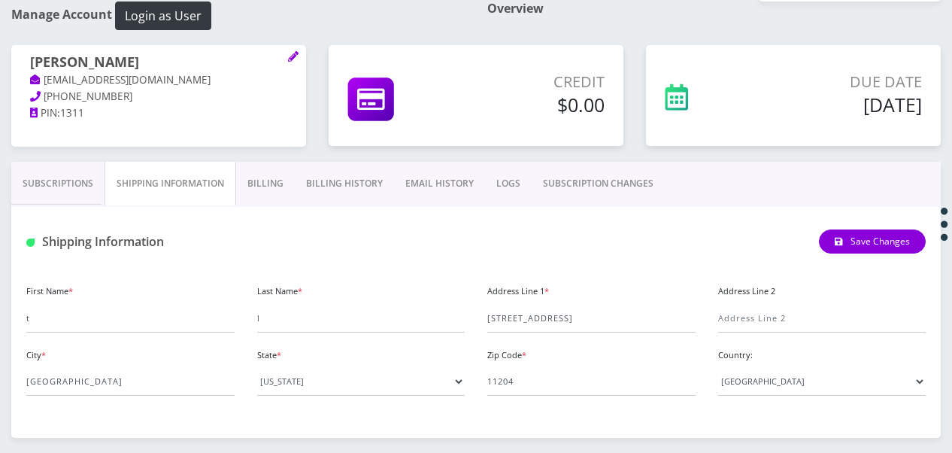
click at [107, 184] on link "Shipping Information" at bounding box center [171, 184] width 132 height 44
click at [90, 185] on link "Subscriptions" at bounding box center [57, 184] width 93 height 44
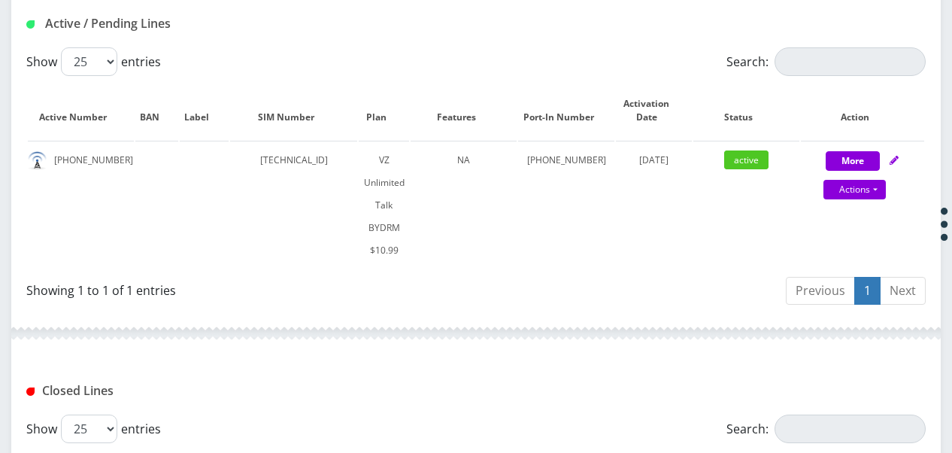
scroll to position [134, 0]
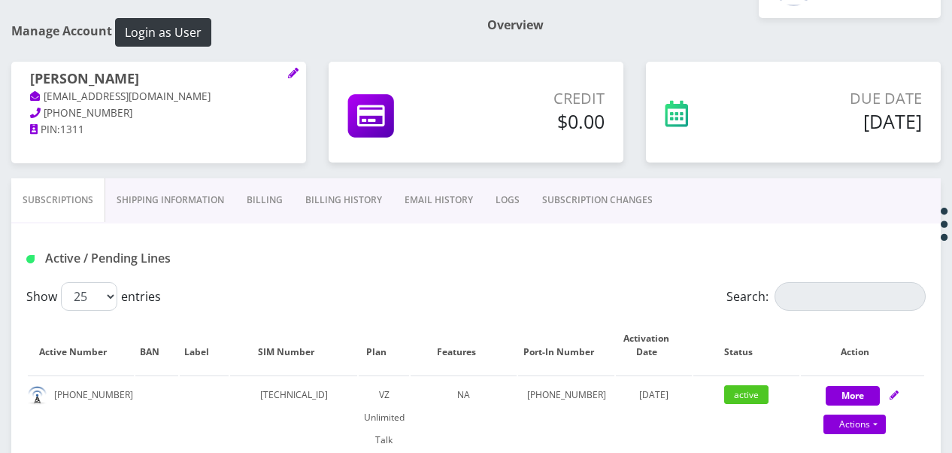
click at [168, 190] on link "Shipping Information" at bounding box center [170, 200] width 130 height 44
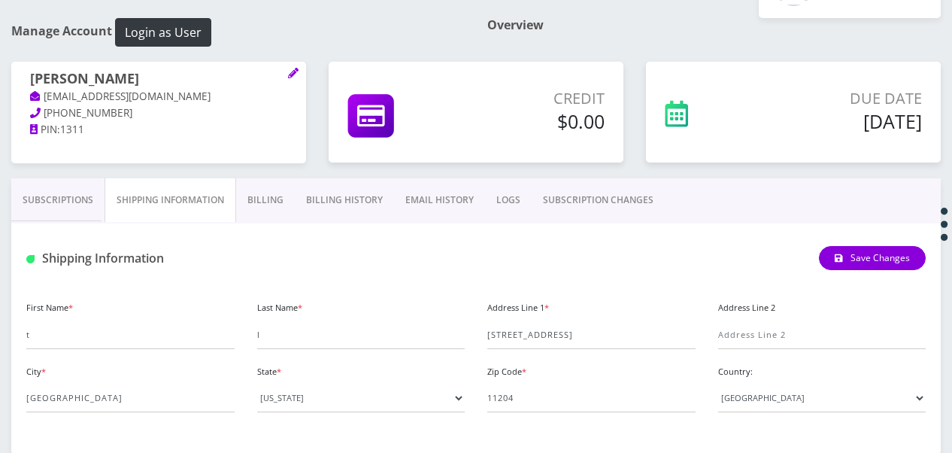
click at [578, 199] on link "SUBSCRIPTION CHANGES" at bounding box center [598, 200] width 133 height 44
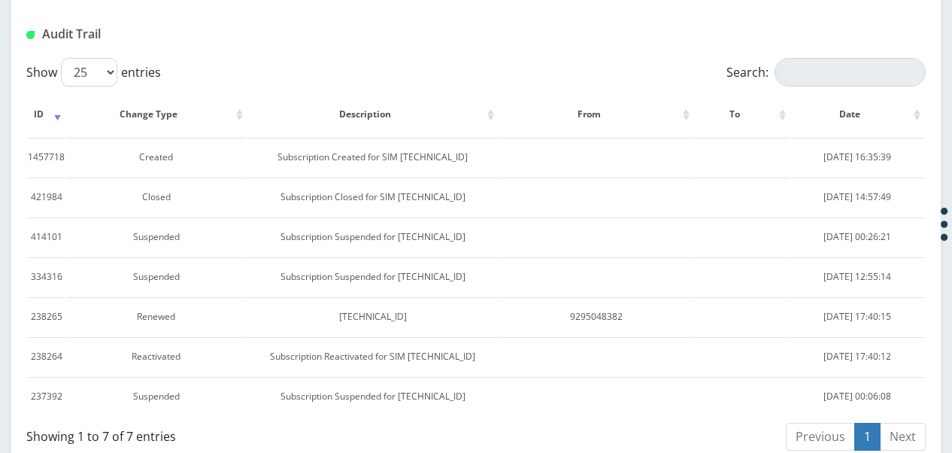
scroll to position [194, 0]
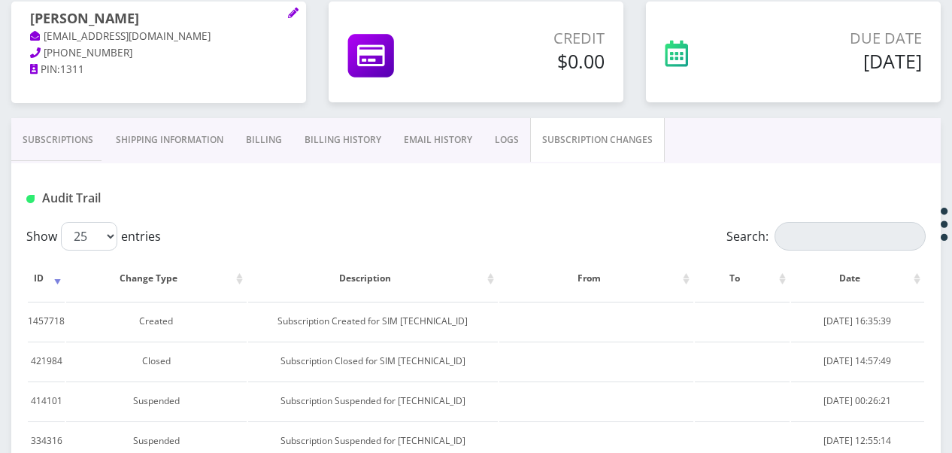
click at [86, 127] on link "Subscriptions" at bounding box center [57, 140] width 93 height 44
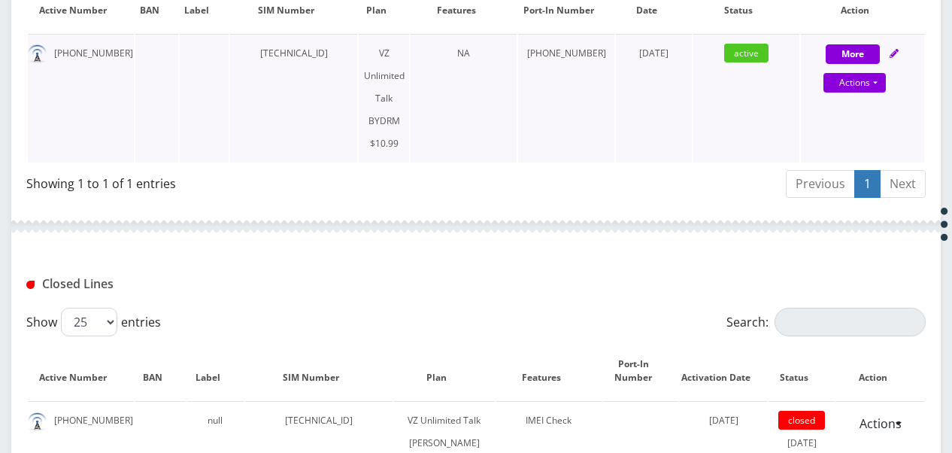
scroll to position [420, 0]
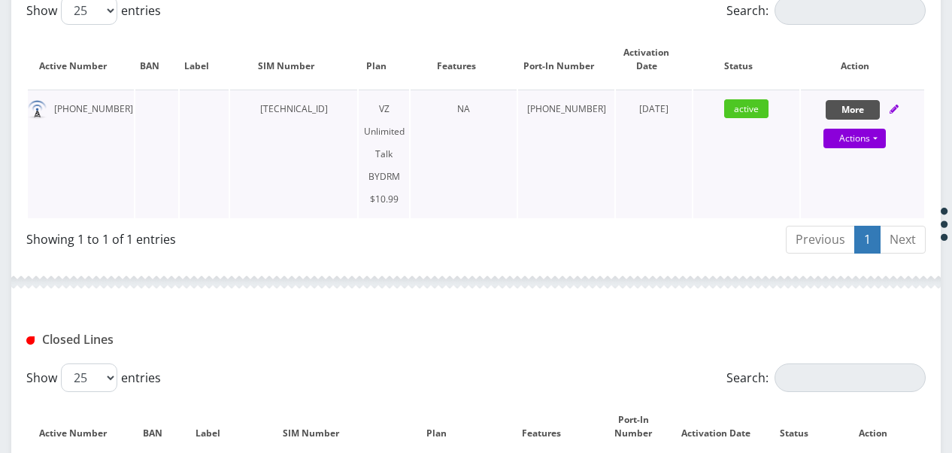
click at [838, 100] on button "More" at bounding box center [853, 110] width 54 height 20
select select "469"
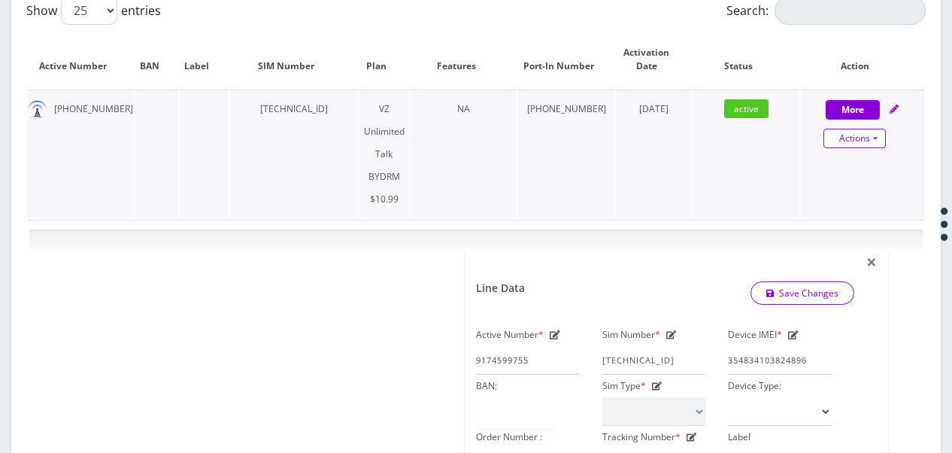
click at [880, 131] on link "Actions" at bounding box center [855, 139] width 62 height 20
select select "469"
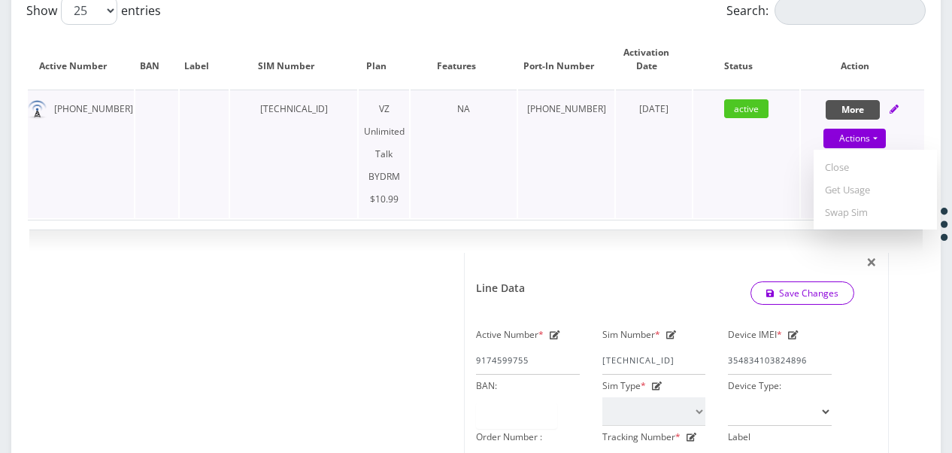
click at [864, 114] on button "More" at bounding box center [853, 110] width 54 height 20
select select "469"
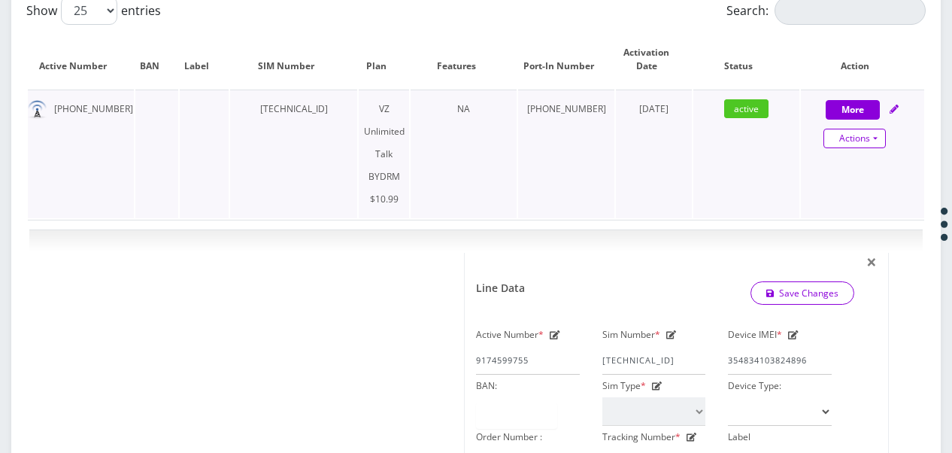
click at [878, 135] on link "Actions" at bounding box center [855, 139] width 62 height 20
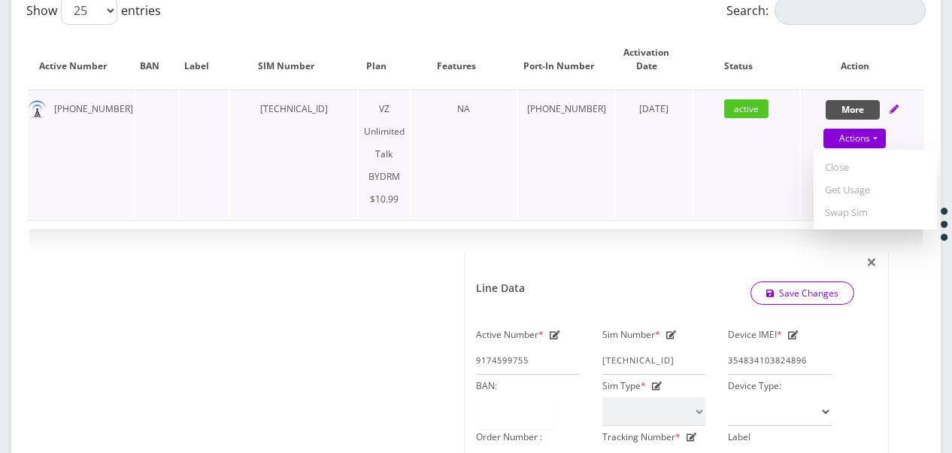
click at [860, 106] on button "More" at bounding box center [853, 110] width 54 height 20
select select "469"
click at [860, 106] on button "More" at bounding box center [853, 110] width 54 height 20
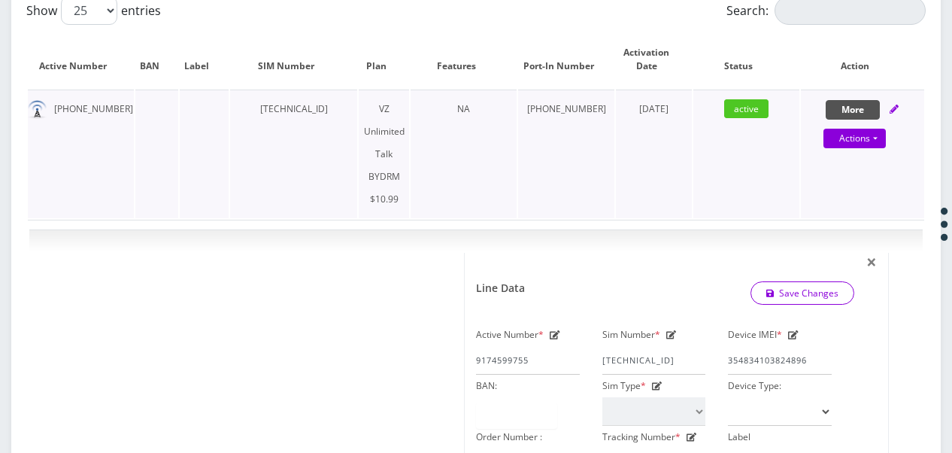
select select "469"
click at [860, 106] on button "More" at bounding box center [853, 110] width 54 height 20
select select "469"
click at [860, 106] on button "More" at bounding box center [853, 110] width 54 height 20
select select "469"
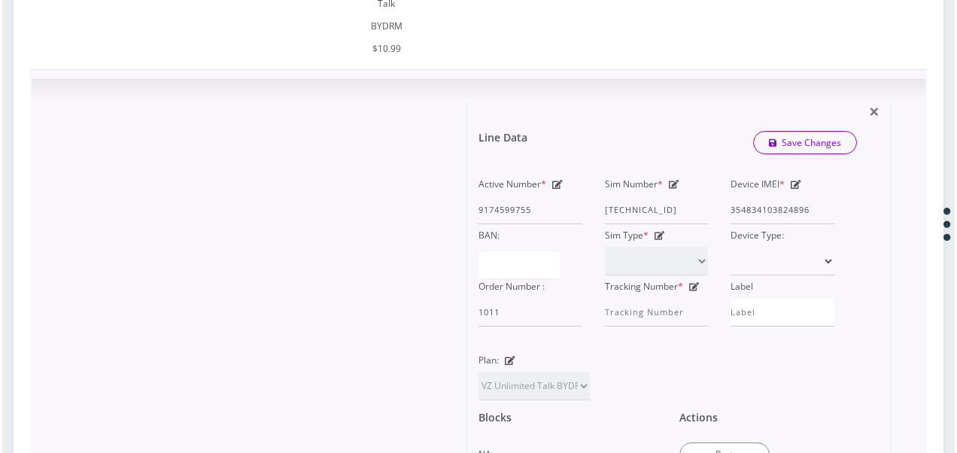
scroll to position [871, 0]
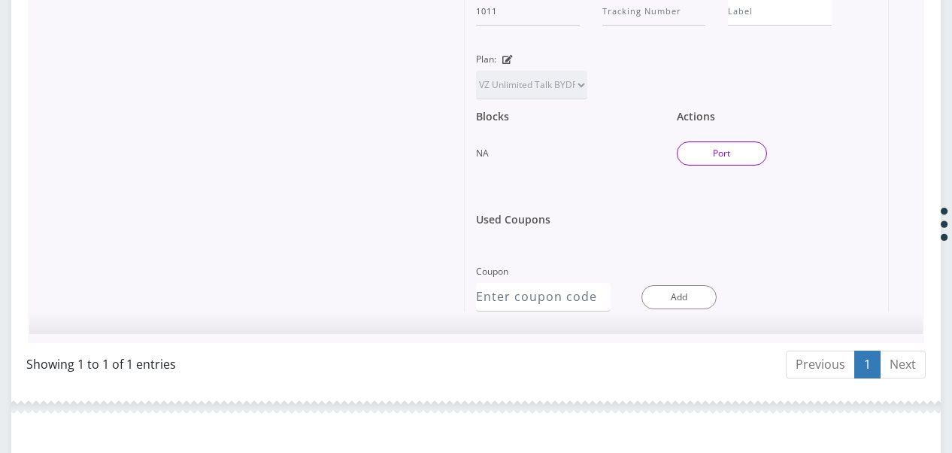
click at [716, 141] on button "Port" at bounding box center [722, 153] width 90 height 24
type input "katz"
type input "570 grand st"
type input "new york"
select select "NY"
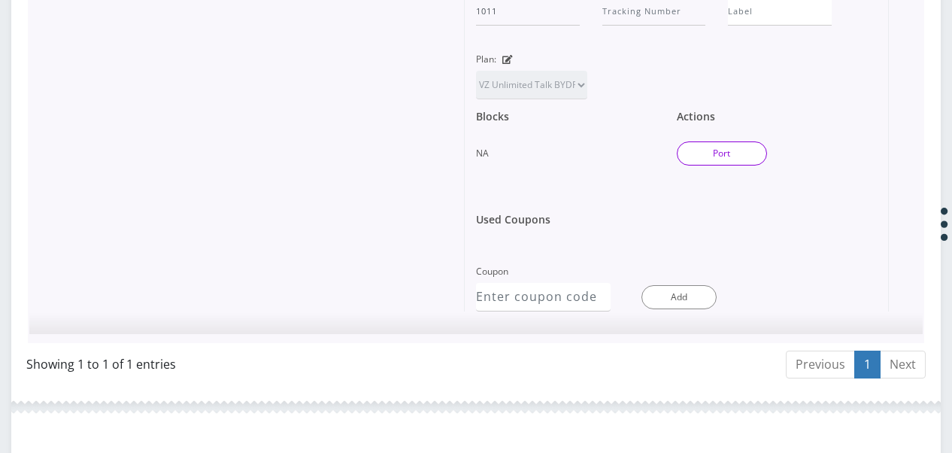
type input "10002"
type input "89148000010413090721"
type input "9174599755"
type input "us mobile"
type input "9294960104"
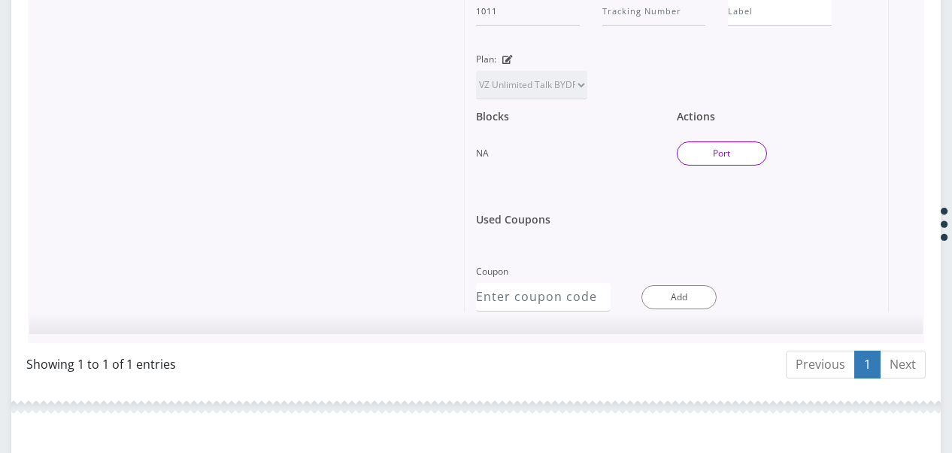
type input "2619"
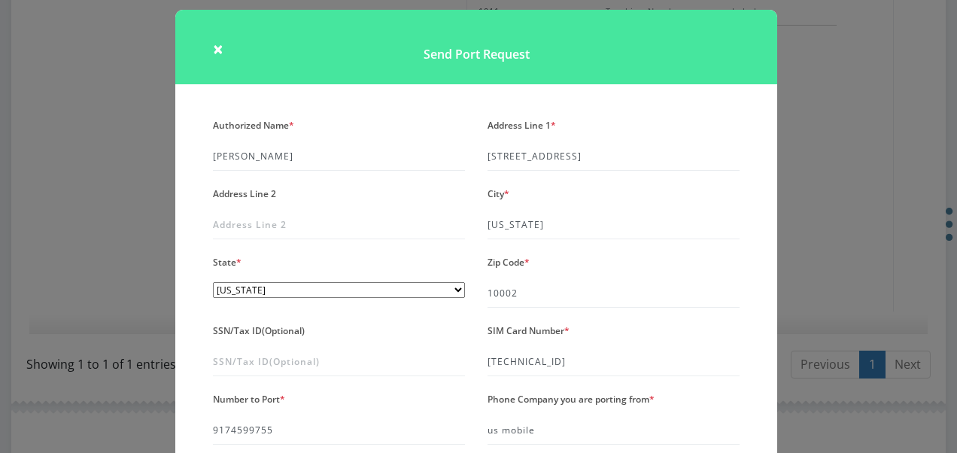
scroll to position [0, 0]
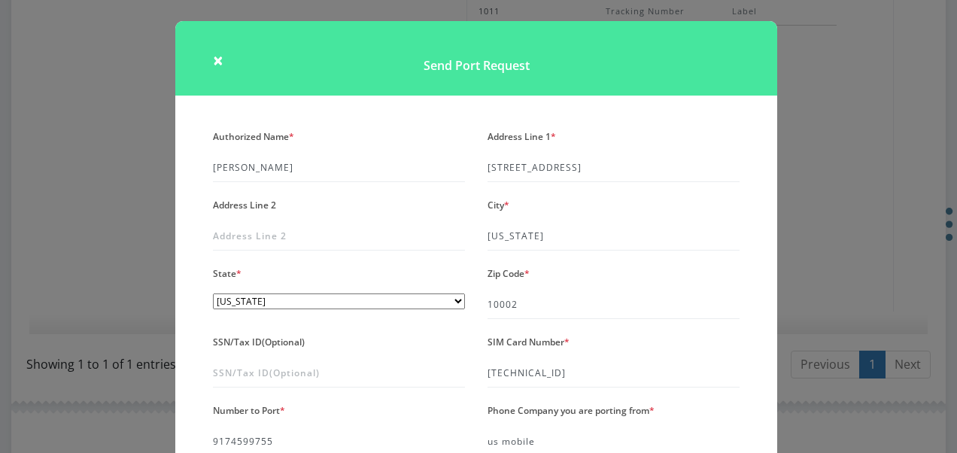
click at [845, 212] on div "× Send Port Request Authorized Name * katz Address Line 1 * 570 grand st Addres…" at bounding box center [478, 226] width 957 height 453
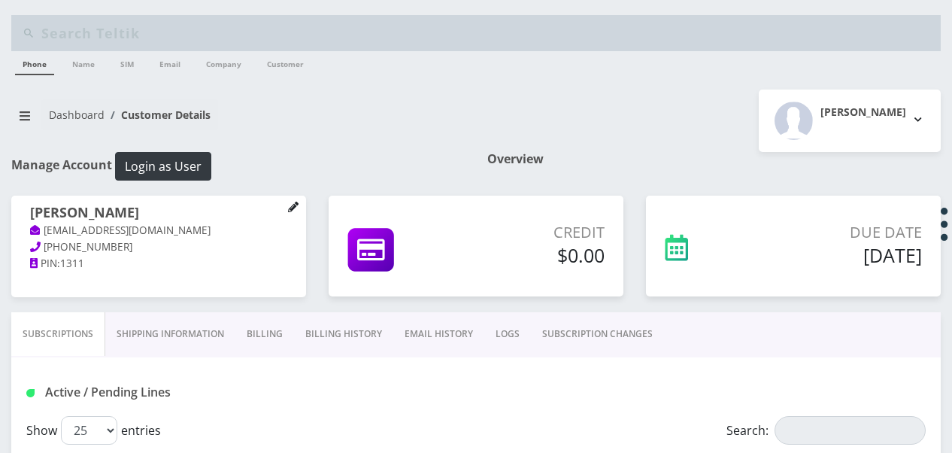
click at [290, 202] on icon at bounding box center [293, 207] width 11 height 11
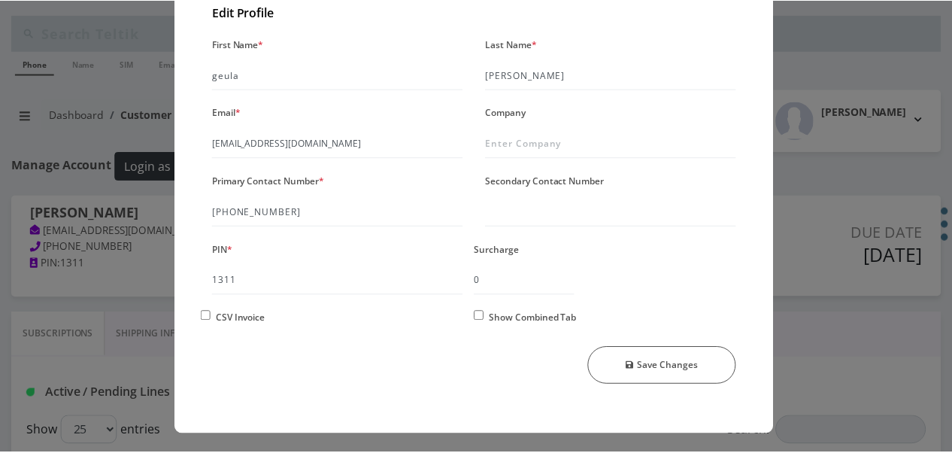
scroll to position [129, 0]
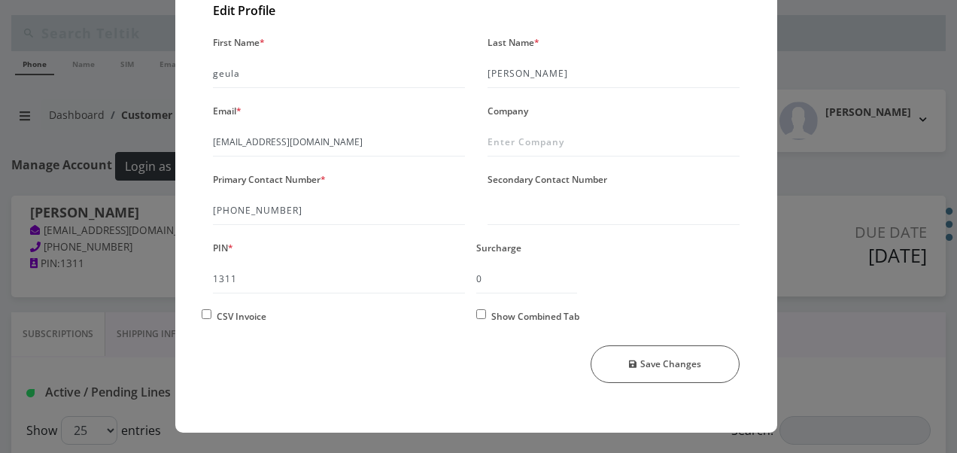
click at [841, 200] on div "× Manage Account Edit Profile First Name * geula Last Name * katz Email * tlieb…" at bounding box center [478, 226] width 957 height 453
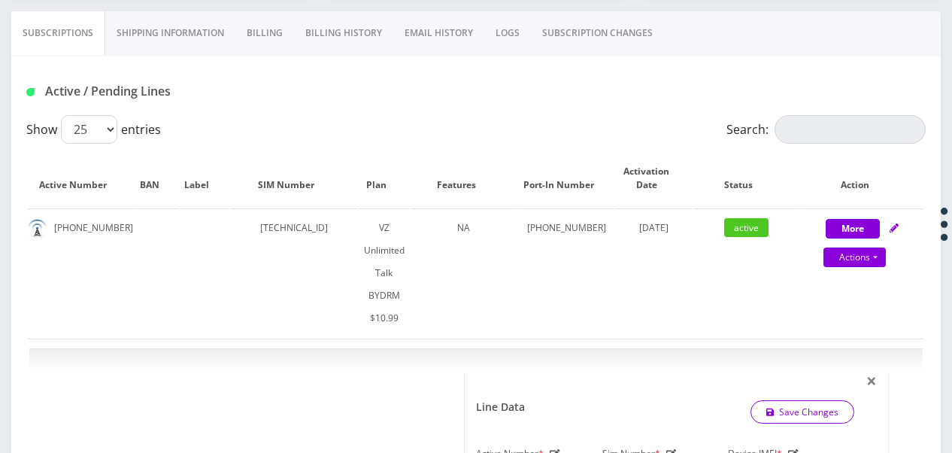
scroll to position [226, 0]
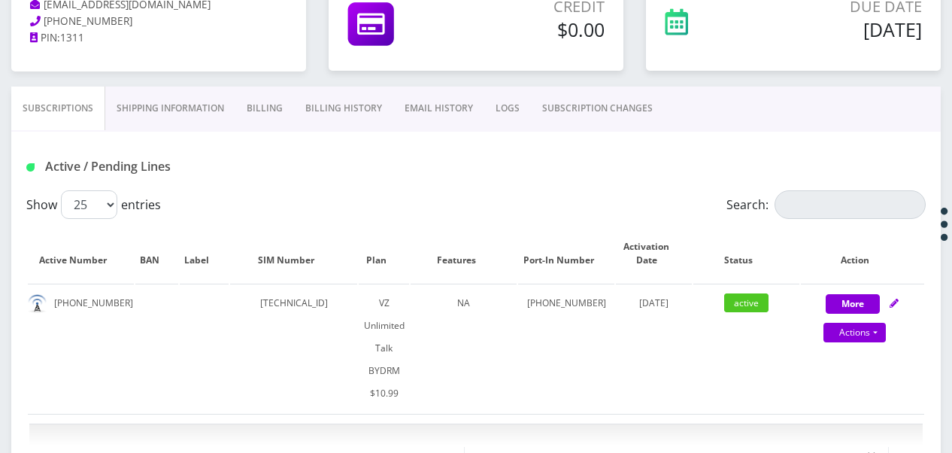
click at [205, 114] on link "Shipping Information" at bounding box center [170, 108] width 130 height 44
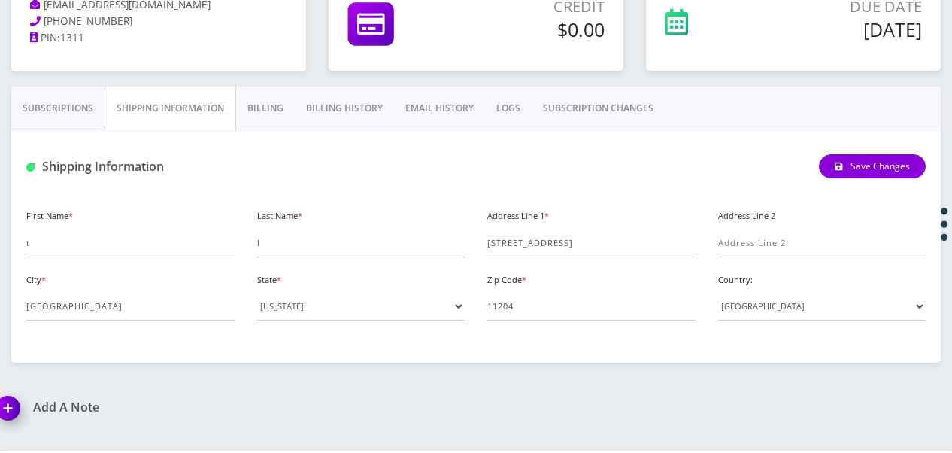
click at [83, 99] on link "Subscriptions" at bounding box center [57, 108] width 93 height 44
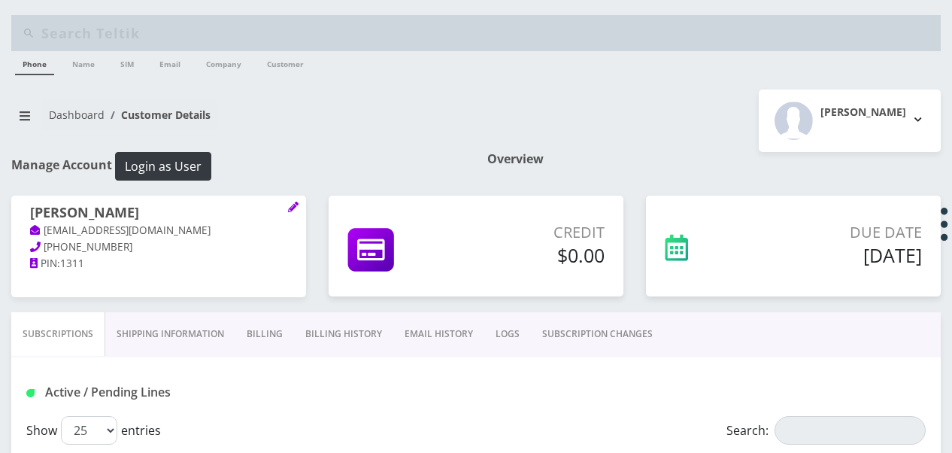
click at [396, 118] on nav "Dashboard Customer Details" at bounding box center [238, 120] width 454 height 43
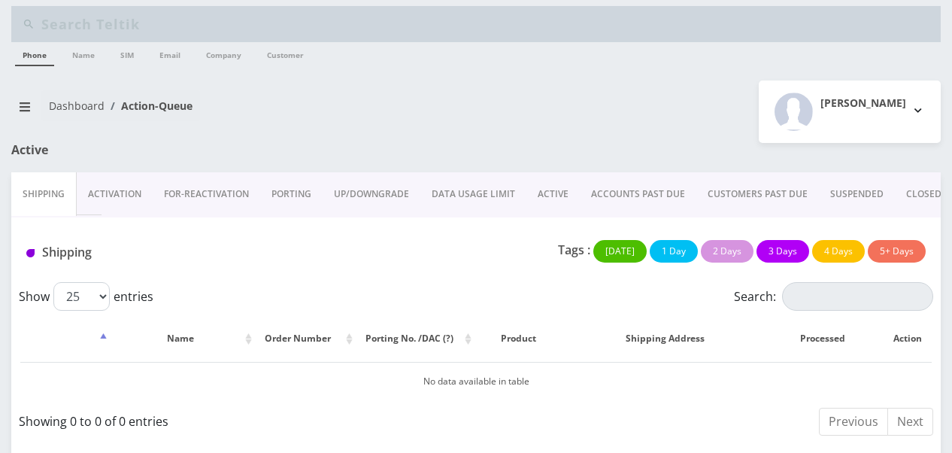
scroll to position [11, 0]
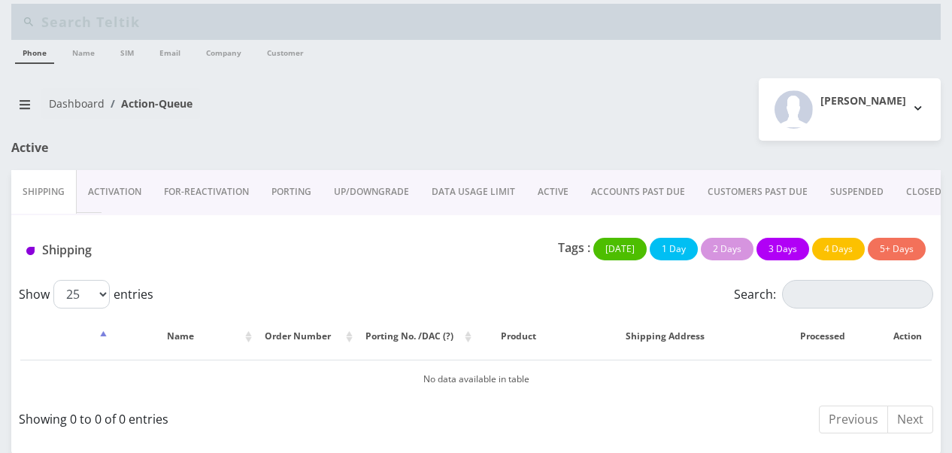
click at [141, 197] on link "Activation" at bounding box center [115, 192] width 76 height 44
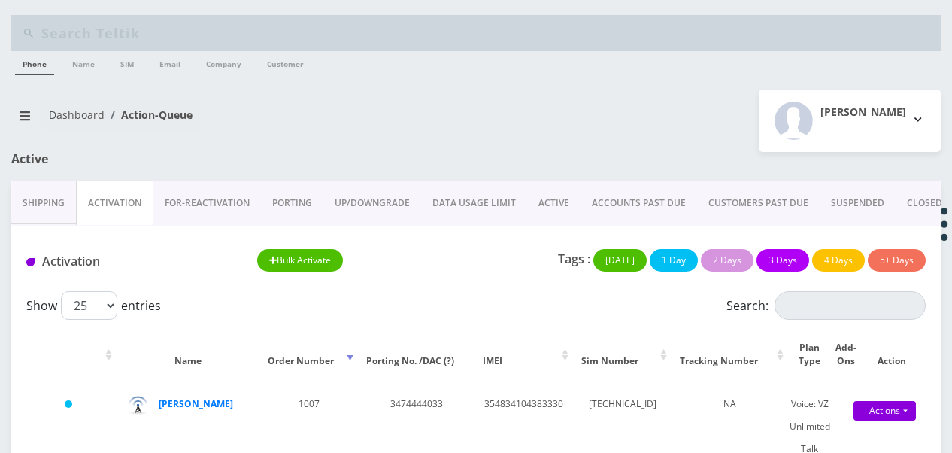
click at [269, 200] on link "PORTING" at bounding box center [292, 203] width 62 height 44
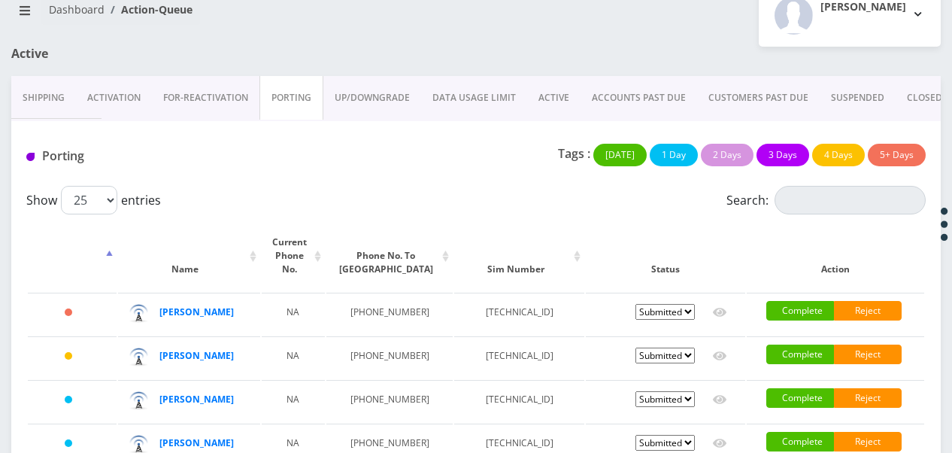
scroll to position [83, 0]
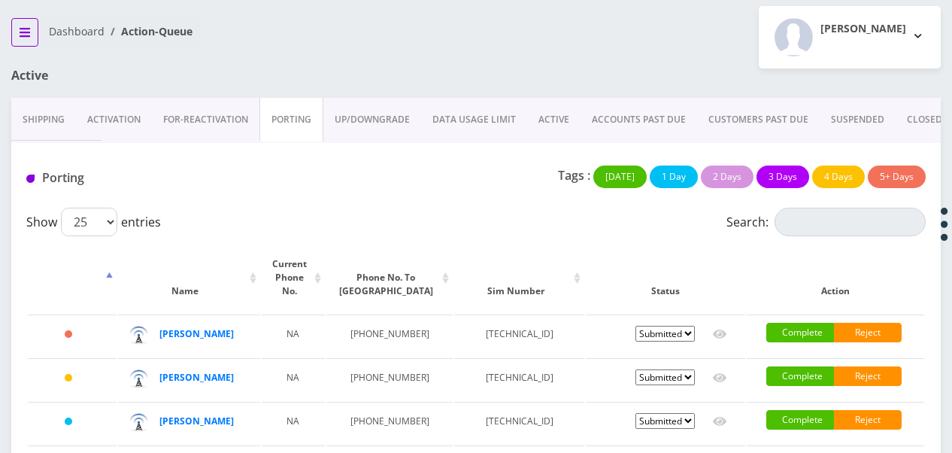
click at [14, 42] on button "breadcrumb" at bounding box center [24, 32] width 27 height 29
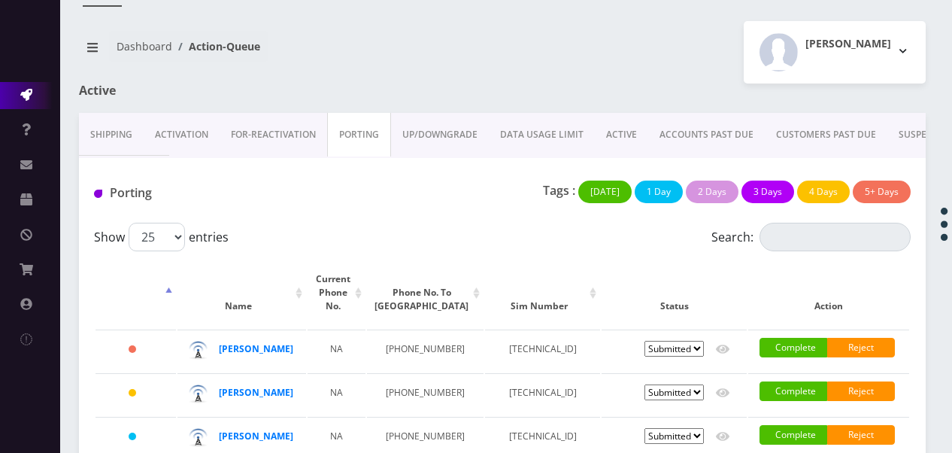
click at [567, 121] on link "DATA USAGE LIMIT" at bounding box center [542, 135] width 106 height 44
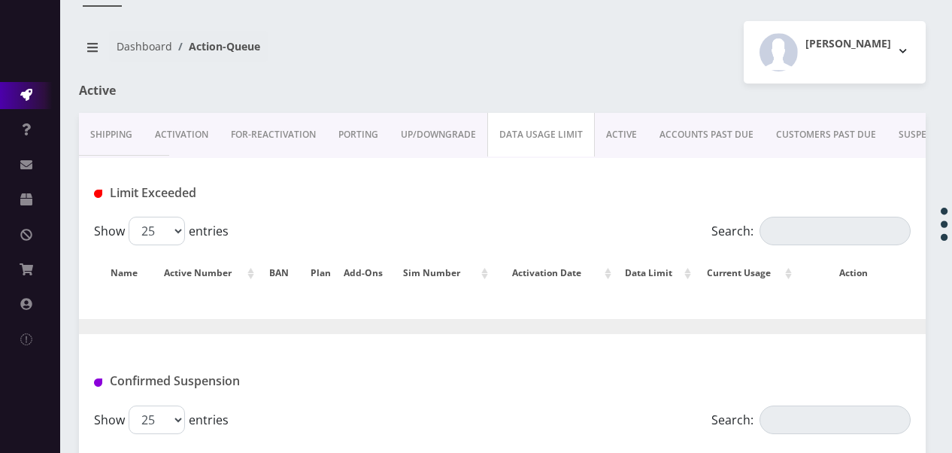
click at [625, 137] on link "ACTIVE" at bounding box center [621, 135] width 53 height 44
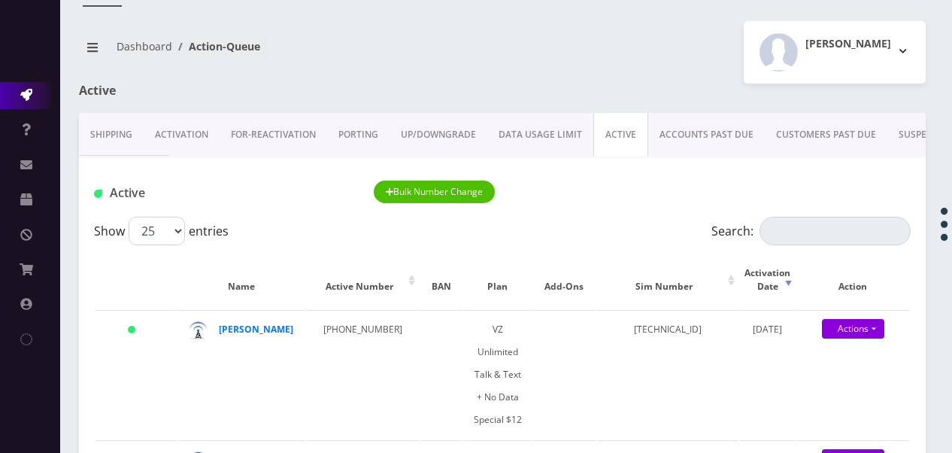
click at [15, 64] on ul "Action Queues Support Email Template Email Template Canned Response Port Error …" at bounding box center [30, 217] width 60 height 309
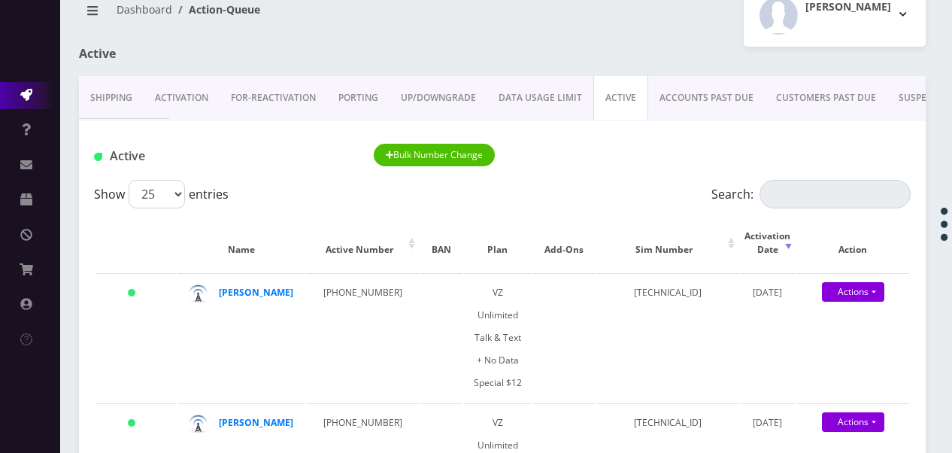
scroll to position [301, 0]
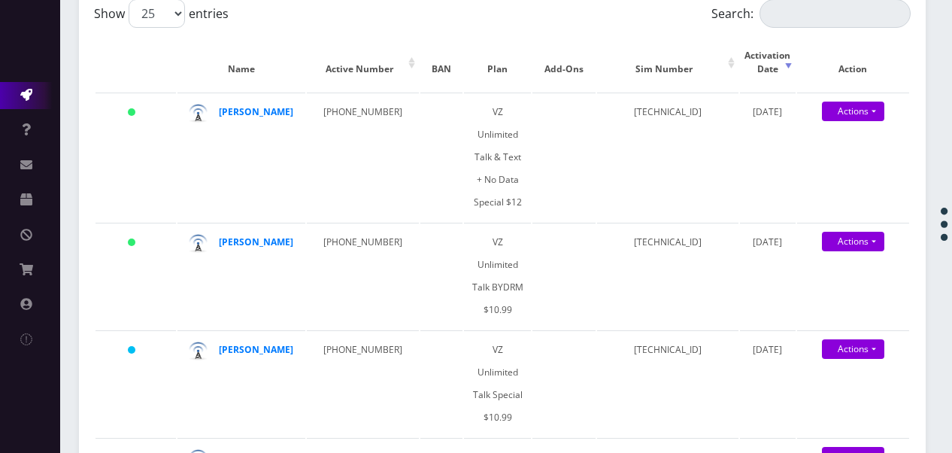
click at [56, 305] on nav "Phone Name SIM Email Company Customer Action Queues Support Email Template Emai…" at bounding box center [30, 226] width 60 height 453
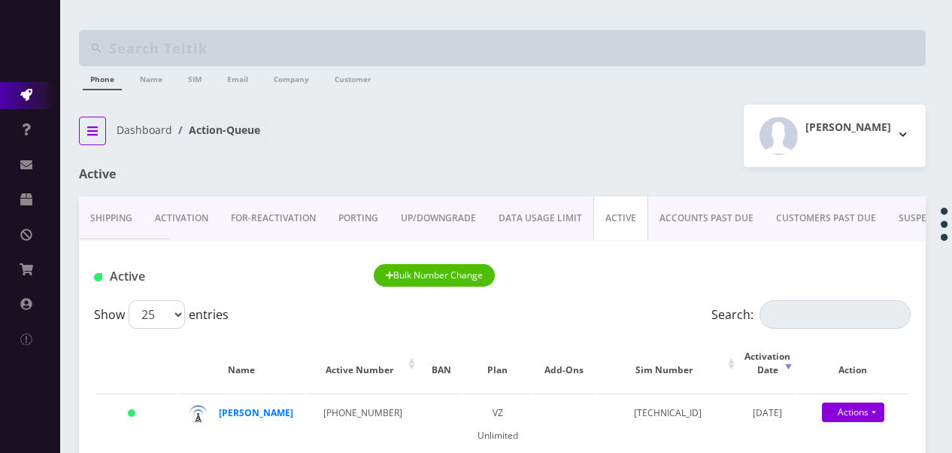
click at [79, 127] on button "breadcrumb" at bounding box center [92, 131] width 27 height 29
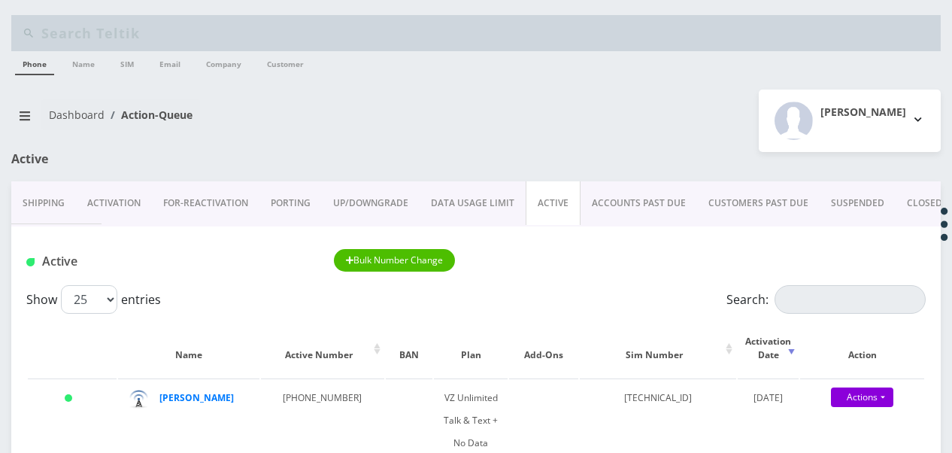
click at [71, 196] on link "Shipping" at bounding box center [43, 203] width 65 height 44
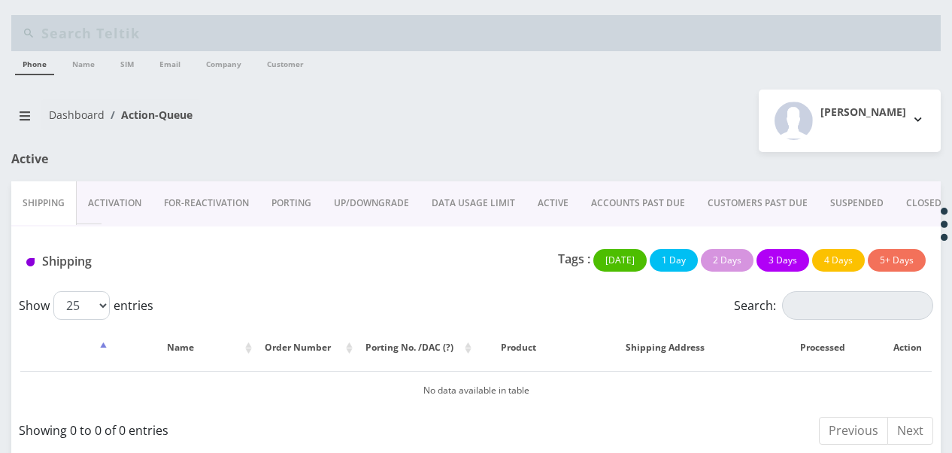
click at [137, 197] on link "Activation" at bounding box center [115, 203] width 76 height 44
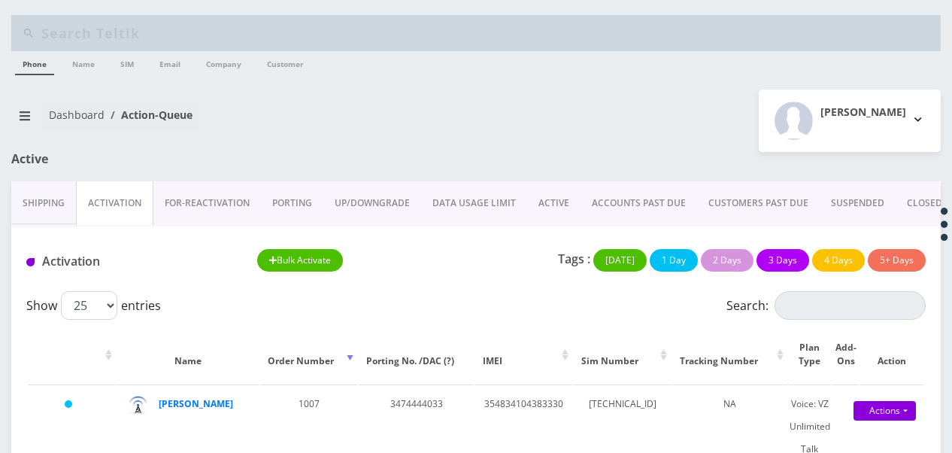
click at [190, 196] on link "FOR-REActivation" at bounding box center [207, 203] width 108 height 44
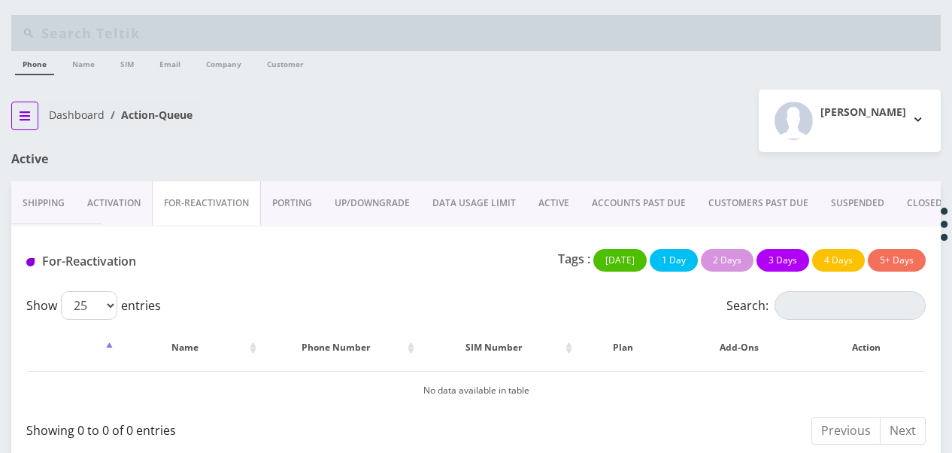
click at [32, 117] on button "breadcrumb" at bounding box center [24, 116] width 27 height 29
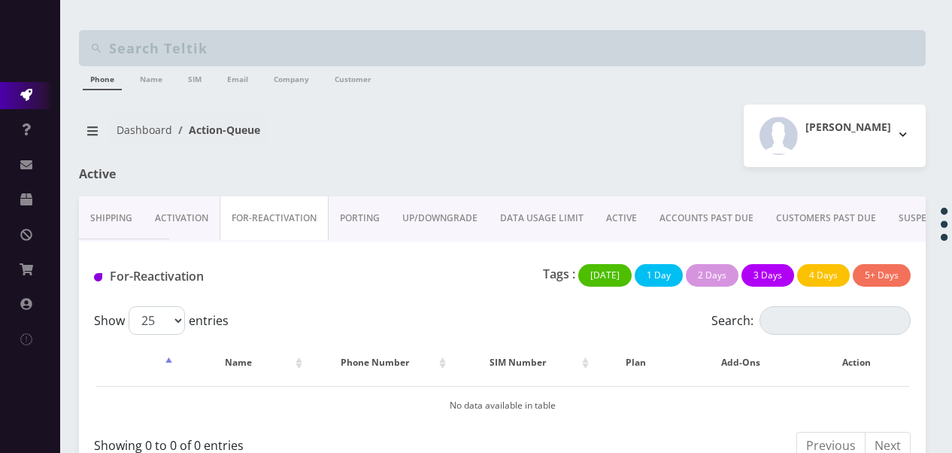
click at [163, 41] on input "text" at bounding box center [515, 48] width 813 height 29
click at [614, 221] on link "ACTIVE" at bounding box center [621, 218] width 53 height 44
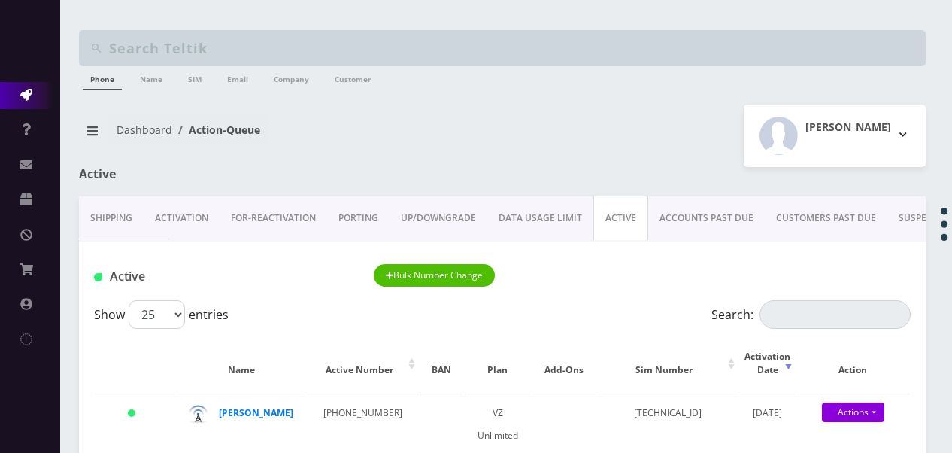
paste input "89148000010413092552"
type input "89148000010413092552"
drag, startPoint x: 320, startPoint y: 51, endPoint x: 0, endPoint y: 26, distance: 321.4
click at [200, 220] on link "Activation" at bounding box center [182, 218] width 76 height 44
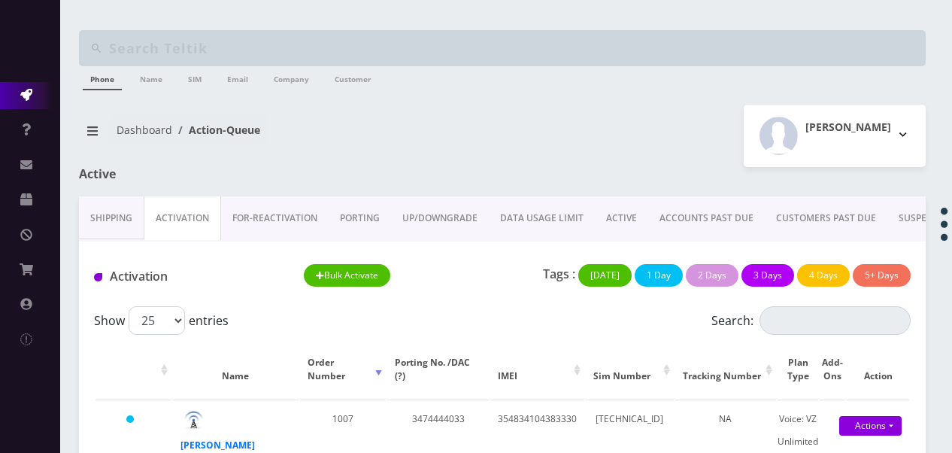
click at [611, 218] on link "ACTIVE" at bounding box center [621, 218] width 53 height 44
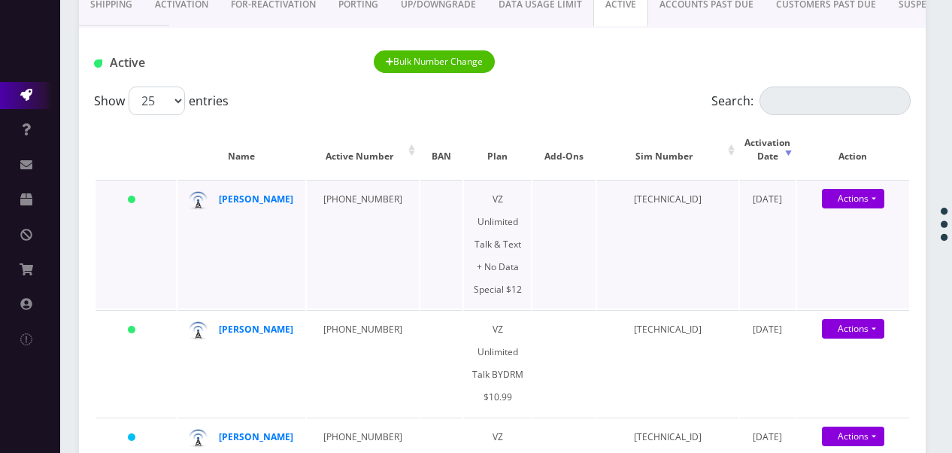
scroll to position [301, 0]
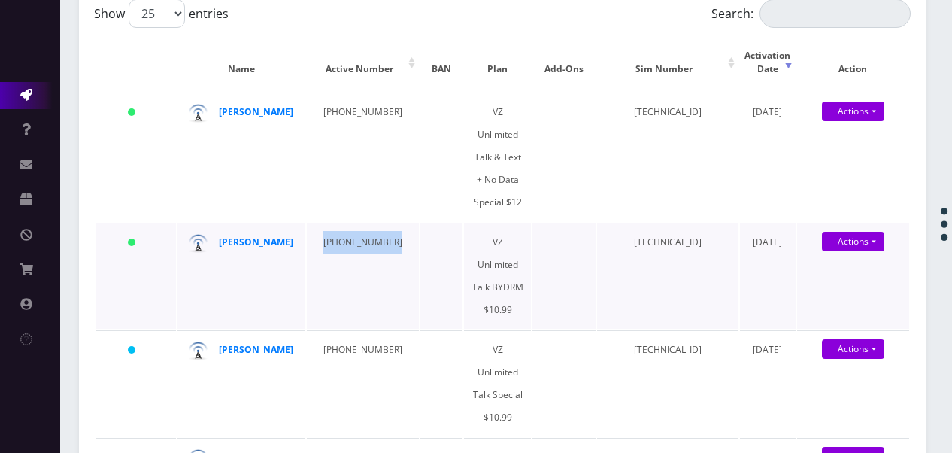
drag, startPoint x: 313, startPoint y: 224, endPoint x: 406, endPoint y: 217, distance: 93.6
click at [406, 223] on tr "Today geula katz 917-459-9755 VZ Unlimited Talk BYDRM $10.99 891480000104130907…" at bounding box center [503, 276] width 814 height 106
drag, startPoint x: 406, startPoint y: 217, endPoint x: 362, endPoint y: 218, distance: 44.4
copy td "[PHONE_NUMBER]"
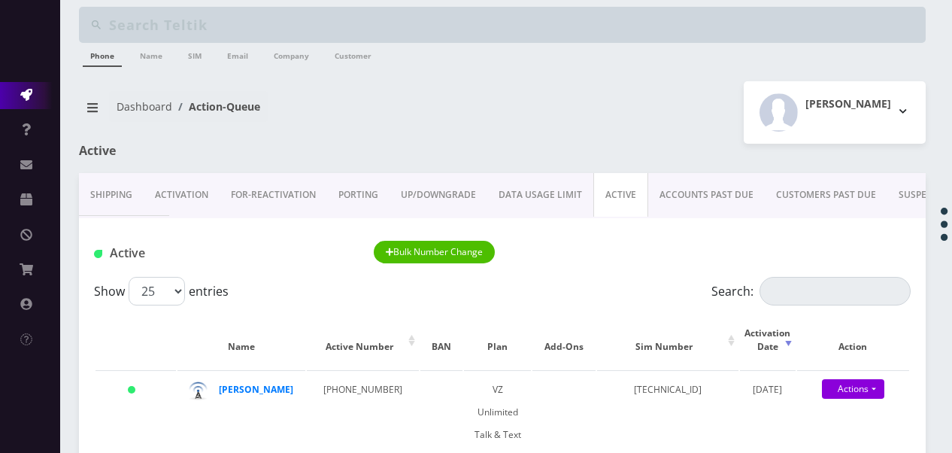
scroll to position [0, 0]
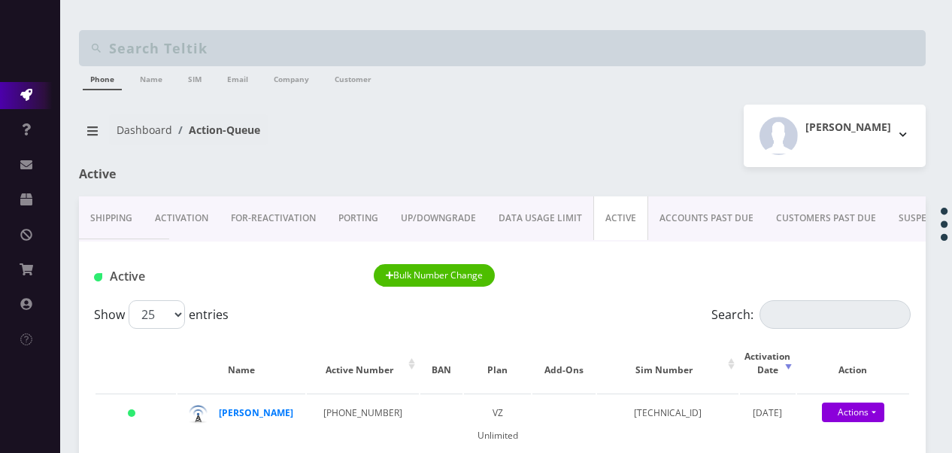
paste input "[PHONE_NUMBER]"
type input "[PHONE_NUMBER]"
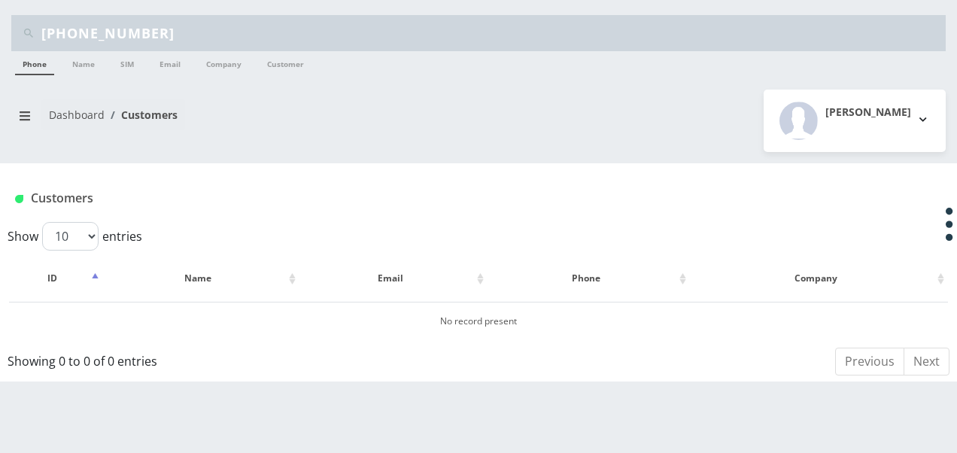
click at [165, 43] on input "[PHONE_NUMBER]" at bounding box center [491, 33] width 900 height 29
type input "9"
click at [18, 105] on button "breadcrumb" at bounding box center [24, 116] width 27 height 29
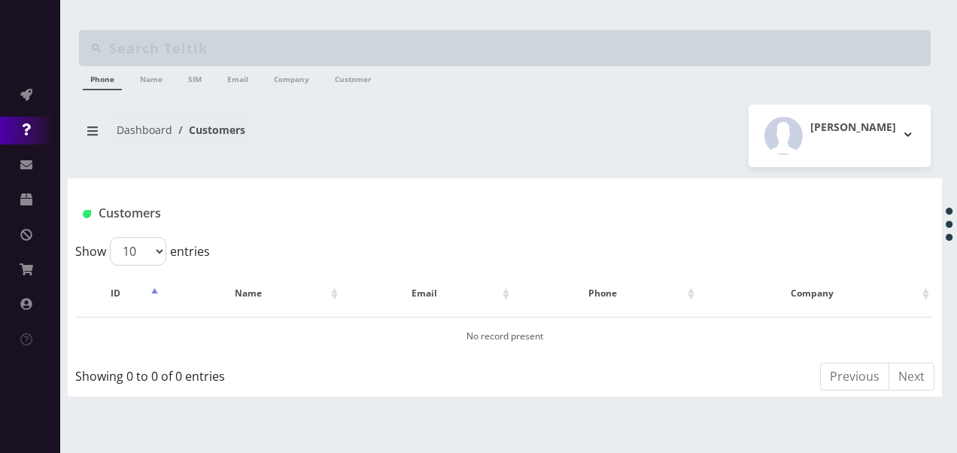
click at [32, 130] on link "Support" at bounding box center [30, 130] width 60 height 27
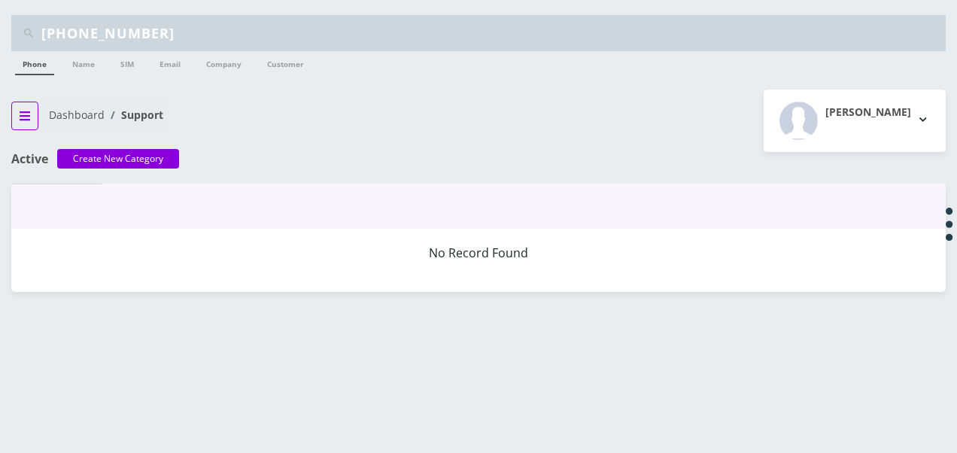
click at [15, 126] on button "breadcrumb" at bounding box center [24, 116] width 27 height 29
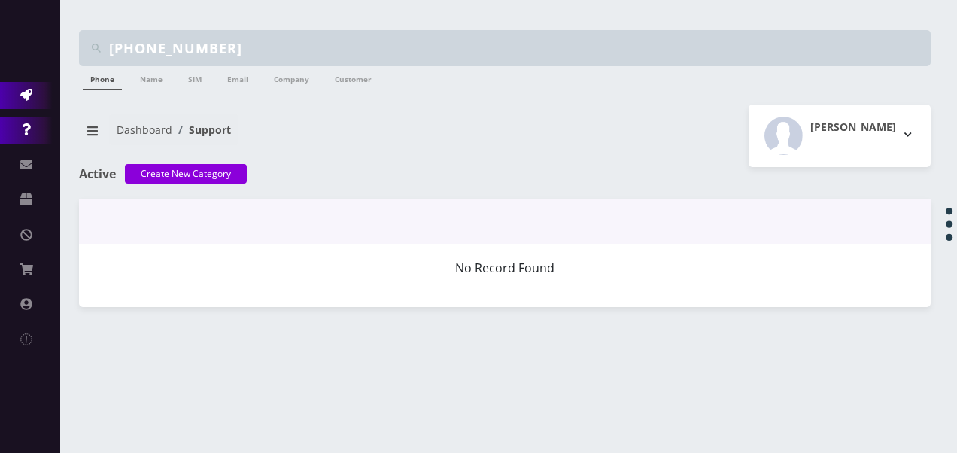
click at [24, 97] on icon at bounding box center [26, 95] width 12 height 12
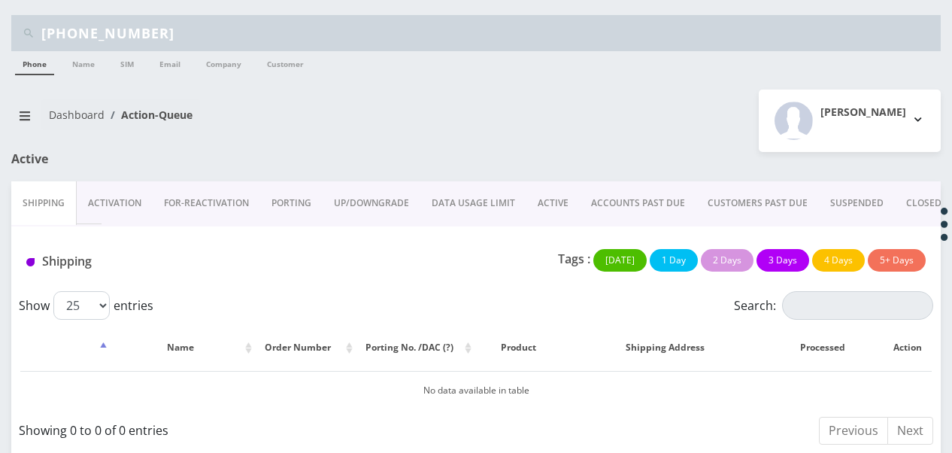
drag, startPoint x: 157, startPoint y: 36, endPoint x: 0, endPoint y: 18, distance: 158.2
click at [0, 22] on html "[PHONE_NUMBER] Phone Name SIM Email Company Customer Action Queues Support Emai…" at bounding box center [476, 233] width 952 height 466
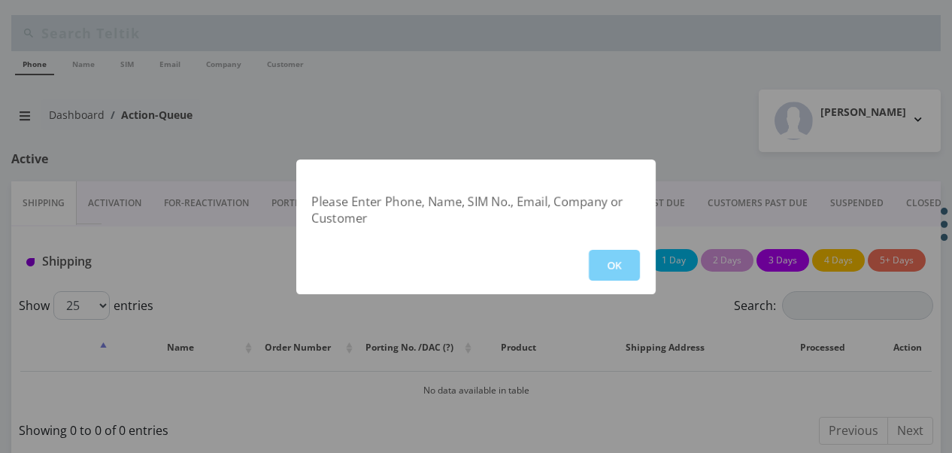
click at [600, 257] on button "OK" at bounding box center [614, 265] width 51 height 31
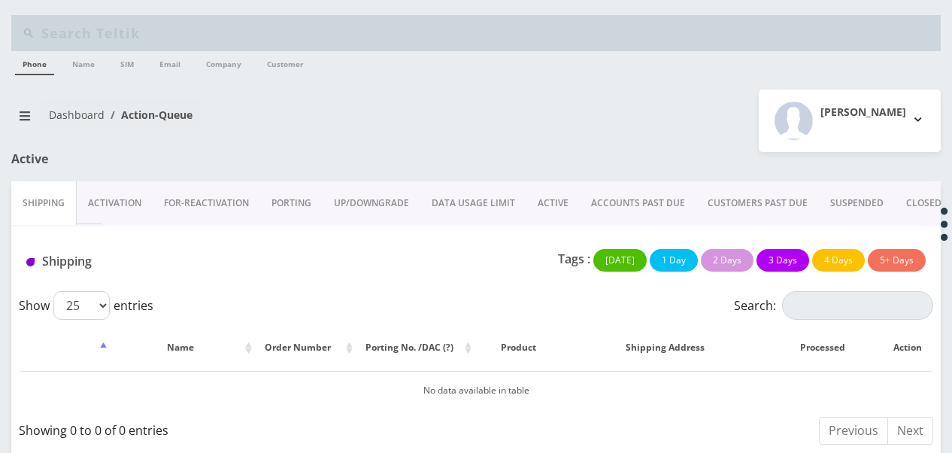
click at [134, 194] on link "Activation" at bounding box center [115, 203] width 76 height 44
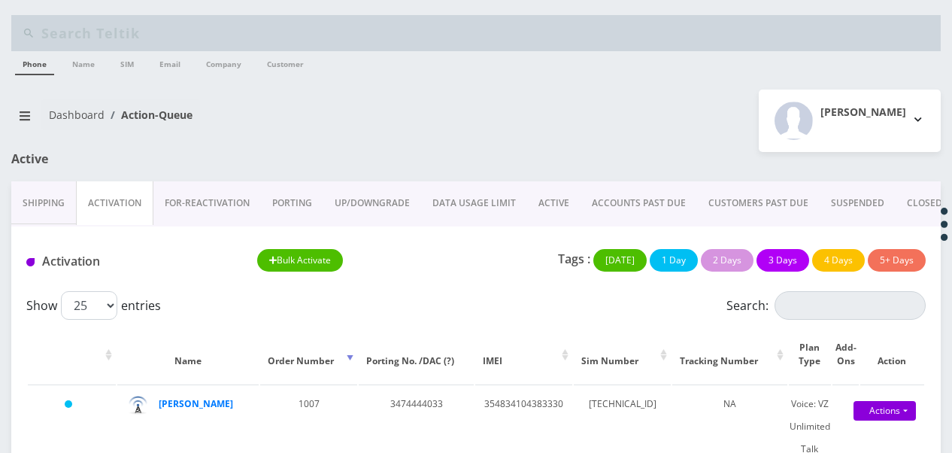
click at [49, 122] on li "Dashboard" at bounding box center [77, 115] width 56 height 16
click at [27, 122] on button "breadcrumb" at bounding box center [24, 116] width 27 height 29
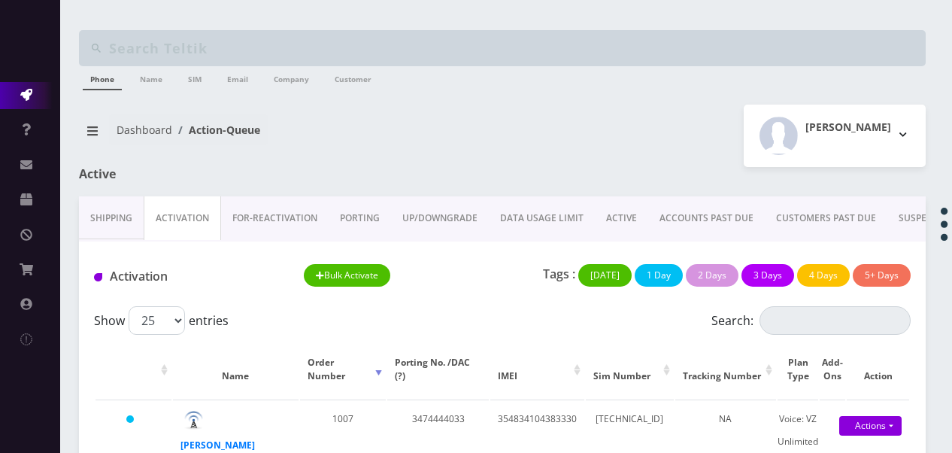
click at [614, 211] on link "ACTIVE" at bounding box center [621, 218] width 53 height 44
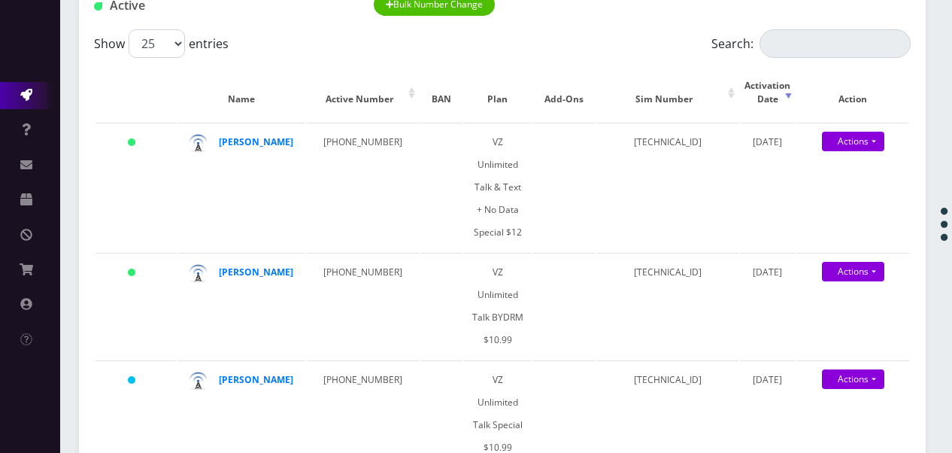
scroll to position [301, 0]
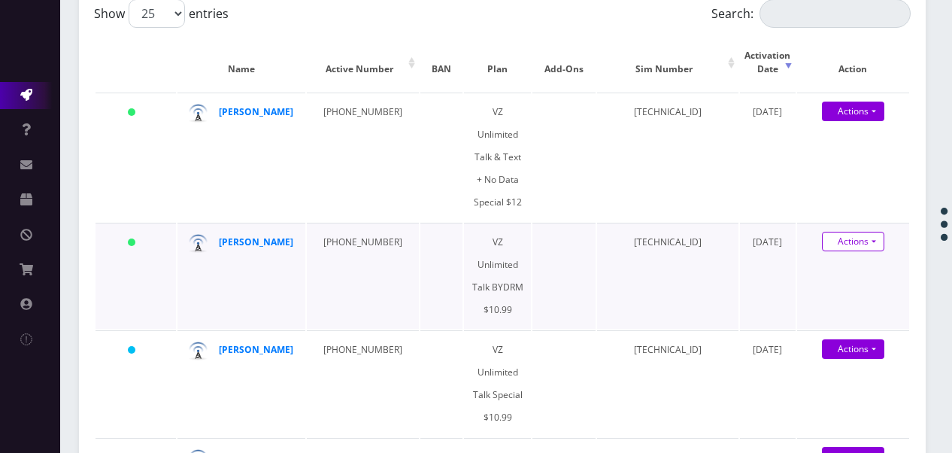
click at [874, 232] on link "Actions" at bounding box center [853, 242] width 62 height 20
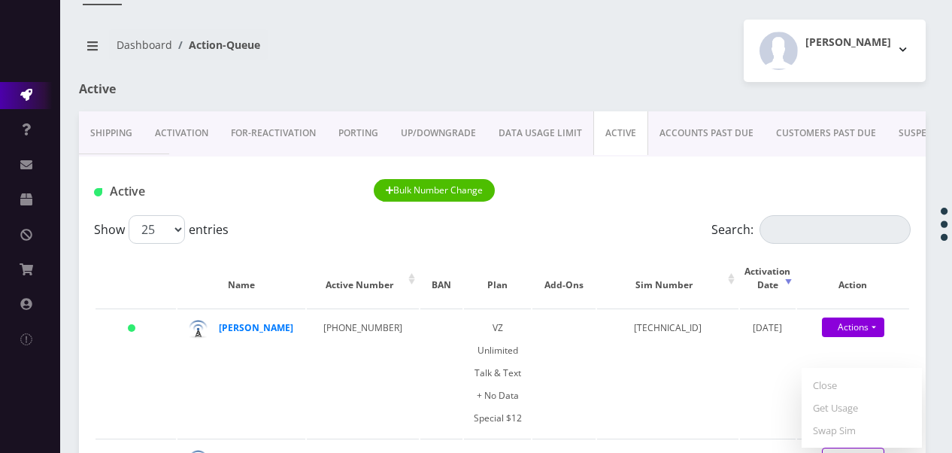
scroll to position [75, 0]
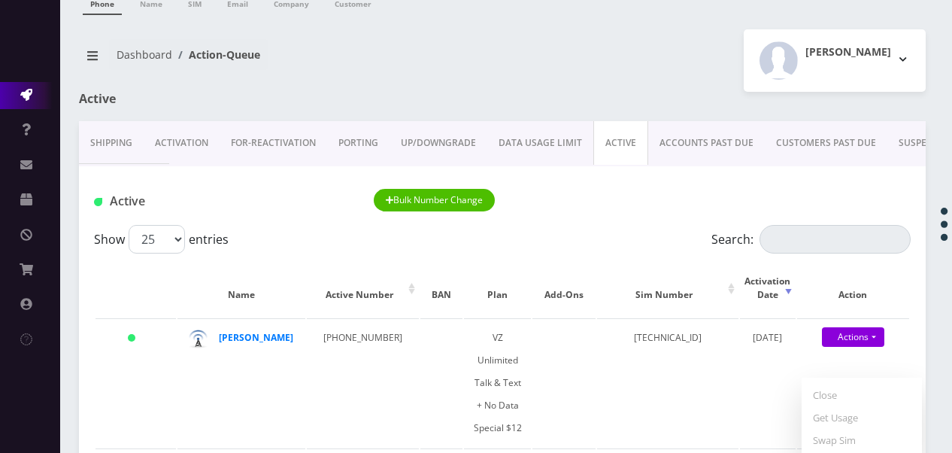
click at [346, 138] on link "PORTING" at bounding box center [358, 143] width 62 height 44
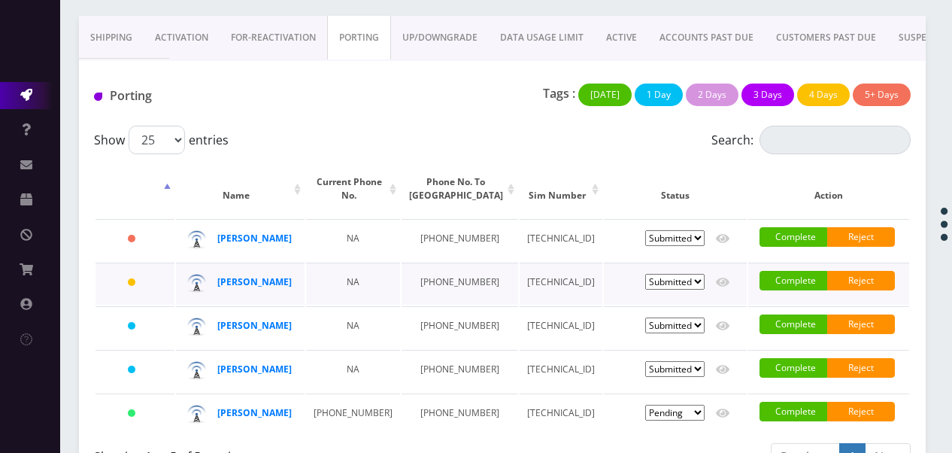
scroll to position [174, 0]
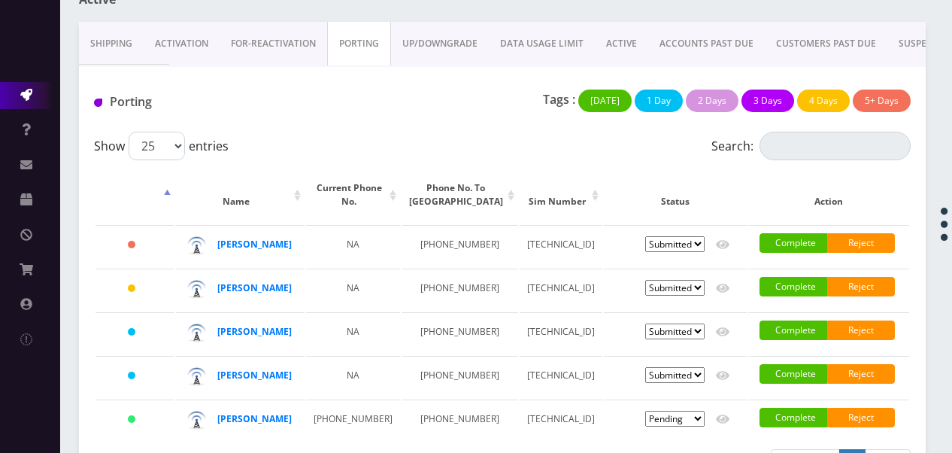
click at [621, 44] on link "ACTIVE" at bounding box center [621, 44] width 53 height 44
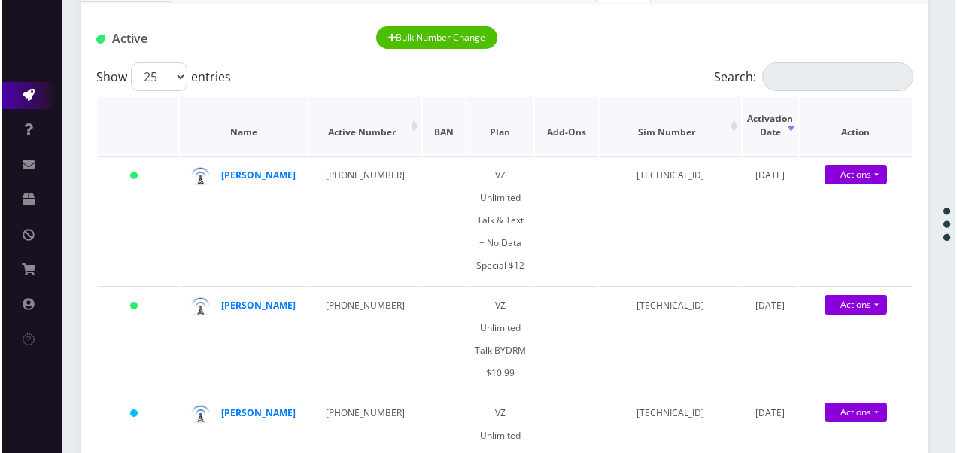
scroll to position [325, 0]
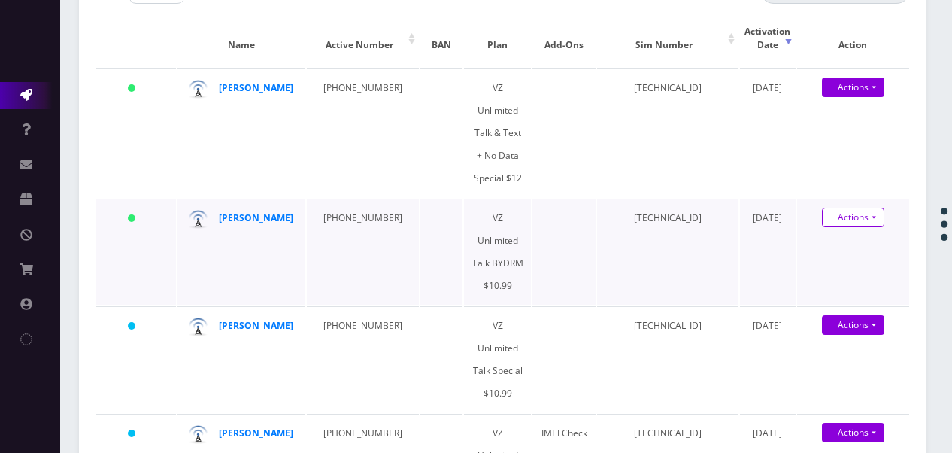
click at [875, 208] on link "Actions" at bounding box center [853, 218] width 62 height 20
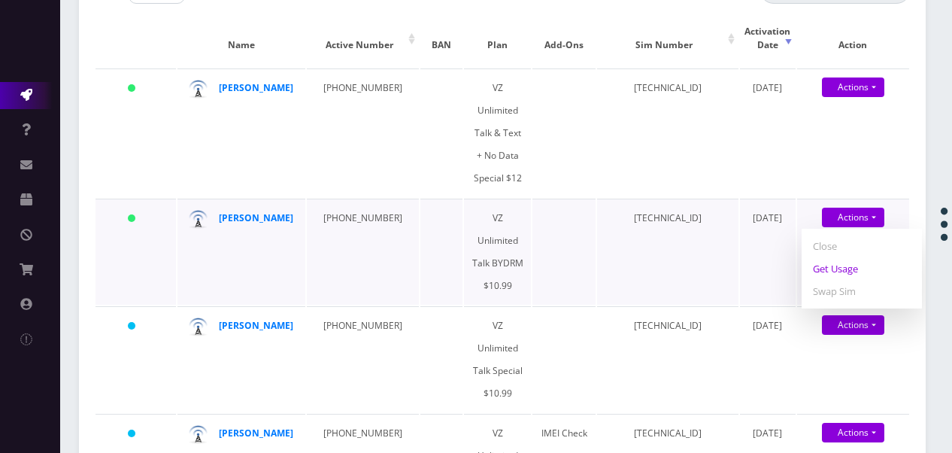
click at [854, 257] on link "Get Usage" at bounding box center [862, 268] width 120 height 23
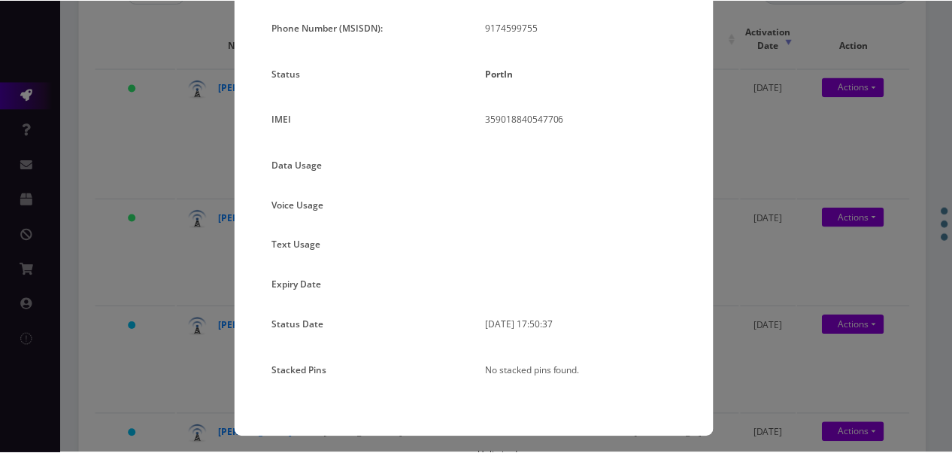
scroll to position [160, 0]
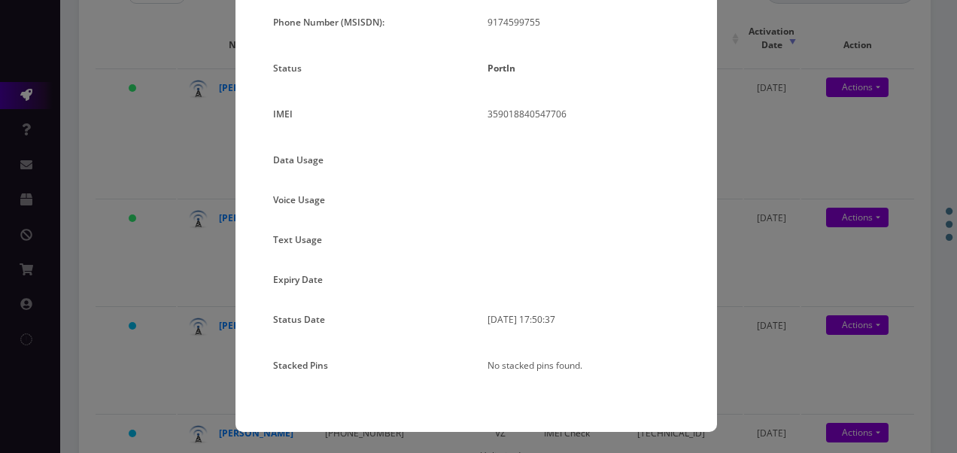
click at [742, 257] on div "× Subscription Info Plan Name TT 4G Monthly Unlimited Voice Plan Phone Number (…" at bounding box center [478, 226] width 957 height 453
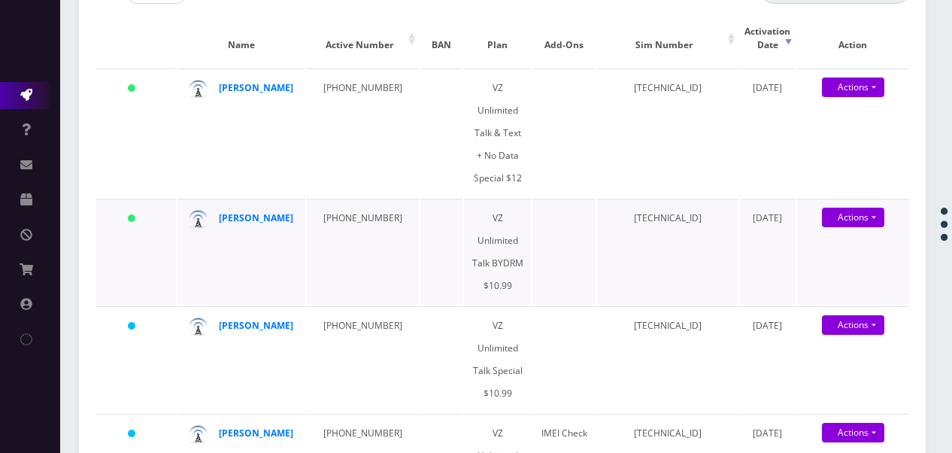
scroll to position [99, 0]
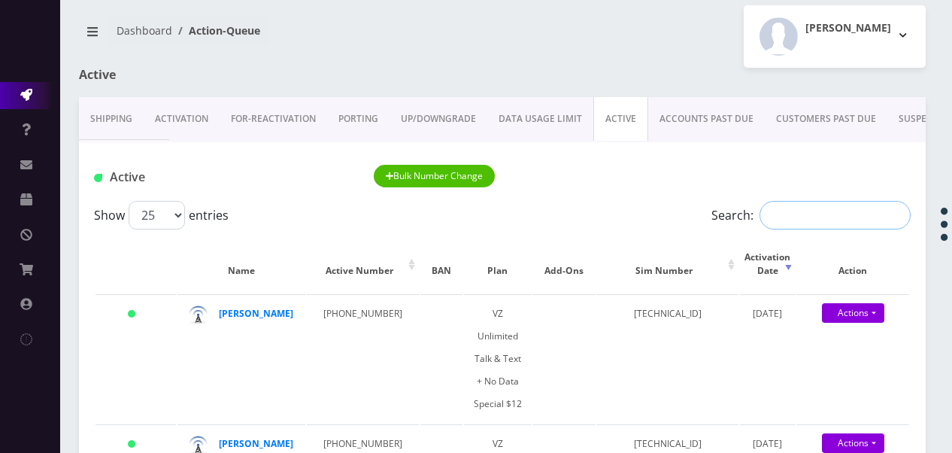
click at [787, 202] on input "Search:" at bounding box center [835, 215] width 151 height 29
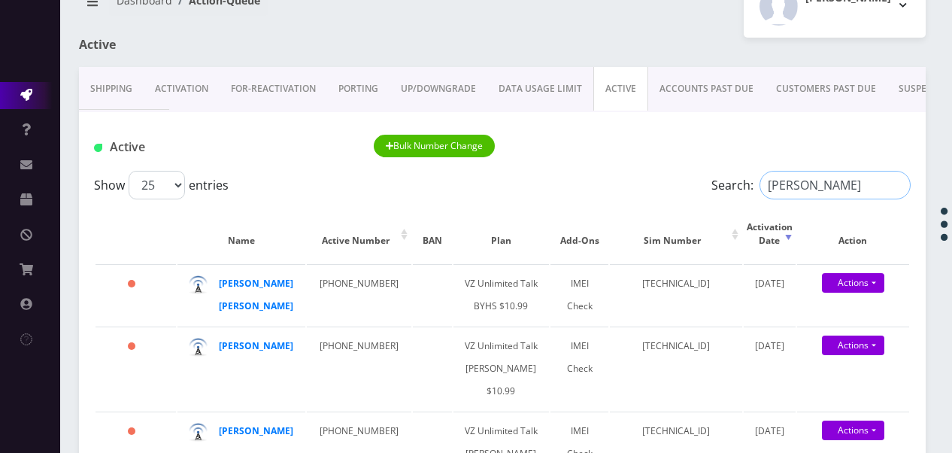
scroll to position [174, 0]
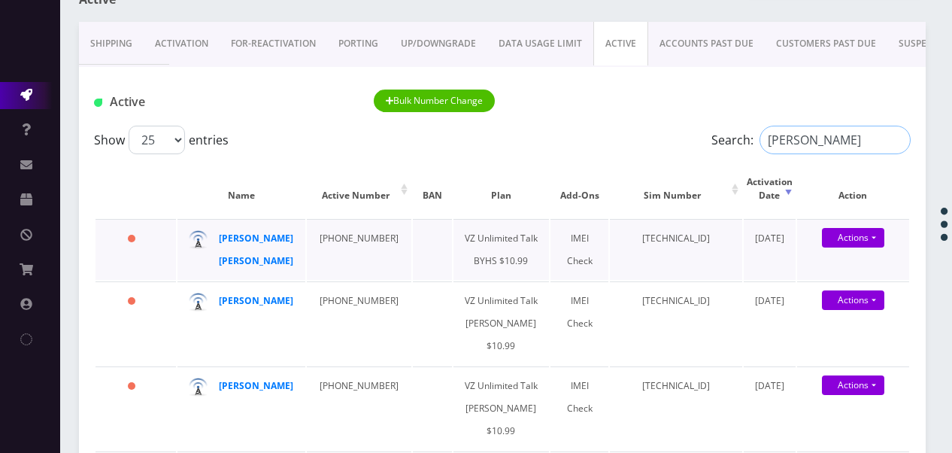
type input "[PERSON_NAME]"
drag, startPoint x: 281, startPoint y: 230, endPoint x: 275, endPoint y: 238, distance: 10.2
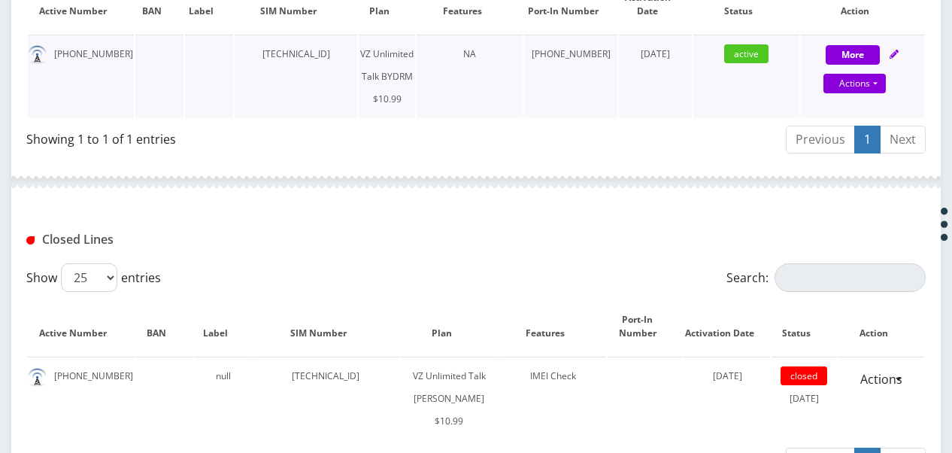
scroll to position [451, 0]
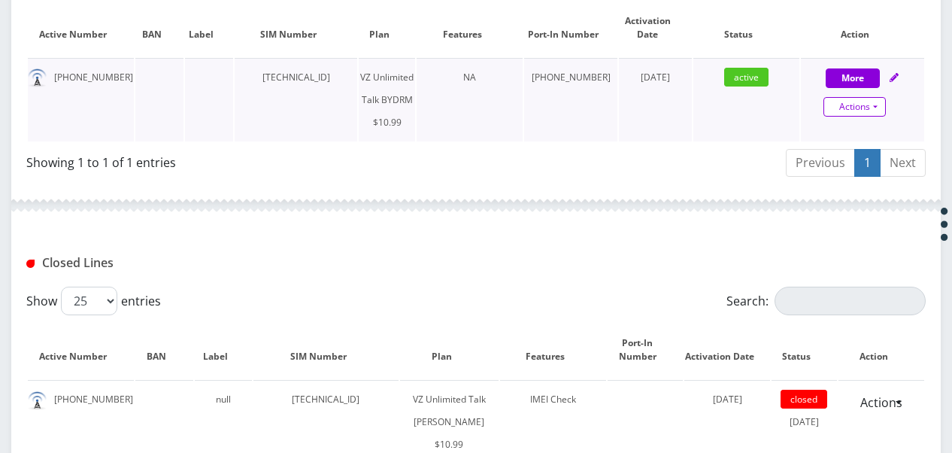
click at [883, 105] on link "Actions" at bounding box center [855, 107] width 62 height 20
select select "469"
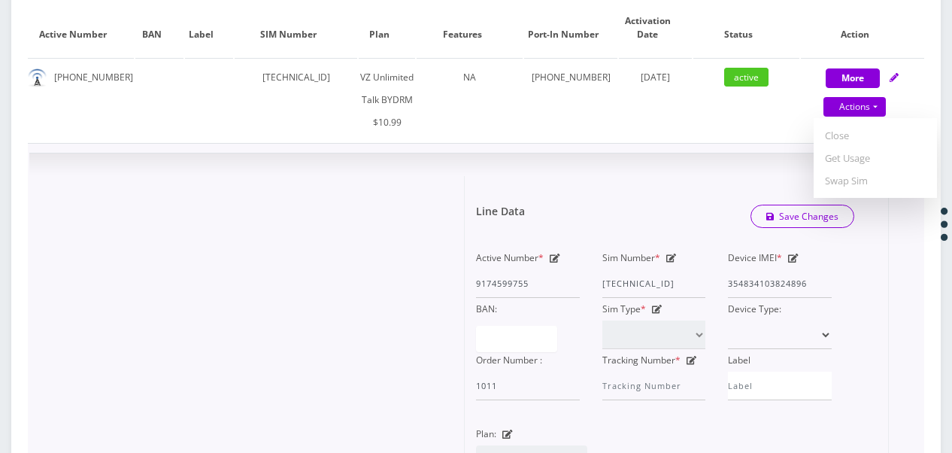
click at [863, 275] on div "Active Number * 9174599755 Sim Number * [TECHNICAL_ID] Device IMEI * [TECHNICAL…" at bounding box center [665, 335] width 401 height 176
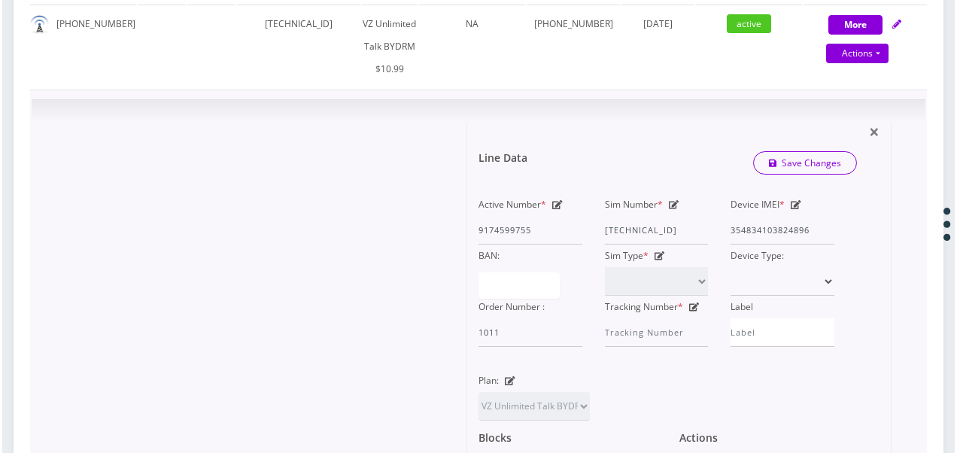
scroll to position [677, 0]
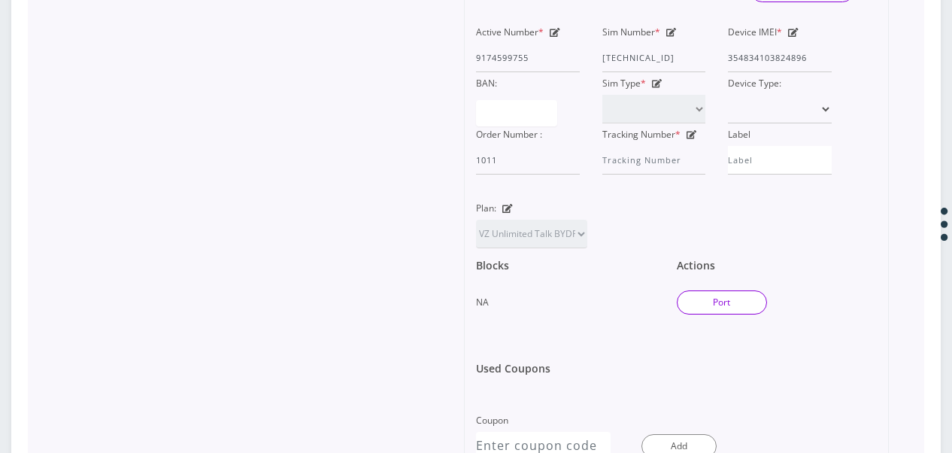
click at [742, 299] on button "Port" at bounding box center [722, 302] width 90 height 24
type input "[PERSON_NAME]"
type input "[STREET_ADDRESS]"
type input "[US_STATE]"
select select "NY"
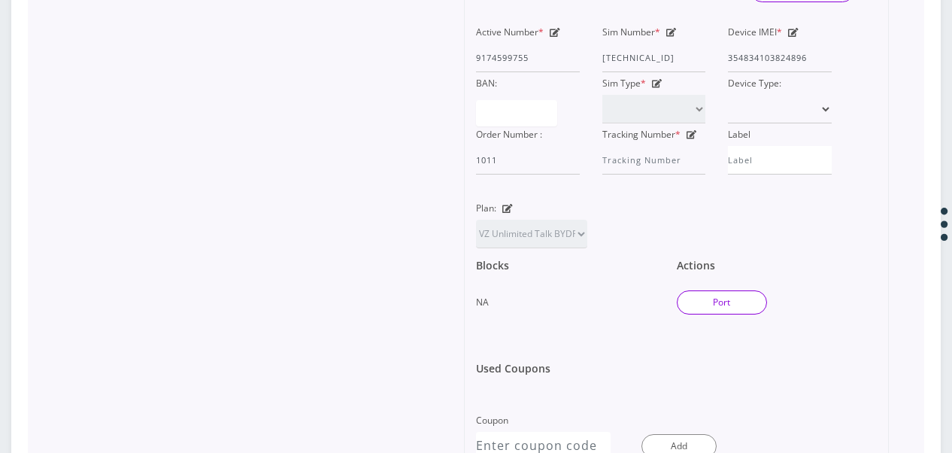
type input "10002"
type input "[TECHNICAL_ID]"
type input "9174599755"
type input "us mobile"
type input "9294960104"
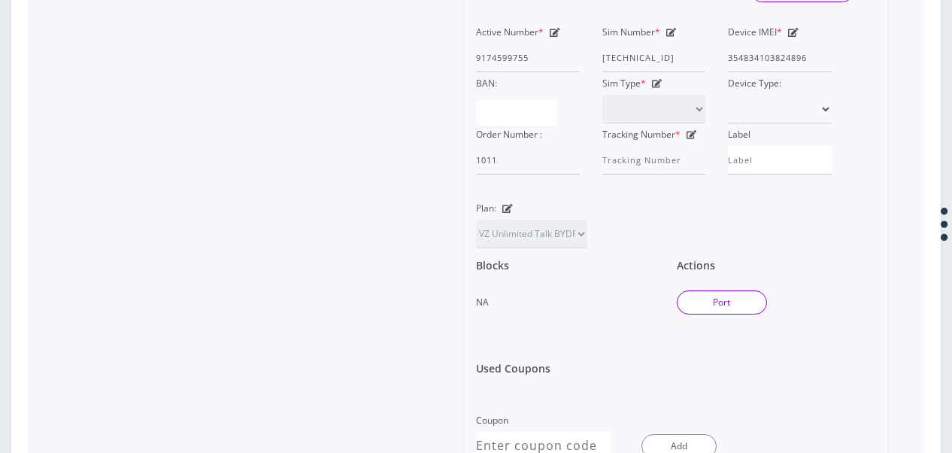
type input "2619"
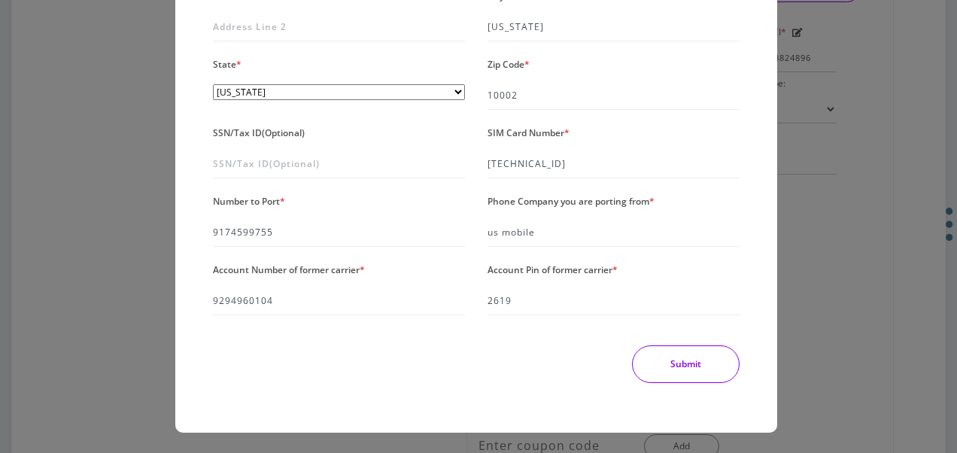
click at [680, 366] on button "Submit" at bounding box center [686, 364] width 108 height 38
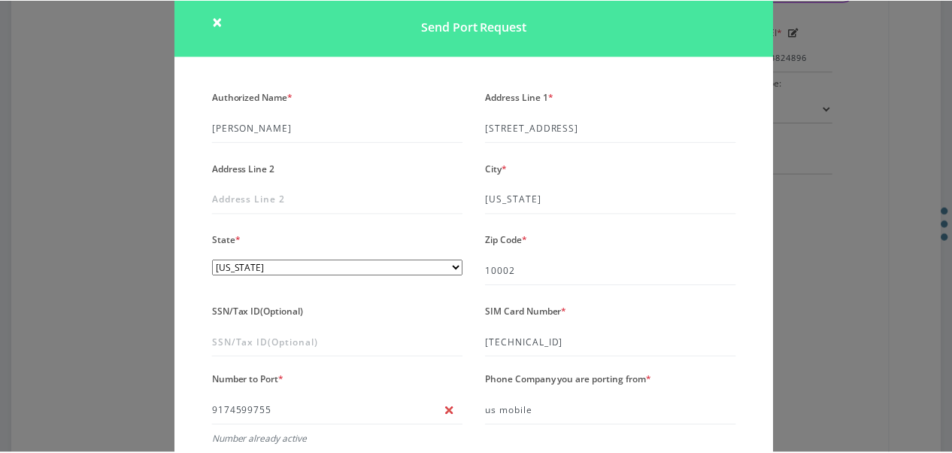
scroll to position [0, 0]
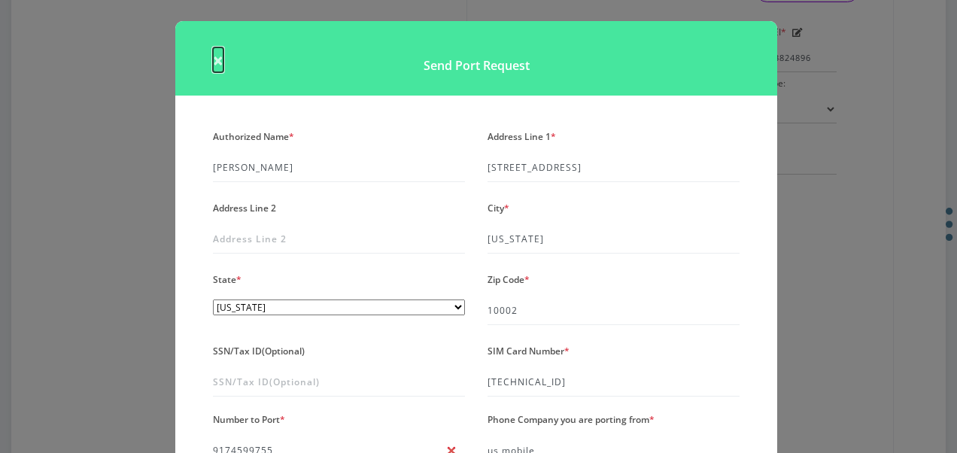
click at [220, 68] on span "×" at bounding box center [218, 59] width 11 height 25
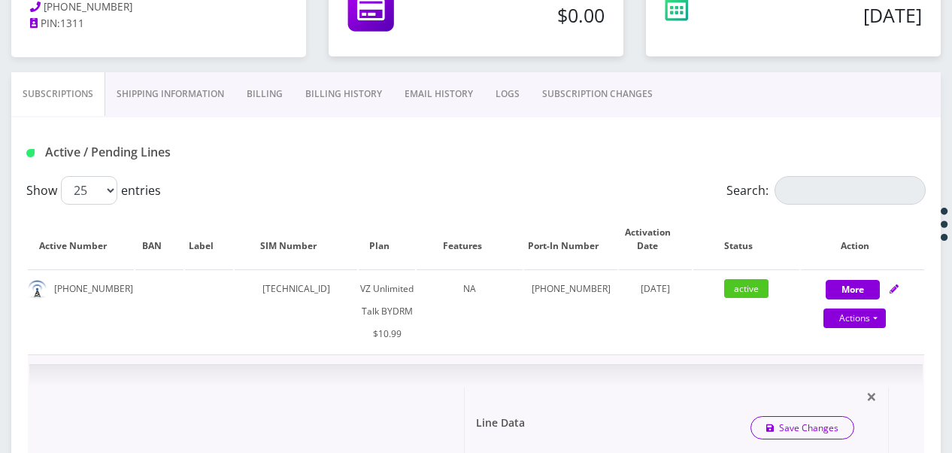
scroll to position [451, 0]
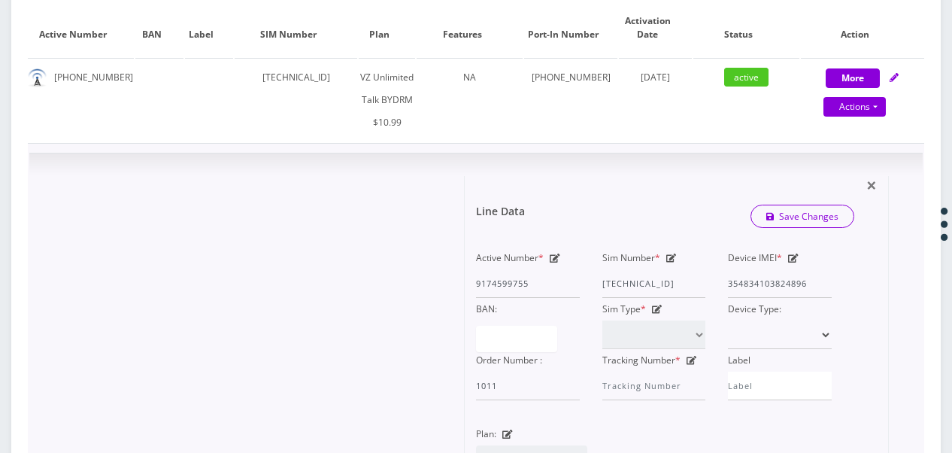
click at [548, 259] on div "Active Number * 9174599755" at bounding box center [528, 272] width 126 height 51
click at [552, 257] on icon at bounding box center [555, 257] width 11 height 9
click at [543, 281] on input "9174599755" at bounding box center [528, 283] width 104 height 29
type input "9174599754"
click at [808, 214] on link "Save Changes" at bounding box center [803, 216] width 105 height 23
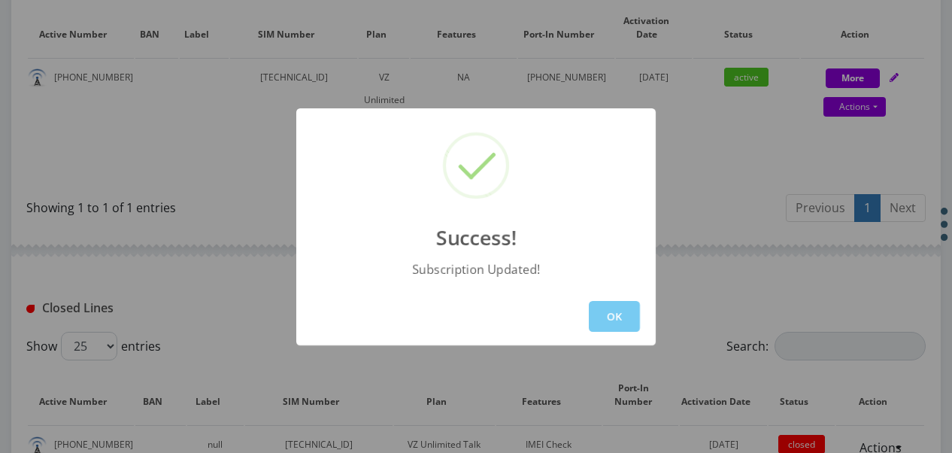
click at [629, 323] on button "OK" at bounding box center [614, 316] width 51 height 31
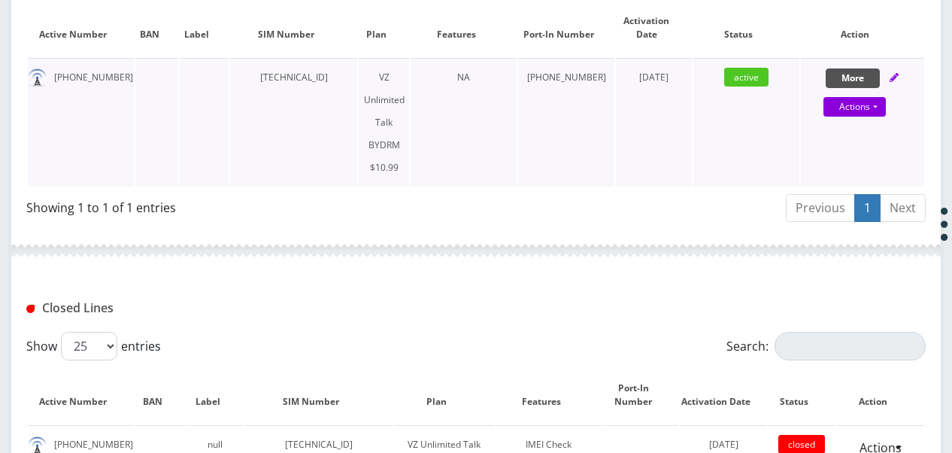
click at [828, 79] on button "More" at bounding box center [853, 78] width 54 height 20
select select "469"
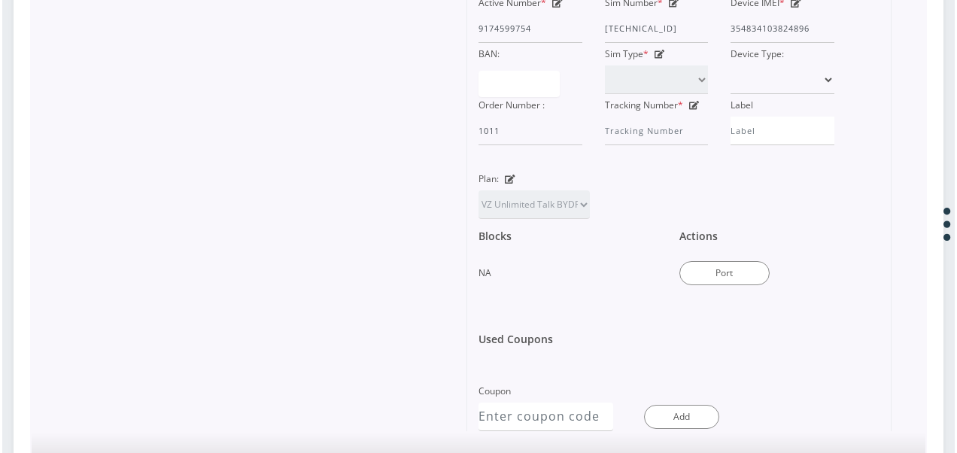
scroll to position [752, 0]
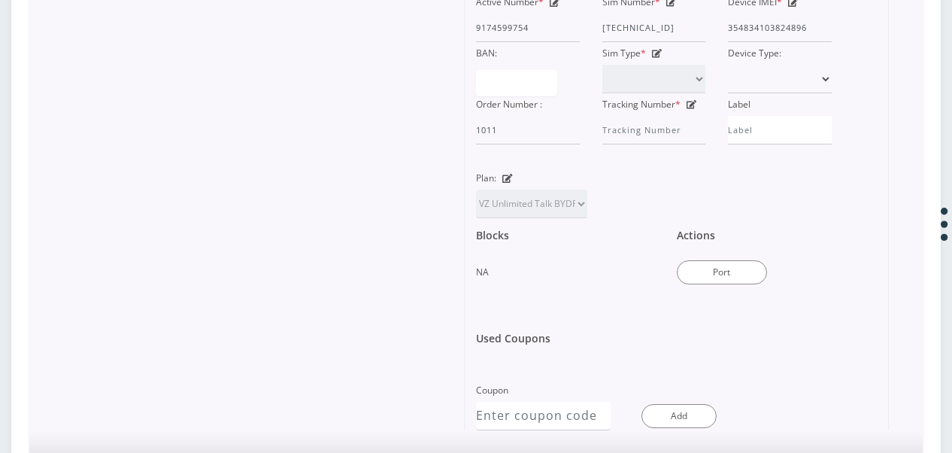
click at [733, 238] on div "Actions Port" at bounding box center [766, 256] width 201 height 77
click at [733, 260] on button "Port" at bounding box center [722, 272] width 90 height 24
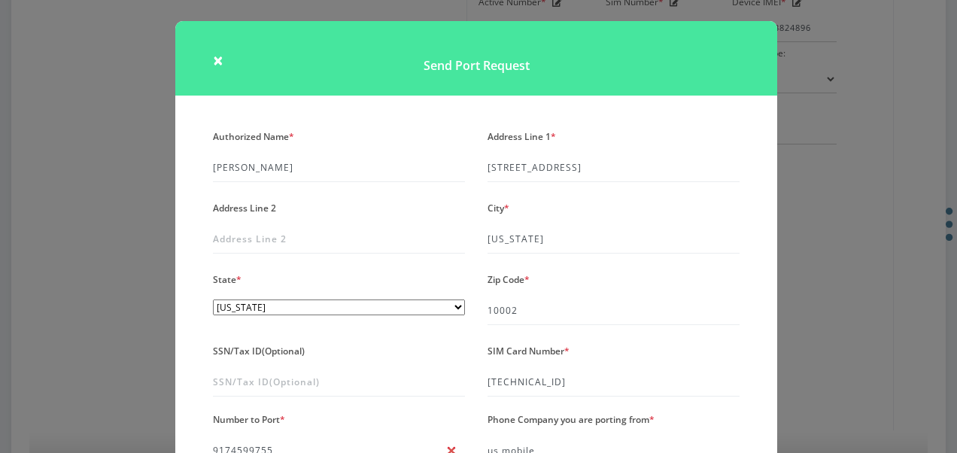
scroll to position [246, 0]
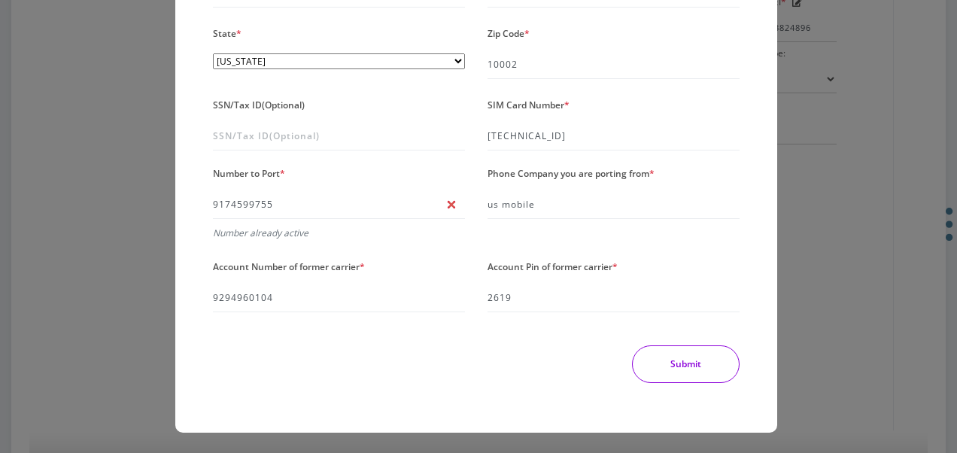
click at [686, 360] on button "Submit" at bounding box center [686, 364] width 108 height 38
click at [684, 354] on button "Submit" at bounding box center [686, 364] width 108 height 38
click at [686, 355] on button "Submit" at bounding box center [686, 364] width 108 height 38
click at [687, 358] on button "Submit" at bounding box center [686, 364] width 108 height 38
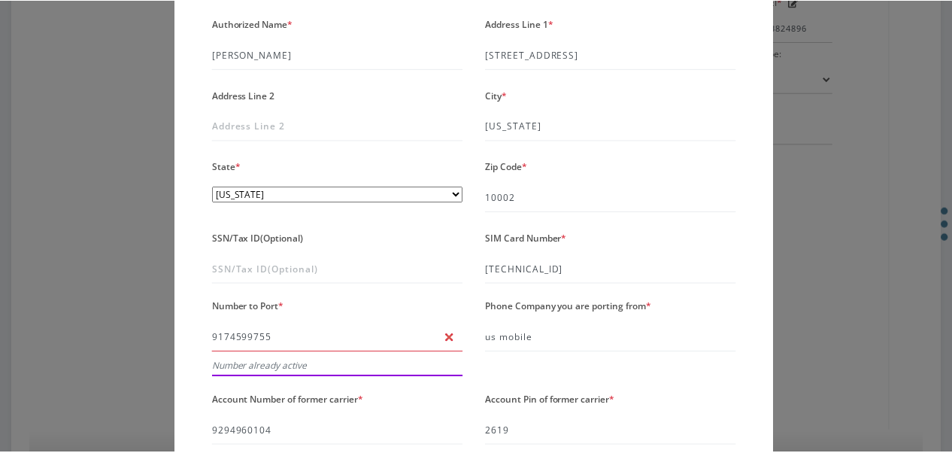
scroll to position [0, 0]
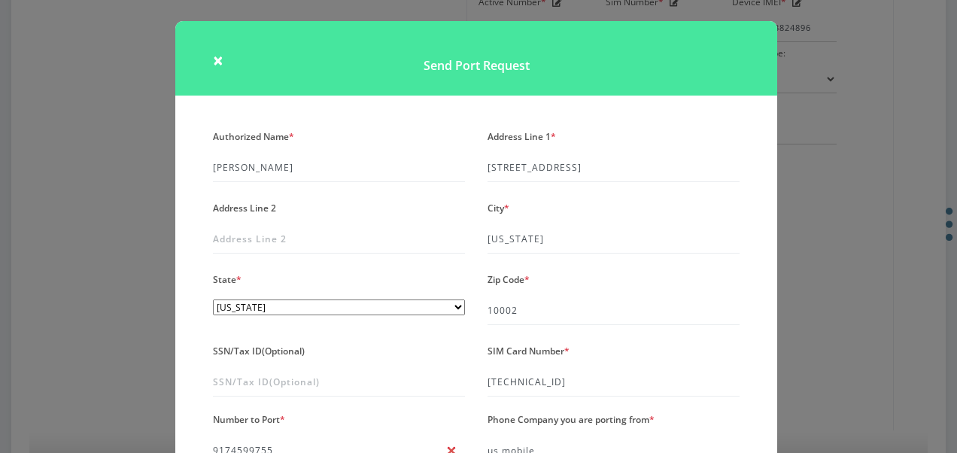
click at [222, 62] on h1 "Send Port Request" at bounding box center [476, 58] width 602 height 74
drag, startPoint x: 218, startPoint y: 66, endPoint x: 123, endPoint y: 44, distance: 98.1
click at [218, 66] on span "×" at bounding box center [218, 59] width 11 height 25
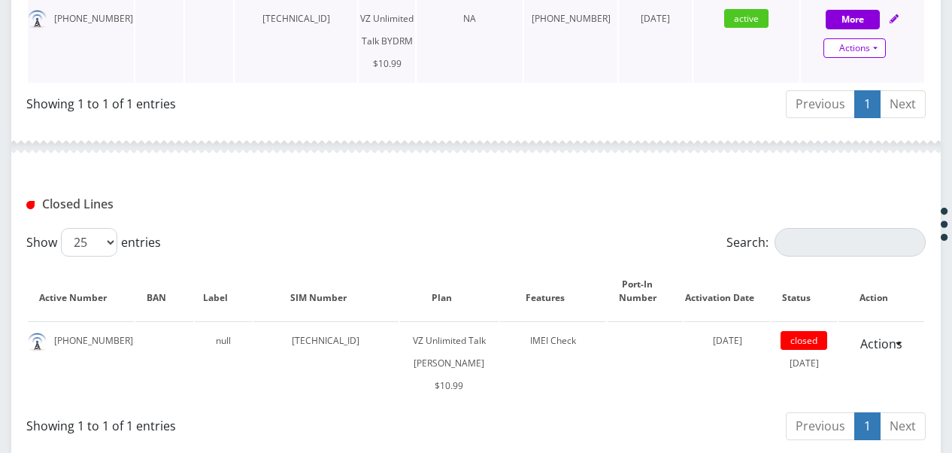
scroll to position [487, 0]
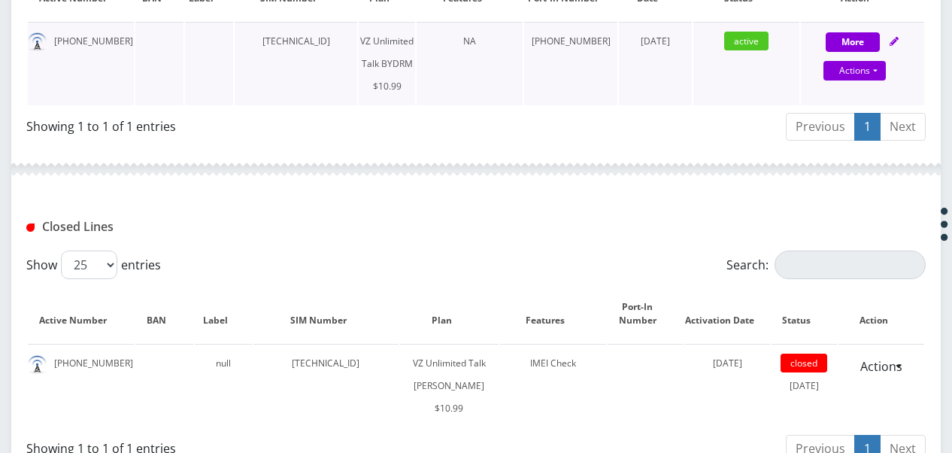
click at [863, 52] on div "More Actions Suspend Close Get Usage Swap Sim Confirm" at bounding box center [862, 52] width 123 height 45
select select "469"
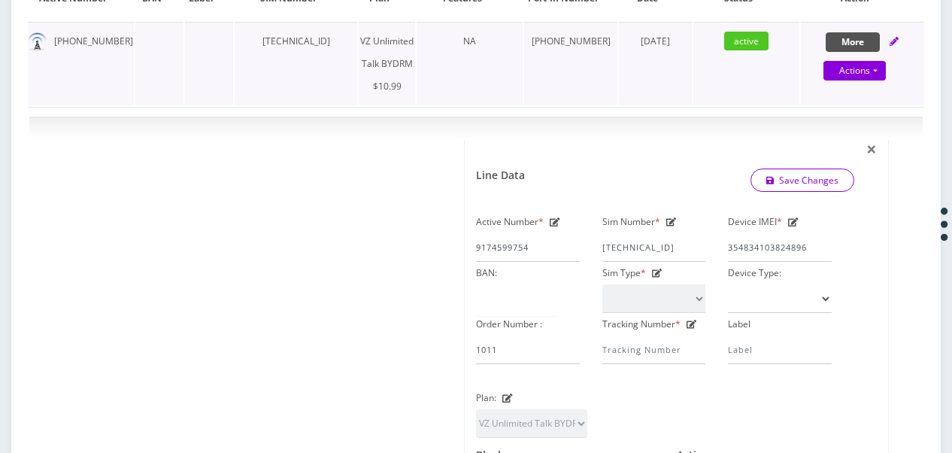
click at [860, 44] on button "More" at bounding box center [853, 42] width 54 height 20
select select "469"
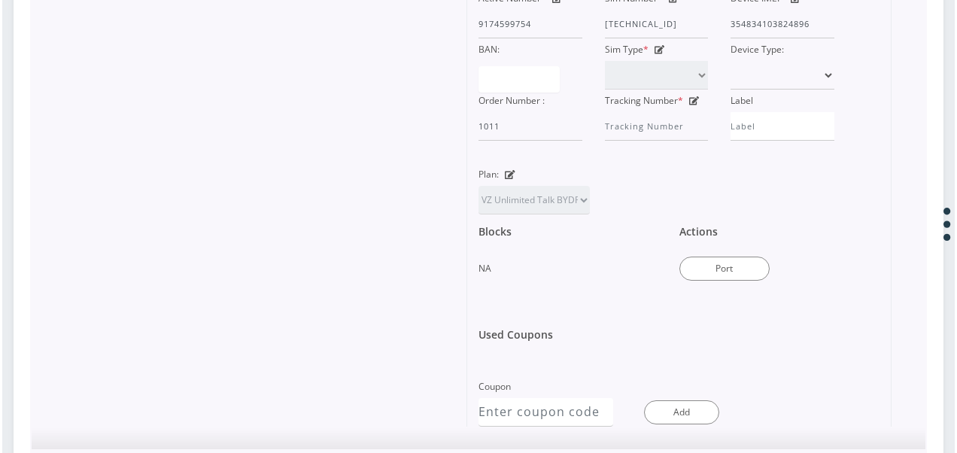
scroll to position [713, 0]
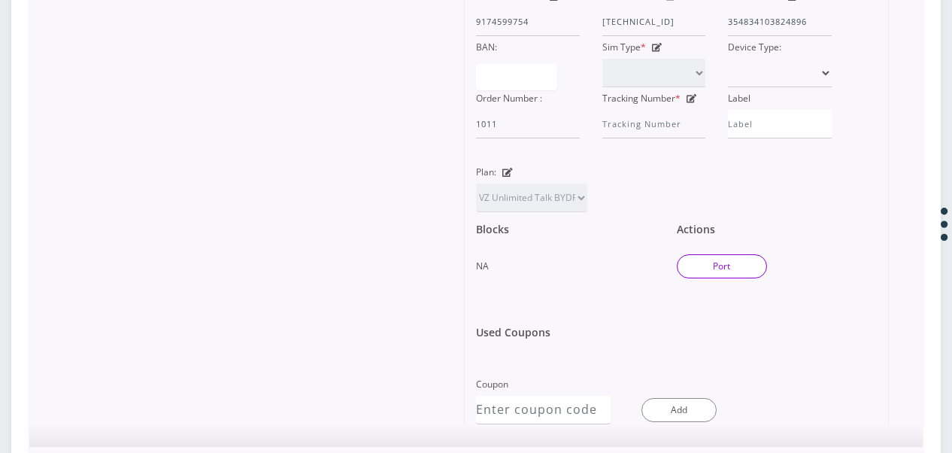
click at [742, 262] on button "Port" at bounding box center [722, 266] width 90 height 24
type input "[PERSON_NAME]"
type input "[STREET_ADDRESS]"
type input "[US_STATE]"
select select "NY"
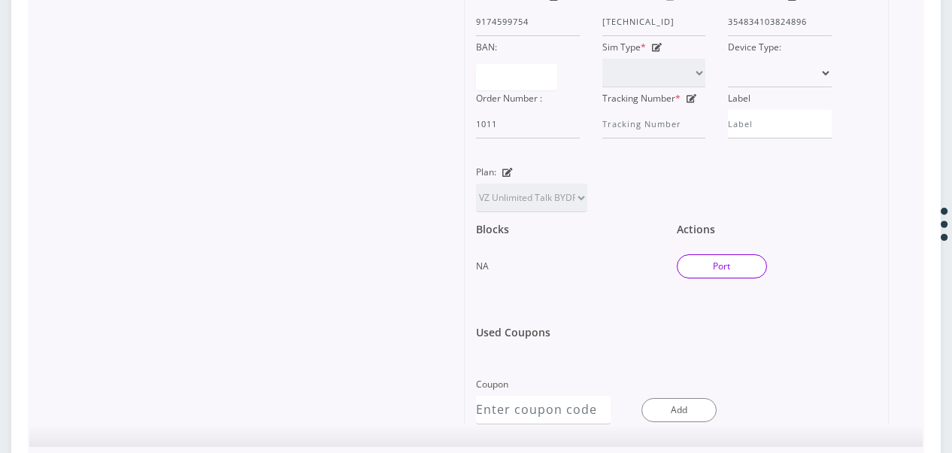
type input "10002"
type input "[TECHNICAL_ID]"
type input "9174599755"
type input "us mobile"
type input "9294960104"
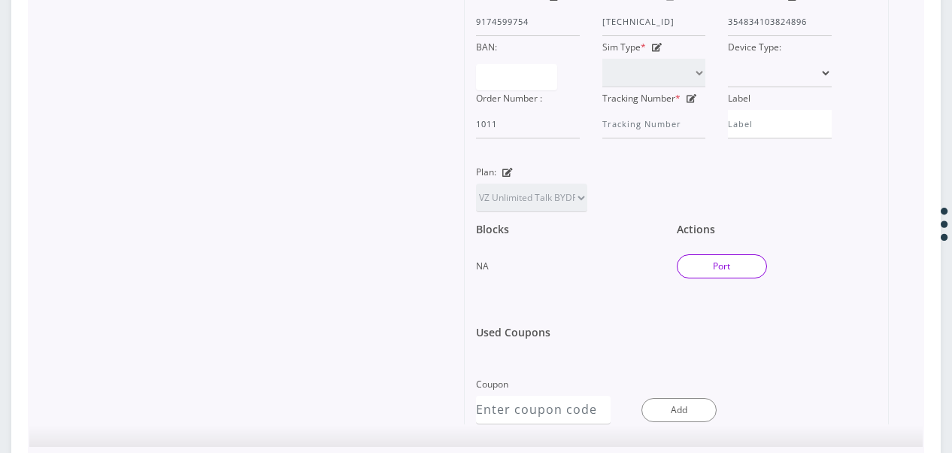
type input "2619"
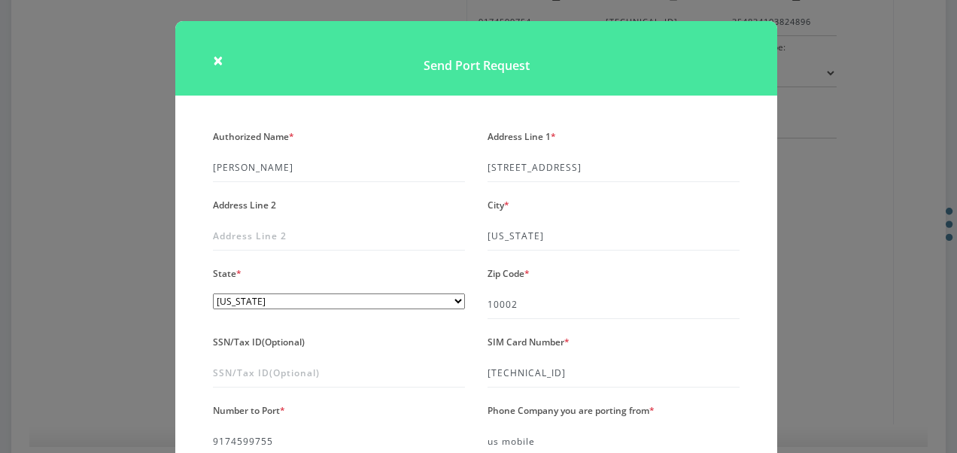
scroll to position [209, 0]
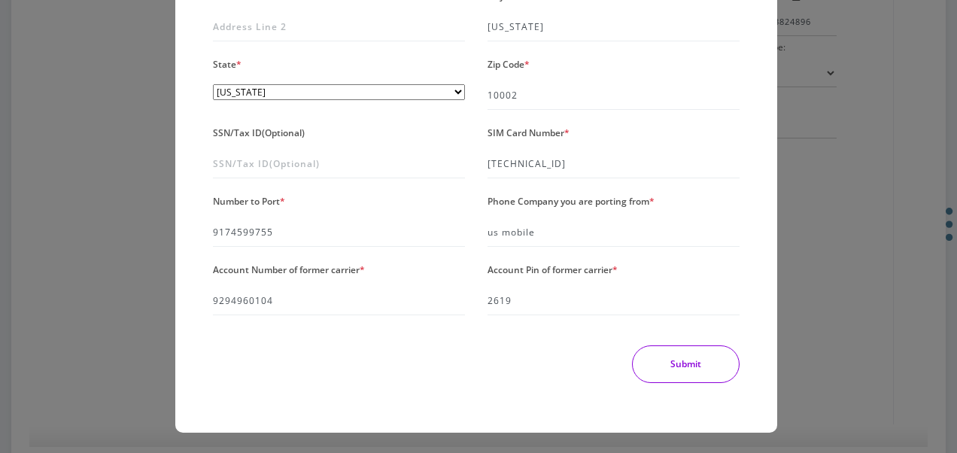
click at [683, 356] on button "Submit" at bounding box center [686, 364] width 108 height 38
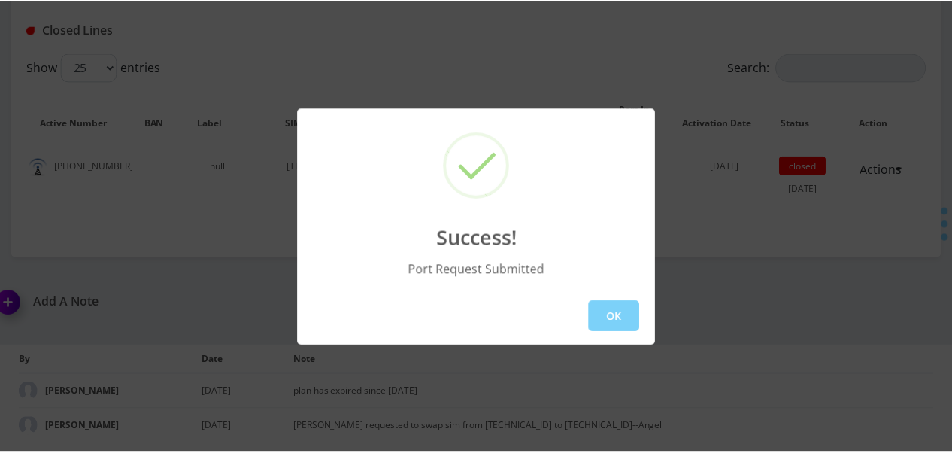
scroll to position [684, 0]
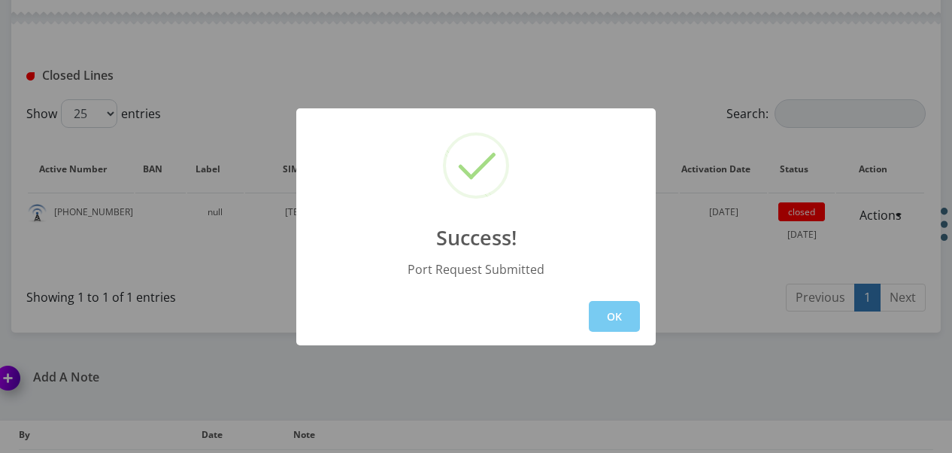
click at [624, 320] on button "OK" at bounding box center [614, 316] width 51 height 31
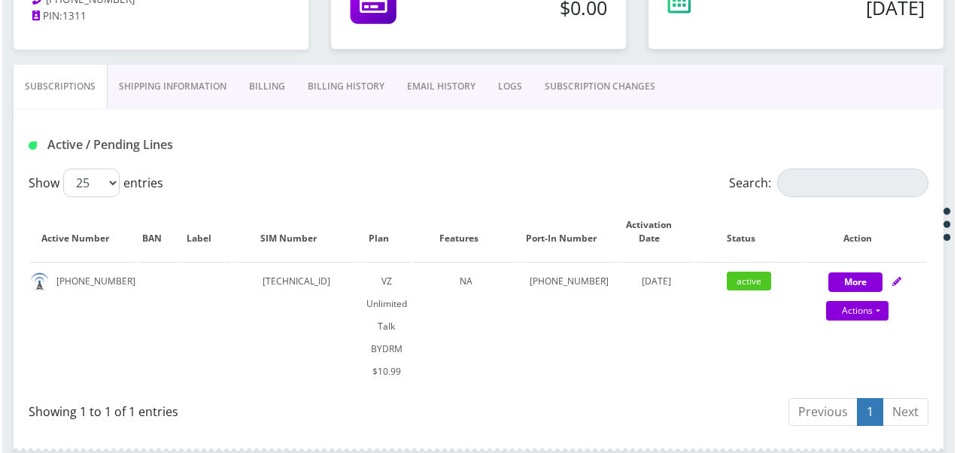
scroll to position [308, 0]
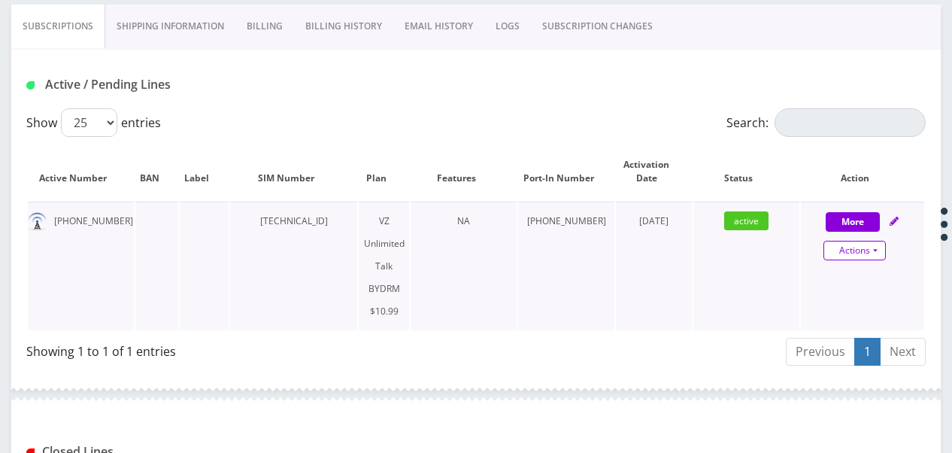
click at [879, 247] on link "Actions" at bounding box center [855, 251] width 62 height 20
select select "469"
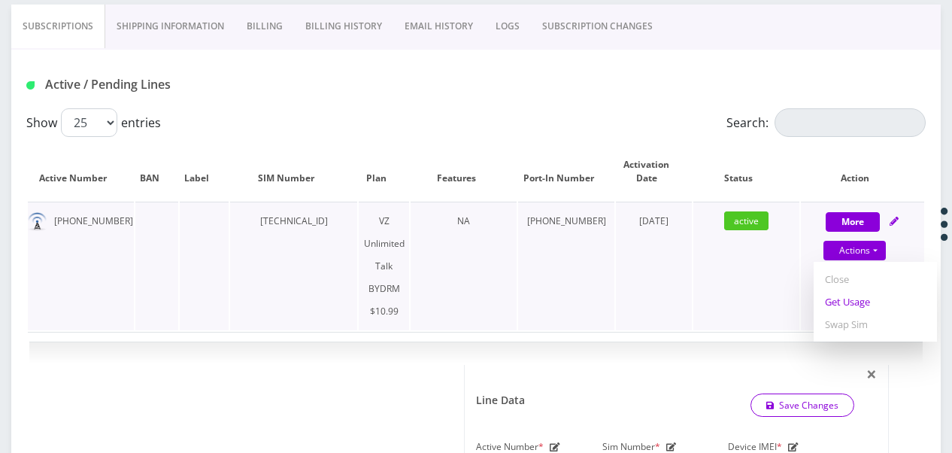
click at [862, 299] on link "Get Usage" at bounding box center [875, 301] width 123 height 23
select select "469"
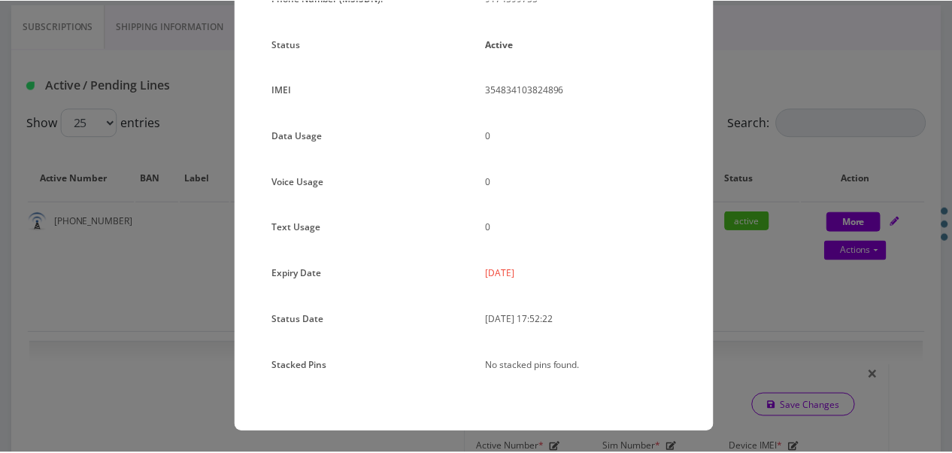
scroll to position [109, 0]
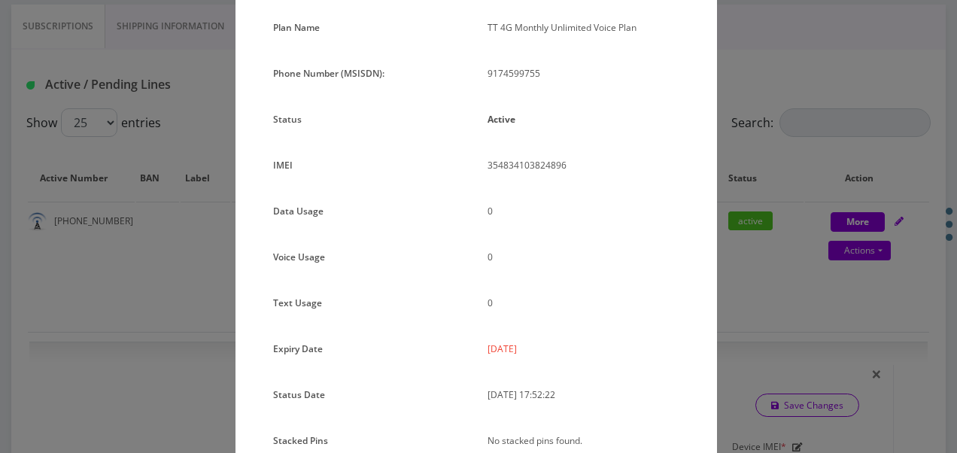
click at [740, 223] on div "× Subscription Info Plan Name TT 4G Monthly Unlimited Voice Plan Phone Number (…" at bounding box center [478, 226] width 957 height 453
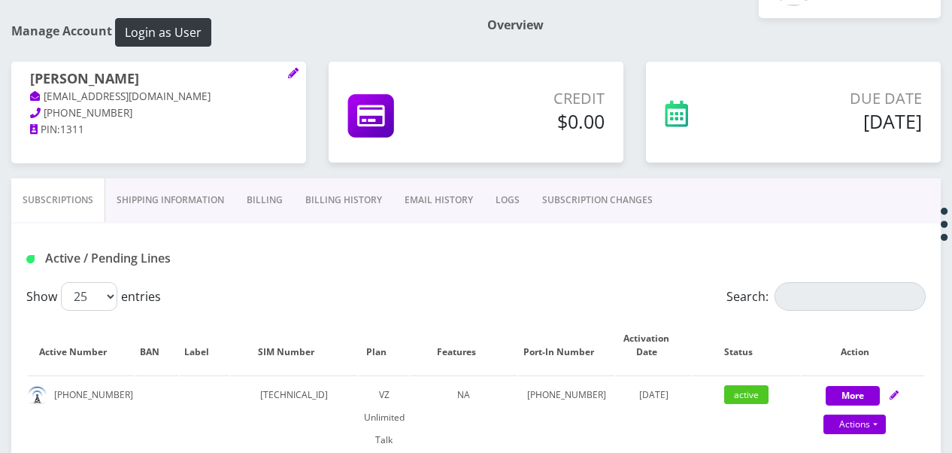
scroll to position [157, 0]
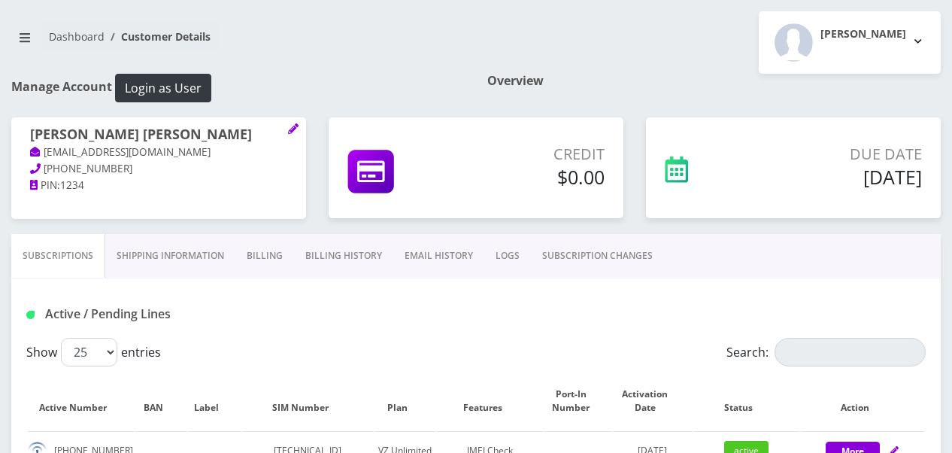
scroll to position [150, 0]
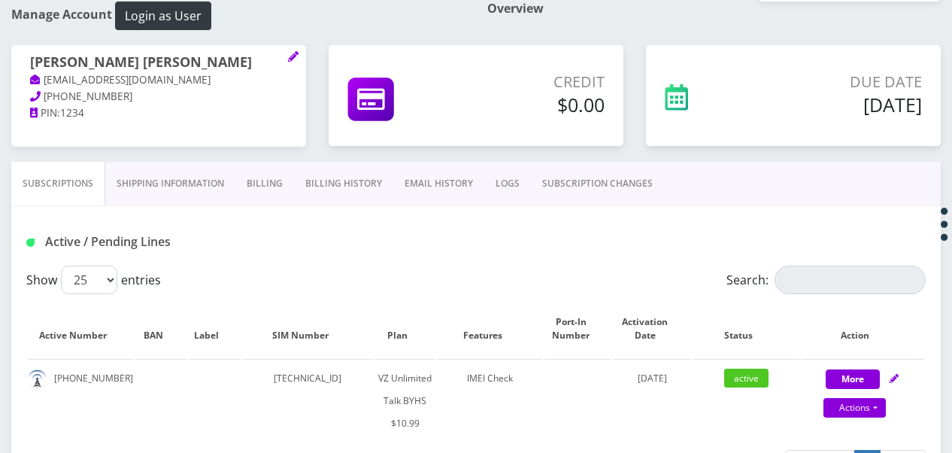
click at [589, 181] on link "SUBSCRIPTION CHANGES" at bounding box center [597, 184] width 133 height 44
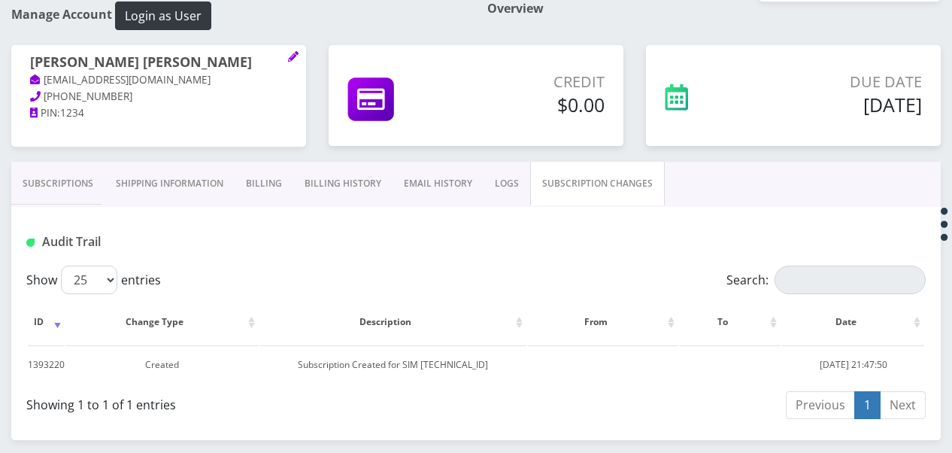
click at [102, 182] on link "Subscriptions" at bounding box center [57, 184] width 93 height 44
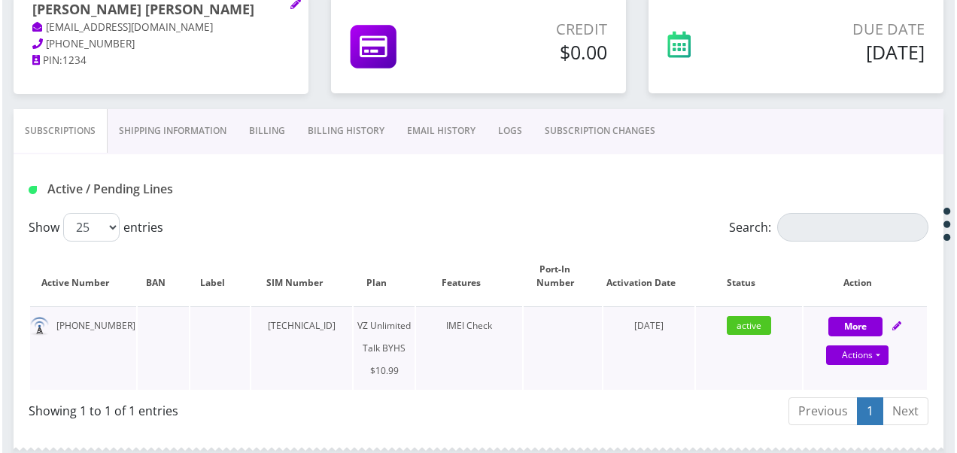
scroll to position [379, 0]
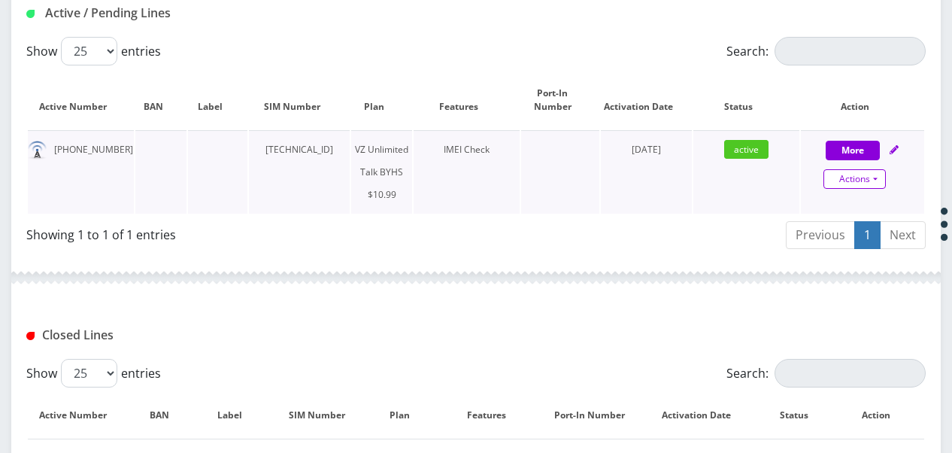
click at [881, 178] on link "Actions" at bounding box center [855, 179] width 62 height 20
select select "467"
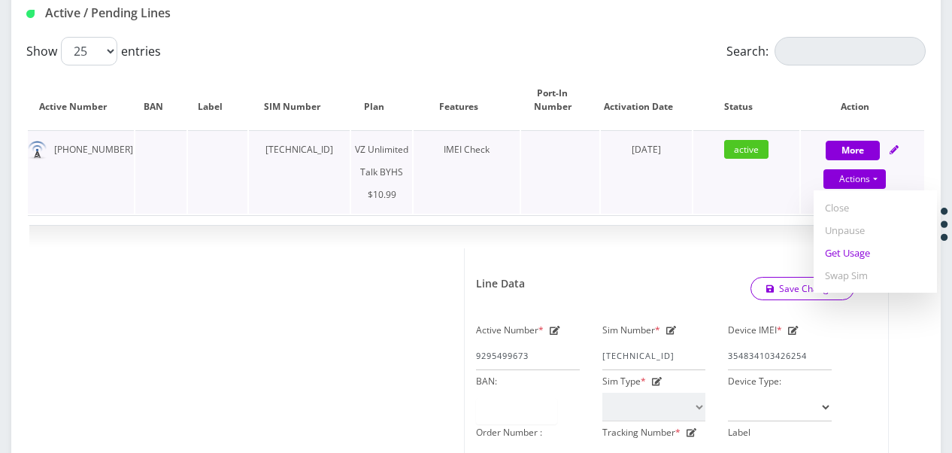
click at [860, 247] on link "Get Usage" at bounding box center [875, 252] width 123 height 23
select select "467"
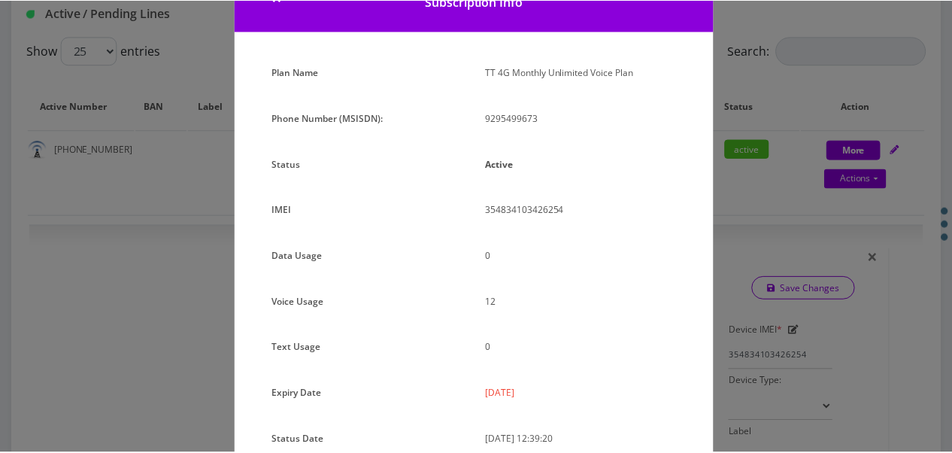
scroll to position [184, 0]
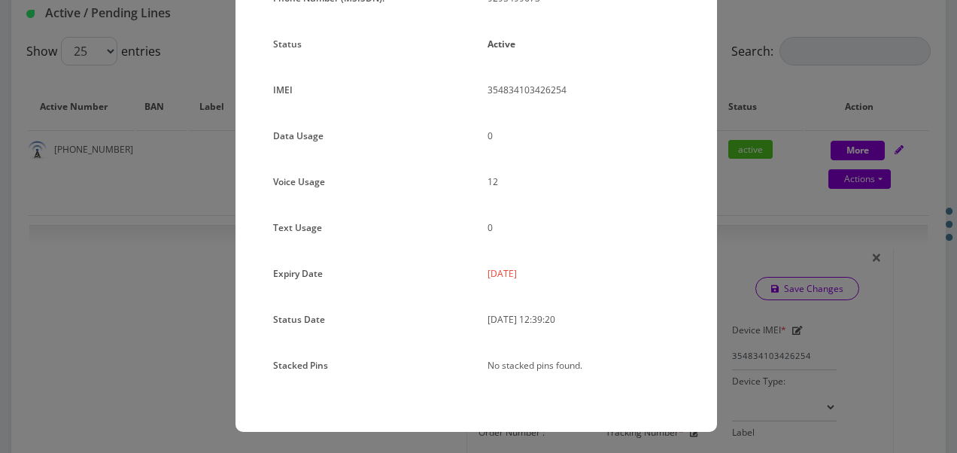
click at [764, 256] on div "× Subscription Info Plan Name TT 4G Monthly Unlimited Voice Plan Phone Number (…" at bounding box center [478, 226] width 957 height 453
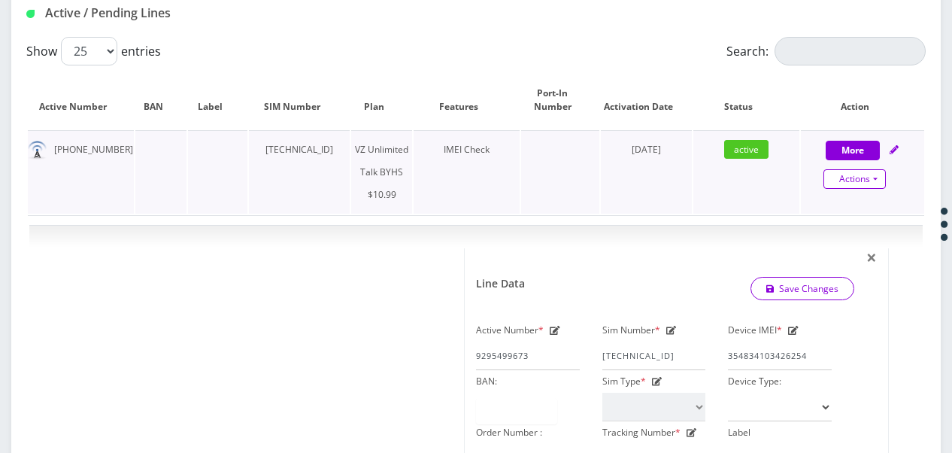
click at [881, 180] on link "Actions" at bounding box center [855, 179] width 62 height 20
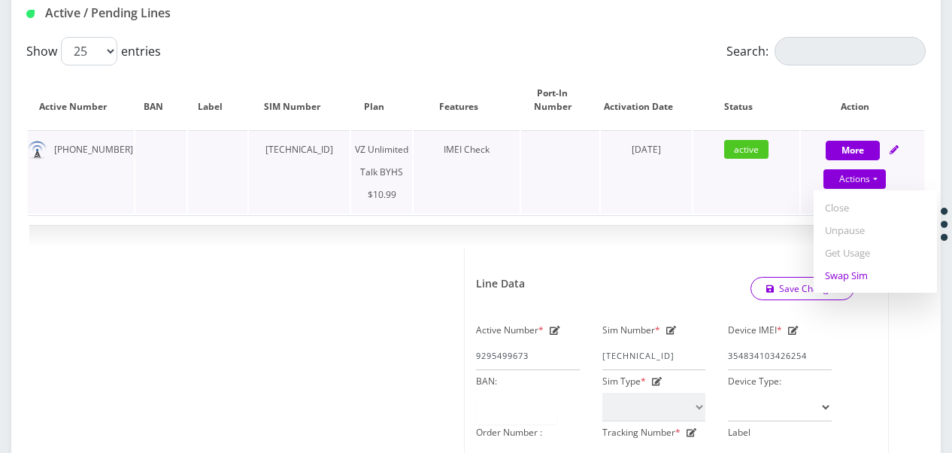
click at [859, 272] on link "Swap Sim" at bounding box center [875, 275] width 123 height 23
select select "467"
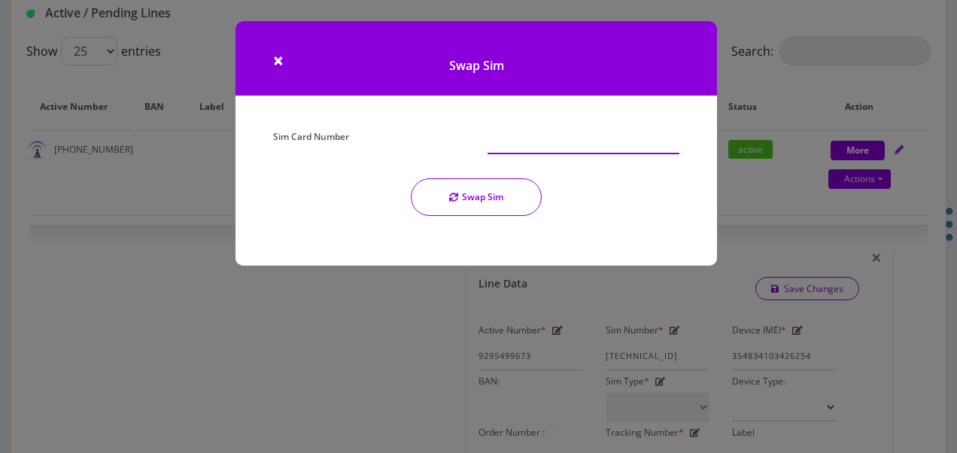
click at [500, 137] on input "Sim Card Number" at bounding box center [583, 140] width 192 height 29
type input "[TECHNICAL_ID]"
click at [514, 184] on button "Swap Sim" at bounding box center [476, 197] width 131 height 38
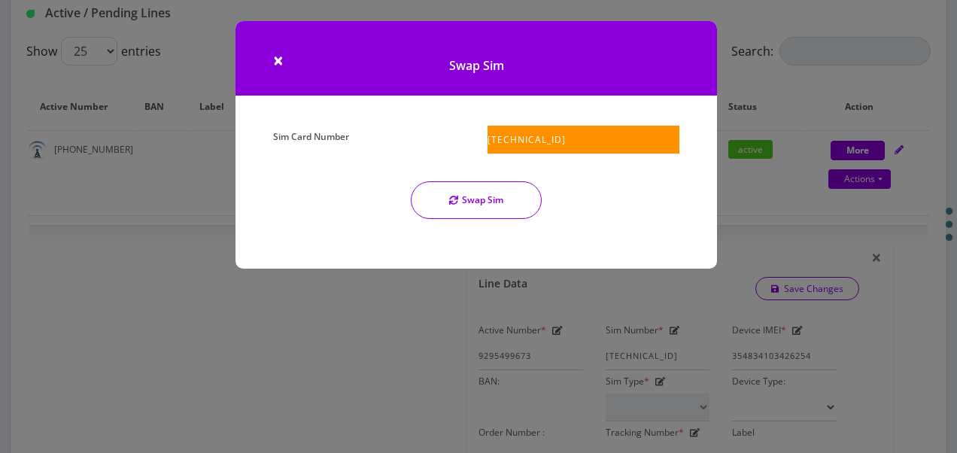
click at [459, 198] on button "Swap Sim" at bounding box center [476, 200] width 131 height 38
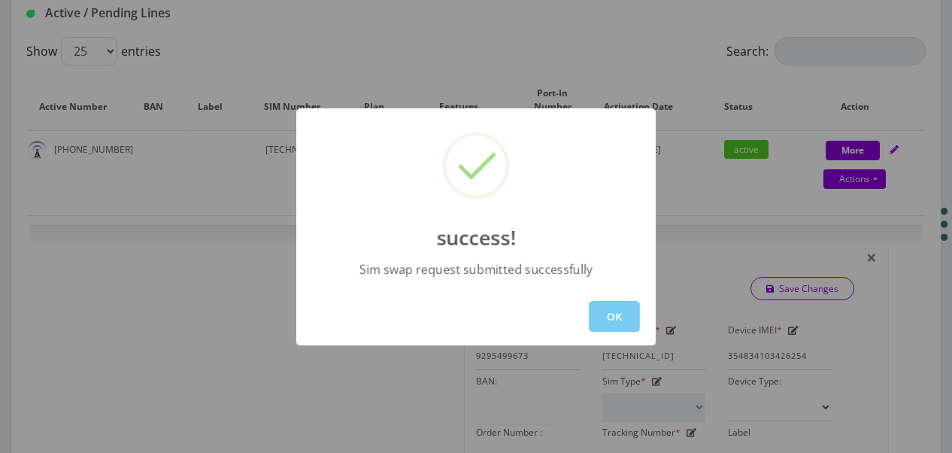
click at [600, 311] on button "OK" at bounding box center [614, 316] width 51 height 31
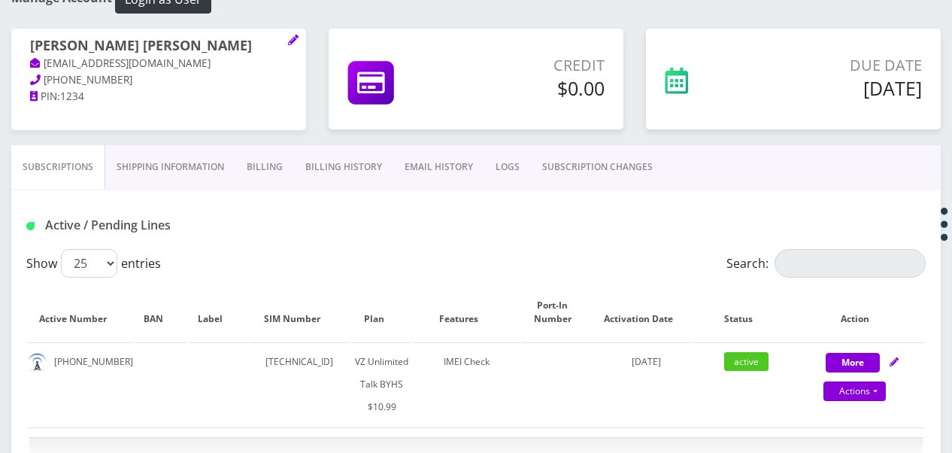
scroll to position [153, 0]
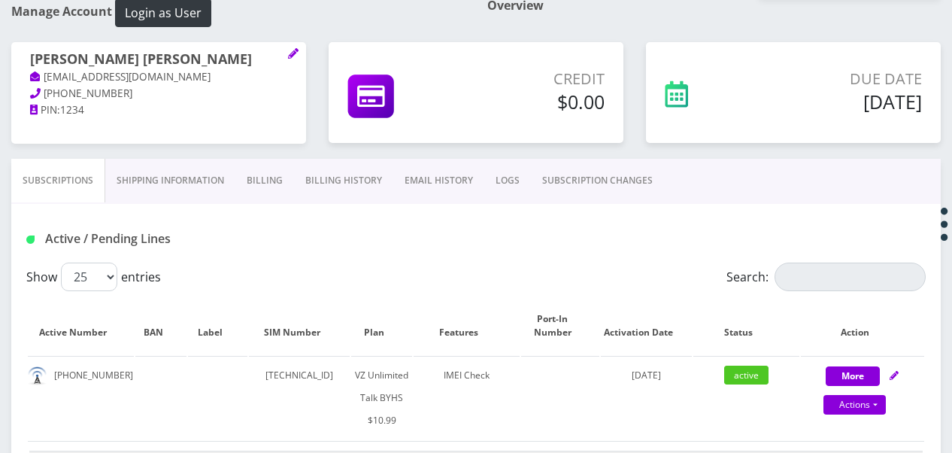
click at [587, 145] on div "Credit $0.00" at bounding box center [475, 100] width 317 height 117
click at [590, 167] on link "SUBSCRIPTION CHANGES" at bounding box center [597, 181] width 133 height 44
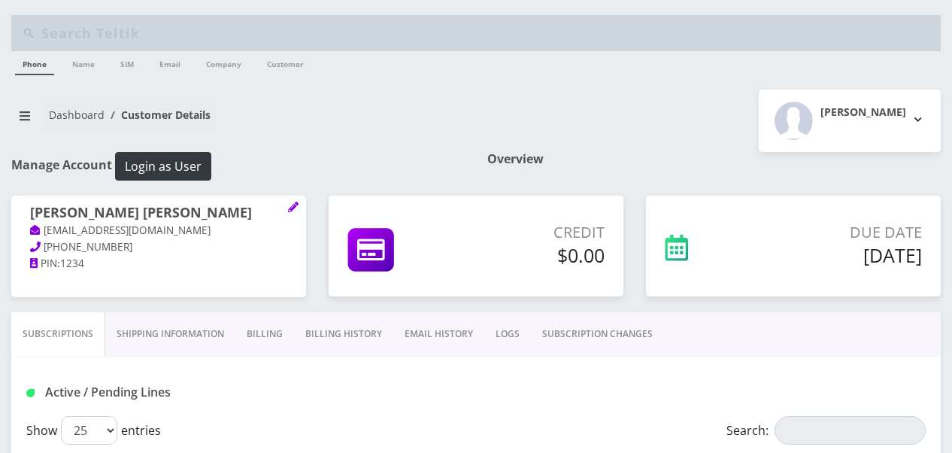
scroll to position [150, 0]
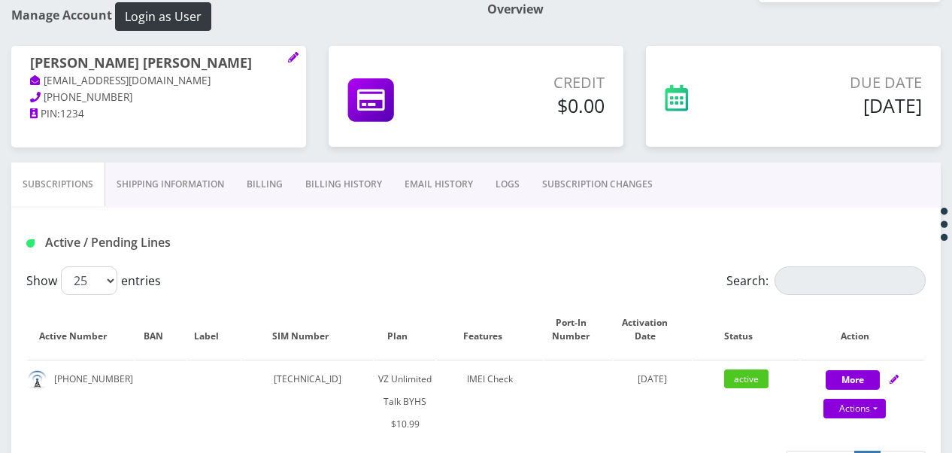
click at [537, 181] on link "SUBSCRIPTION CHANGES" at bounding box center [597, 184] width 133 height 44
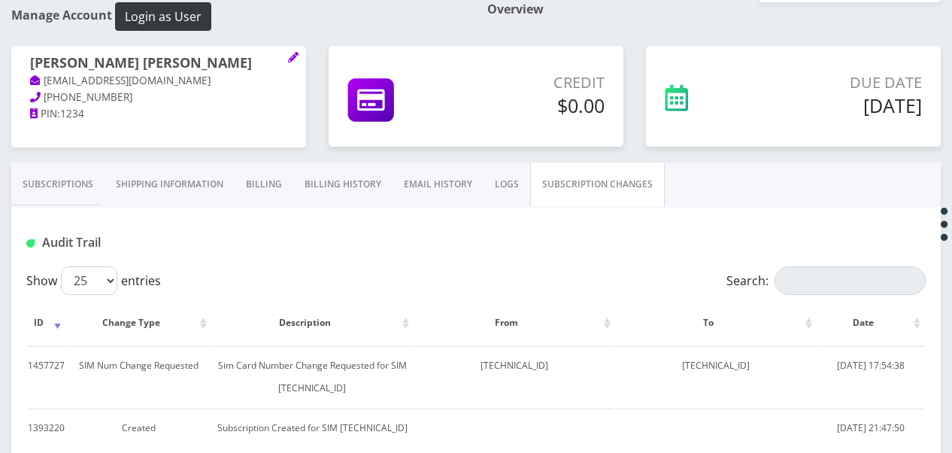
scroll to position [153, 0]
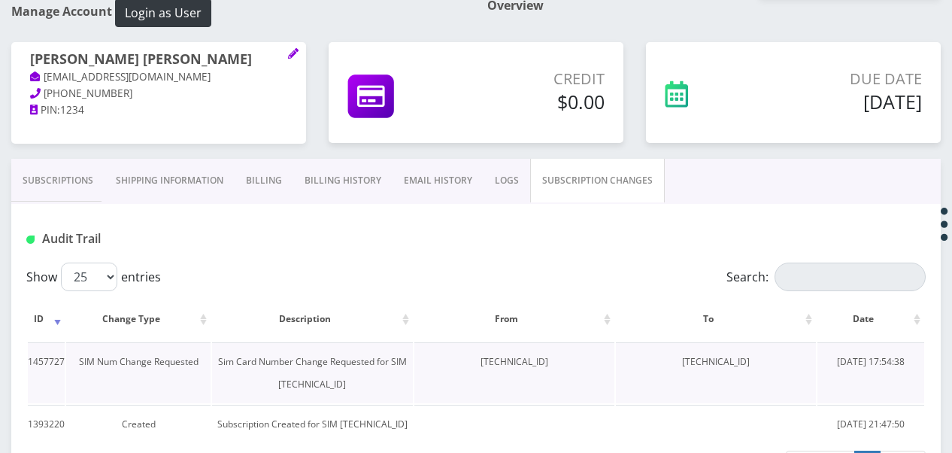
drag, startPoint x: 663, startPoint y: 358, endPoint x: 772, endPoint y: 362, distance: 109.9
click at [772, 362] on td "[TECHNICAL_ID]" at bounding box center [716, 372] width 200 height 61
drag, startPoint x: 772, startPoint y: 362, endPoint x: 739, endPoint y: 367, distance: 34.3
copy td "[TECHNICAL_ID]"
click at [68, 182] on link "Subscriptions" at bounding box center [57, 181] width 93 height 44
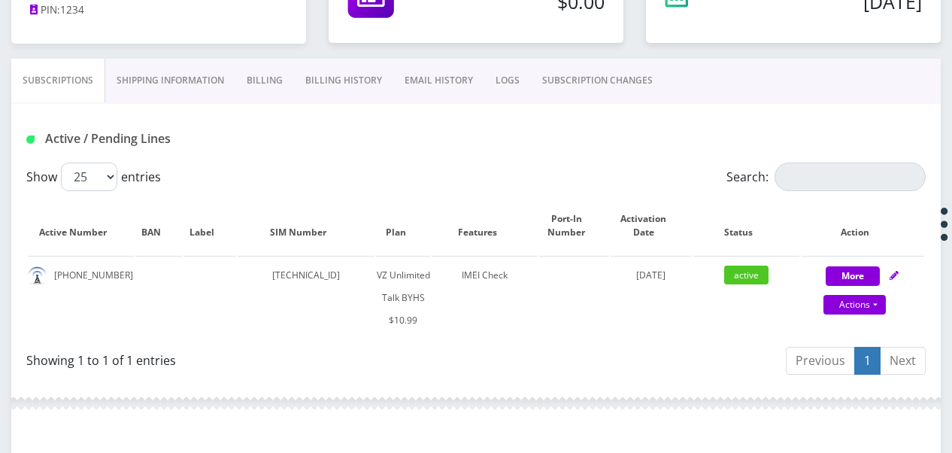
scroll to position [304, 0]
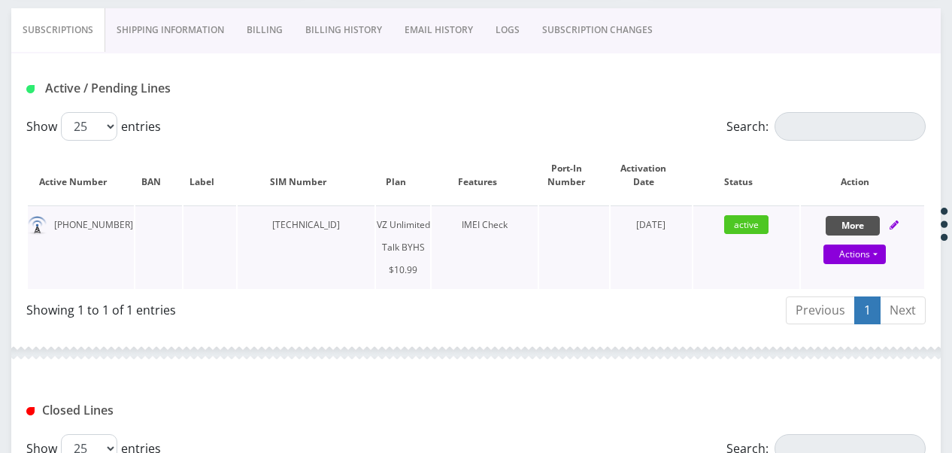
click at [866, 225] on button "More" at bounding box center [853, 226] width 54 height 20
select select "467"
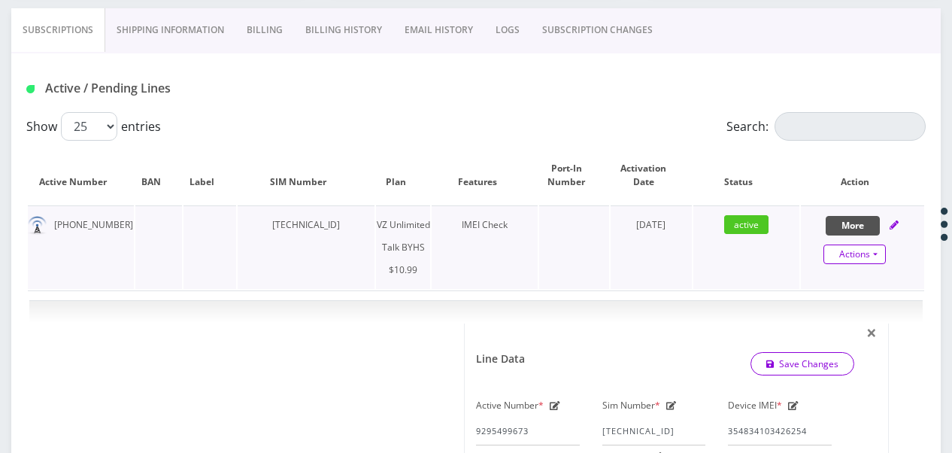
scroll to position [379, 0]
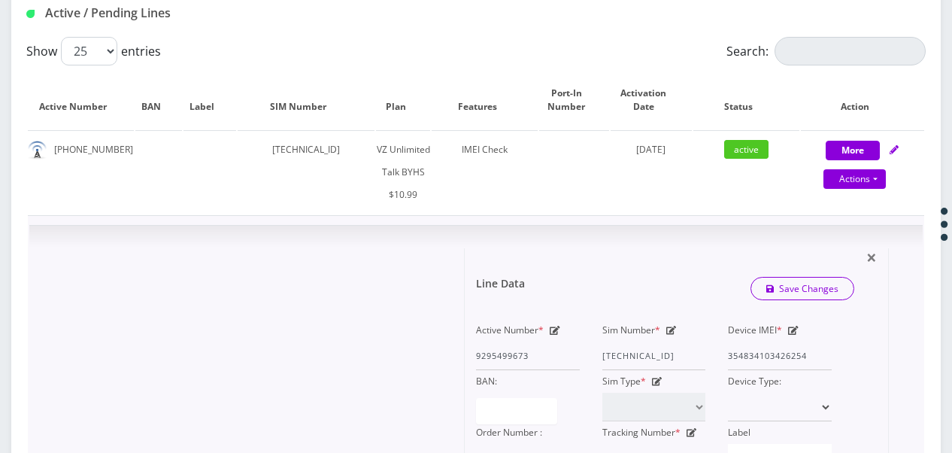
click at [672, 322] on div "Sim Number * [TECHNICAL_ID]" at bounding box center [654, 344] width 126 height 51
click at [670, 326] on icon at bounding box center [671, 330] width 11 height 9
click at [752, 354] on div "Active Number * 9295499673 Sim Number * [TECHNICAL_ID] Device IMEI * [TECHNICAL…" at bounding box center [654, 395] width 378 height 153
paste input "65698"
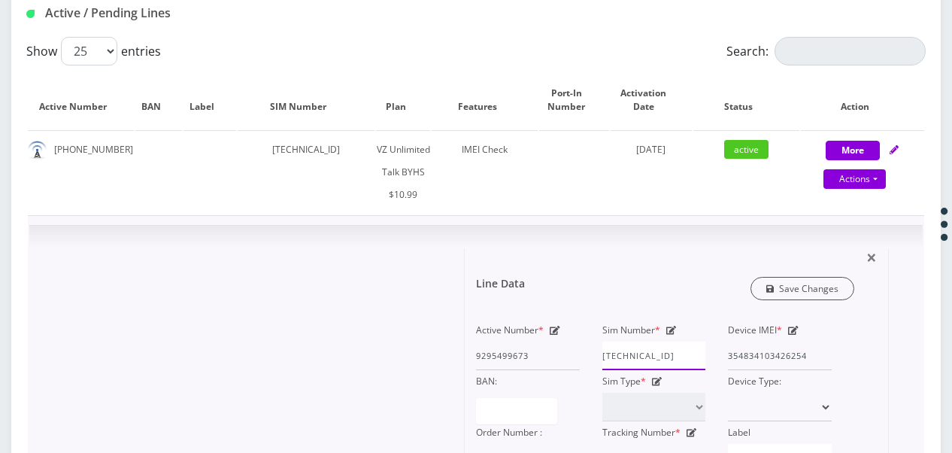
type input "[TECHNICAL_ID]"
click at [827, 287] on link "Save Changes" at bounding box center [803, 288] width 105 height 23
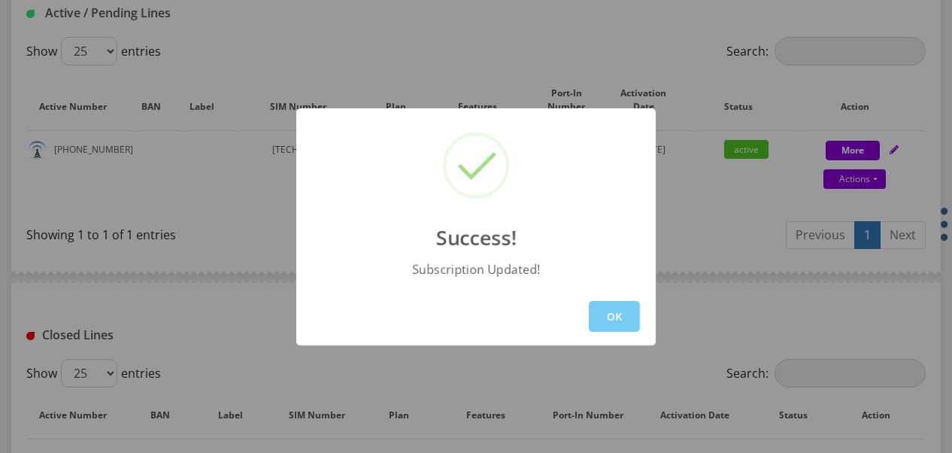
click at [628, 313] on button "OK" at bounding box center [614, 316] width 51 height 31
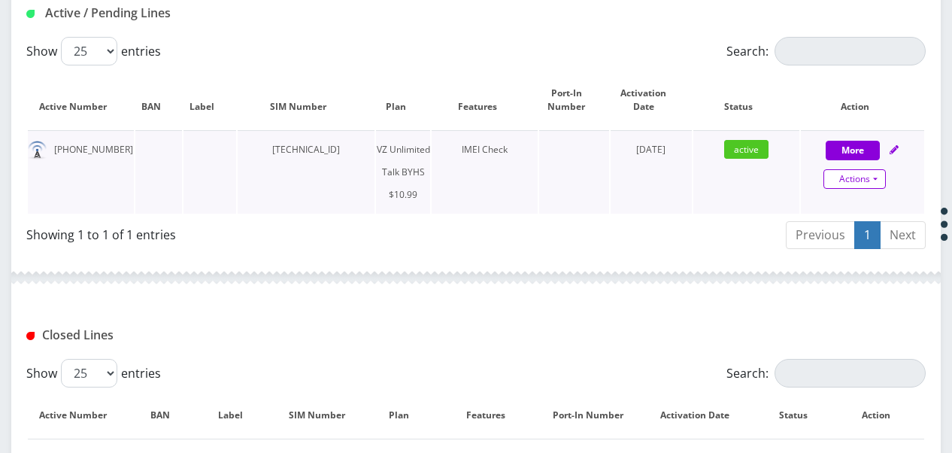
click at [868, 171] on link "Actions" at bounding box center [855, 179] width 62 height 20
select select "467"
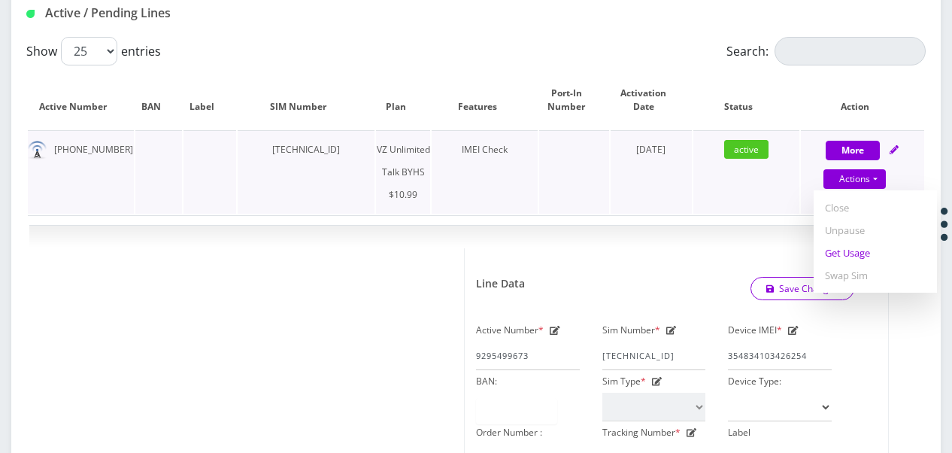
click at [861, 253] on link "Get Usage" at bounding box center [875, 252] width 123 height 23
select select "467"
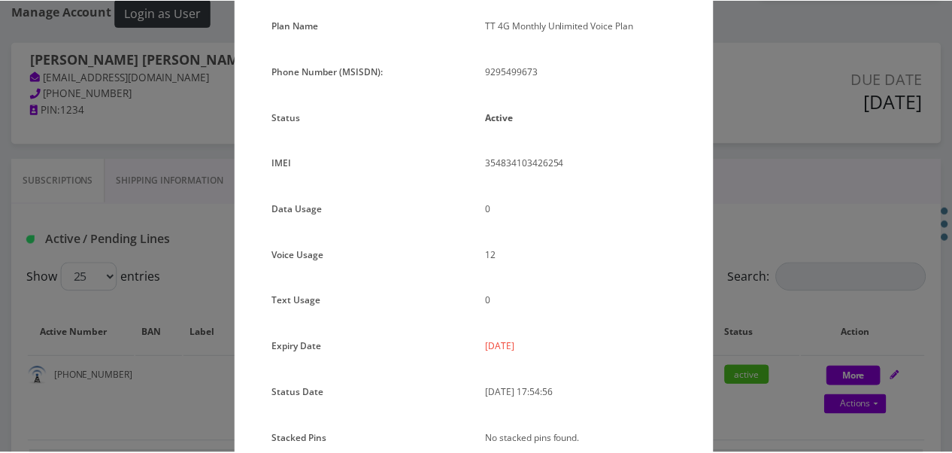
scroll to position [184, 0]
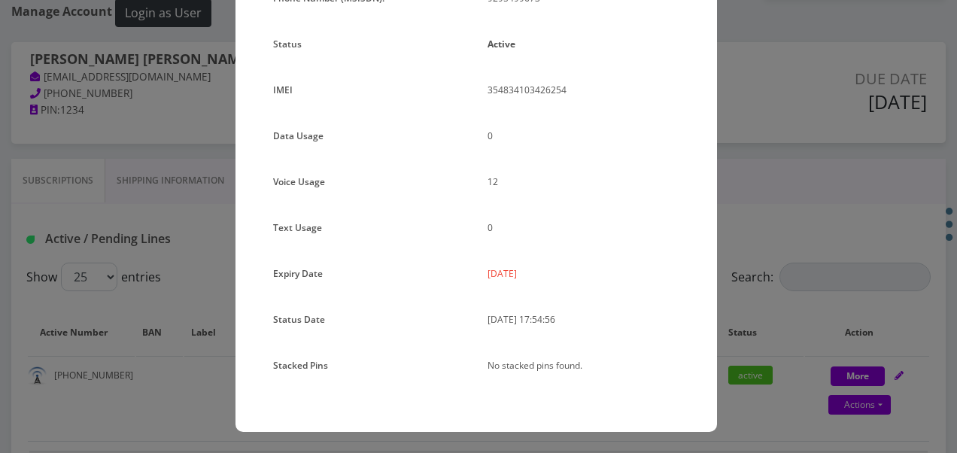
click at [731, 263] on div "× Subscription Info Plan Name TT 4G Monthly Unlimited Voice Plan Phone Number (…" at bounding box center [478, 226] width 957 height 453
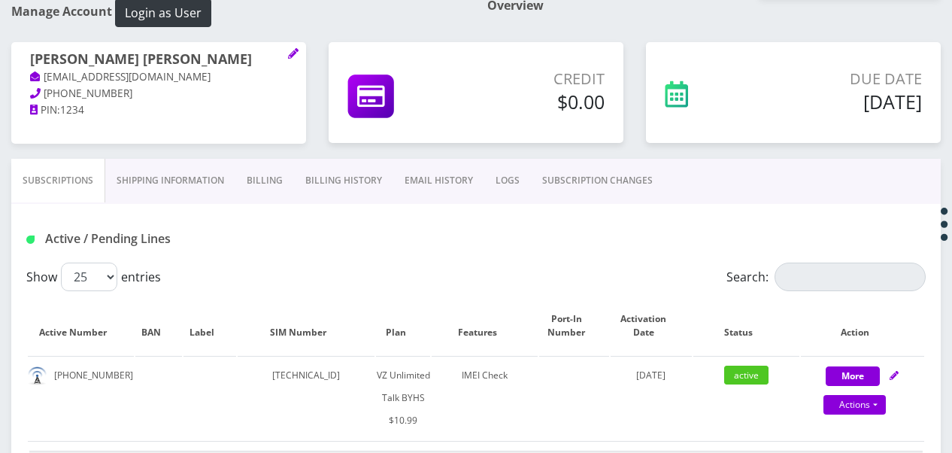
click at [581, 180] on link "SUBSCRIPTION CHANGES" at bounding box center [597, 181] width 133 height 44
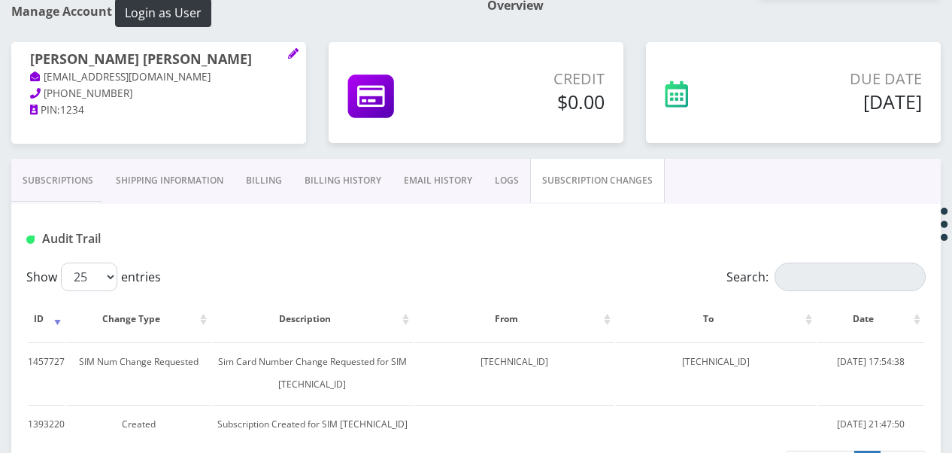
click at [4, 192] on div "Subscriptions Shipping Information Billing Billing History EMAIL HISTORY LOGS S…" at bounding box center [476, 329] width 952 height 341
drag, startPoint x: 24, startPoint y: 182, endPoint x: 329, endPoint y: 46, distance: 334.3
click at [24, 182] on link "Subscriptions" at bounding box center [57, 181] width 93 height 44
